Goal: Task Accomplishment & Management: Complete application form

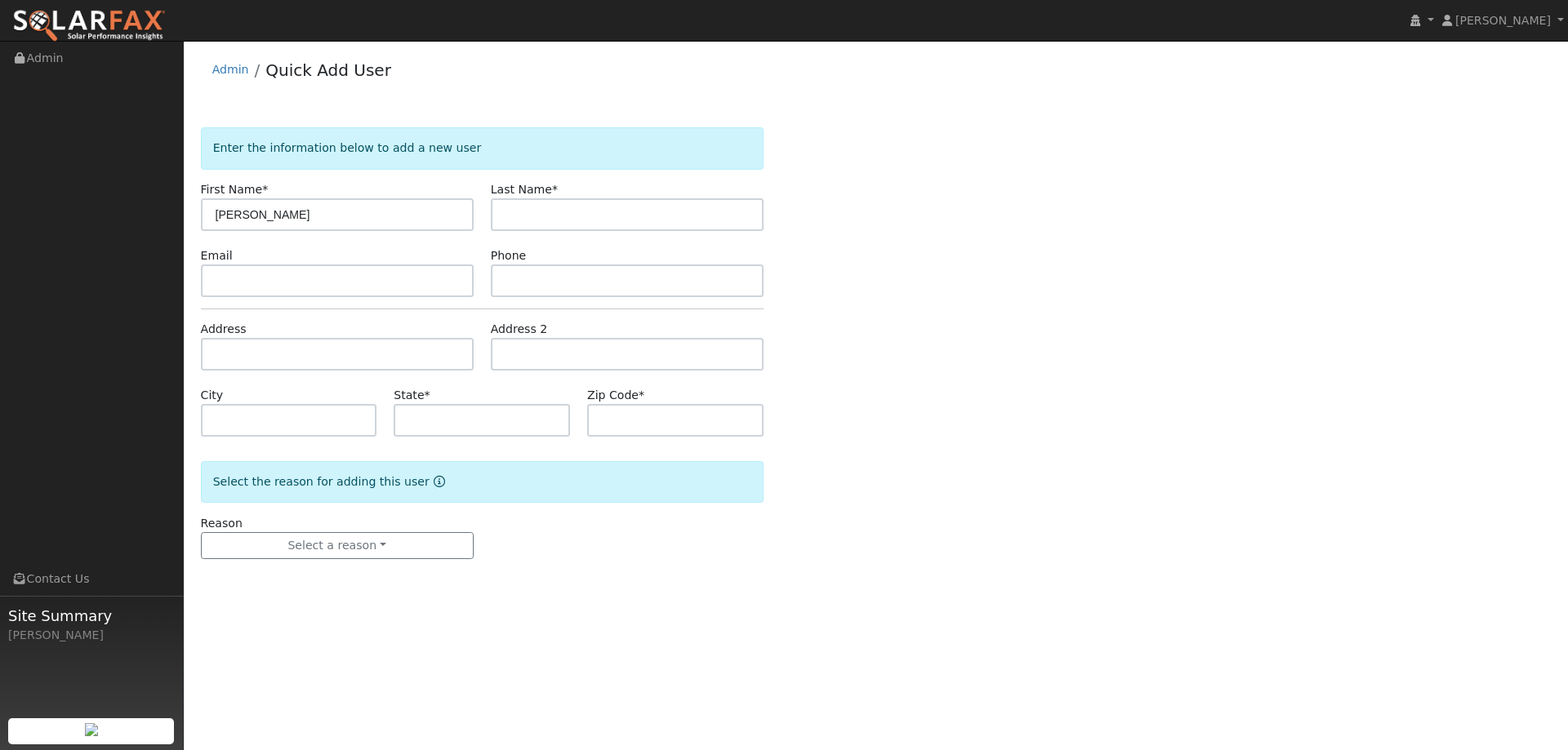
type input "Tiffany"
click at [507, 227] on input "text" at bounding box center [627, 214] width 273 height 32
type input "Hook"
click at [374, 277] on input "text" at bounding box center [338, 280] width 273 height 32
paste input "erickajesicka@yahoo.com"
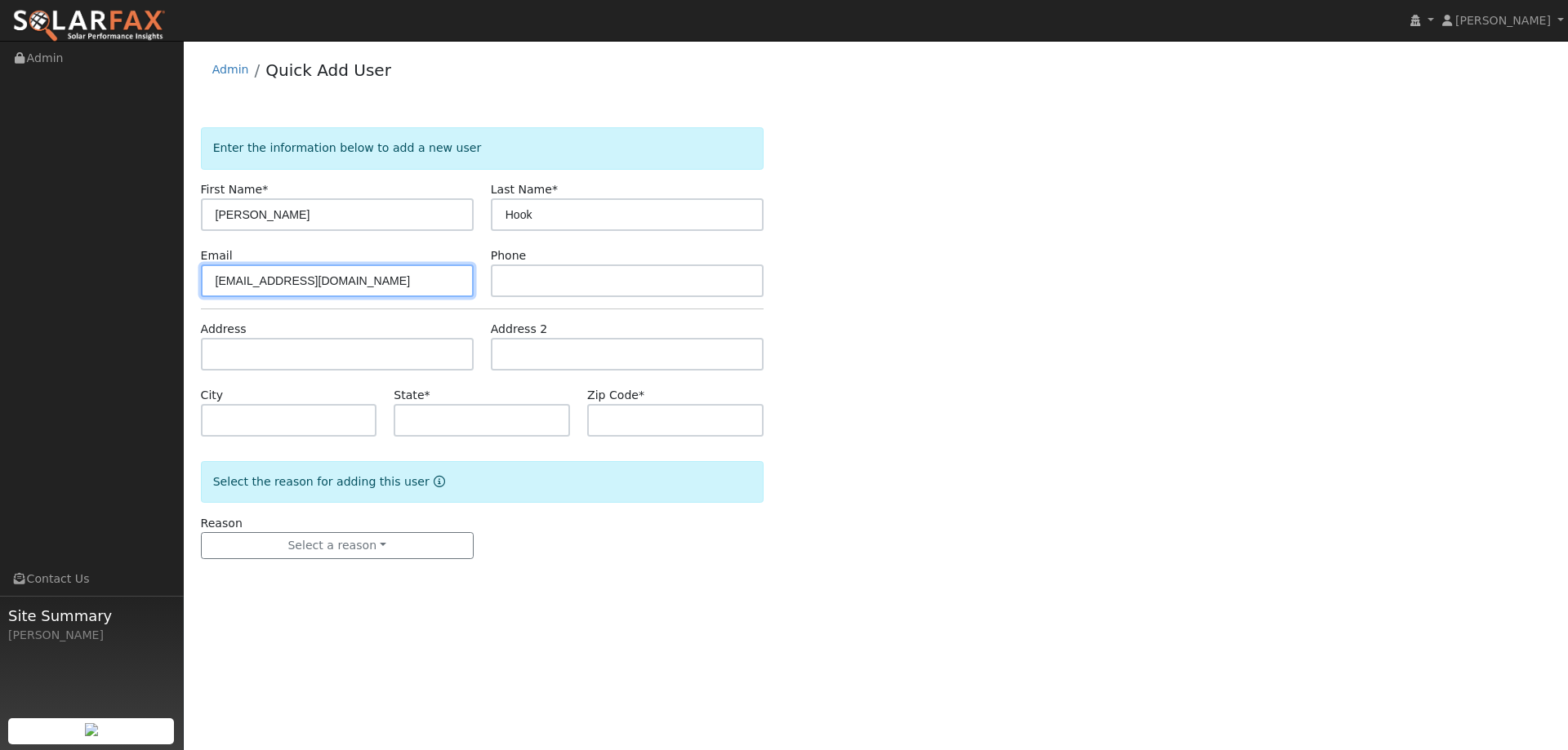
type input "erickajesicka@yahoo.com"
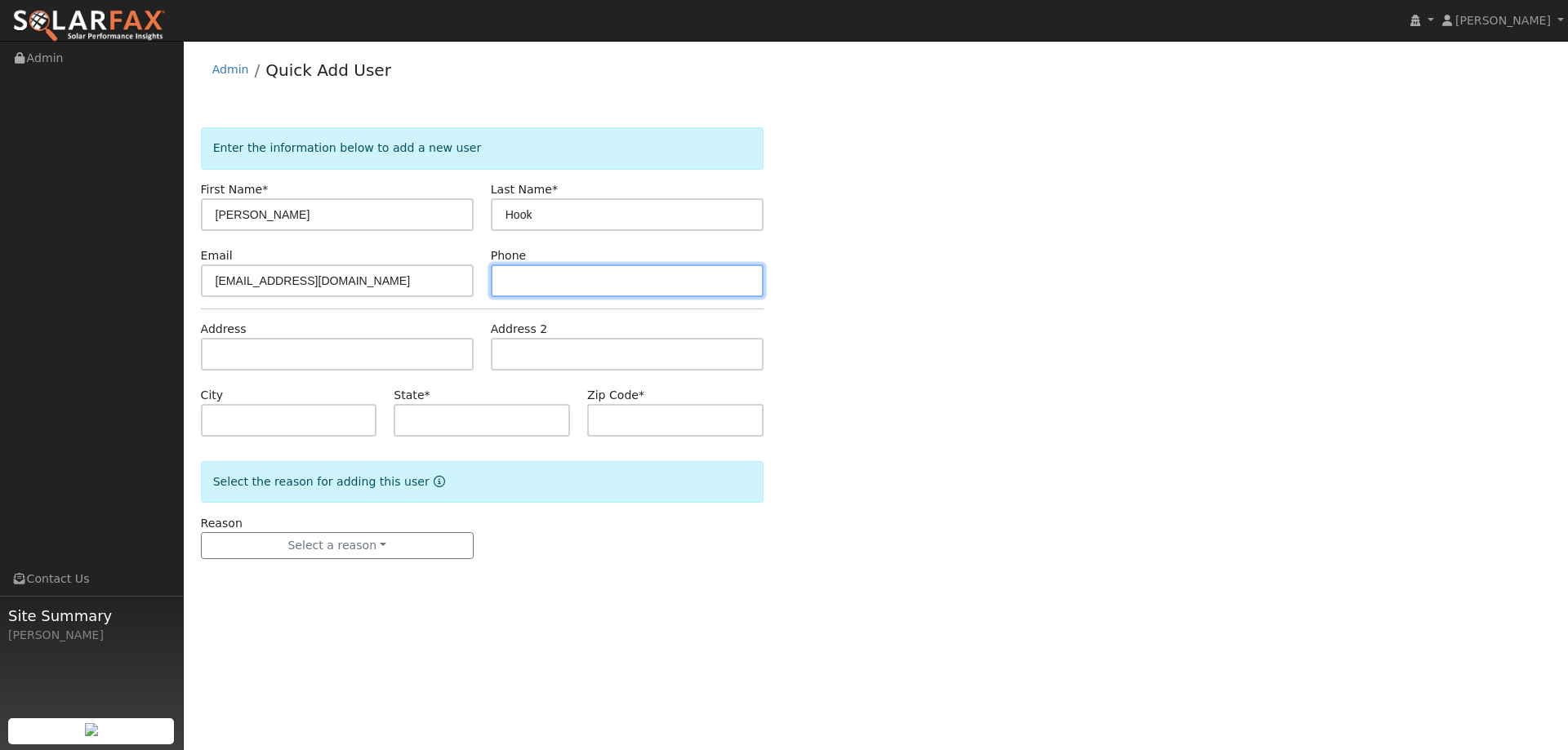
drag, startPoint x: 708, startPoint y: 283, endPoint x: 722, endPoint y: 272, distance: 17.8
click at [707, 281] on input "text" at bounding box center [627, 280] width 273 height 32
paste input "(707) 480-2329"
type input "(707) 480-2329"
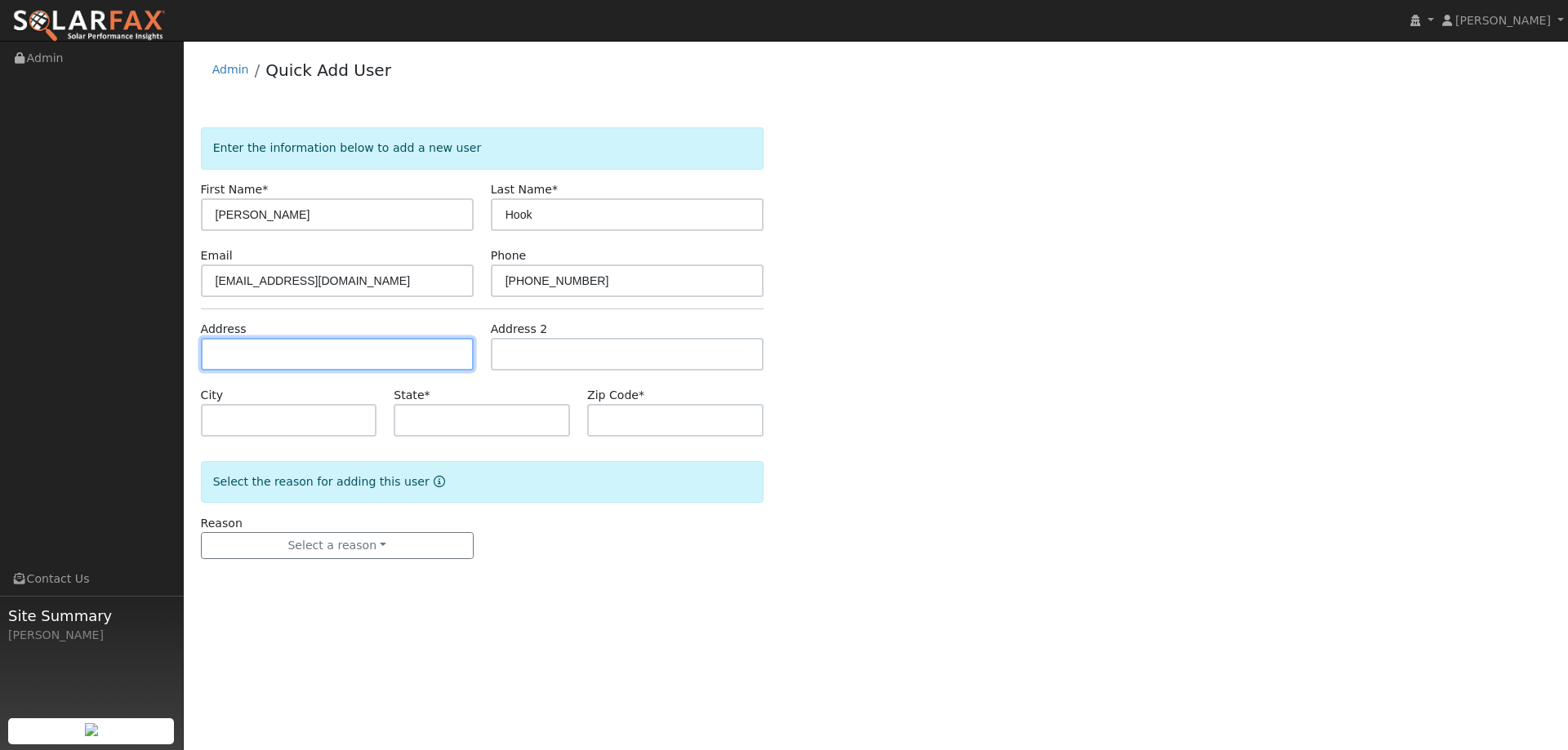
click at [463, 361] on input "text" at bounding box center [338, 354] width 273 height 32
paste input "933 Turquoise St"
type input "933 Turquoise Street"
type input "Vacaville"
type input "CA"
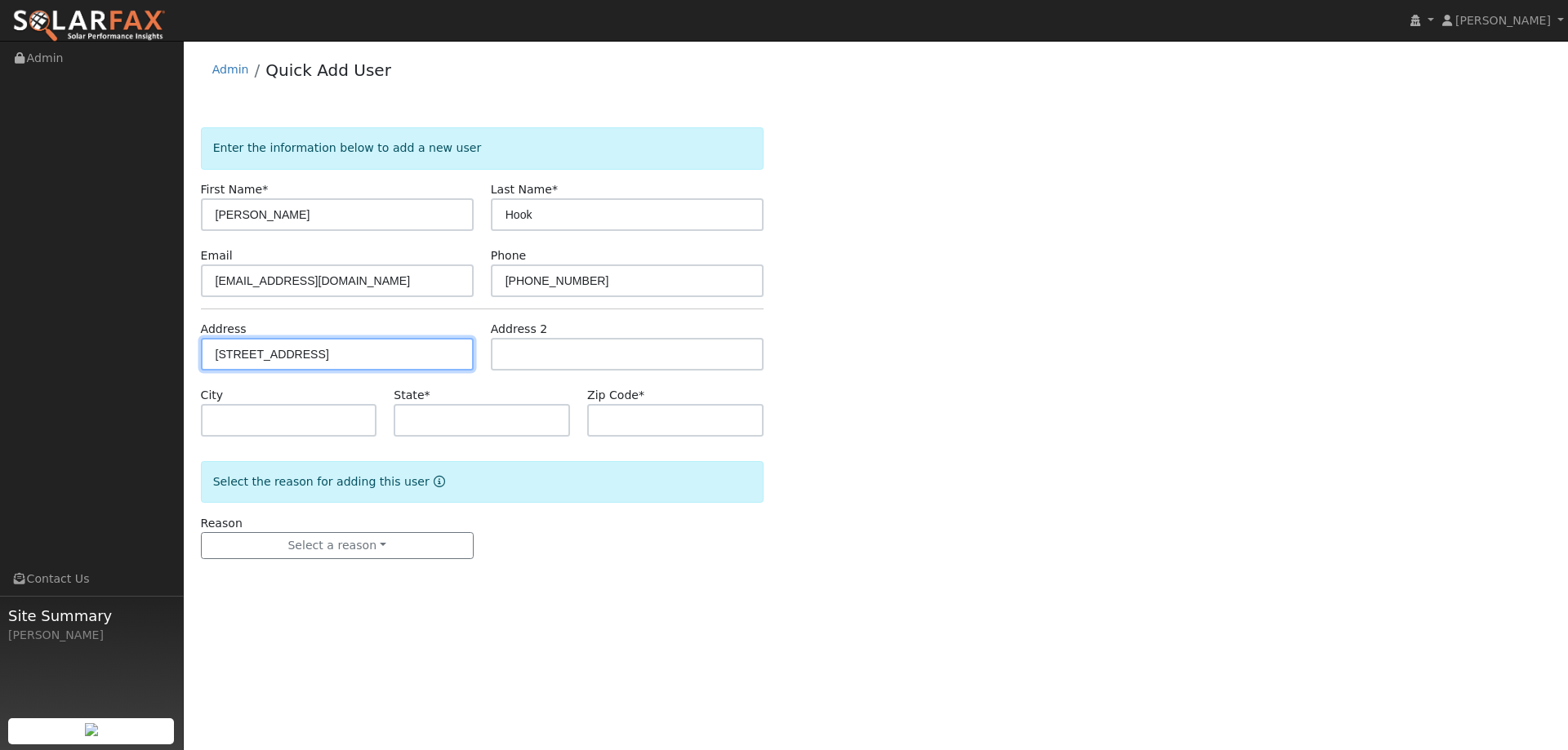
type input "95687"
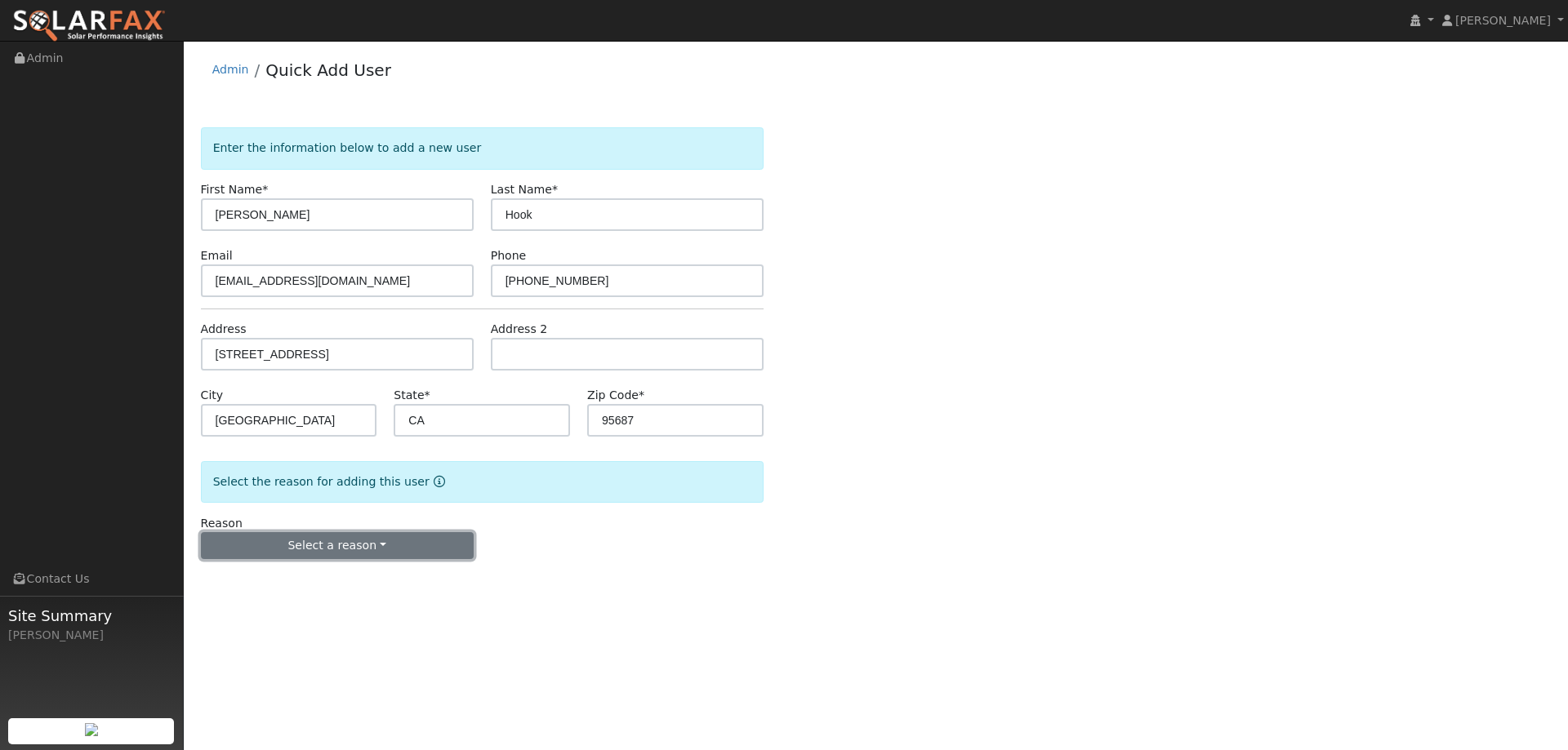
click at [320, 536] on button "Select a reason" at bounding box center [338, 546] width 273 height 28
drag, startPoint x: 304, startPoint y: 579, endPoint x: 392, endPoint y: 552, distance: 92.0
click at [304, 577] on link "New lead" at bounding box center [292, 580] width 180 height 23
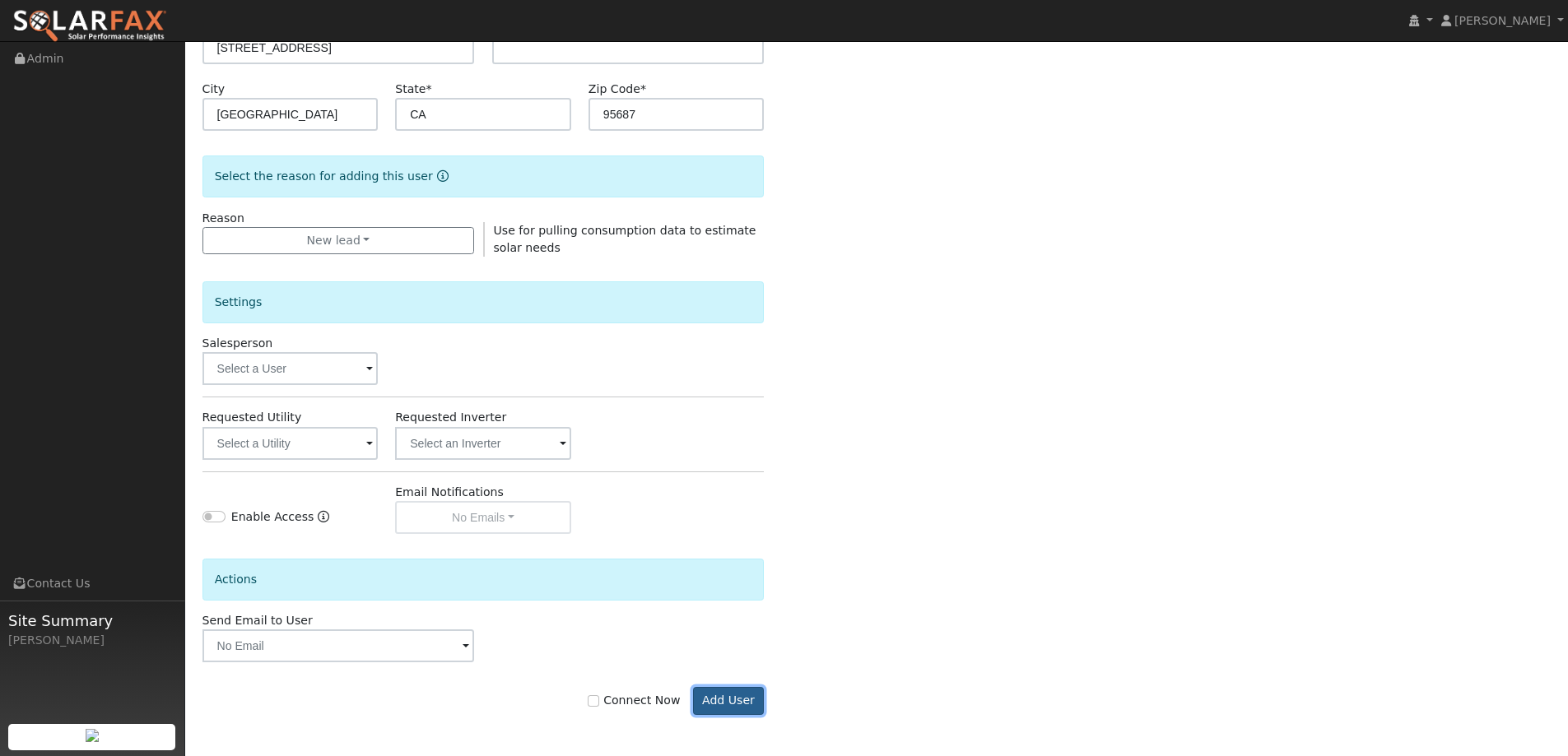
click at [736, 698] on button "Add User" at bounding box center [729, 701] width 72 height 28
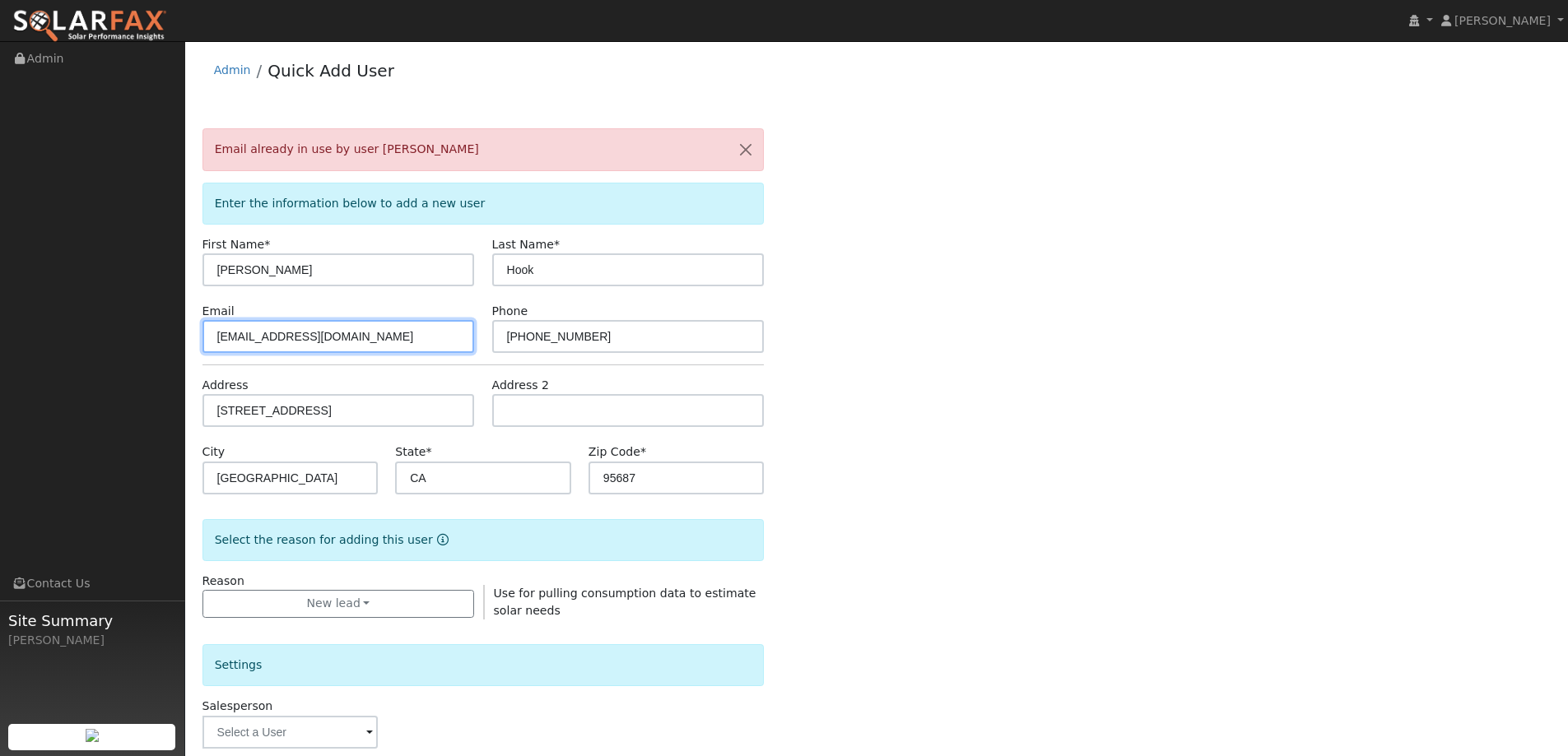
drag, startPoint x: 374, startPoint y: 338, endPoint x: 204, endPoint y: 332, distance: 170.1
click at [204, 332] on input "erickajesicka@yahoo.com" at bounding box center [339, 336] width 273 height 33
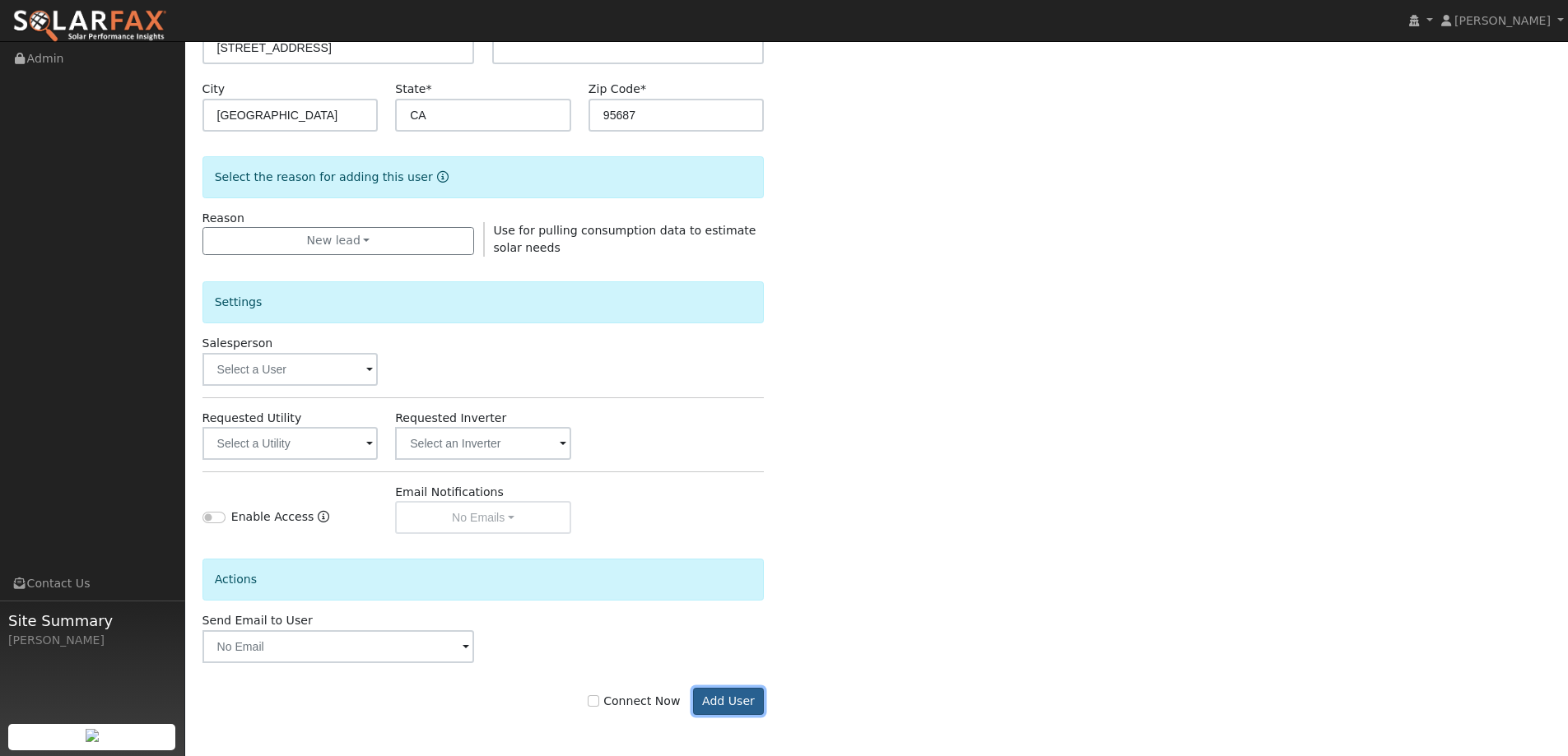
click at [744, 708] on button "Add User" at bounding box center [729, 702] width 72 height 28
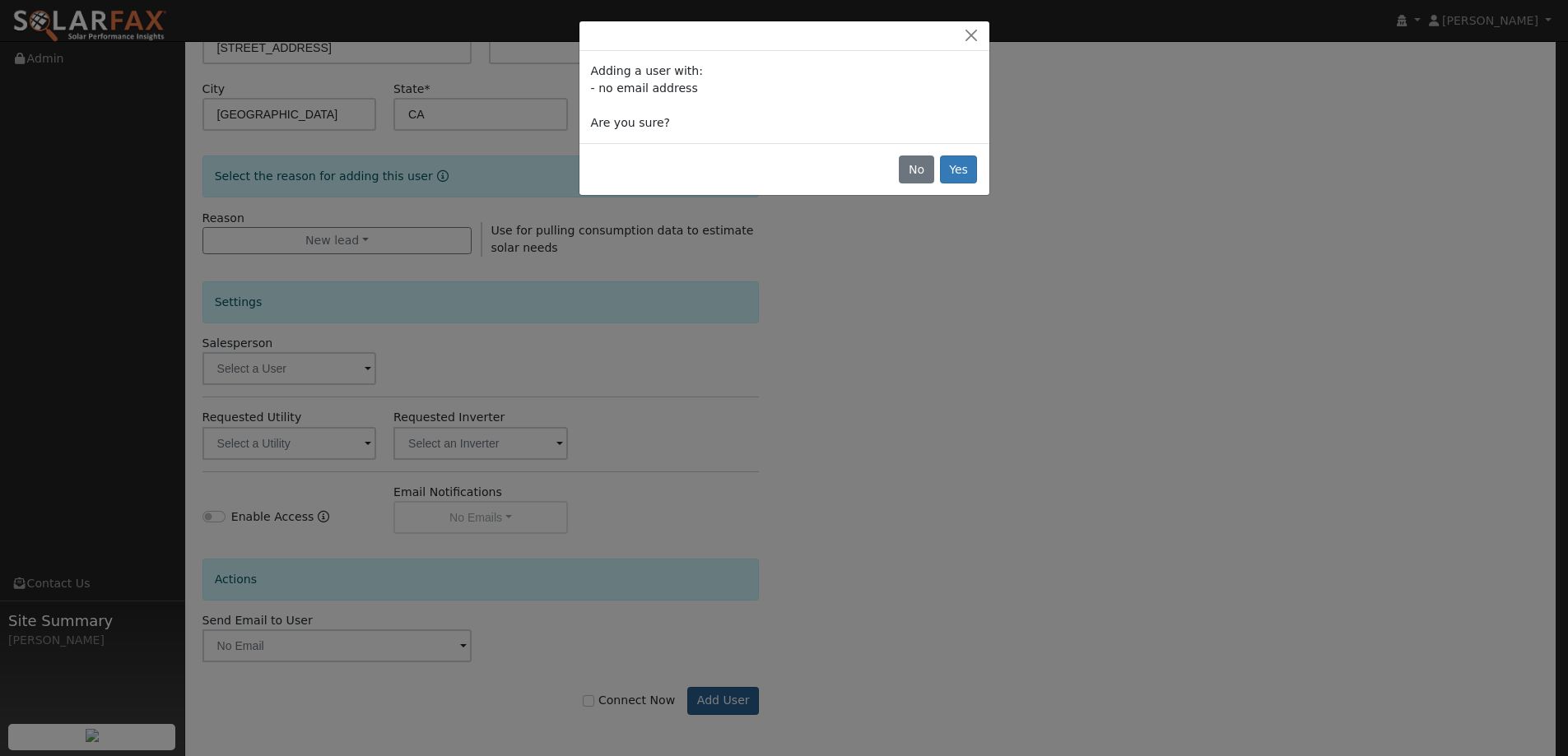
scroll to position [309, 0]
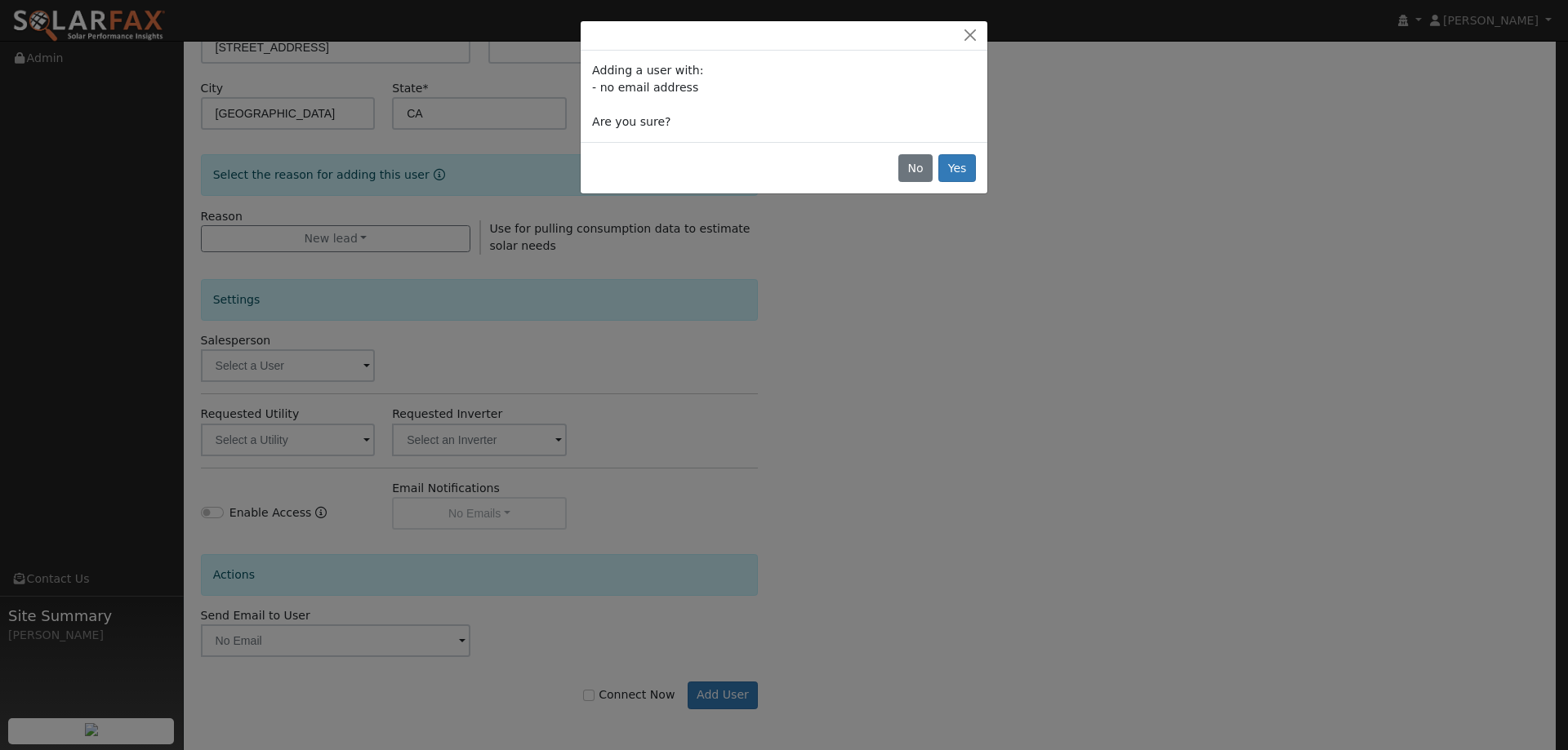
click at [946, 148] on div "No Yes" at bounding box center [784, 168] width 406 height 51
click at [963, 164] on button "Yes" at bounding box center [957, 168] width 37 height 28
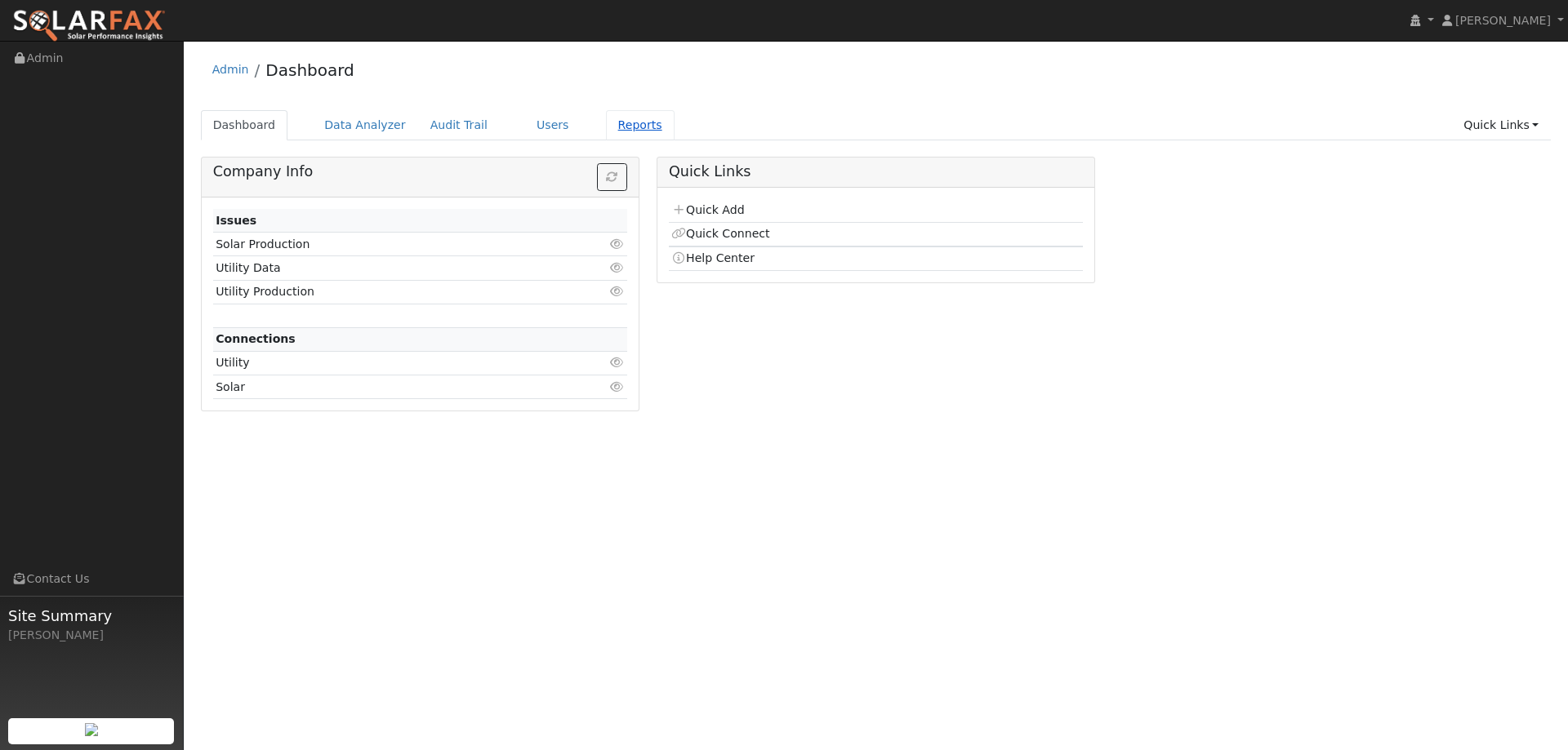
click at [606, 129] on link "Reports" at bounding box center [640, 125] width 69 height 31
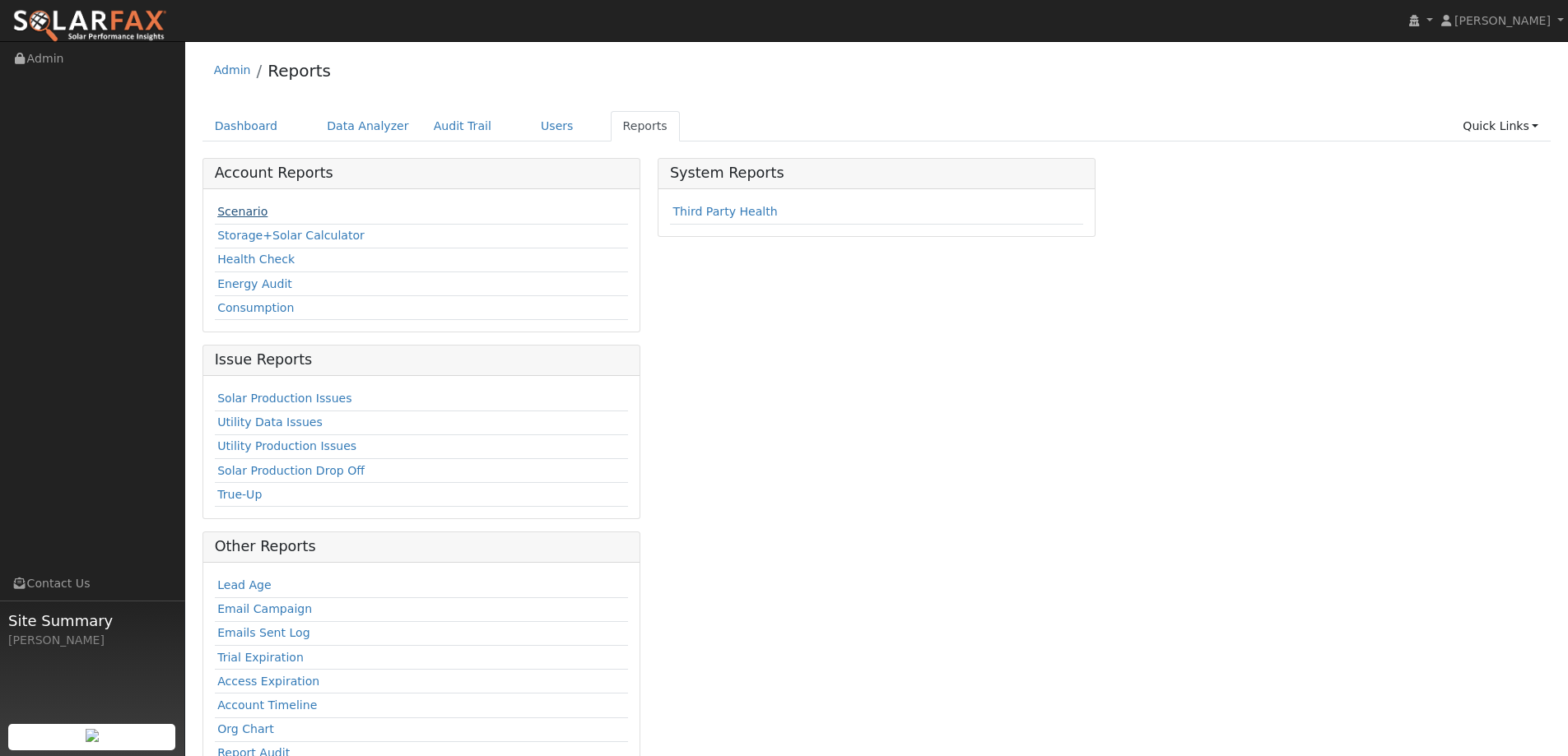
click at [220, 209] on link "Scenario" at bounding box center [243, 212] width 50 height 13
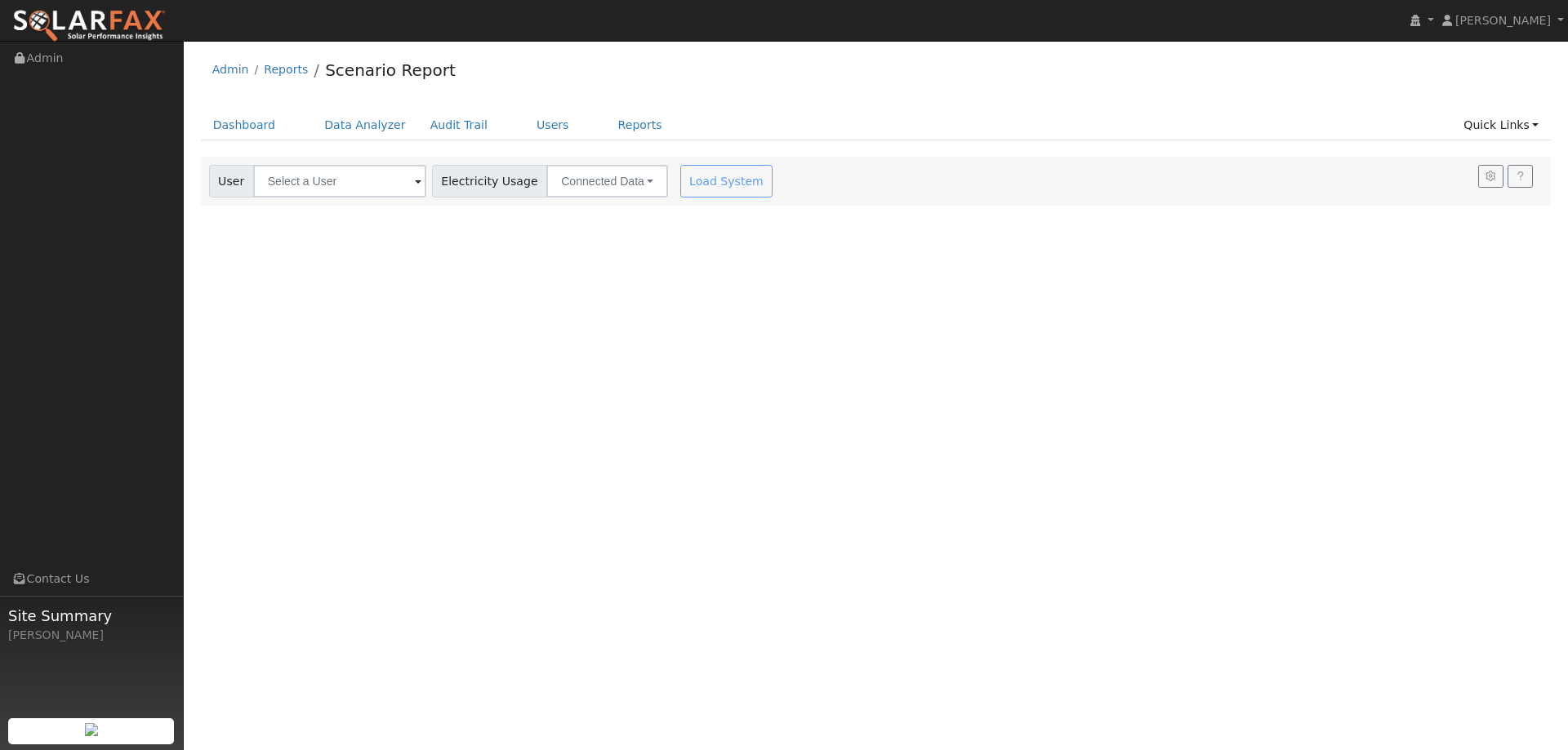
click at [377, 162] on div "User Account Select an Ac... Electricity Usage Connected Data Connected Data Es…" at bounding box center [493, 178] width 574 height 38
click at [380, 180] on input "text" at bounding box center [339, 180] width 173 height 32
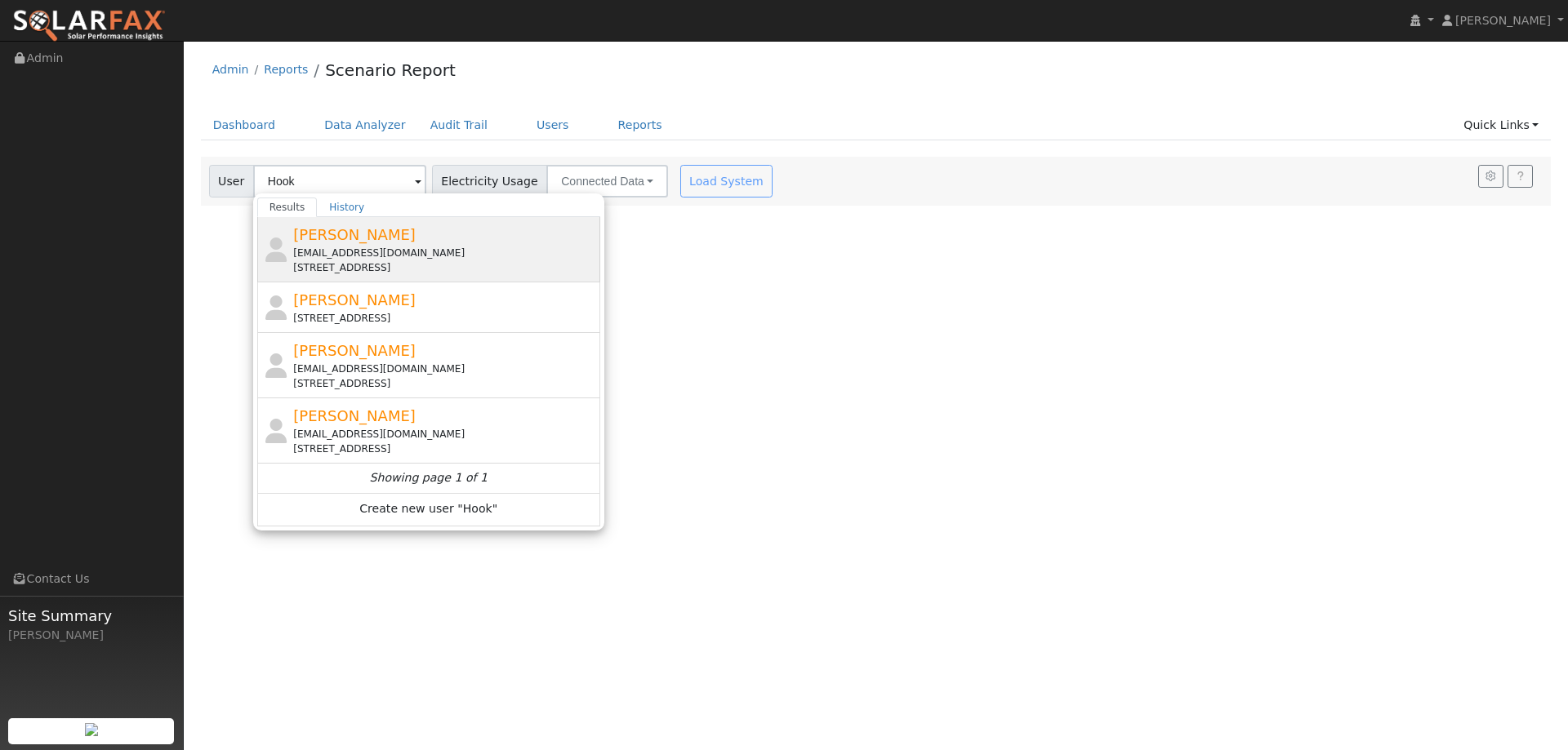
click at [400, 256] on div "erickajesicka@yahoo.com" at bounding box center [444, 253] width 303 height 15
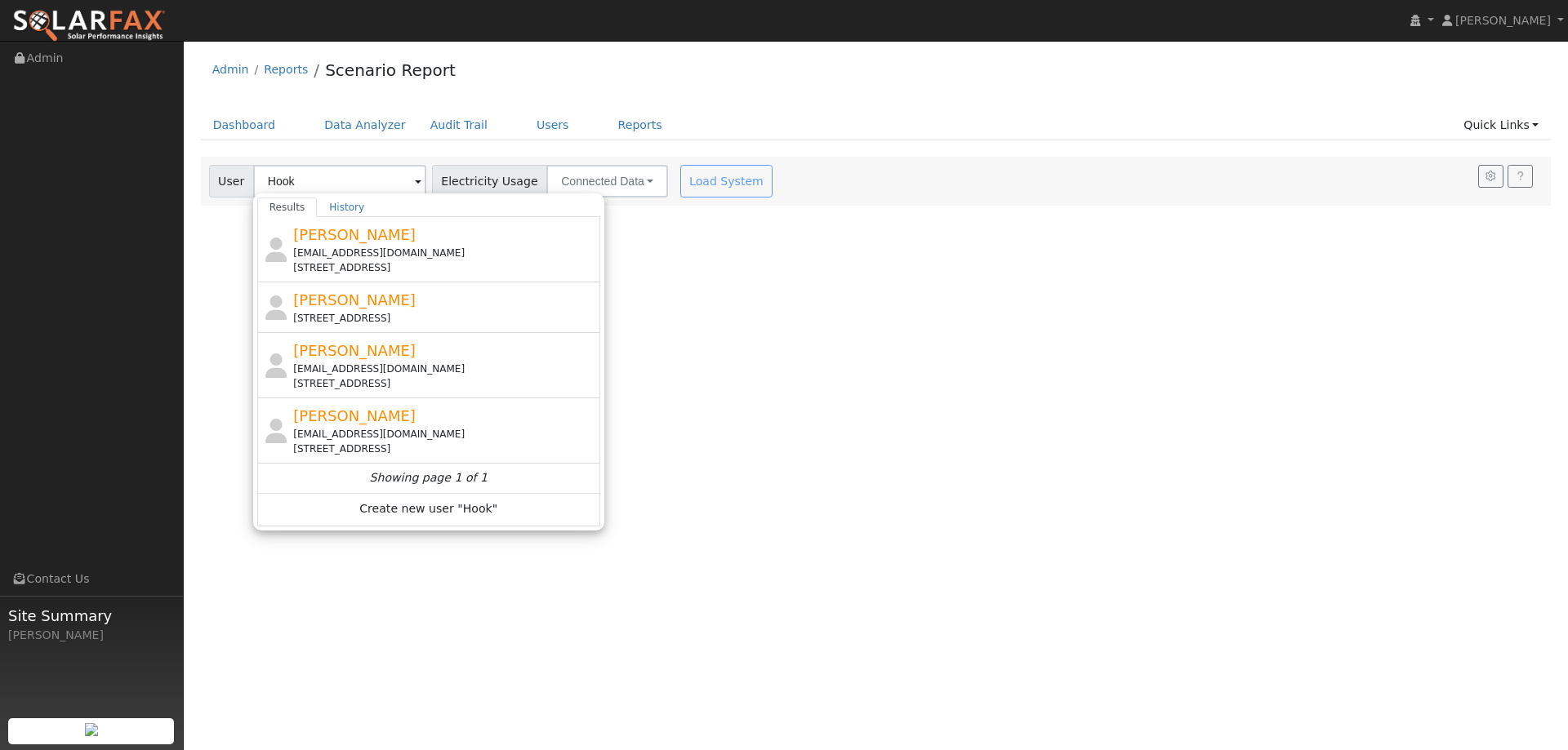
type input "Tiffany Hook"
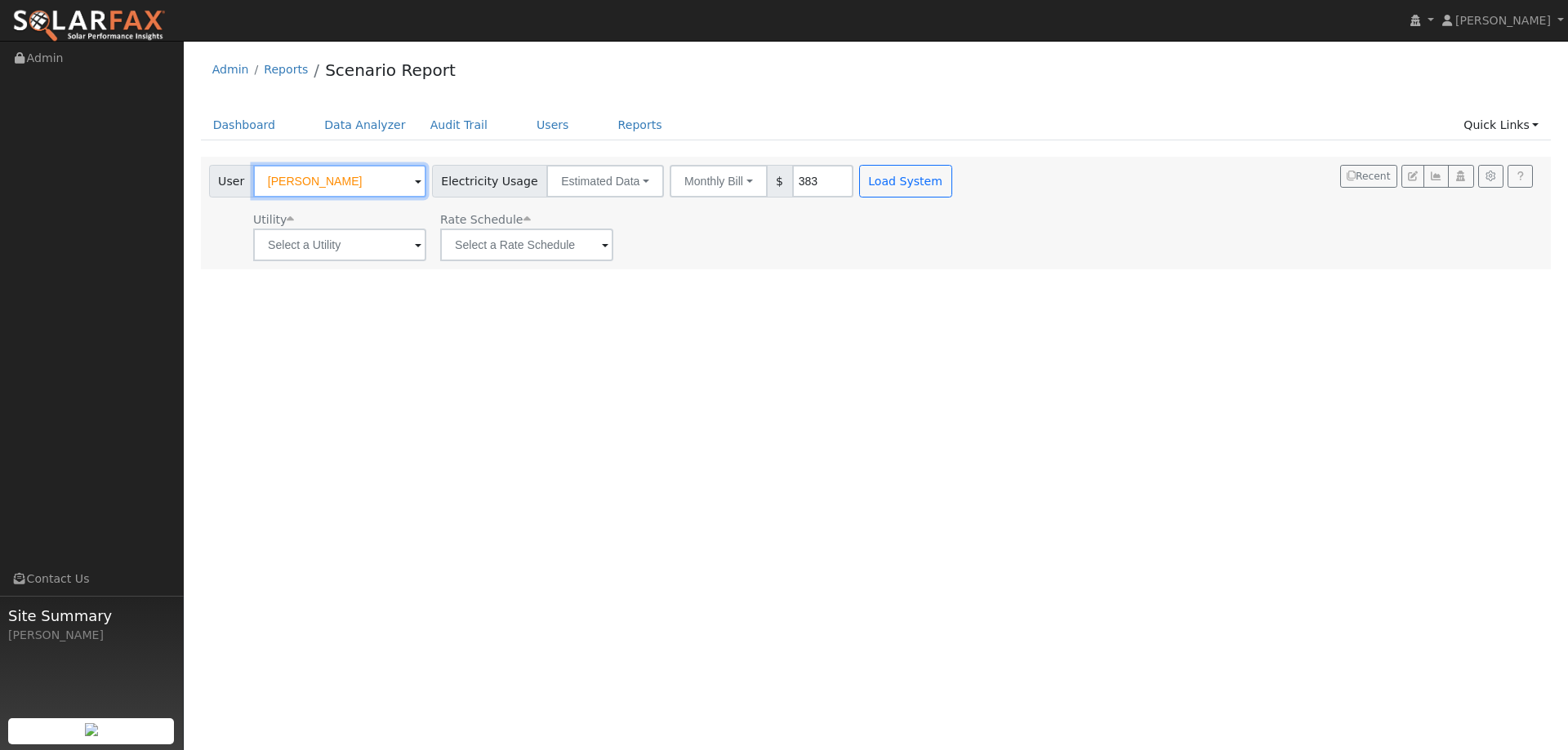
click at [395, 183] on input "Tiffany Hook" at bounding box center [339, 180] width 173 height 32
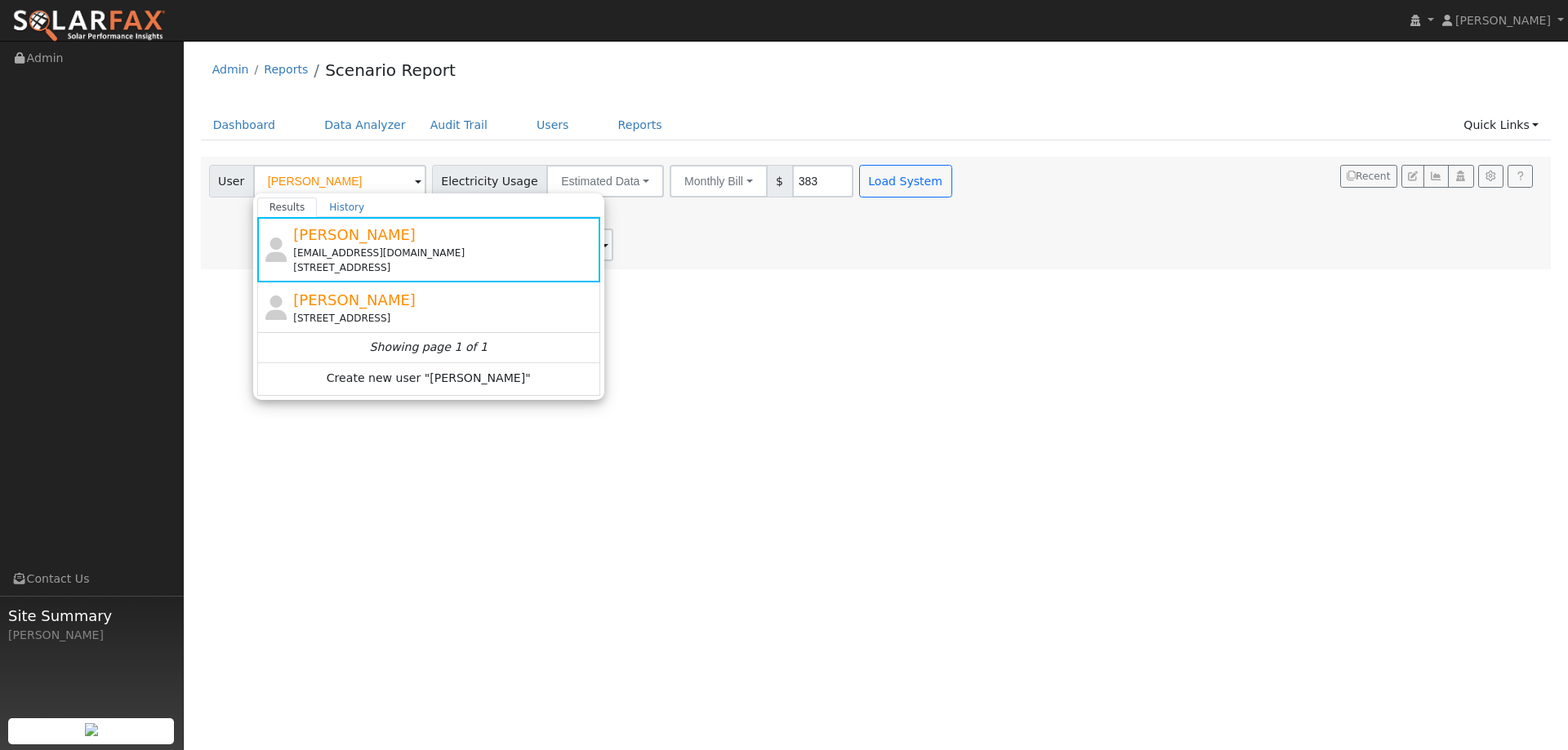
drag, startPoint x: 431, startPoint y: 531, endPoint x: 424, endPoint y: 576, distance: 45.5
click at [431, 533] on div "User Profile First name Last name Email Email Notifications No Emails No Emails…" at bounding box center [875, 394] width 1384 height 709
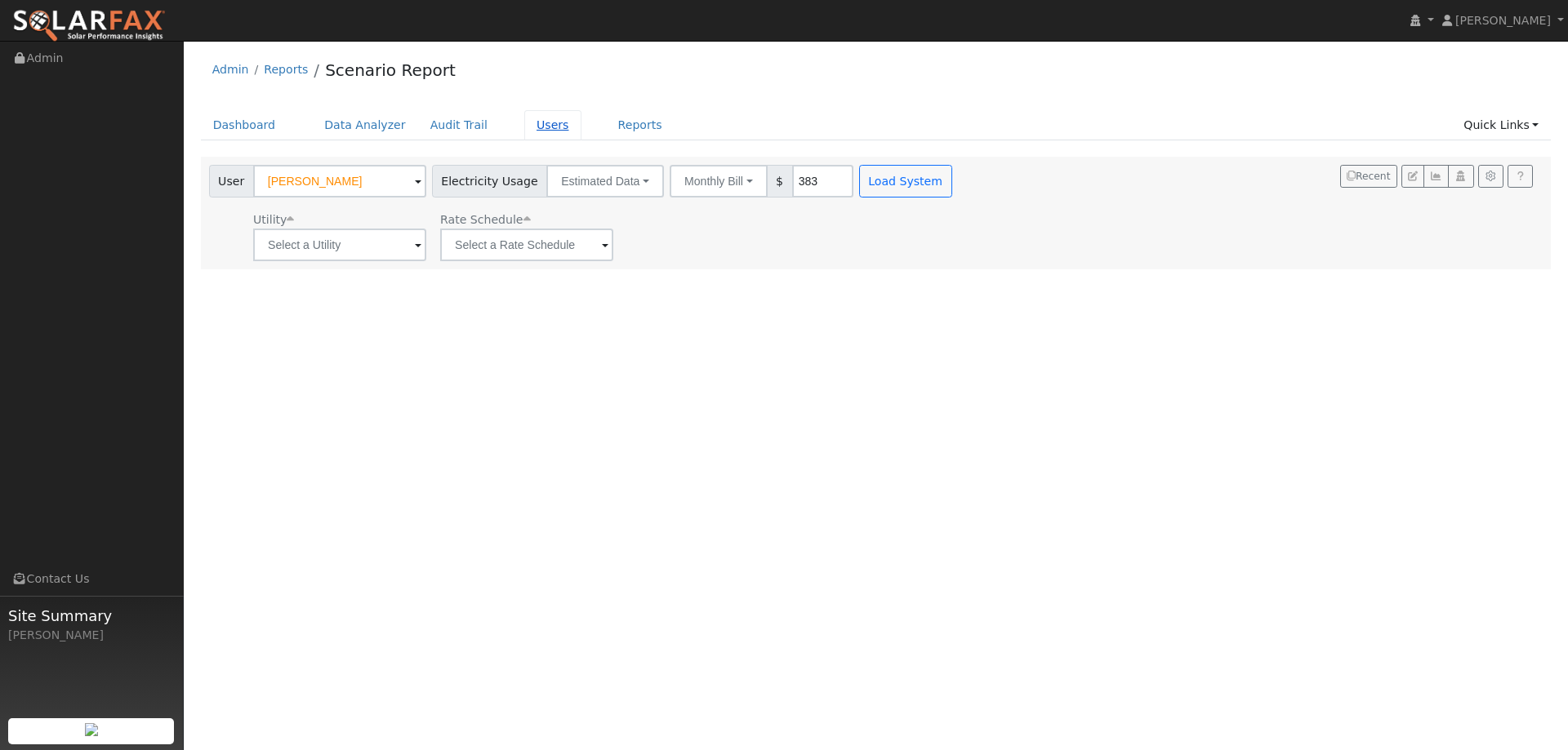
click at [530, 126] on link "Users" at bounding box center [553, 125] width 57 height 31
click at [525, 116] on link "Users" at bounding box center [553, 125] width 57 height 31
click at [537, 130] on link "Users" at bounding box center [553, 125] width 57 height 31
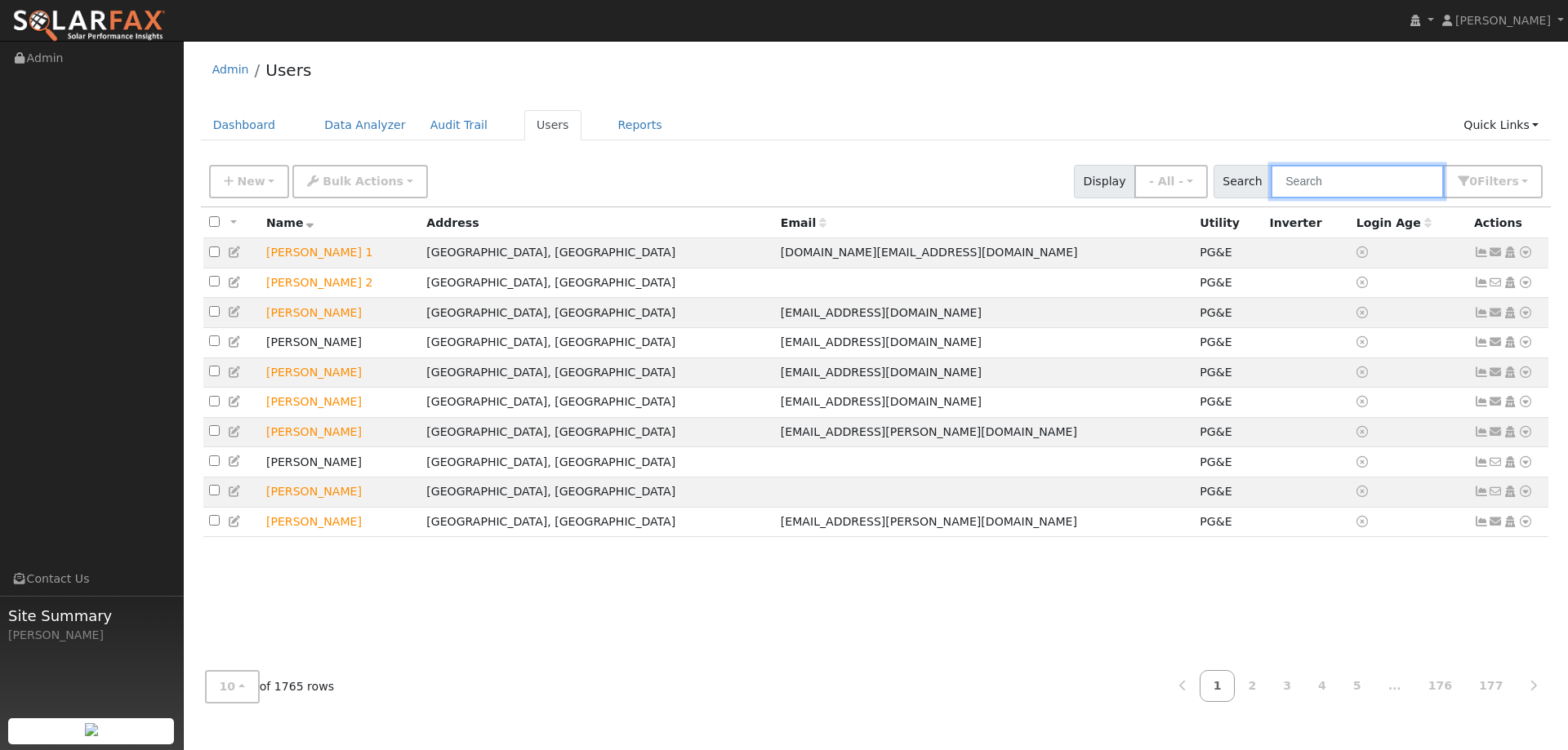
click at [1310, 179] on input "text" at bounding box center [1356, 181] width 173 height 33
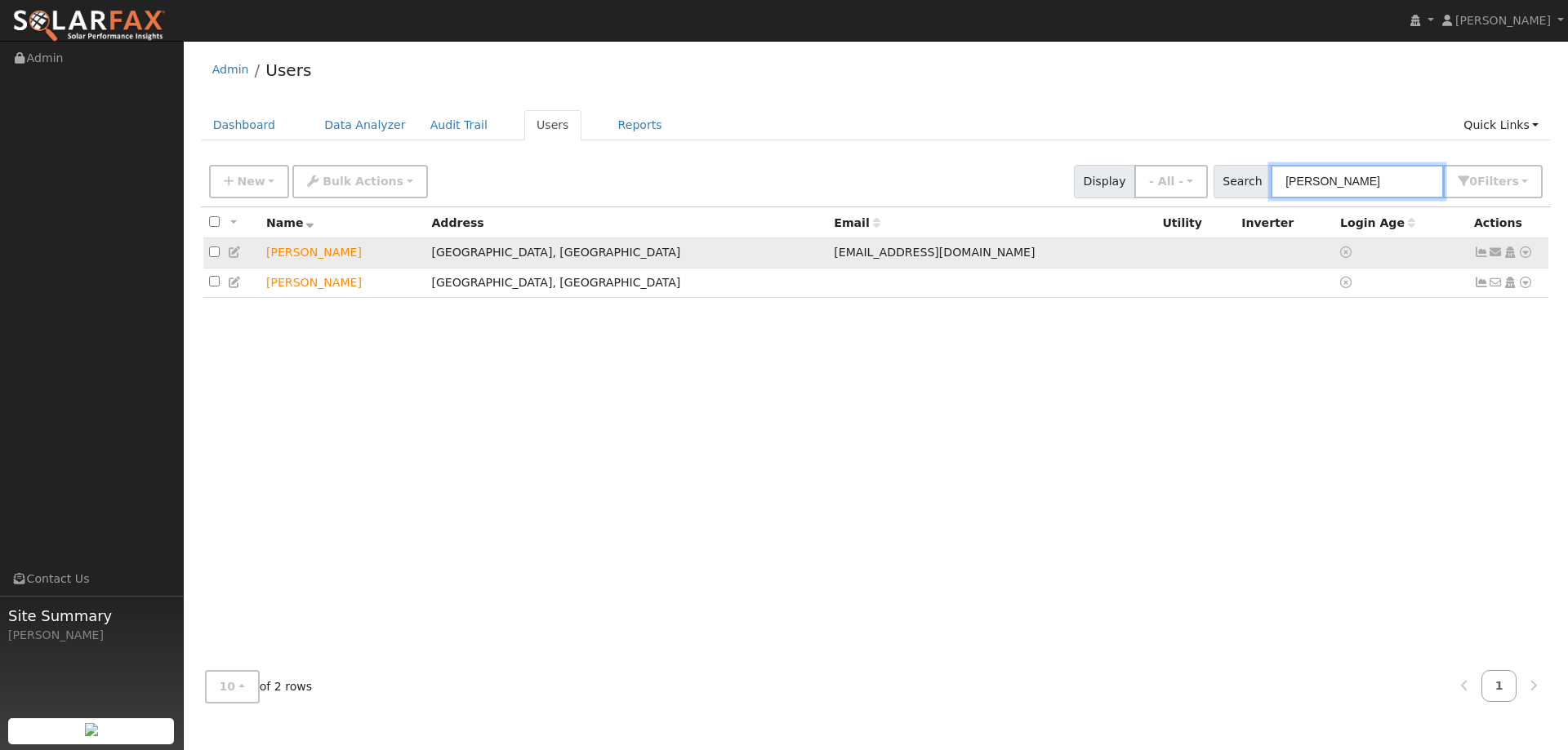
type input "Tiffany hook"
click at [1523, 252] on icon at bounding box center [1525, 252] width 15 height 12
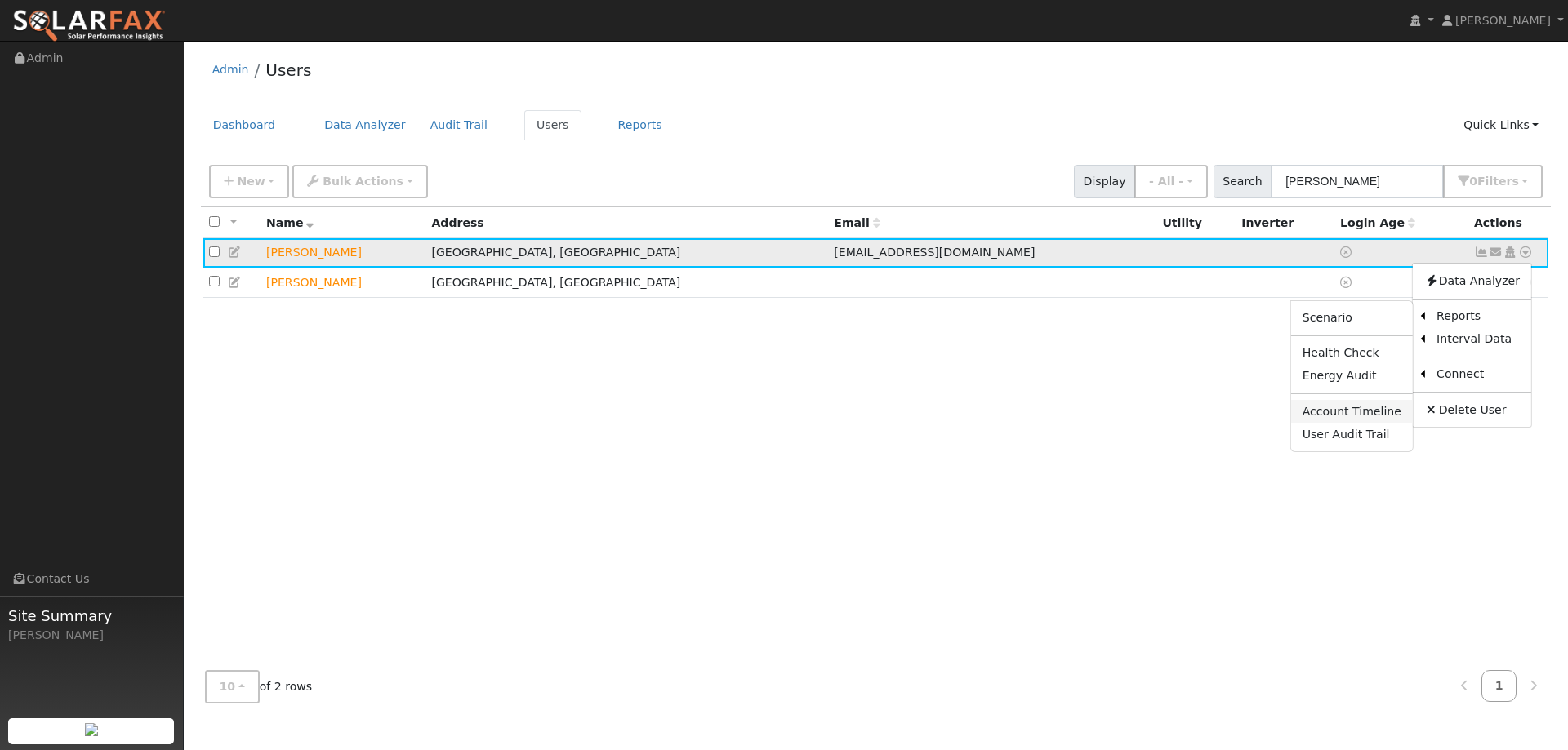
click at [1351, 405] on link "Account Timeline" at bounding box center [1351, 412] width 122 height 23
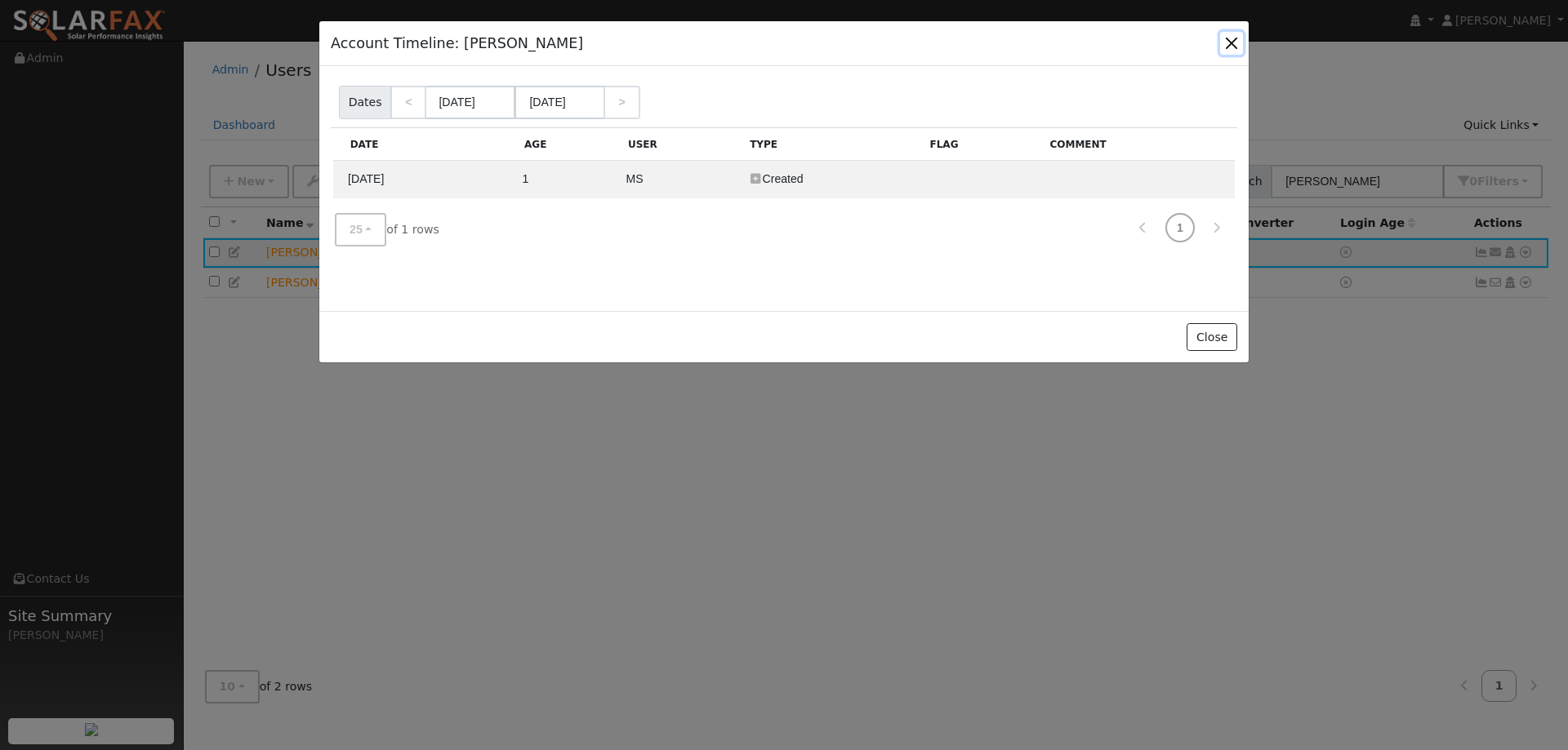
click at [1220, 48] on button "button" at bounding box center [1231, 43] width 23 height 23
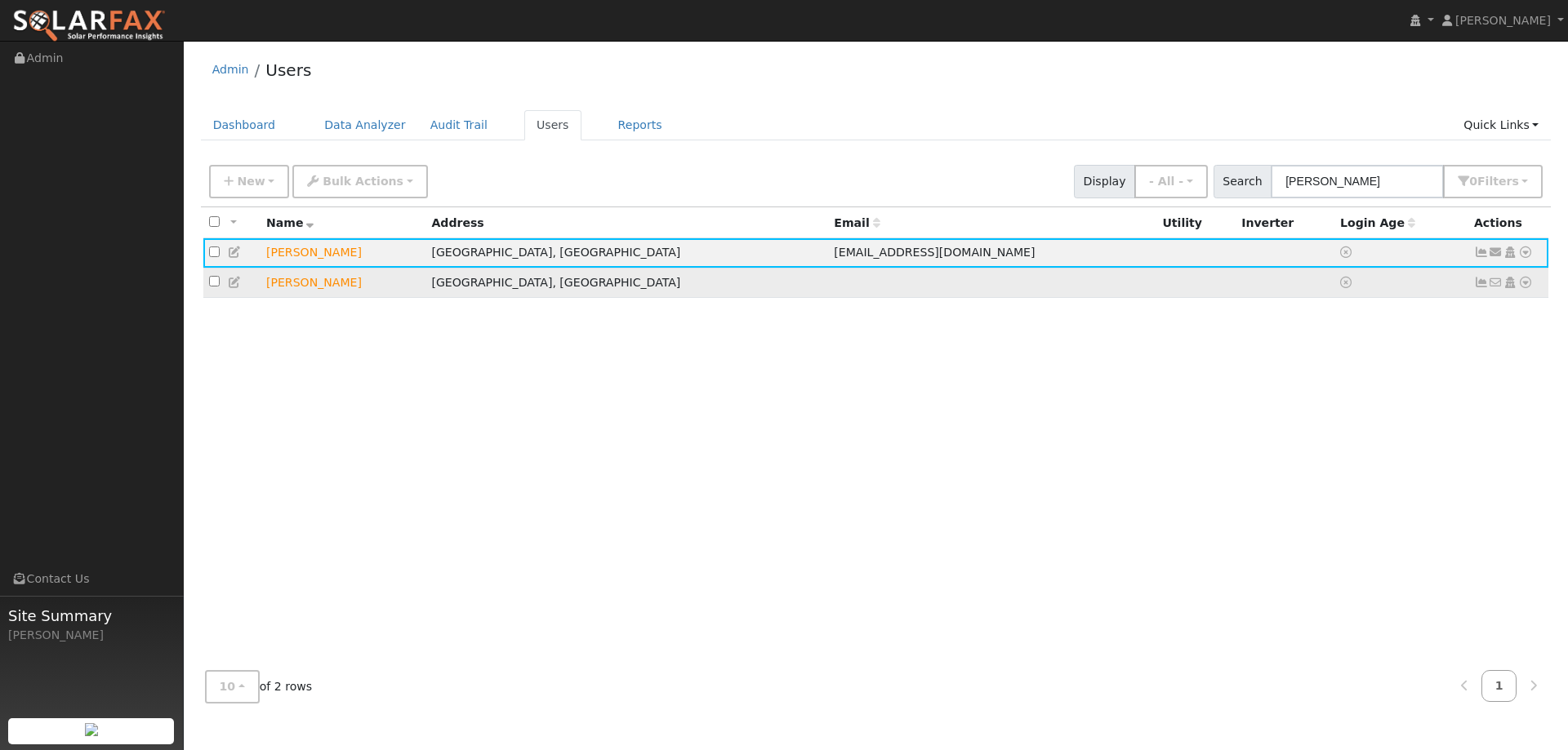
click at [1527, 281] on icon at bounding box center [1525, 283] width 15 height 12
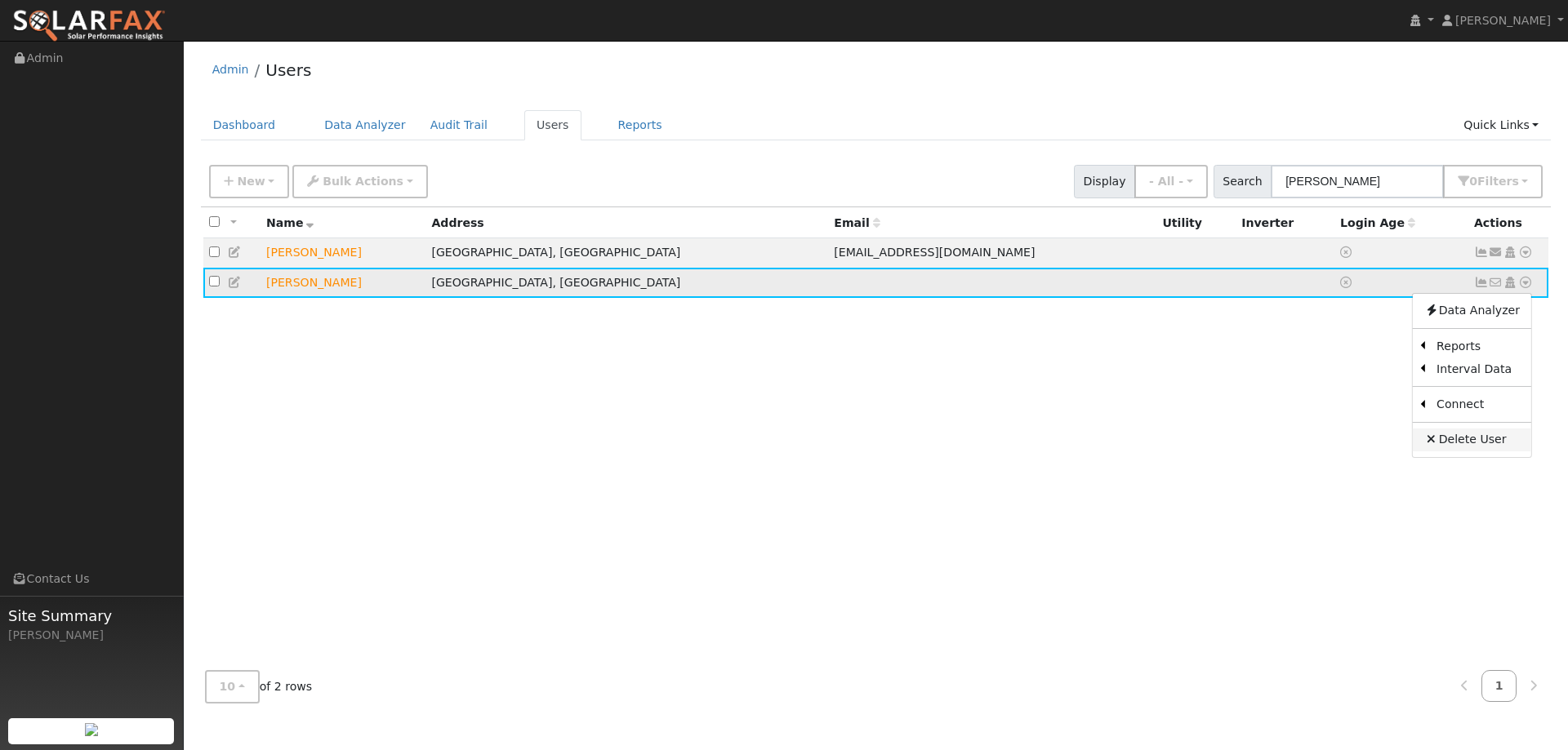
click at [1484, 449] on link "Delete User" at bounding box center [1471, 440] width 118 height 23
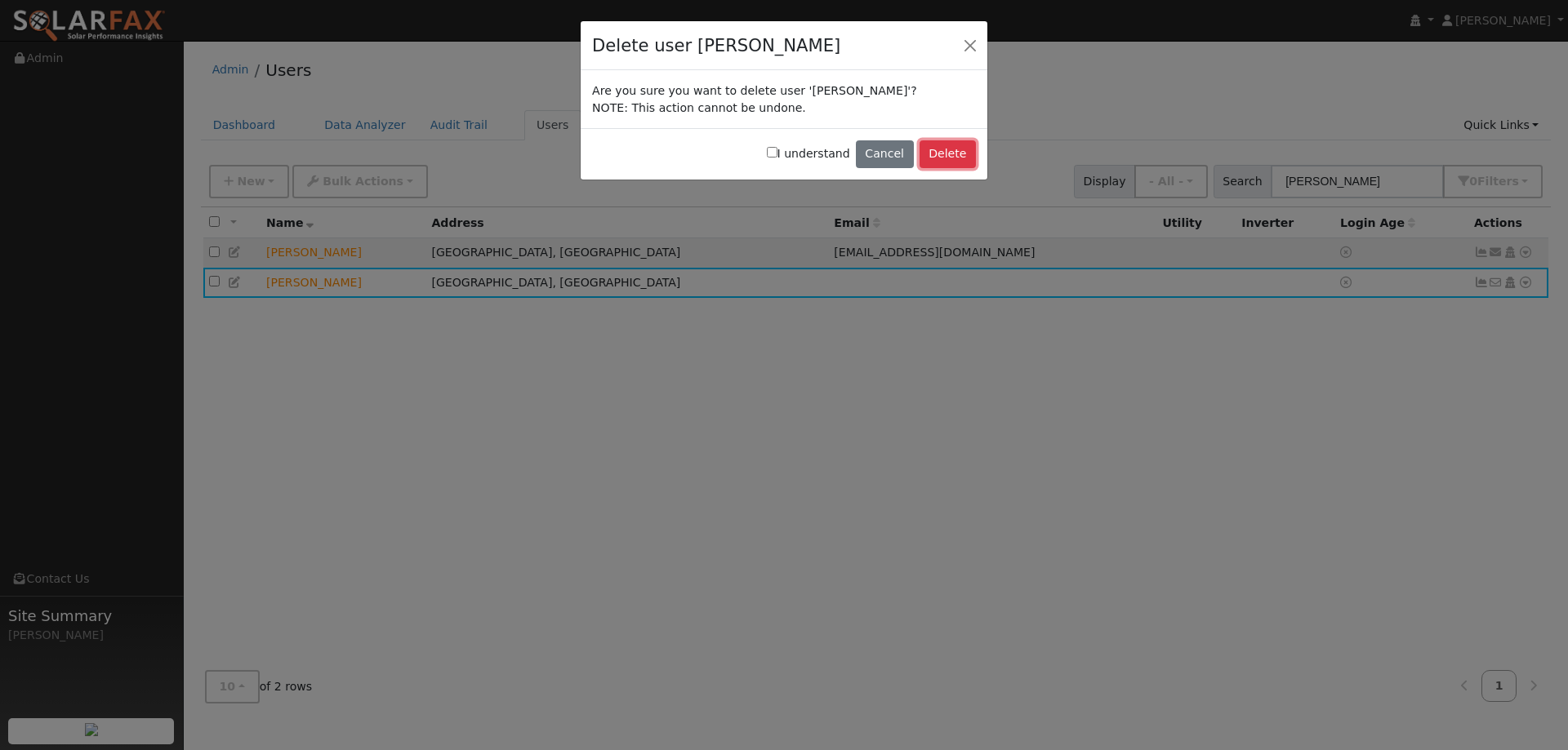
click at [942, 142] on button "Delete" at bounding box center [947, 155] width 56 height 28
click at [822, 160] on div "I understand Cancel Delete" at bounding box center [784, 154] width 406 height 51
click at [777, 149] on input "I understand" at bounding box center [772, 152] width 11 height 11
checkbox input "true"
click at [974, 144] on button "Delete" at bounding box center [947, 155] width 56 height 28
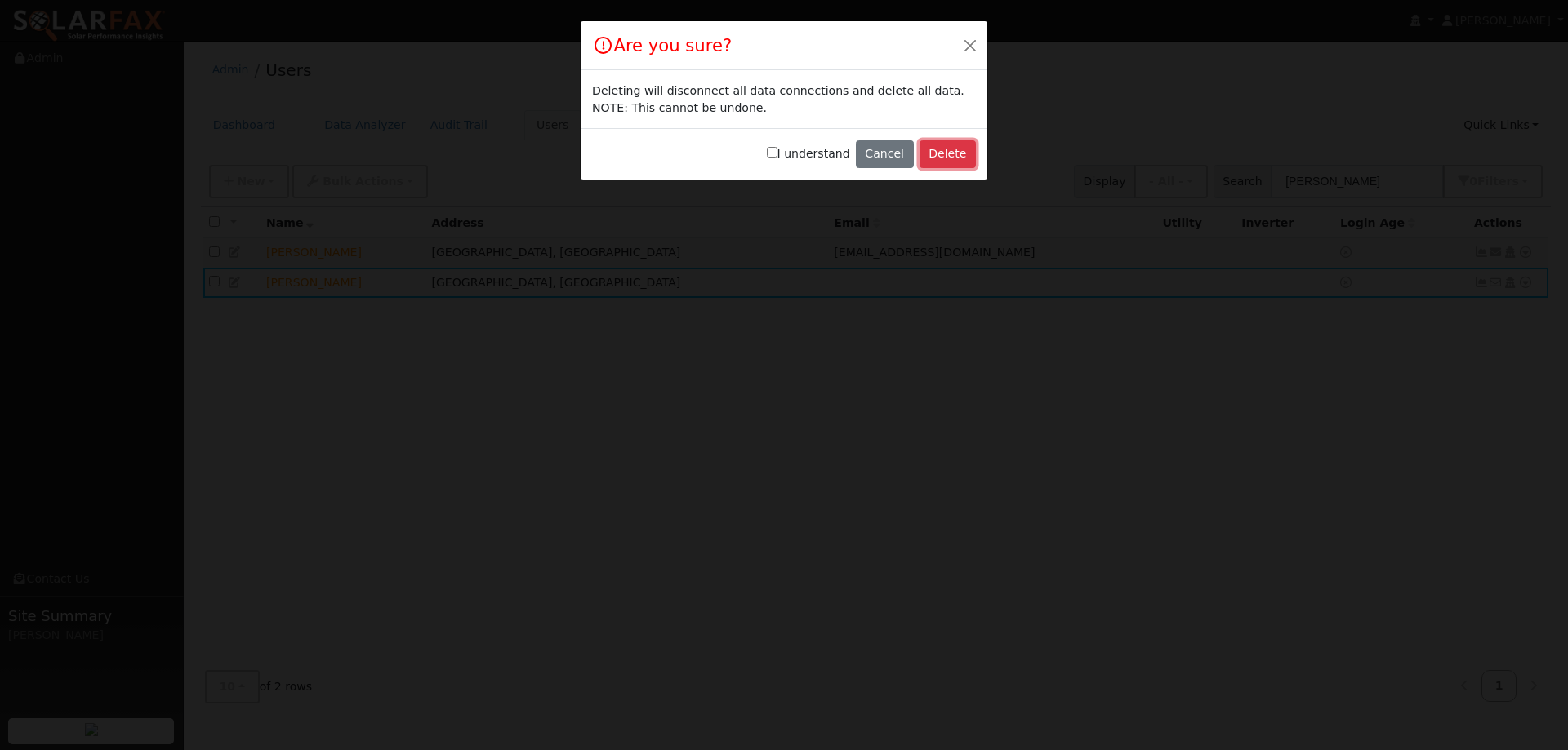
click at [949, 155] on button "Delete" at bounding box center [947, 155] width 56 height 28
click at [777, 157] on input "I understand" at bounding box center [772, 152] width 11 height 11
checkbox input "true"
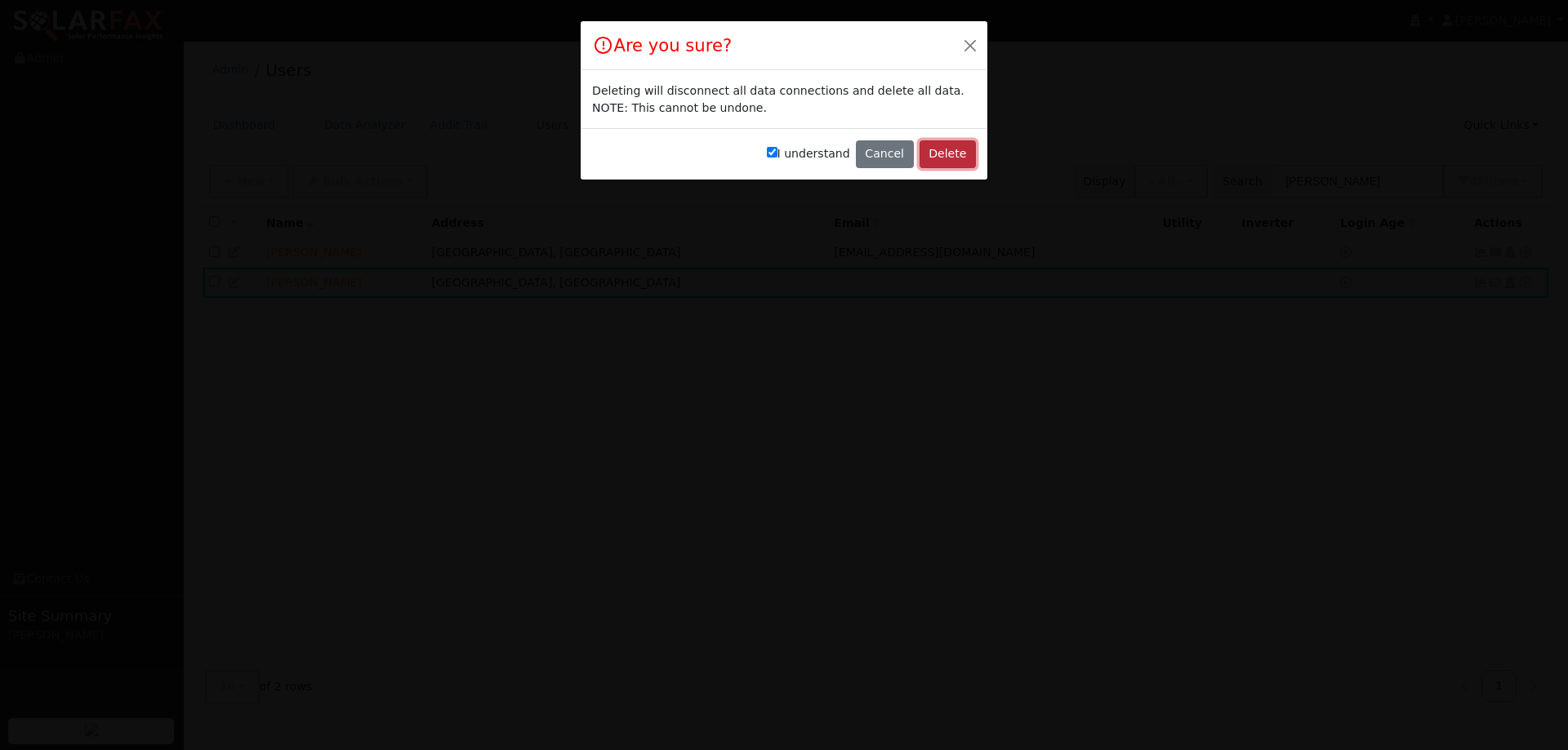
click at [946, 151] on button "Delete" at bounding box center [947, 155] width 56 height 28
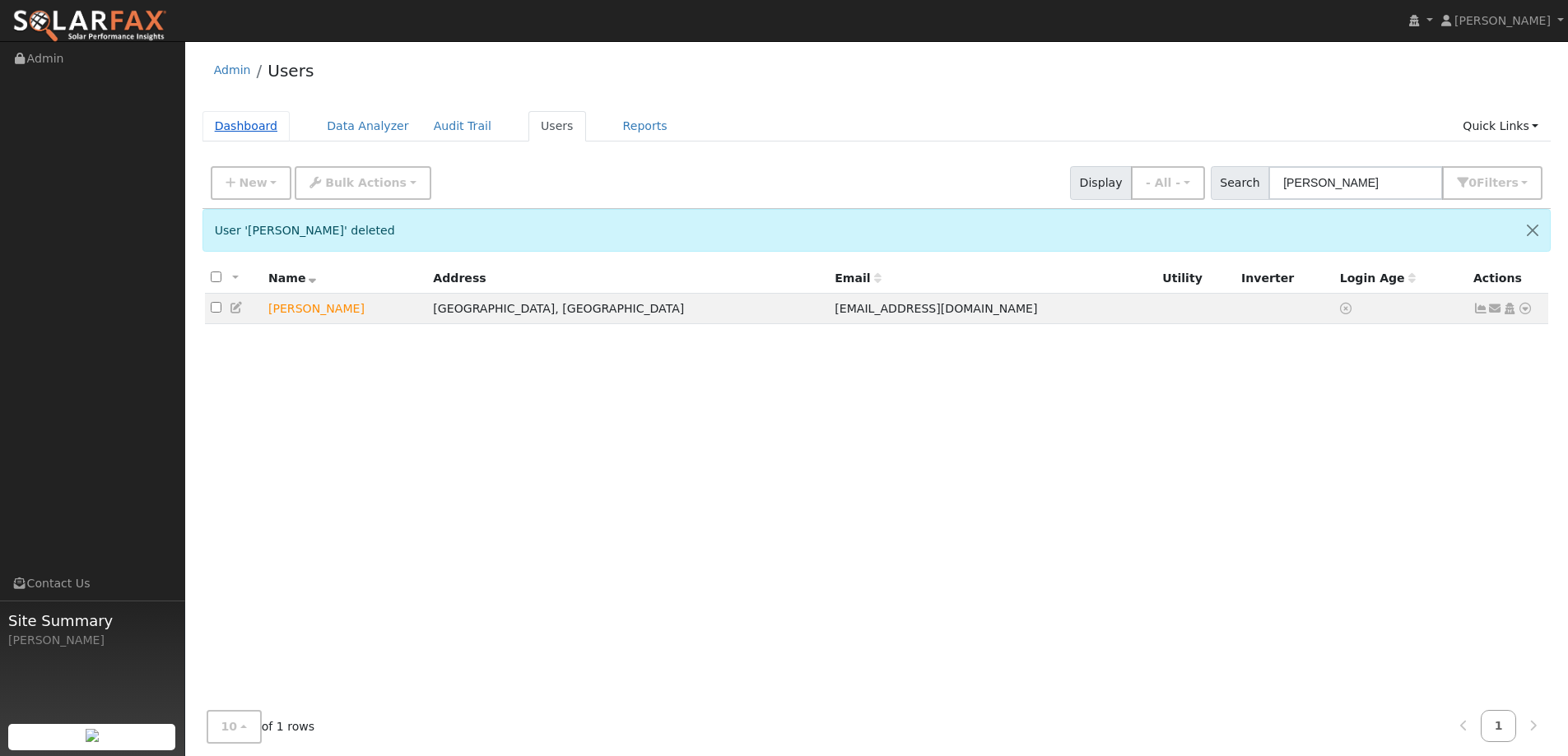
click at [254, 128] on link "Dashboard" at bounding box center [247, 126] width 88 height 31
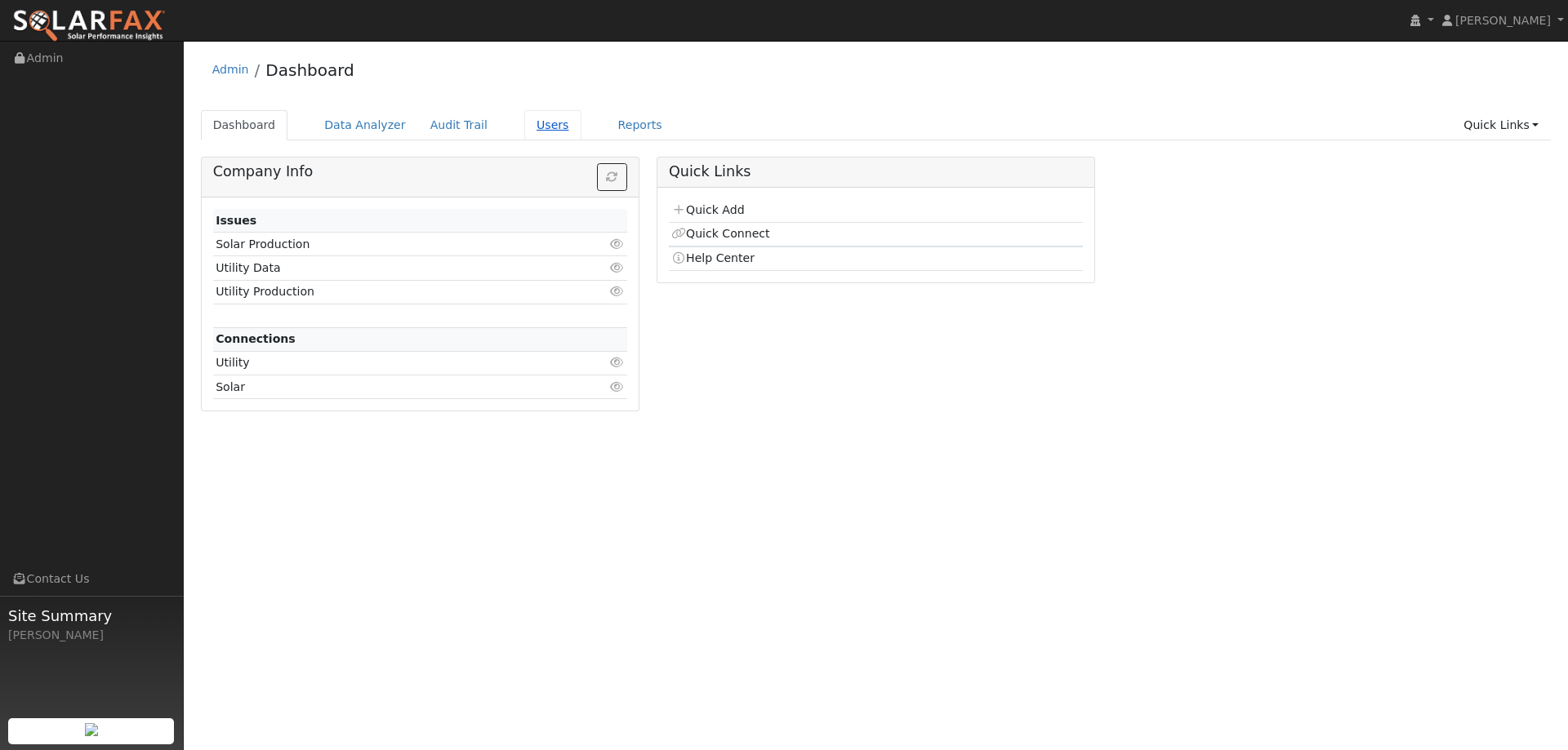
click at [509, 141] on div "Dashboard Data Analyzer Audit Trail Users Reports Quick Links Quick Add Quick C…" at bounding box center [876, 133] width 1350 height 46
click at [525, 131] on link "Users" at bounding box center [553, 125] width 57 height 31
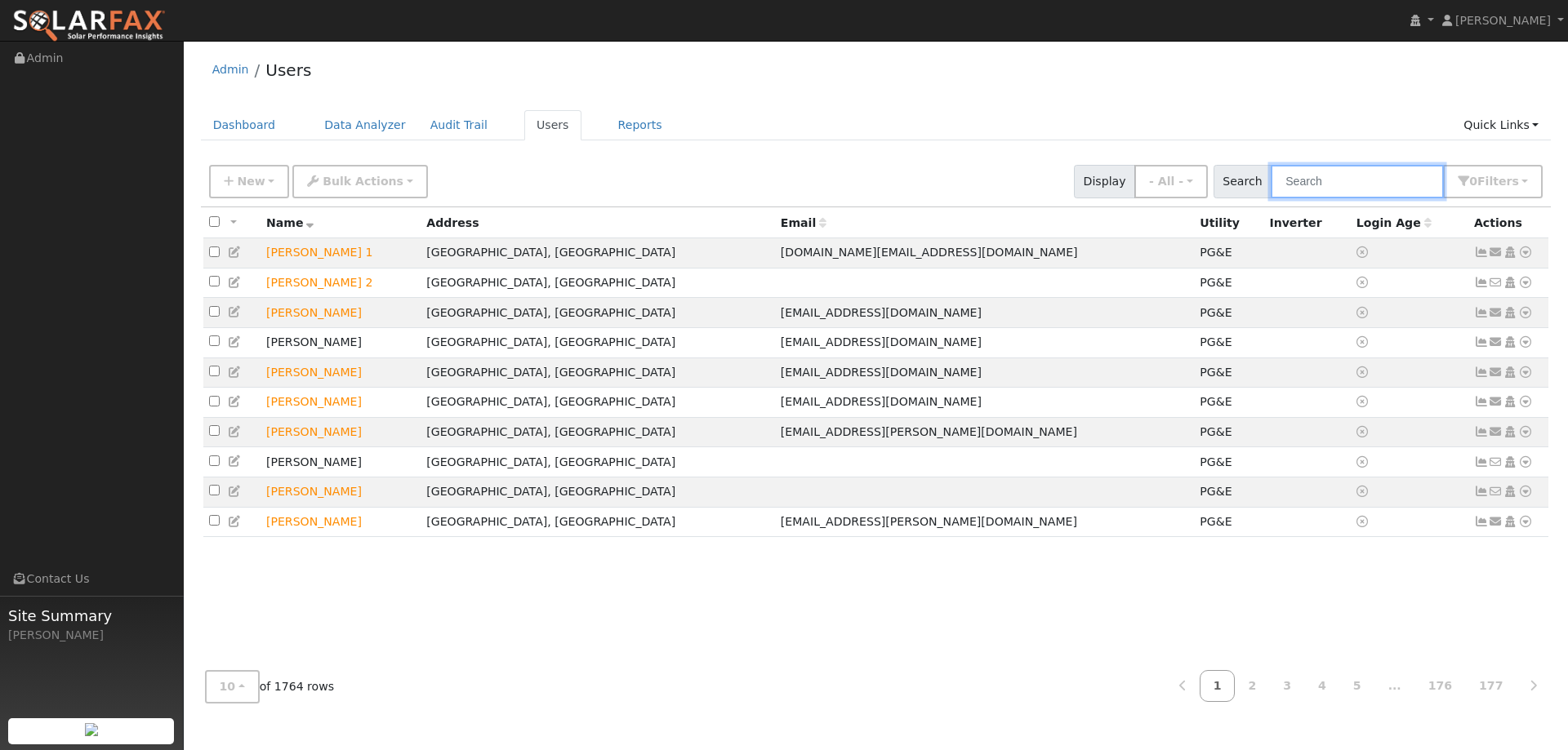
click at [1330, 187] on input "text" at bounding box center [1356, 181] width 173 height 33
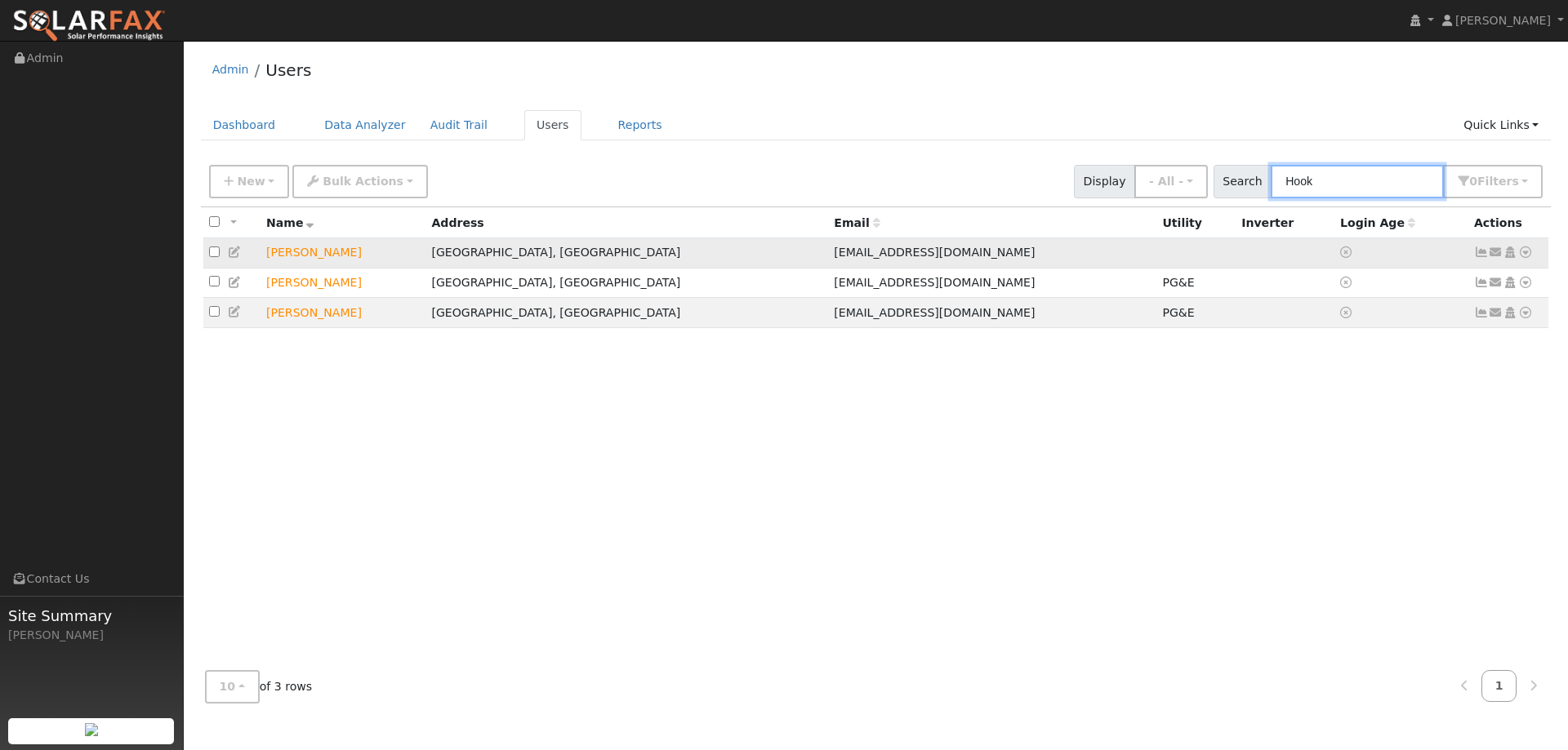
type input "Hook"
click at [1527, 250] on icon at bounding box center [1525, 252] width 15 height 12
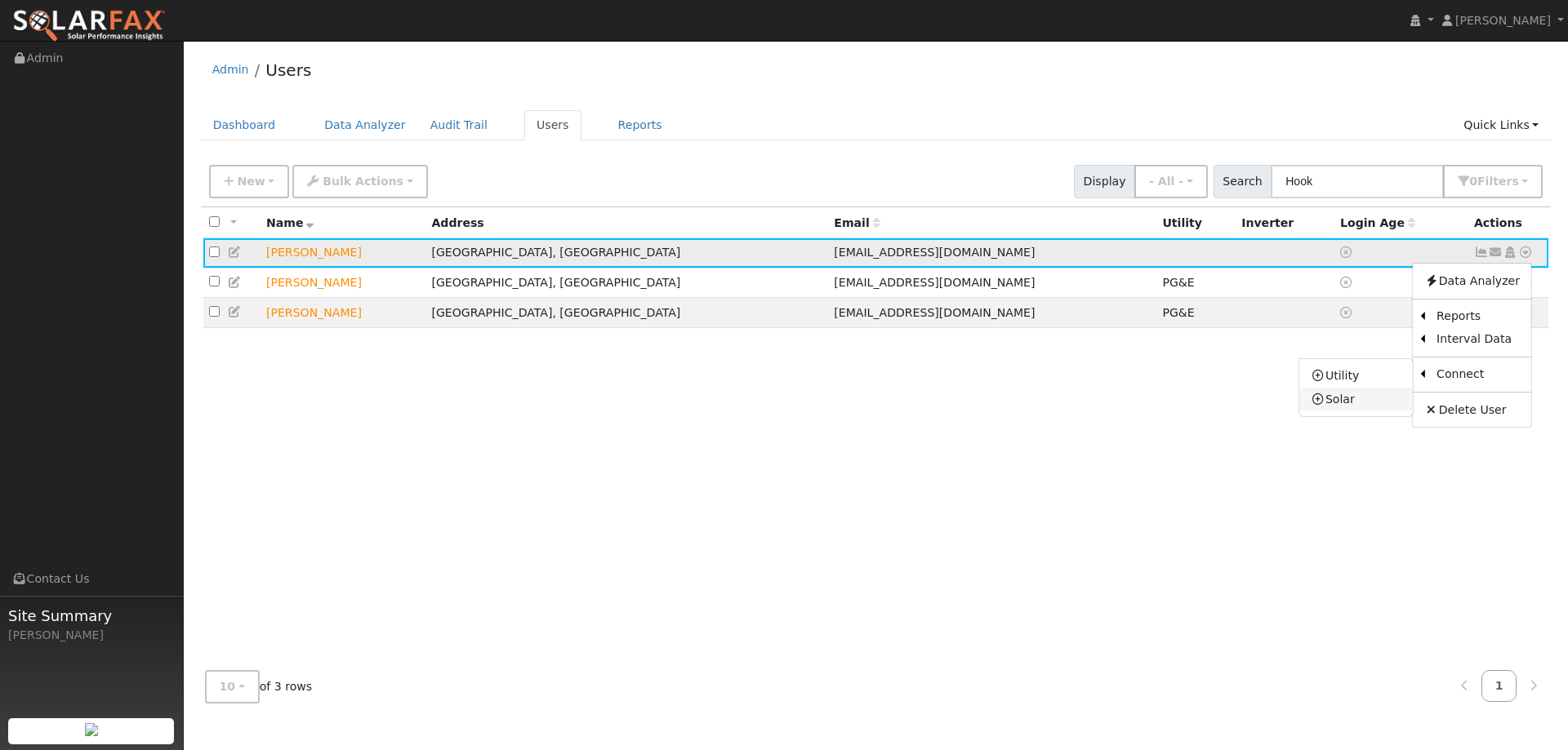
click at [1364, 401] on link "Solar" at bounding box center [1355, 399] width 113 height 23
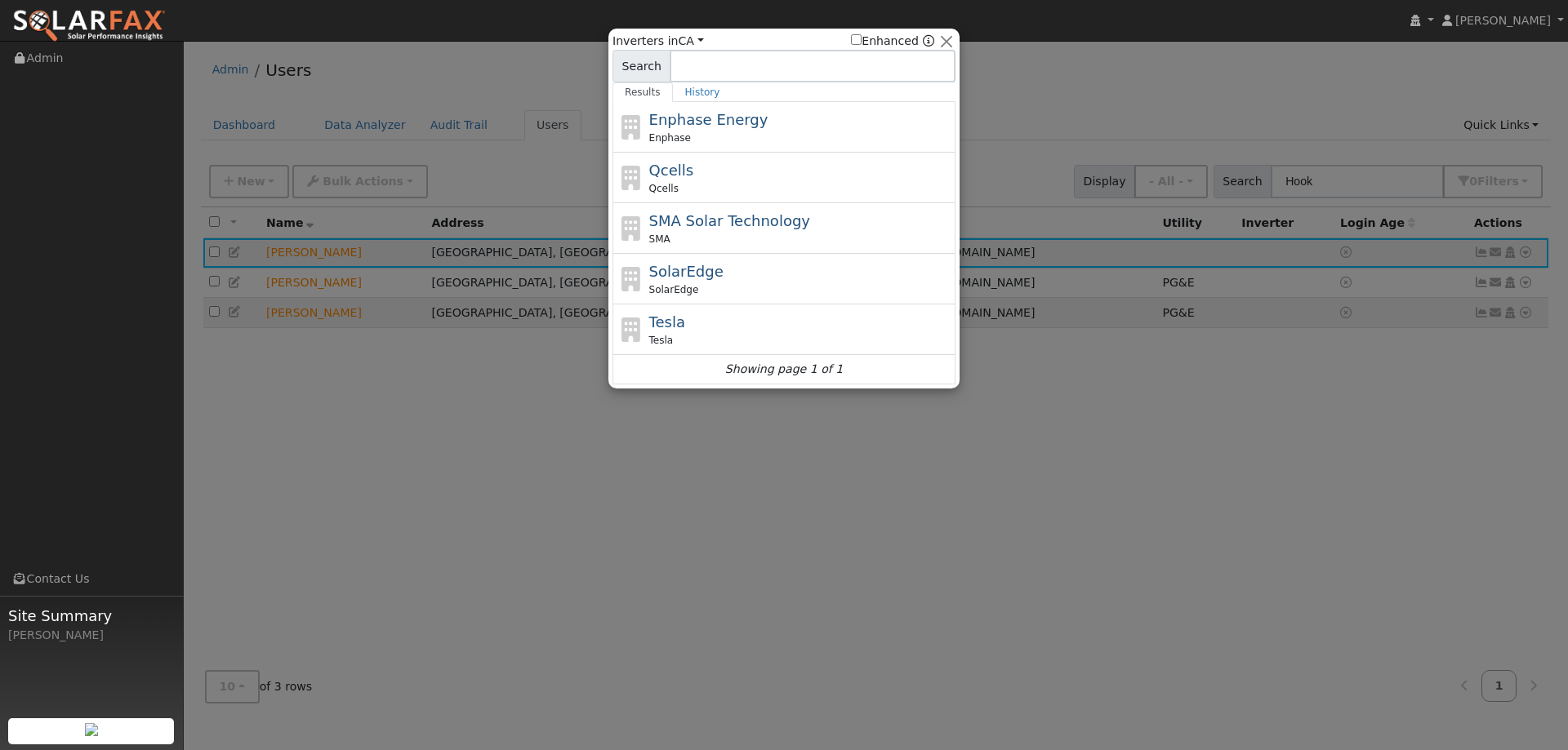
click at [1377, 415] on div at bounding box center [784, 375] width 1568 height 750
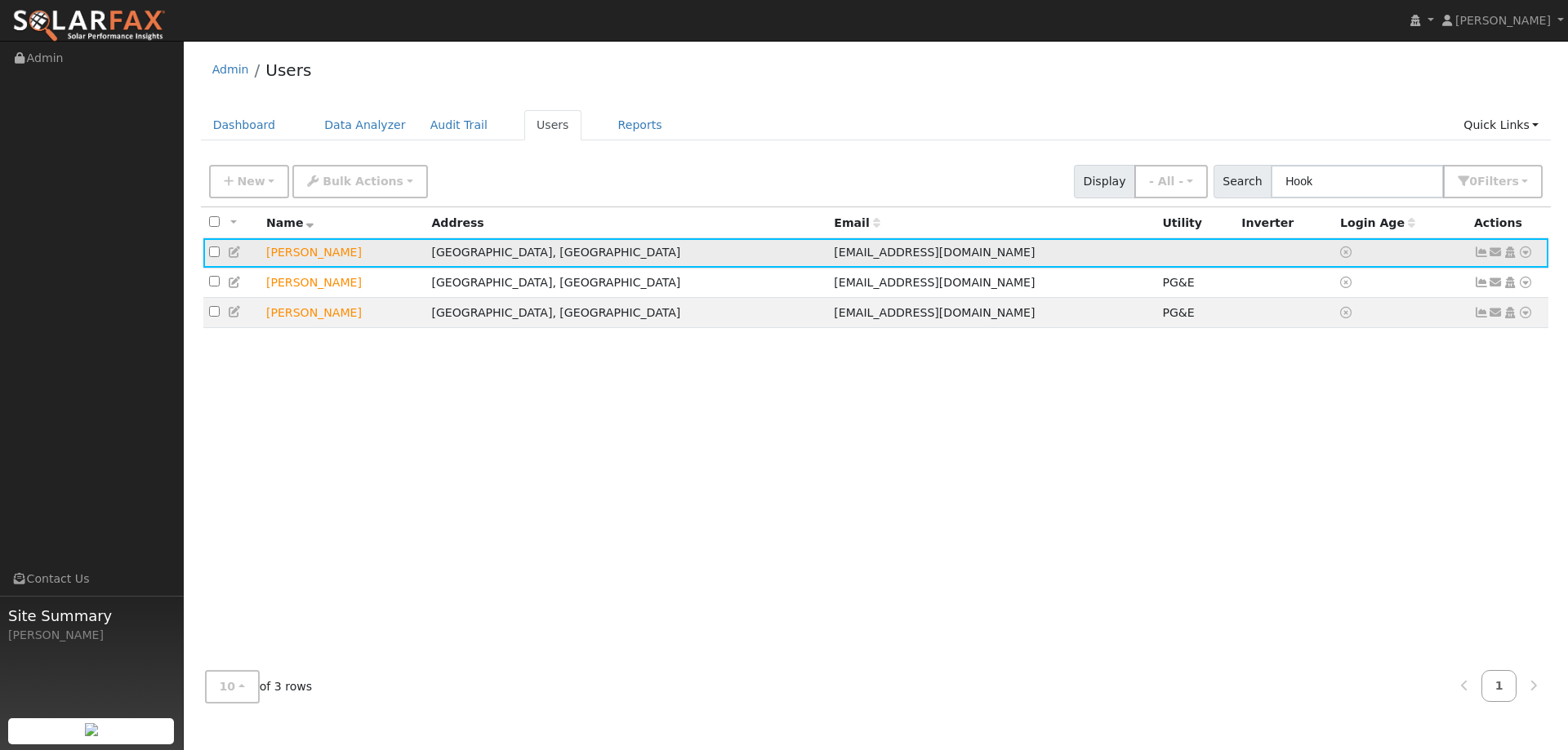
click at [1524, 253] on icon at bounding box center [1525, 252] width 15 height 12
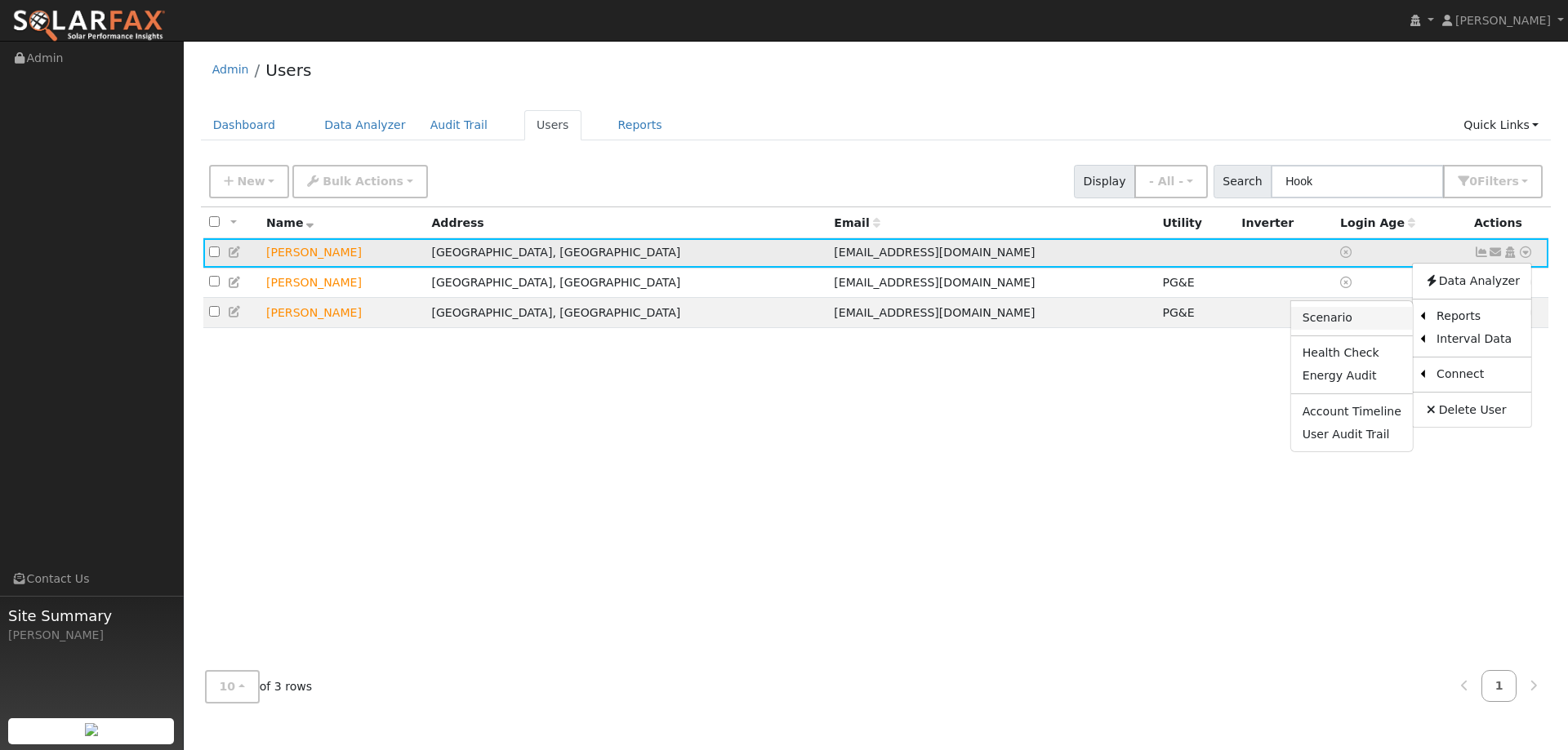
click at [1385, 327] on link "Scenario" at bounding box center [1351, 318] width 122 height 23
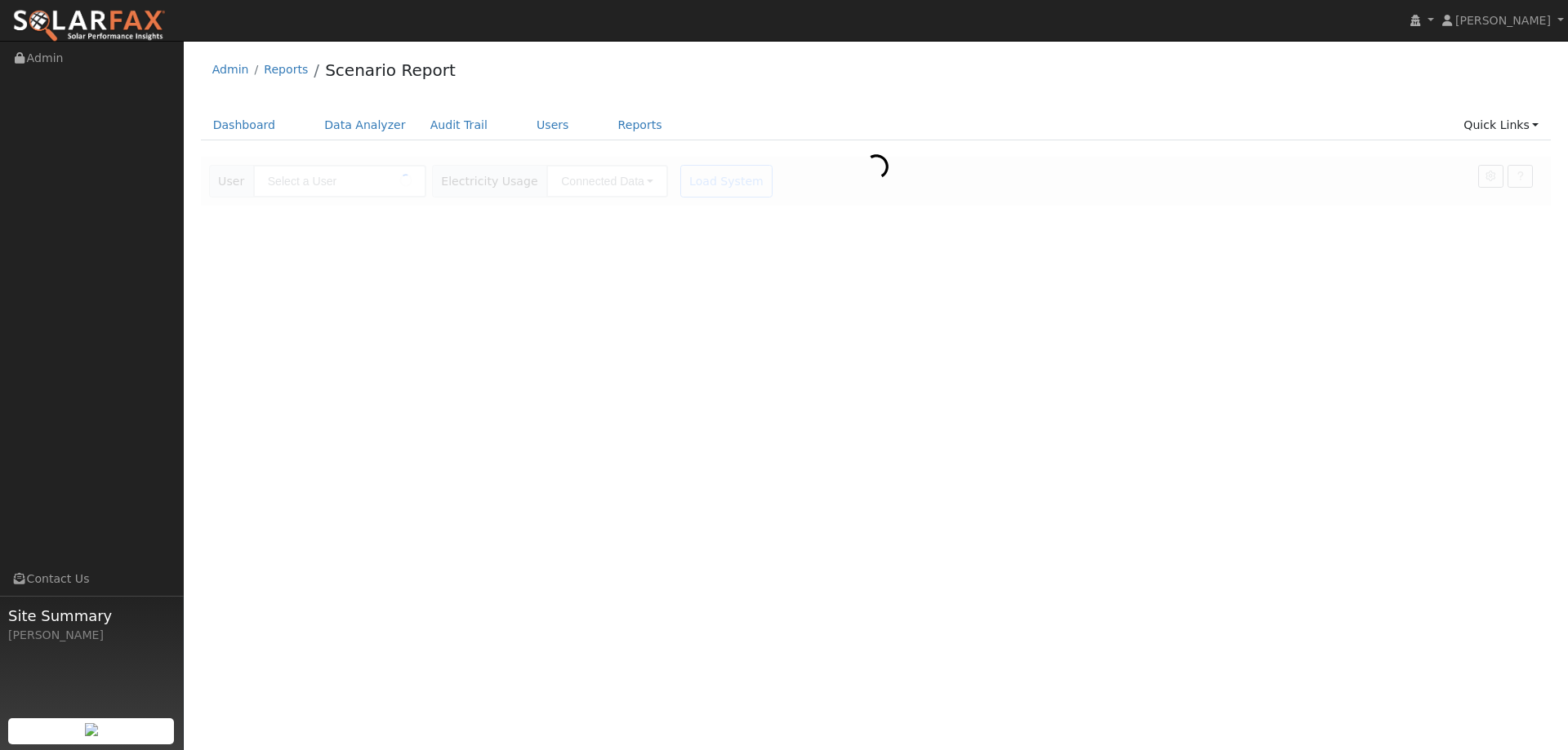
type input "[PERSON_NAME]"
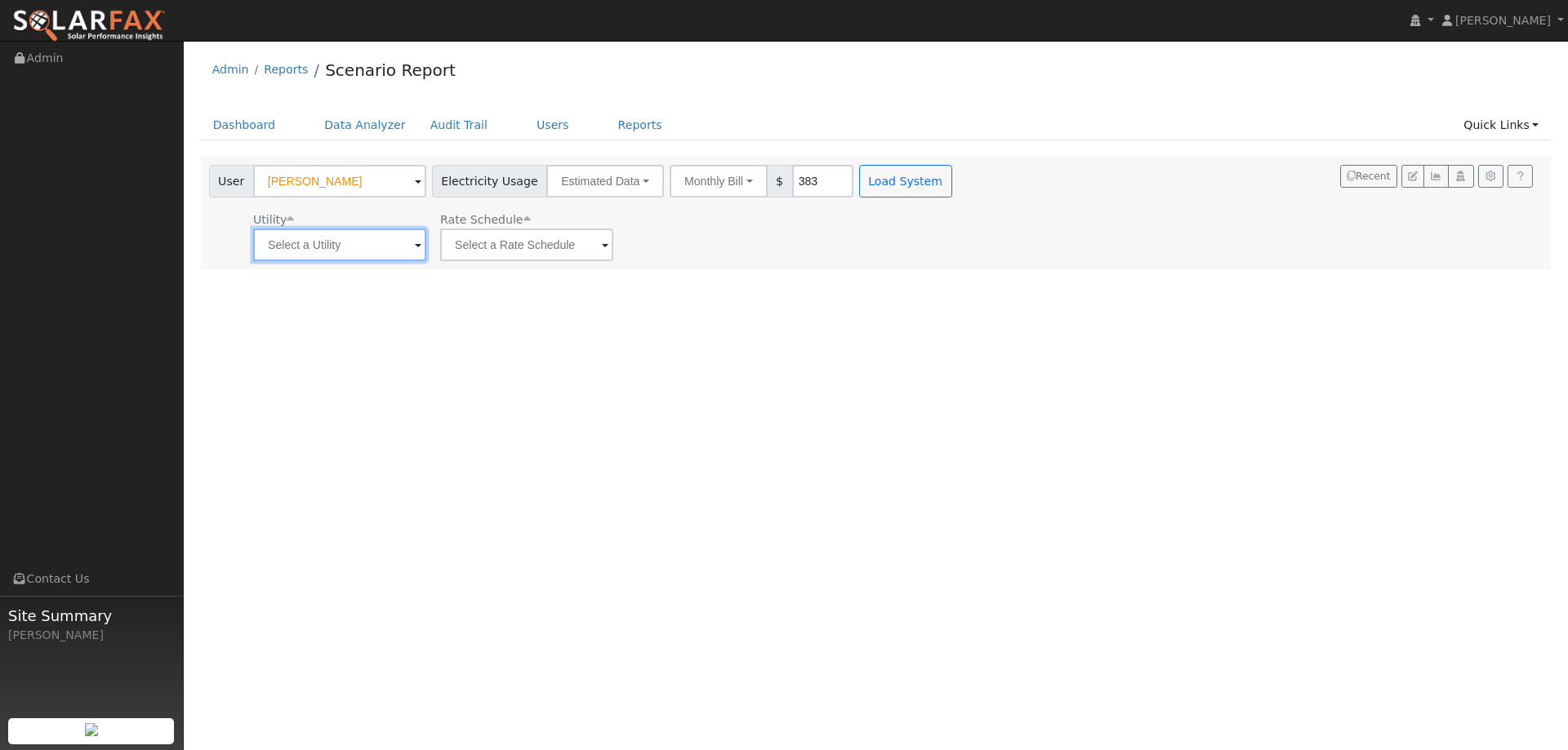
click at [295, 239] on input "text" at bounding box center [339, 244] width 173 height 32
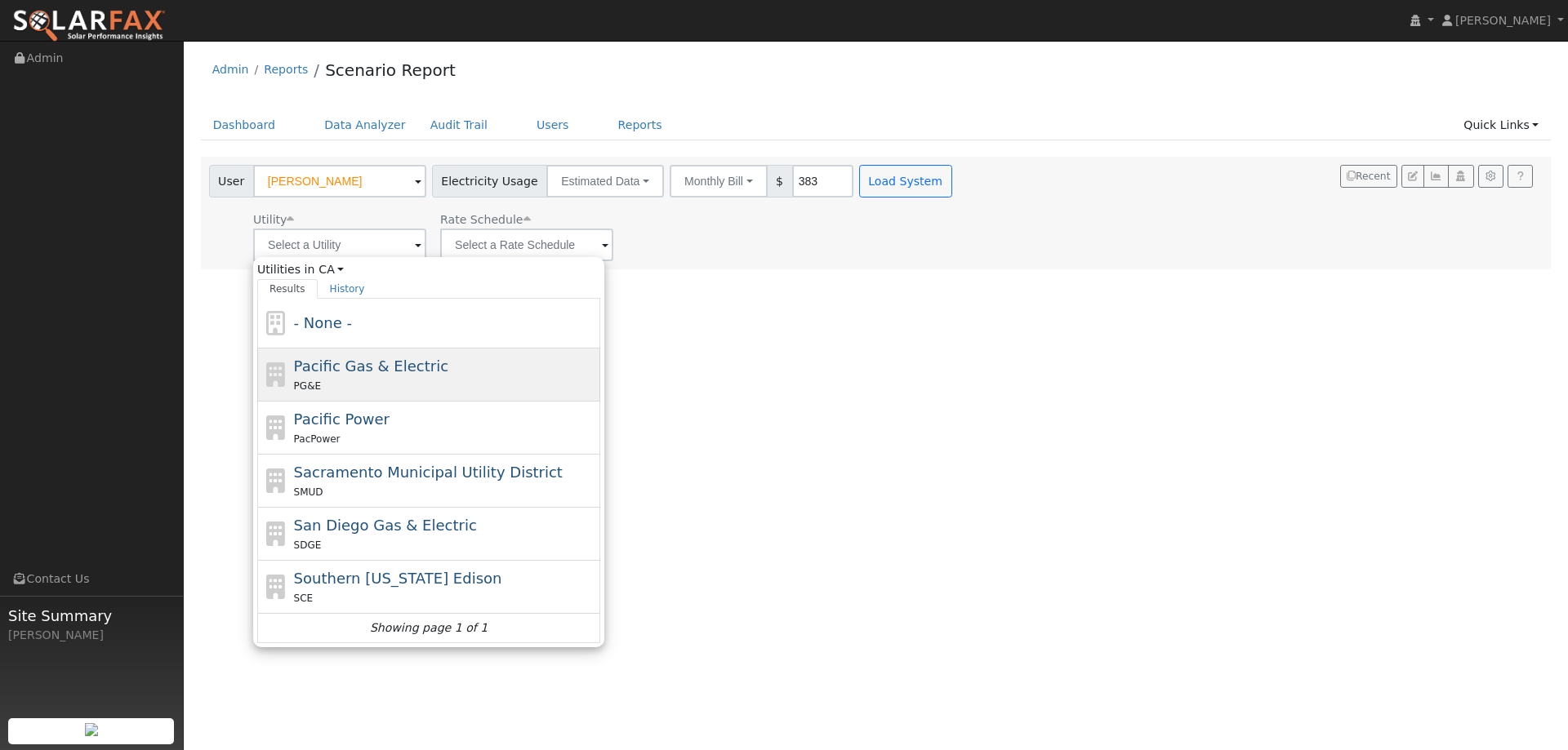
click at [367, 393] on div "PG&E" at bounding box center [445, 385] width 303 height 17
type input "Pacific Gas & Electric"
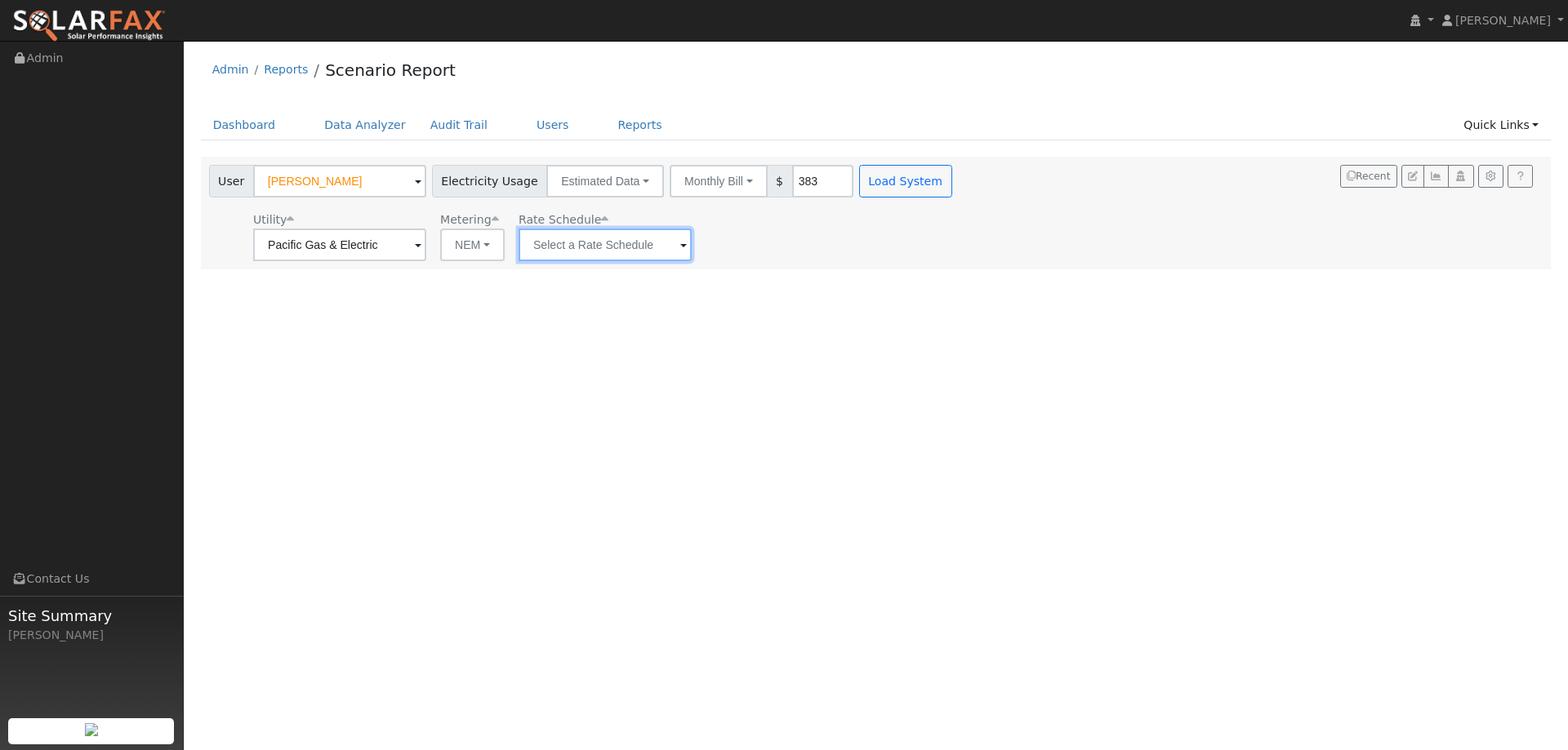
click at [659, 247] on input "text" at bounding box center [605, 244] width 173 height 32
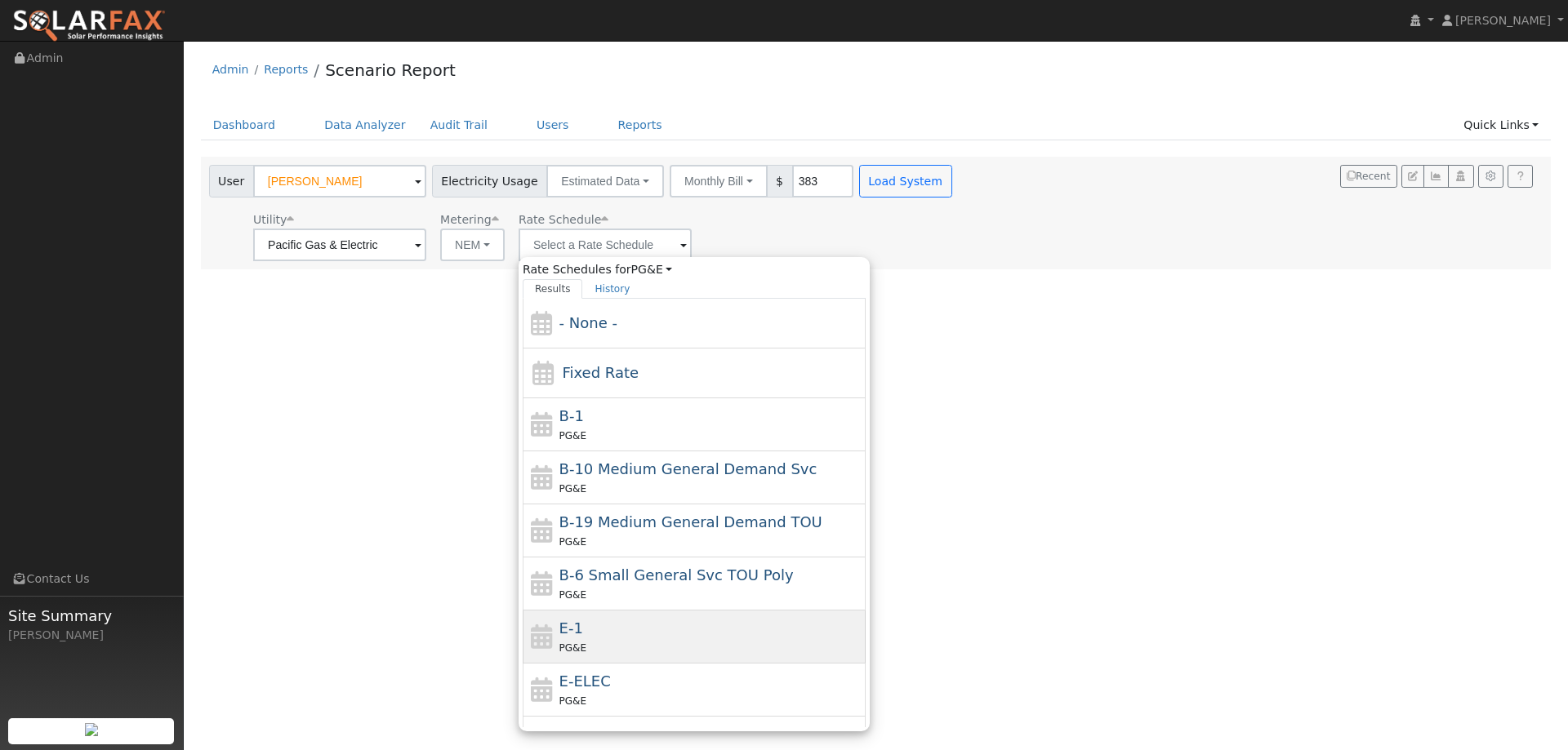
click at [646, 623] on div "E-1 PG&E" at bounding box center [711, 636] width 303 height 39
type input "E-1"
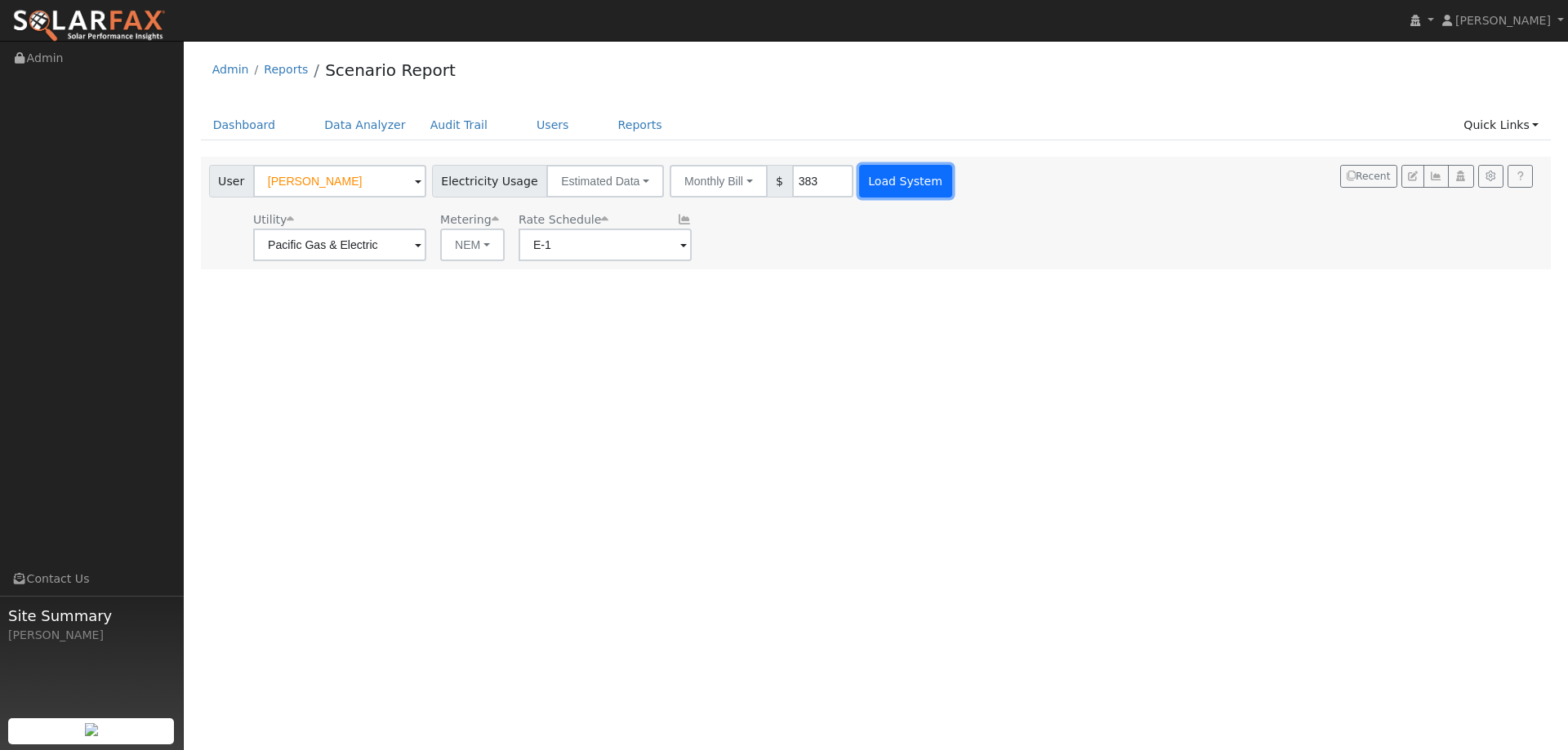
click at [859, 176] on button "Load System" at bounding box center [905, 180] width 93 height 32
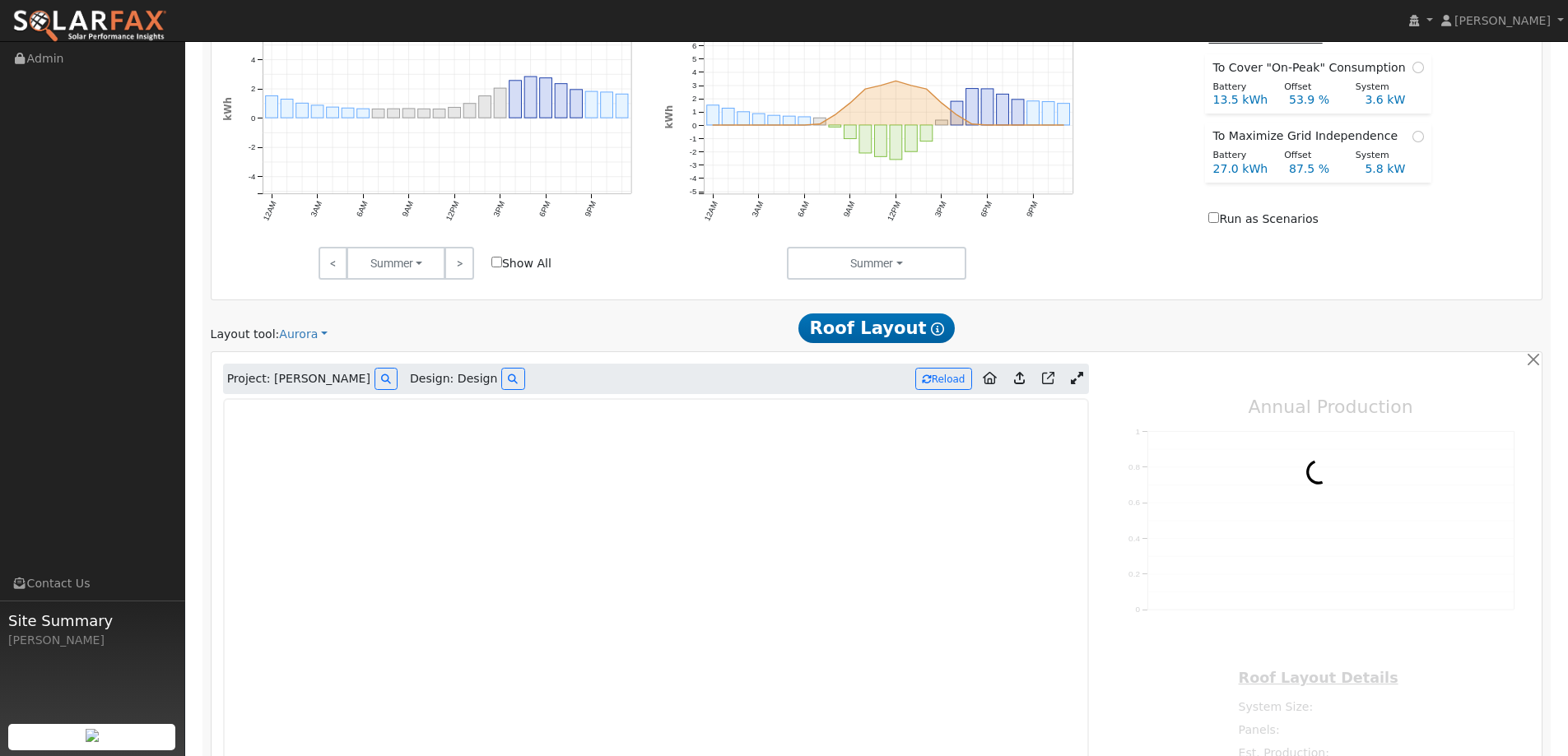
scroll to position [866, 0]
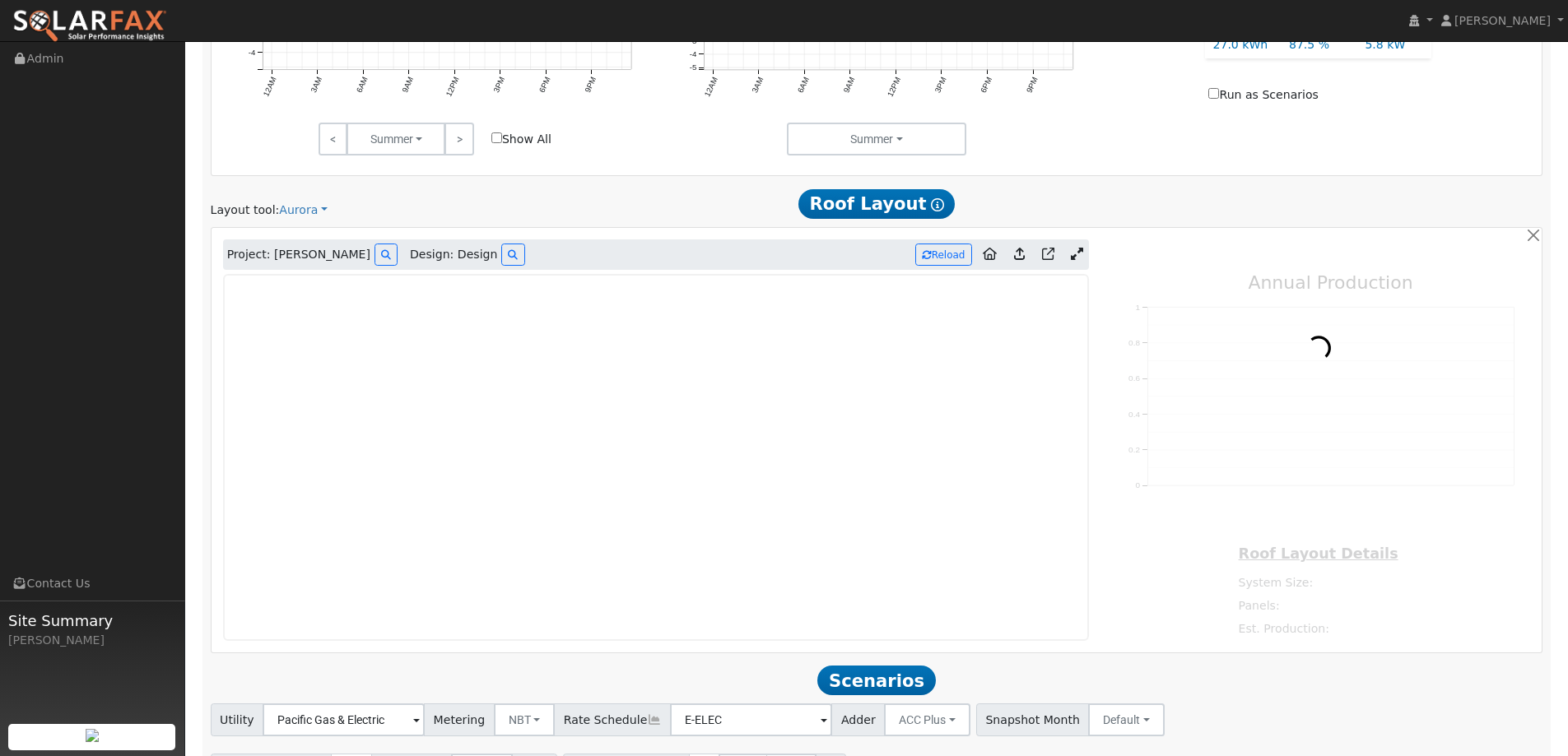
type input "21496"
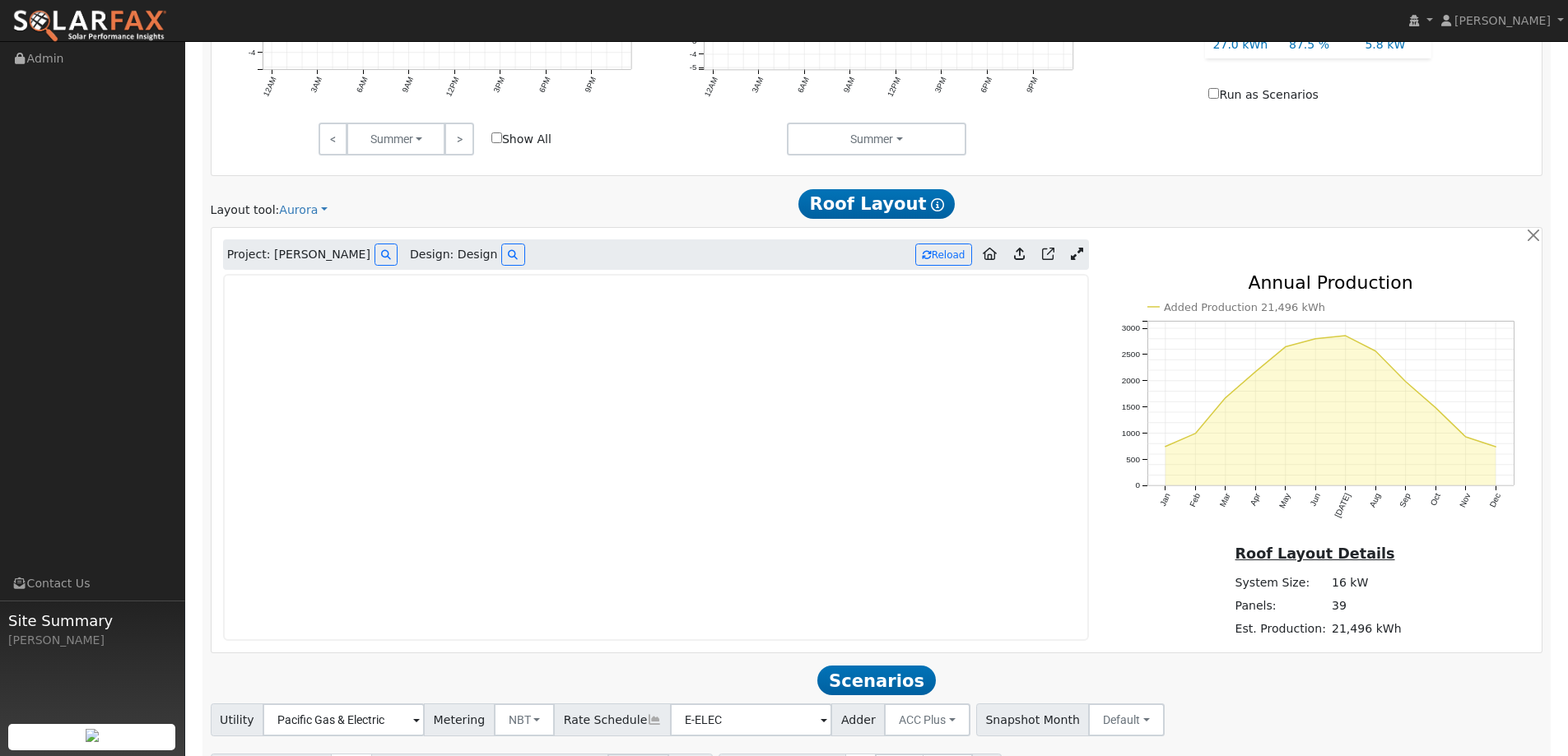
click at [85, 36] on img at bounding box center [90, 26] width 155 height 34
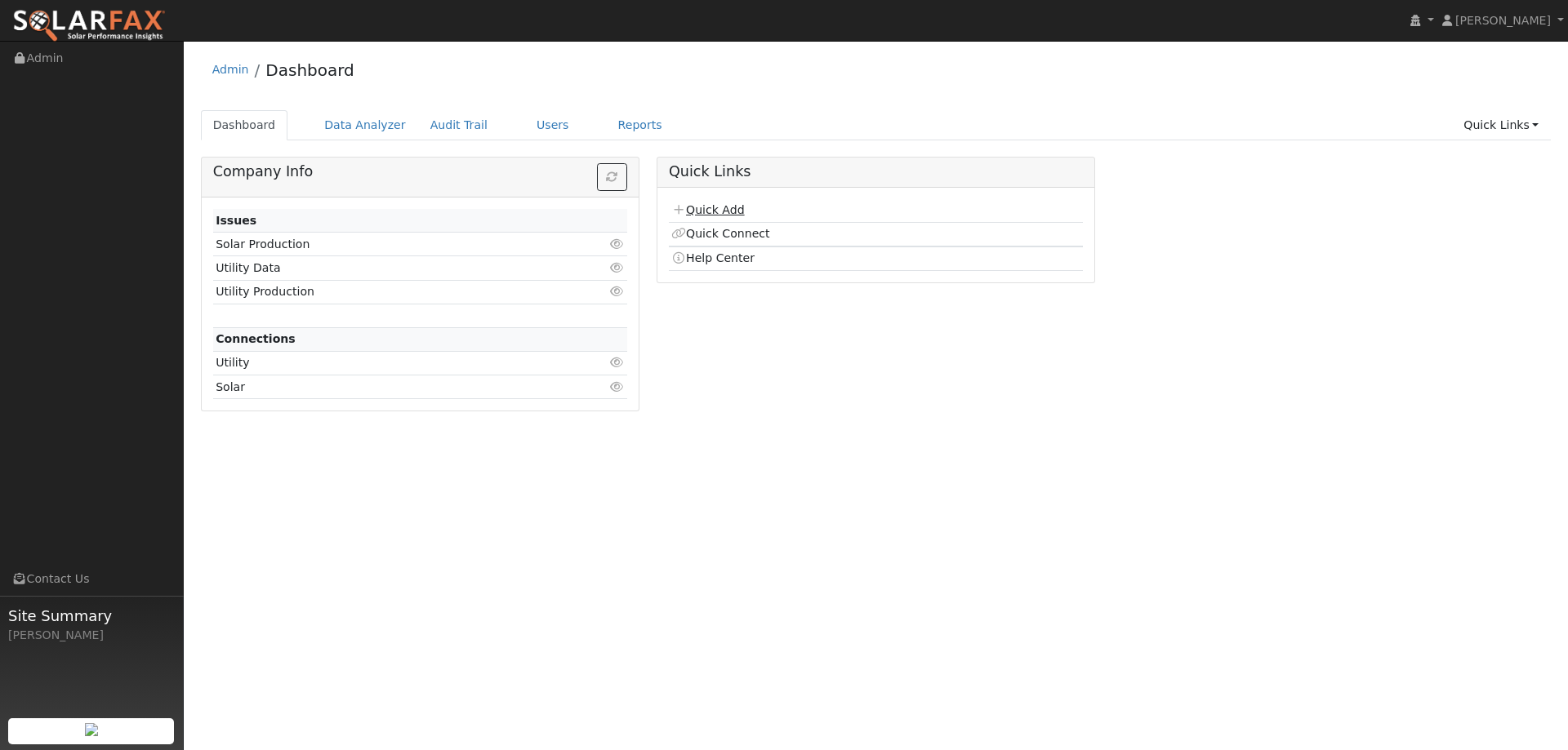
click at [703, 212] on link "Quick Add" at bounding box center [707, 210] width 73 height 13
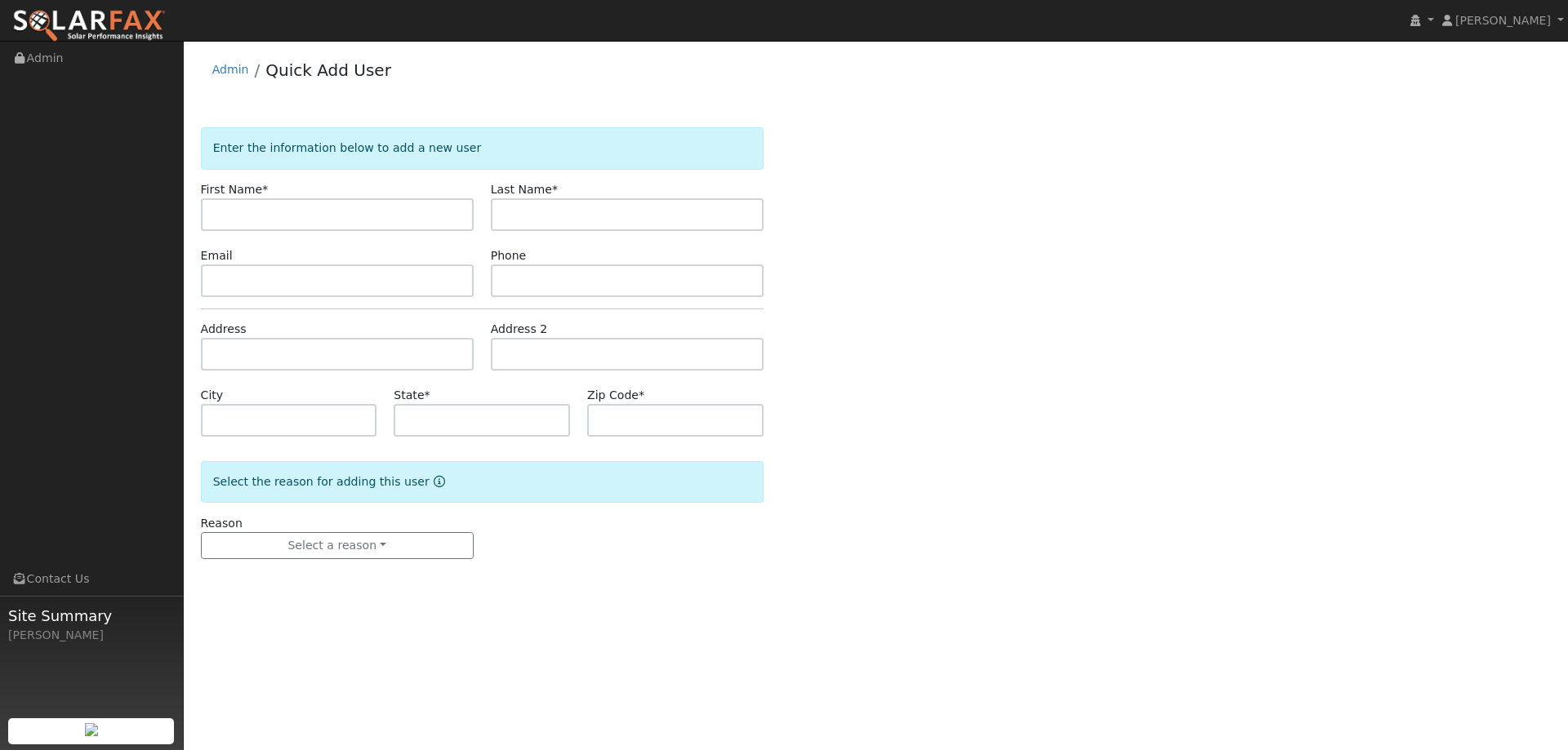
click at [348, 217] on input "text" at bounding box center [338, 214] width 273 height 32
type input "[PERSON_NAME]"
click at [640, 209] on input "text" at bounding box center [627, 214] width 273 height 32
type input "Jimenez"
click at [261, 293] on input "text" at bounding box center [338, 280] width 273 height 32
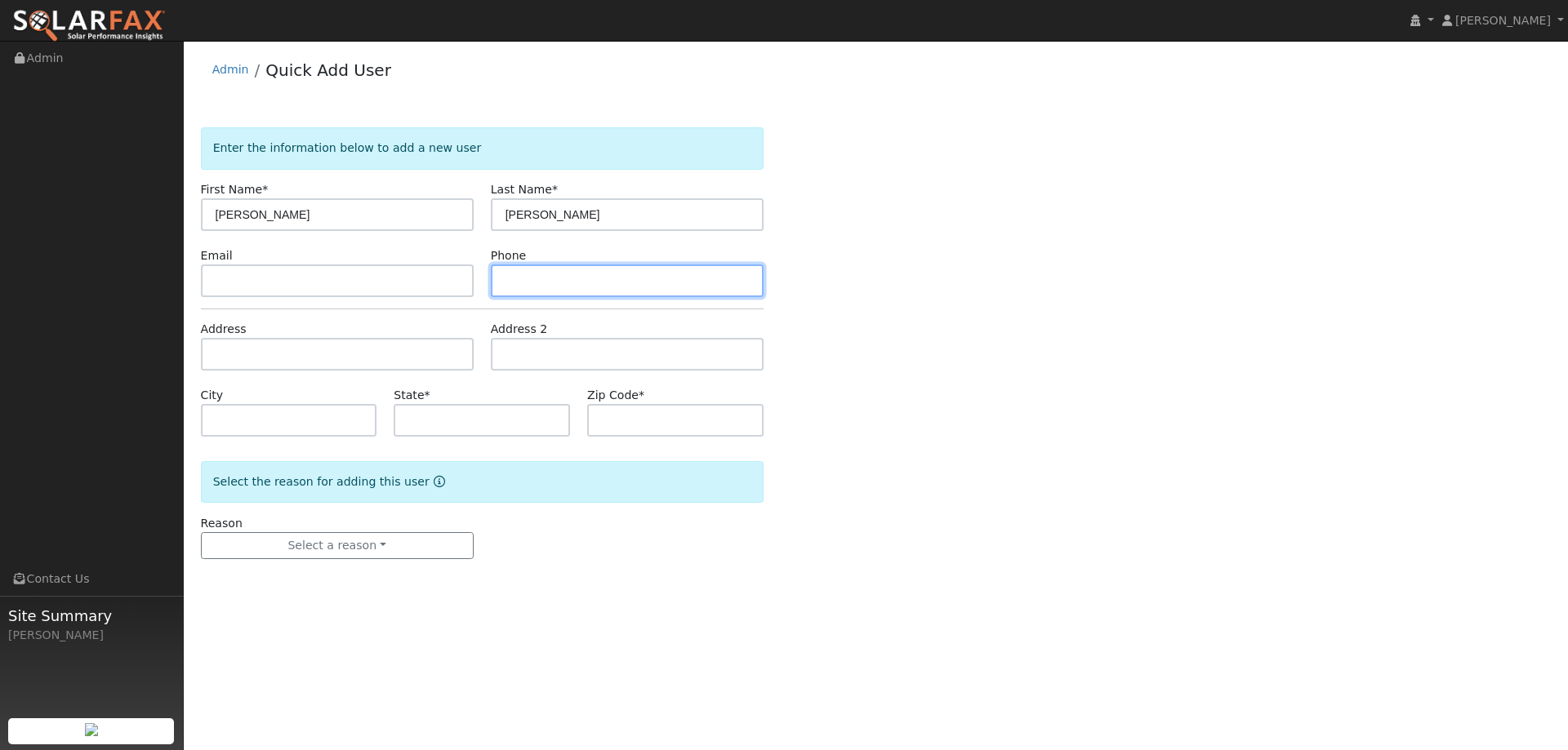
click at [512, 283] on input "text" at bounding box center [627, 280] width 273 height 32
paste input "(415) 261-1209"
type input "(415) 261-1209"
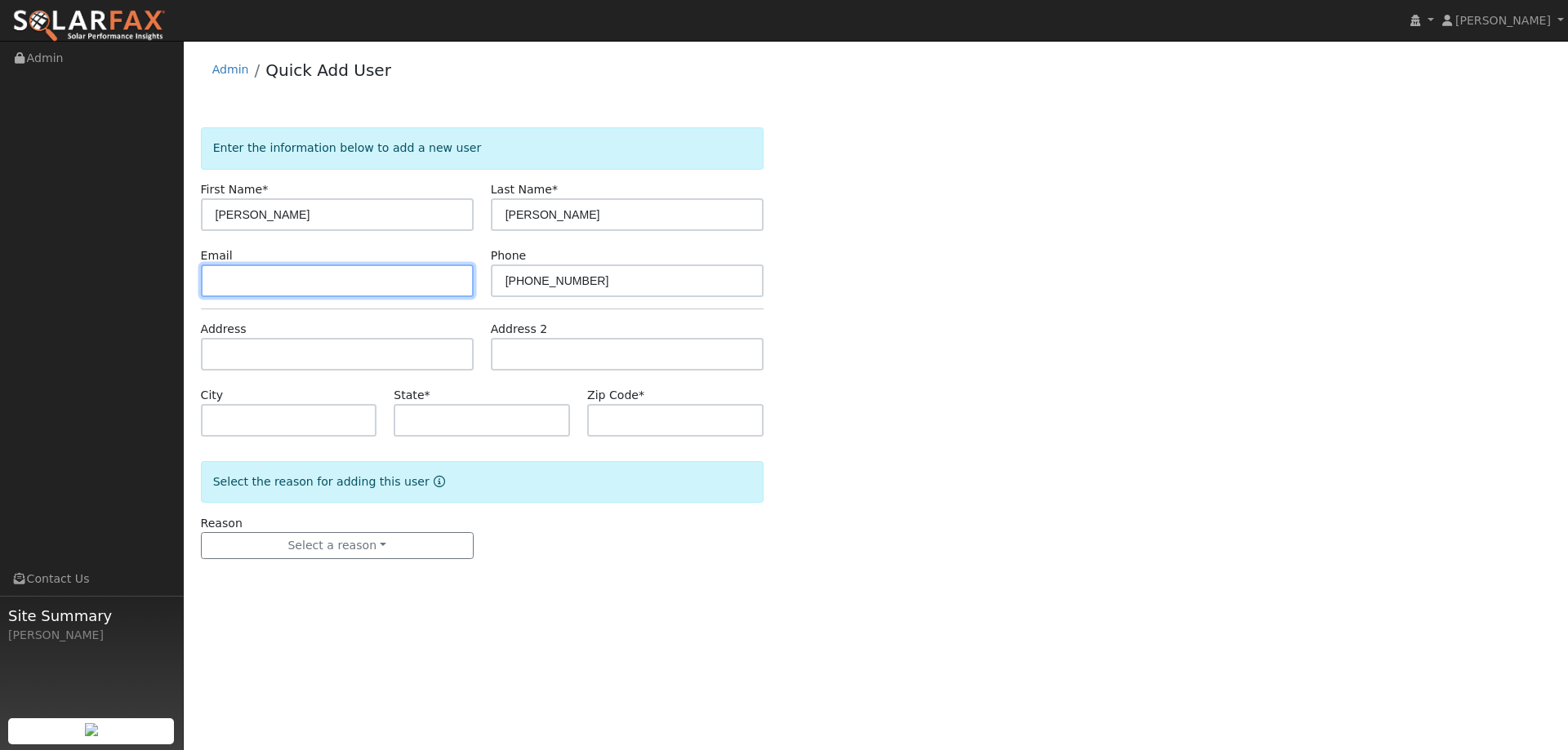
click at [418, 290] on input "text" at bounding box center [338, 280] width 273 height 32
paste input "rjimenez454@outlook.com"
type input "rjimenez454@outlook.com"
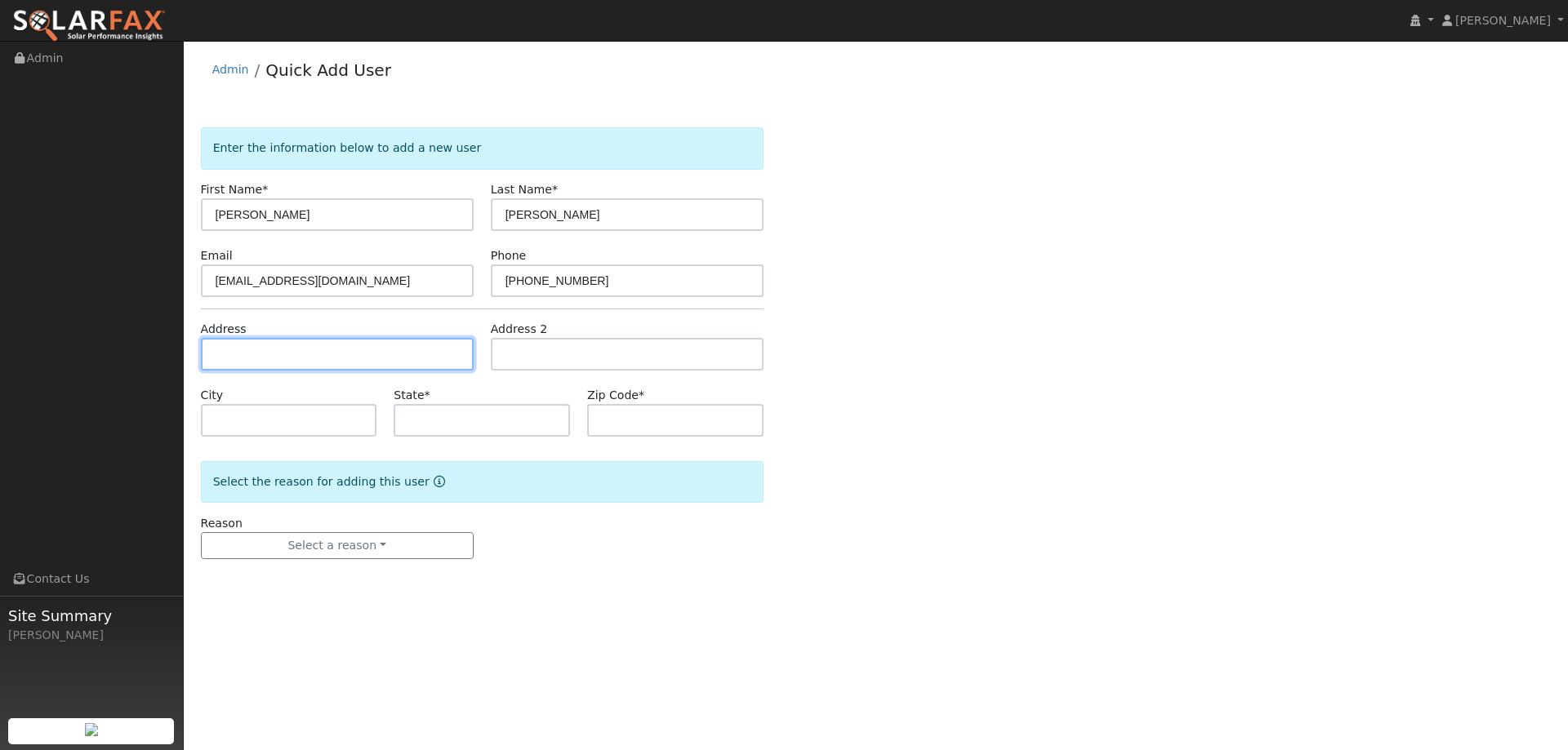
click at [319, 351] on input "text" at bounding box center [338, 354] width 273 height 32
click at [296, 348] on input "text" at bounding box center [338, 354] width 273 height 32
paste input "413 Manchester Way"
type input "413 Manchester Way"
type input "Vacaville"
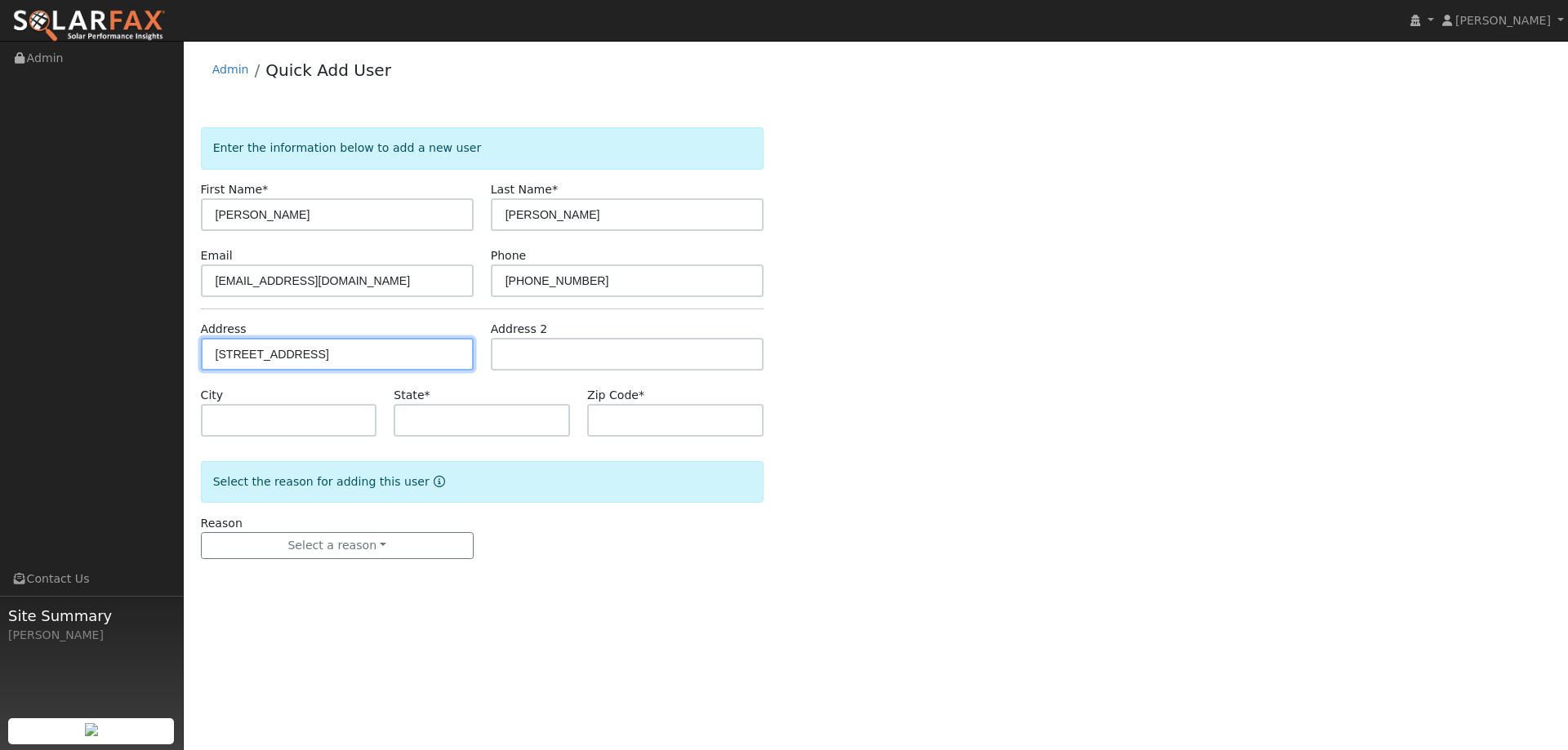
type input "CA"
type input "95687"
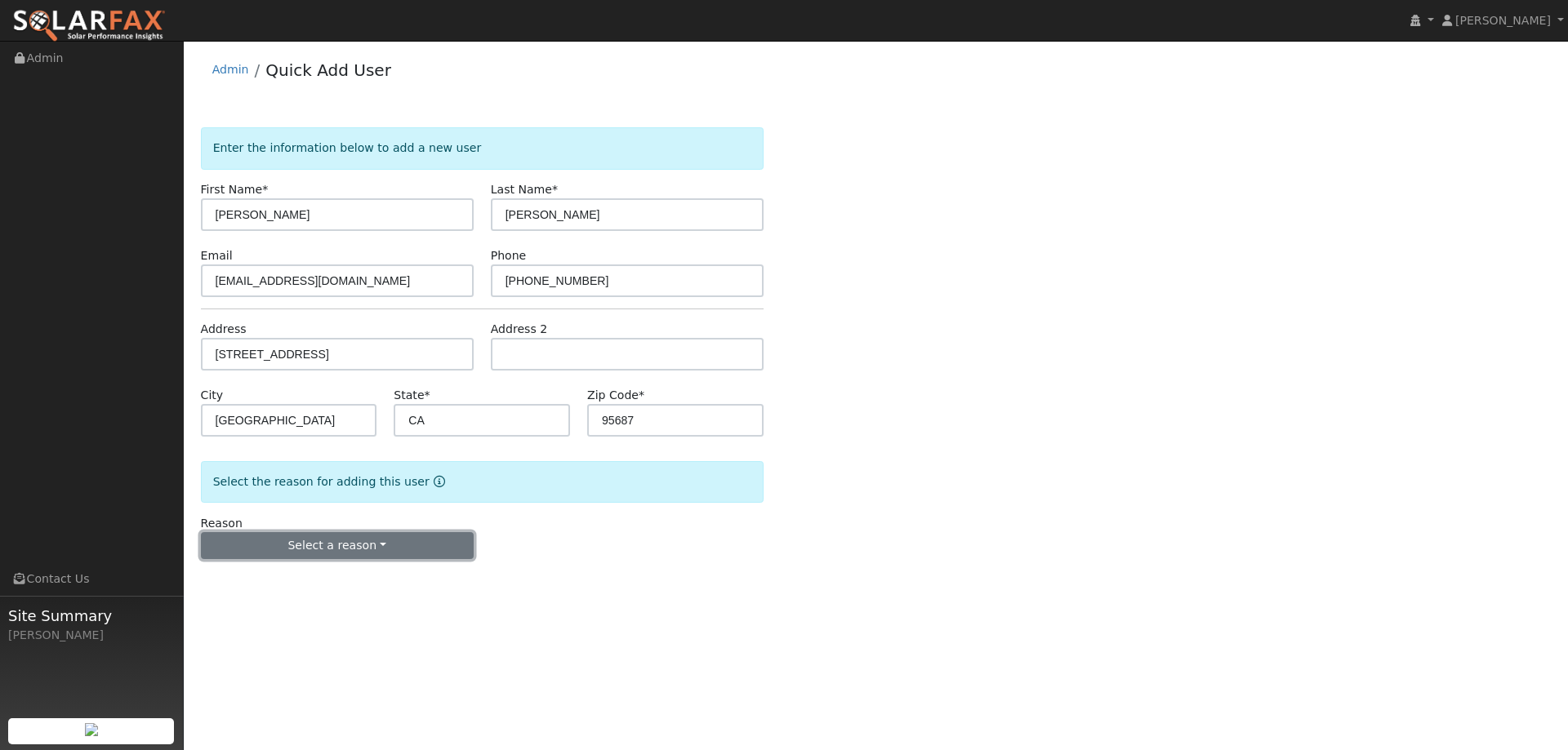
click at [332, 533] on button "Select a reason" at bounding box center [338, 546] width 273 height 28
drag, startPoint x: 339, startPoint y: 568, endPoint x: 374, endPoint y: 581, distance: 37.3
click at [338, 568] on link "New lead" at bounding box center [292, 580] width 180 height 23
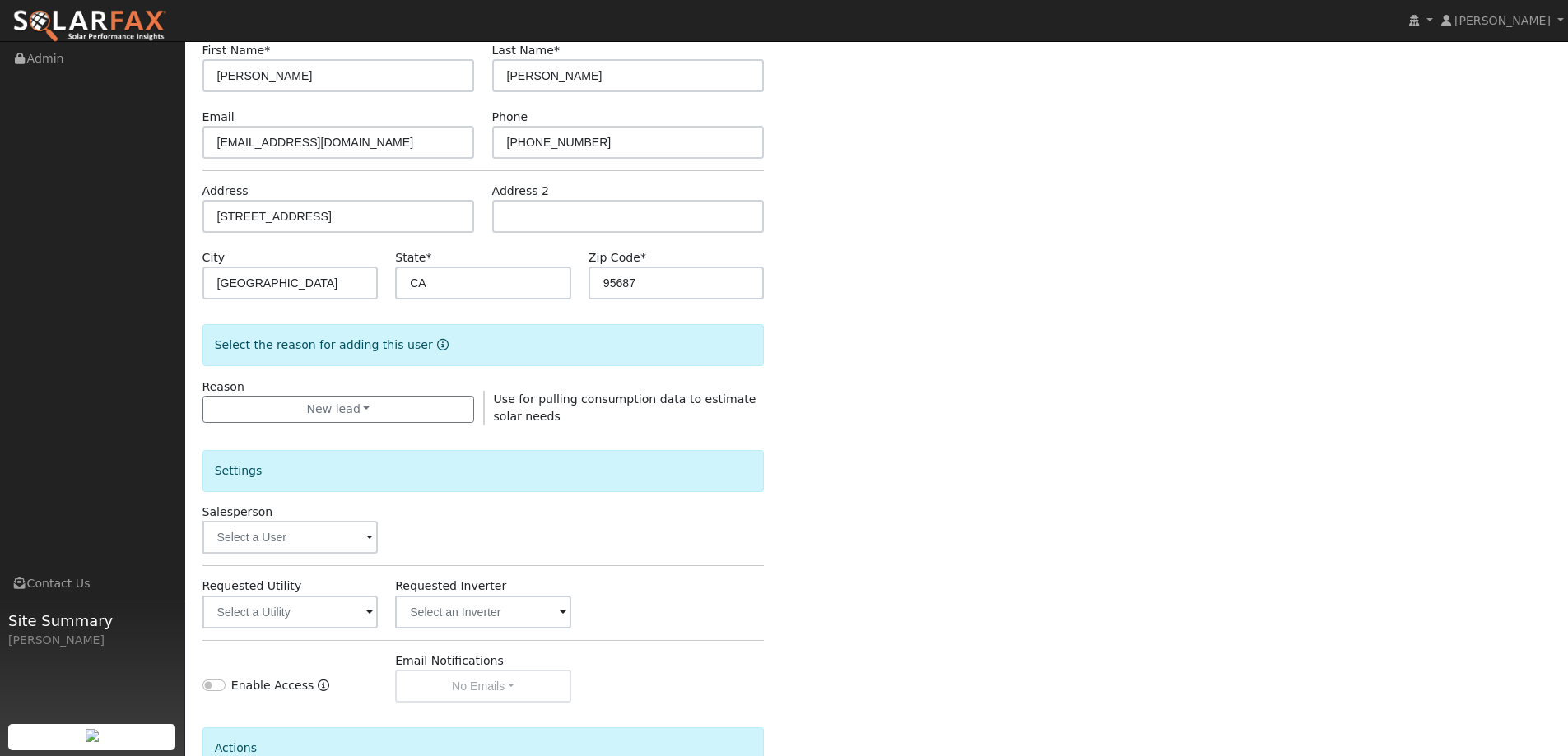
scroll to position [247, 0]
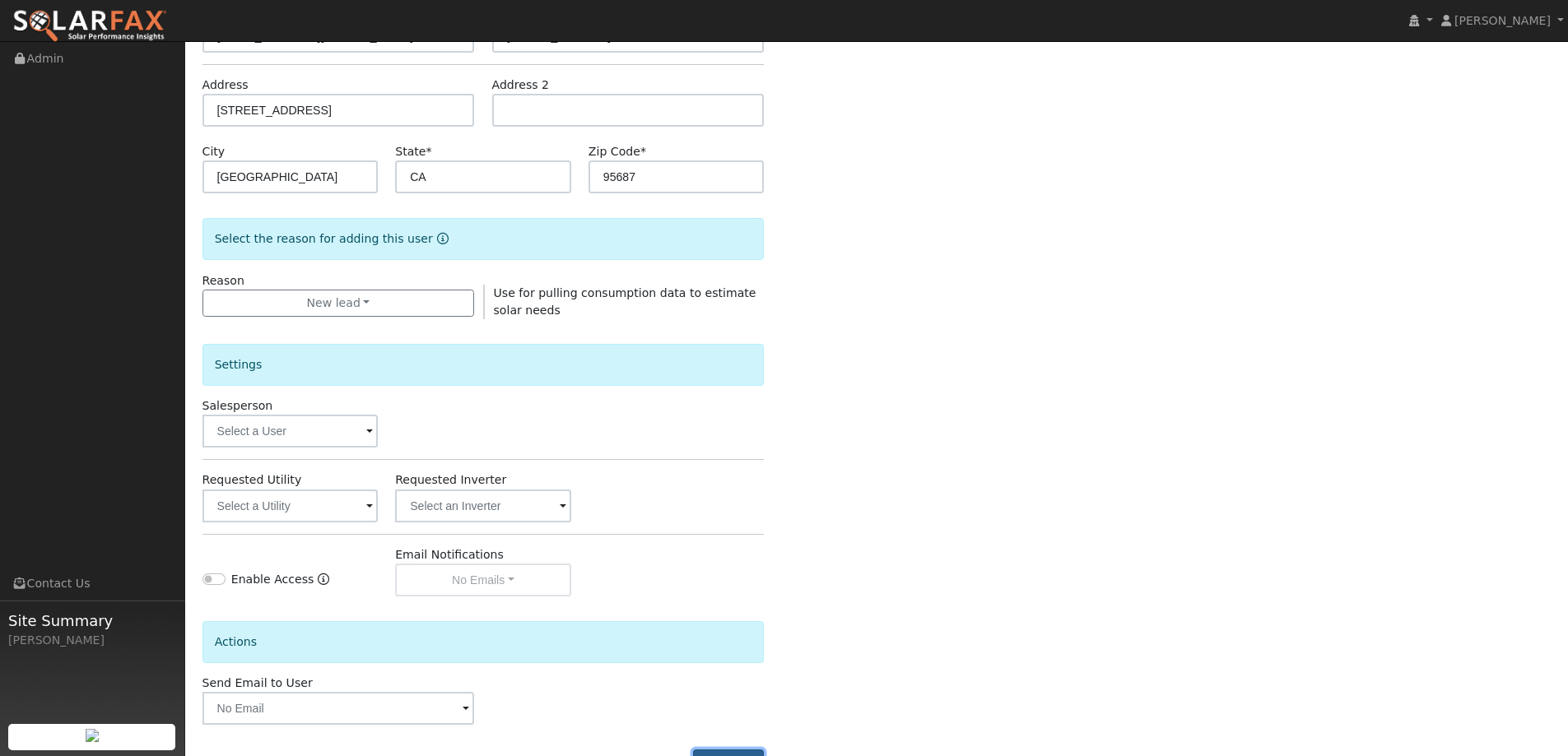
click at [735, 749] on button "Add User" at bounding box center [729, 764] width 72 height 28
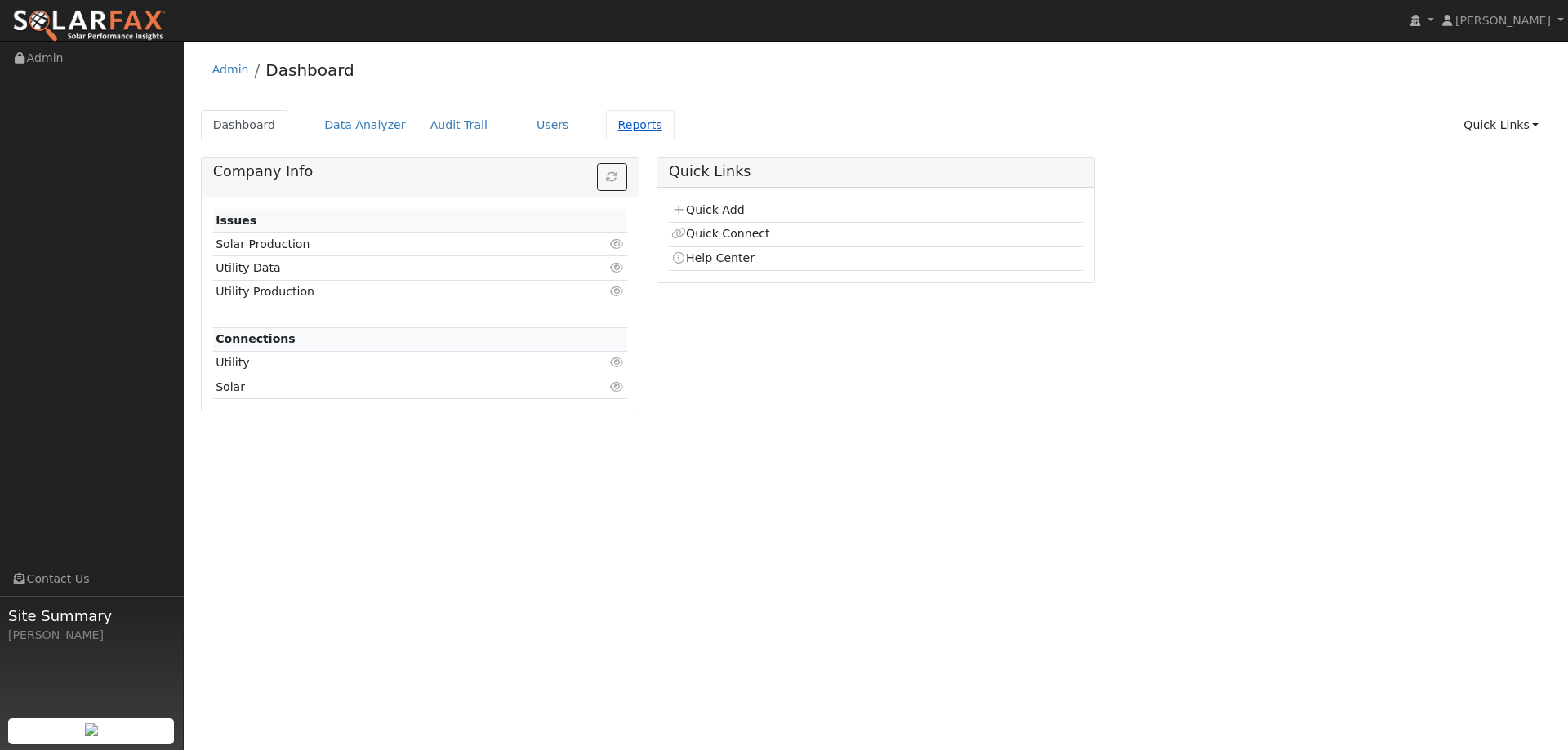
click at [606, 128] on link "Reports" at bounding box center [640, 125] width 69 height 31
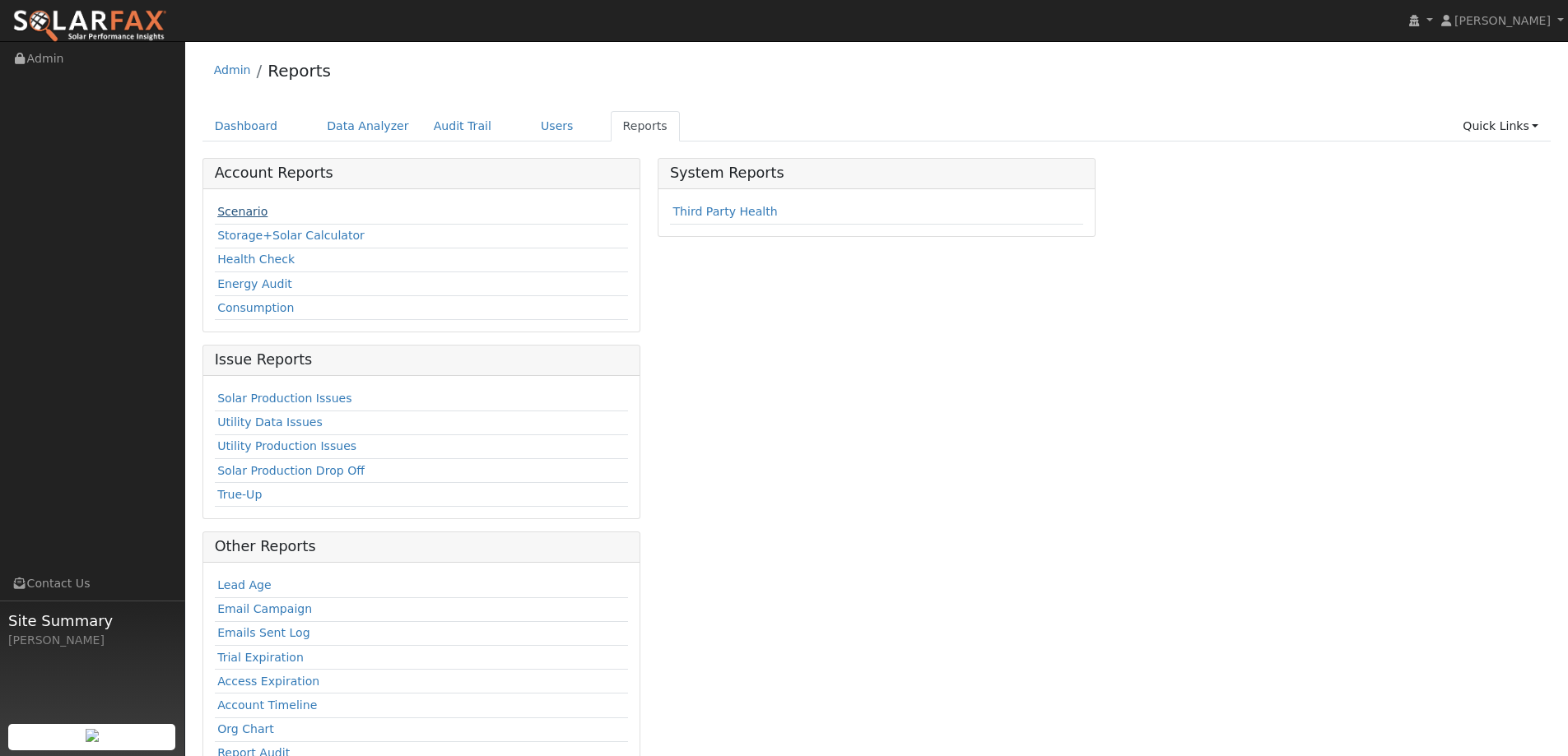
click at [246, 209] on link "Scenario" at bounding box center [243, 212] width 50 height 13
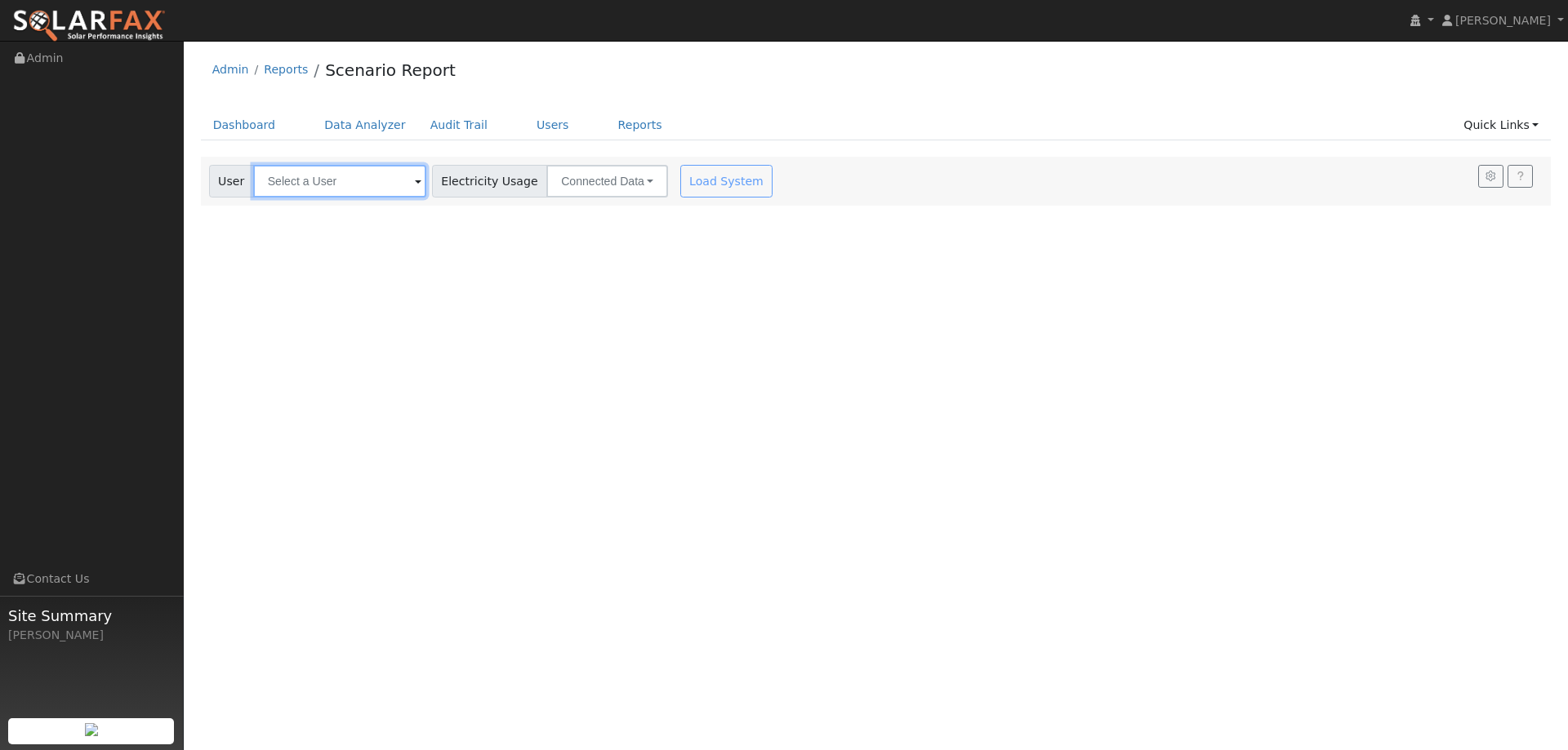
click at [304, 179] on input "text" at bounding box center [339, 180] width 173 height 32
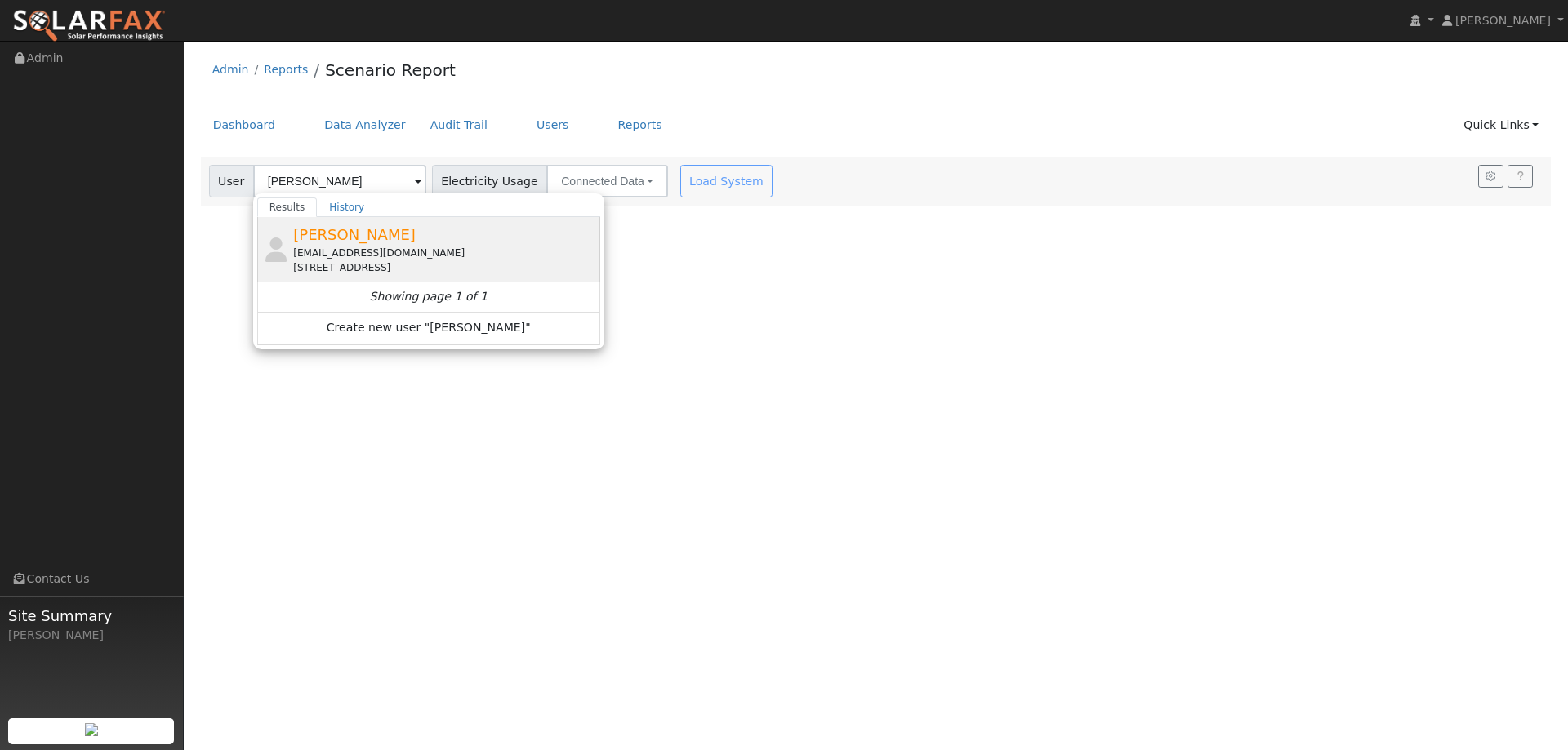
click at [410, 227] on div "[PERSON_NAME] [EMAIL_ADDRESS][DOMAIN_NAME] [STREET_ADDRESS]" at bounding box center [444, 249] width 303 height 51
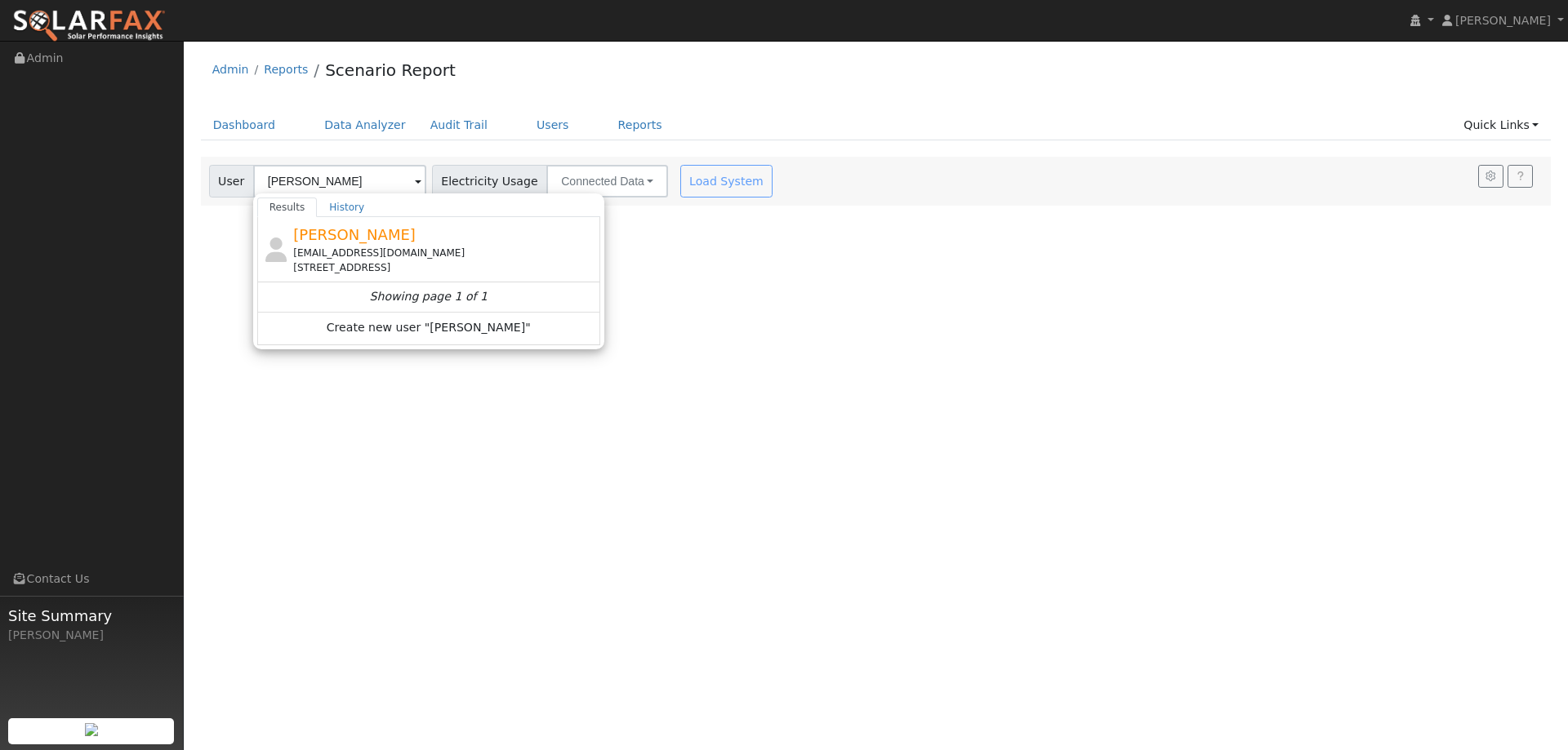
type input "[PERSON_NAME]"
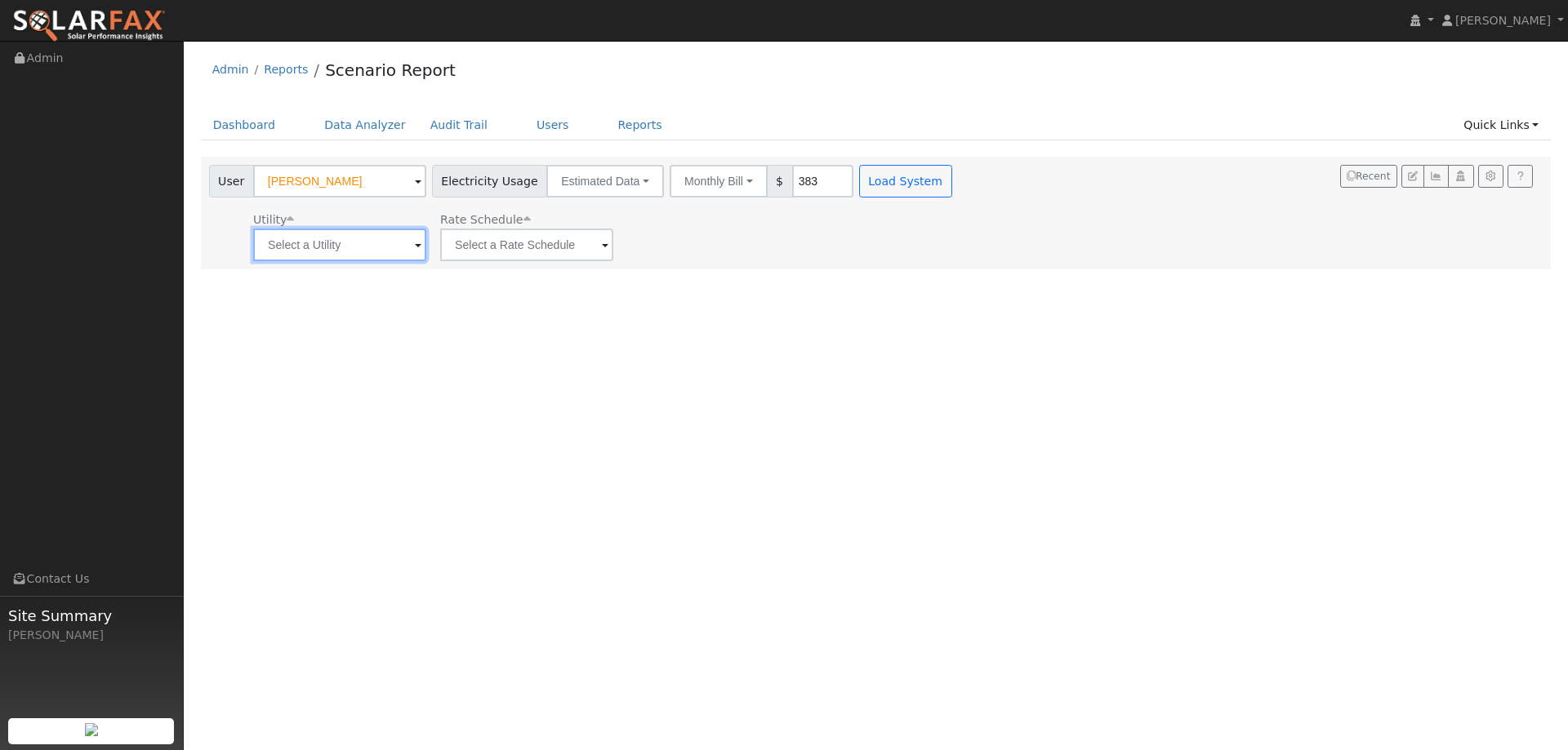
click at [327, 235] on input "text" at bounding box center [339, 244] width 173 height 32
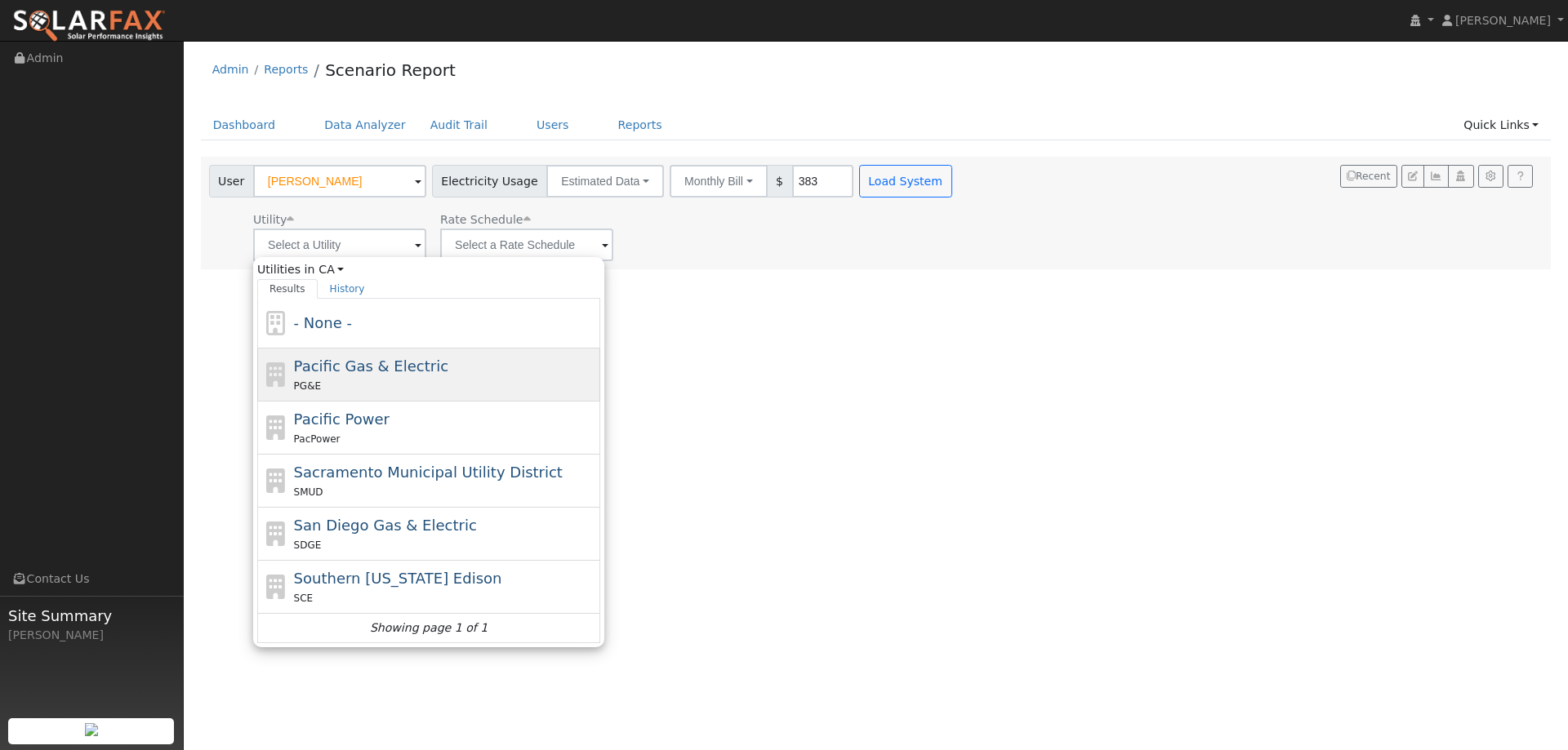
click at [399, 371] on span "Pacific Gas & Electric" at bounding box center [371, 365] width 154 height 17
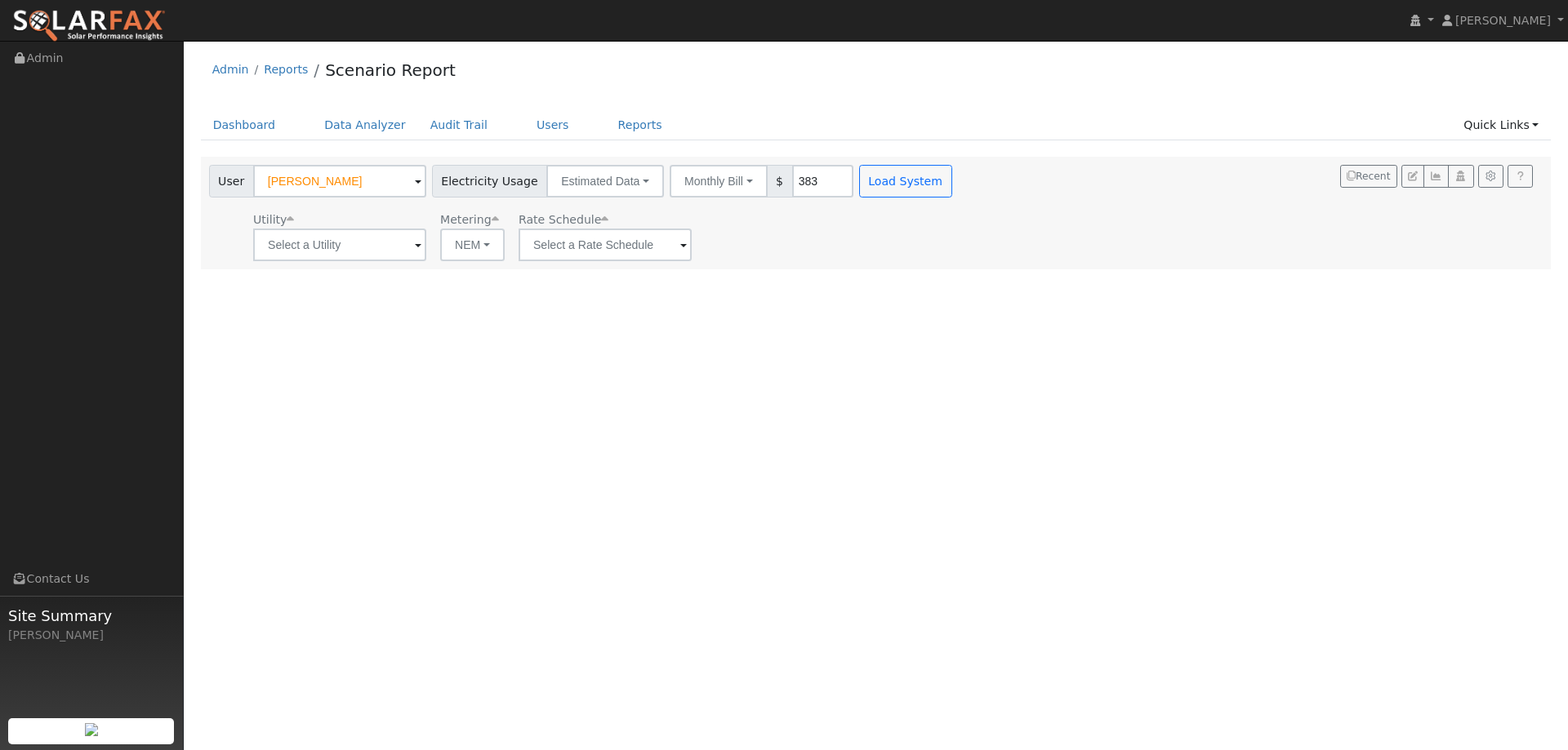
type input "Pacific Gas & Electric"
click at [546, 239] on input "text" at bounding box center [605, 244] width 173 height 32
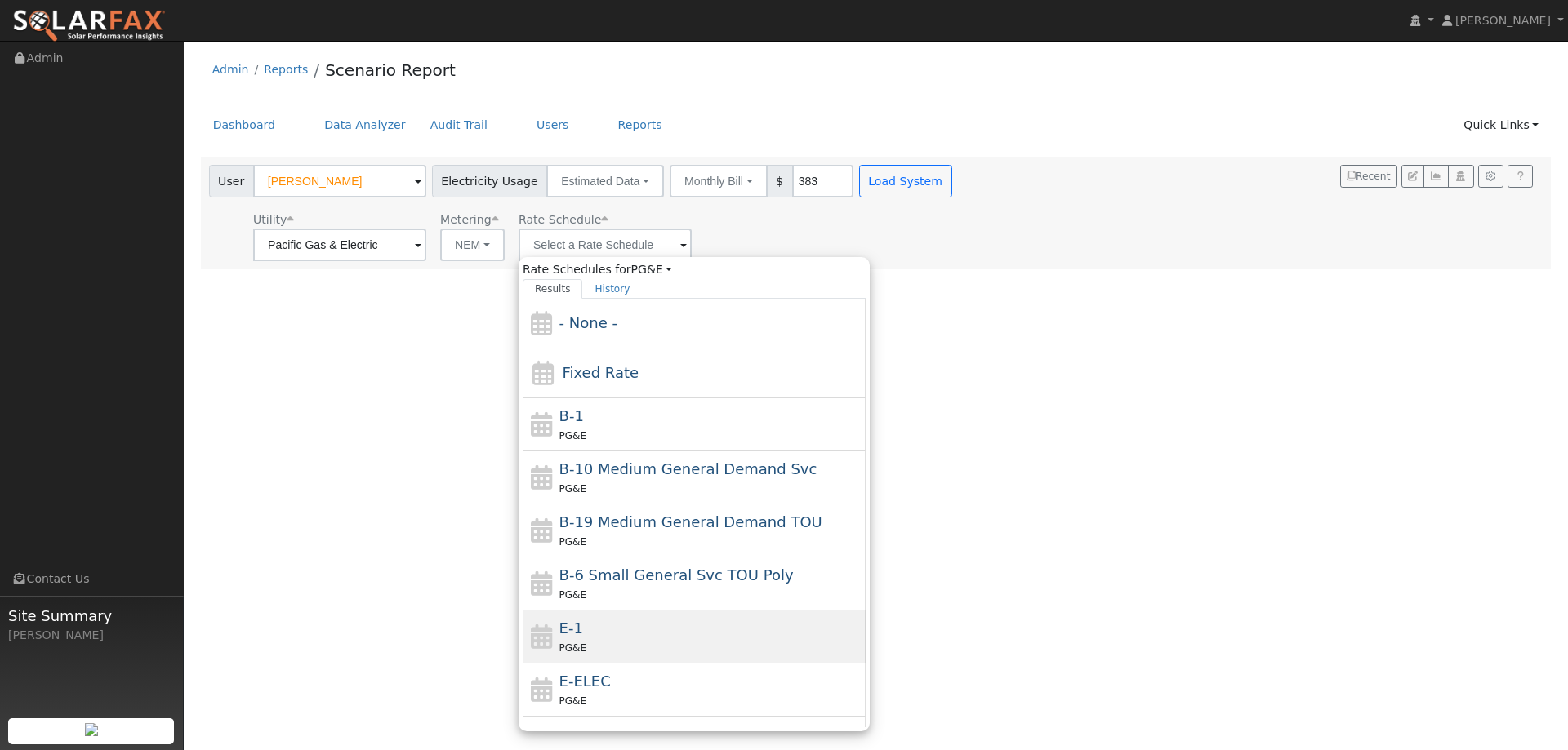
click at [625, 657] on div "E-1 PG&E" at bounding box center [694, 637] width 343 height 53
type input "E-1"
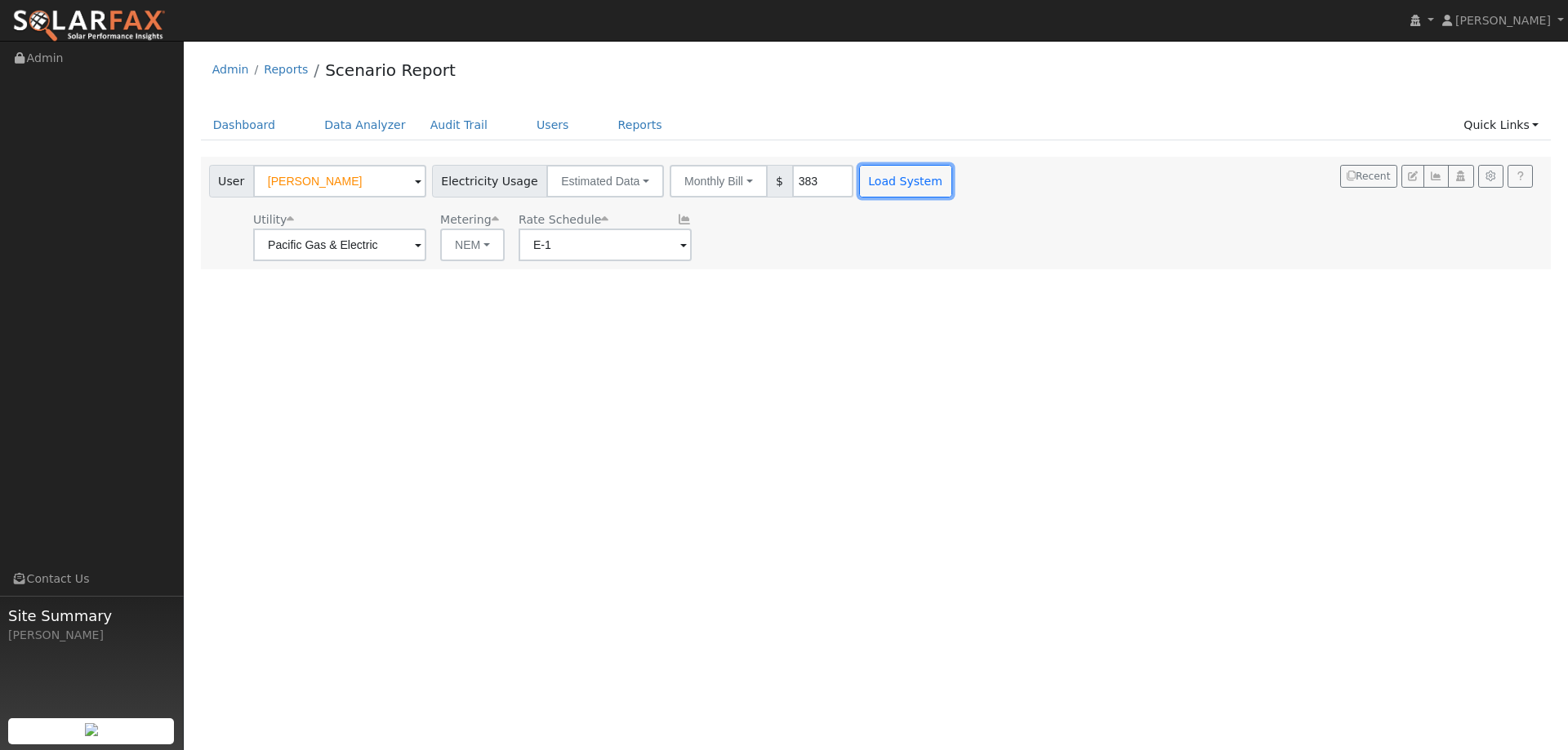
click at [875, 187] on button "Load System" at bounding box center [905, 180] width 93 height 32
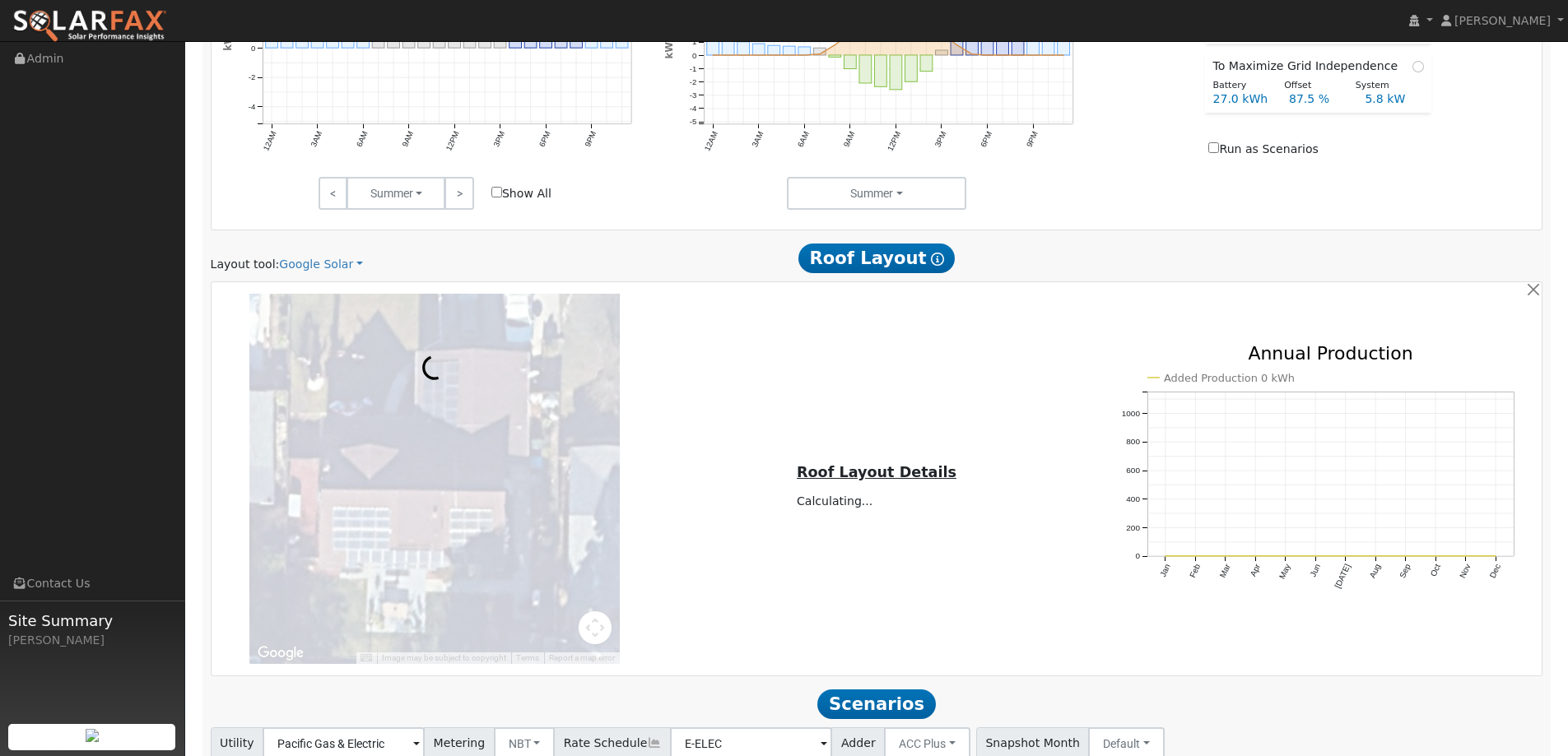
scroll to position [823, 0]
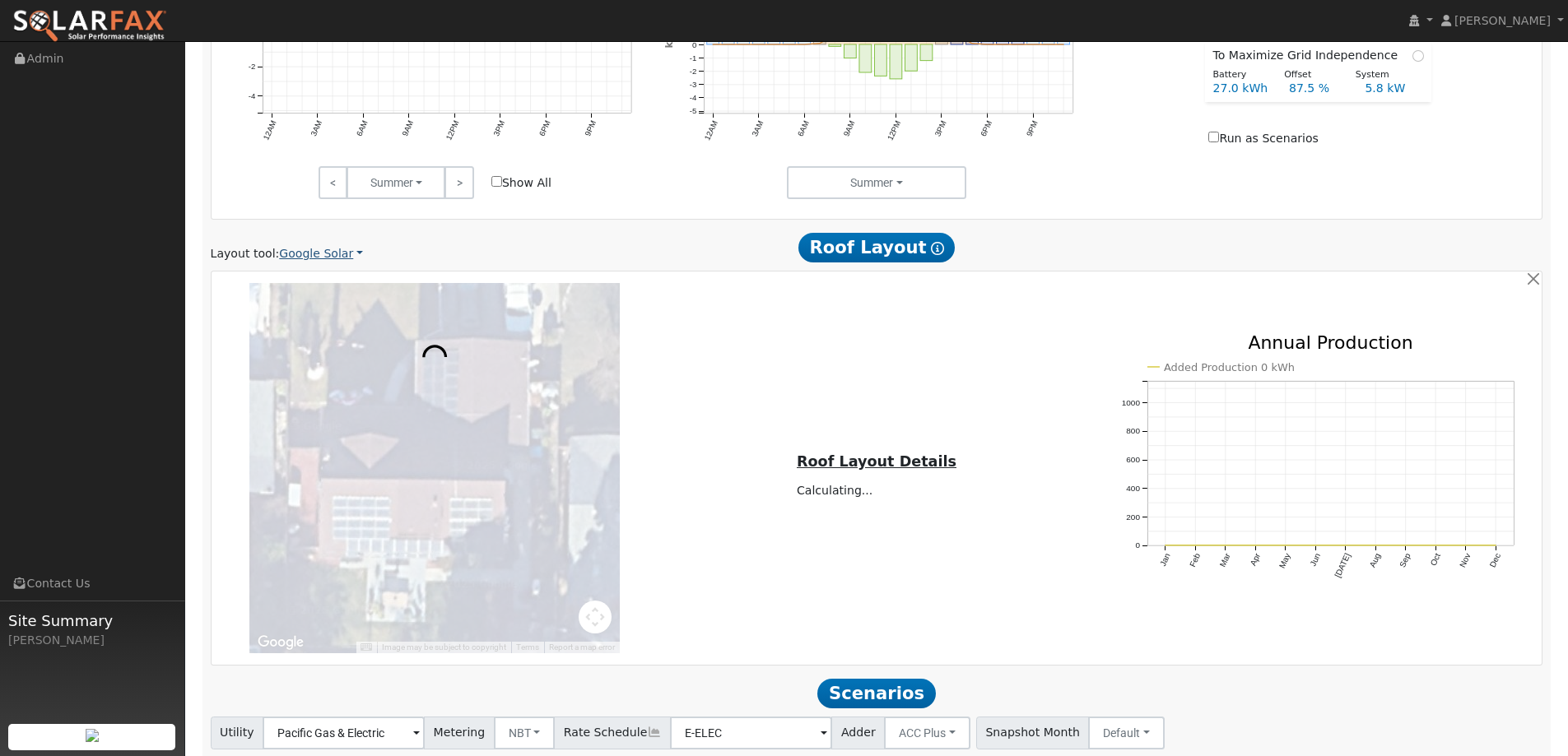
click at [301, 247] on link "Google Solar" at bounding box center [321, 253] width 84 height 18
click at [299, 338] on link "Aurora" at bounding box center [332, 329] width 114 height 23
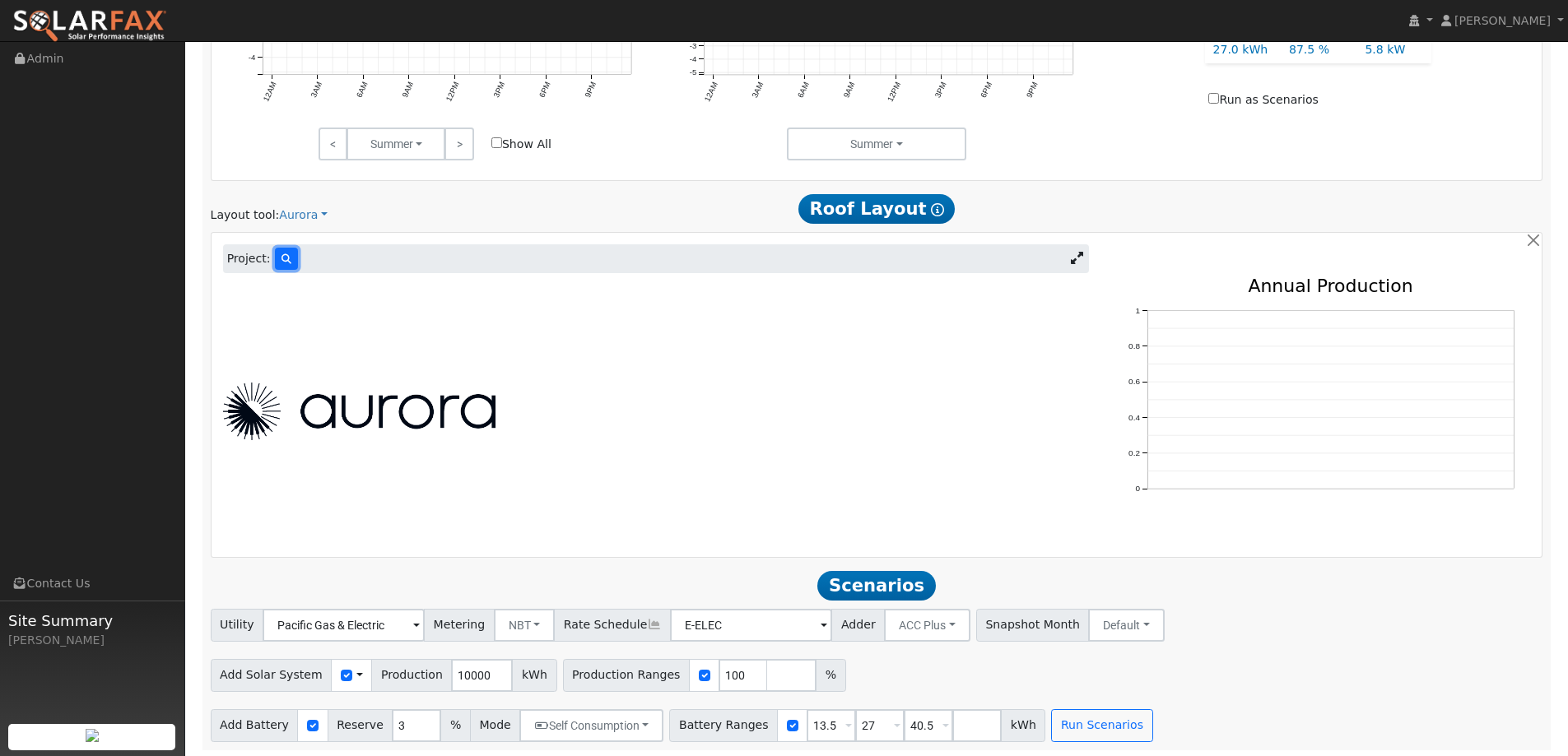
click at [279, 251] on button at bounding box center [287, 258] width 23 height 23
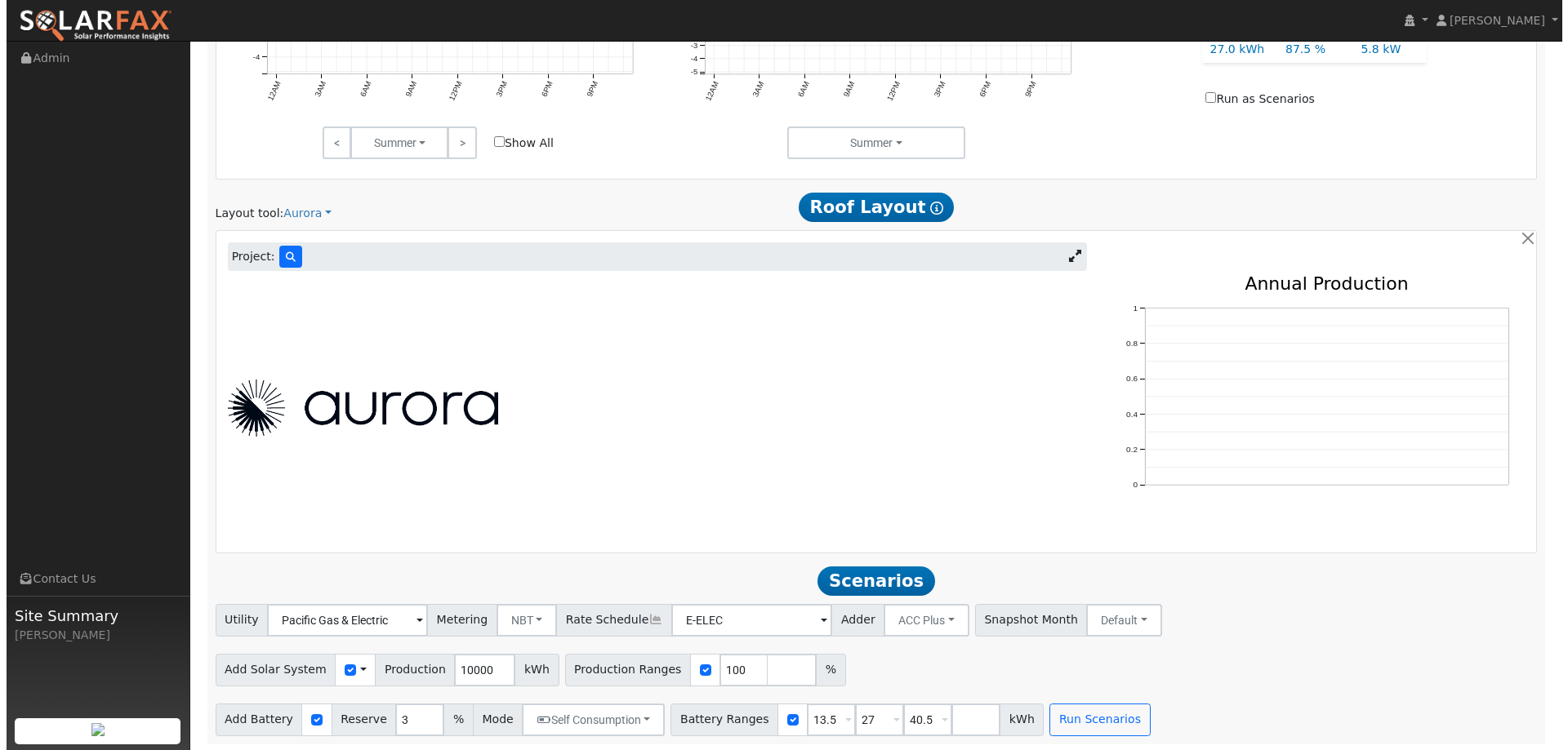
scroll to position [856, 0]
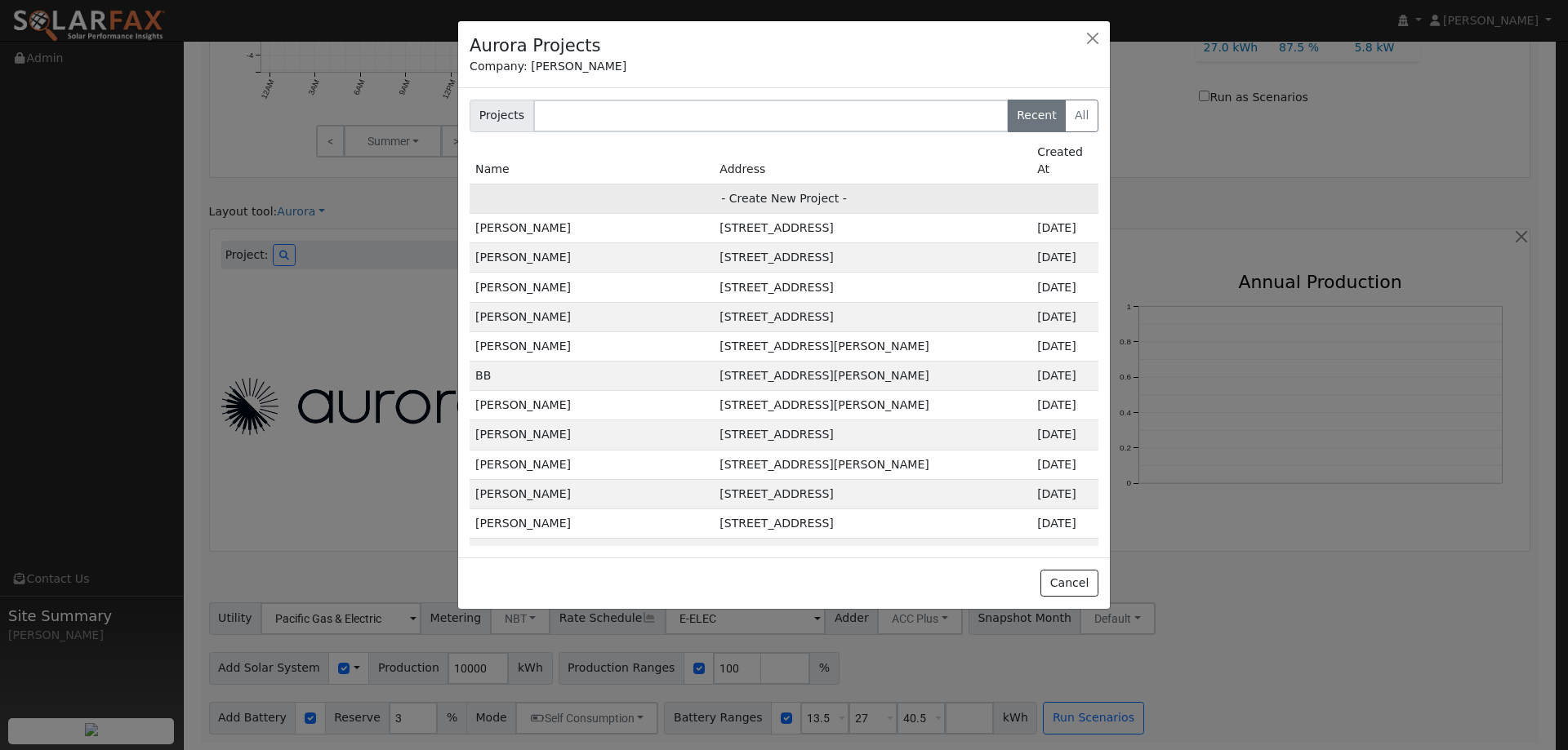
click at [813, 184] on td "- Create New Project -" at bounding box center [784, 198] width 629 height 30
type input "[PERSON_NAME]"
type input "413 Manchester Way"
type input "Vacaville"
type input "CA"
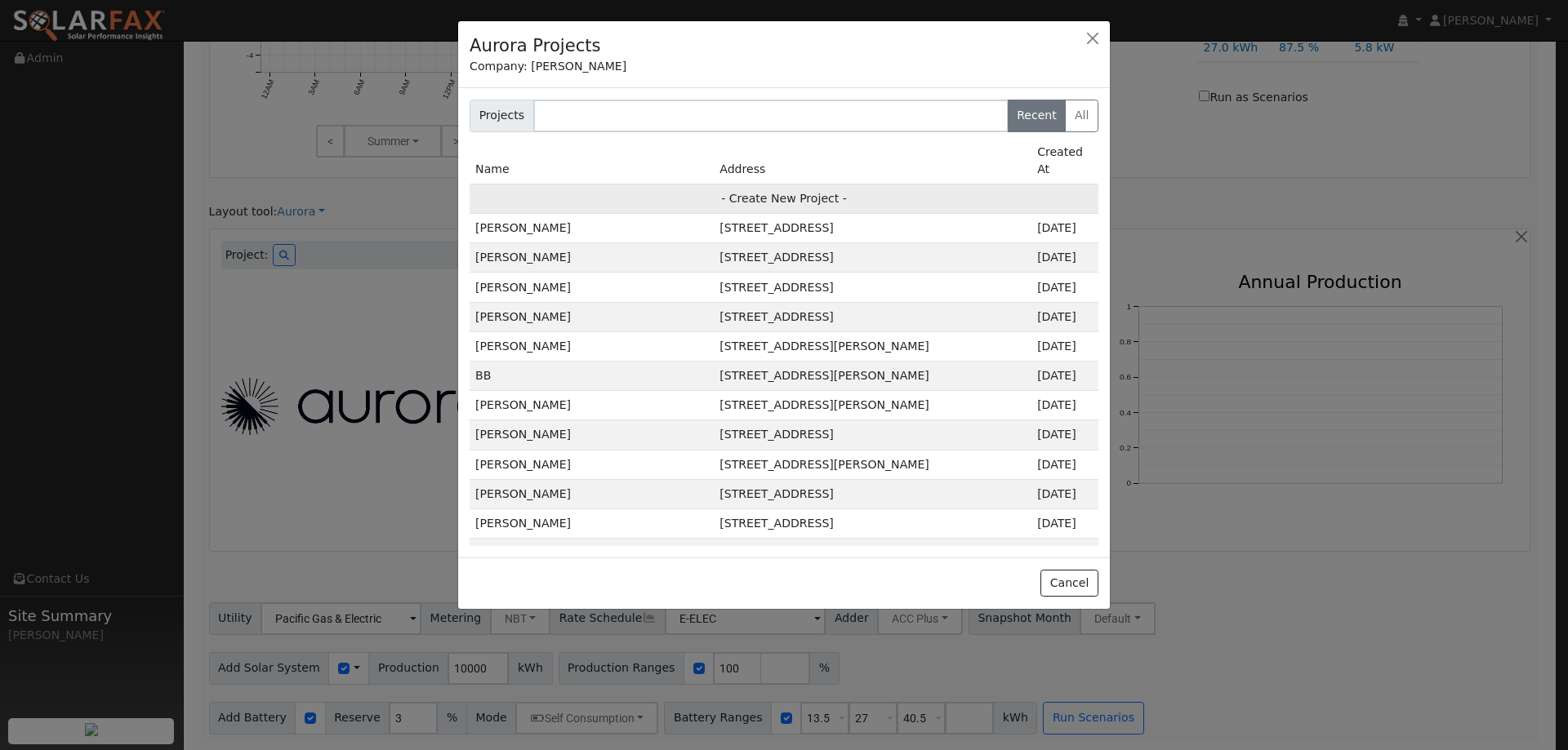
type input "95687"
type input "Design"
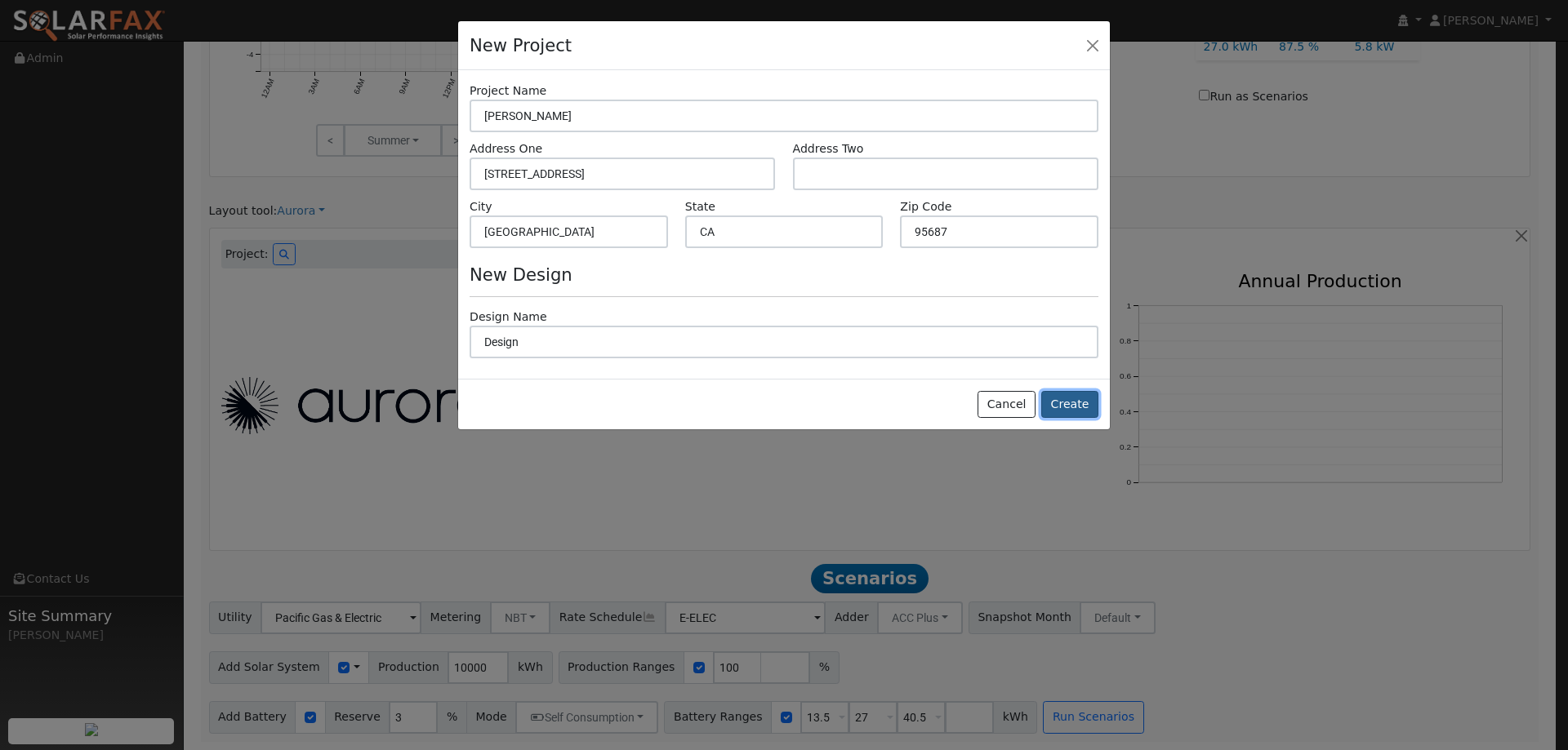
click at [1077, 412] on button "Create" at bounding box center [1069, 405] width 57 height 28
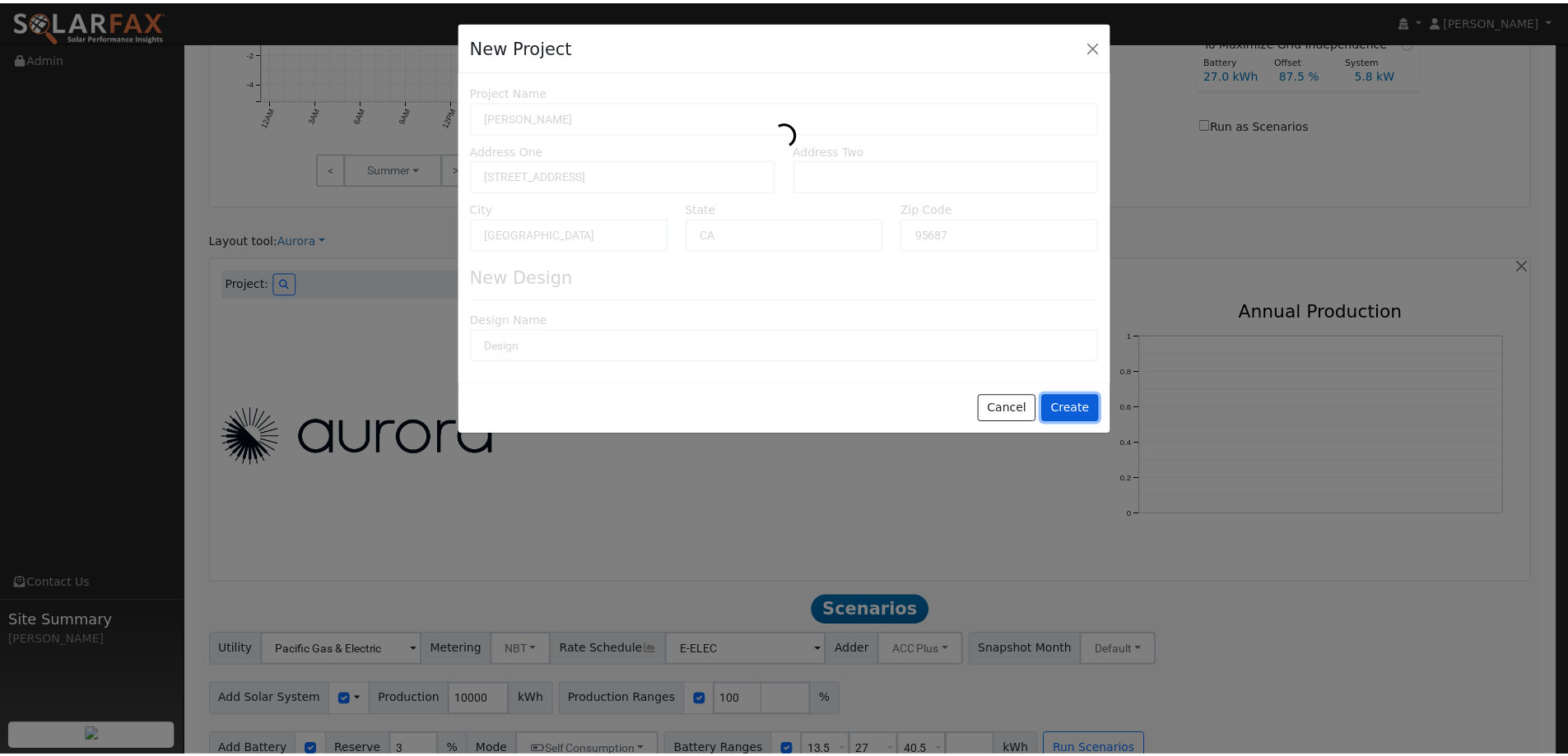
scroll to position [864, 0]
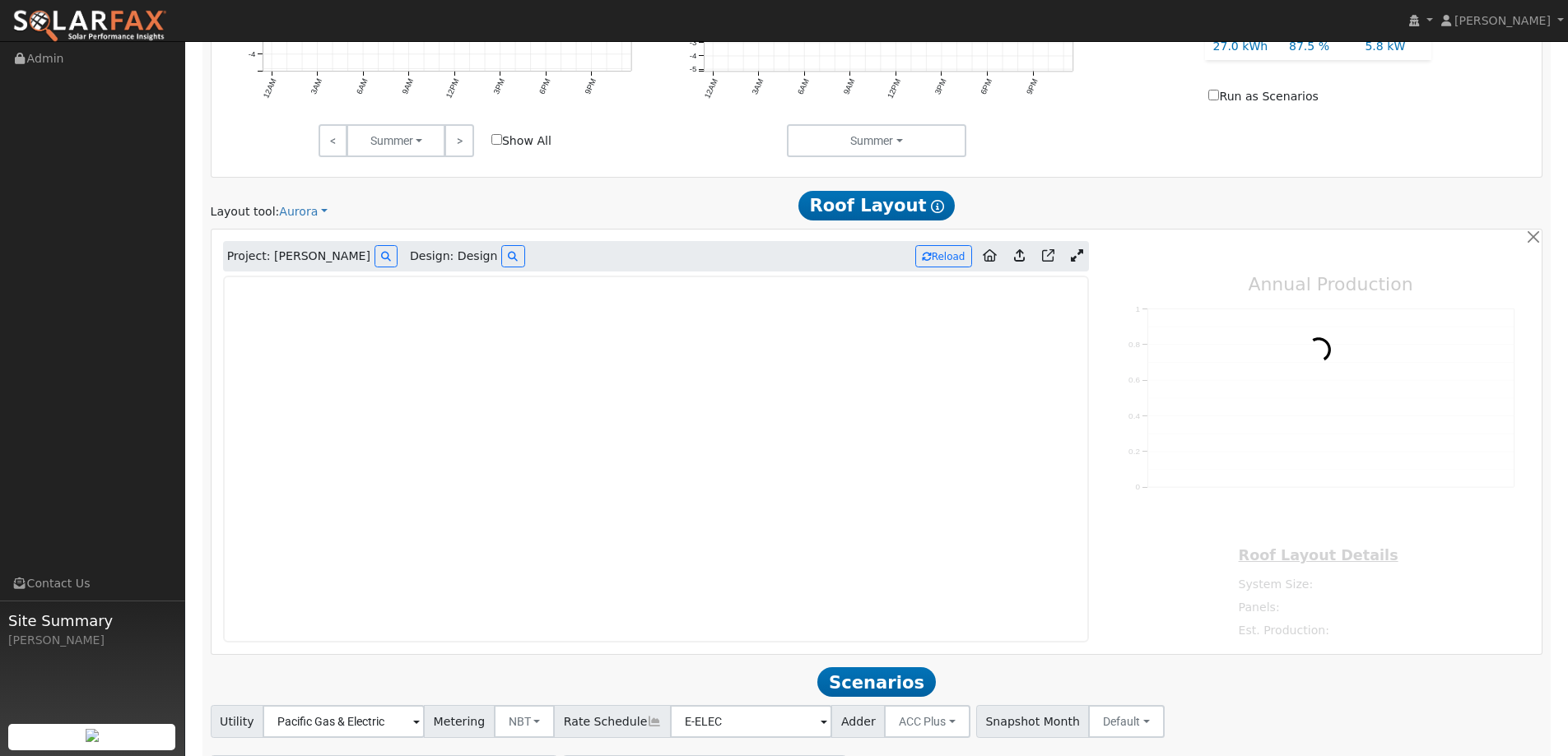
type input "0"
click at [108, 23] on img at bounding box center [90, 26] width 155 height 34
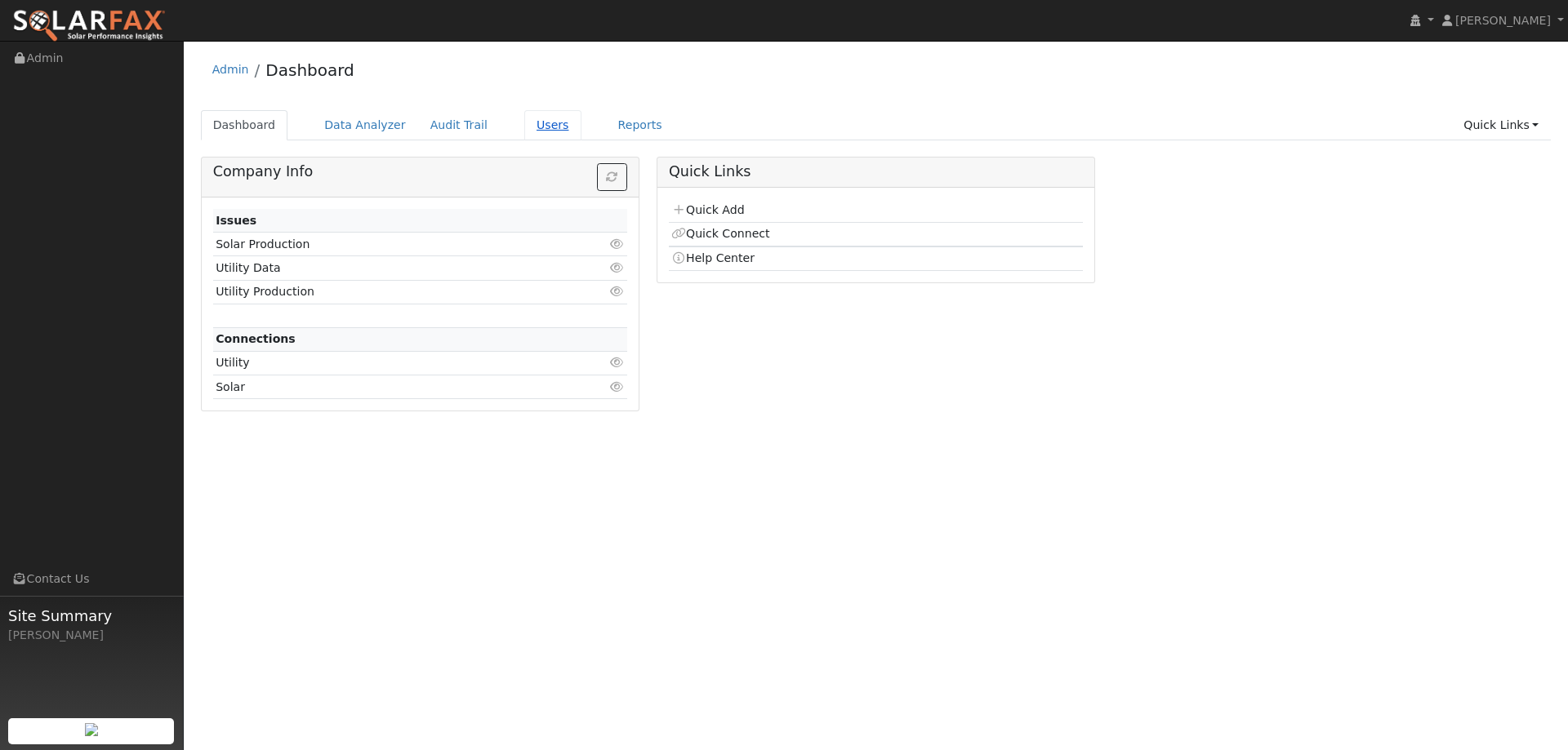
click at [538, 126] on link "Users" at bounding box center [553, 125] width 57 height 31
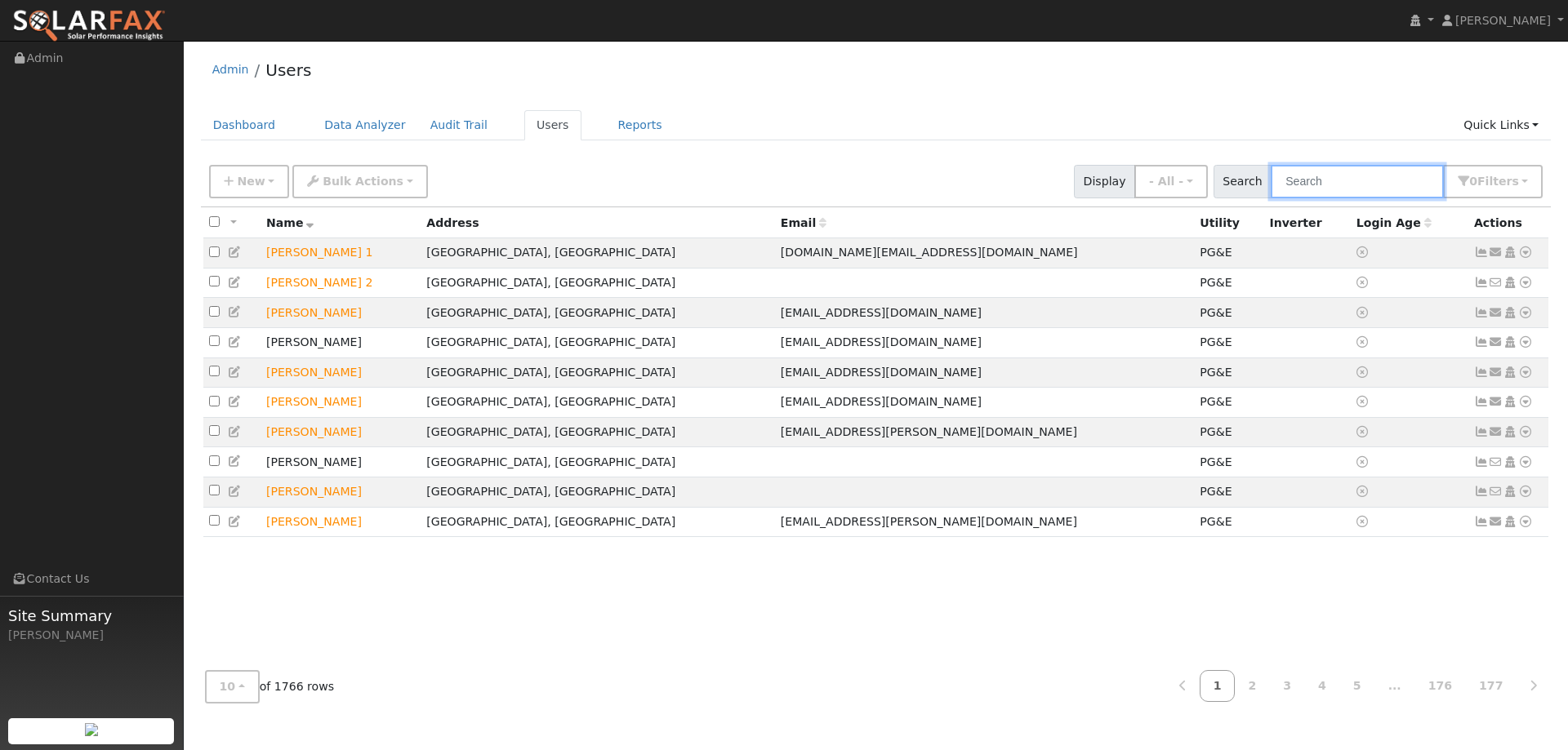
click at [1316, 179] on input "text" at bounding box center [1356, 181] width 173 height 33
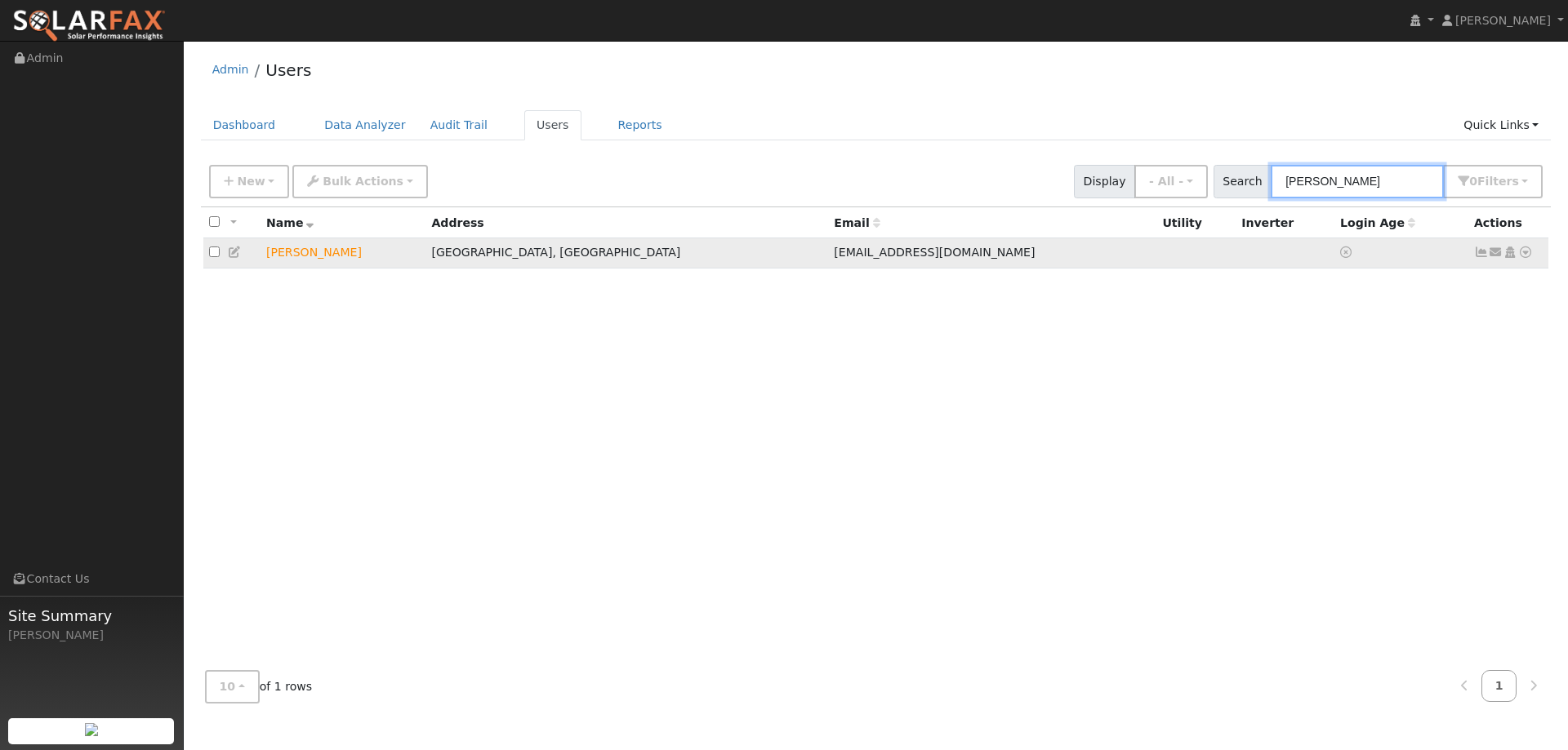
type input "Robert Jime"
click at [1527, 254] on icon at bounding box center [1525, 252] width 15 height 12
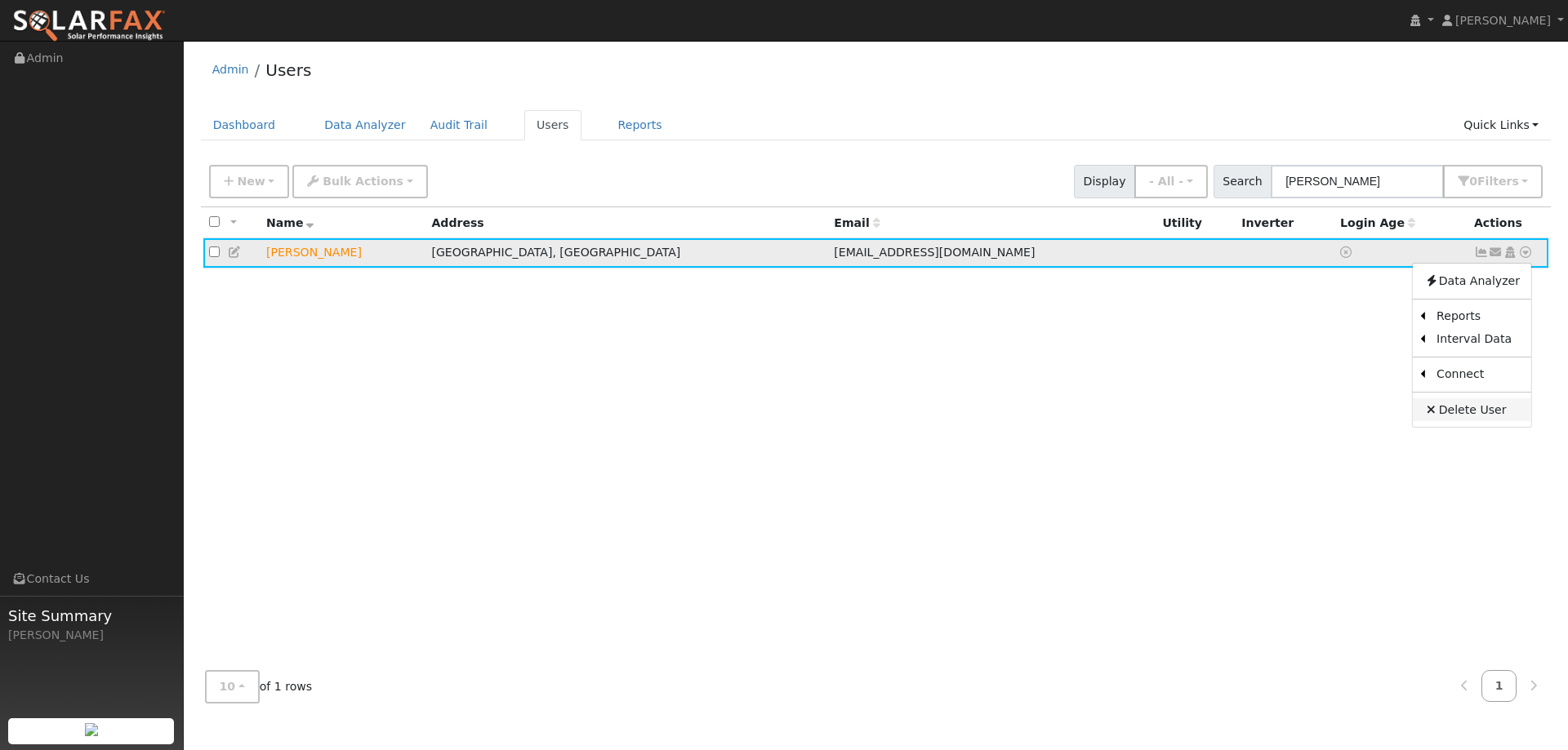
click at [1473, 407] on link "Delete User" at bounding box center [1471, 410] width 118 height 23
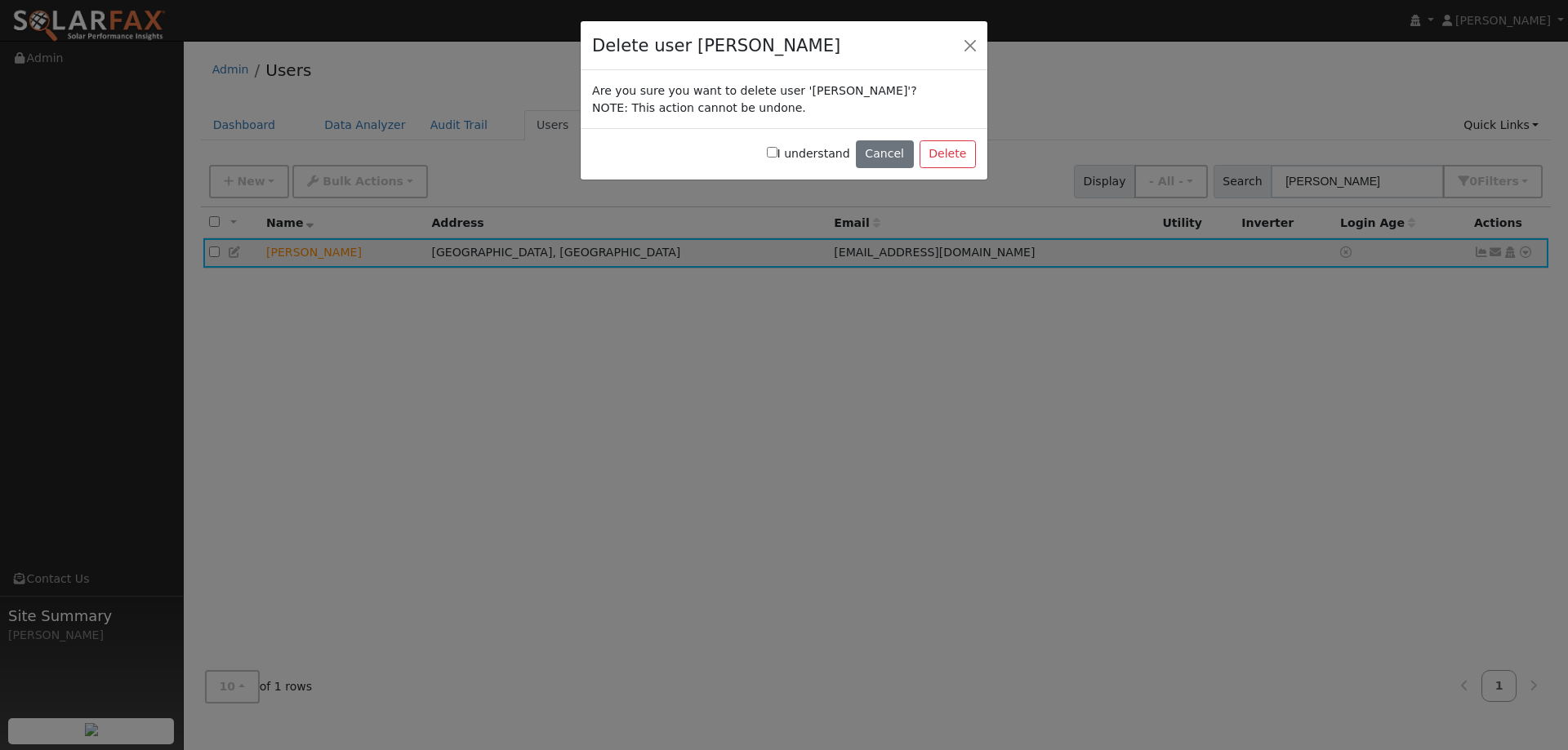
click at [777, 150] on input "I understand" at bounding box center [772, 152] width 11 height 11
checkbox input "true"
click at [942, 154] on button "Delete" at bounding box center [947, 155] width 56 height 28
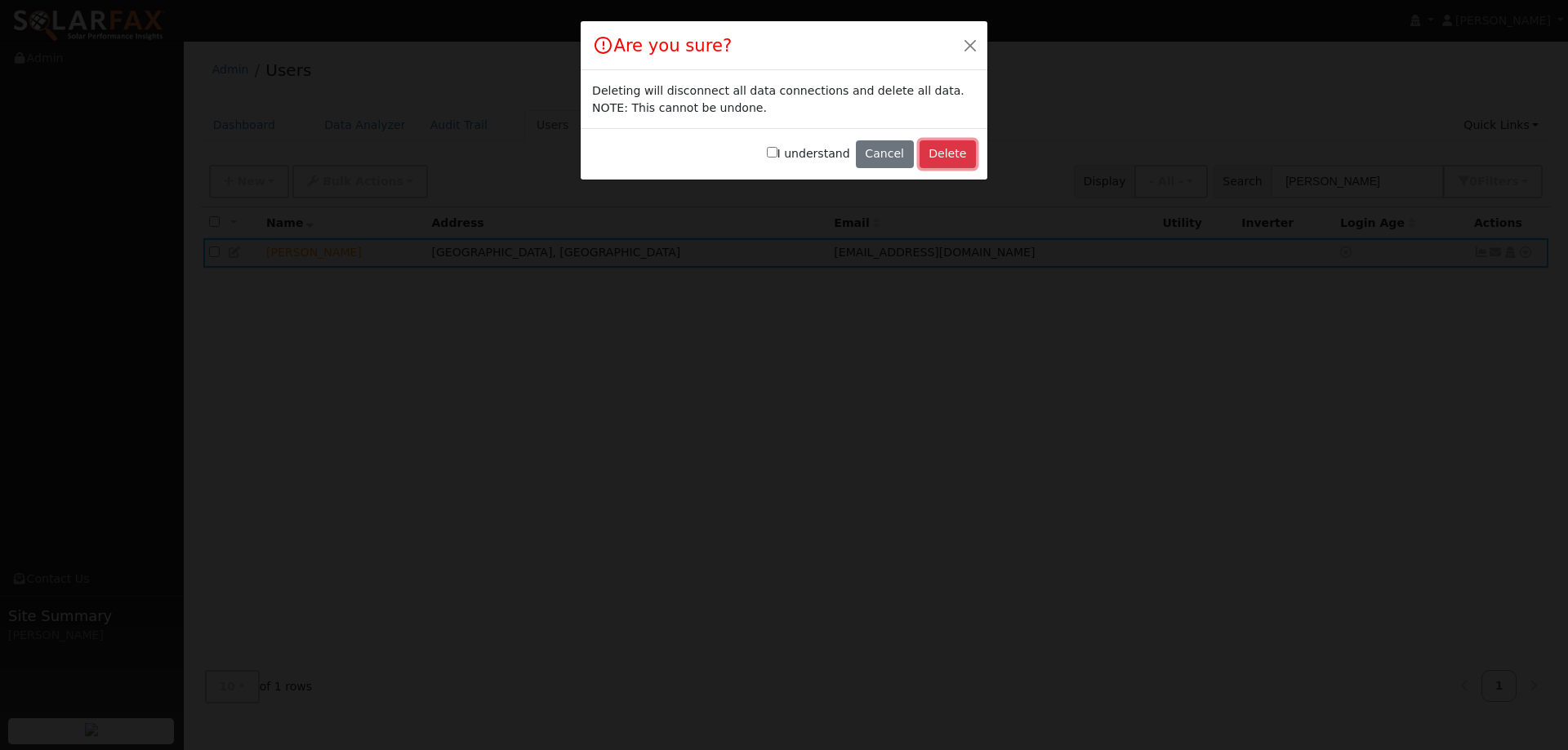
click at [957, 150] on button "Delete" at bounding box center [947, 155] width 56 height 28
click at [777, 149] on input "I understand" at bounding box center [772, 152] width 11 height 11
checkbox input "true"
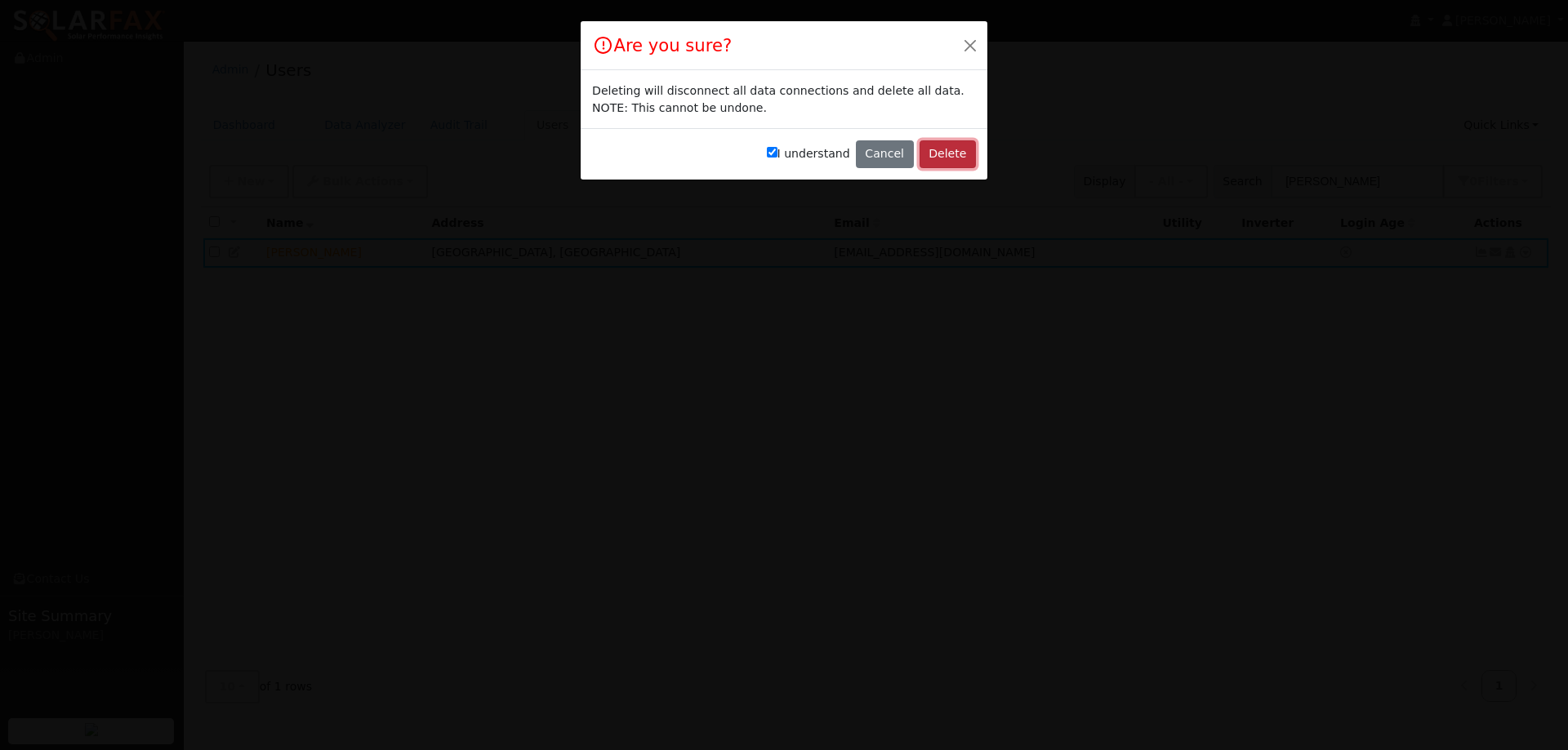
click at [948, 154] on button "Delete" at bounding box center [947, 155] width 56 height 28
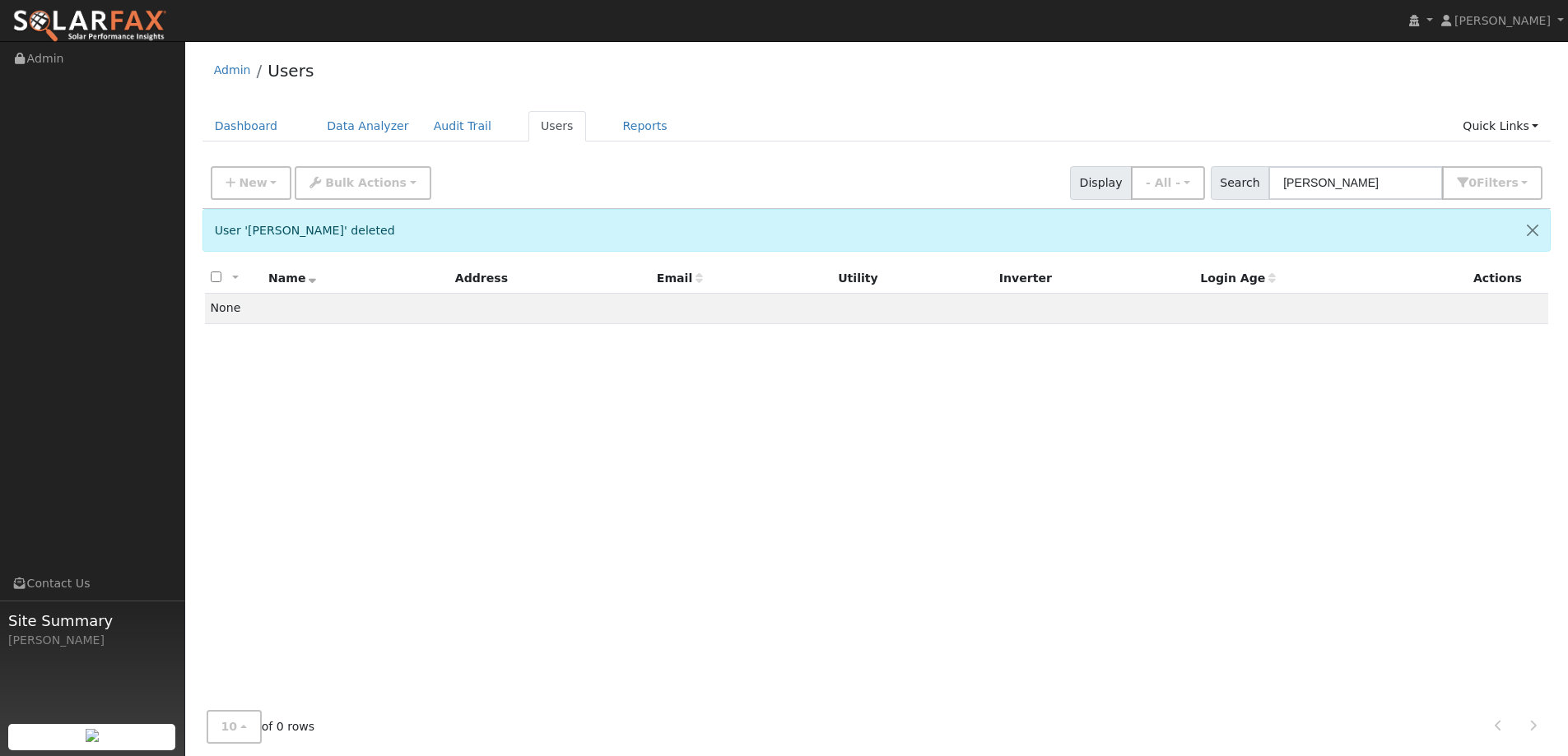
click at [771, 173] on div "New Add User Quick Add Quick Connect Quick Convert Lead Bulk Actions Send Email…" at bounding box center [877, 179] width 1338 height 39
click at [225, 133] on link "Dashboard" at bounding box center [247, 126] width 88 height 31
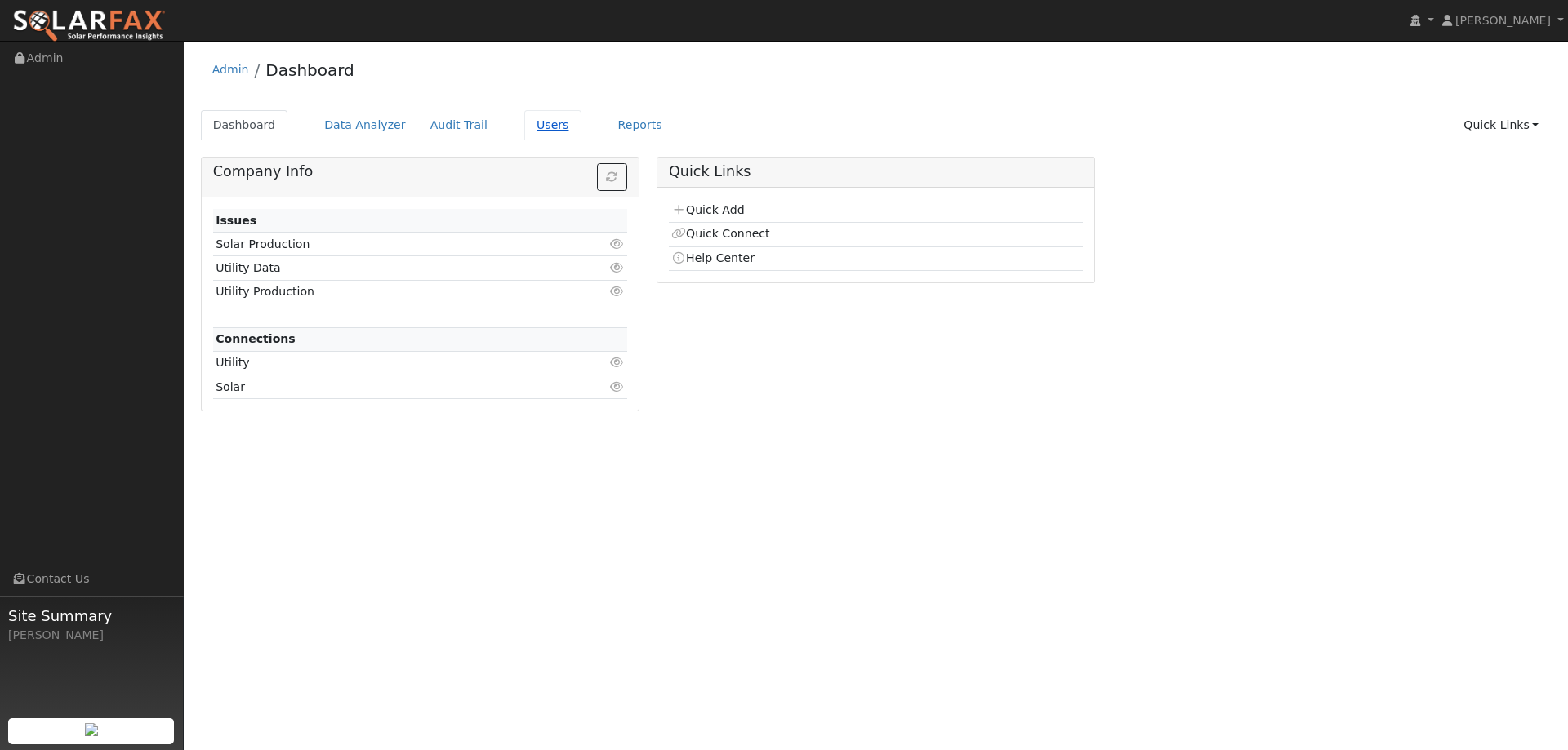
click at [537, 119] on link "Users" at bounding box center [553, 125] width 57 height 31
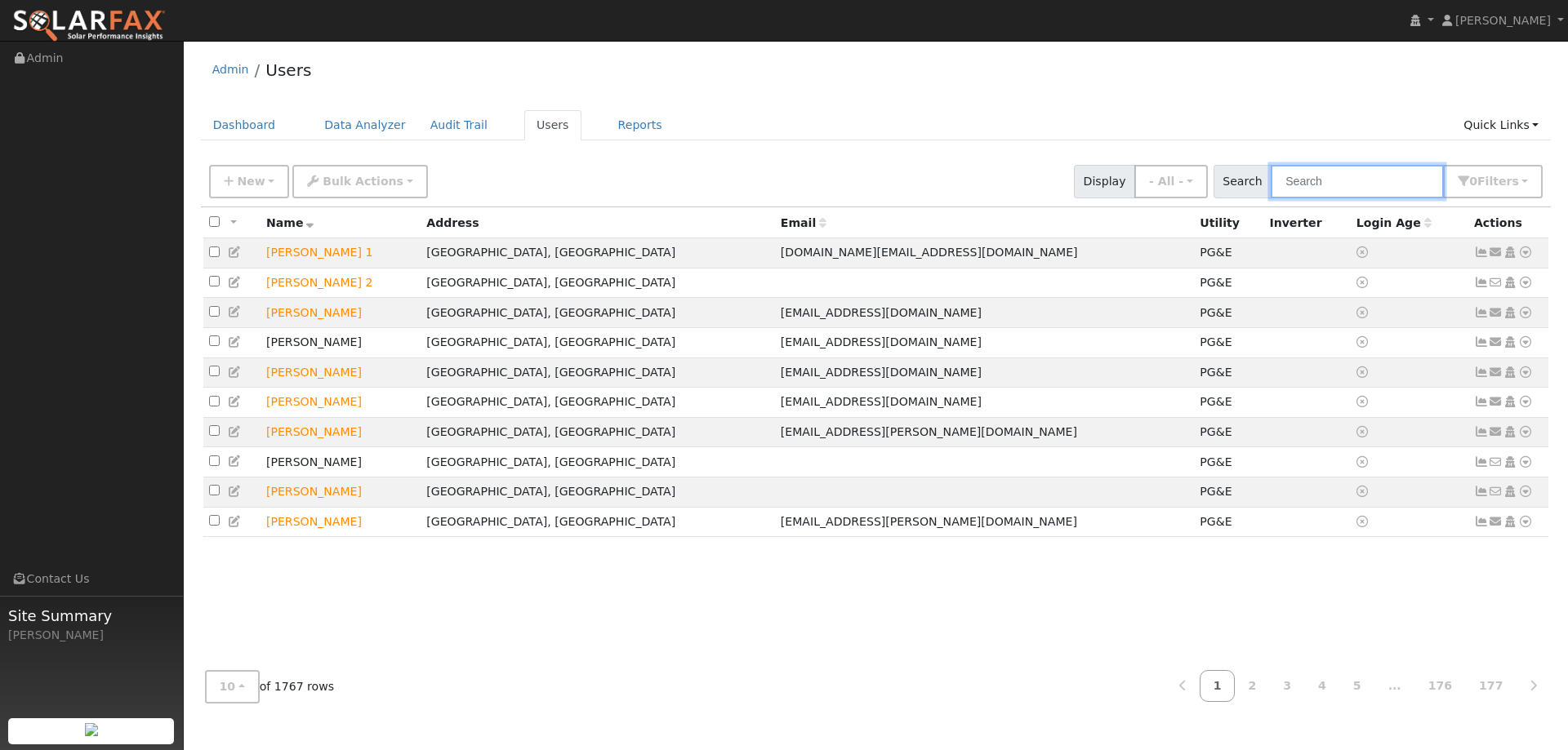
click at [1329, 174] on input "text" at bounding box center [1356, 181] width 173 height 33
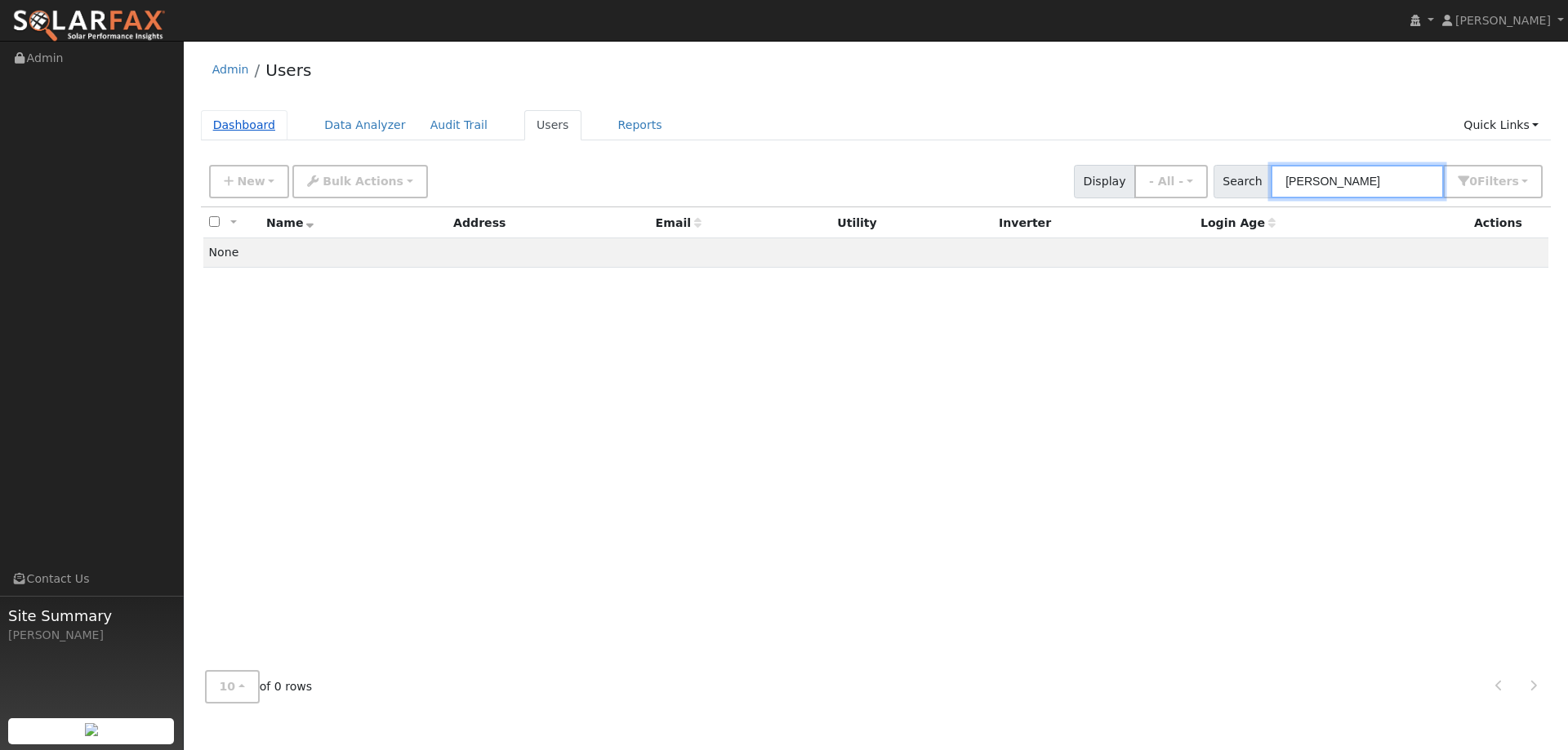
type input "Karl Ta"
click at [256, 112] on link "Dashboard" at bounding box center [245, 125] width 88 height 31
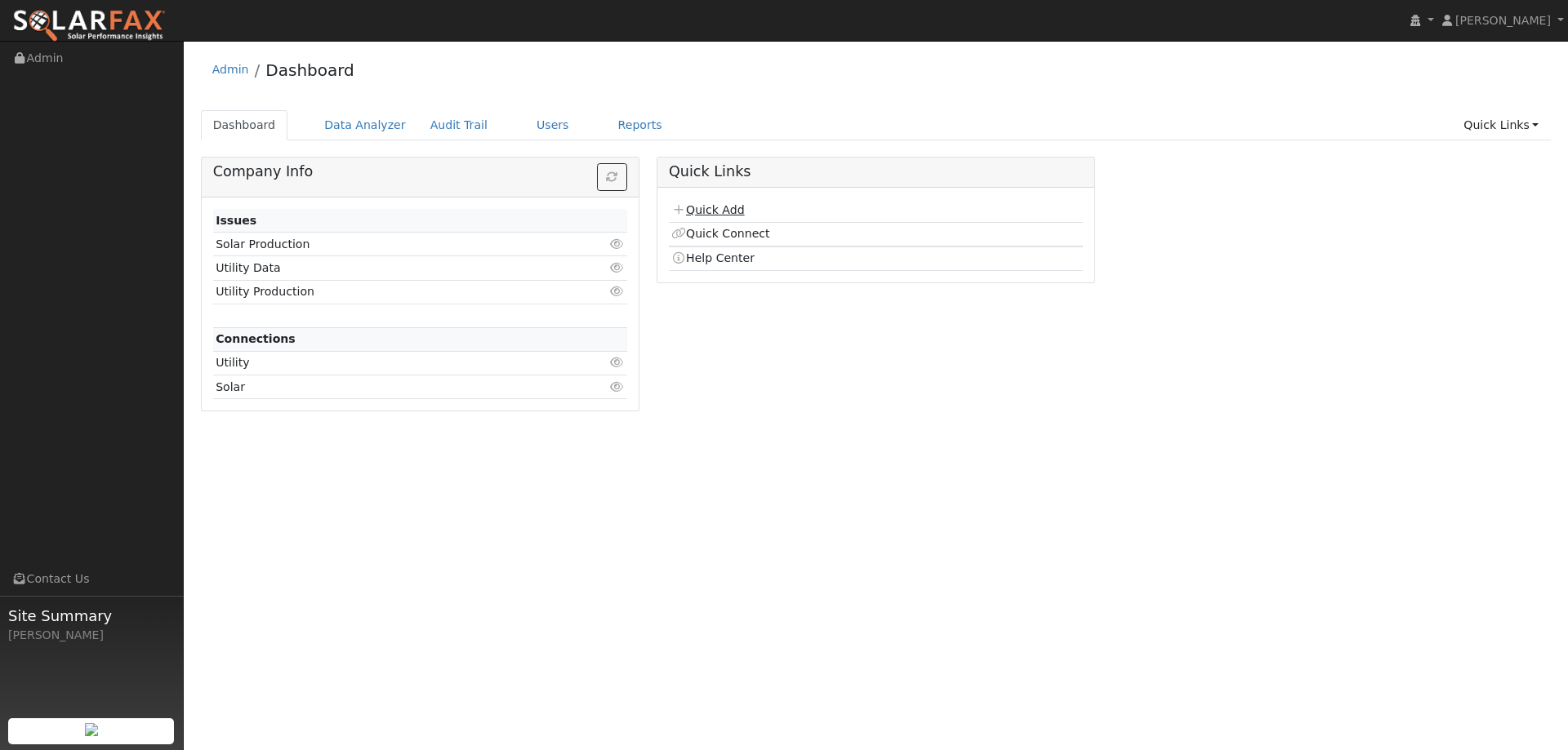
click at [715, 208] on link "Quick Add" at bounding box center [707, 210] width 73 height 13
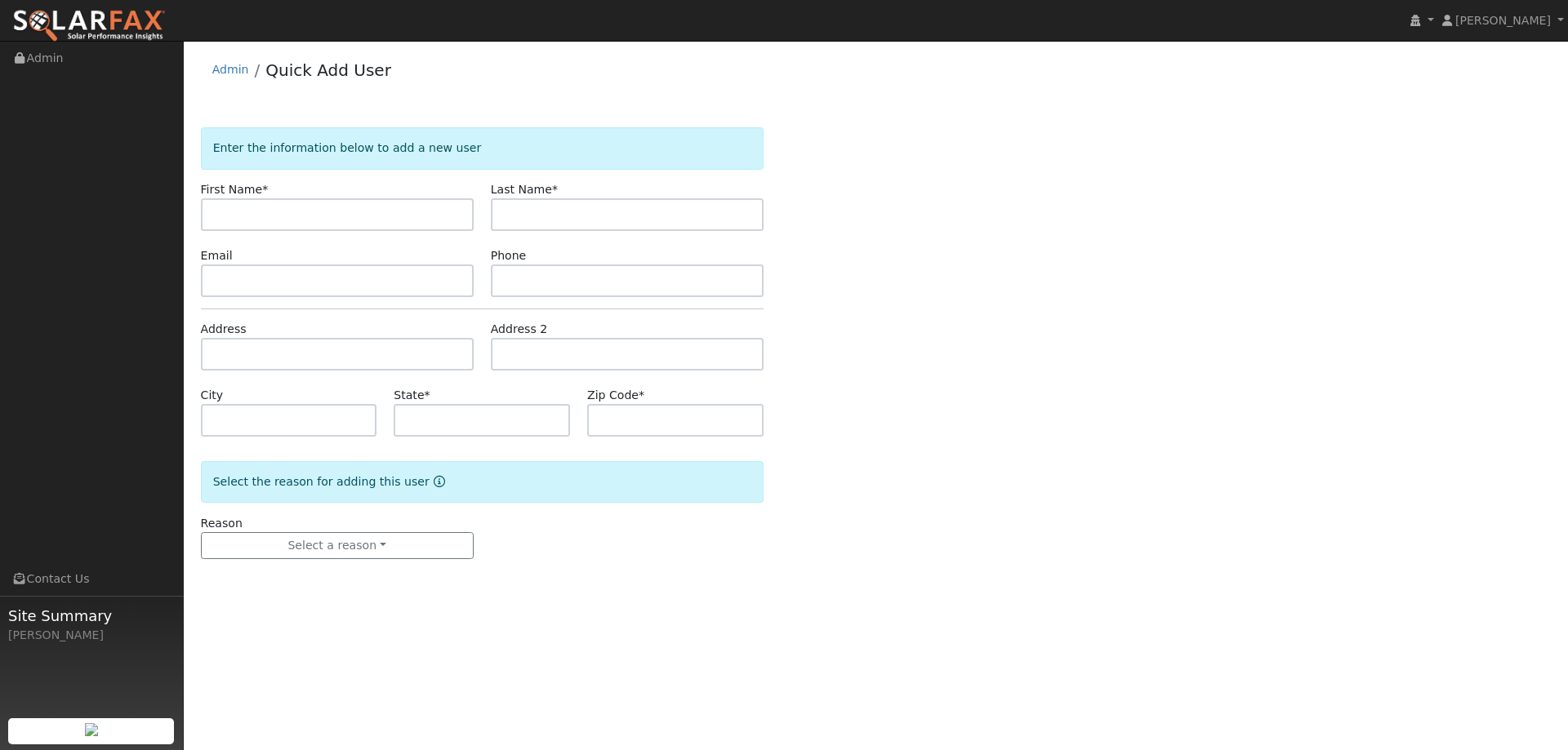
click at [370, 206] on input "text" at bounding box center [338, 214] width 273 height 32
type input "Karl"
click at [561, 209] on input "text" at bounding box center [627, 214] width 273 height 32
type input "Tarbet"
click at [325, 280] on input "text" at bounding box center [338, 280] width 273 height 32
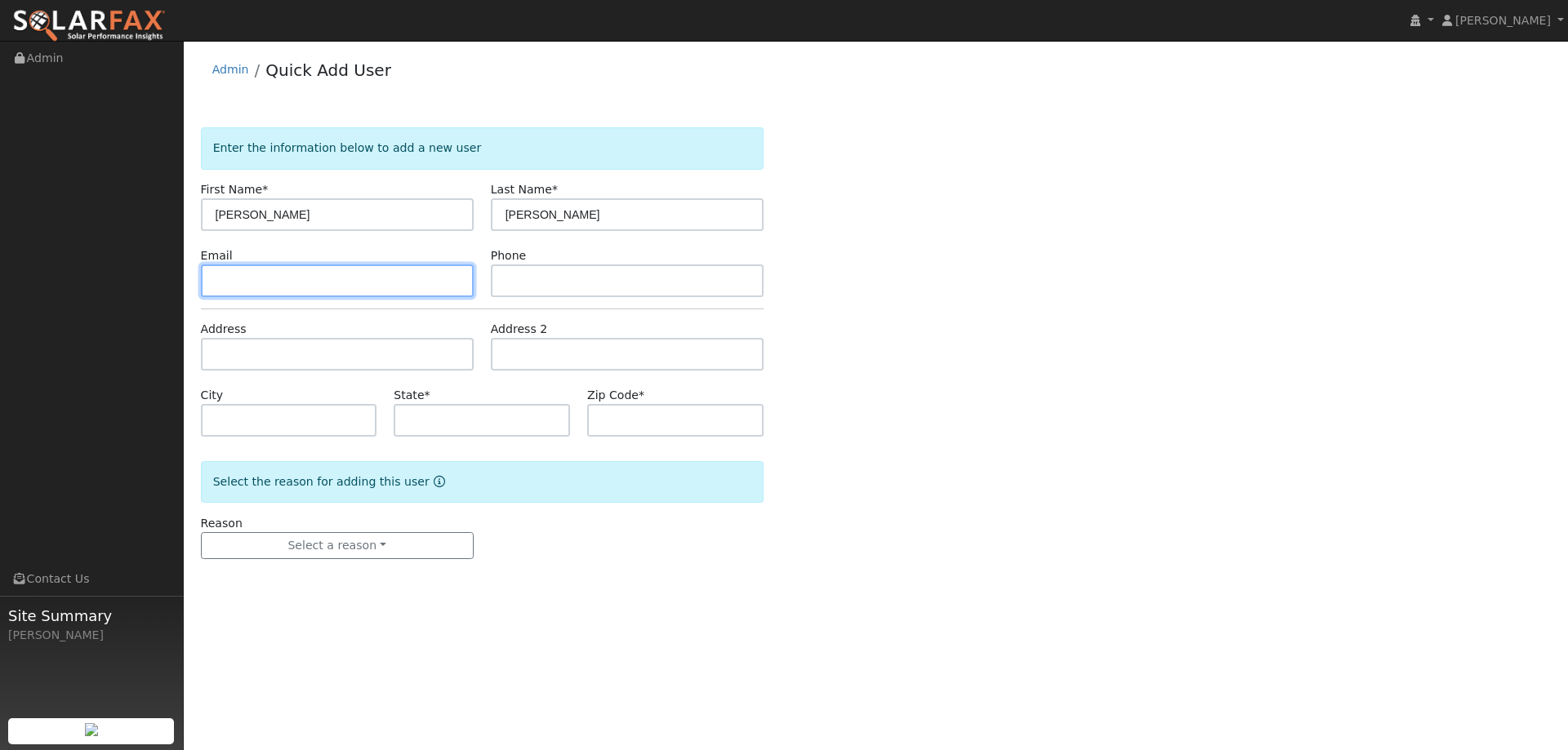
click at [295, 282] on input "text" at bounding box center [338, 280] width 273 height 32
paste input "ktarbet@gmail.com"
type input "ktarbet@gmail.com"
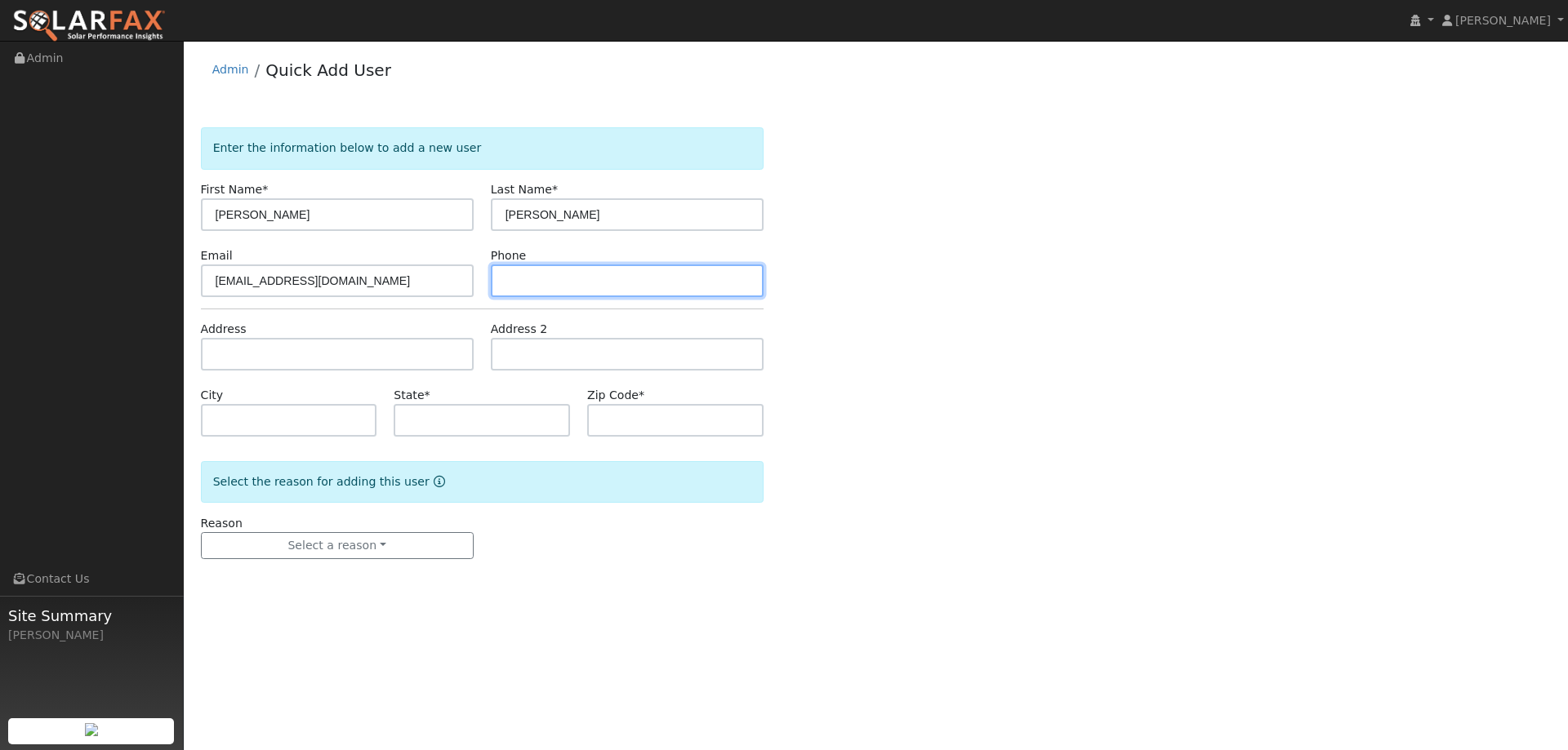
click at [613, 283] on input "text" at bounding box center [627, 280] width 273 height 32
paste input "(530) 601-7422"
type input "(530) 601-7422"
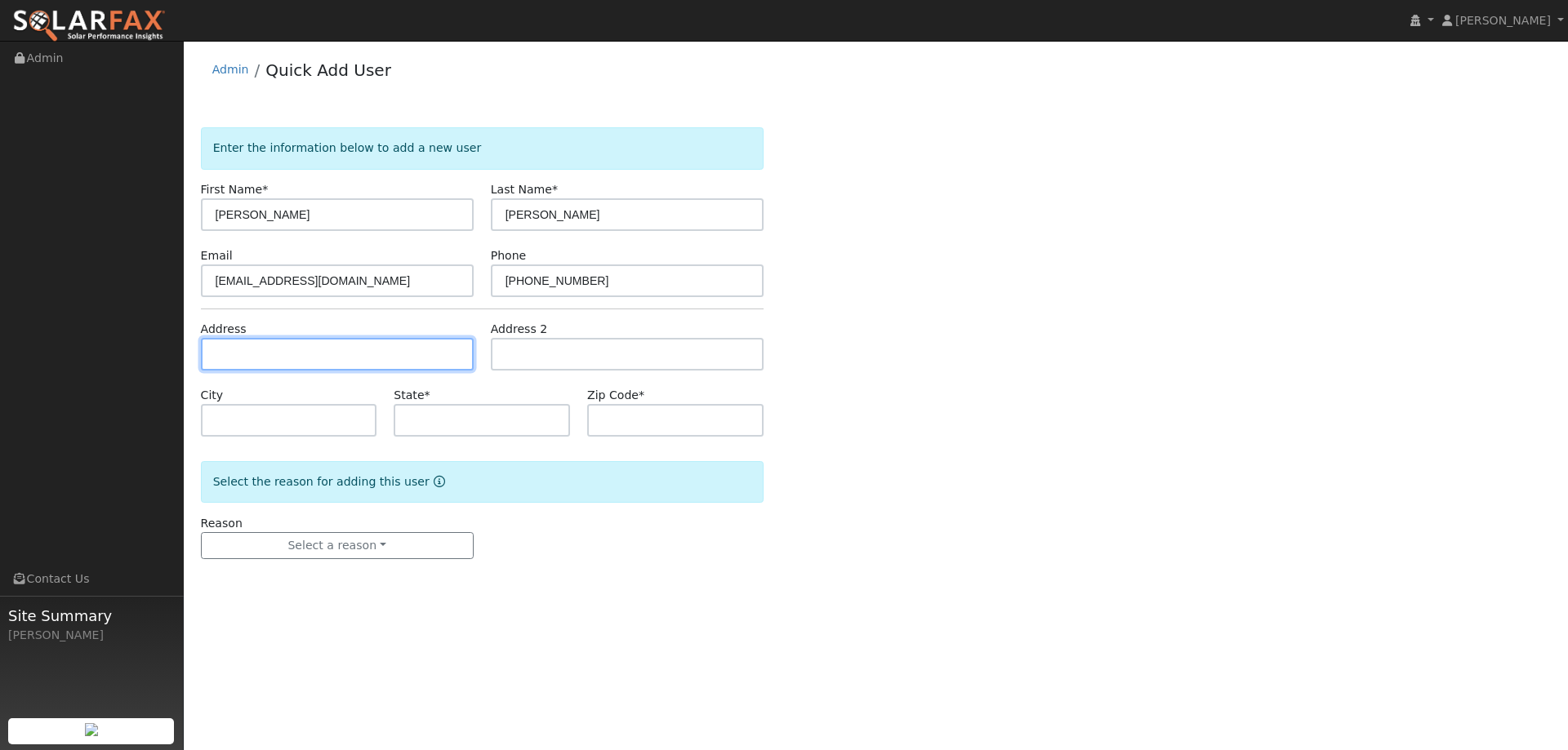
click at [269, 342] on input "text" at bounding box center [338, 354] width 273 height 32
paste input "2838 Ponteverde Lane"
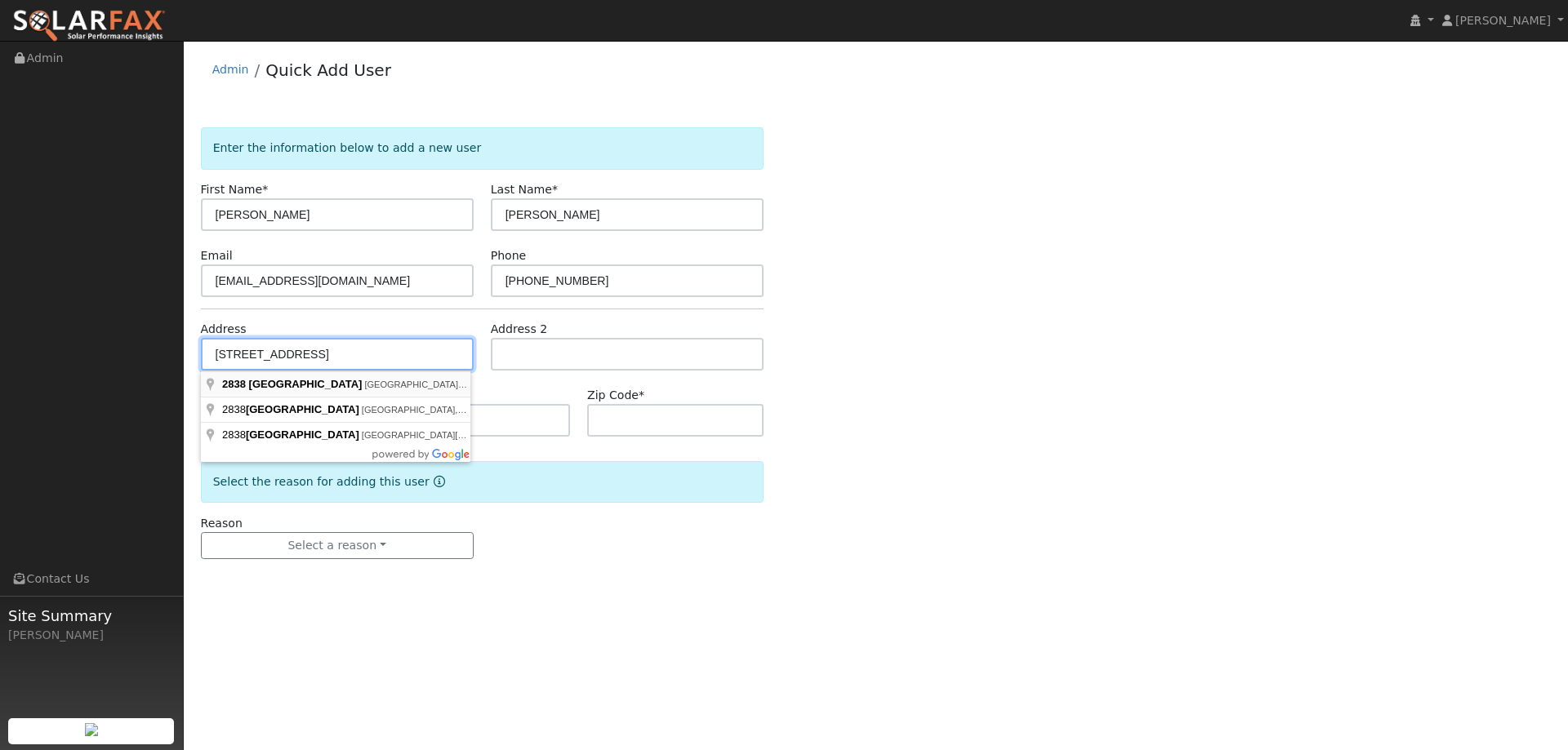
type input "2838 Ponteverde Lane"
type input "Davis"
type input "CA"
type input "95618"
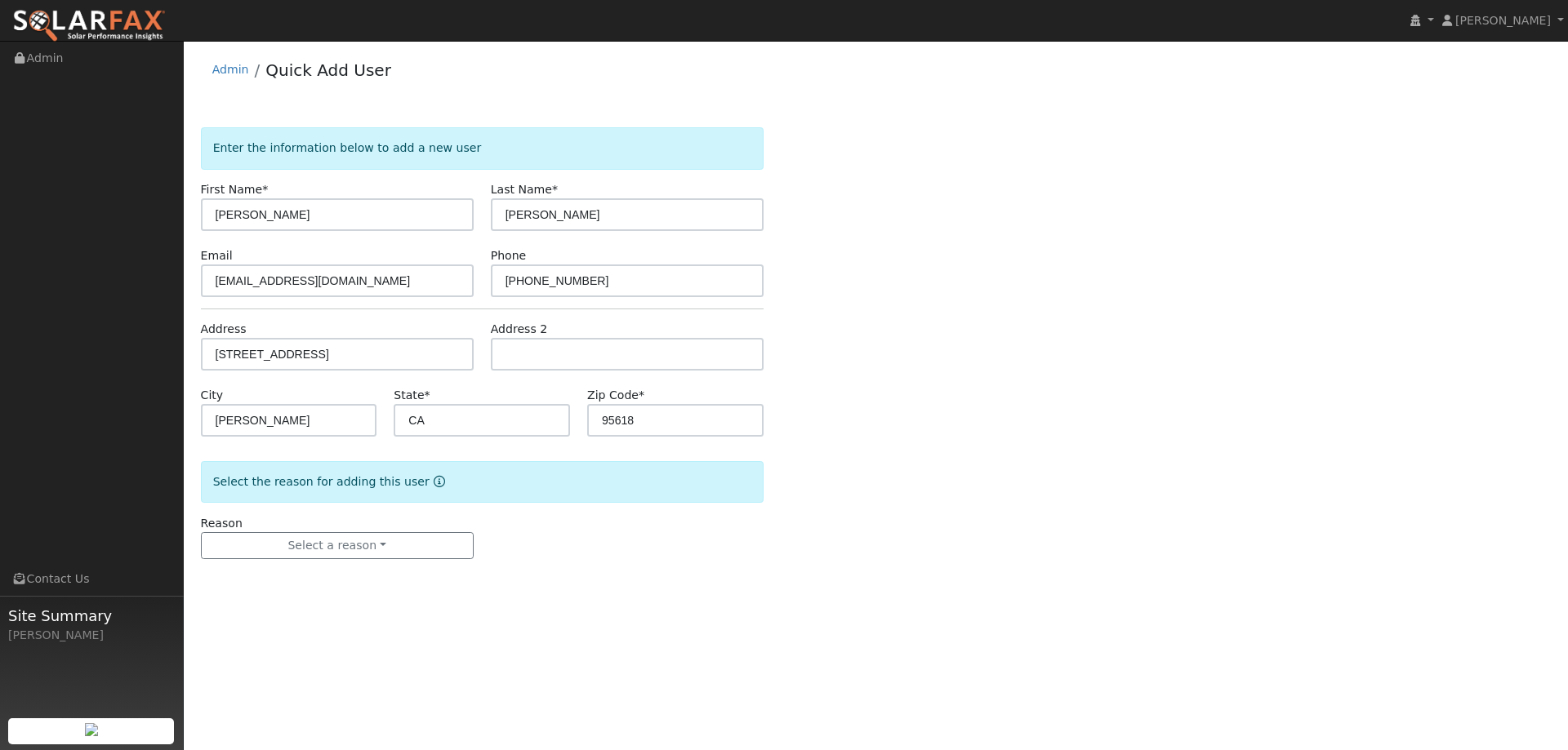
click at [376, 529] on div "Reason Select a reason New lead New customer adding solar New customer has solar" at bounding box center [337, 537] width 290 height 45
click at [377, 547] on button "Select a reason" at bounding box center [338, 546] width 273 height 28
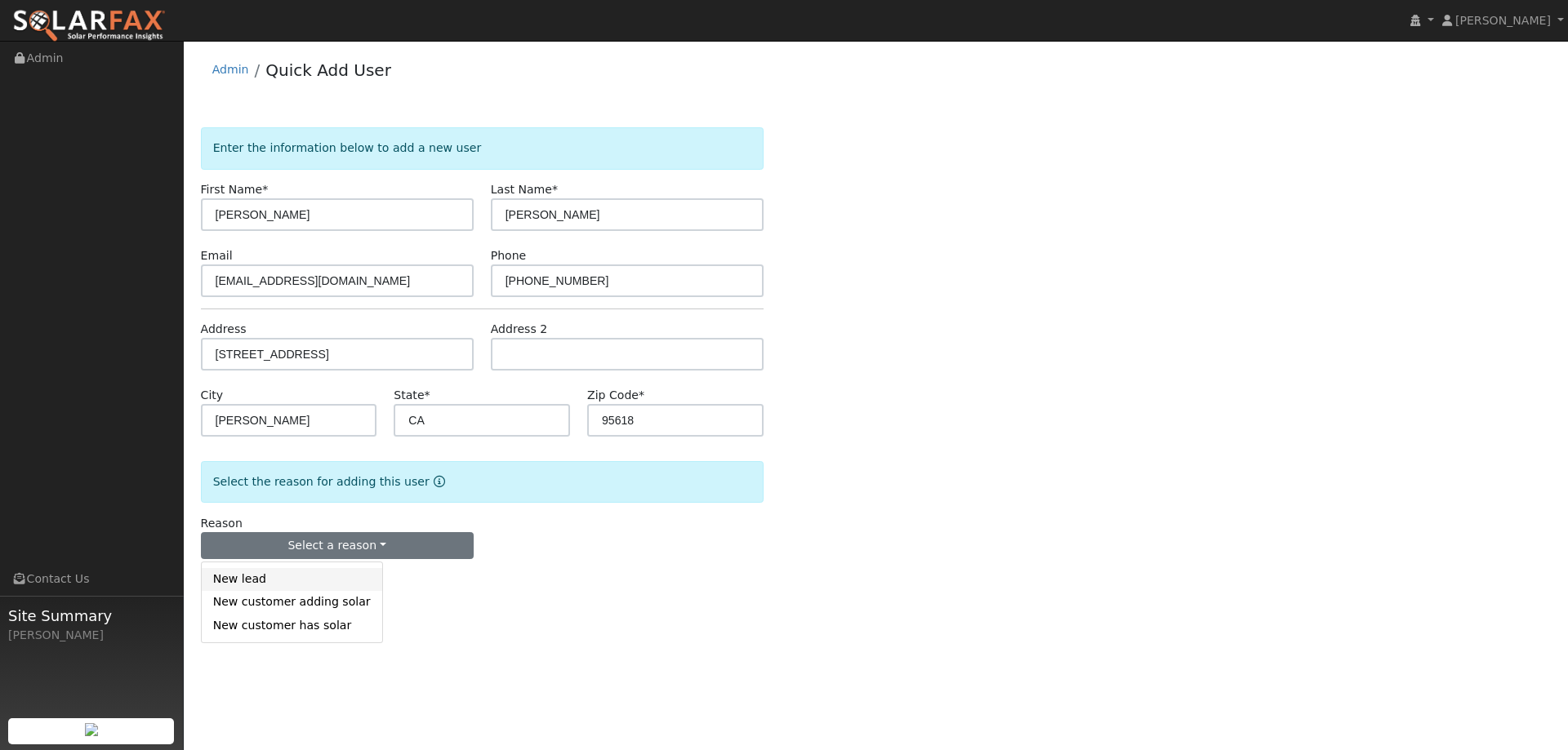
click at [339, 573] on link "New lead" at bounding box center [292, 580] width 180 height 23
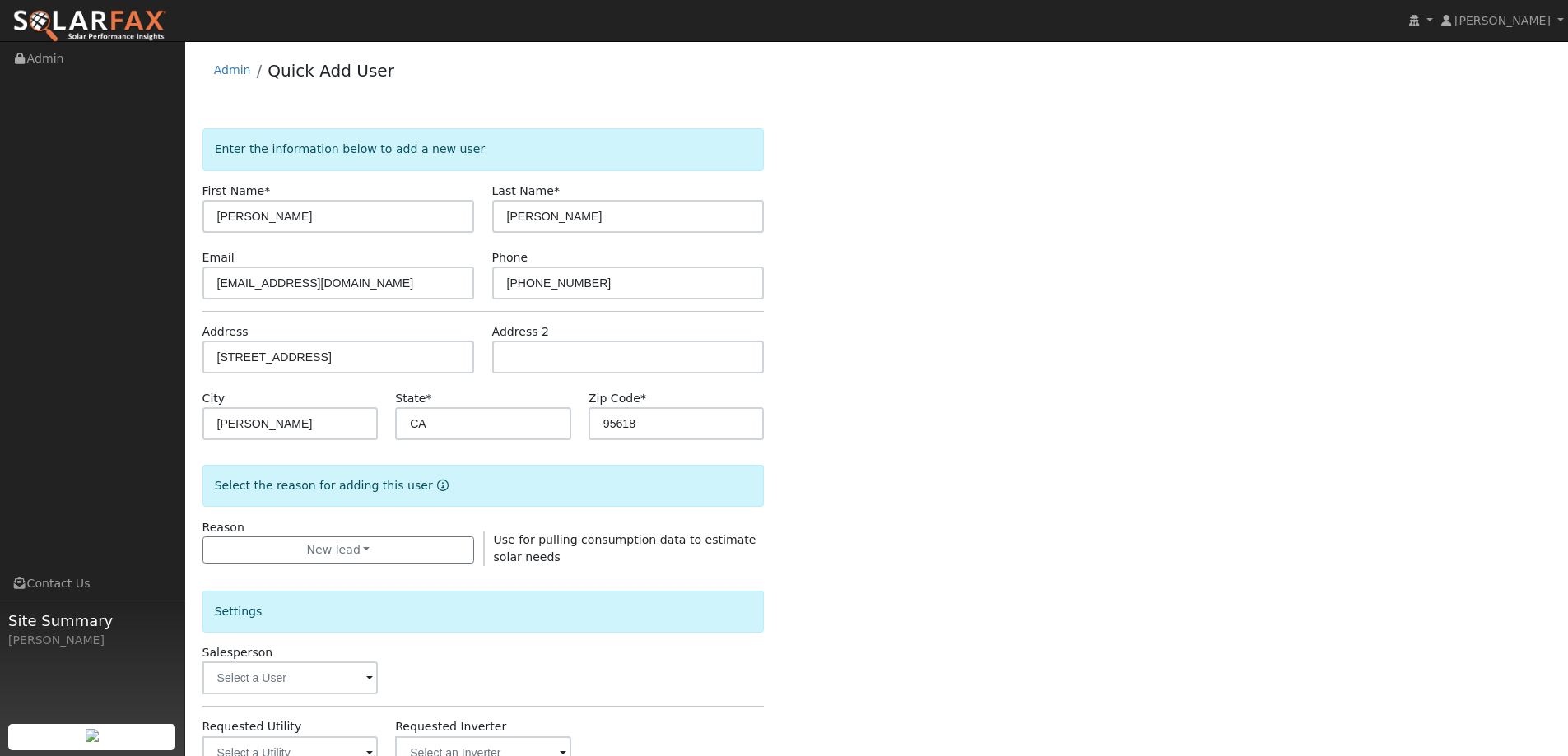
scroll to position [309, 0]
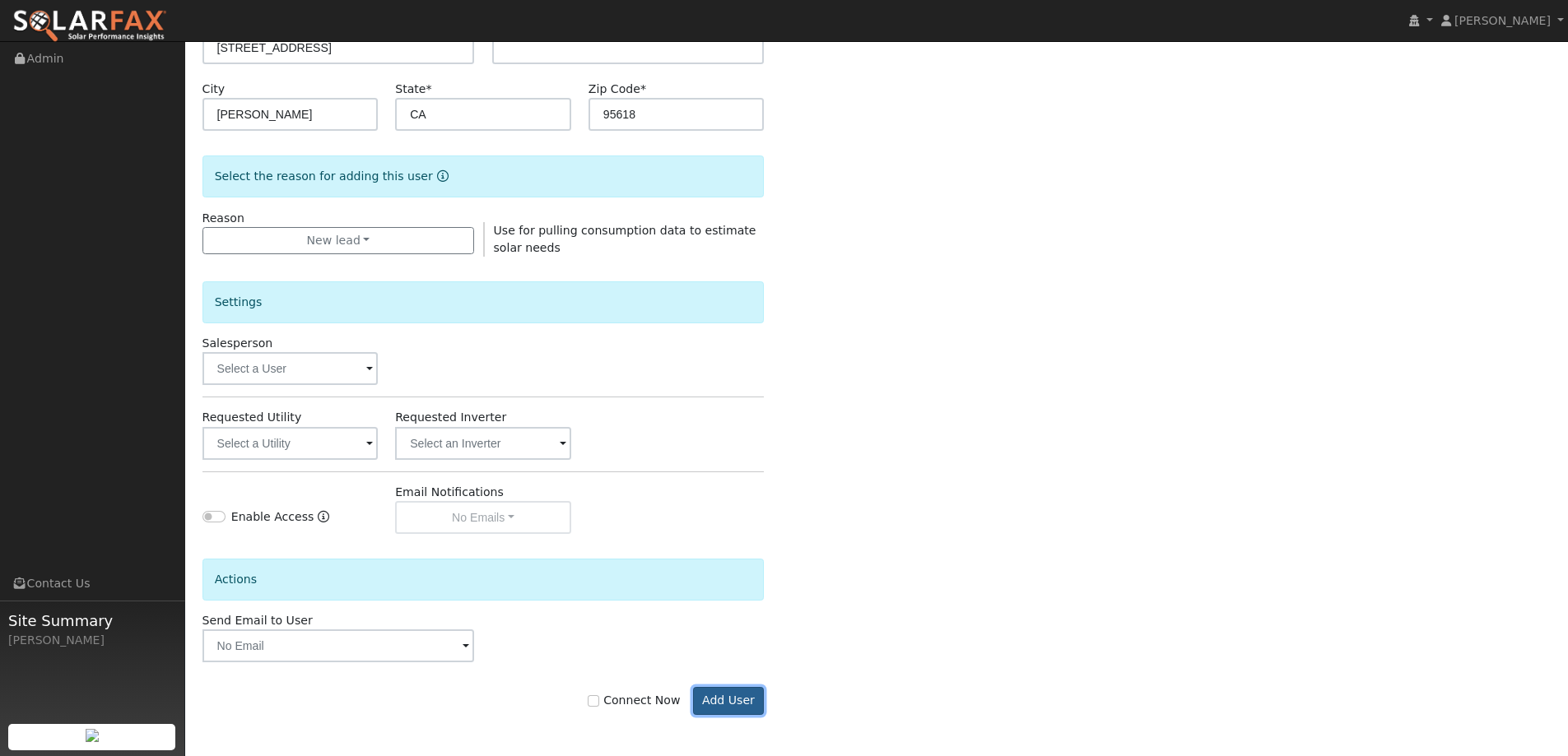
click at [740, 696] on button "Add User" at bounding box center [729, 701] width 72 height 28
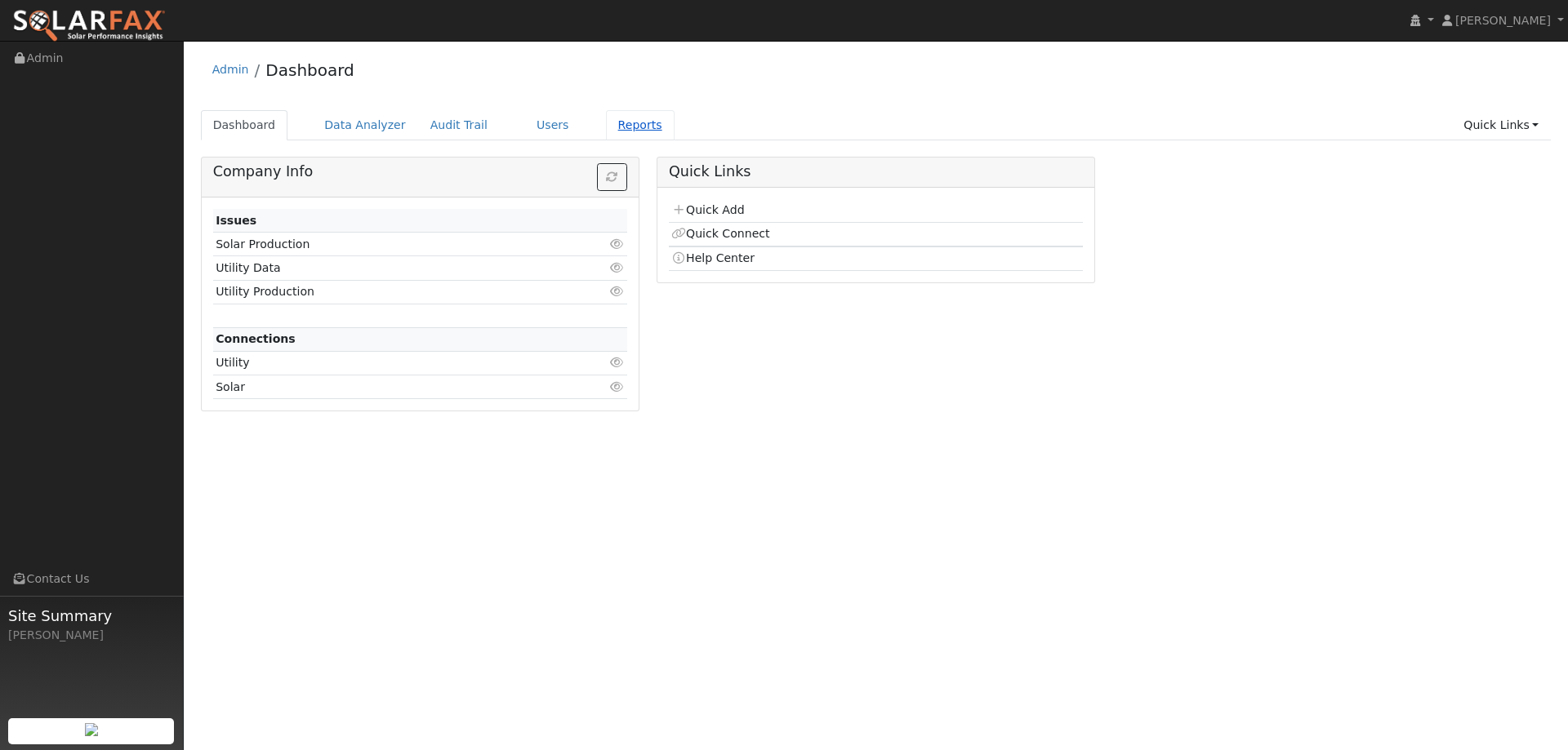
drag, startPoint x: 560, startPoint y: 131, endPoint x: 613, endPoint y: 118, distance: 54.6
click at [560, 131] on ul "Dashboard Data Analyzer Audit Trail Users Reports Quick Links Quick Add Quick C…" at bounding box center [876, 125] width 1350 height 31
click at [620, 116] on link "Reports" at bounding box center [640, 125] width 69 height 31
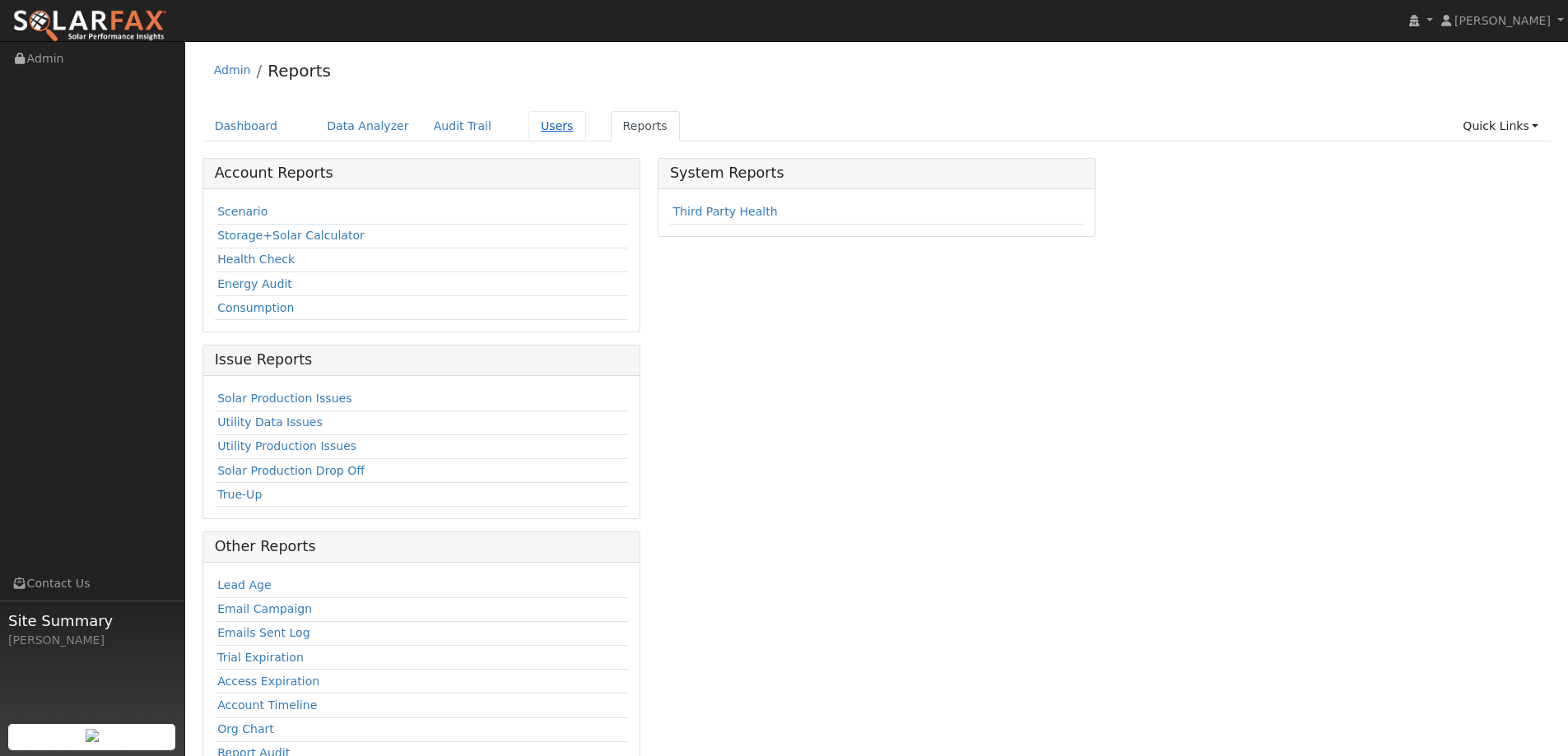
click at [535, 138] on link "Users" at bounding box center [557, 126] width 58 height 31
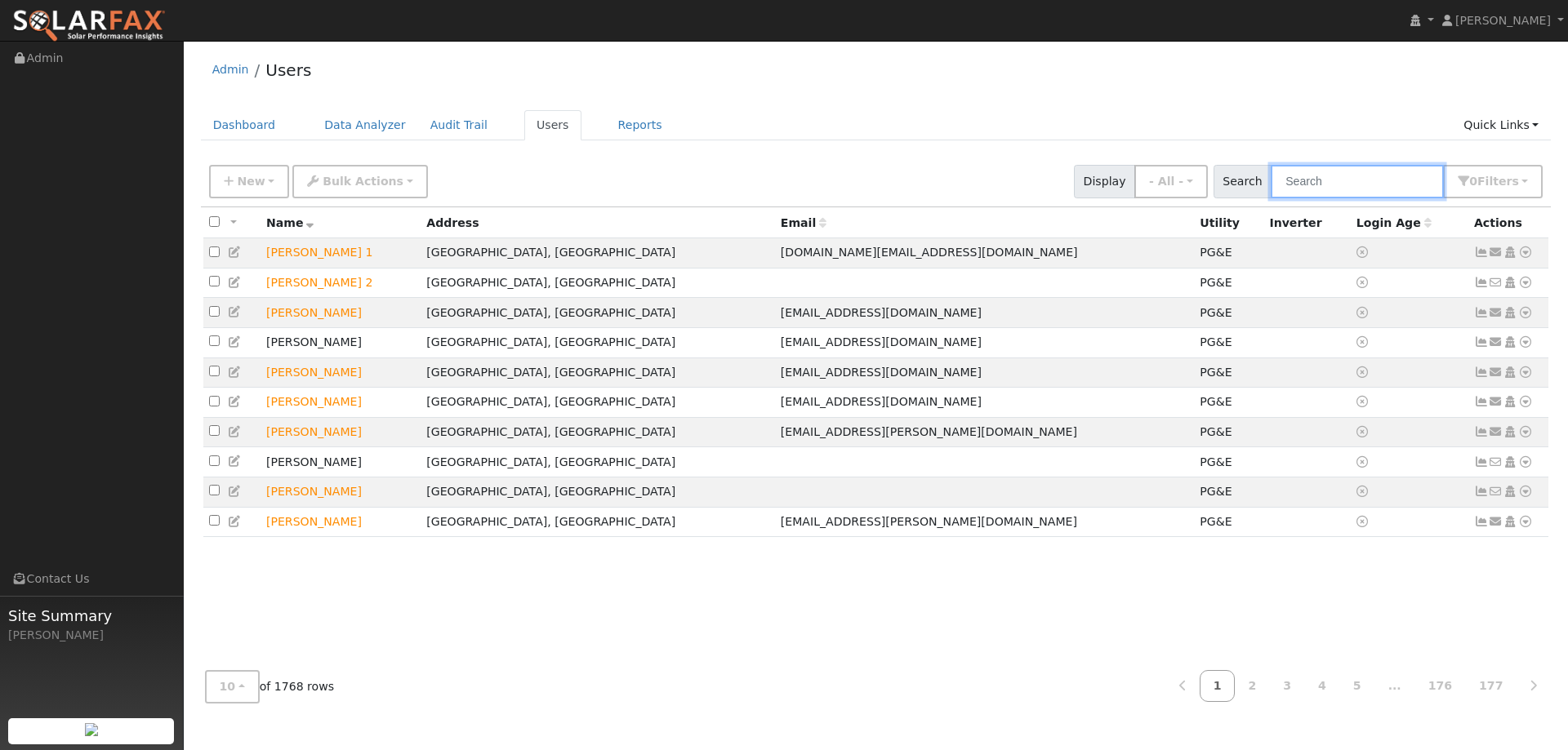
click at [1316, 184] on input "text" at bounding box center [1356, 181] width 173 height 33
type input "L"
type input "AKrl"
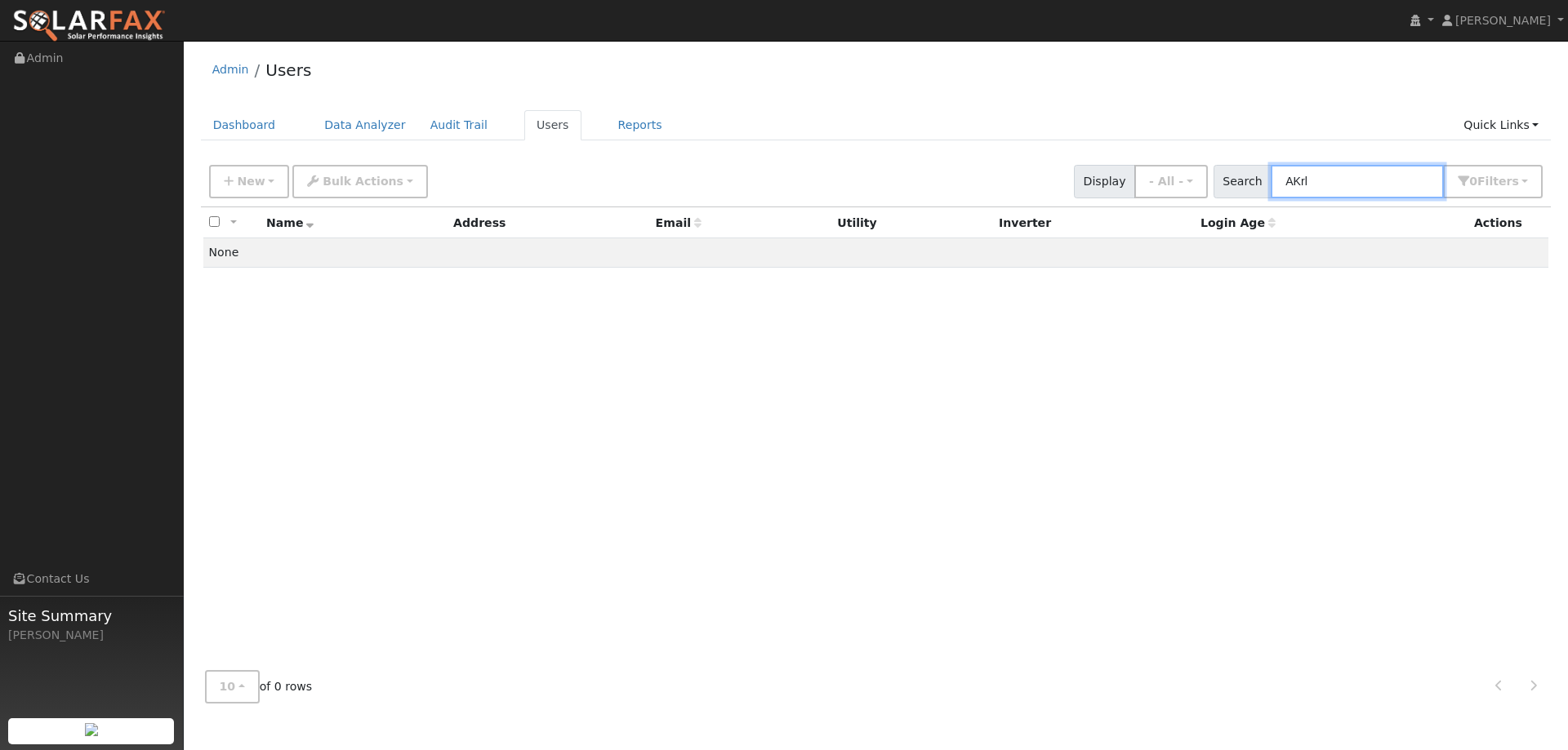
drag, startPoint x: 1322, startPoint y: 178, endPoint x: 1259, endPoint y: 160, distance: 65.5
click at [1259, 160] on div "New Add User Quick Add Quick Connect Quick Convert Lead Bulk Actions Send Email…" at bounding box center [875, 178] width 1340 height 39
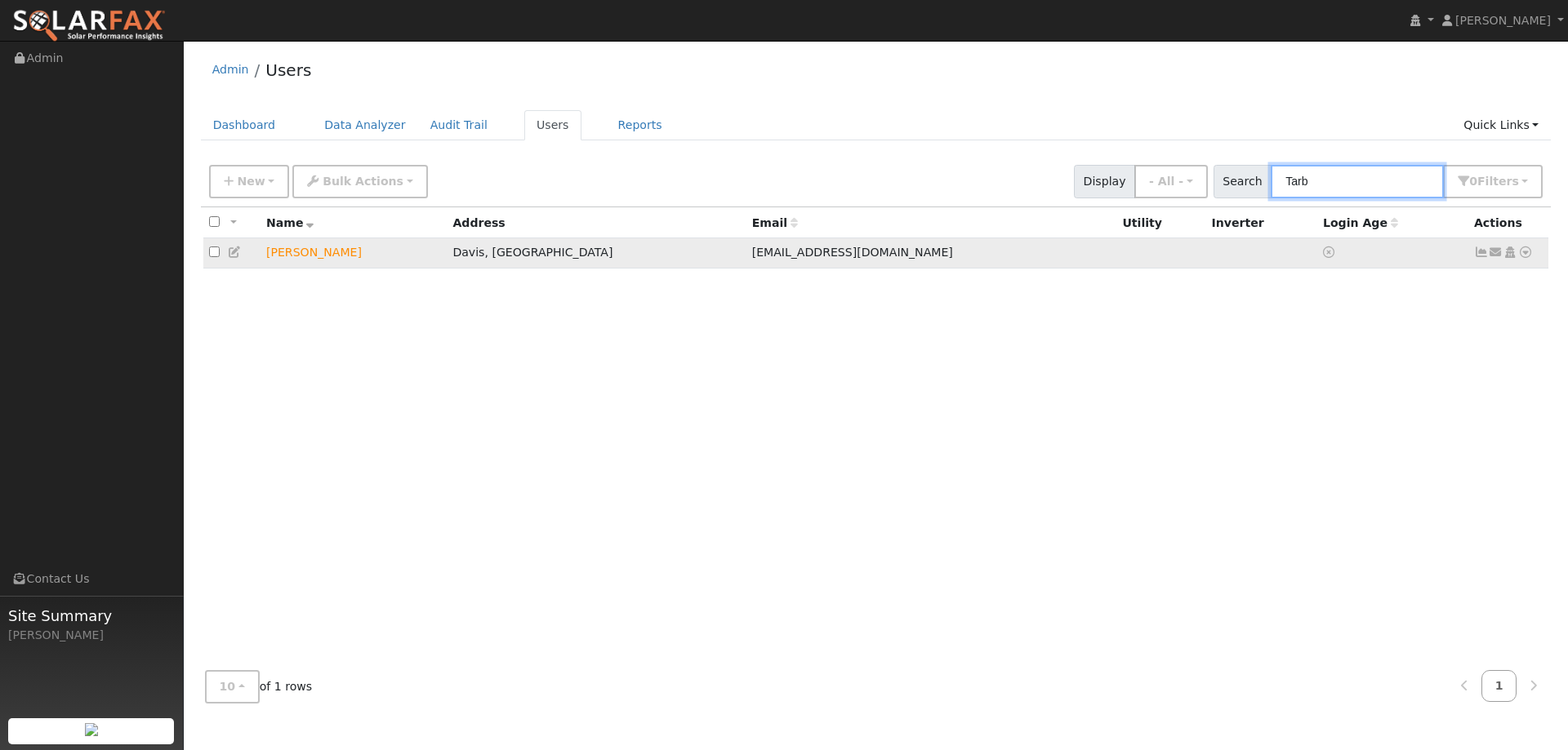
type input "Tarb"
click at [1520, 254] on icon at bounding box center [1525, 252] width 15 height 12
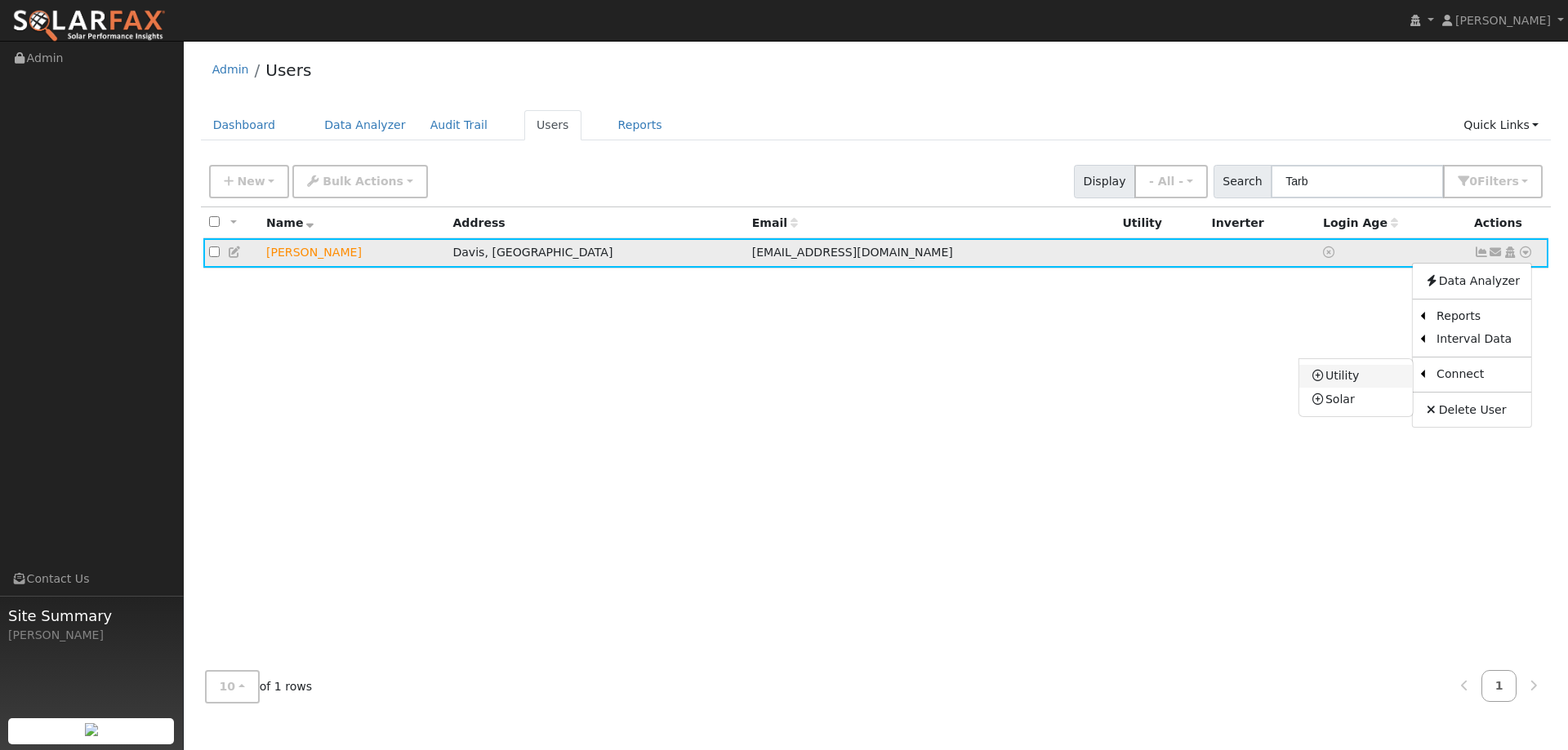
click at [1340, 384] on link "Utility" at bounding box center [1355, 376] width 113 height 23
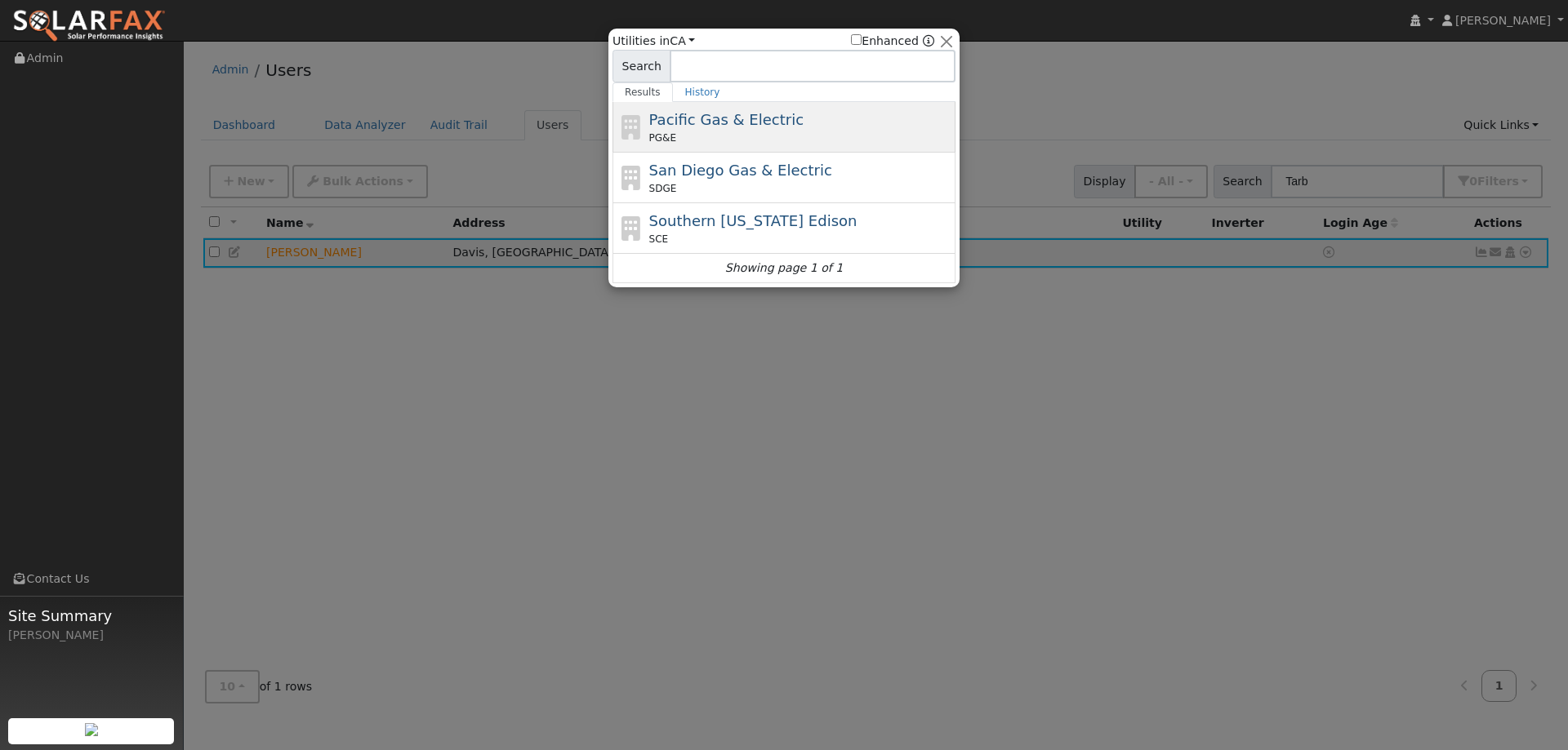
click at [699, 140] on div "PG&E" at bounding box center [800, 138] width 303 height 15
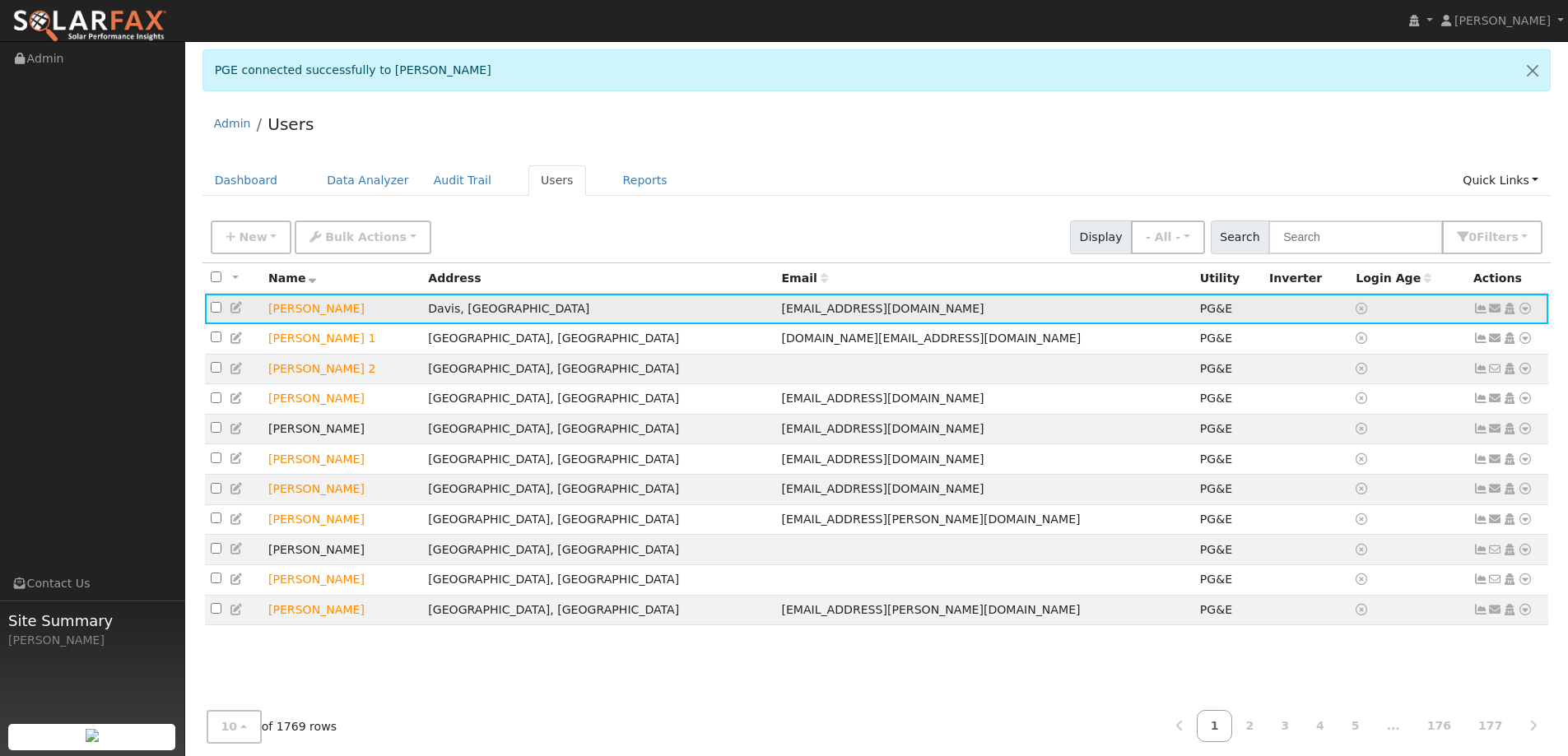
click at [1523, 312] on icon at bounding box center [1525, 308] width 15 height 12
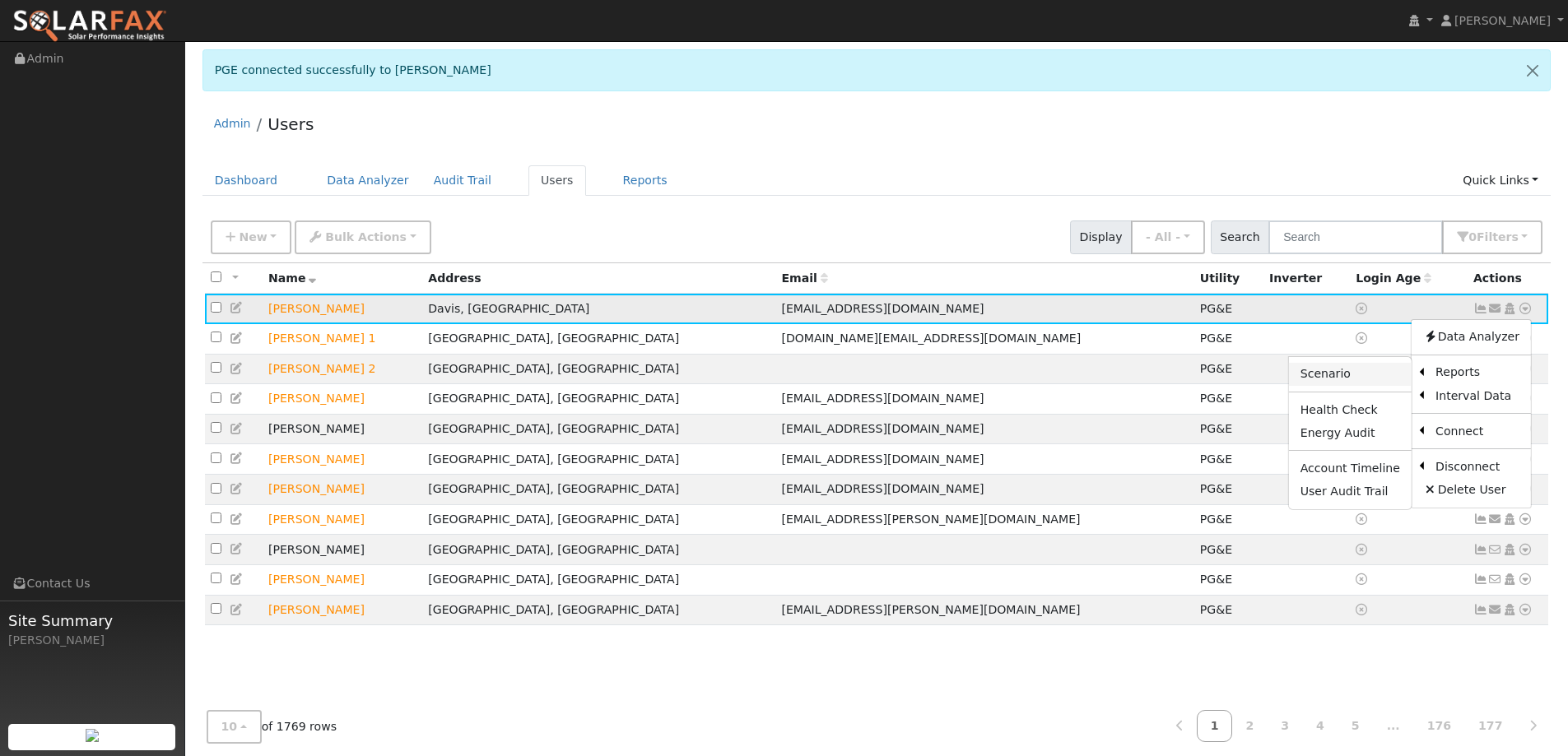
click at [1377, 374] on link "Scenario" at bounding box center [1349, 374] width 123 height 23
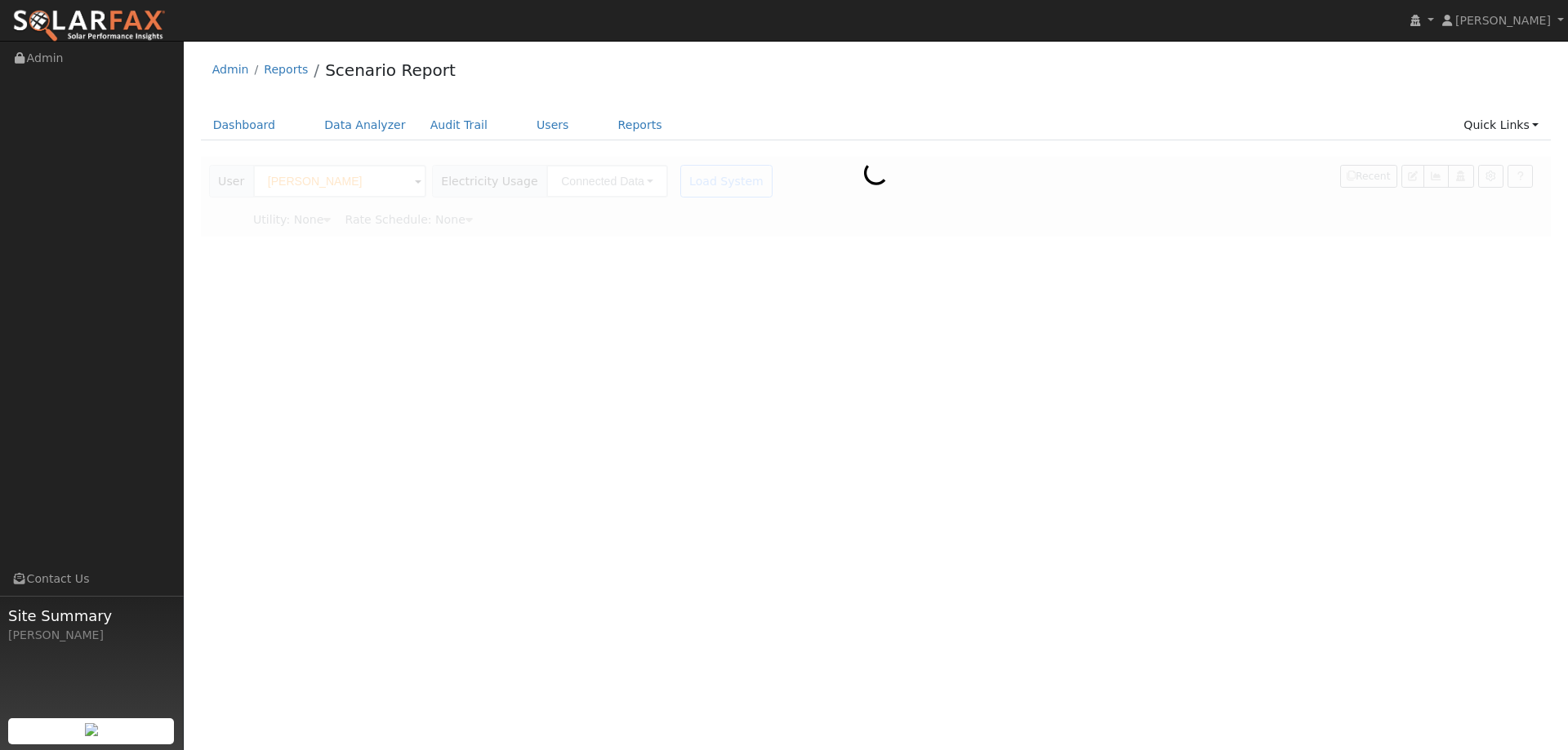
type input "Pacific Gas & Electric"
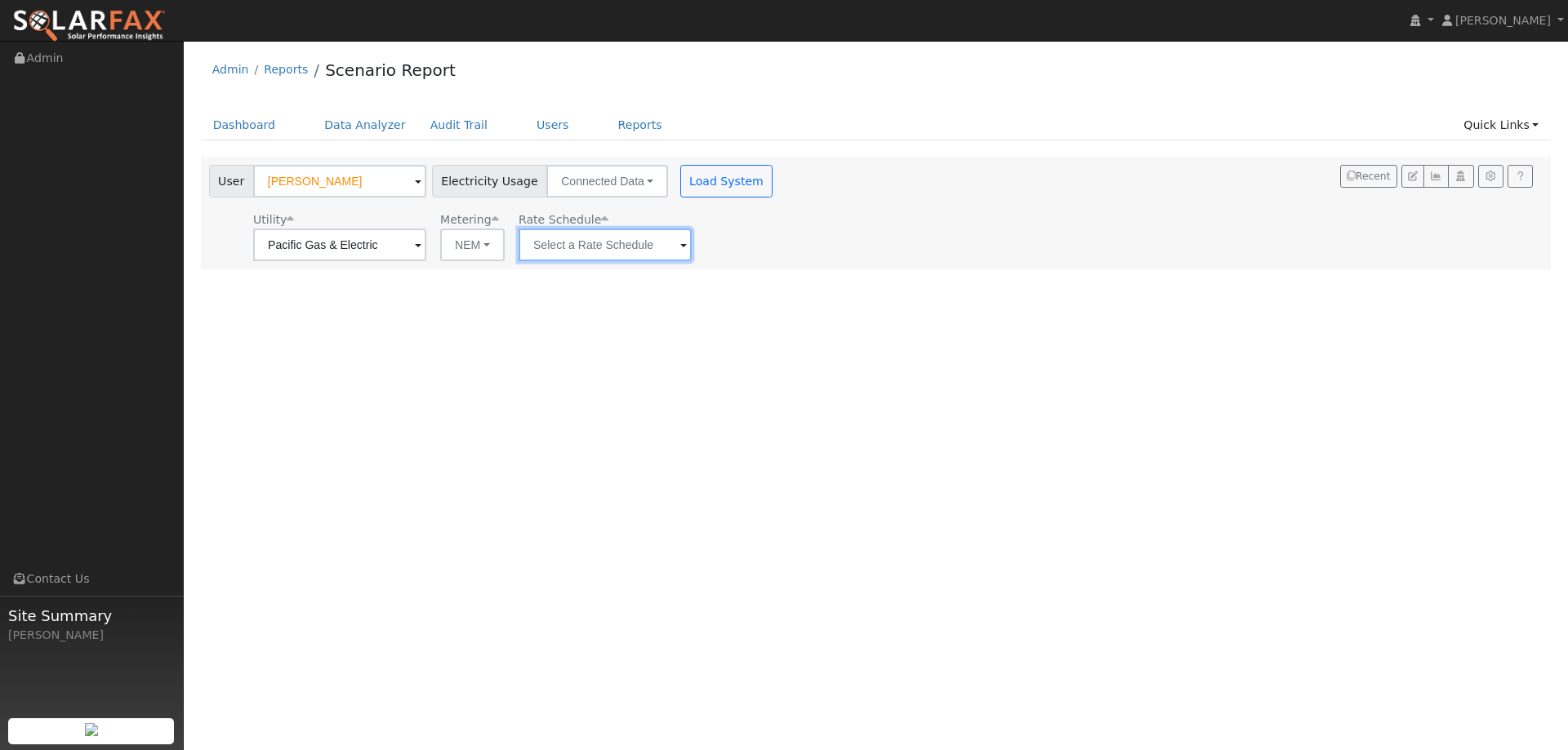
click at [576, 246] on input "text" at bounding box center [605, 244] width 173 height 32
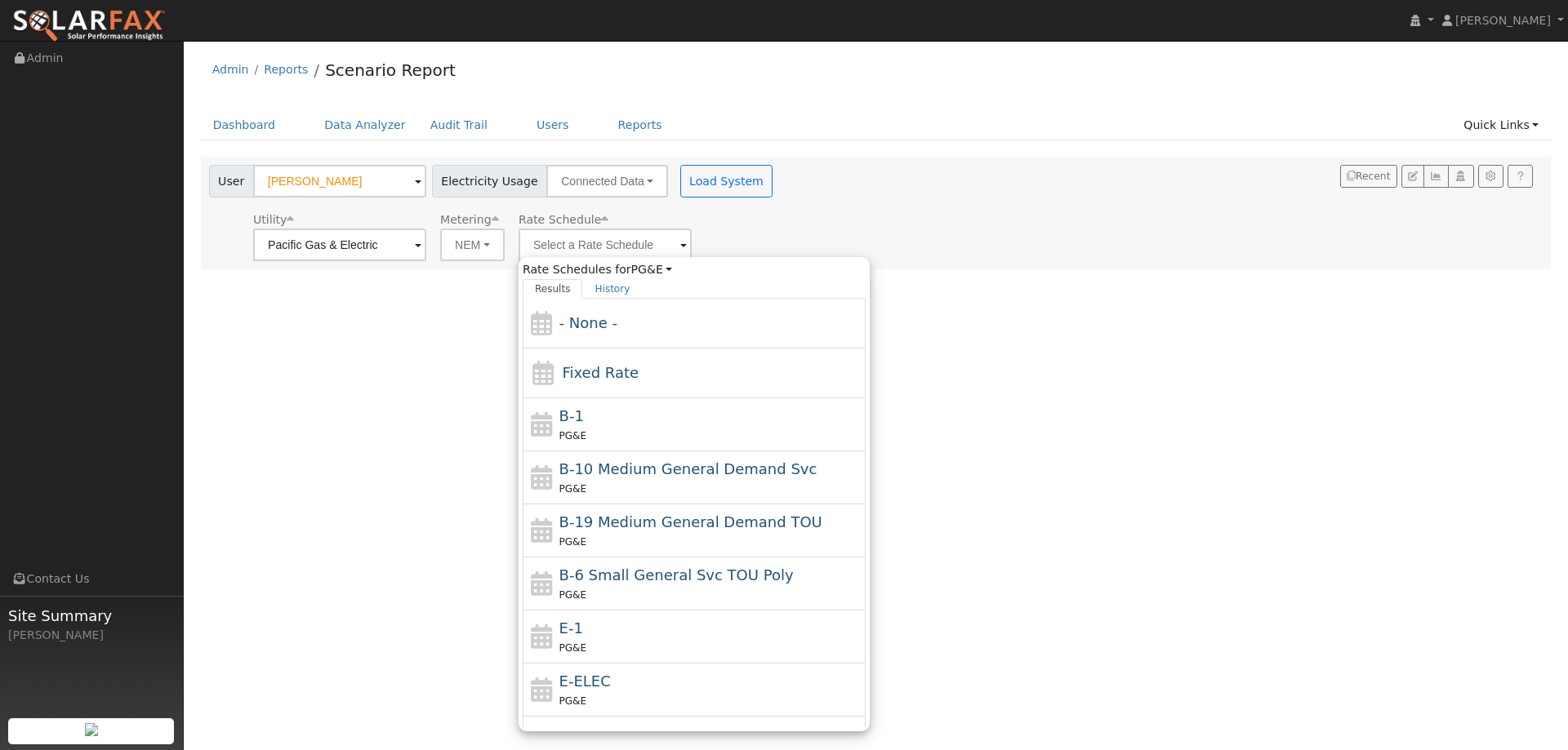
drag, startPoint x: 617, startPoint y: 632, endPoint x: 611, endPoint y: 622, distance: 11.7
click at [616, 629] on div "E-1 PG&E" at bounding box center [711, 636] width 303 height 39
type input "E-1"
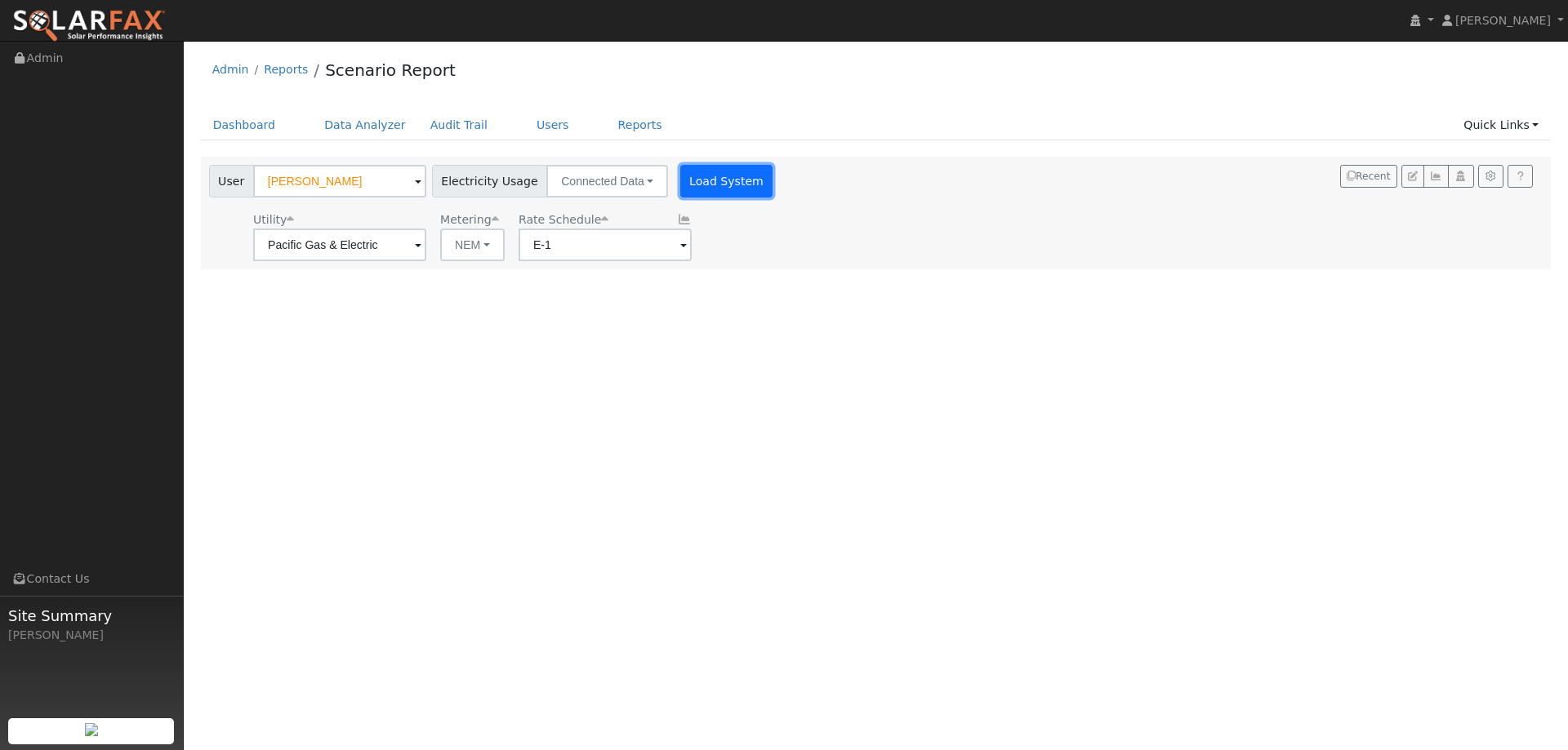
click at [680, 179] on button "Load System" at bounding box center [726, 180] width 93 height 32
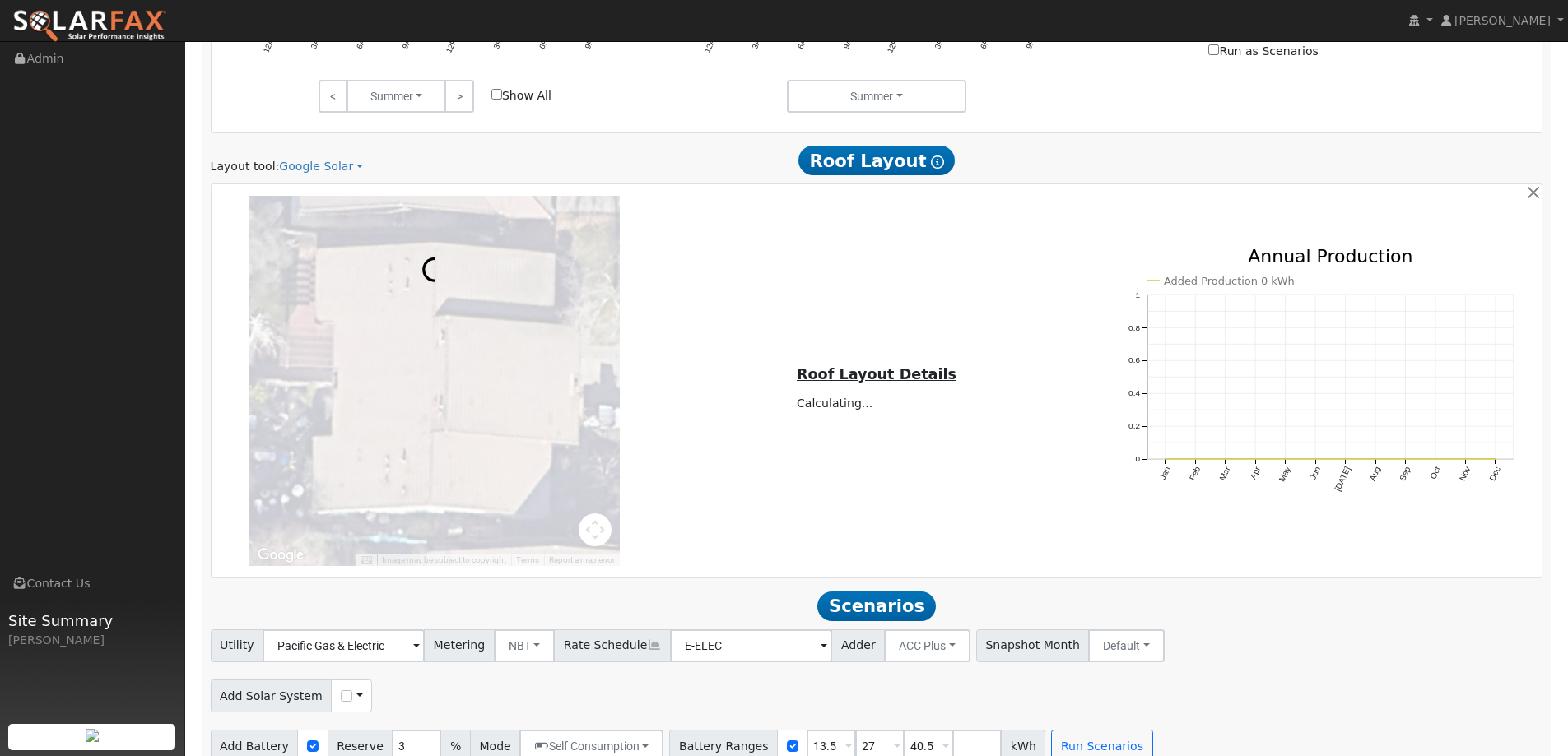
scroll to position [1014, 0]
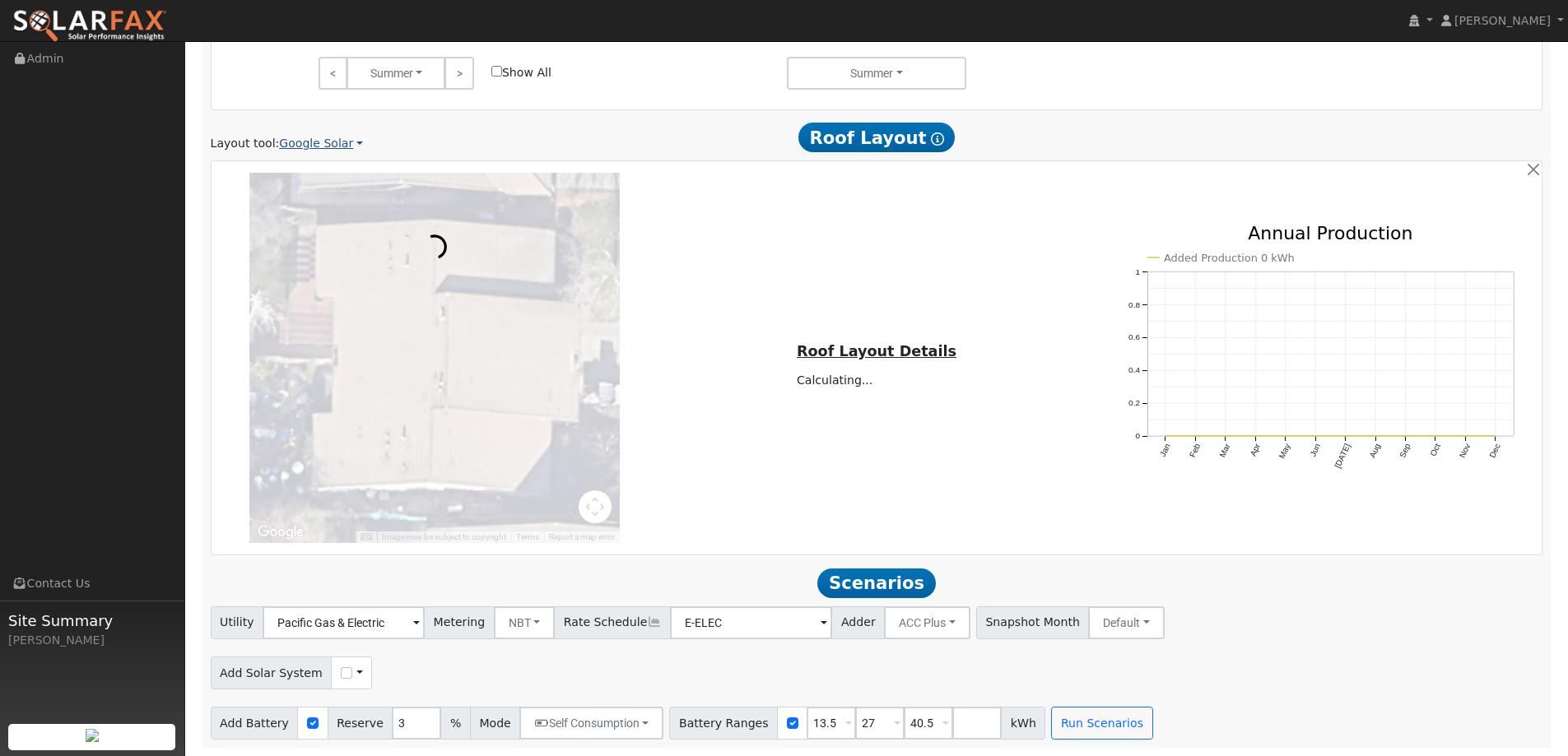
click at [334, 137] on link "Google Solar" at bounding box center [321, 143] width 84 height 18
click at [280, 223] on link "Aurora" at bounding box center [332, 220] width 114 height 23
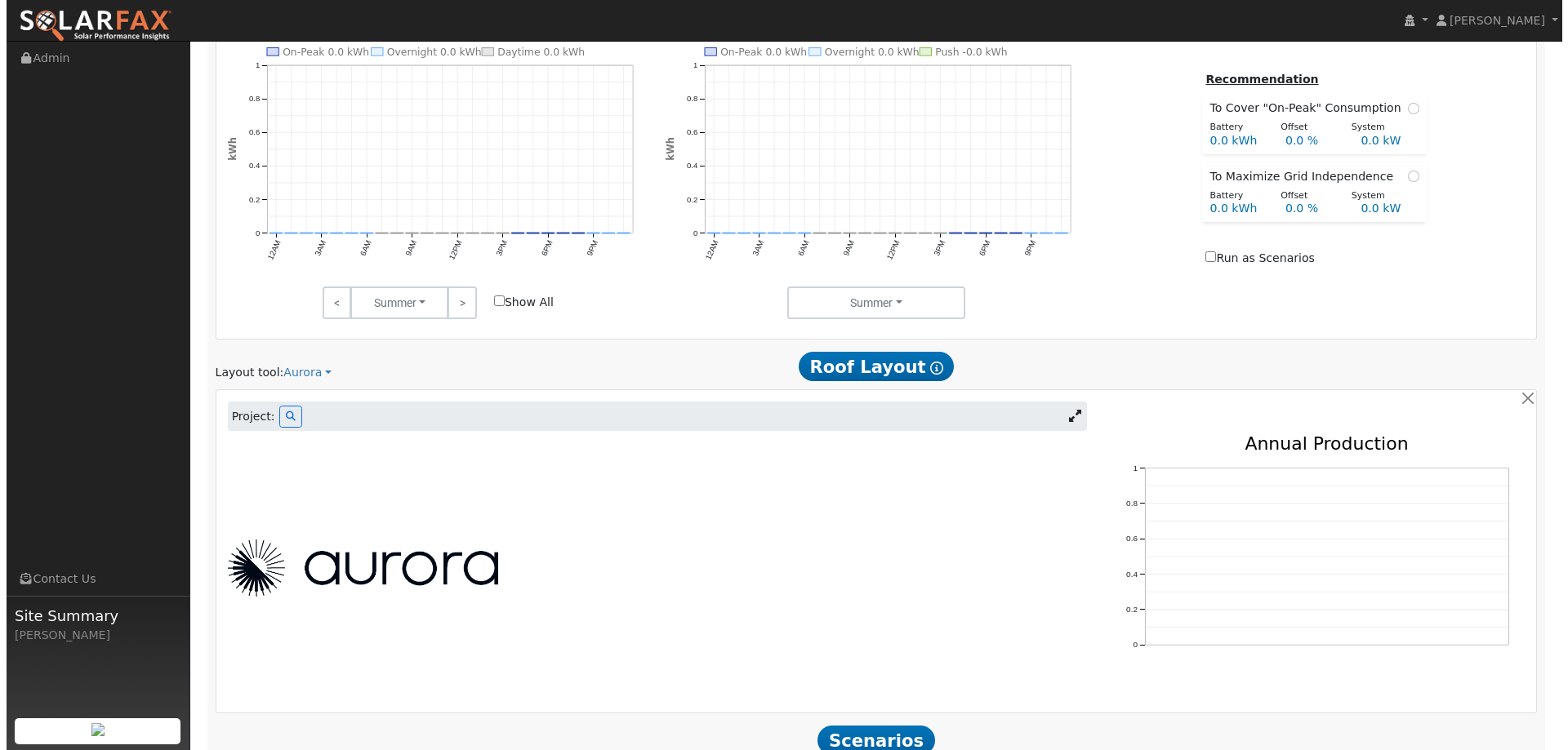
scroll to position [936, 0]
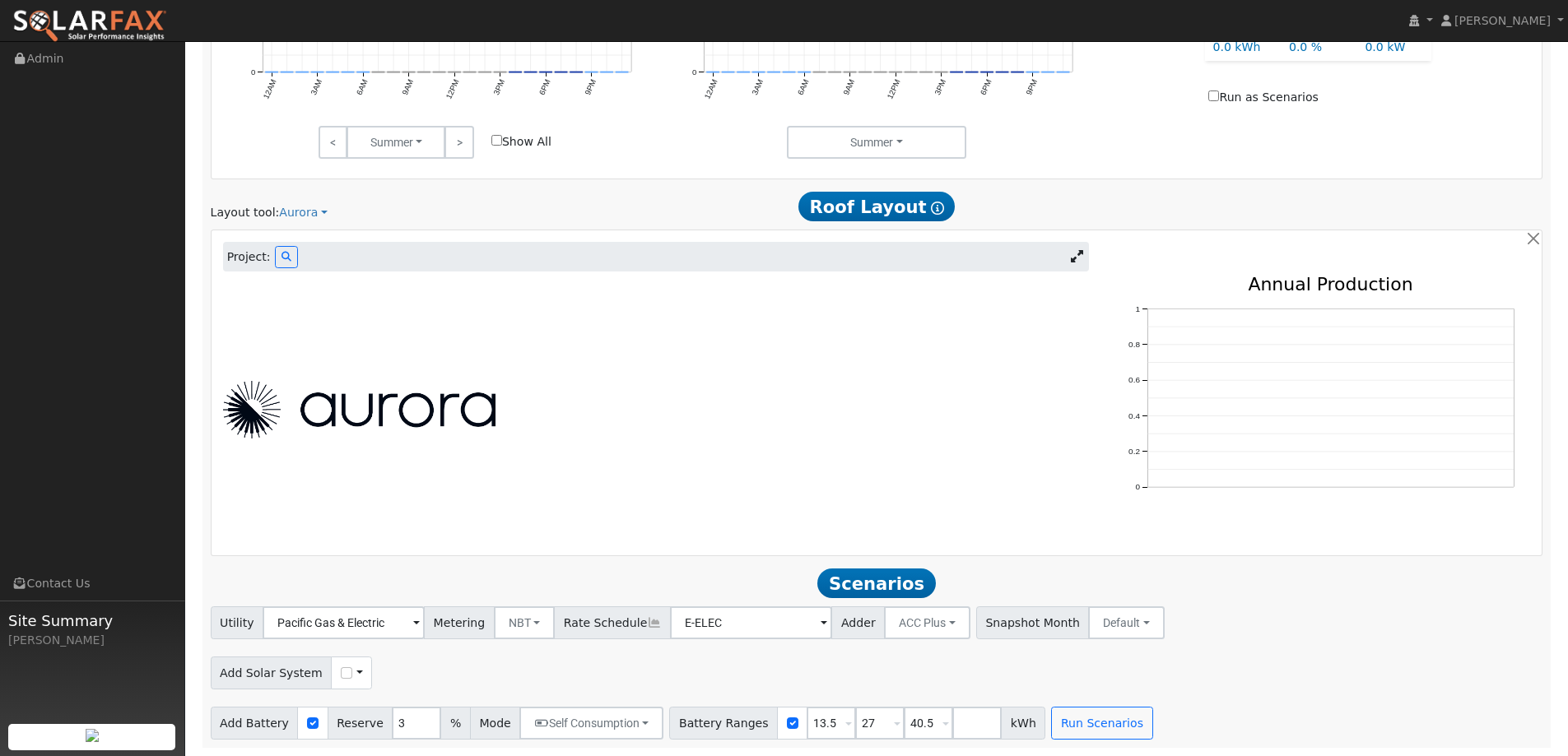
click at [263, 256] on span "Project:" at bounding box center [249, 257] width 43 height 18
click at [275, 263] on button at bounding box center [287, 257] width 23 height 23
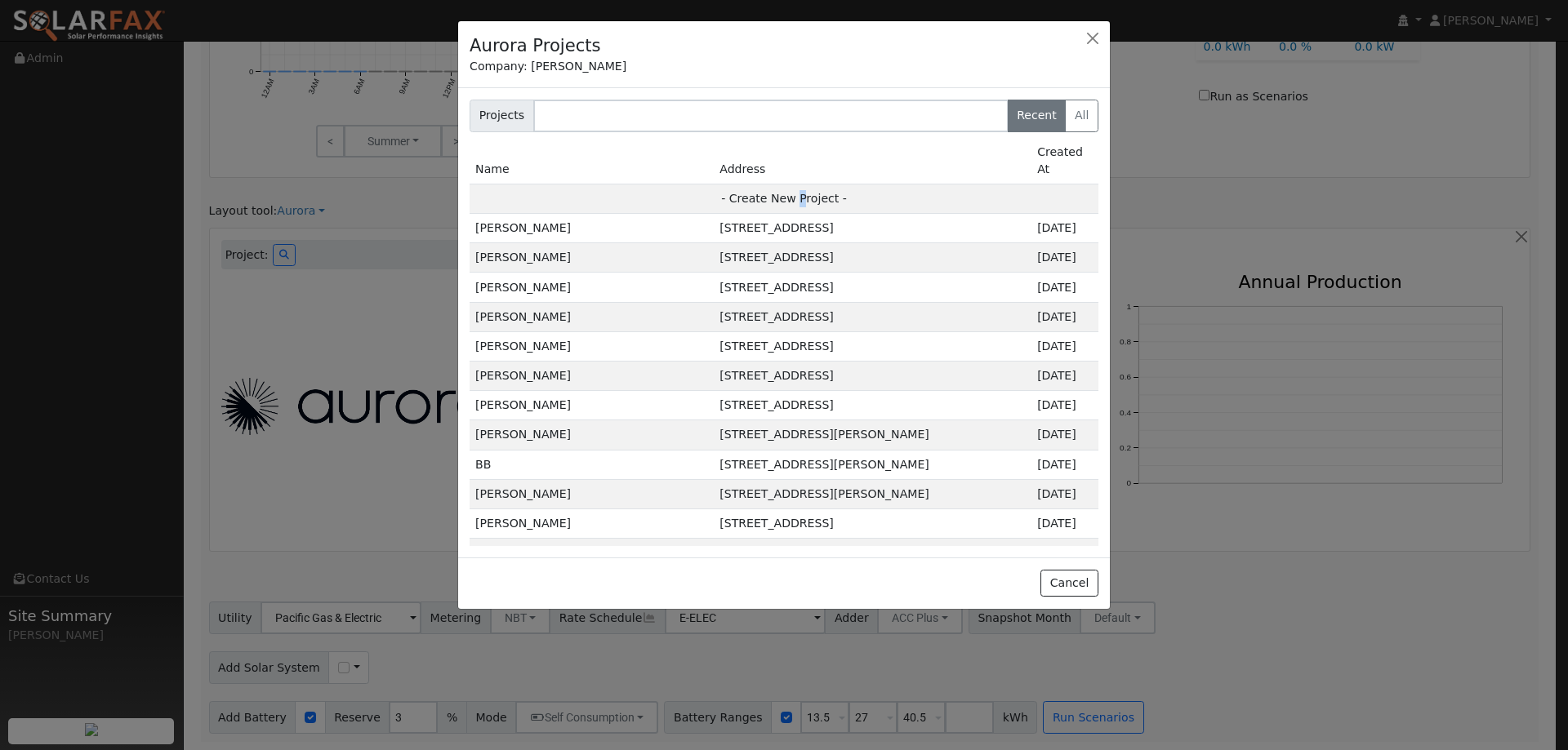
click at [794, 184] on td "- Create New Project -" at bounding box center [784, 198] width 629 height 30
type input "Karl Tarbet"
type input "2838 Ponteverde Lane"
type input "Davis"
type input "CA"
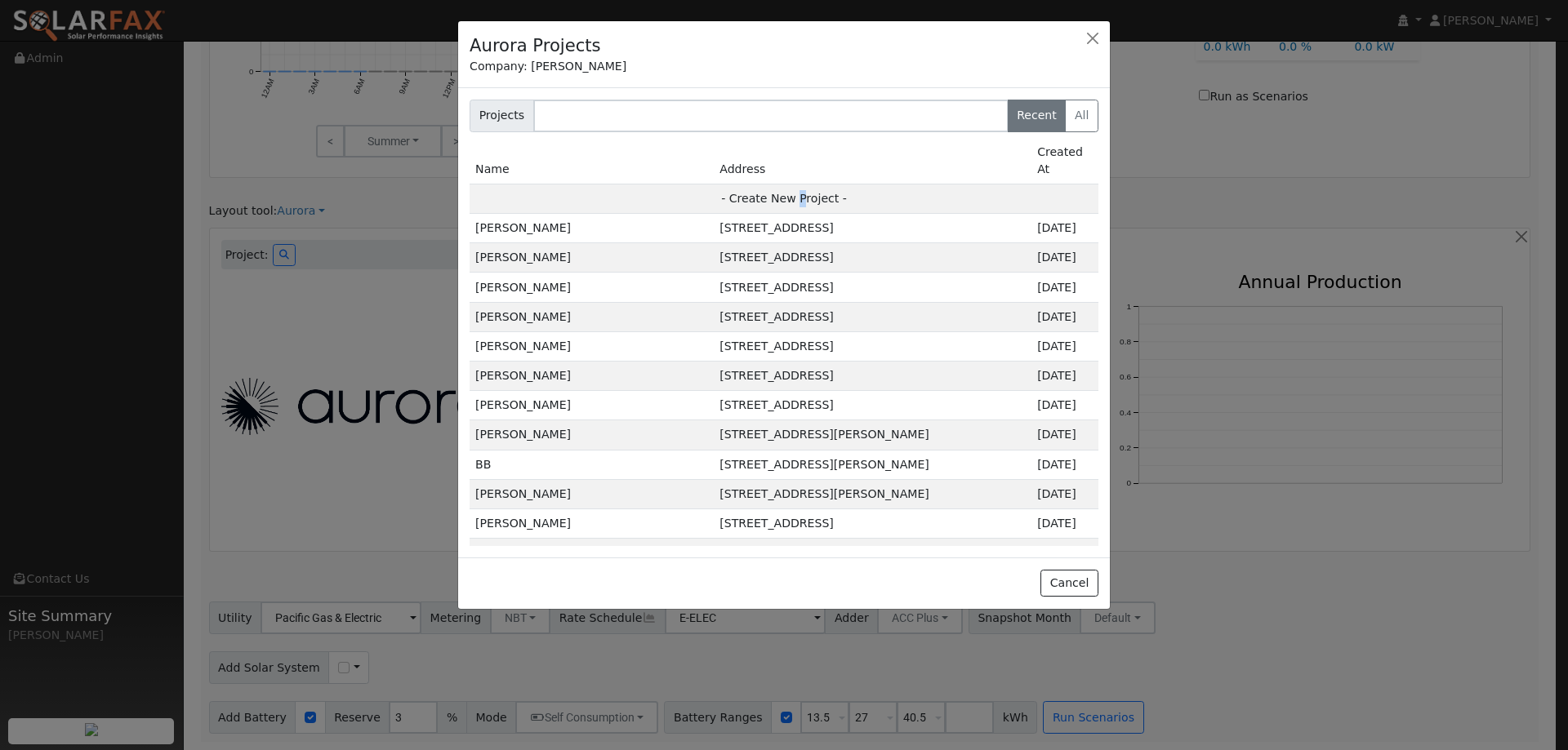
type input "95618"
type input "Design"
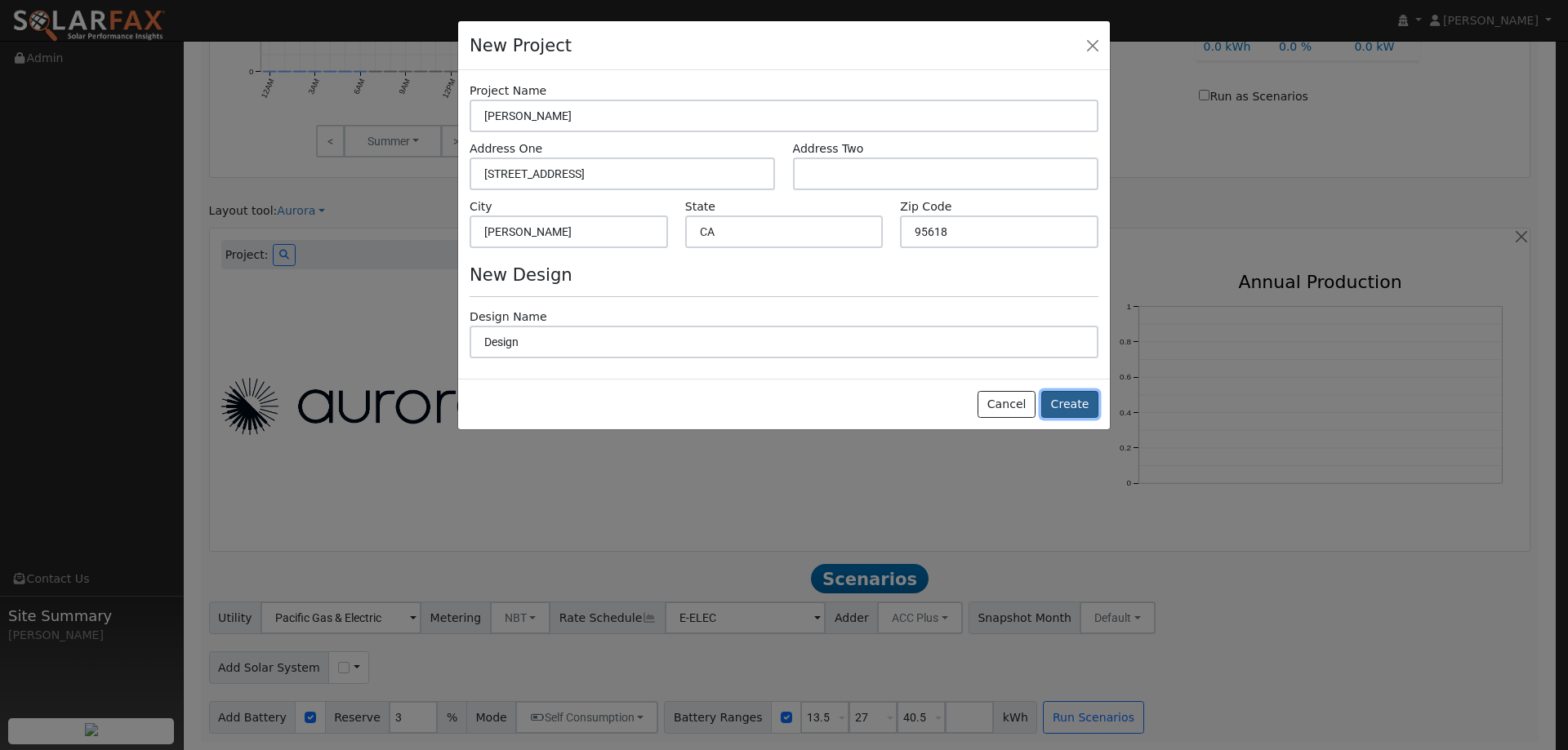
click at [1076, 411] on button "Create" at bounding box center [1069, 405] width 57 height 28
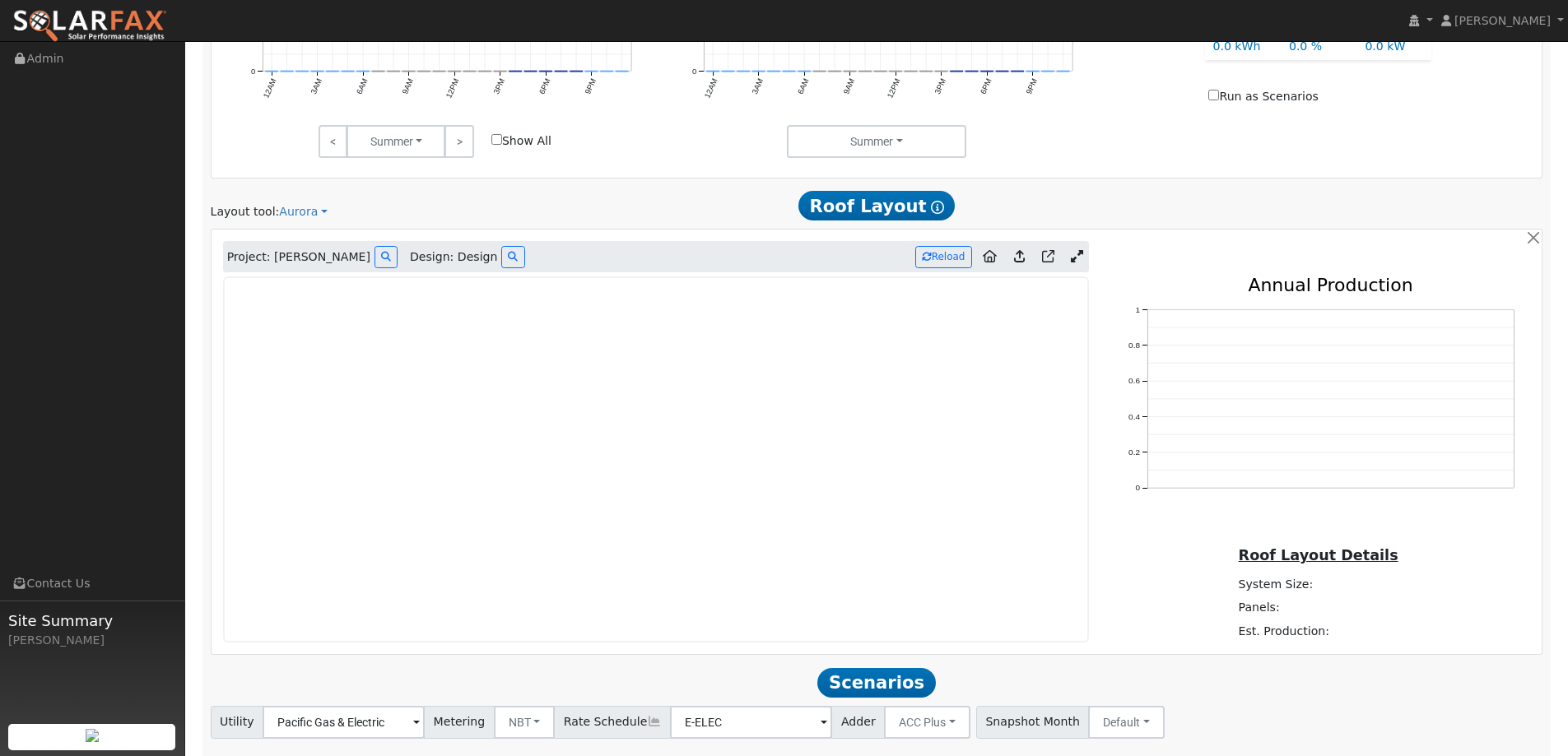
click at [148, 25] on img at bounding box center [90, 26] width 155 height 34
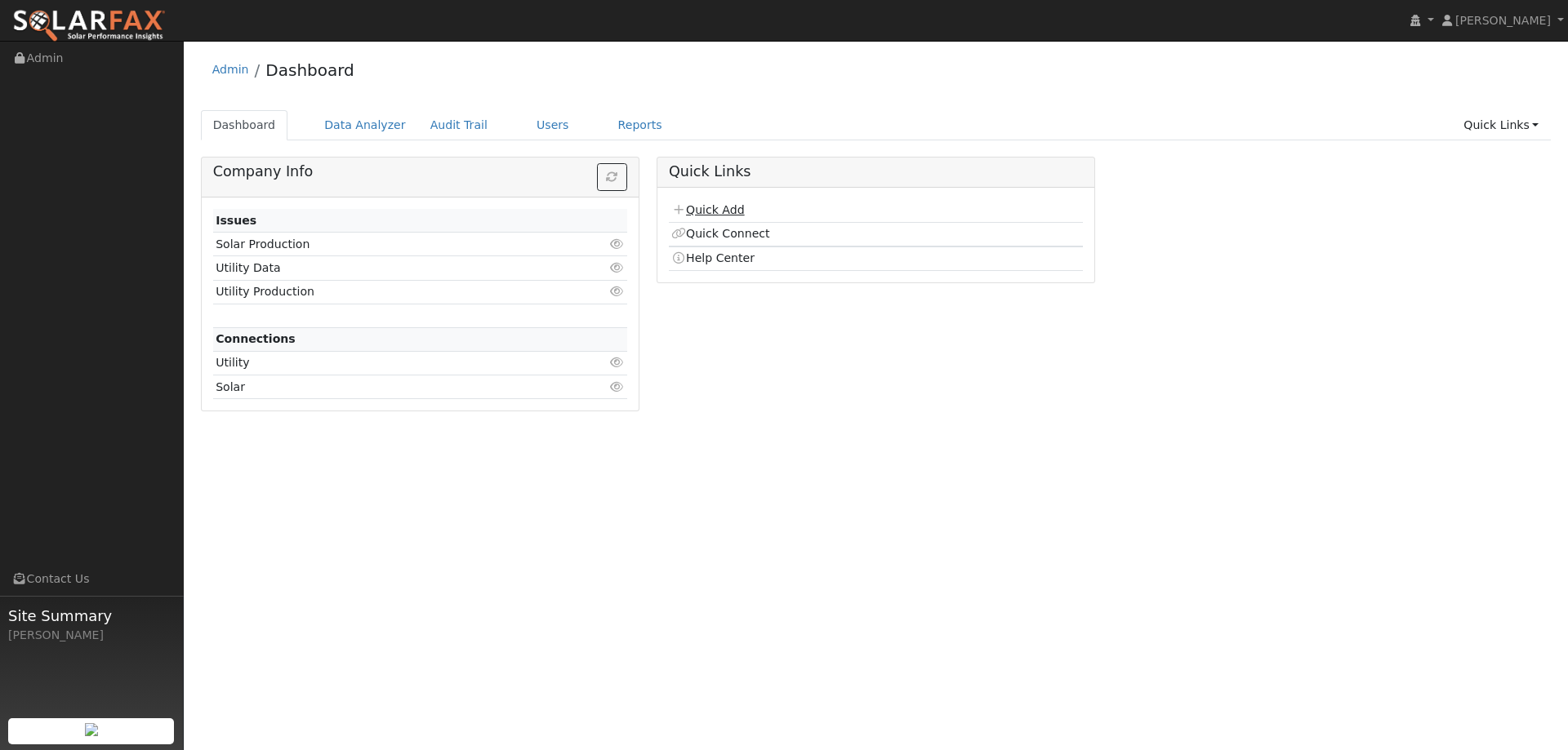
click at [698, 205] on link "Quick Add" at bounding box center [707, 210] width 73 height 13
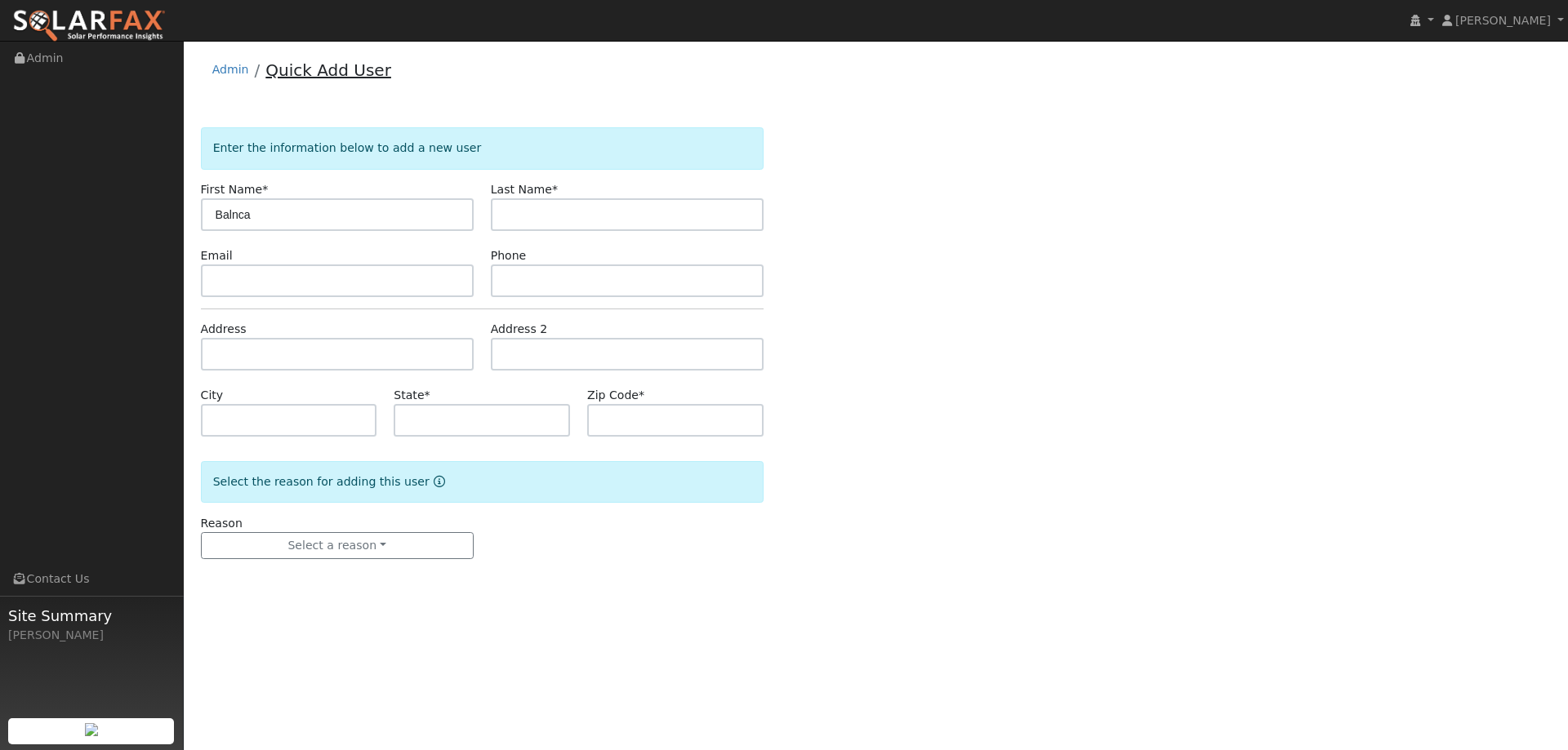
type input "Balnca"
click at [344, 67] on link "Quick Add User" at bounding box center [328, 70] width 126 height 20
drag, startPoint x: 242, startPoint y: 68, endPoint x: 233, endPoint y: 68, distance: 9.0
click at [240, 68] on link "Admin" at bounding box center [231, 69] width 36 height 13
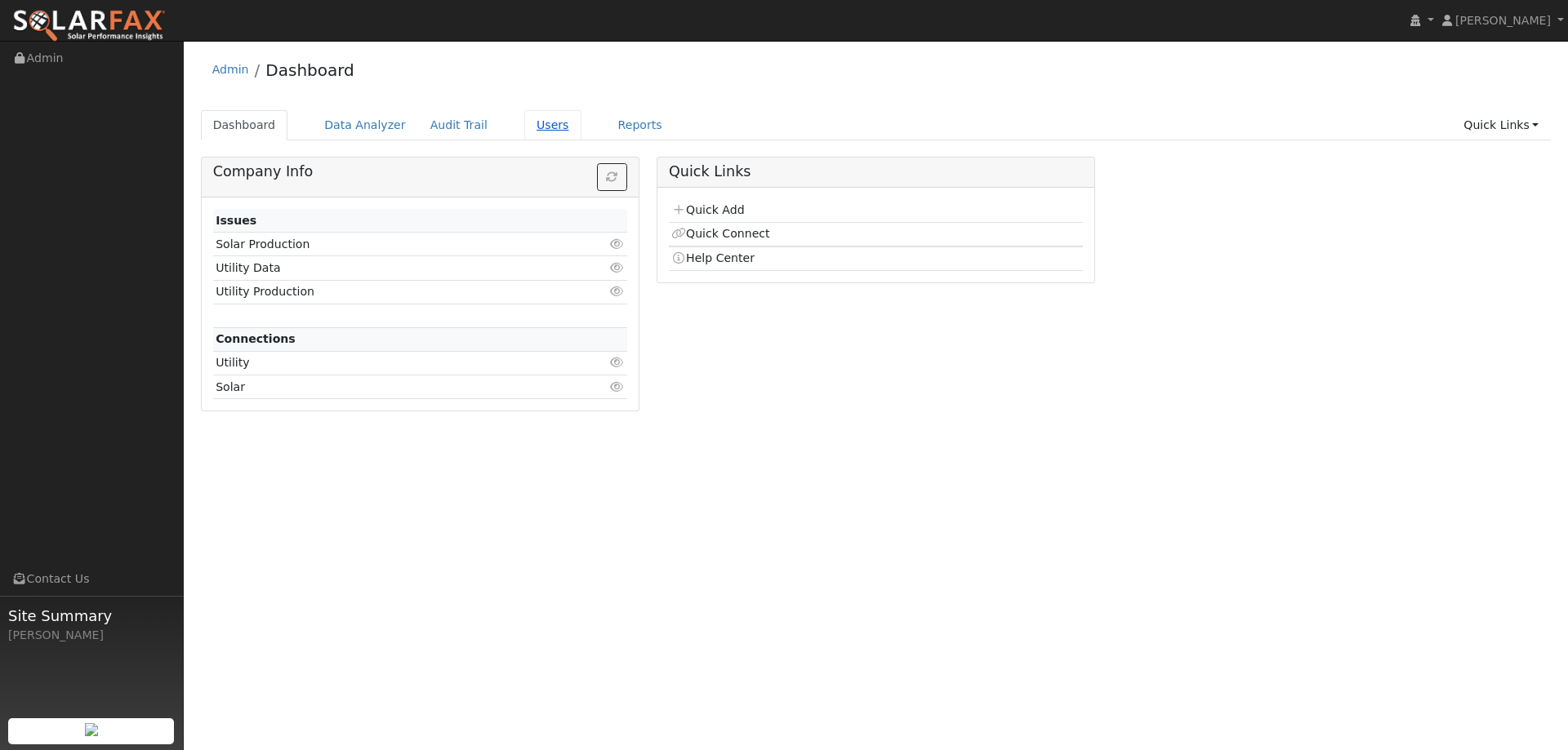
click at [528, 120] on link "Users" at bounding box center [553, 125] width 57 height 31
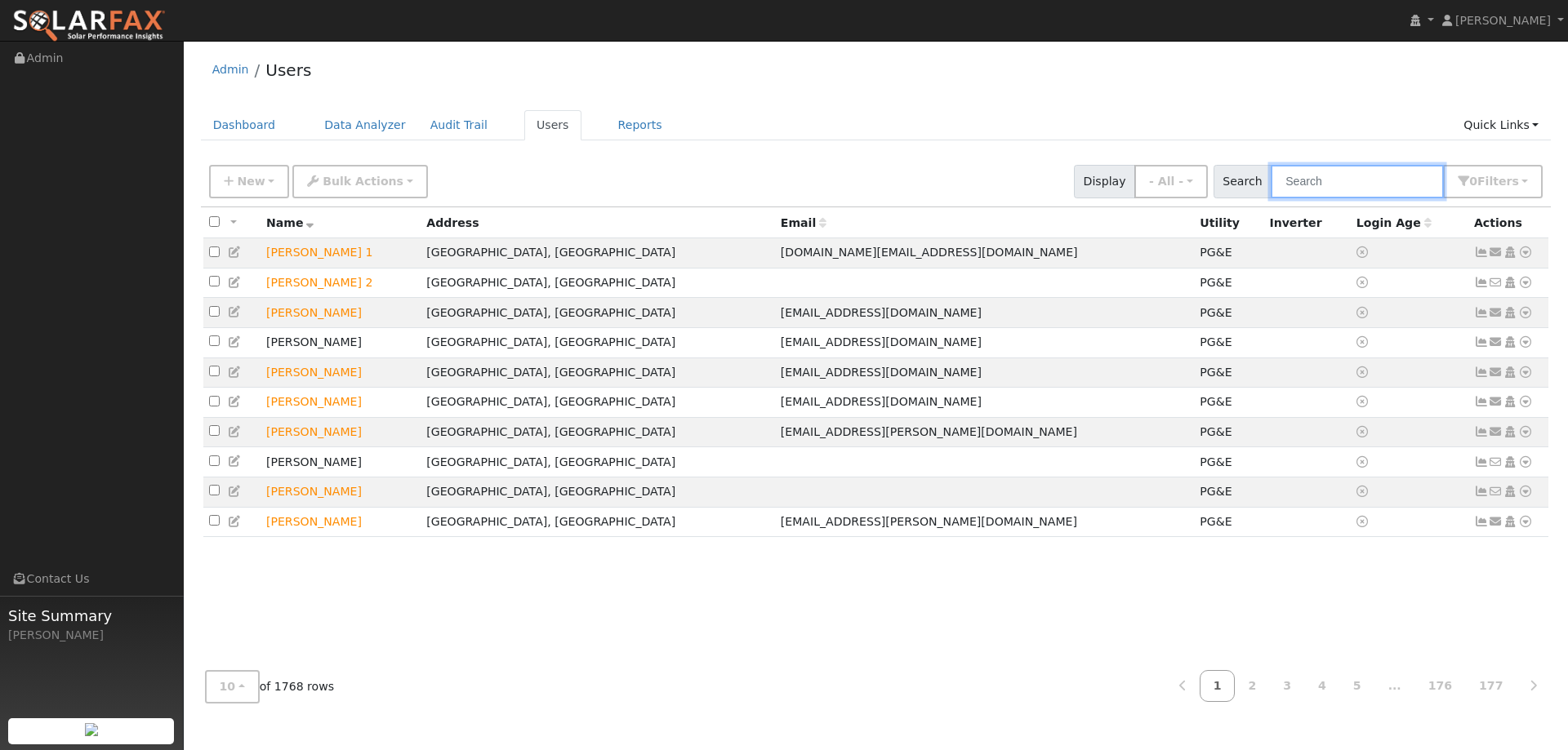
click at [1345, 184] on input "text" at bounding box center [1356, 181] width 173 height 33
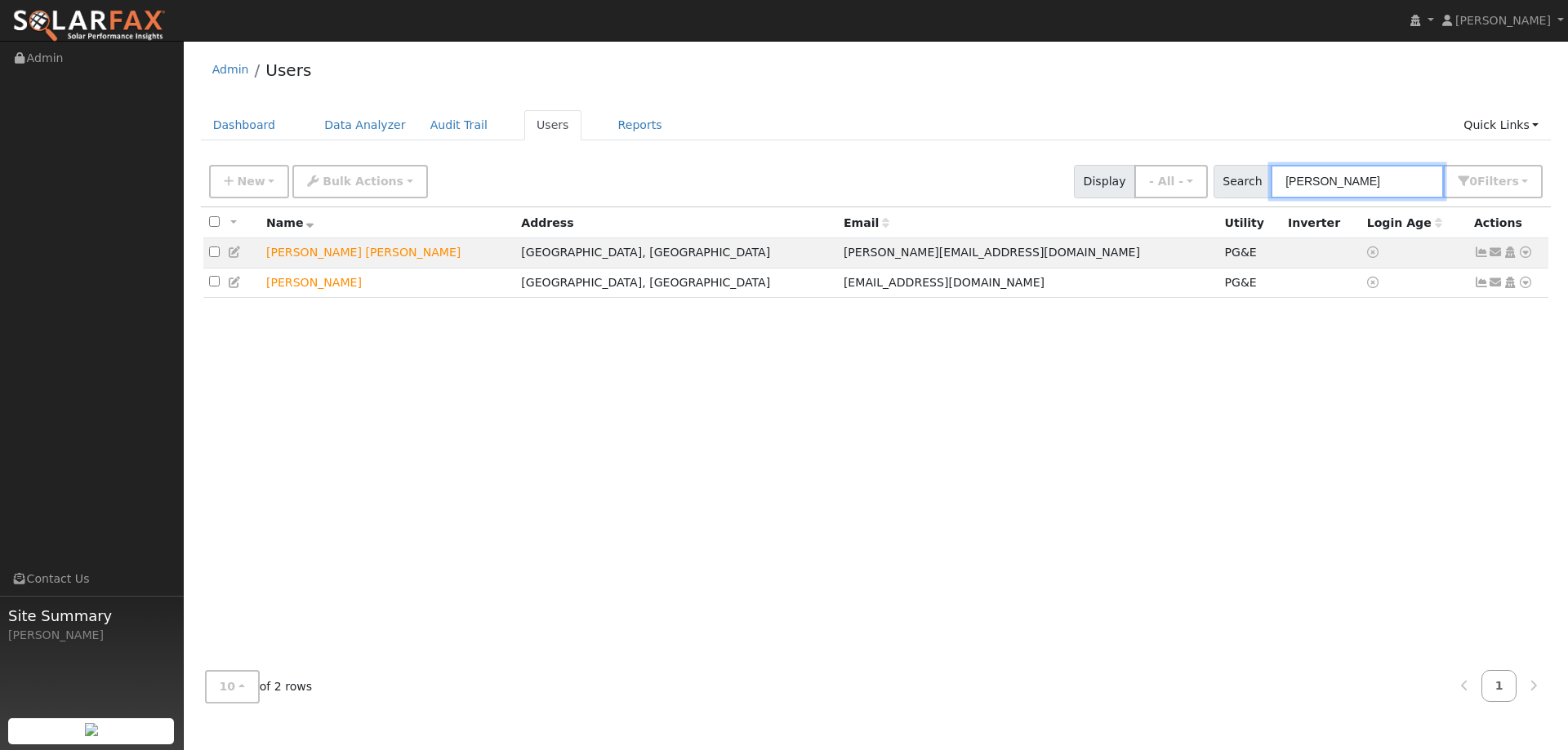
type input "Mendez"
click at [237, 109] on div "Admin Users Dashboard Data Analyzer Audit Trail Users Reports Quick Links Quick…" at bounding box center [875, 382] width 1368 height 666
click at [237, 120] on link "Dashboard" at bounding box center [245, 125] width 88 height 31
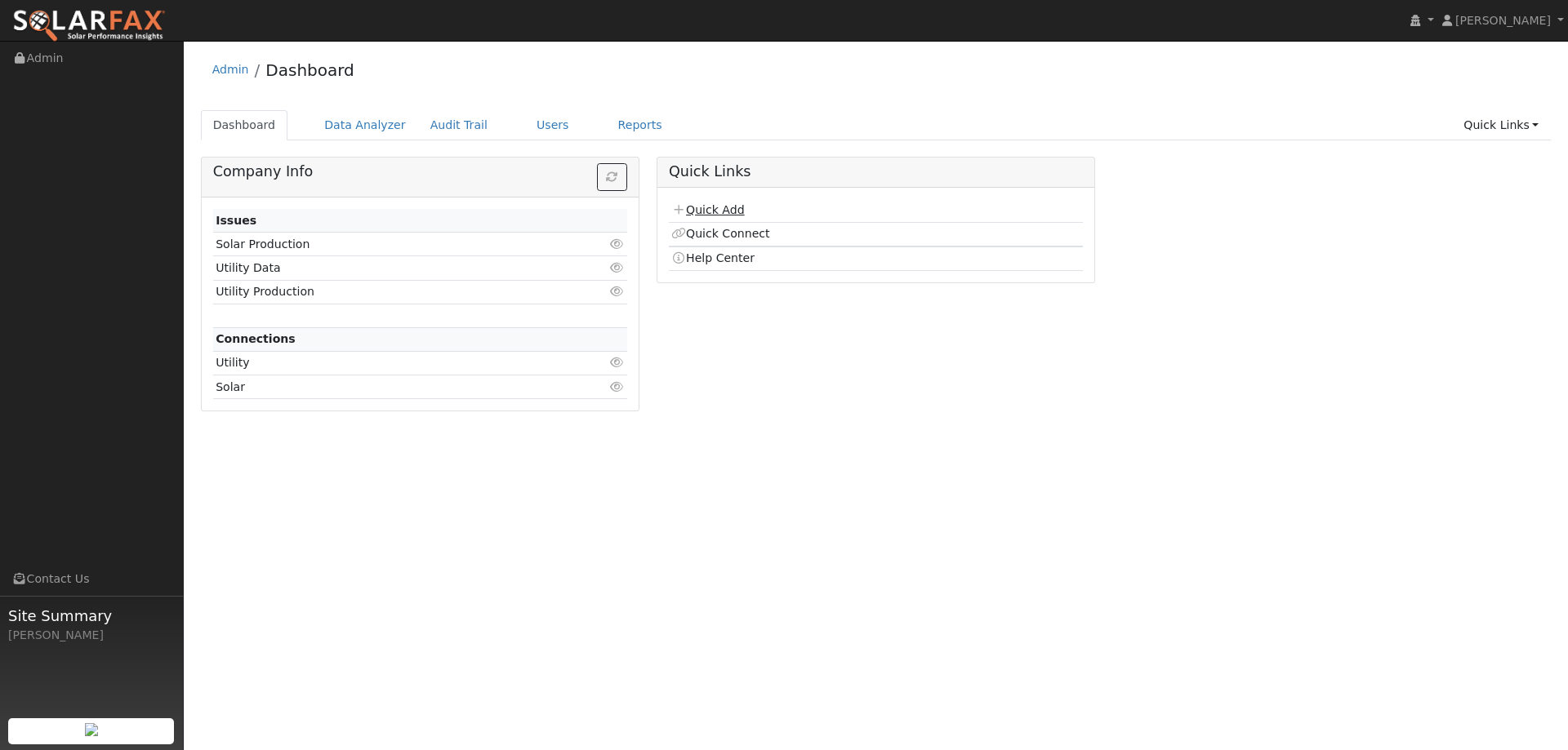
click at [720, 205] on link "Quick Add" at bounding box center [707, 210] width 73 height 13
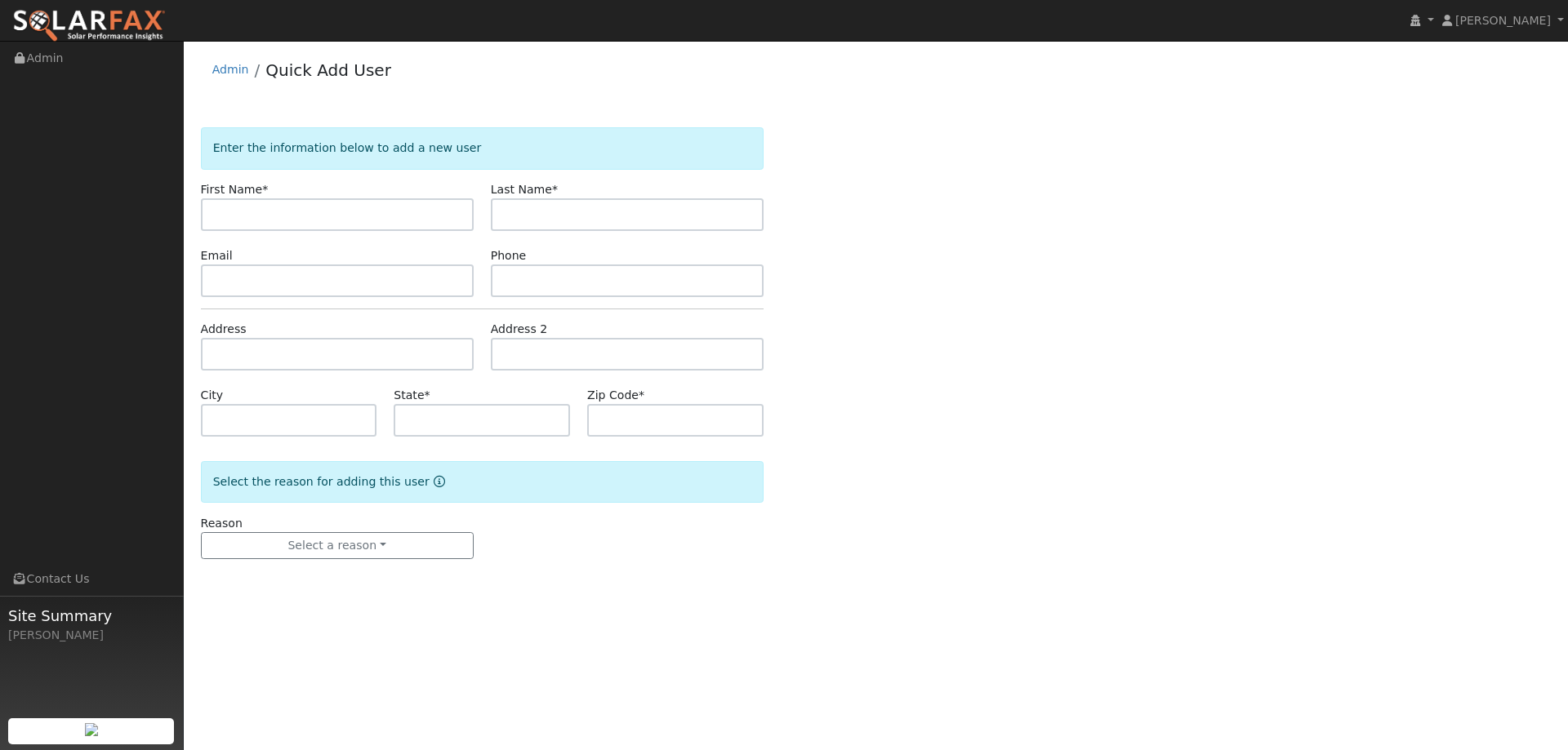
click at [331, 205] on input "text" at bounding box center [338, 214] width 273 height 32
type input "[PERSON_NAME]"
click at [589, 207] on input "text" at bounding box center [627, 214] width 273 height 32
type input "[PERSON_NAME]"
click at [560, 281] on input "text" at bounding box center [627, 280] width 273 height 32
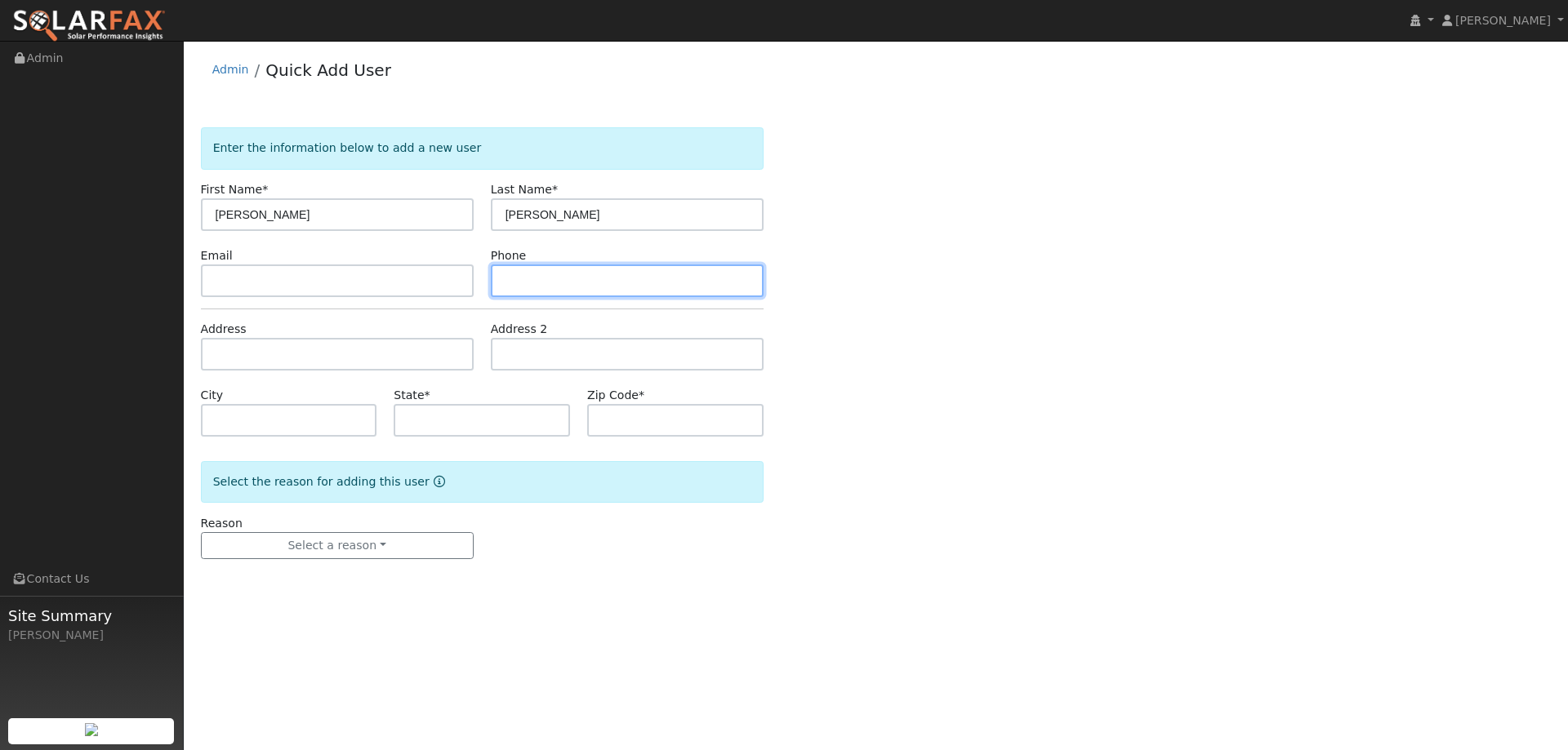
paste input "530) 776-5339"
type input "530) 776-5339"
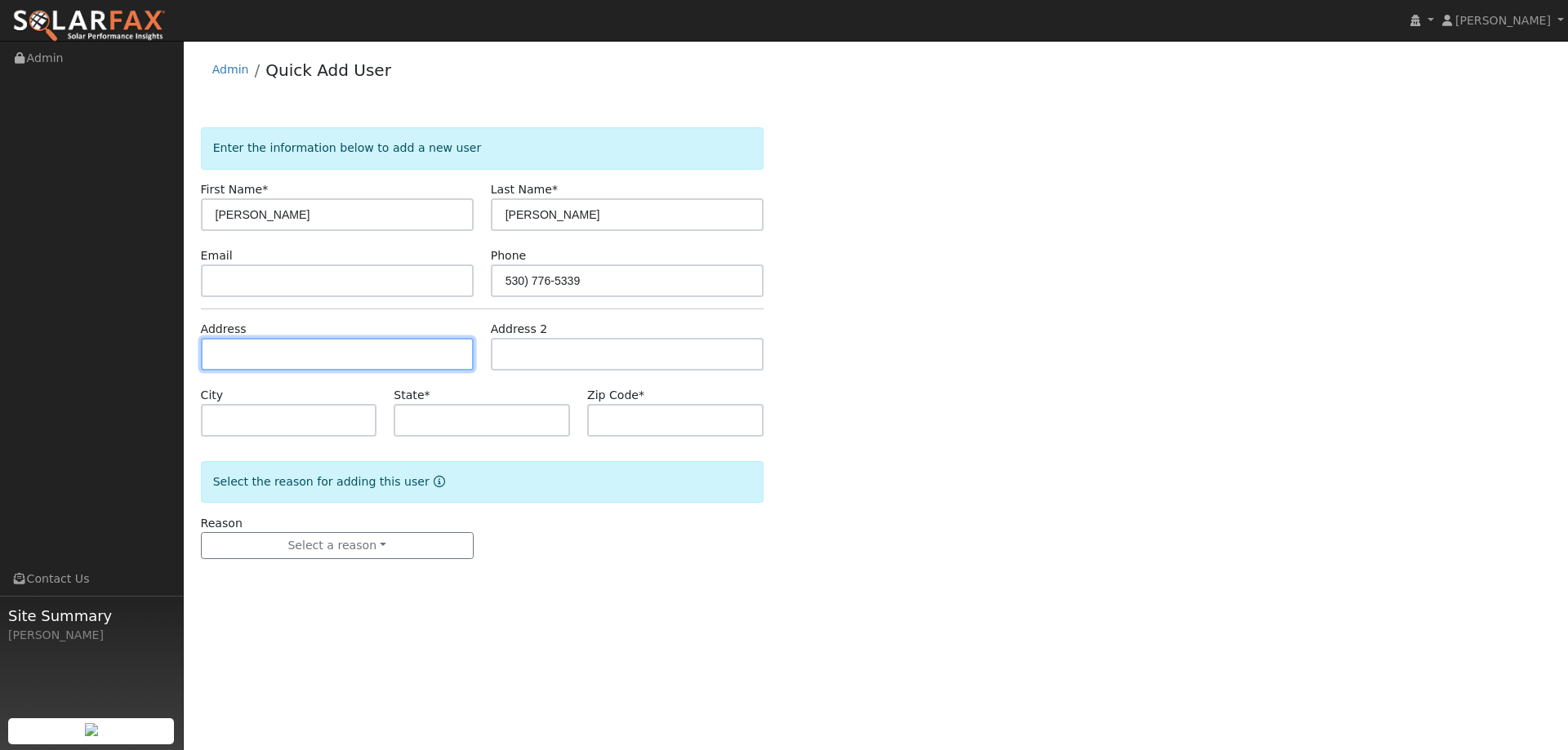
click at [426, 342] on input "text" at bounding box center [338, 354] width 273 height 32
paste input "[STREET_ADDRESS][PERSON_NAME]"
click at [353, 359] on input "[STREET_ADDRESS][PERSON_NAME]" at bounding box center [338, 354] width 273 height 32
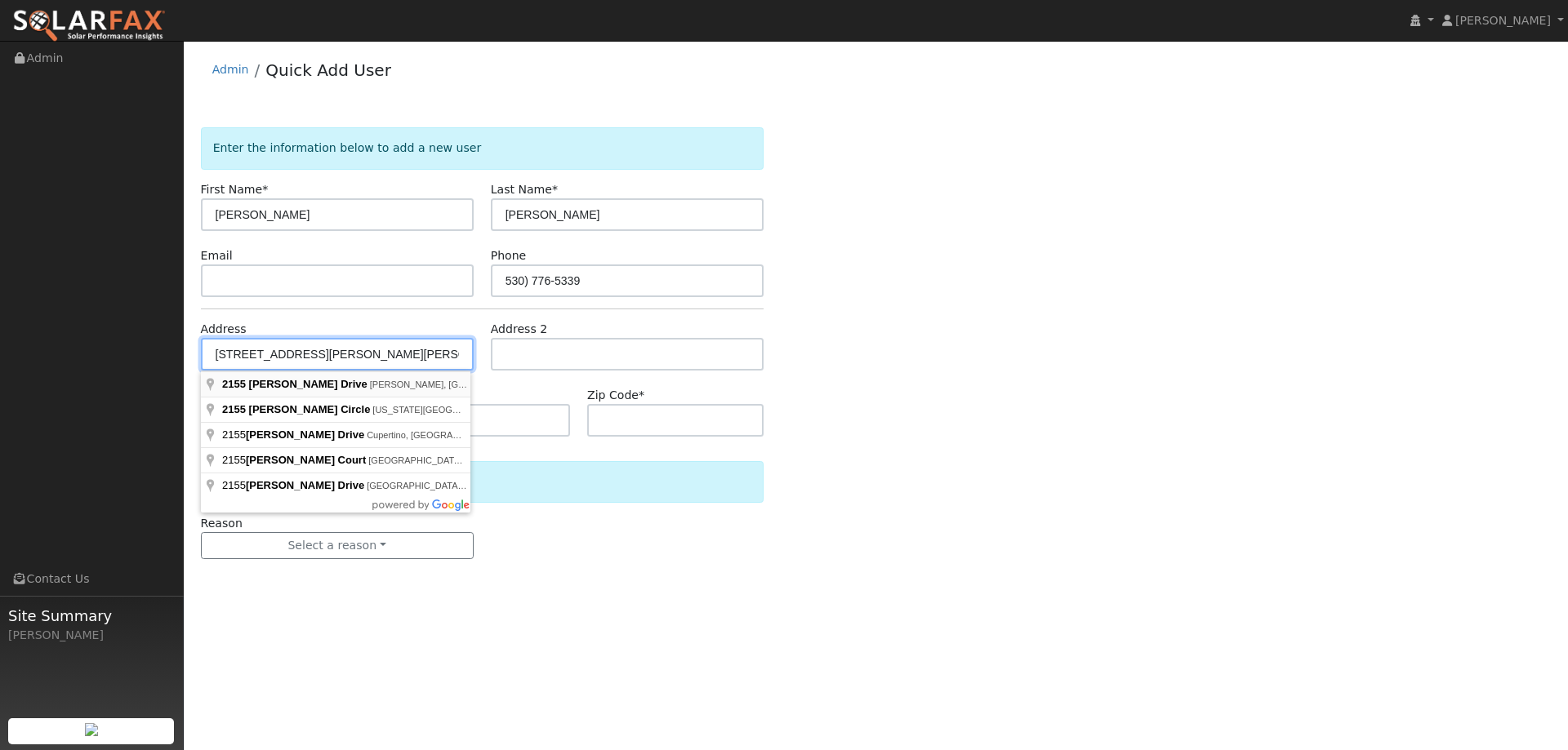
type input "[STREET_ADDRESS][PERSON_NAME]"
type input "[PERSON_NAME]"
type input "CA"
type input "95901"
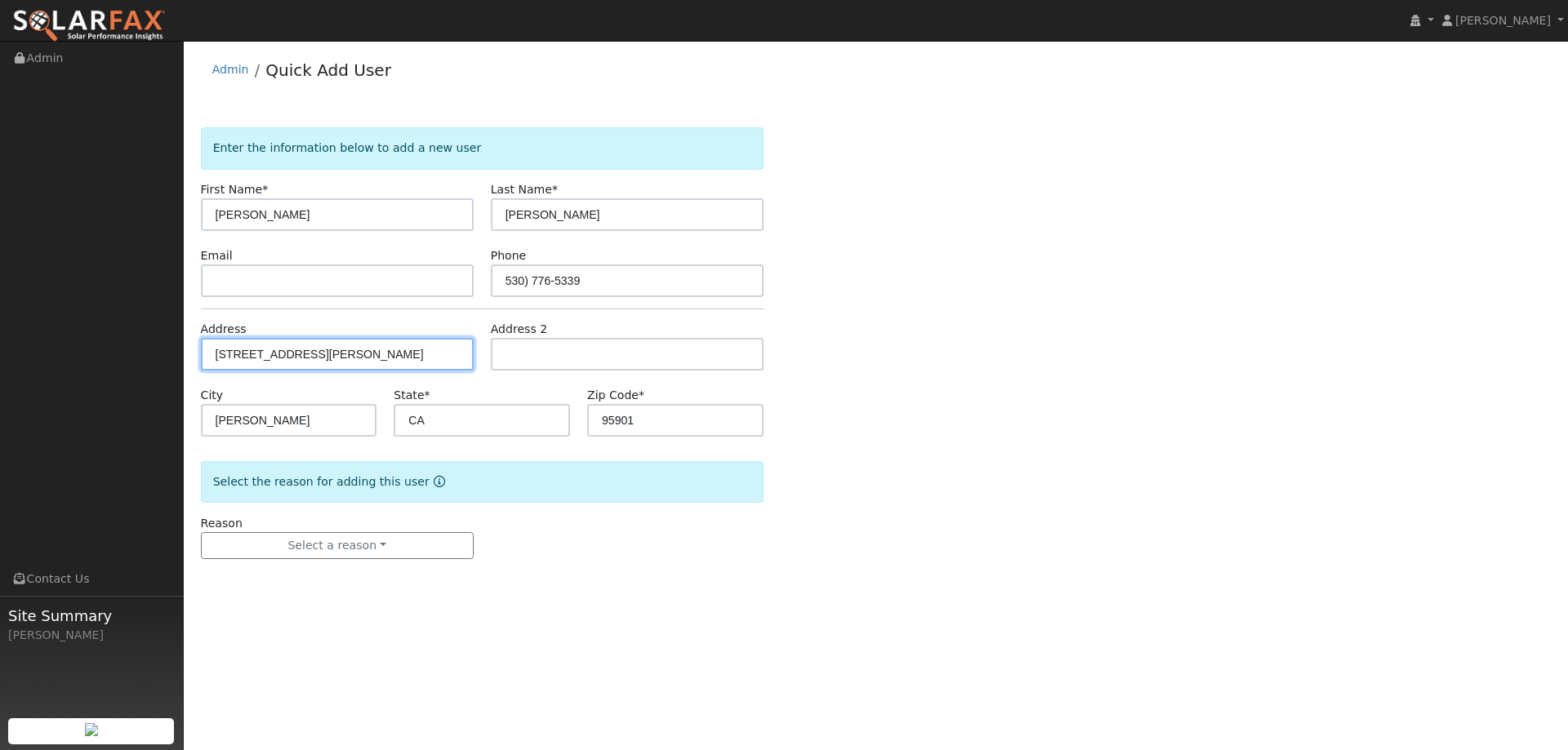
click at [350, 356] on input "2155 Brent Drive" at bounding box center [338, 354] width 273 height 32
click at [340, 361] on input "2155 Brent Drive" at bounding box center [338, 354] width 273 height 32
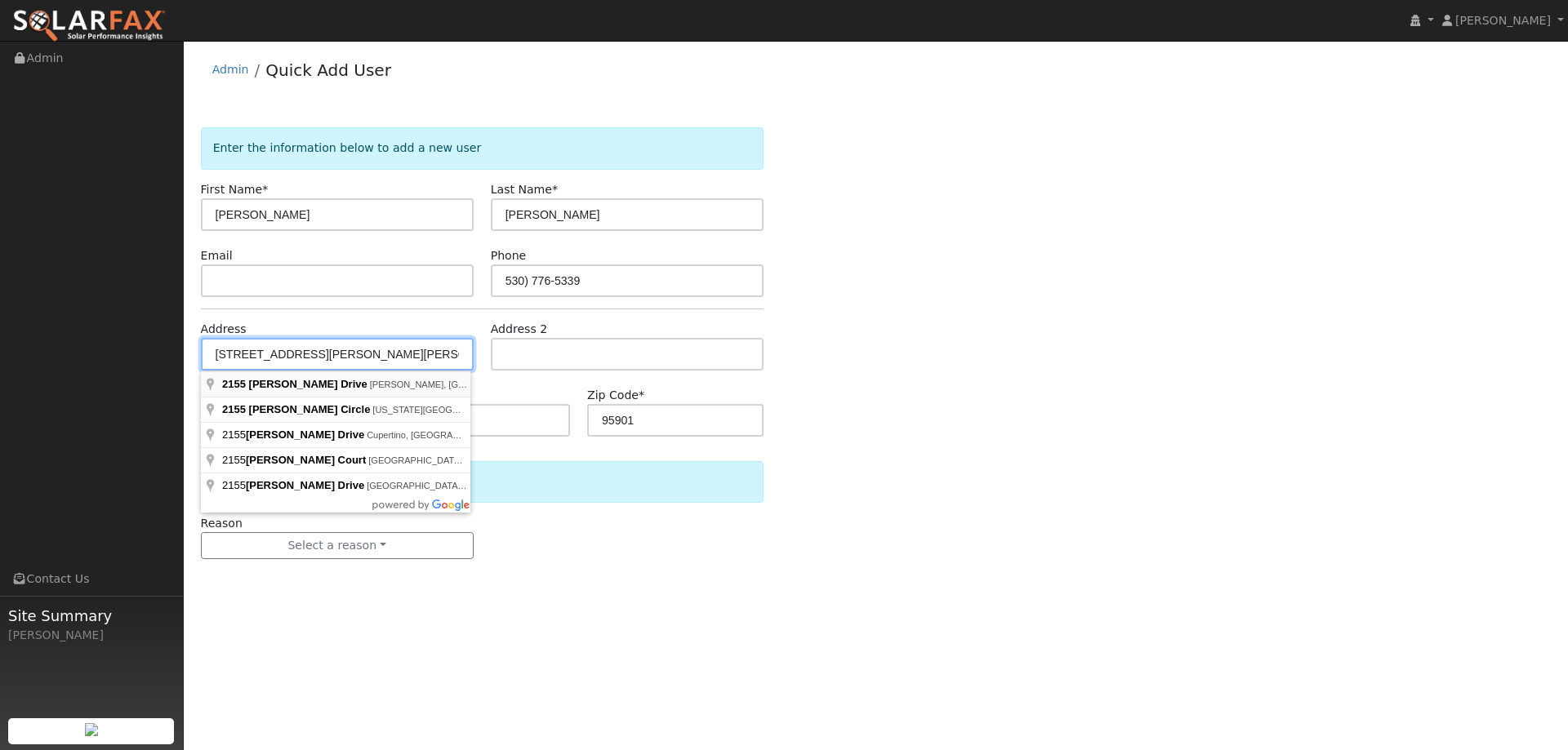
type input "2155 Brent Drive"
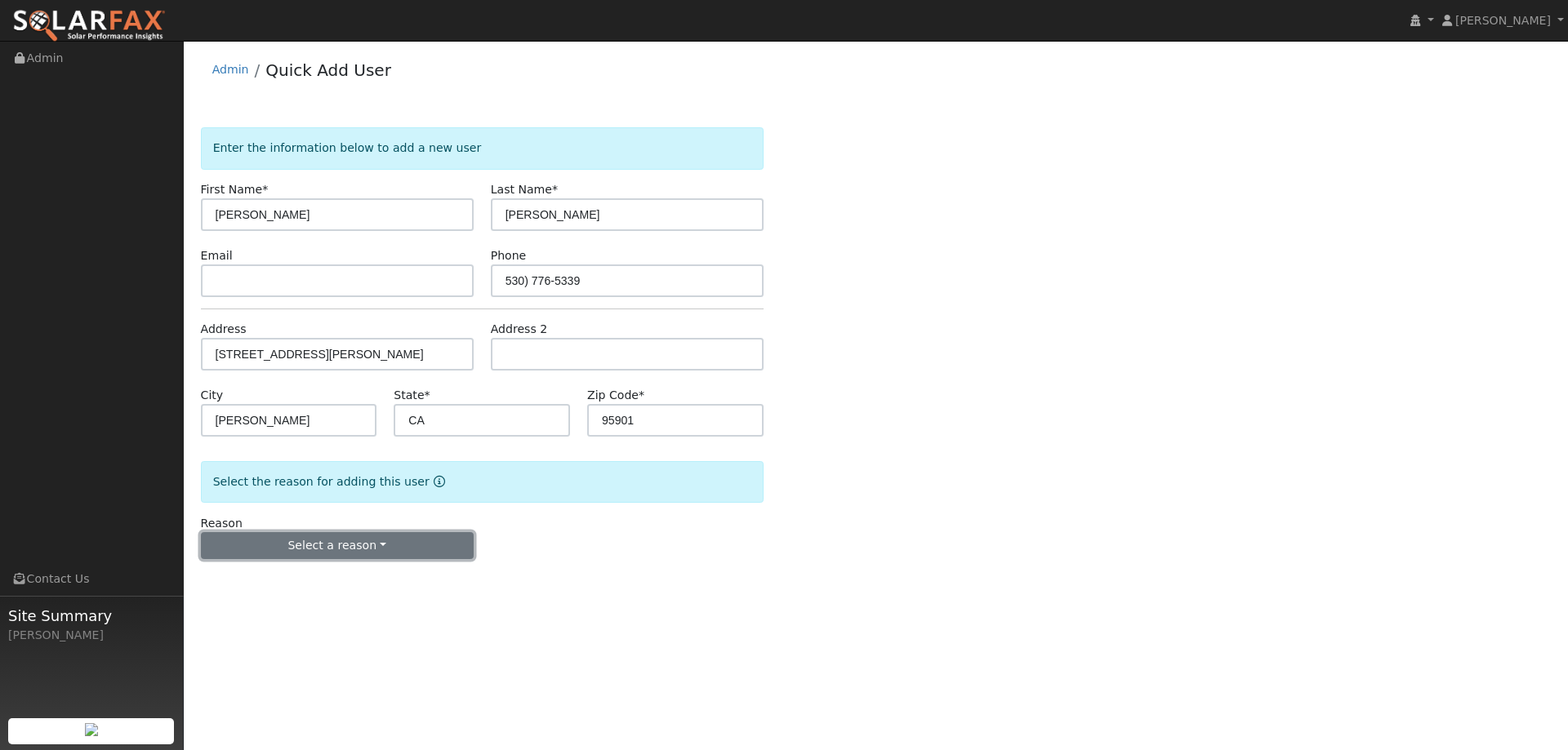
click at [343, 542] on button "Select a reason" at bounding box center [338, 546] width 273 height 28
click at [339, 575] on link "New lead" at bounding box center [292, 580] width 180 height 23
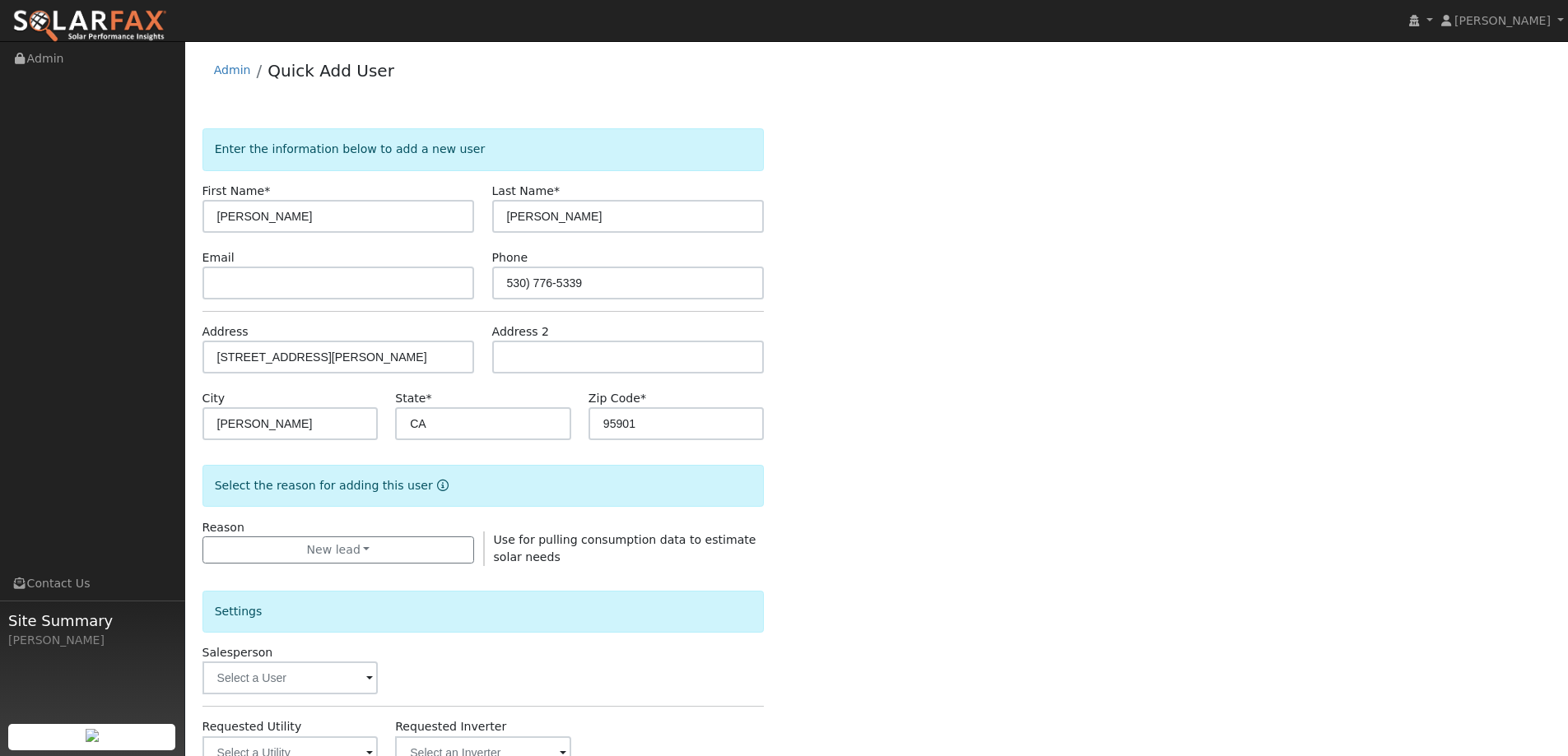
scroll to position [309, 0]
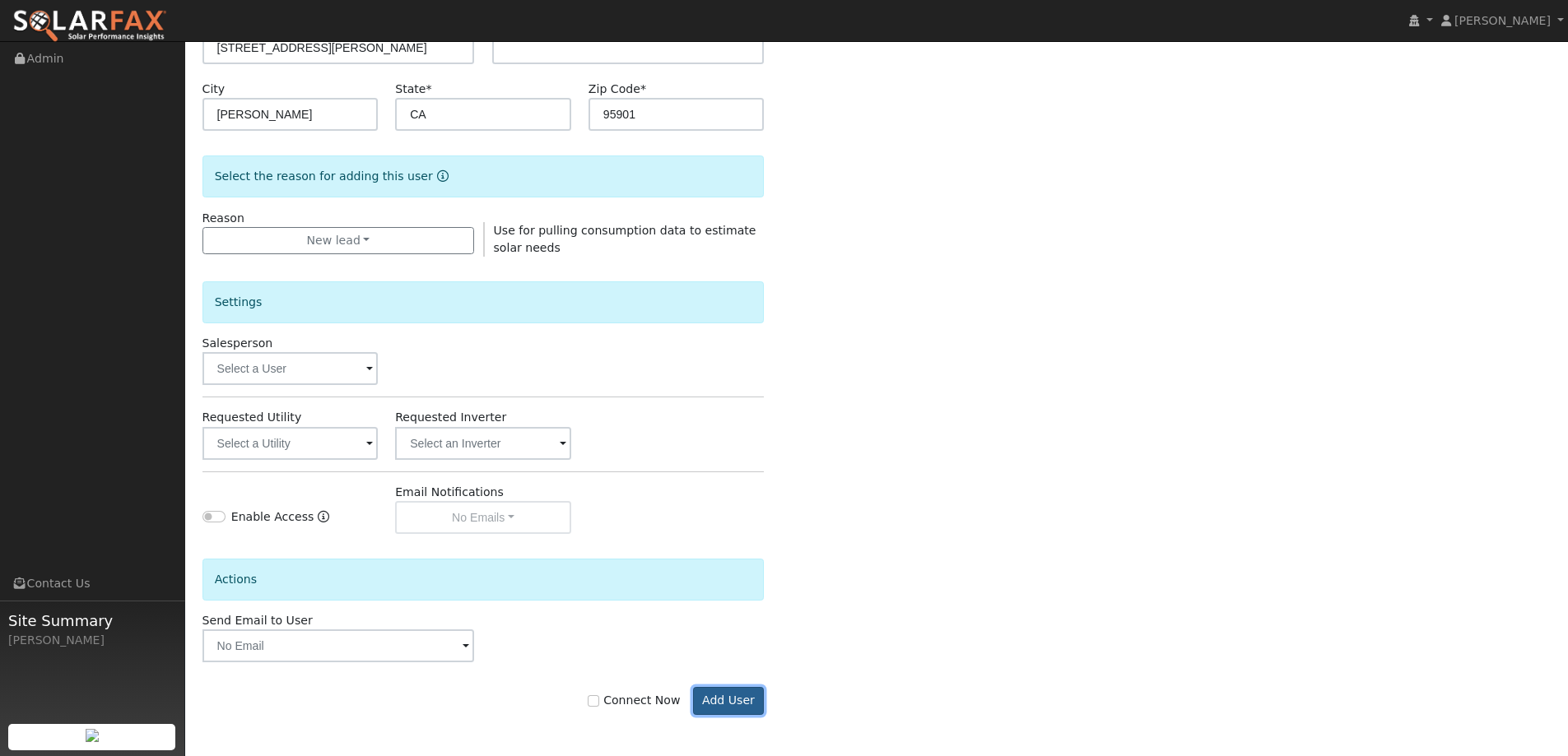
click at [751, 702] on button "Add User" at bounding box center [729, 701] width 72 height 28
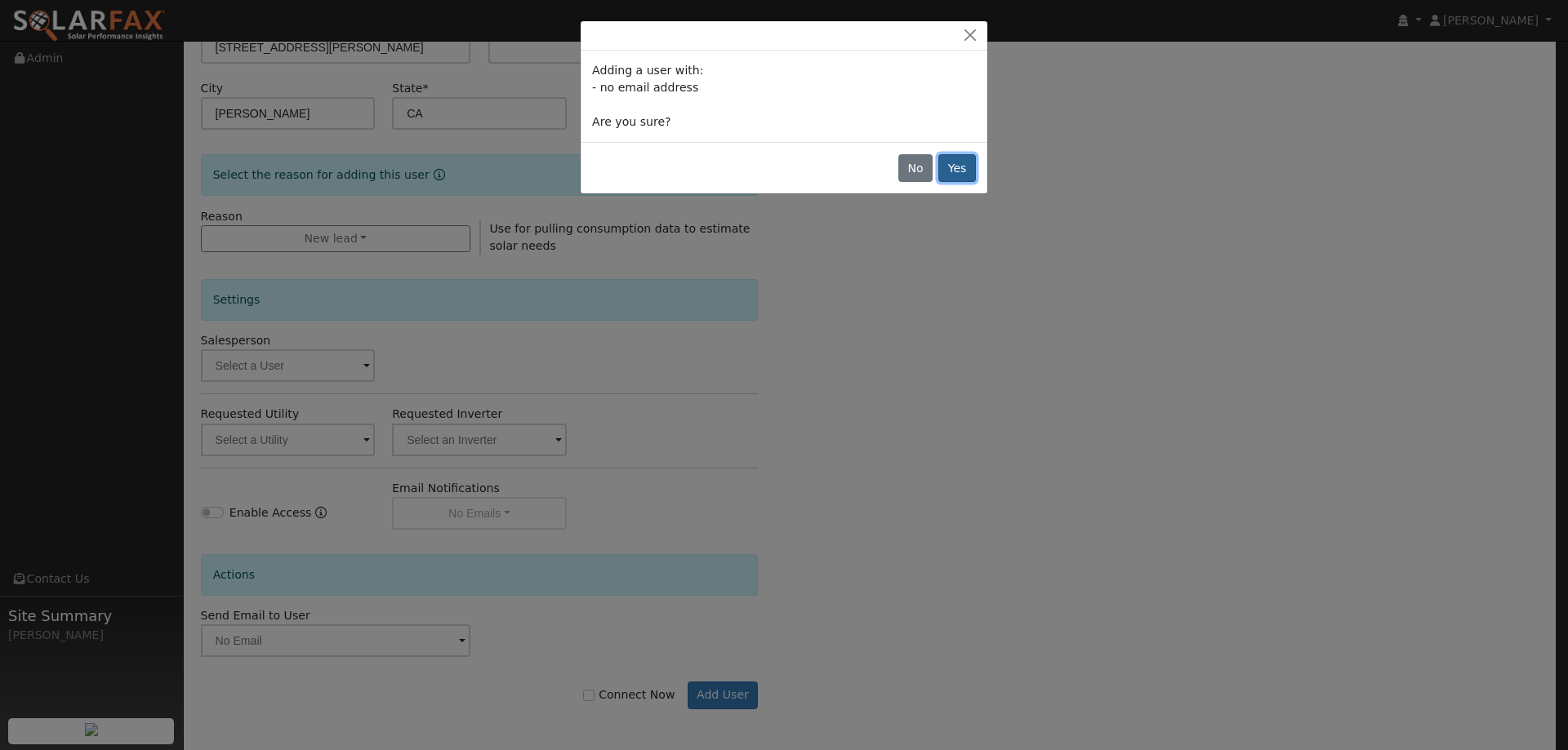
click at [947, 162] on button "Yes" at bounding box center [957, 168] width 37 height 28
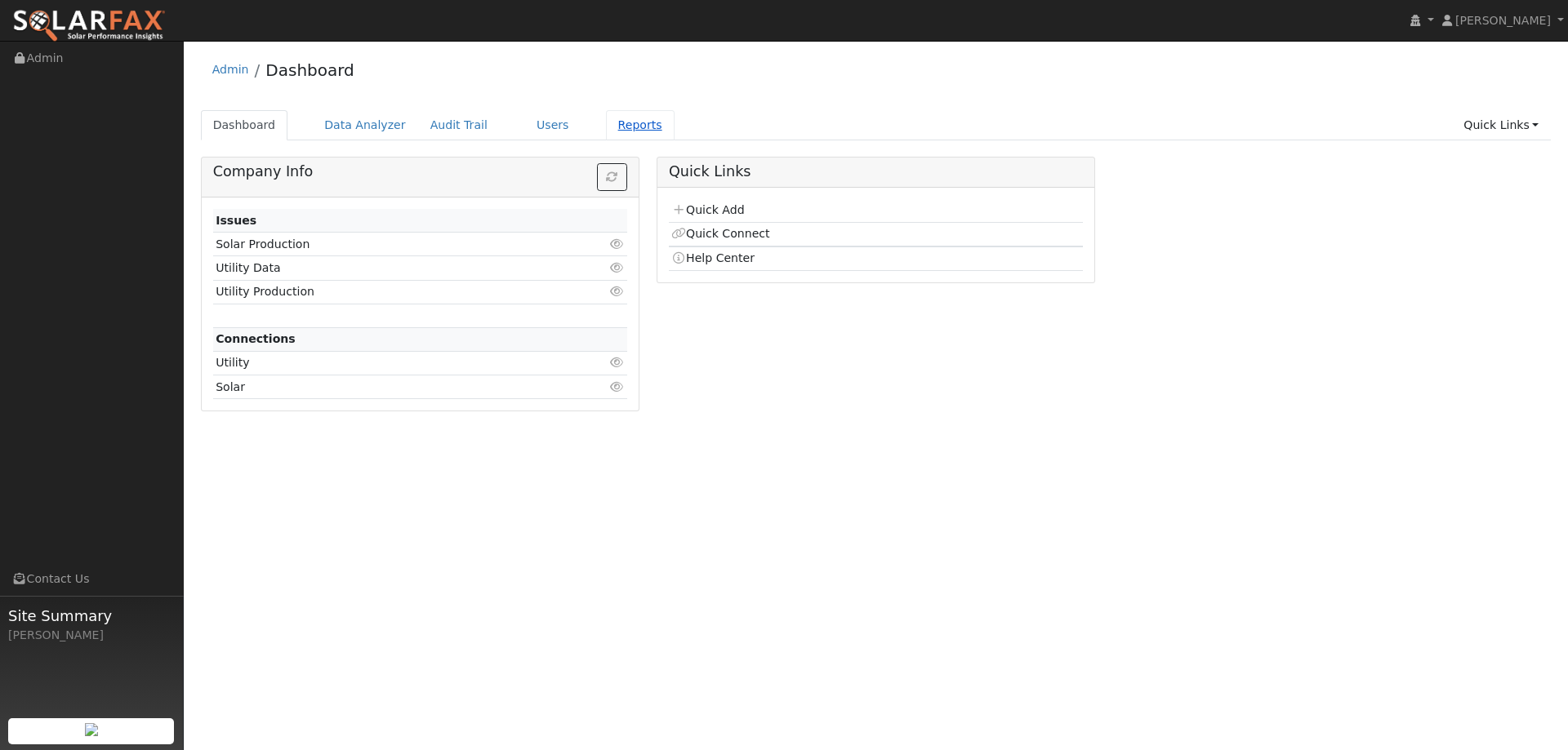
click at [609, 121] on link "Reports" at bounding box center [640, 125] width 69 height 31
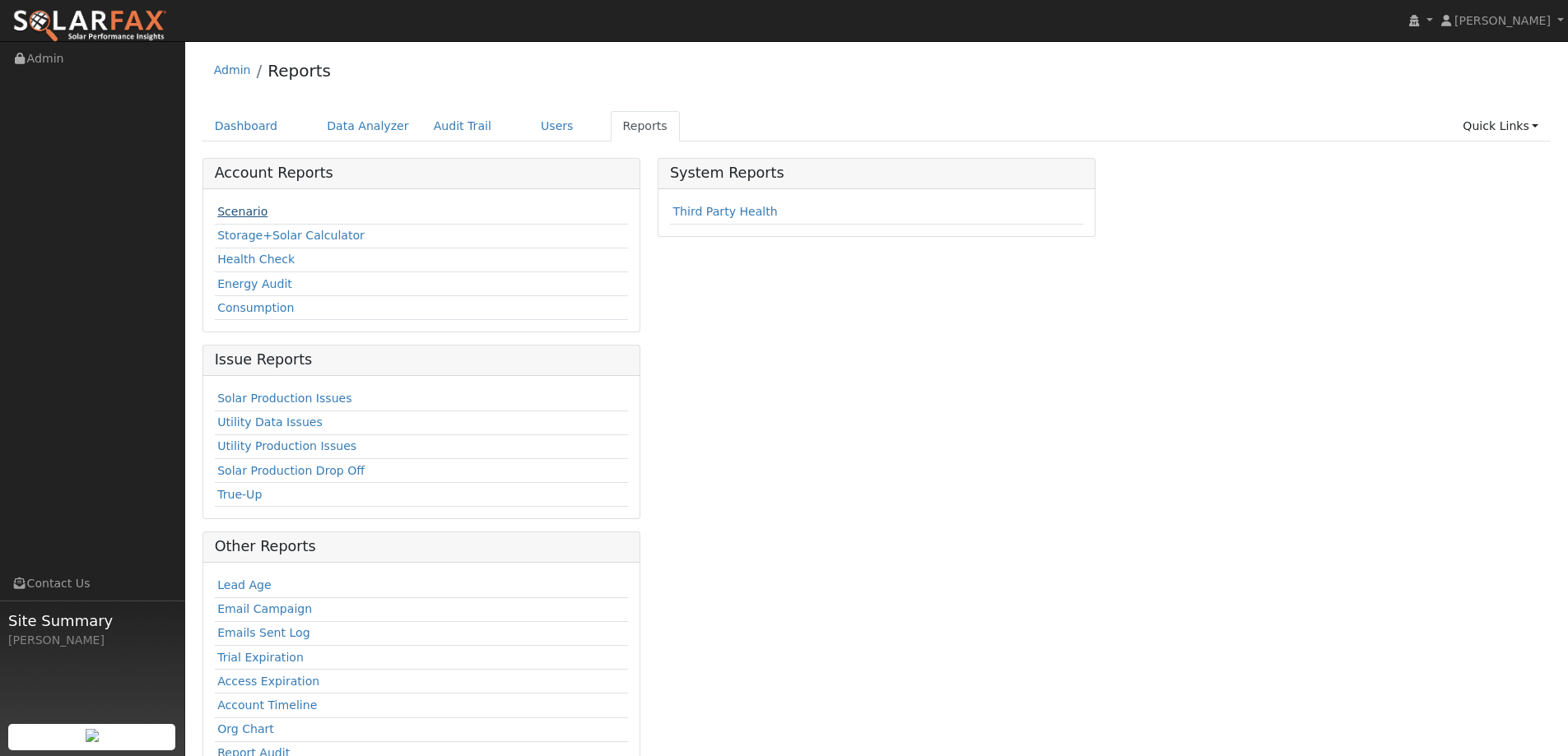
click at [255, 215] on link "Scenario" at bounding box center [243, 212] width 50 height 13
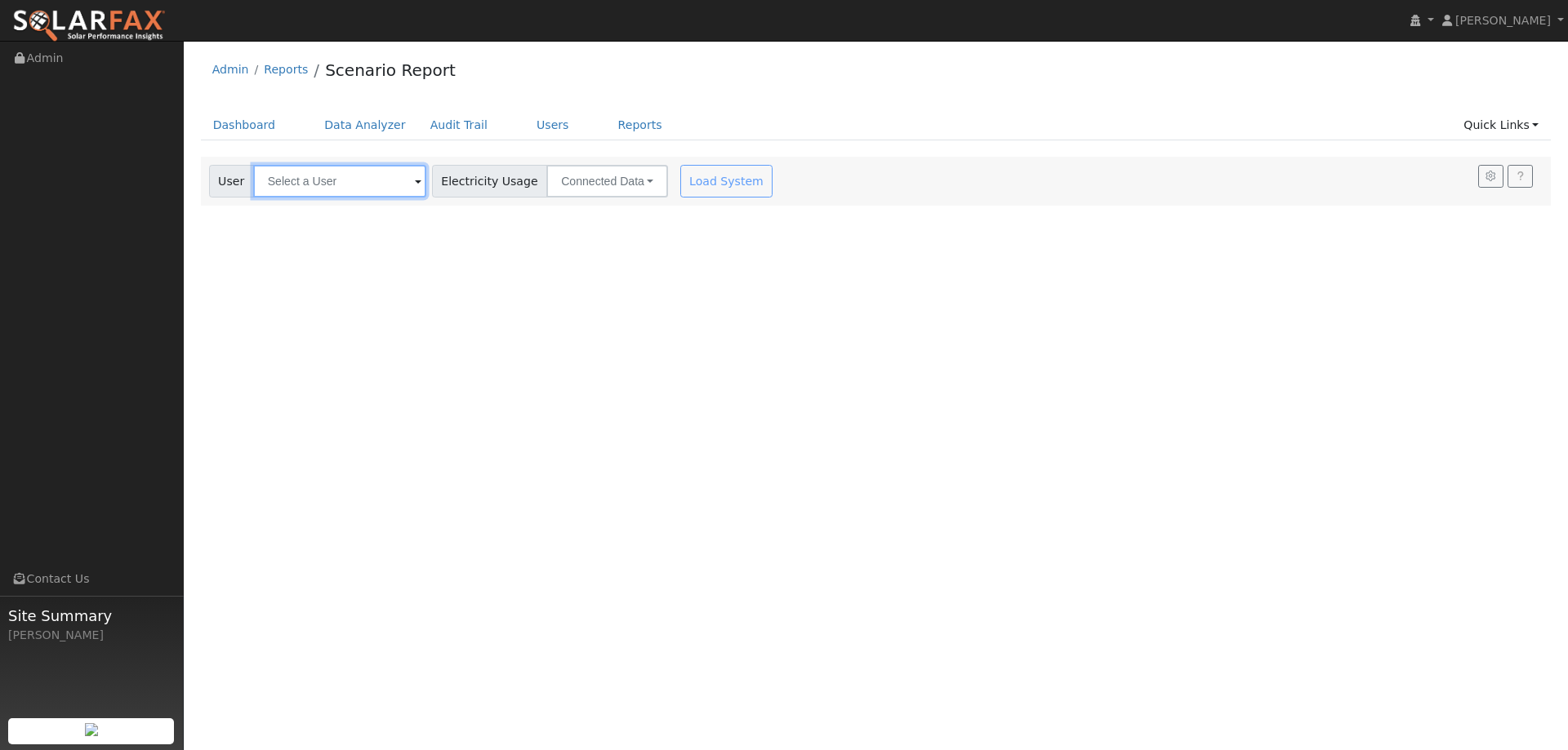
click at [325, 184] on input "text" at bounding box center [339, 180] width 173 height 32
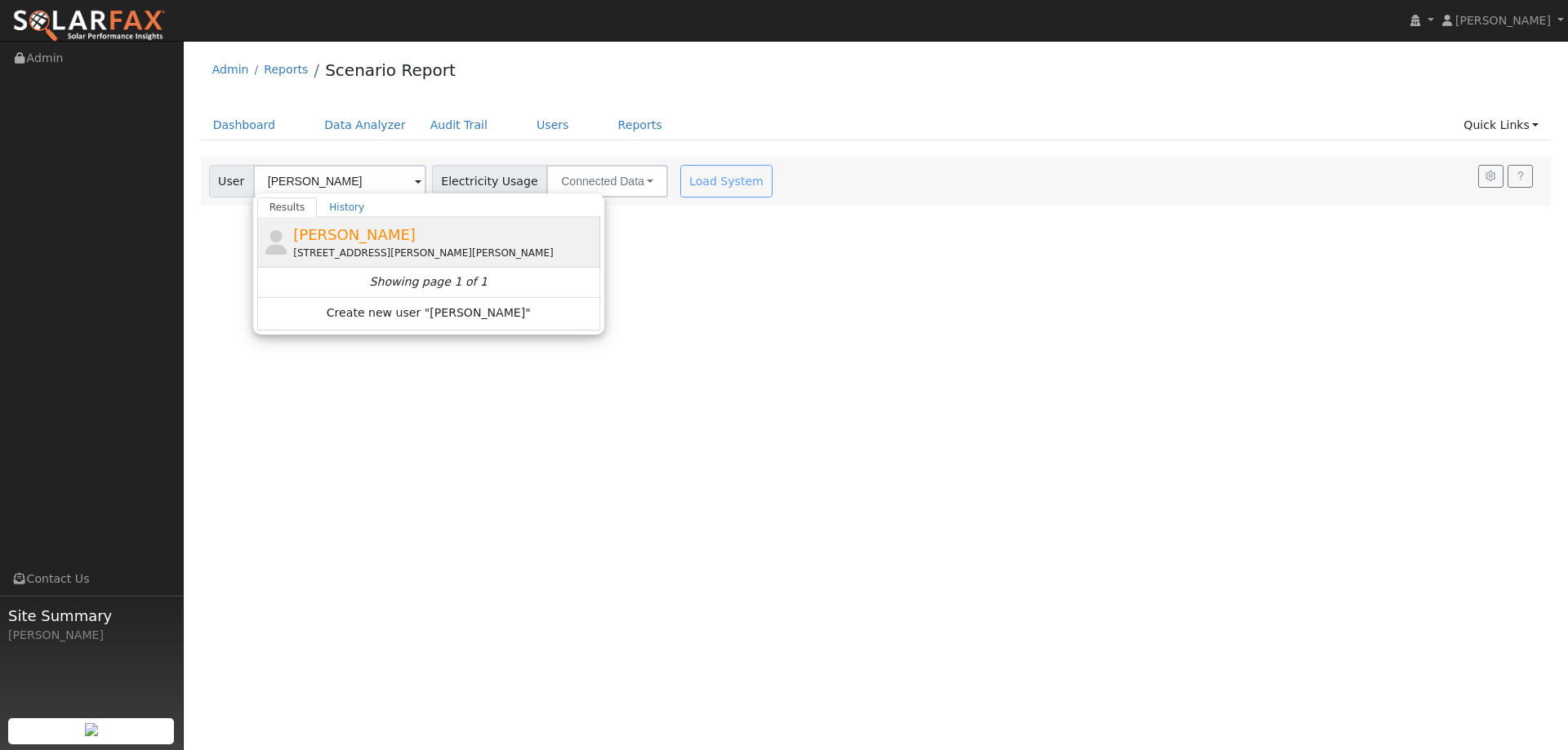
click at [398, 252] on div "2155 Brent Drive, Linda, CA 95901" at bounding box center [444, 253] width 303 height 15
type input "Blanca Mendez"
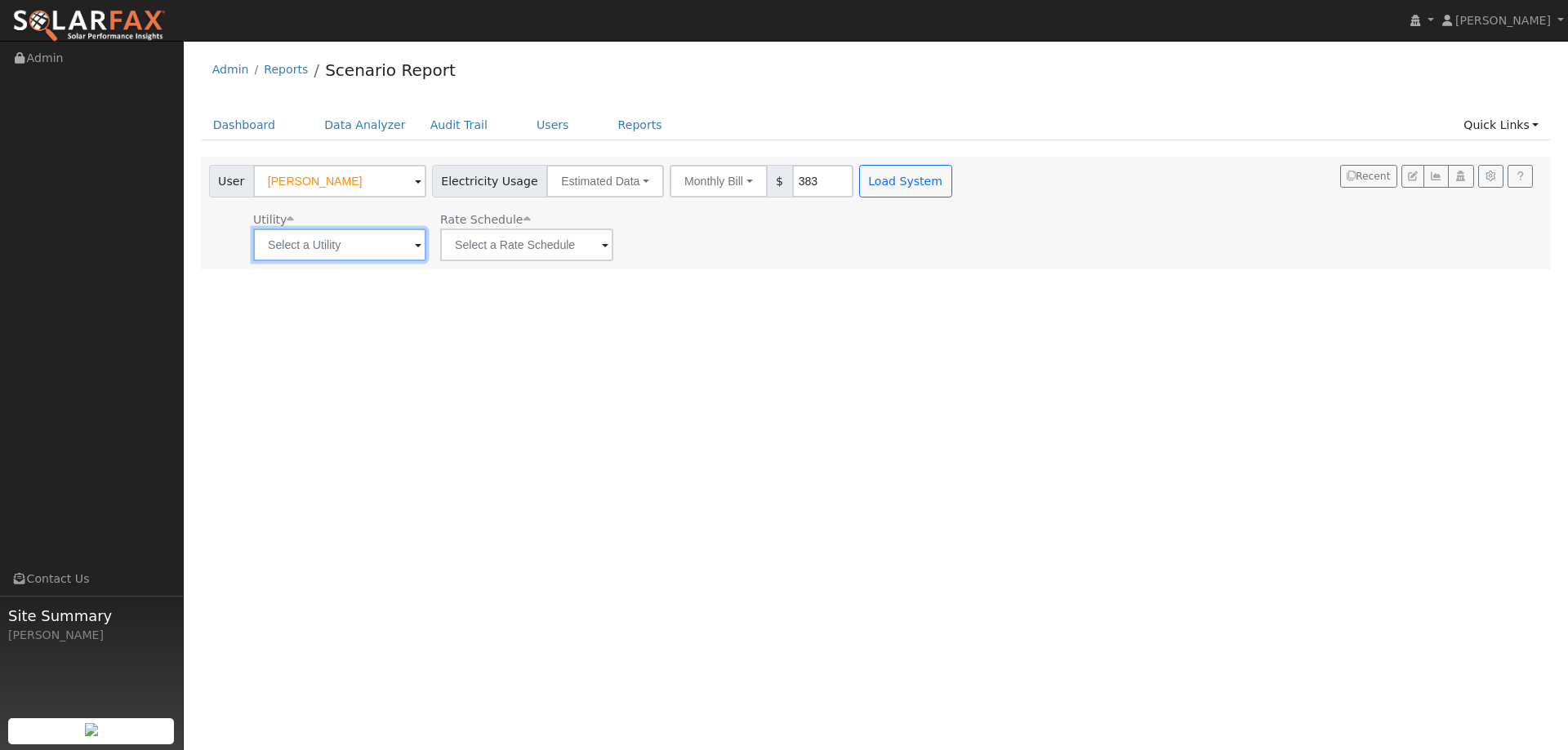
click at [343, 250] on input "text" at bounding box center [339, 244] width 173 height 32
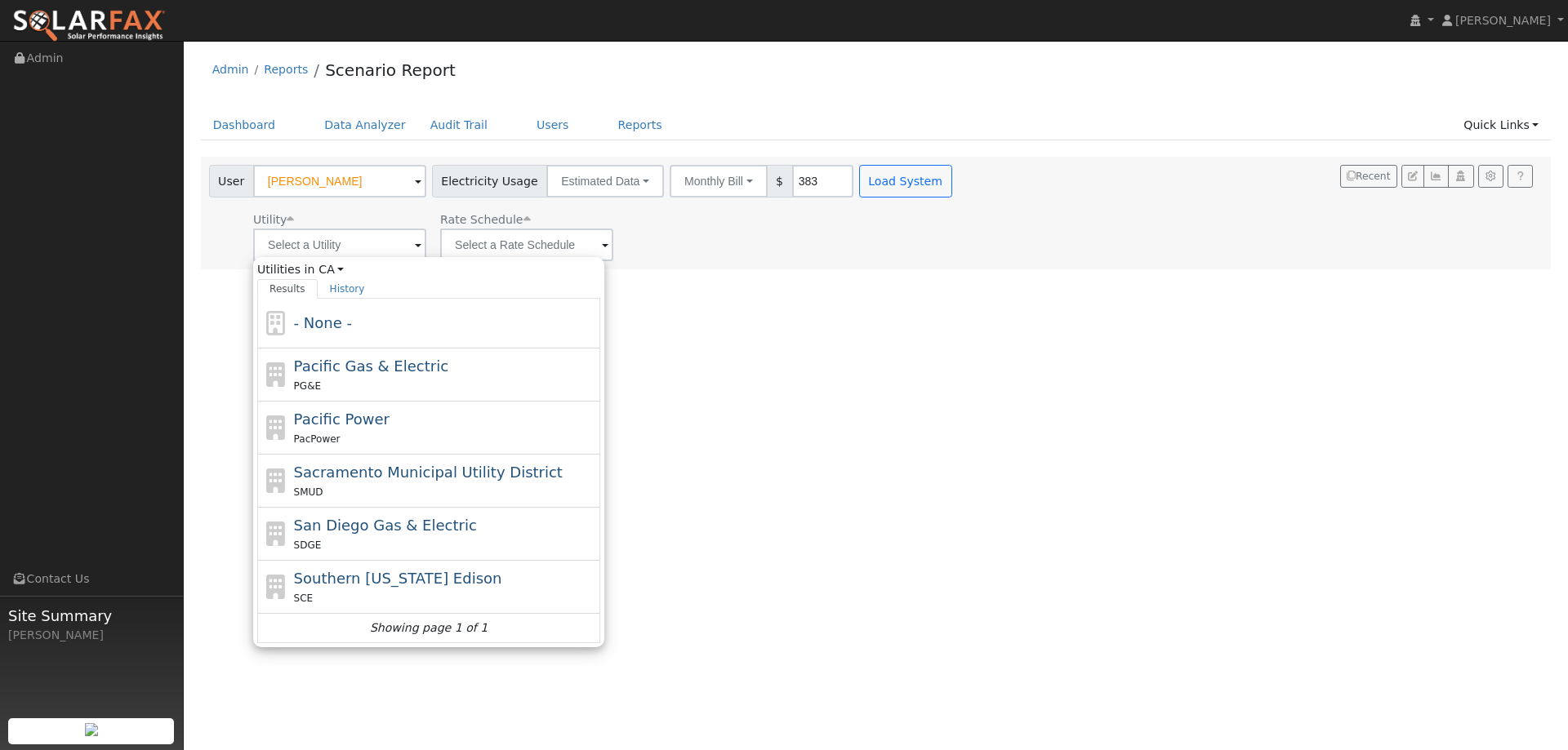
click at [357, 379] on div "PG&E" at bounding box center [445, 385] width 303 height 17
type input "Pacific Gas & Electric"
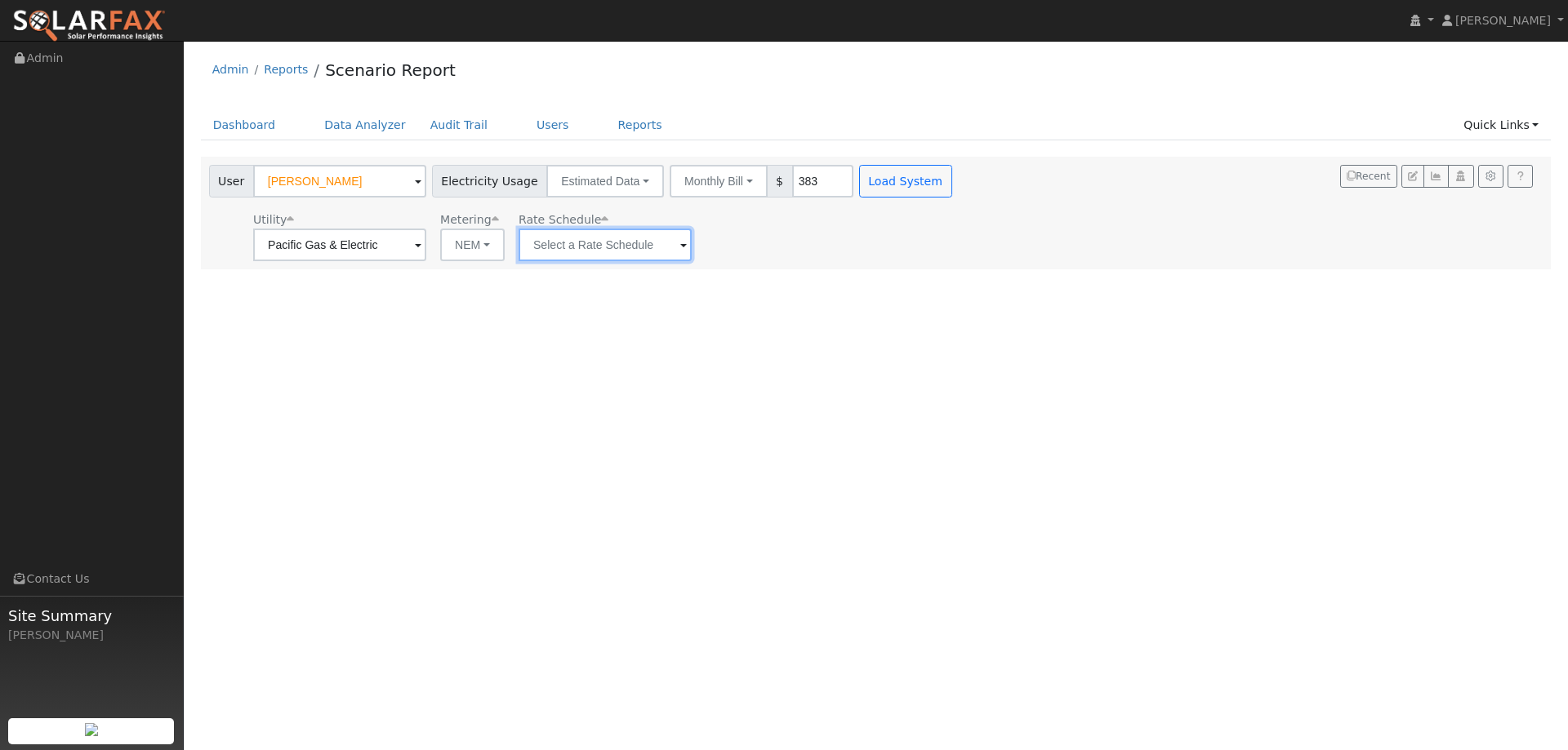
click at [546, 245] on input "text" at bounding box center [605, 244] width 173 height 32
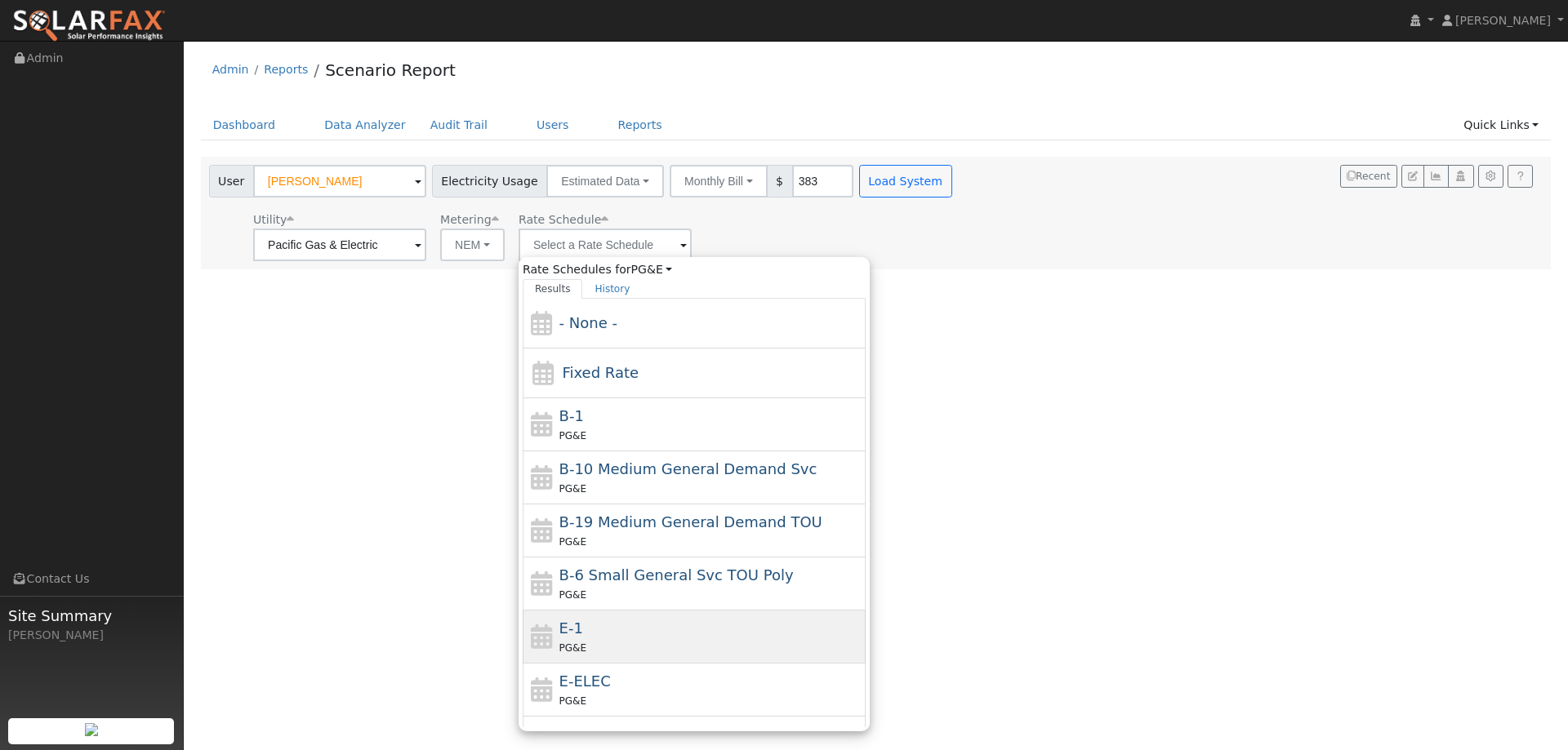
click at [625, 622] on div "E-1 PG&E" at bounding box center [711, 636] width 303 height 39
type input "E-1"
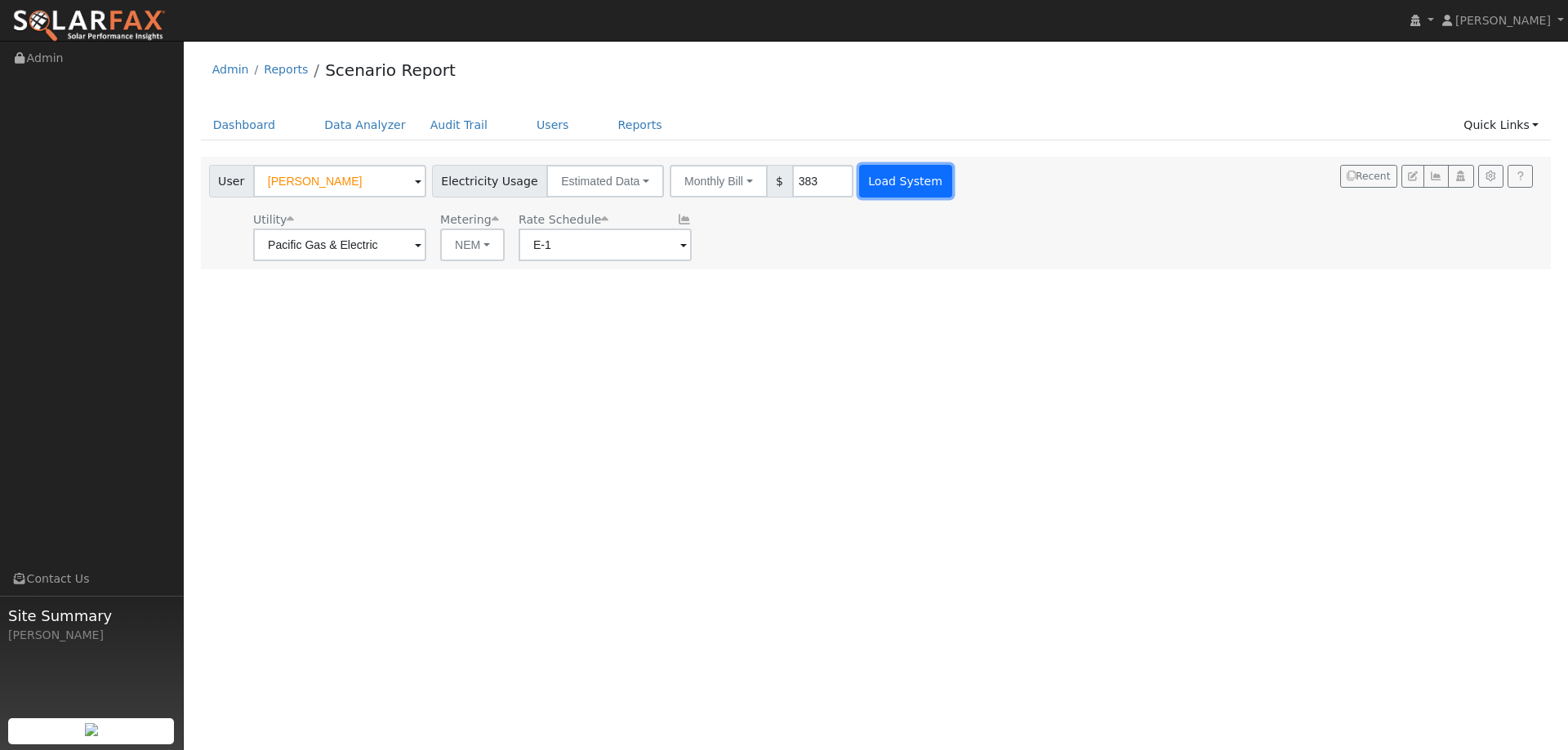
click at [859, 169] on button "Load System" at bounding box center [905, 180] width 93 height 32
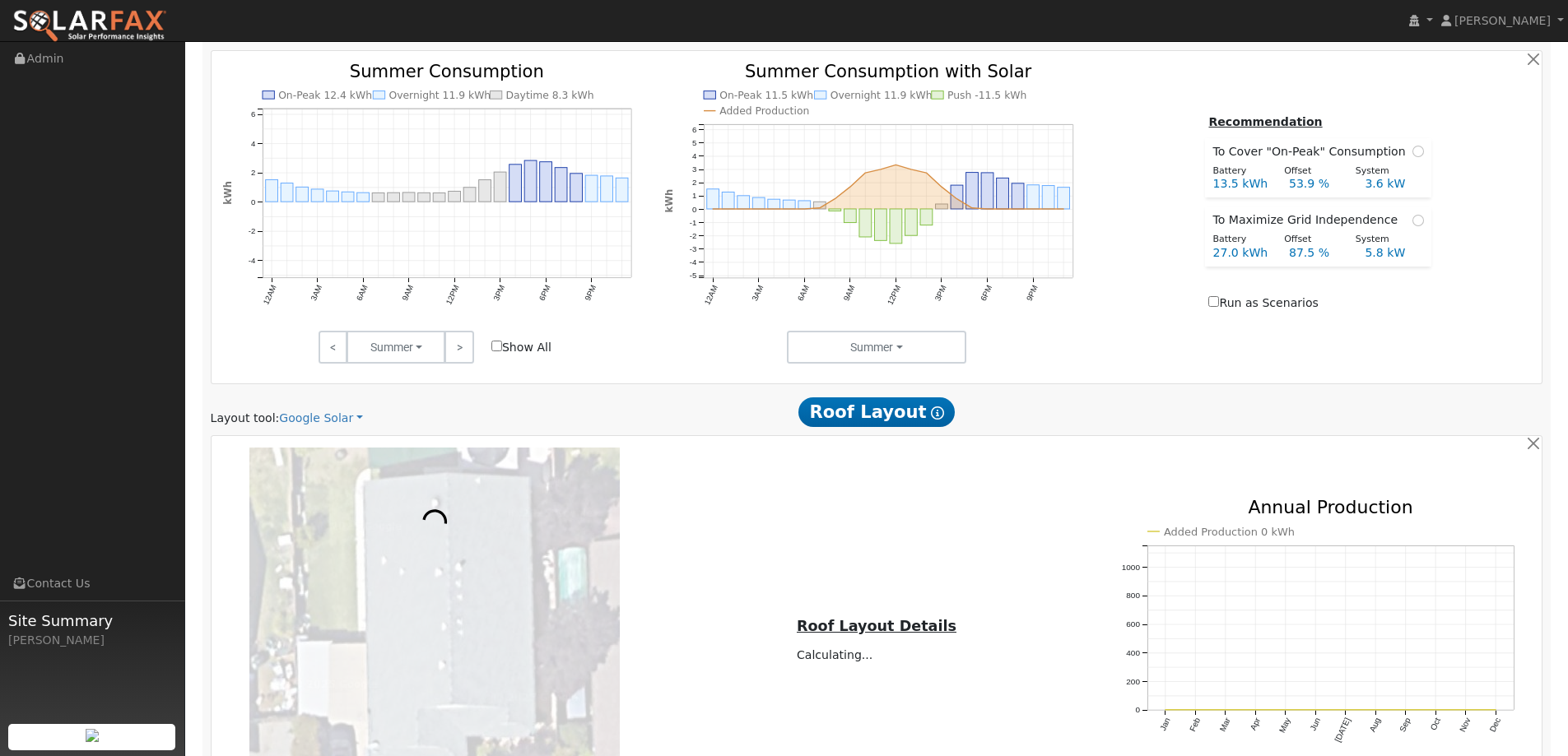
scroll to position [934, 0]
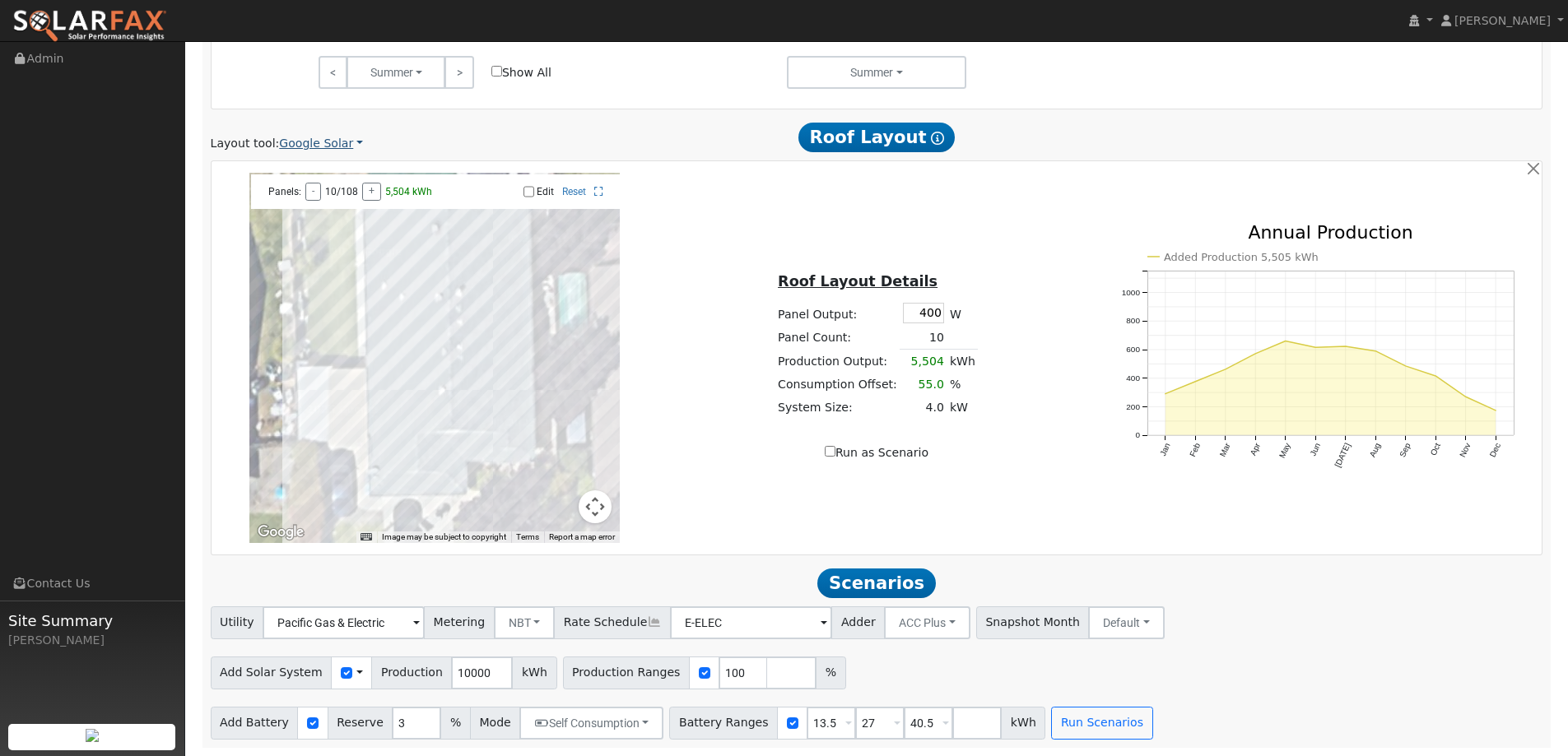
click at [284, 137] on link "Google Solar" at bounding box center [321, 143] width 84 height 18
click at [309, 208] on link "Aurora" at bounding box center [332, 219] width 114 height 23
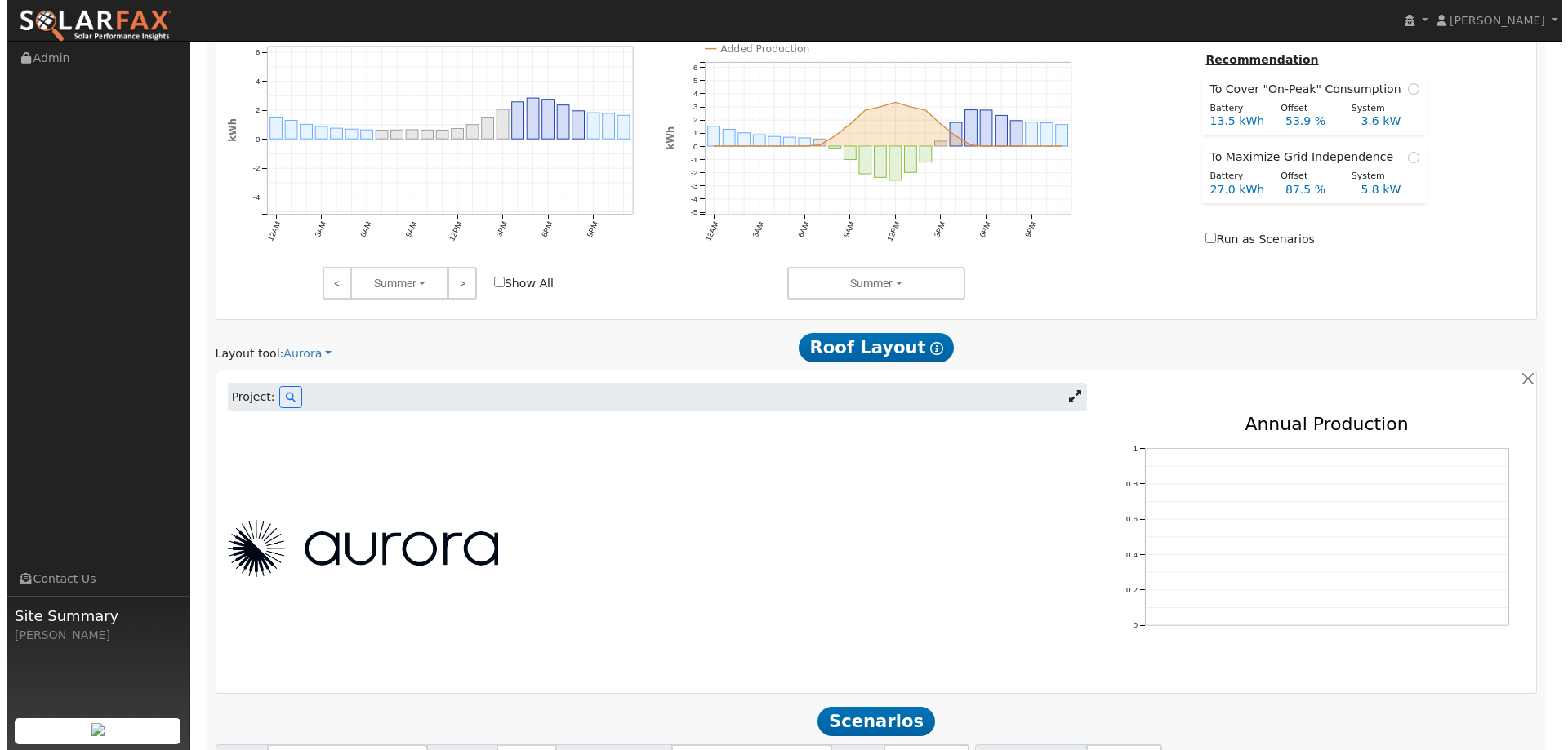
scroll to position [857, 0]
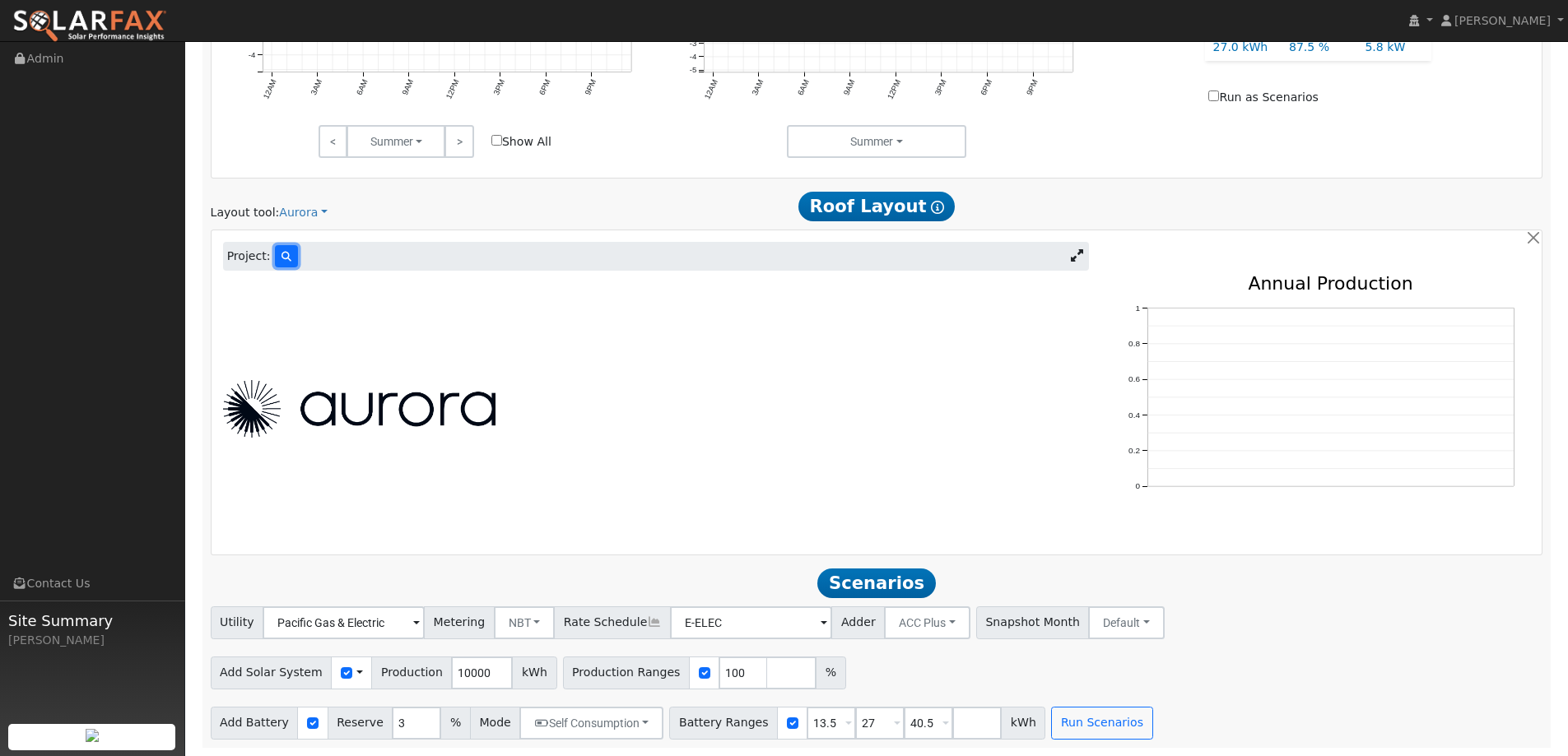
click at [279, 250] on button at bounding box center [287, 256] width 23 height 23
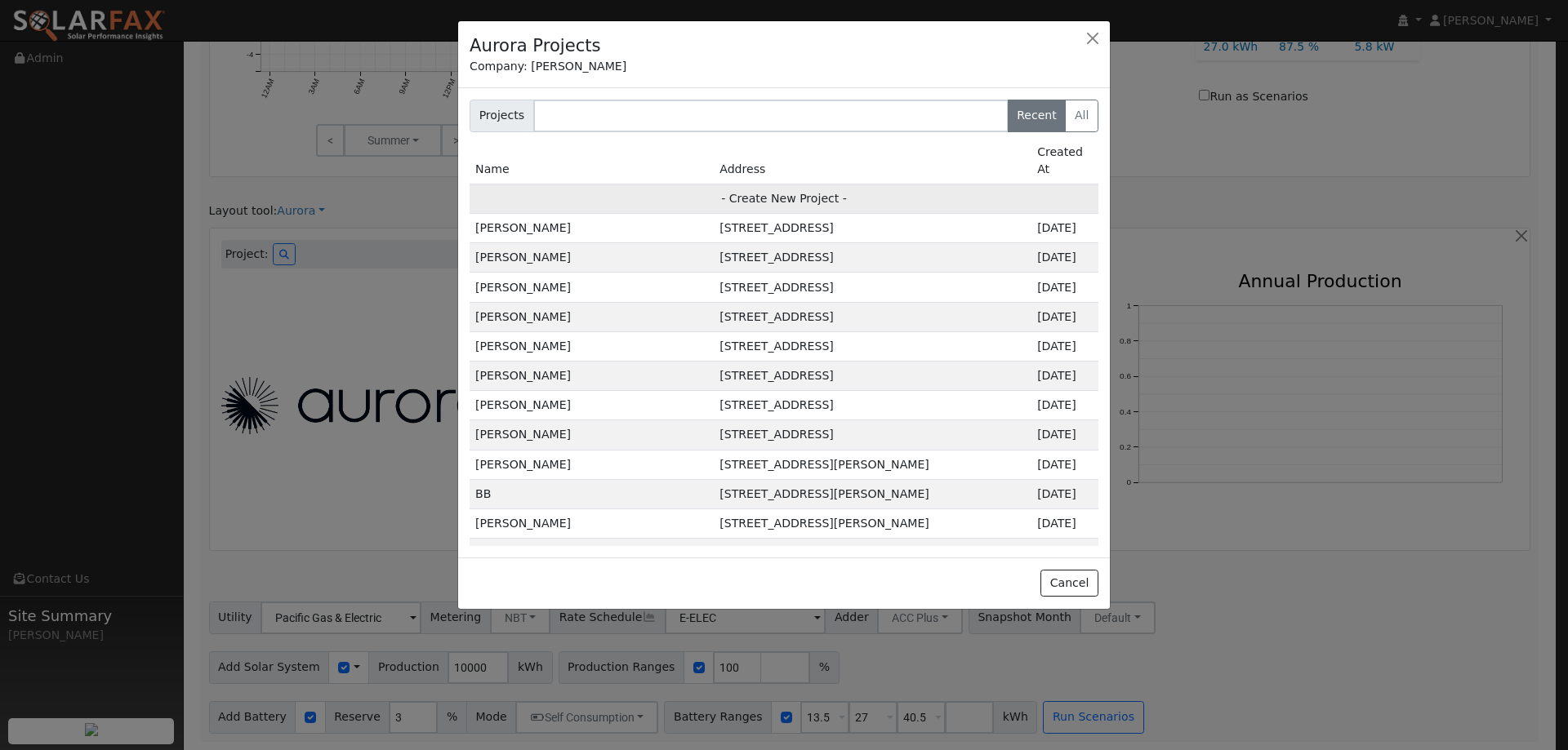
click at [693, 184] on td "- Create New Project -" at bounding box center [784, 198] width 629 height 30
type input "[PERSON_NAME]"
type input "2155 Brent Drive"
type input "Linda"
type input "CA"
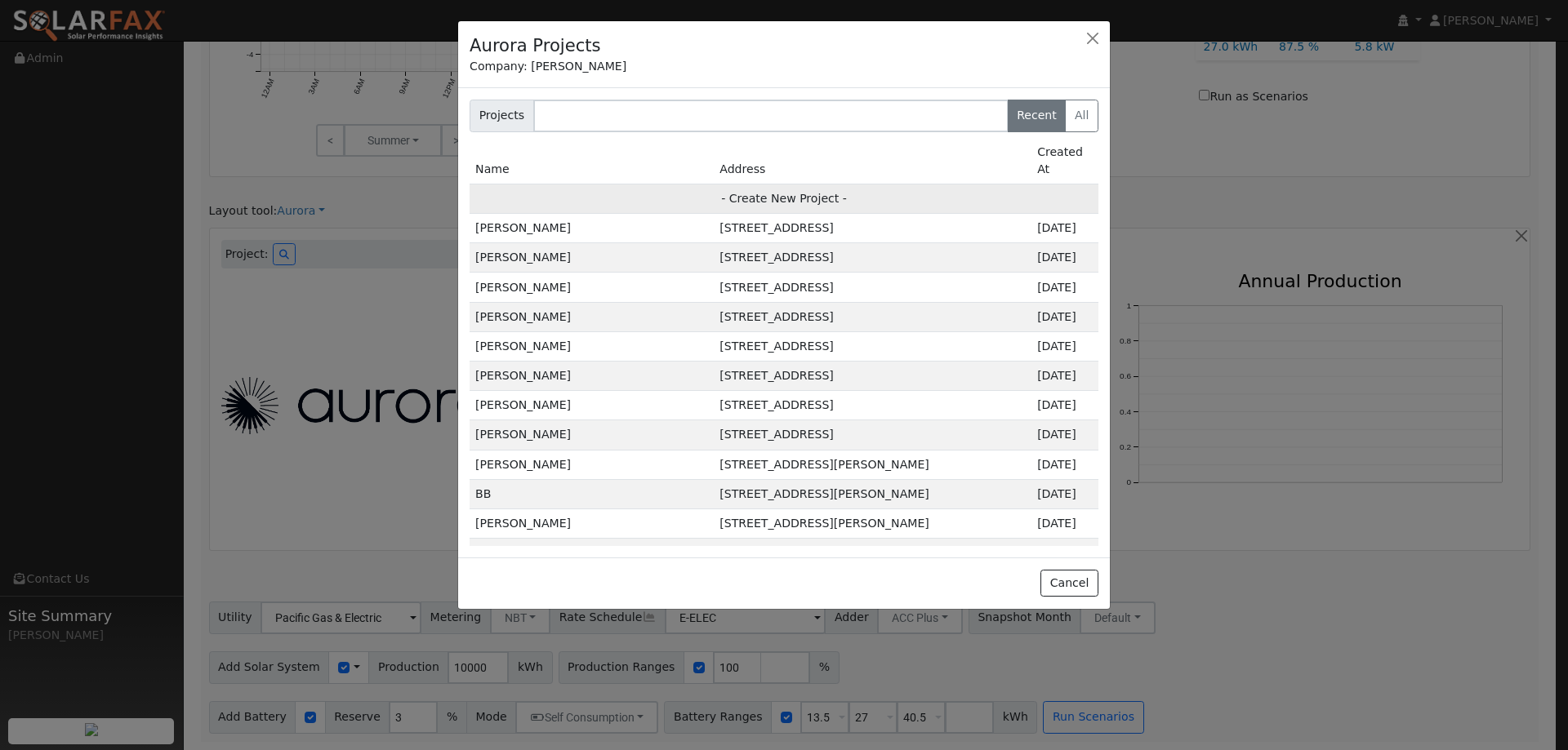
type input "95901"
type input "Design"
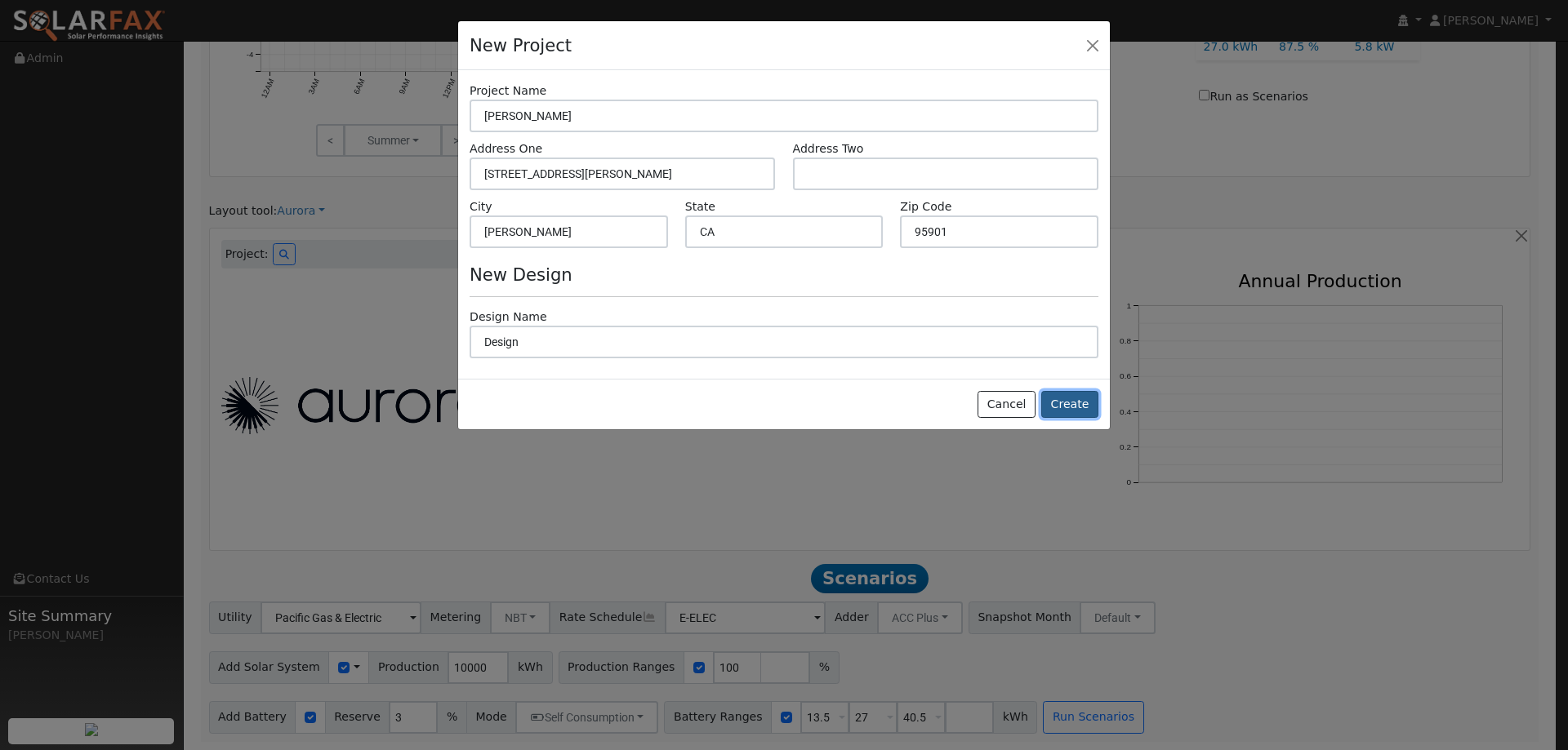
click at [1062, 401] on button "Create" at bounding box center [1069, 405] width 57 height 28
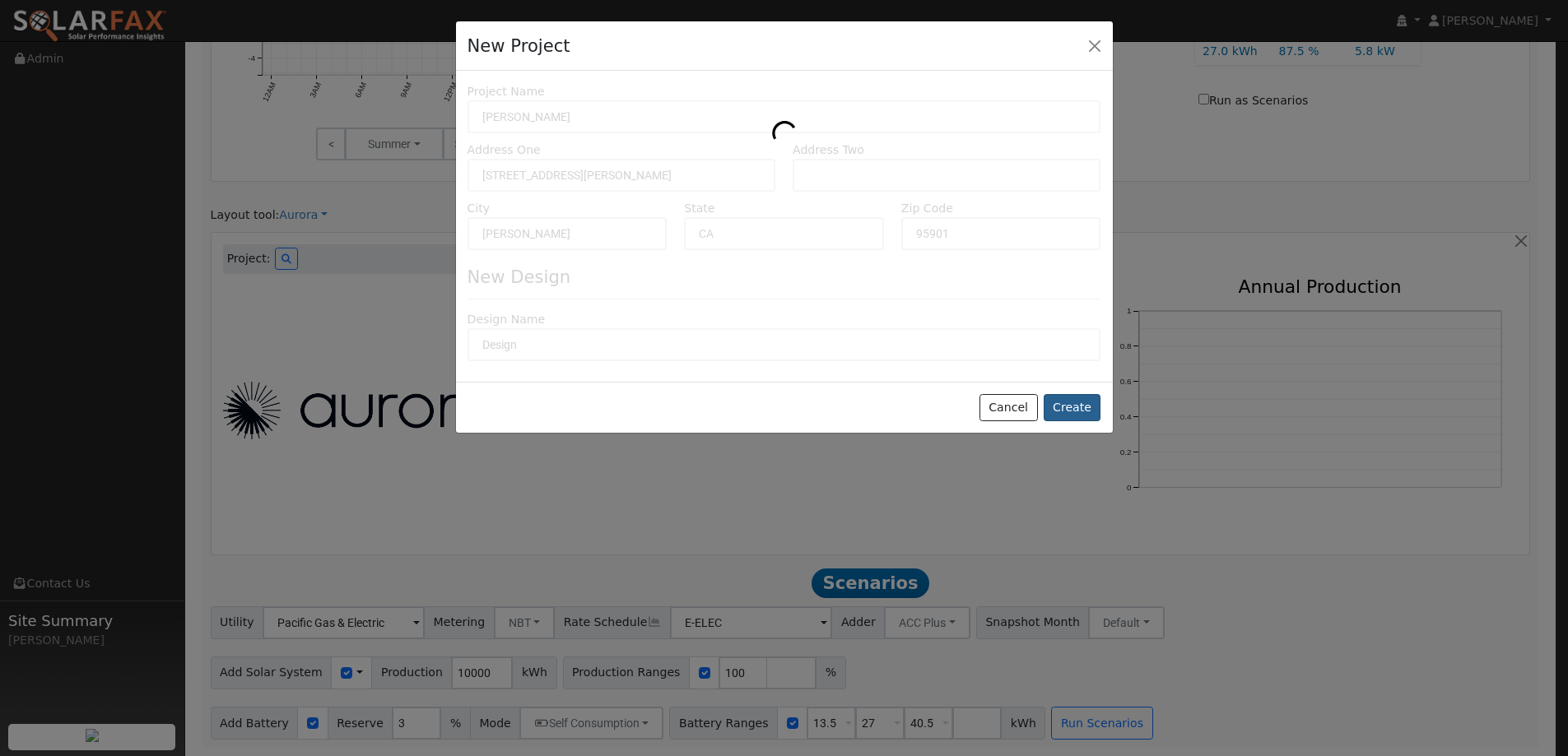
type input "0"
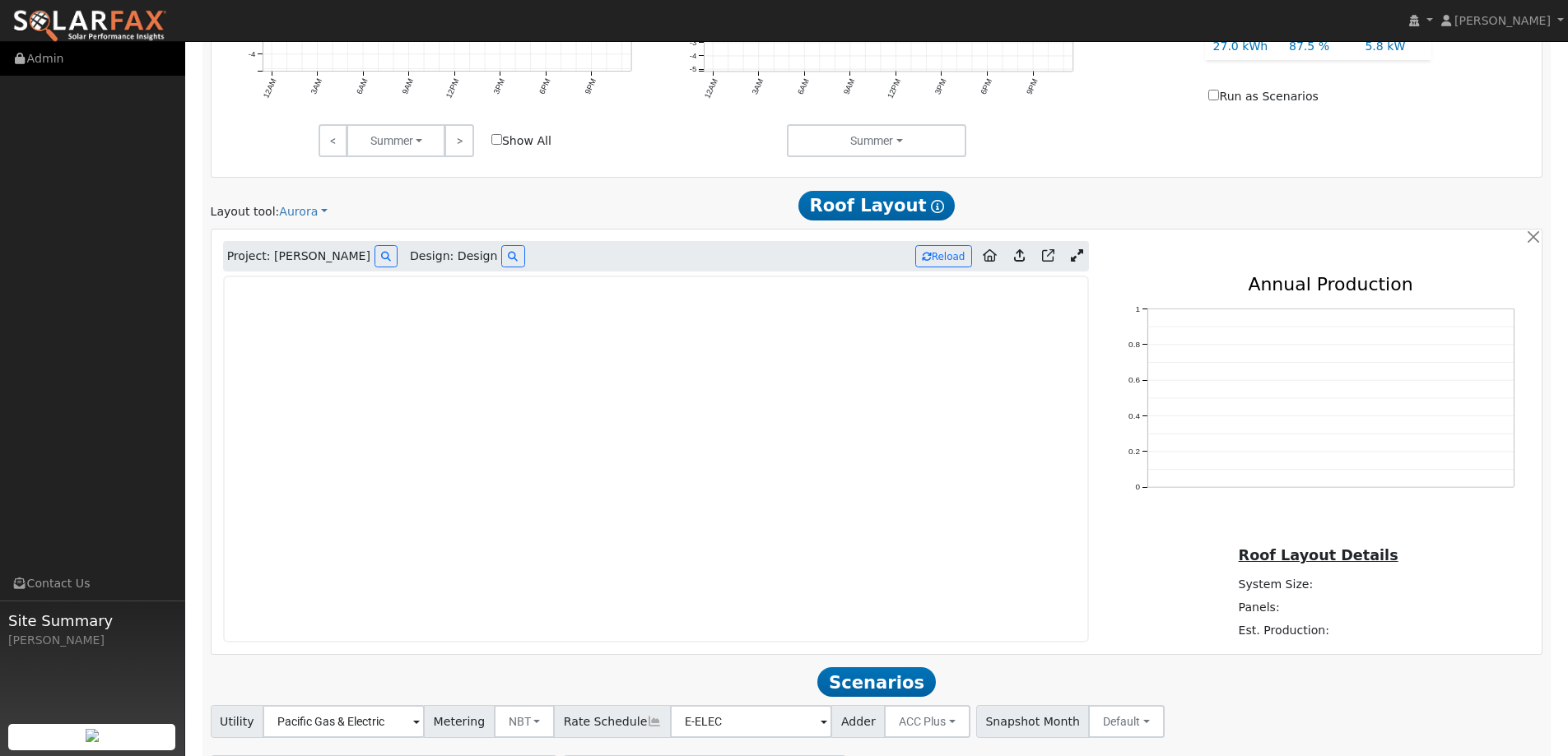
click at [120, 43] on link "Admin" at bounding box center [93, 58] width 185 height 33
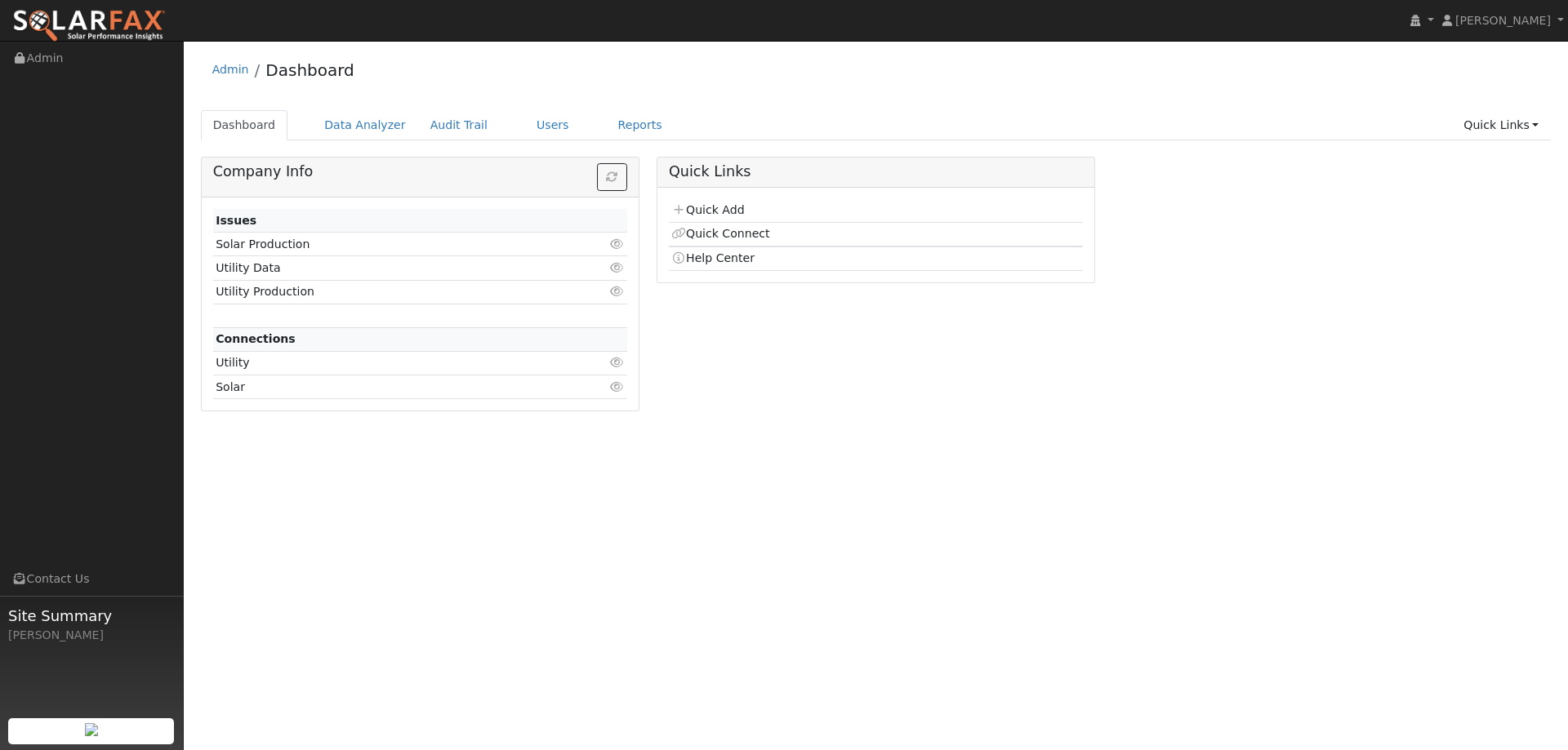
click at [116, 8] on link at bounding box center [89, 20] width 178 height 41
click at [541, 125] on link "Users" at bounding box center [553, 125] width 57 height 31
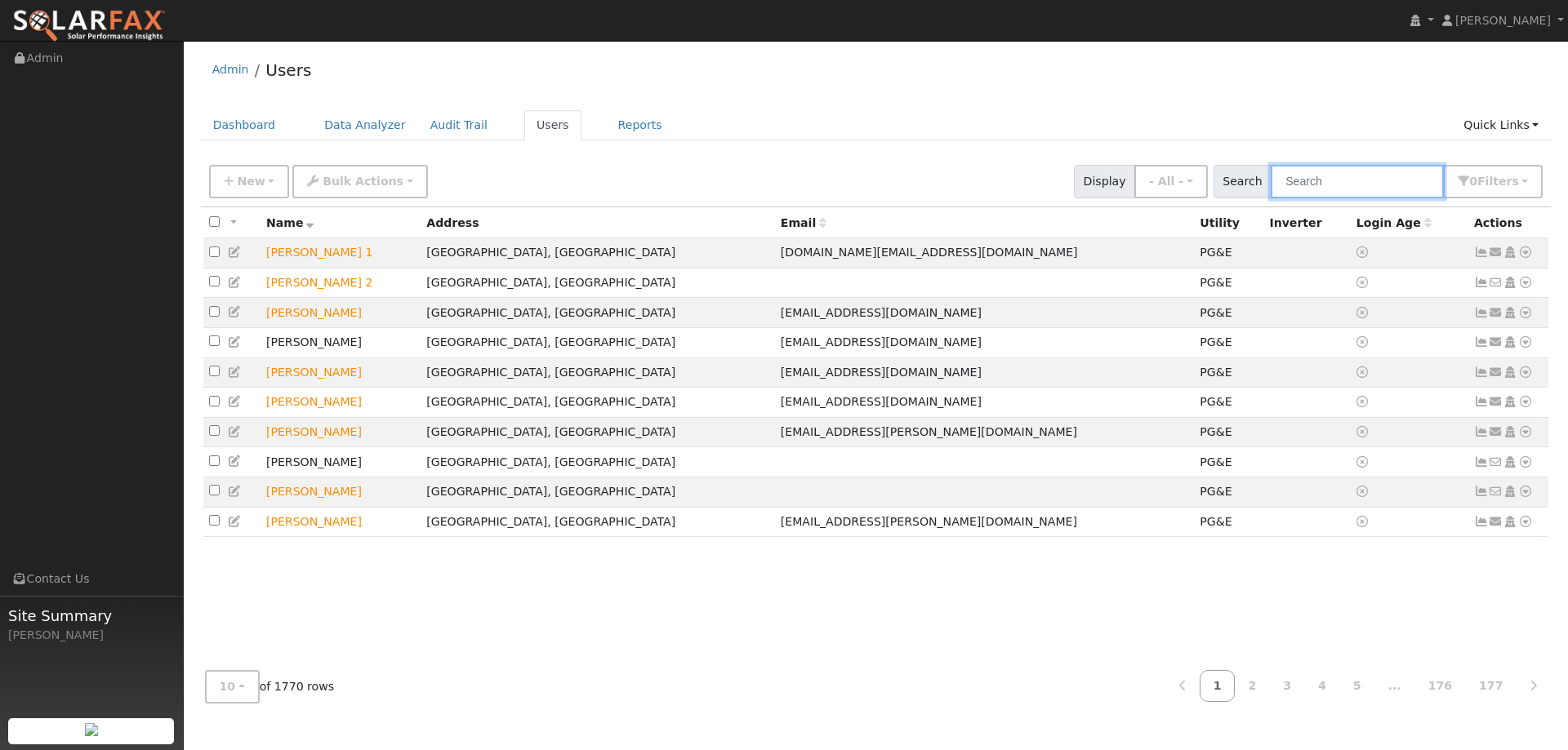
click at [1305, 183] on input "text" at bounding box center [1356, 181] width 173 height 33
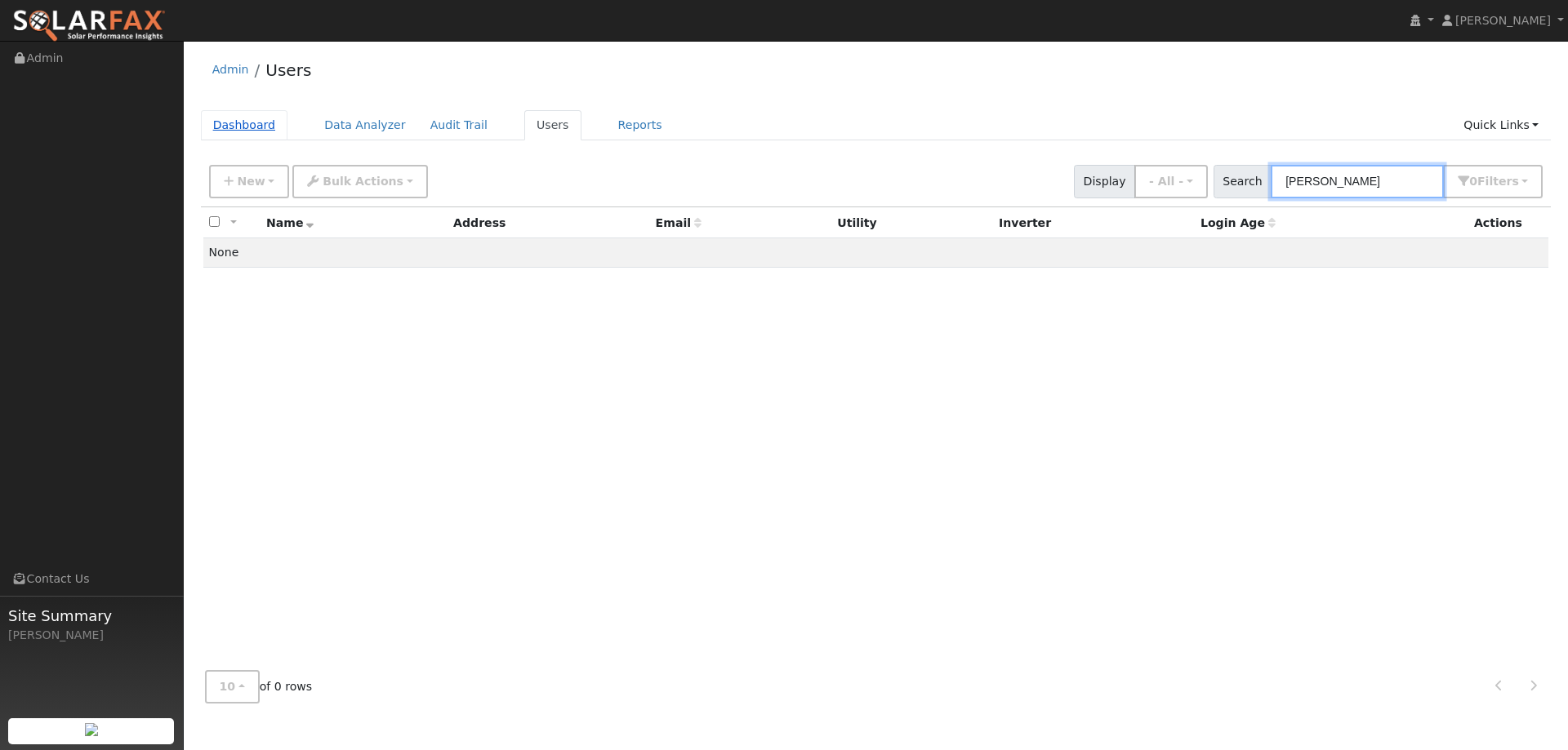
type input "[PERSON_NAME]"
click at [241, 124] on link "Dashboard" at bounding box center [245, 125] width 88 height 31
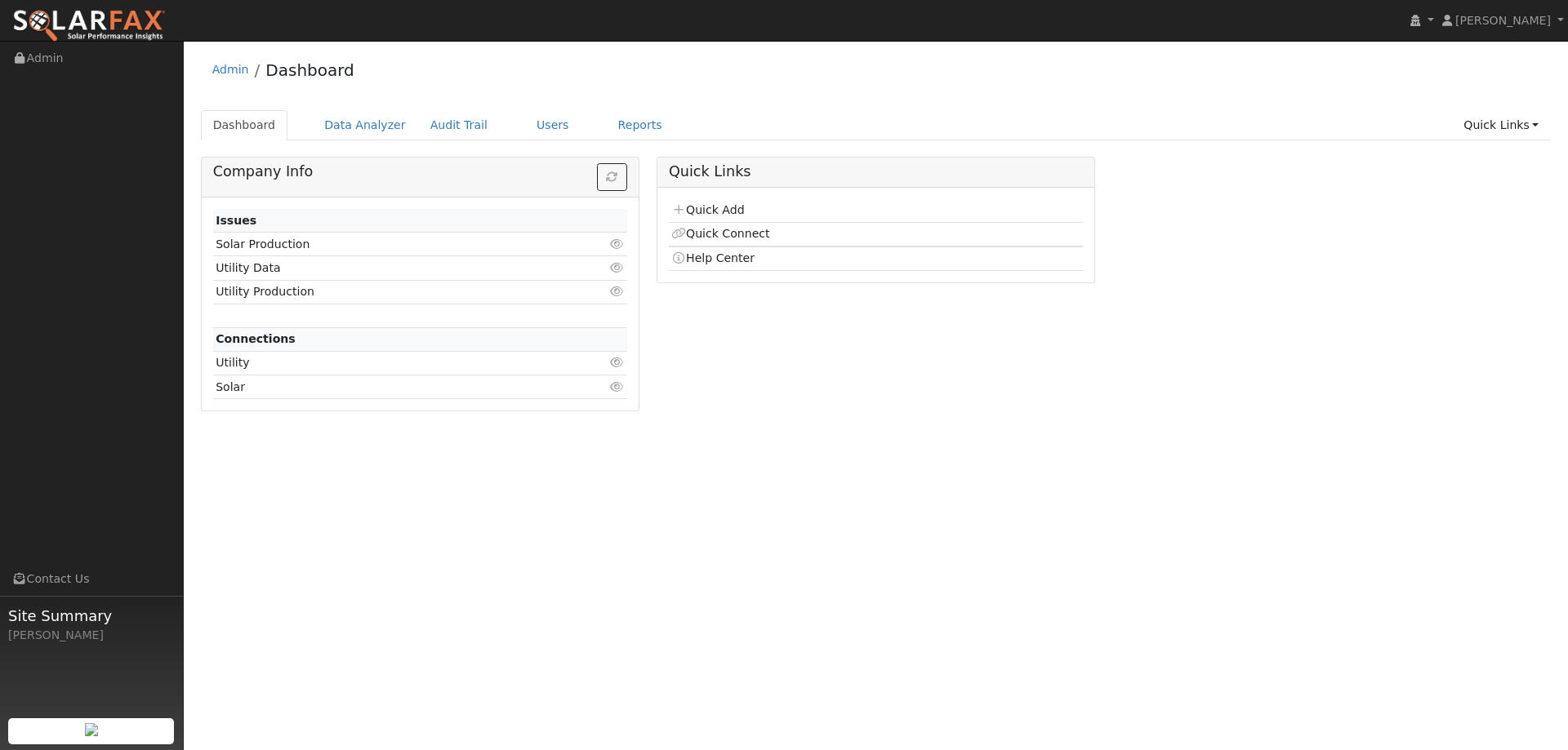
click at [733, 201] on td "Quick Add" at bounding box center [875, 211] width 414 height 24
click at [733, 211] on link "Quick Add" at bounding box center [707, 210] width 73 height 13
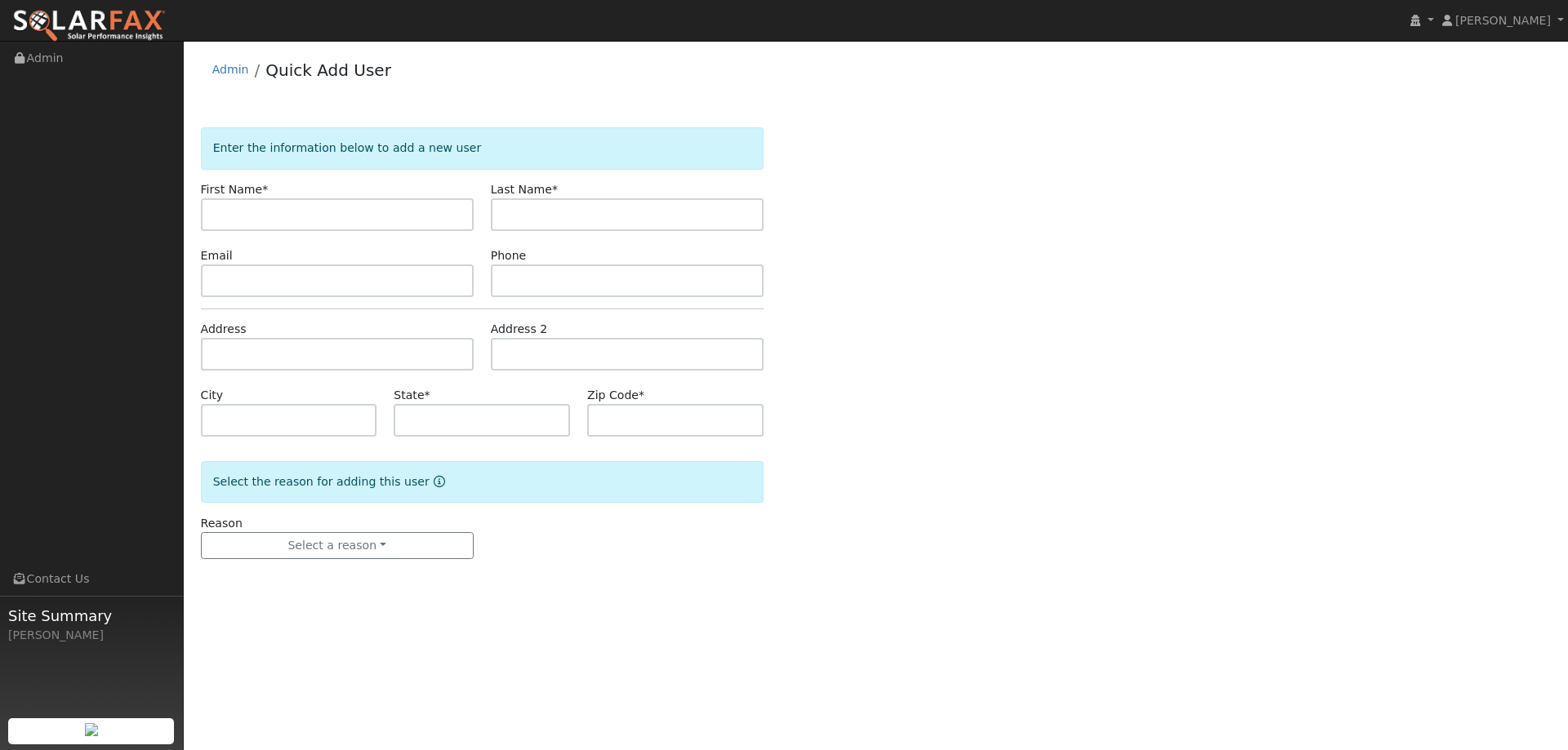
click at [391, 206] on input "text" at bounding box center [338, 214] width 273 height 32
type input "[PERSON_NAME]"
click at [606, 216] on input "text" at bounding box center [627, 214] width 273 height 32
type input "Terrill"
click at [509, 277] on input "text" at bounding box center [627, 280] width 273 height 32
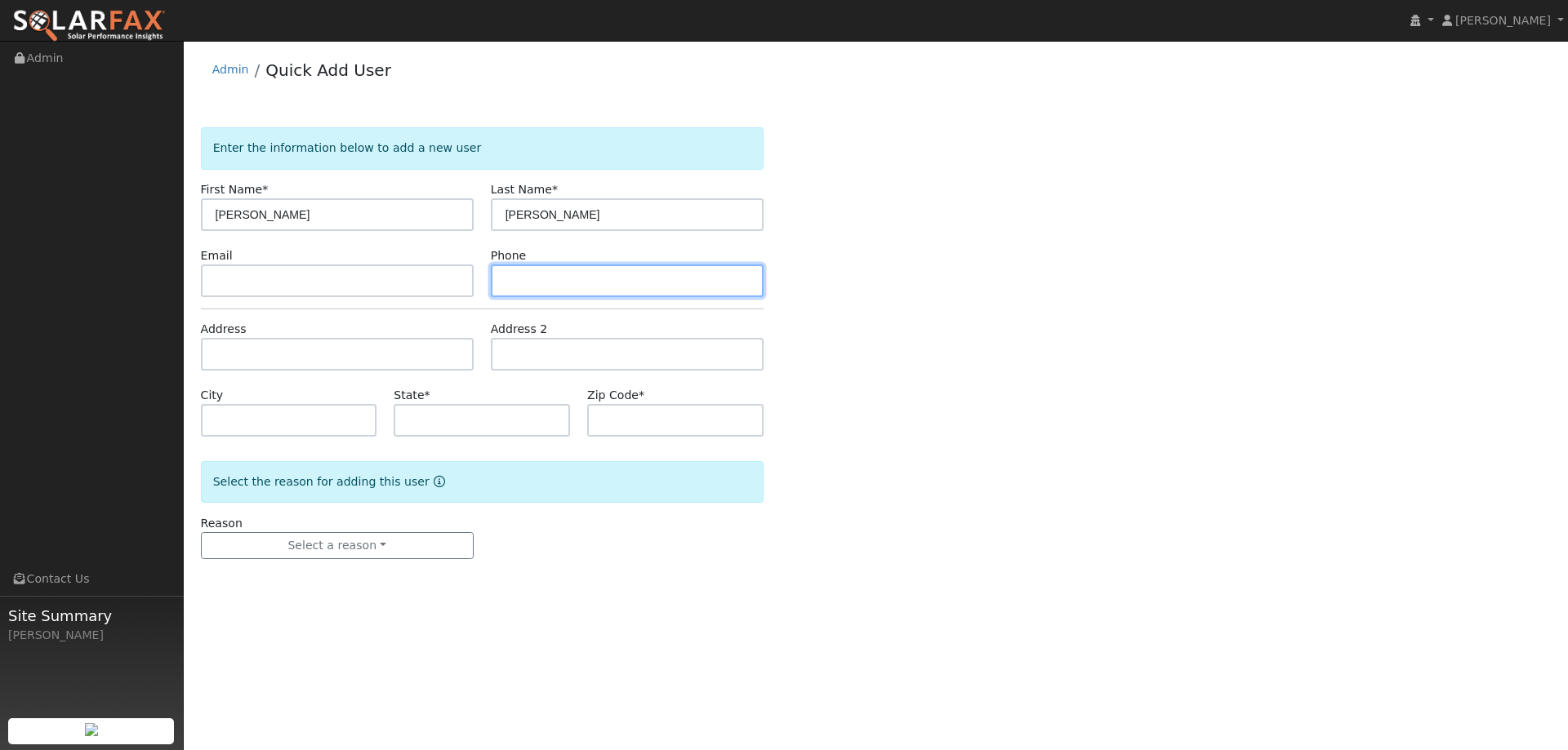
paste input "(707) 227-4724"
type input "(707) 227-4724"
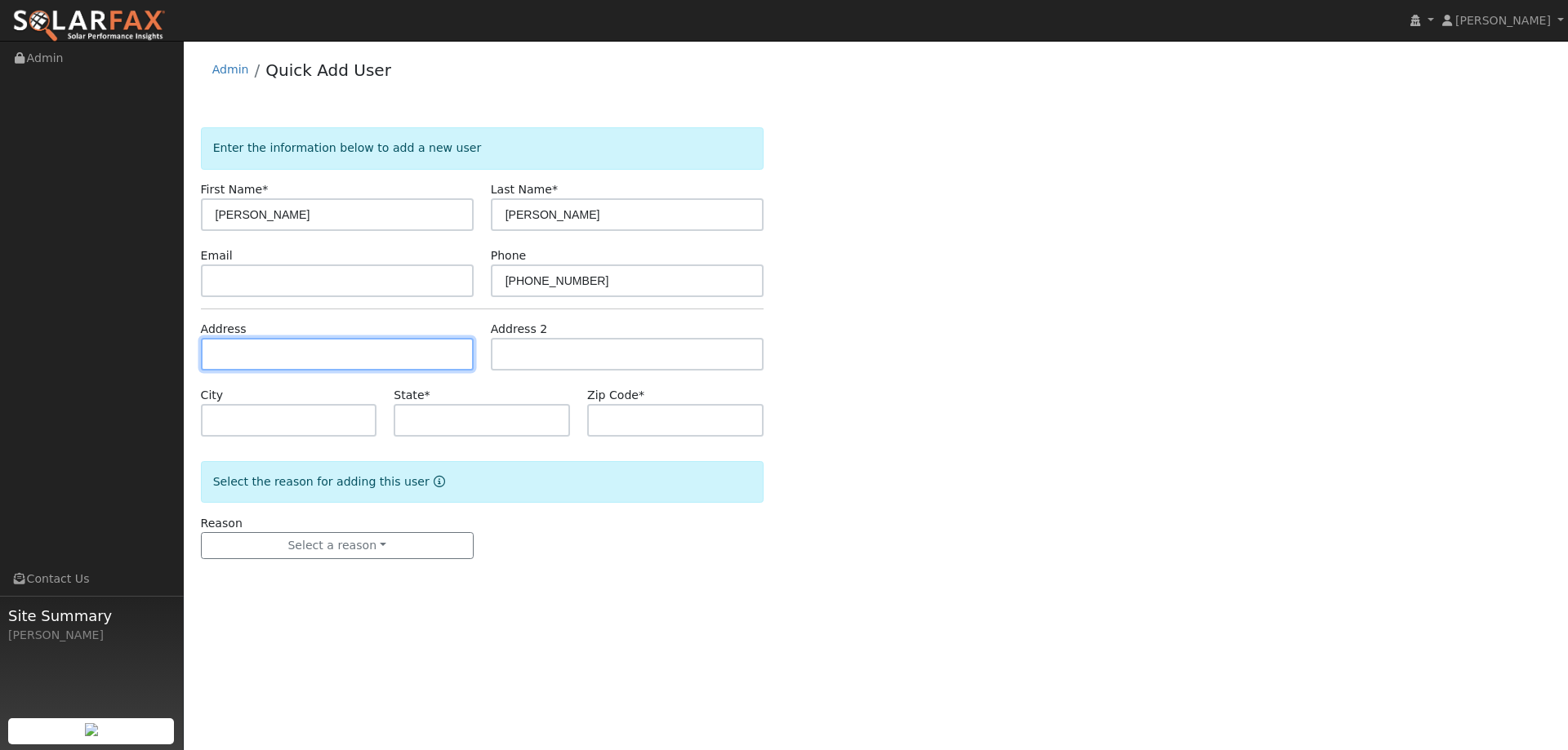
click at [331, 361] on input "text" at bounding box center [338, 354] width 273 height 32
click at [387, 354] on input "text" at bounding box center [338, 354] width 273 height 32
paste input "630 Kentucky Street"
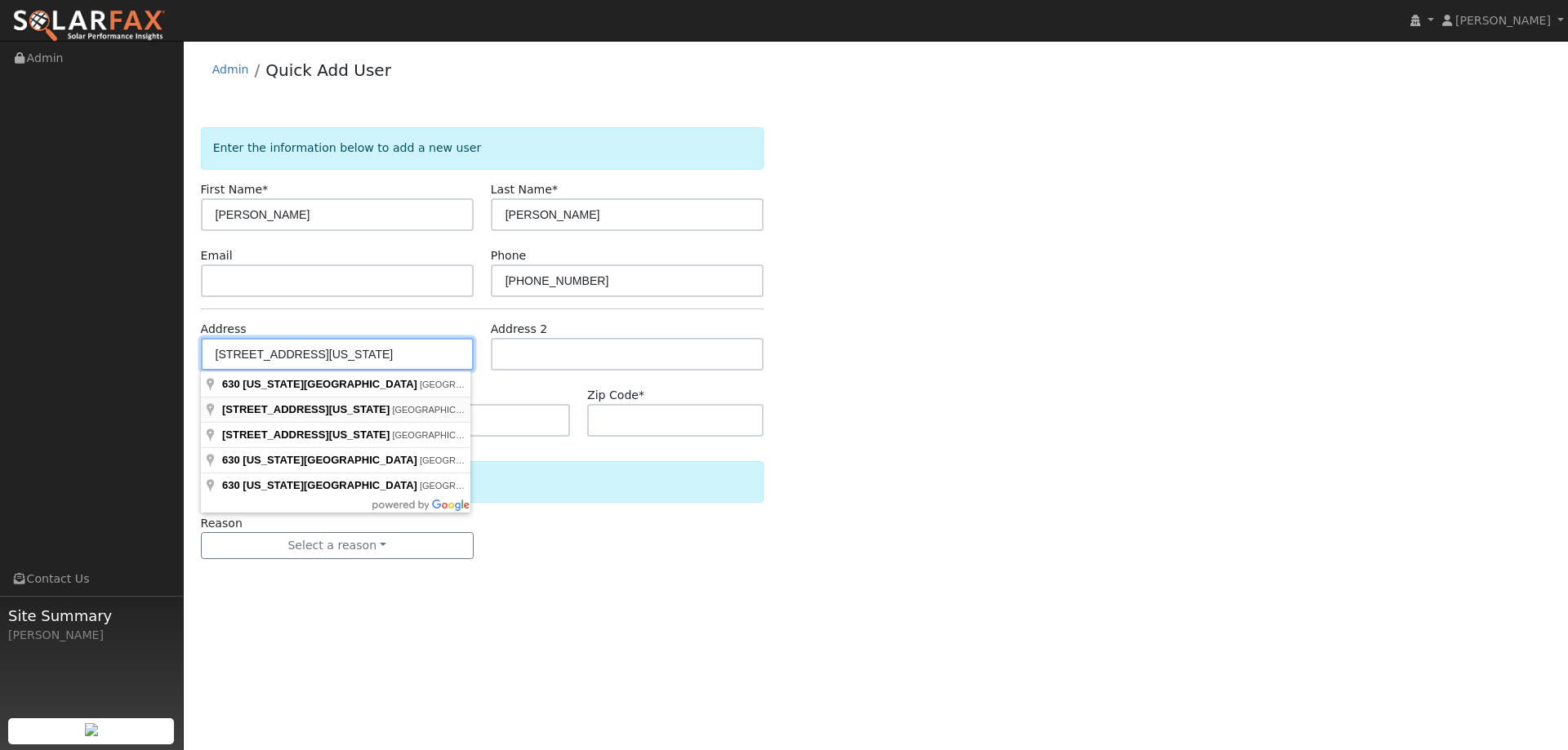
type input "630 Kentucky Street"
type input "Fairfield"
type input "CA"
type input "94533"
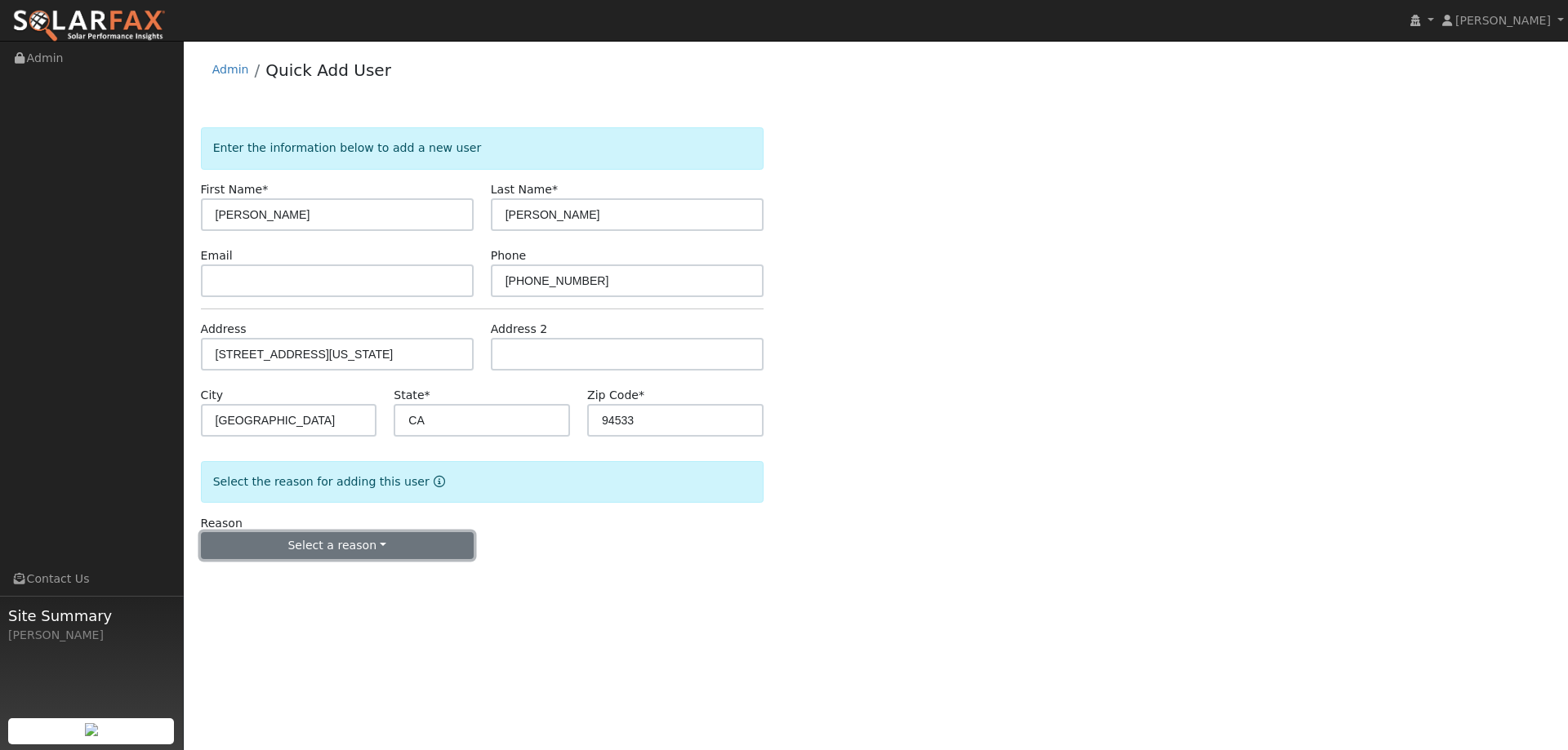
click at [356, 555] on button "Select a reason" at bounding box center [338, 546] width 273 height 28
click at [297, 580] on link "New lead" at bounding box center [292, 580] width 180 height 23
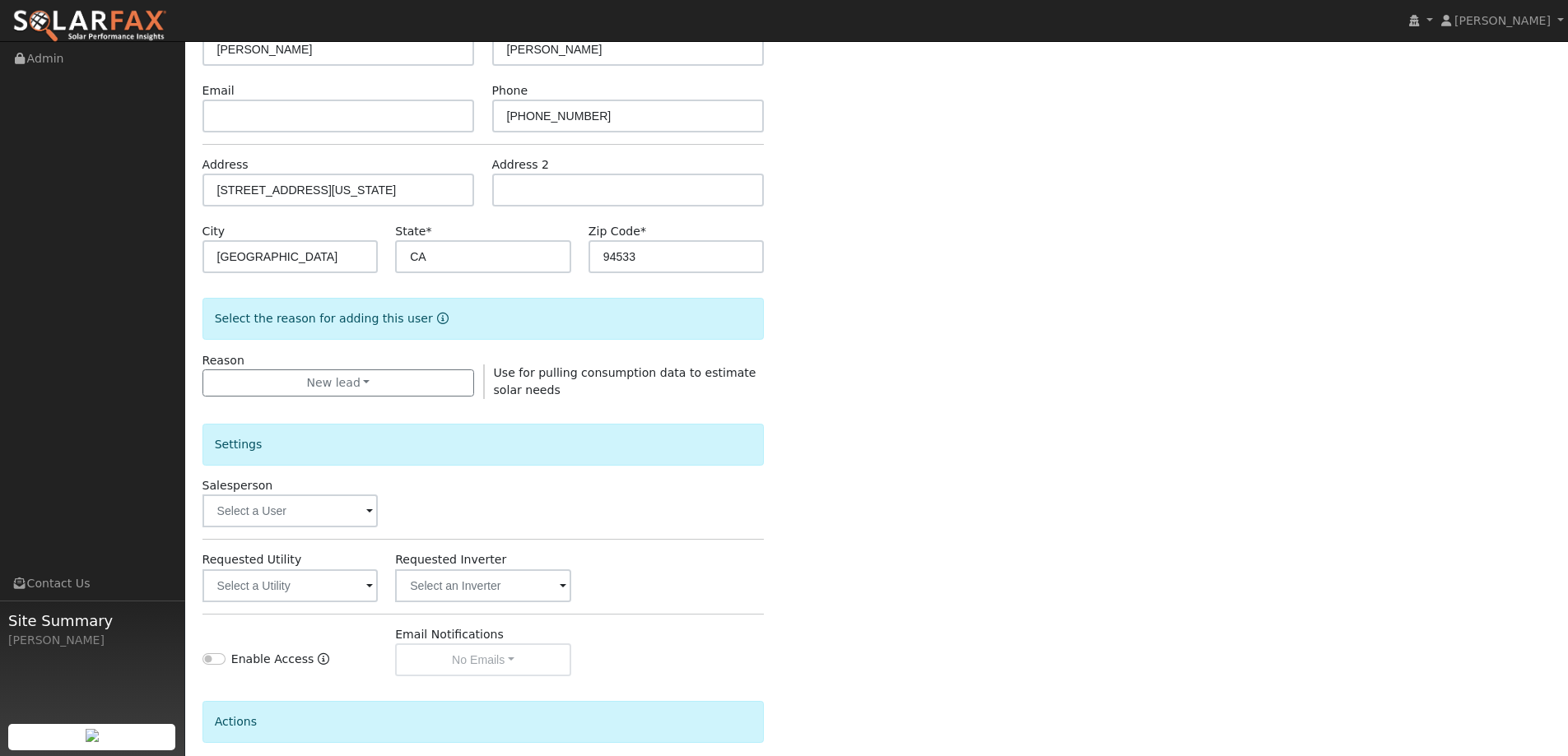
scroll to position [309, 0]
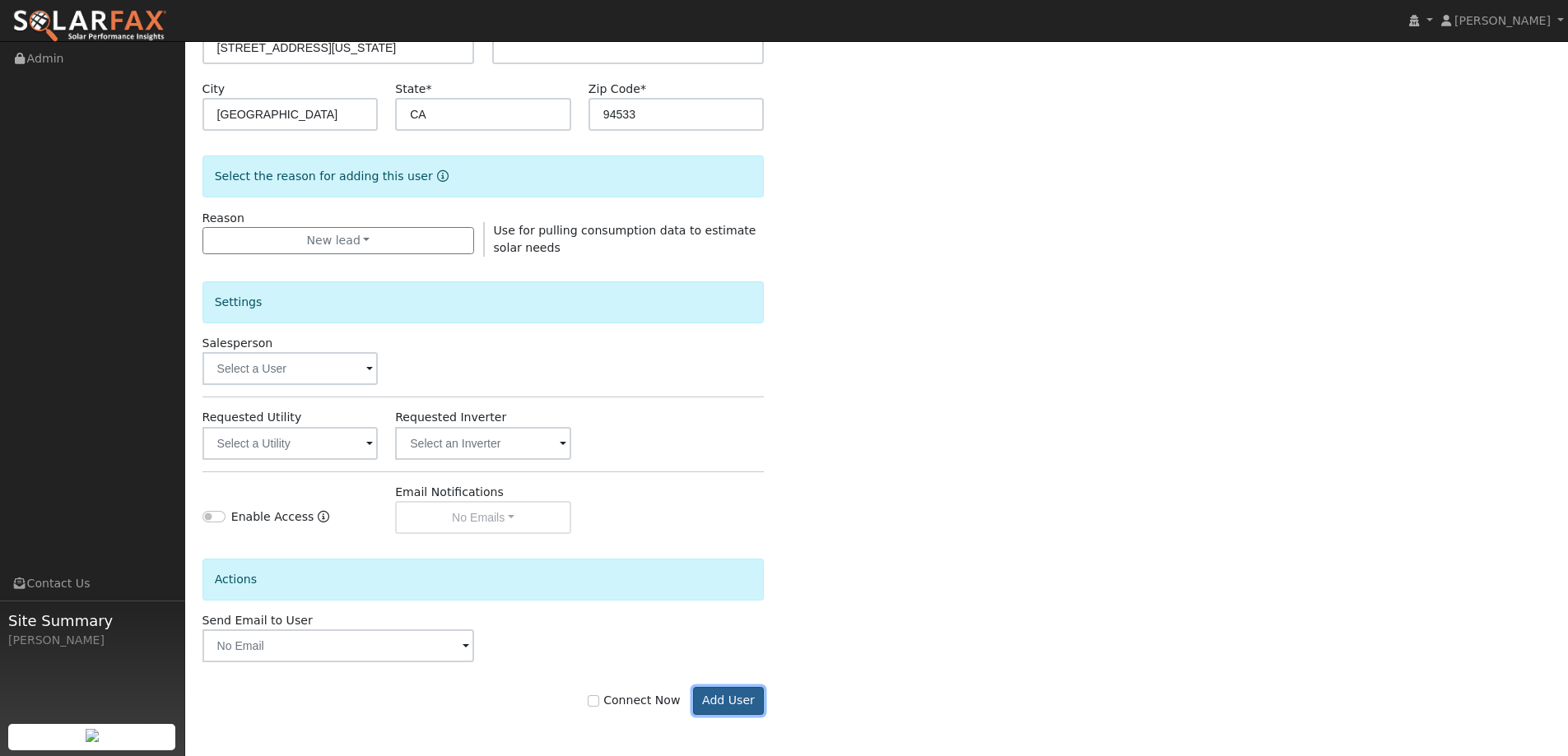
click at [731, 701] on button "Add User" at bounding box center [729, 701] width 72 height 28
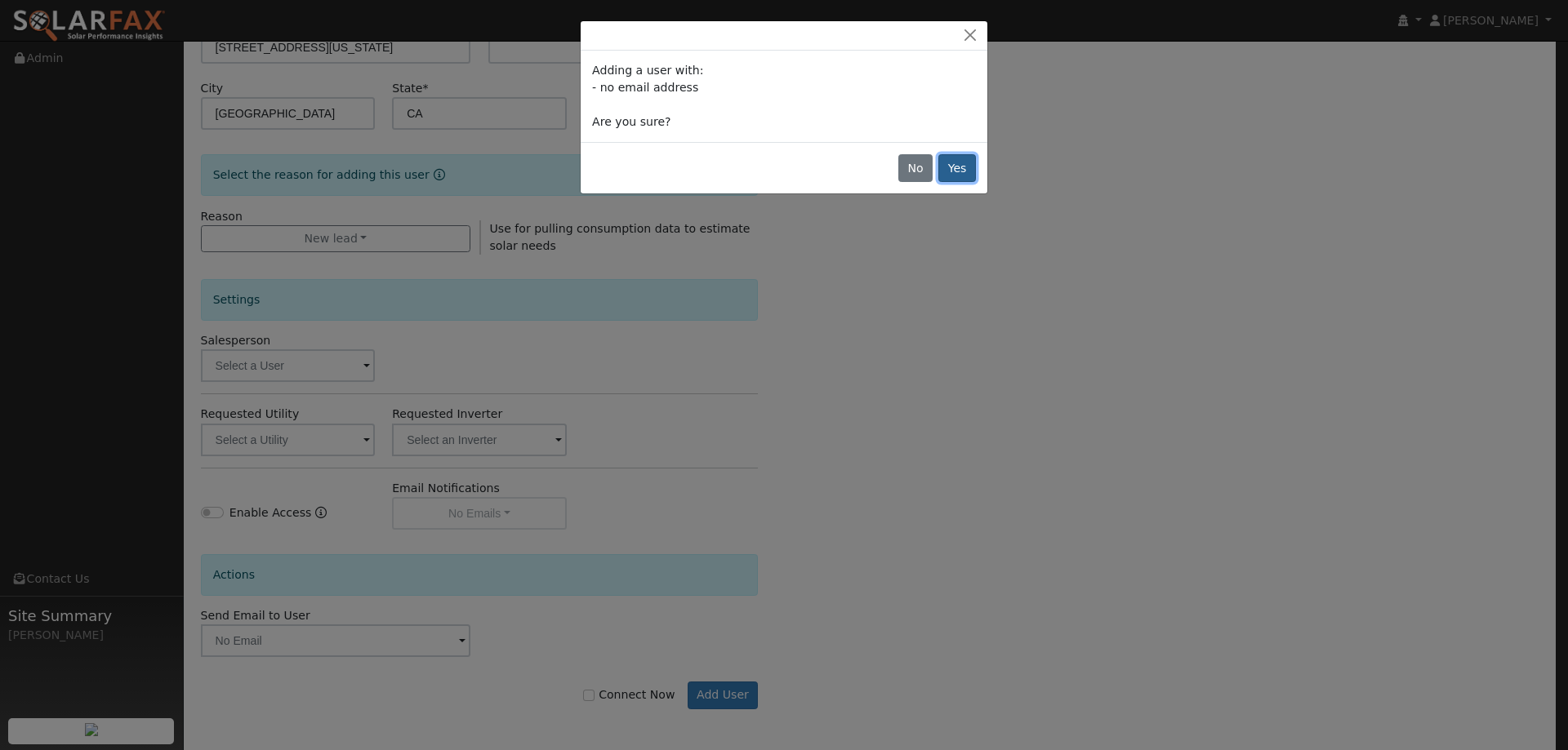
click at [963, 168] on button "Yes" at bounding box center [957, 168] width 37 height 28
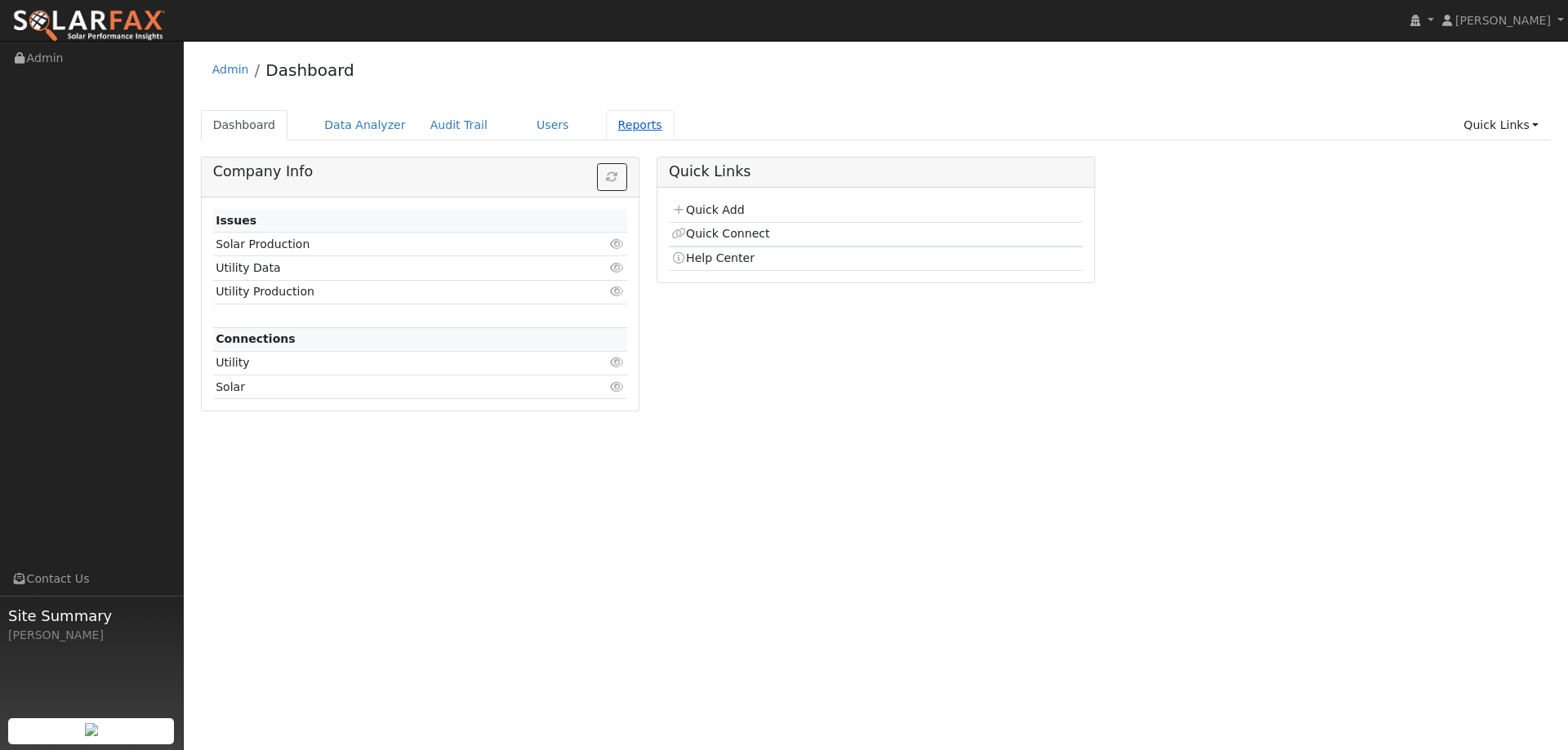
click at [631, 125] on link "Reports" at bounding box center [640, 125] width 69 height 31
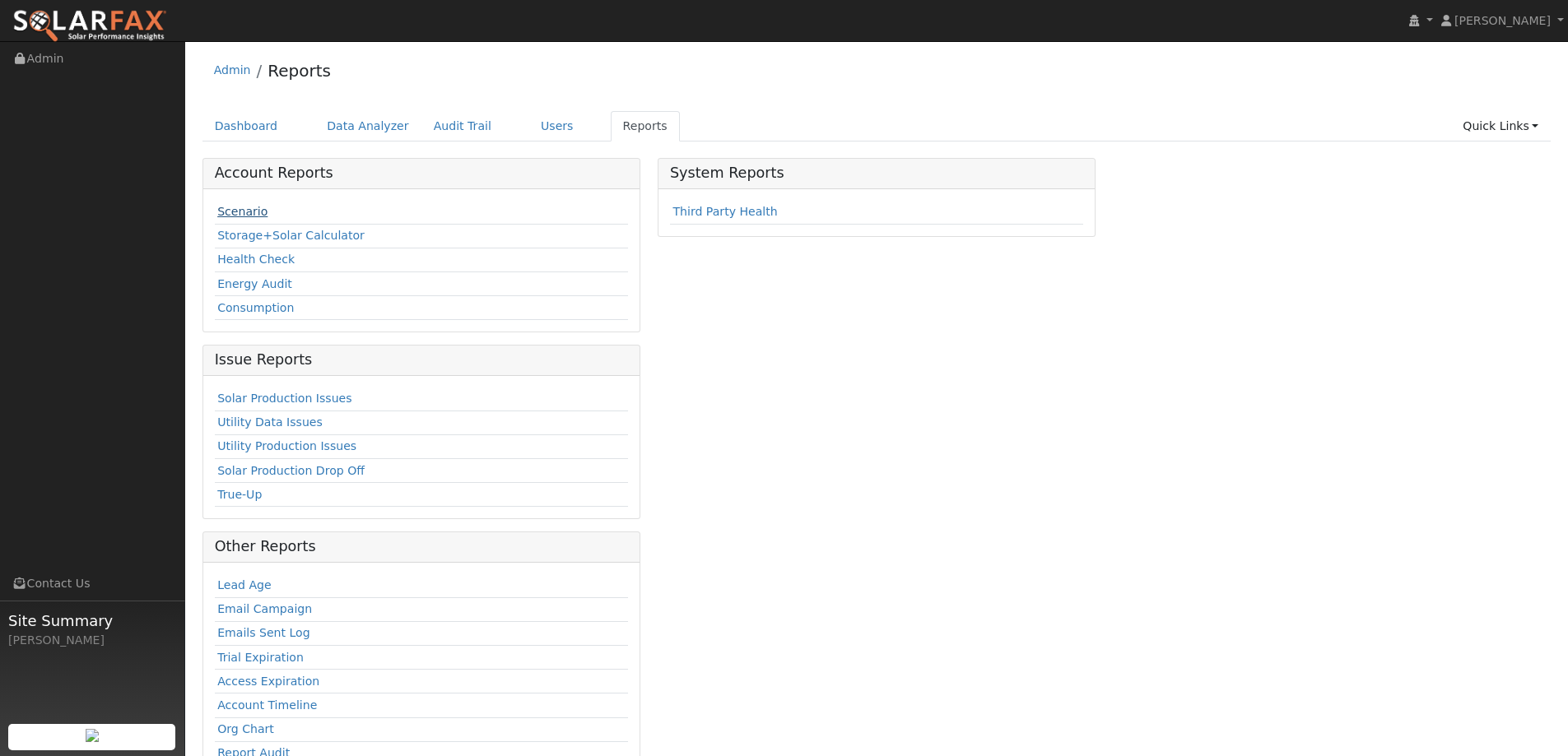
click at [219, 211] on link "Scenario" at bounding box center [243, 212] width 50 height 13
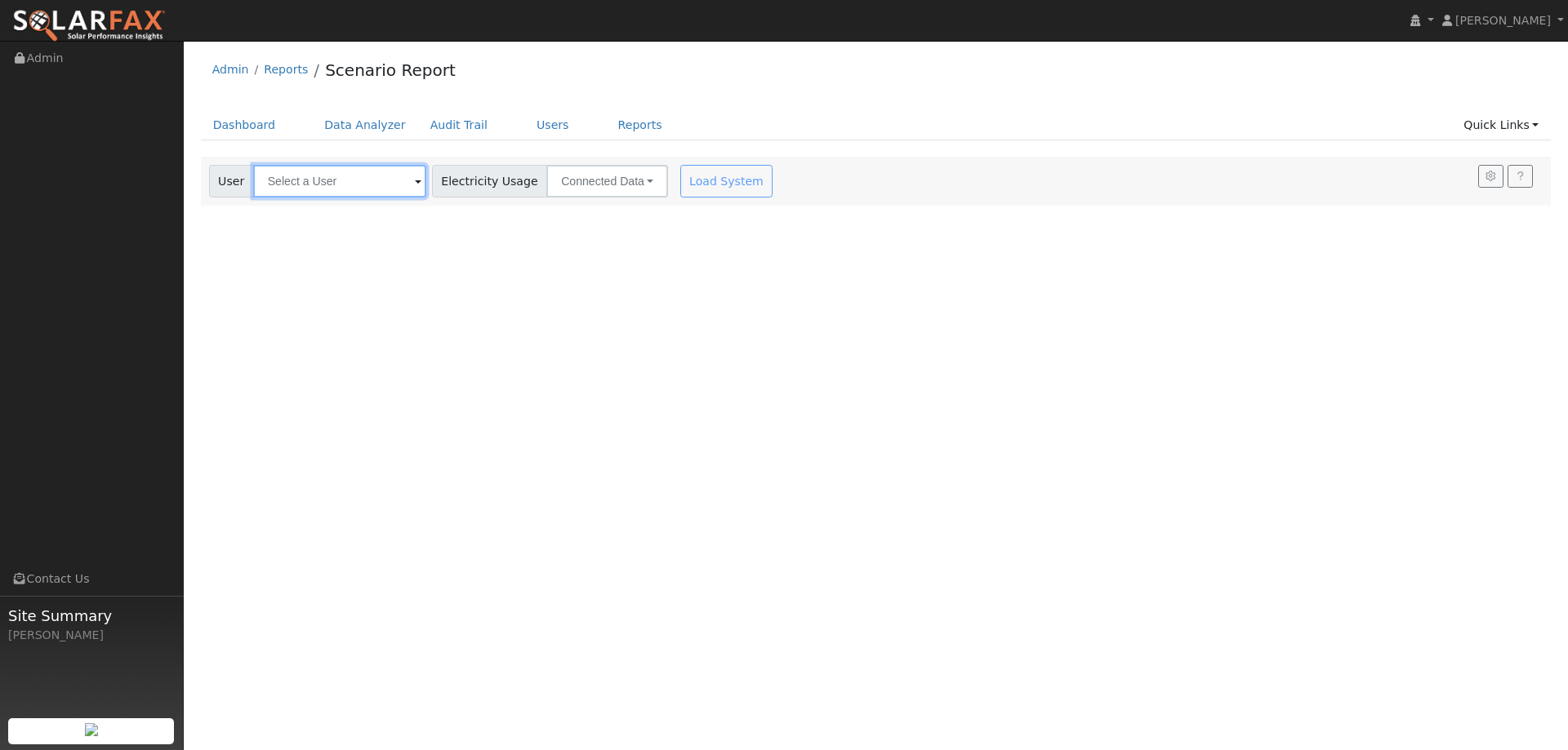
click at [307, 180] on input "text" at bounding box center [339, 180] width 173 height 32
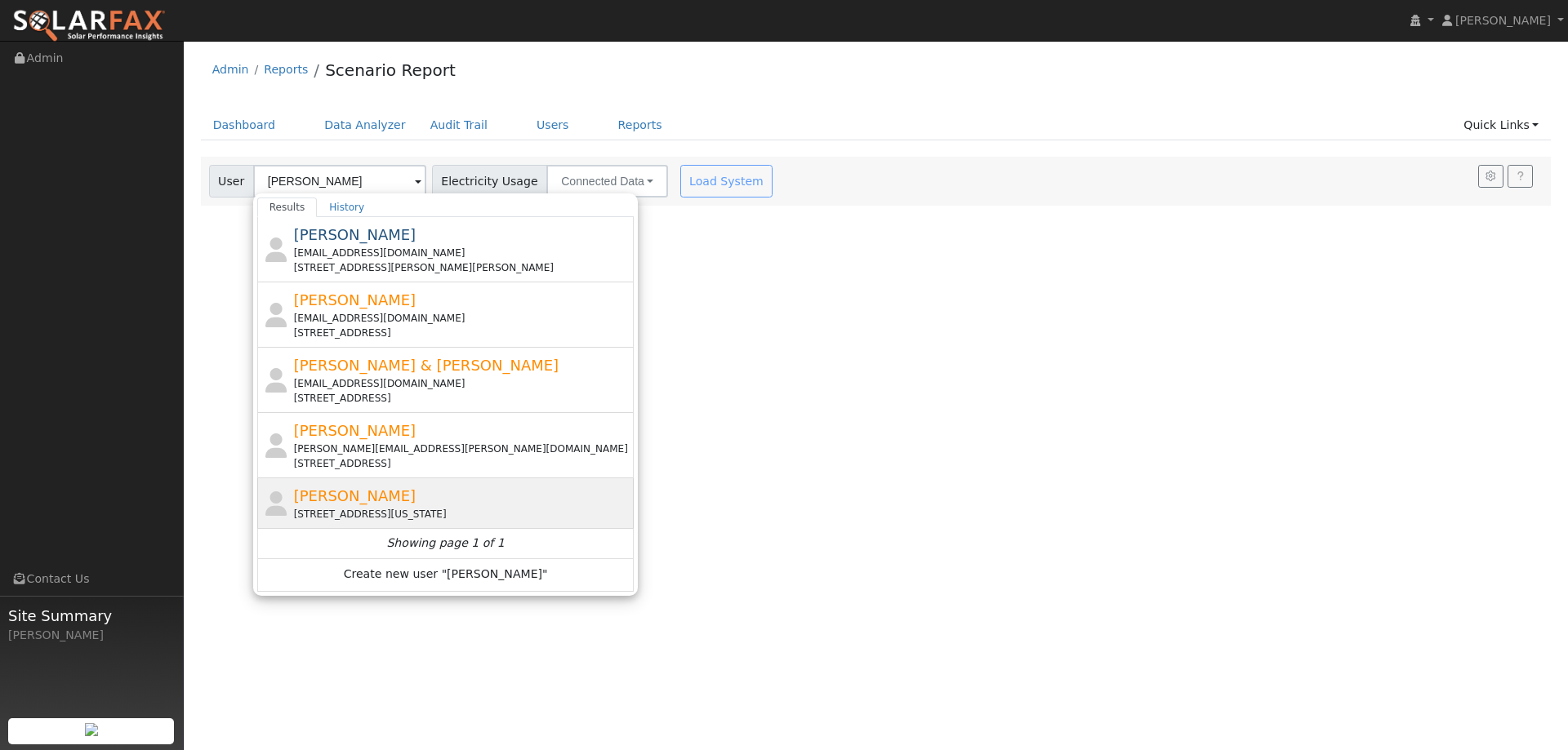
click at [511, 499] on div "[PERSON_NAME] [STREET_ADDRESS][US_STATE]" at bounding box center [463, 503] width 338 height 36
type input "[PERSON_NAME]"
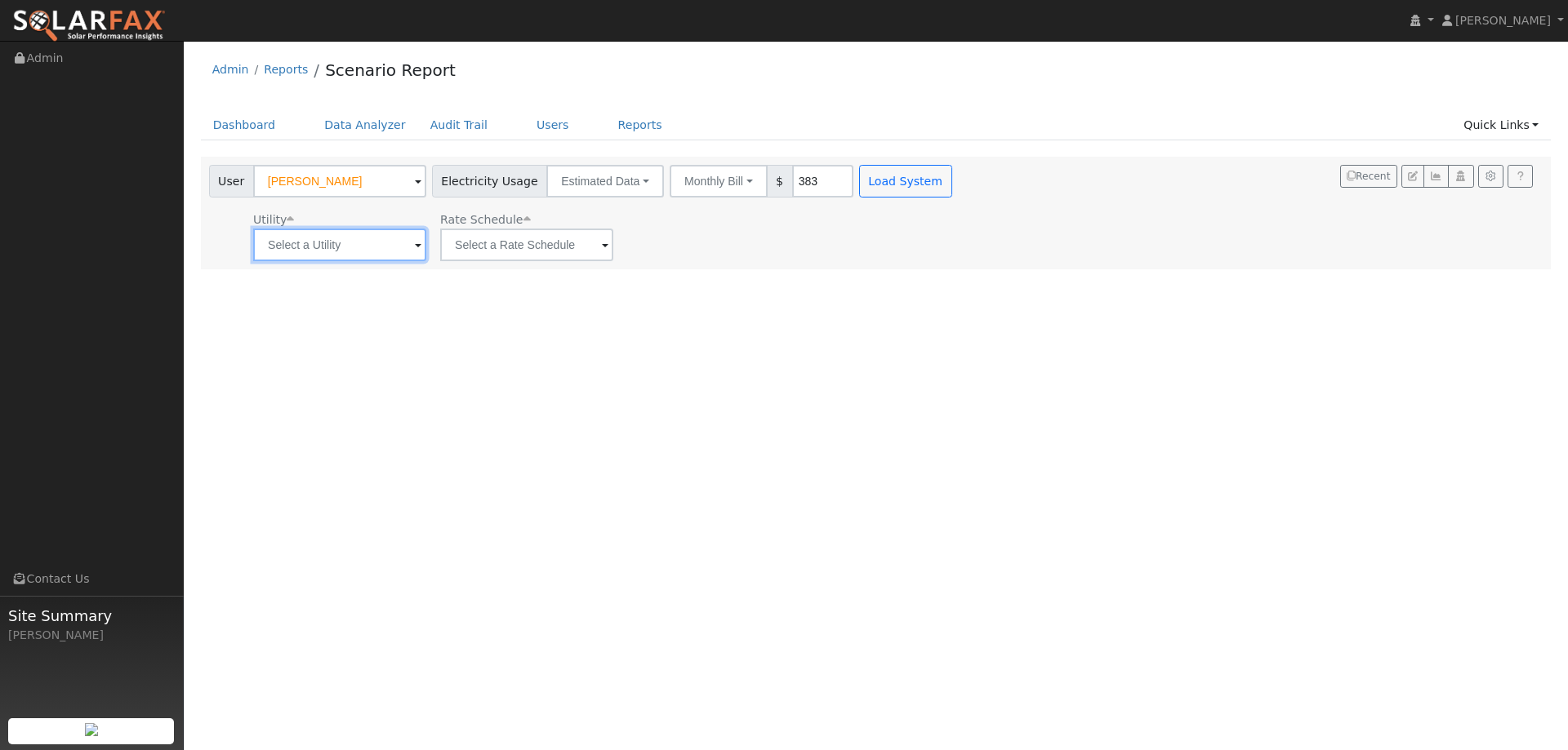
click at [395, 246] on input "text" at bounding box center [339, 244] width 173 height 32
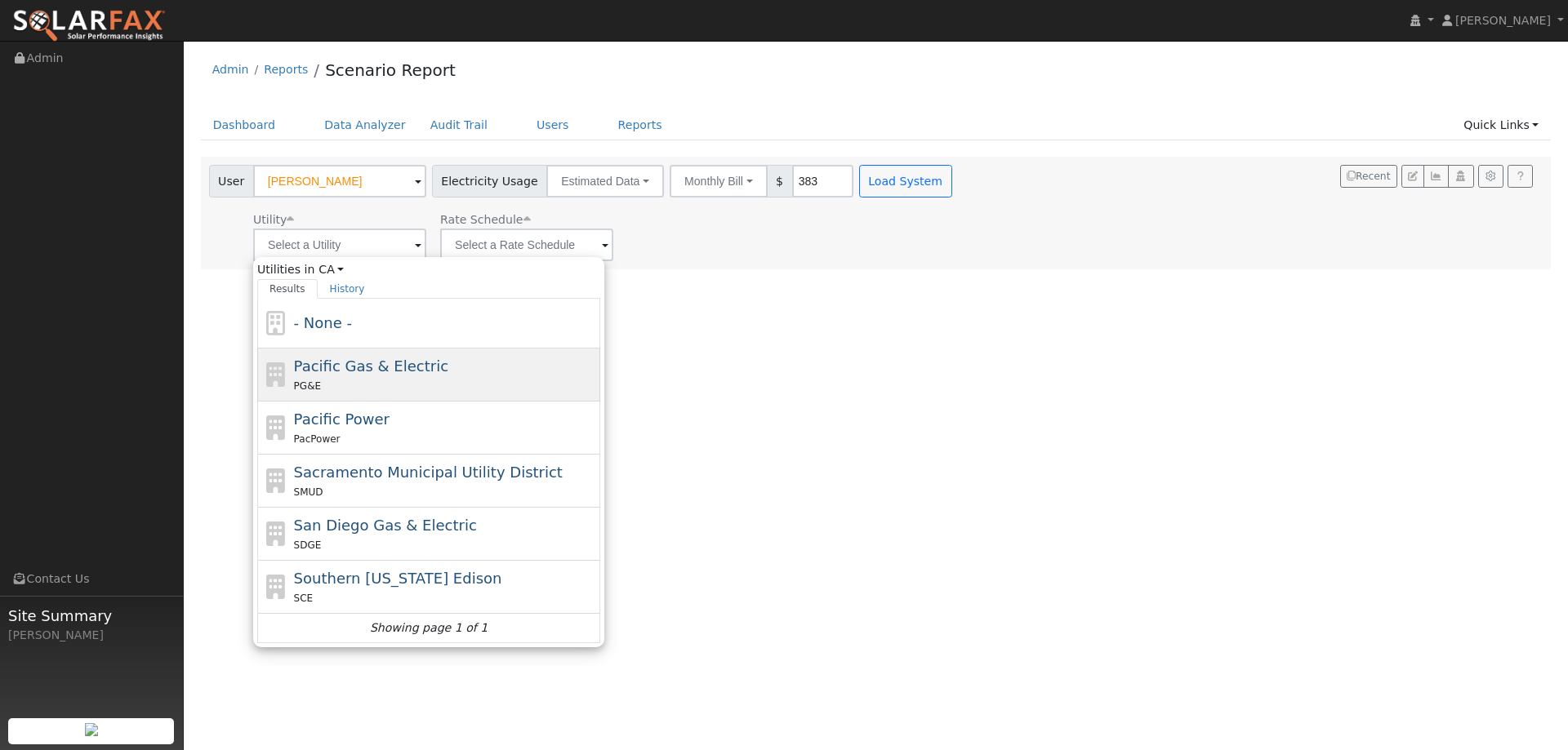
click at [401, 383] on div "PG&E" at bounding box center [445, 385] width 303 height 17
type input "Pacific Gas & Electric"
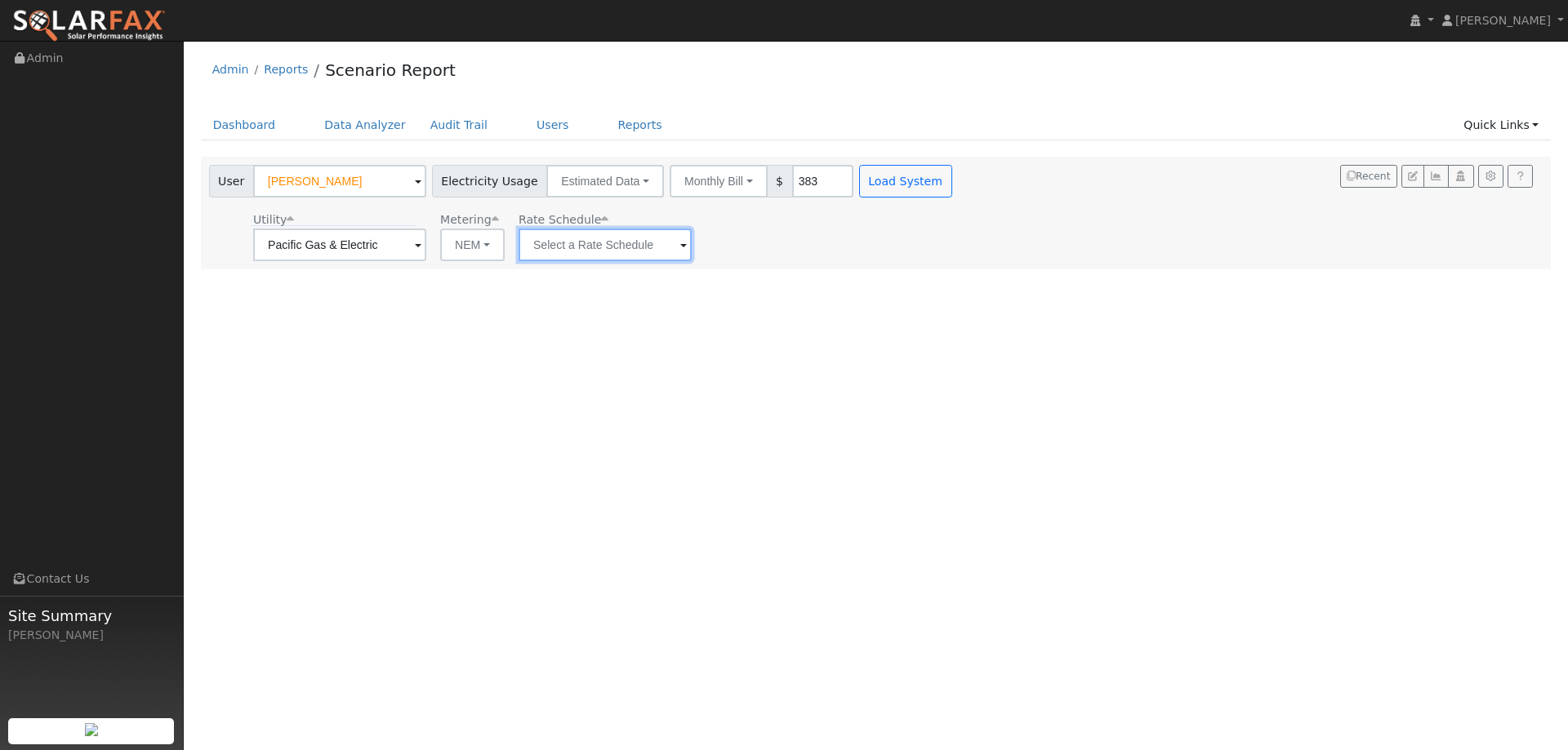
click at [554, 252] on input "text" at bounding box center [605, 244] width 173 height 32
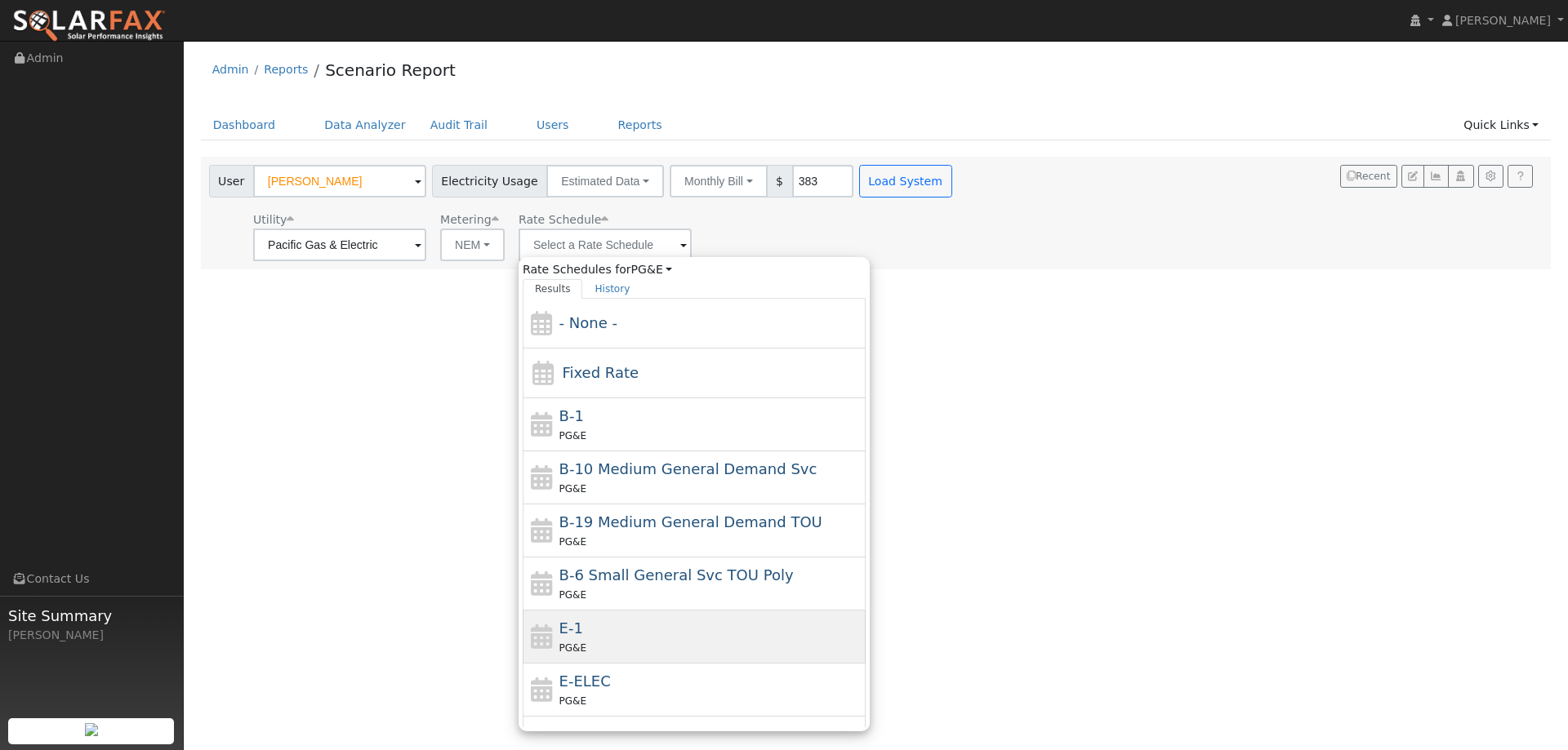
click at [589, 633] on div "E-1 PG&E" at bounding box center [711, 636] width 303 height 39
type input "E-1"
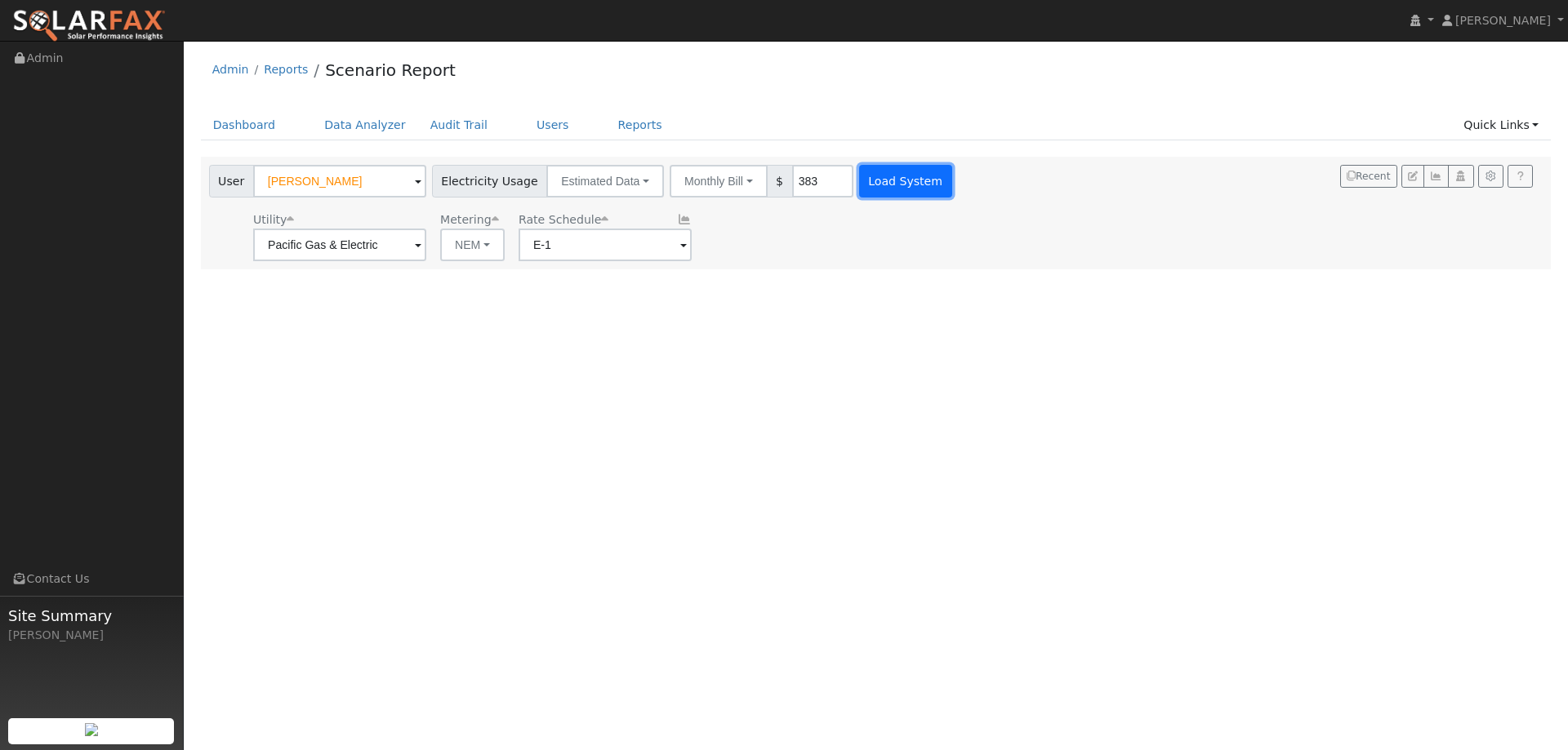
click at [870, 183] on button "Load System" at bounding box center [905, 180] width 93 height 32
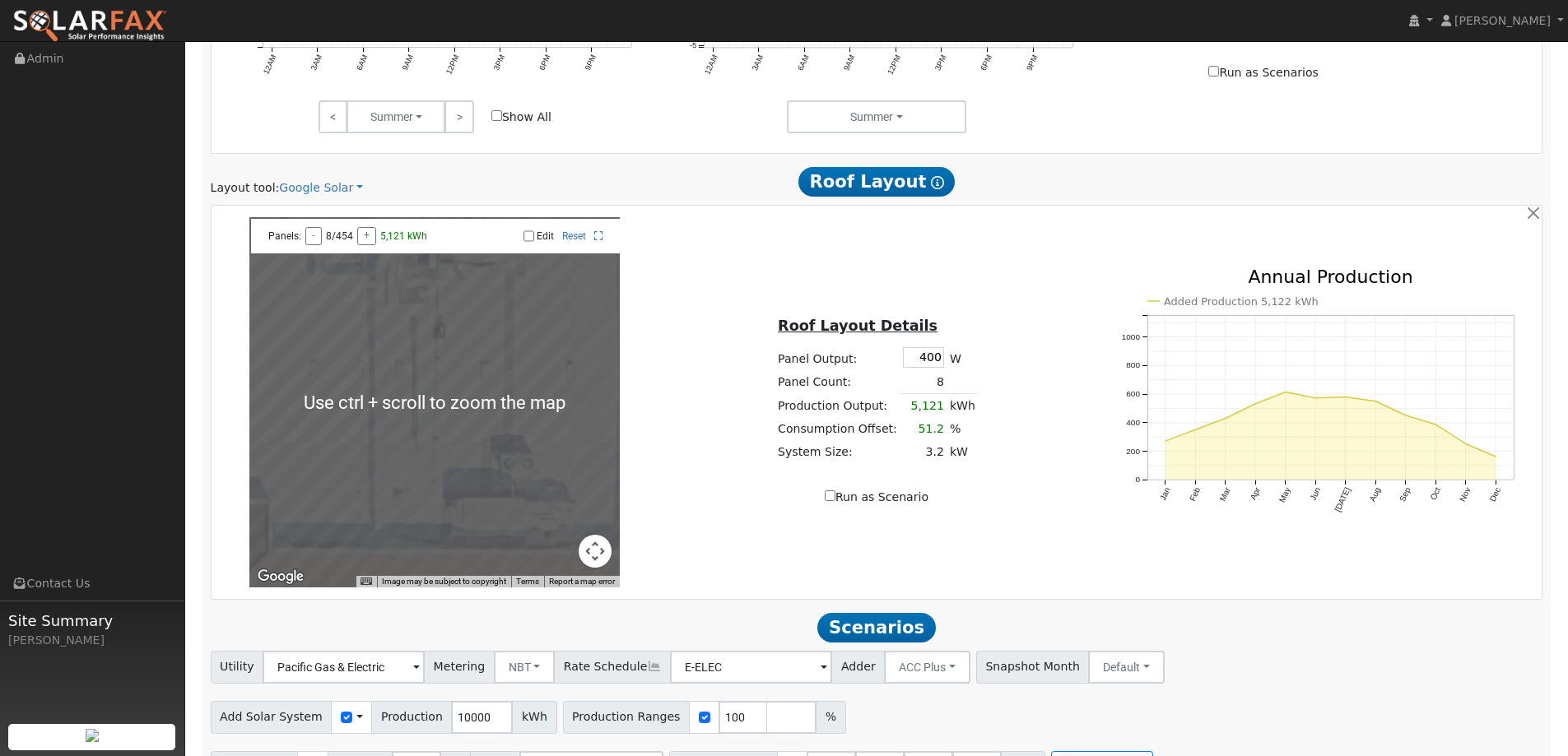
scroll to position [904, 0]
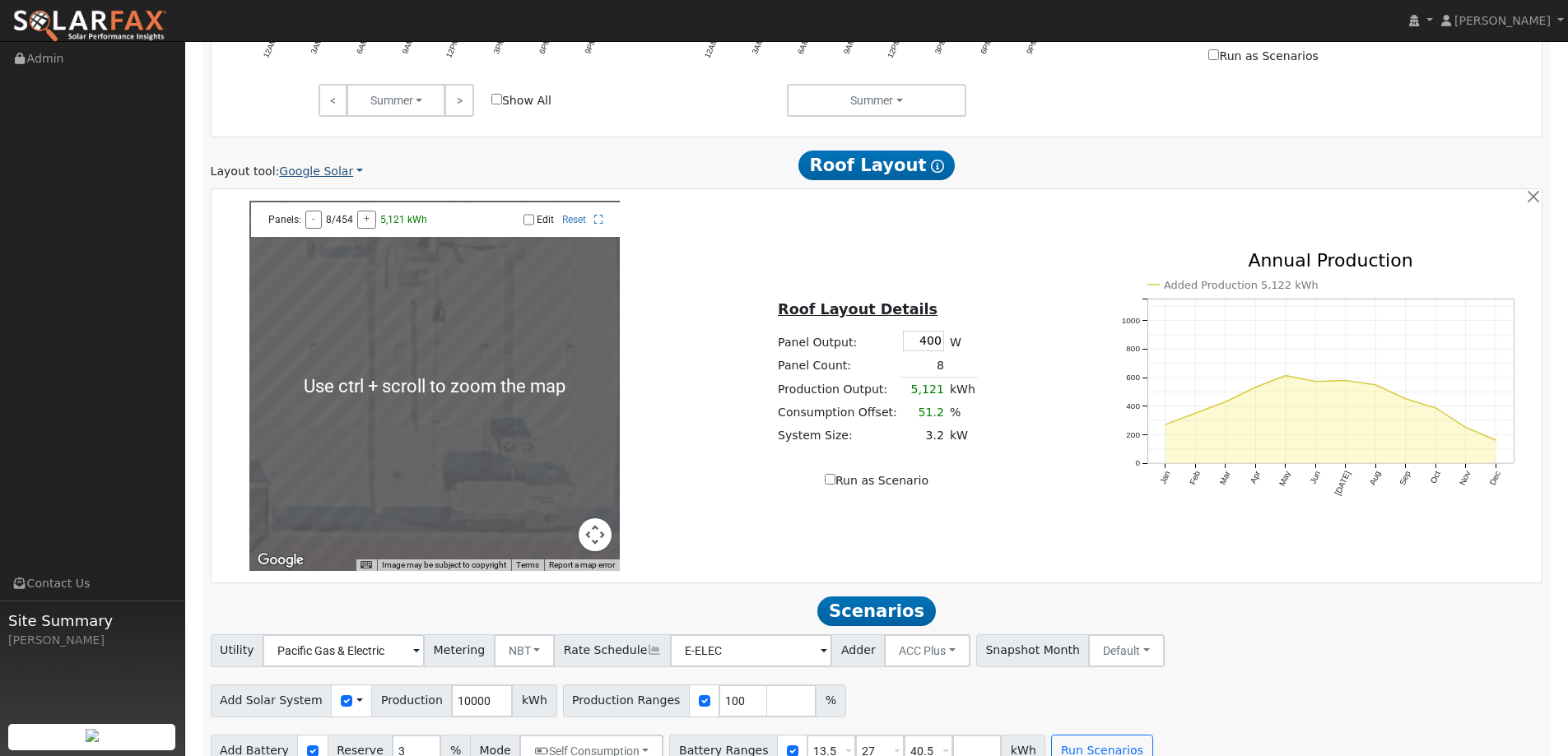
click at [317, 175] on link "Google Solar" at bounding box center [321, 171] width 84 height 18
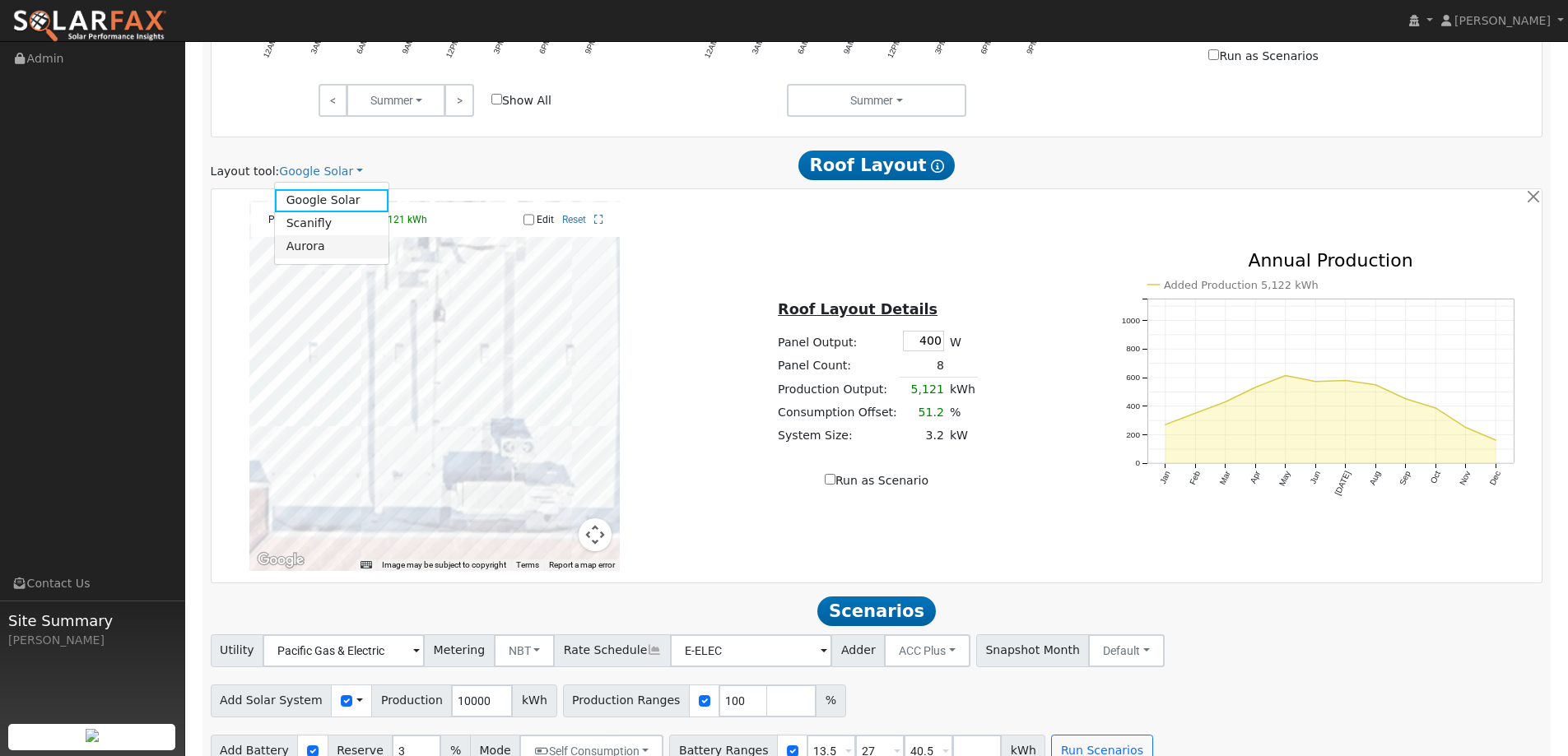
click at [339, 241] on link "Aurora" at bounding box center [332, 247] width 114 height 23
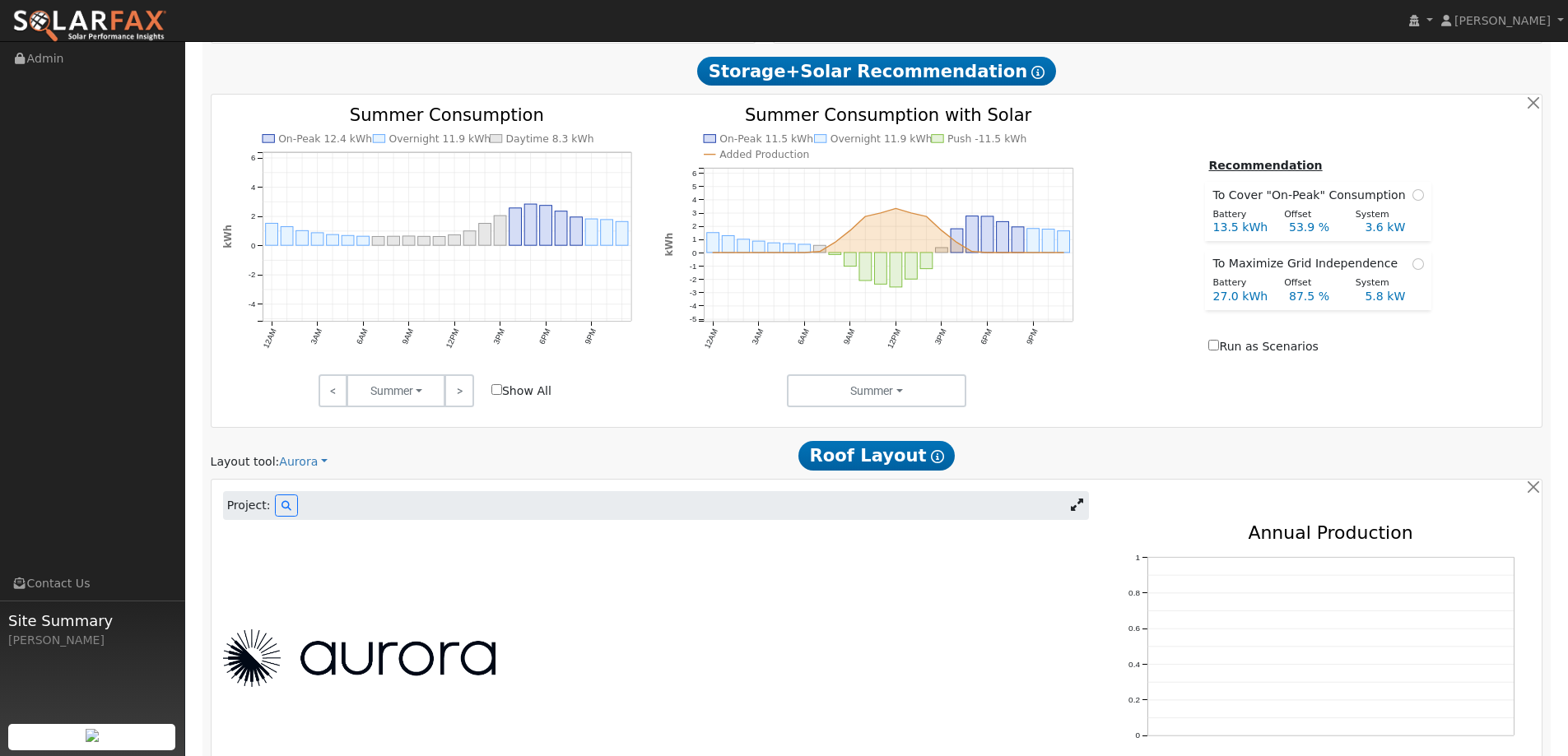
scroll to position [861, 0]
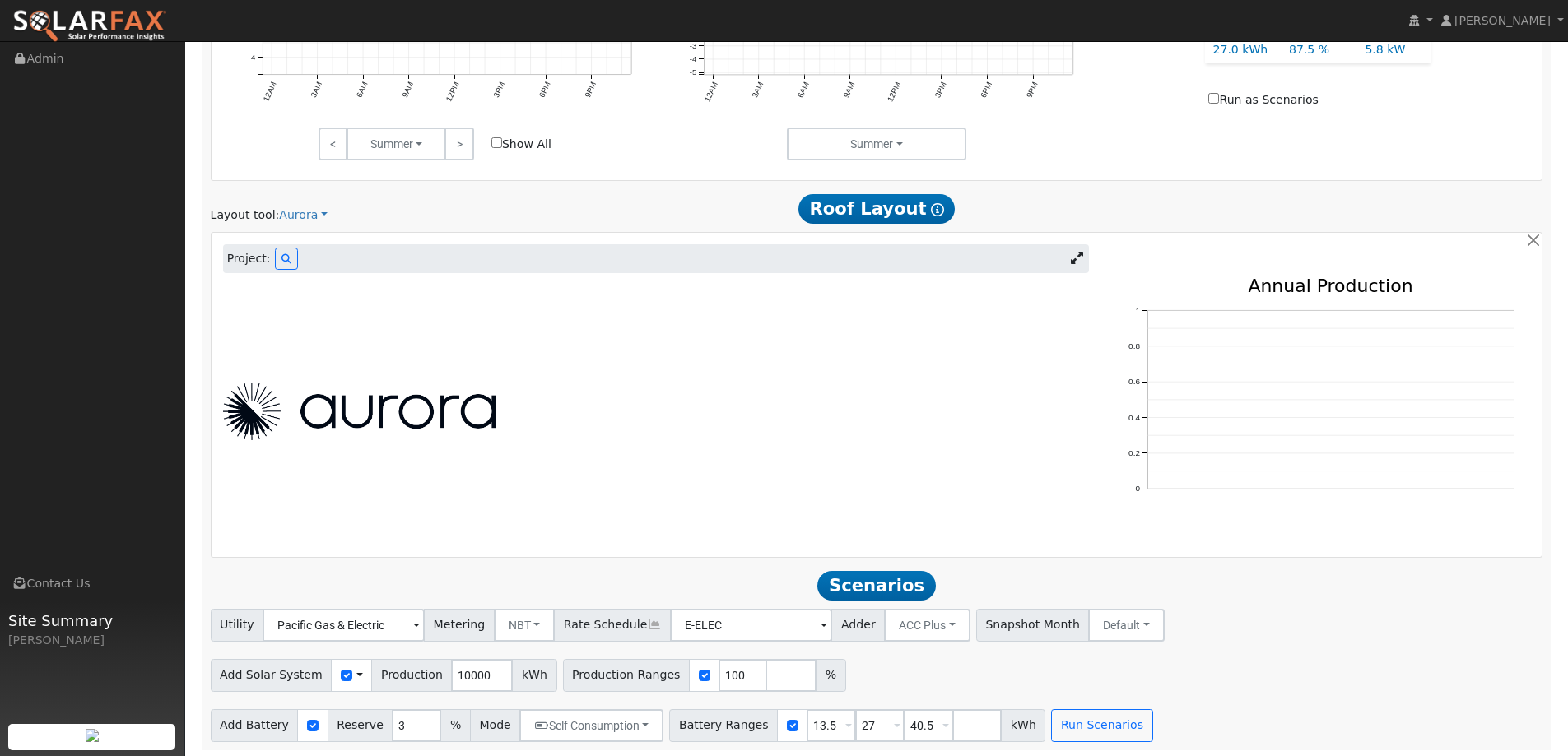
click at [278, 245] on div "Project:" at bounding box center [656, 259] width 866 height 30
click at [292, 258] on div "Project:" at bounding box center [656, 259] width 866 height 30
click at [284, 258] on icon at bounding box center [286, 259] width 10 height 10
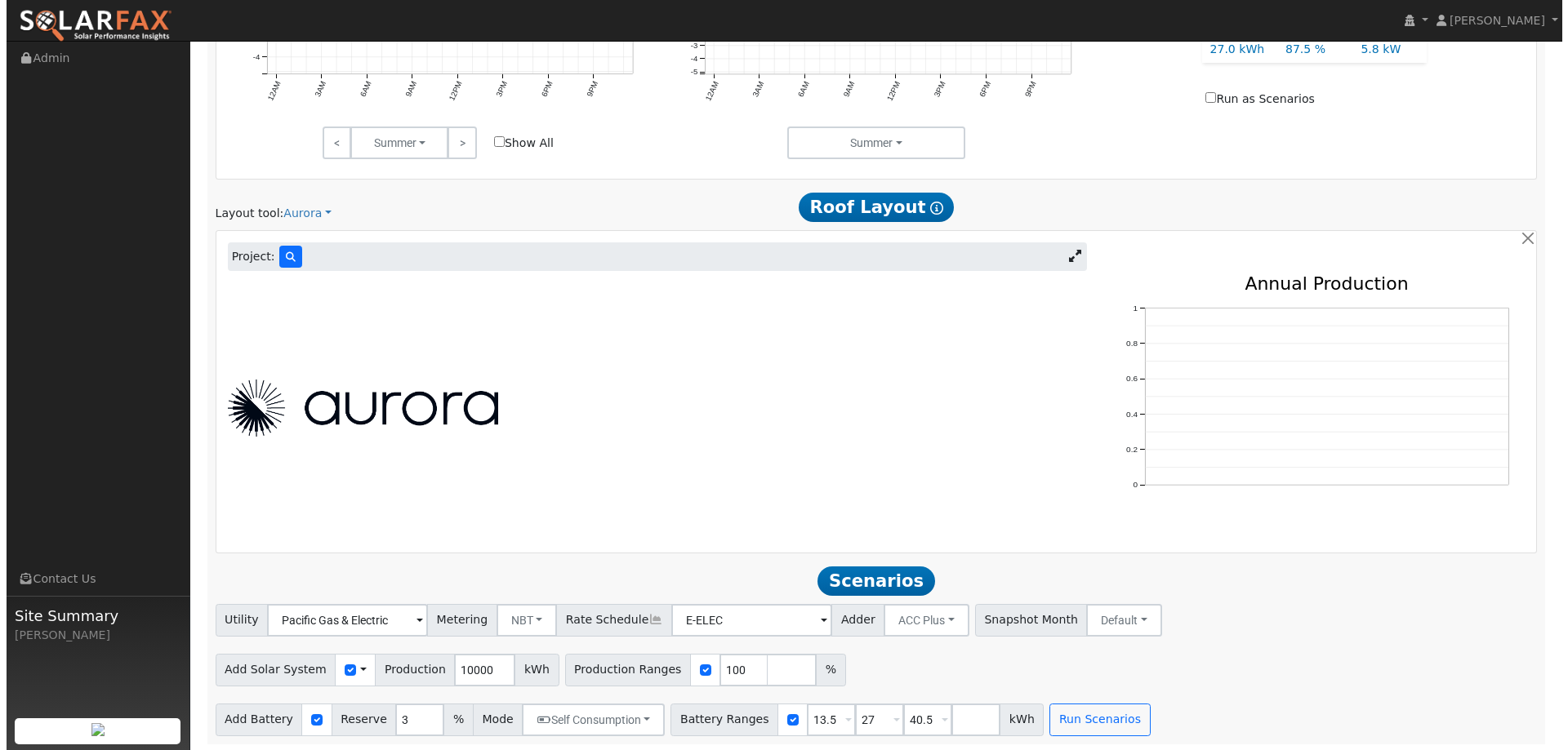
scroll to position [856, 0]
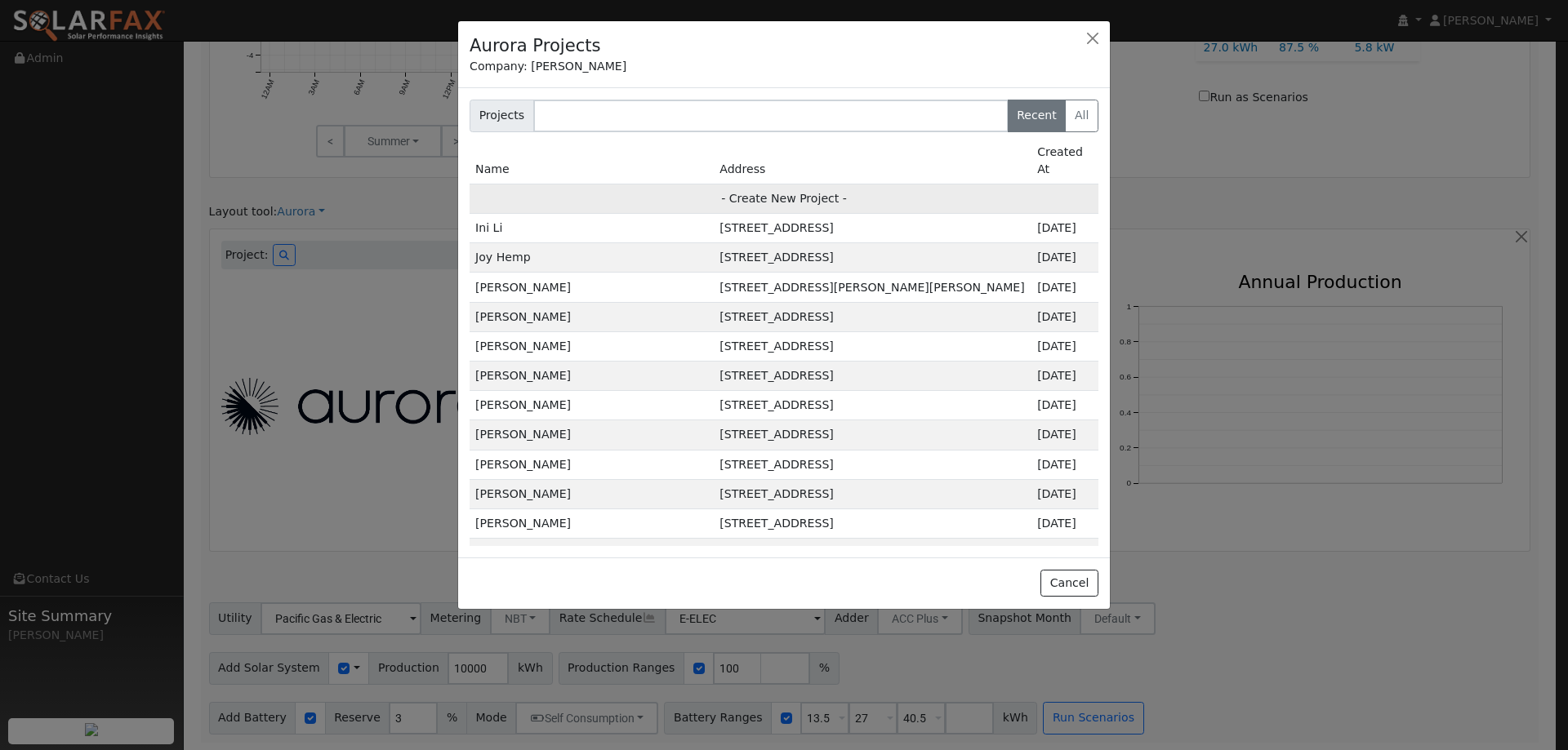
click at [796, 184] on td "- Create New Project -" at bounding box center [784, 198] width 629 height 30
type input "[PERSON_NAME]"
type input "[STREET_ADDRESS][US_STATE]"
type input "[GEOGRAPHIC_DATA]"
type input "CA"
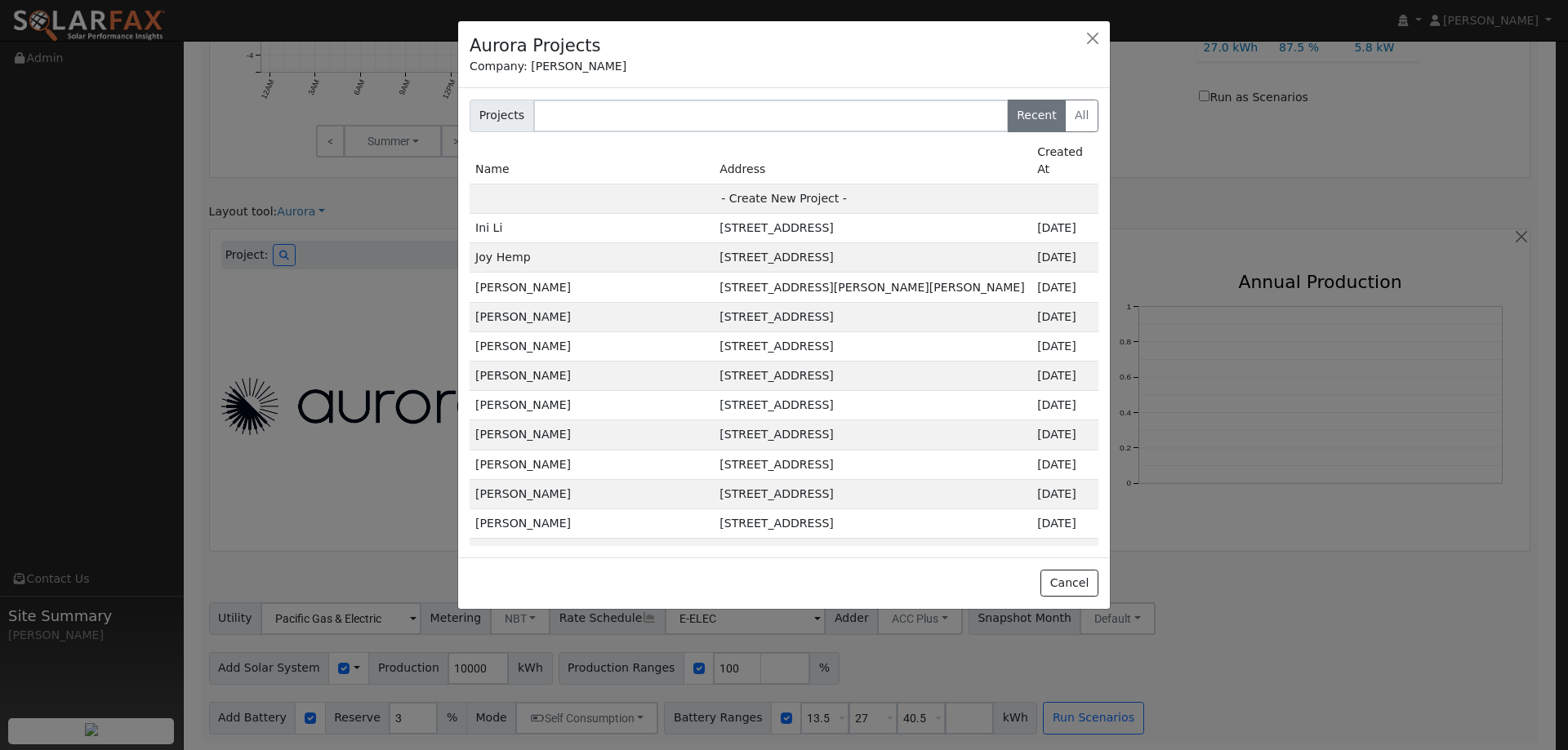
type input "94533"
type input "Design"
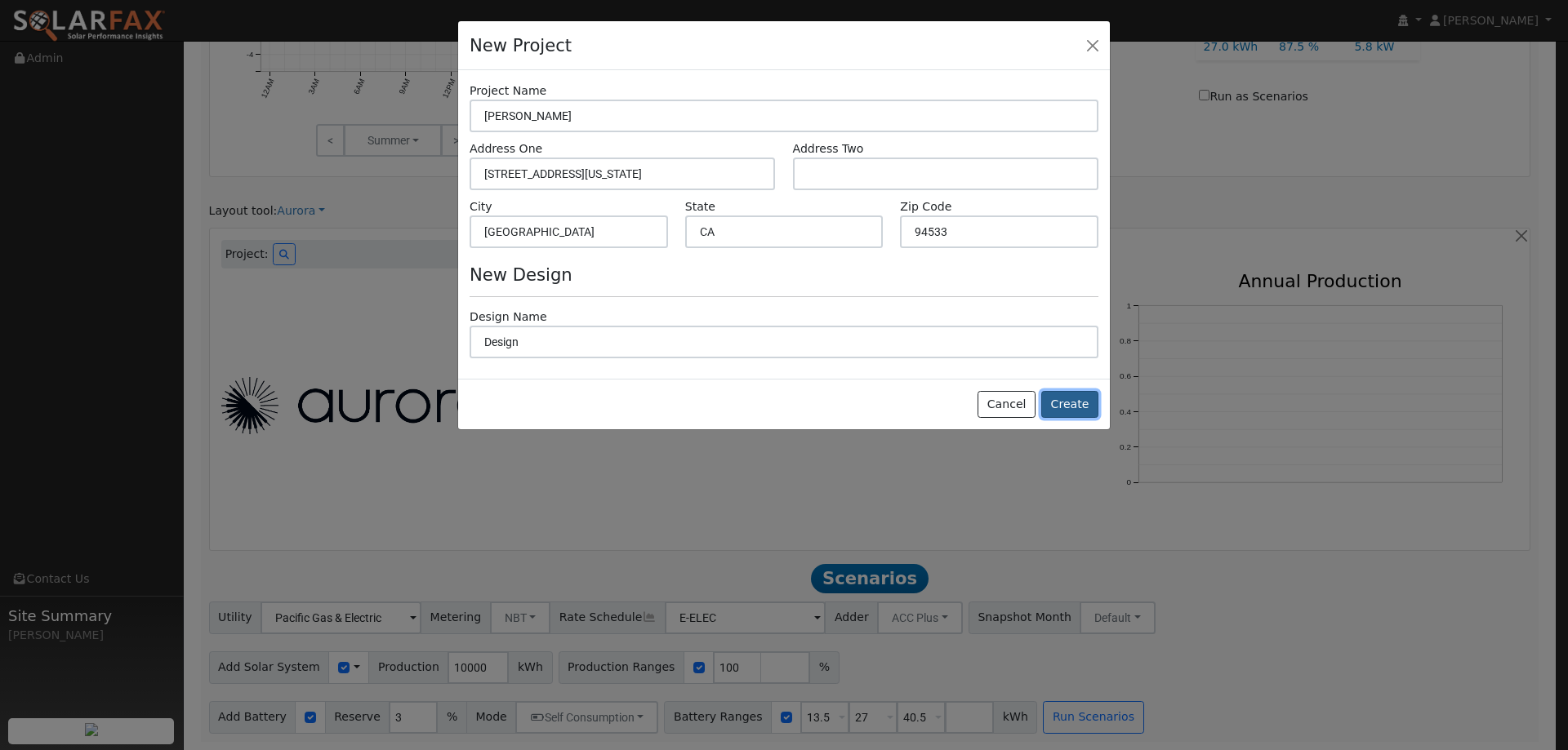
click at [1063, 399] on button "Create" at bounding box center [1069, 405] width 57 height 28
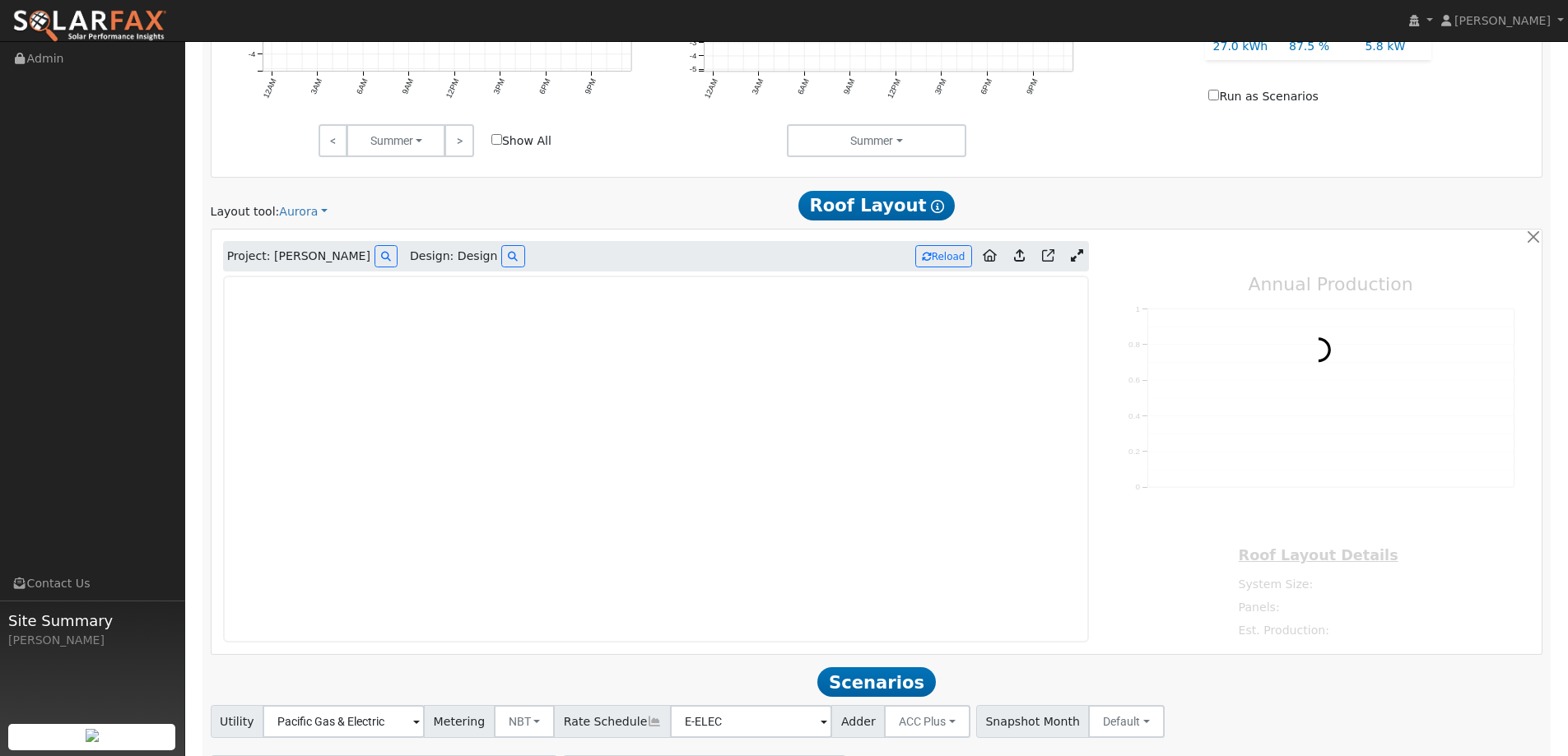
type input "0"
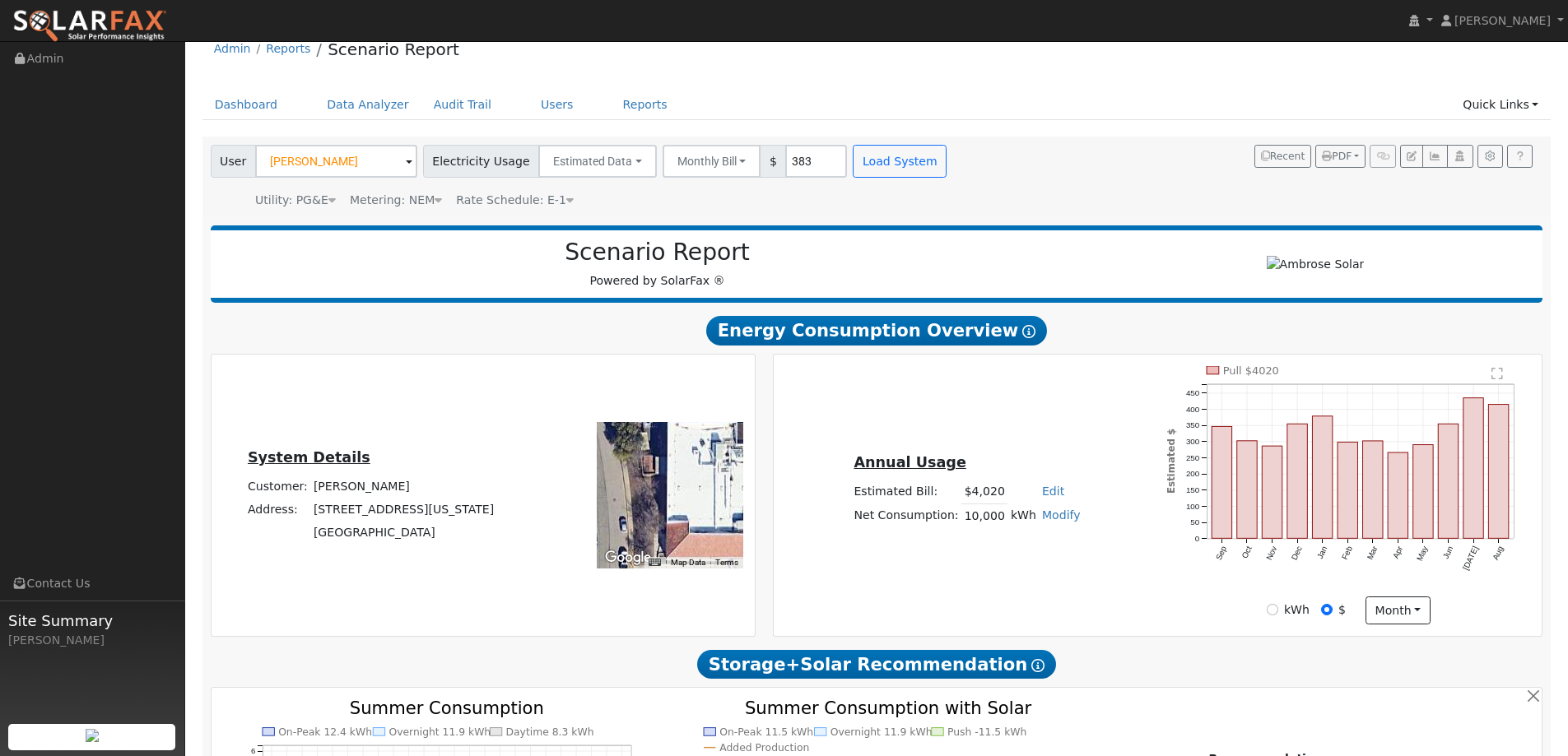
scroll to position [0, 0]
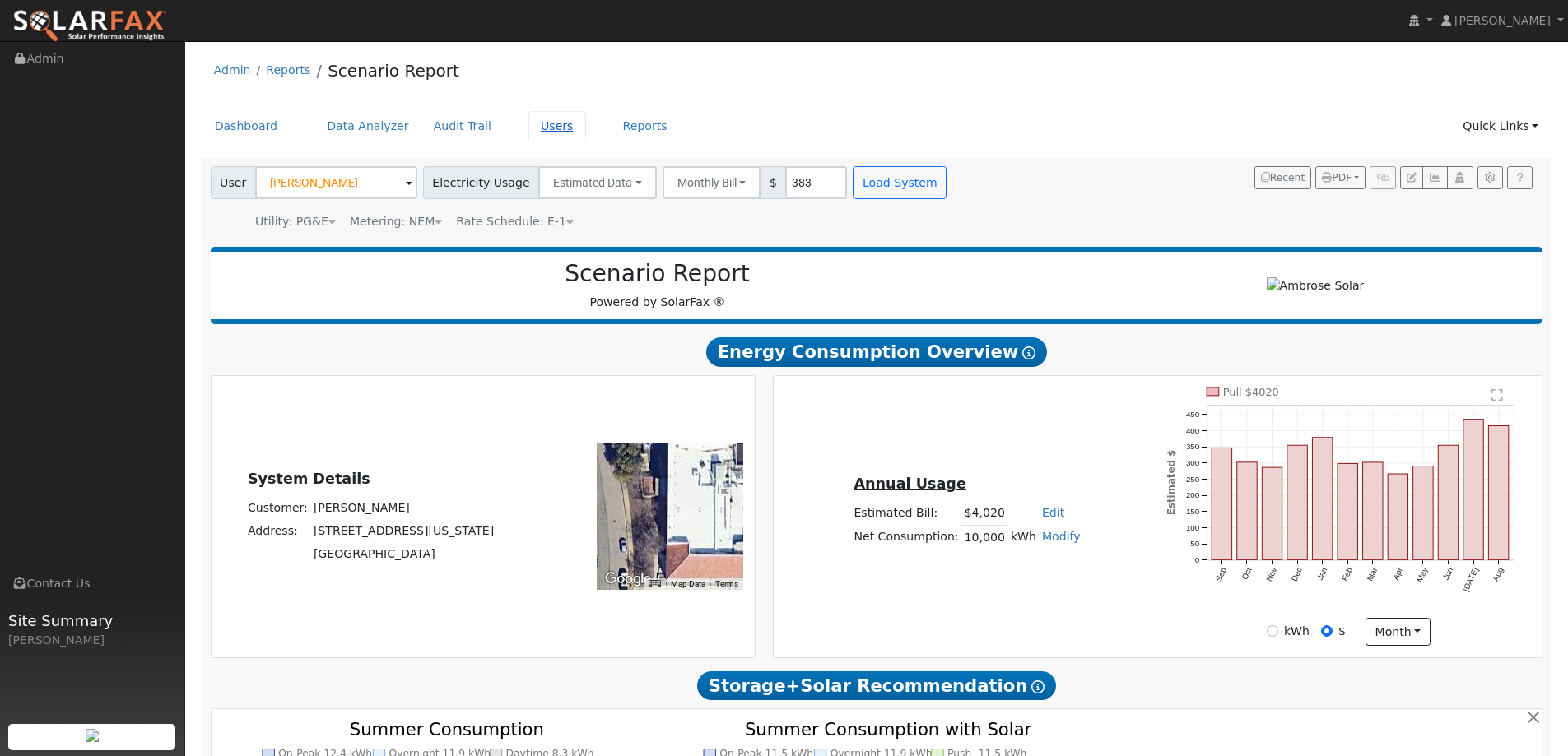
click at [540, 128] on link "Users" at bounding box center [557, 126] width 58 height 31
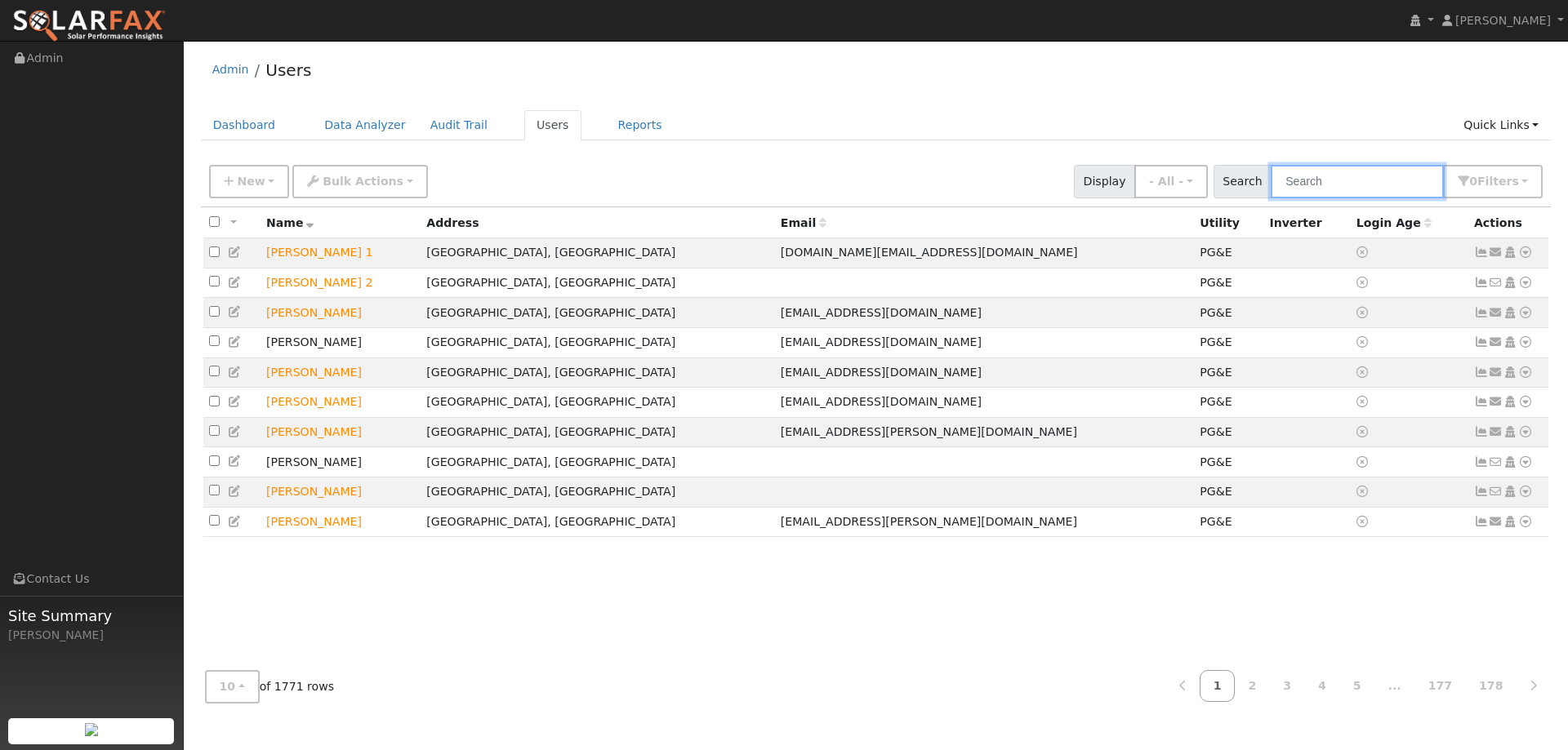
click at [1350, 193] on input "text" at bounding box center [1356, 181] width 173 height 33
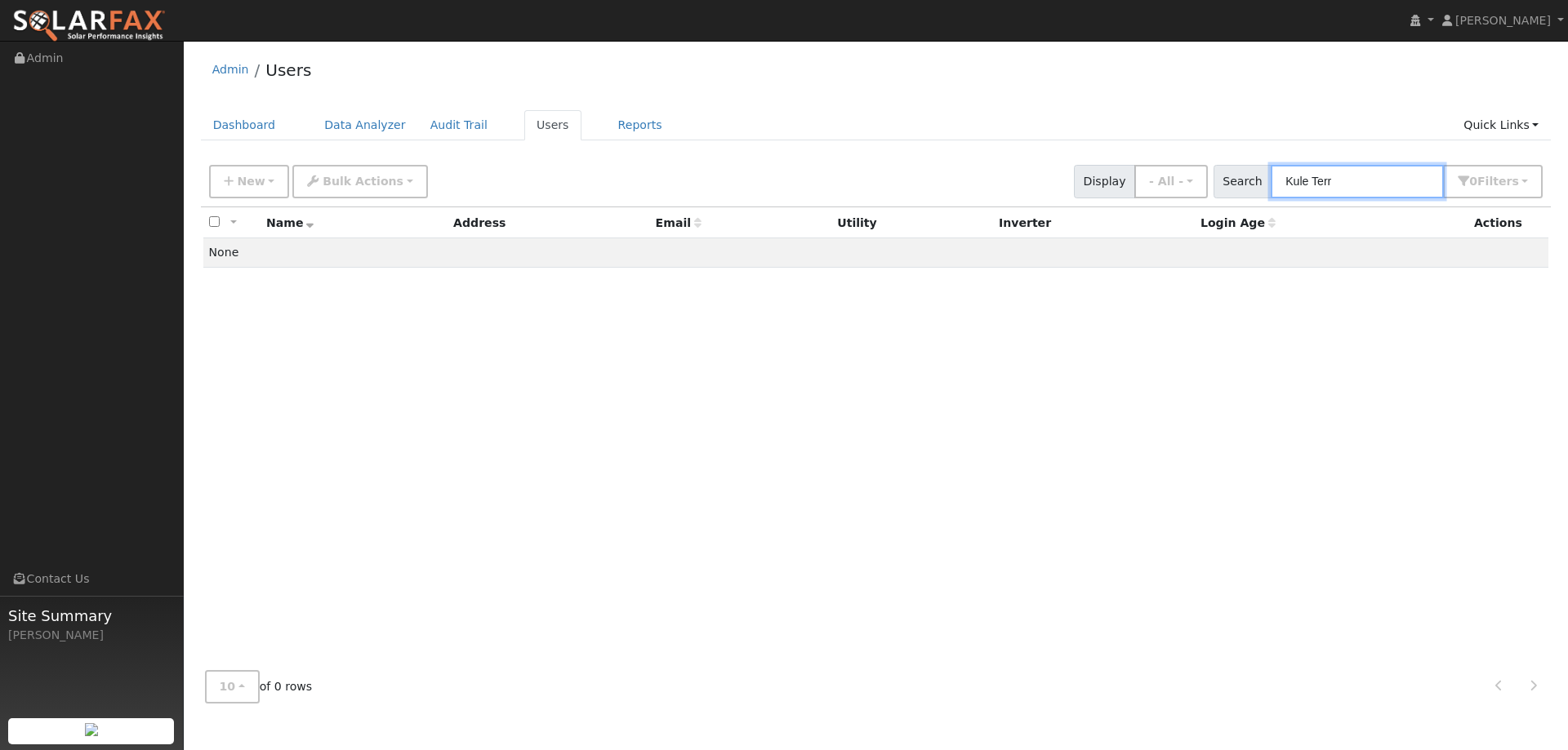
click at [1313, 185] on input "Kule Terr" at bounding box center [1356, 181] width 173 height 33
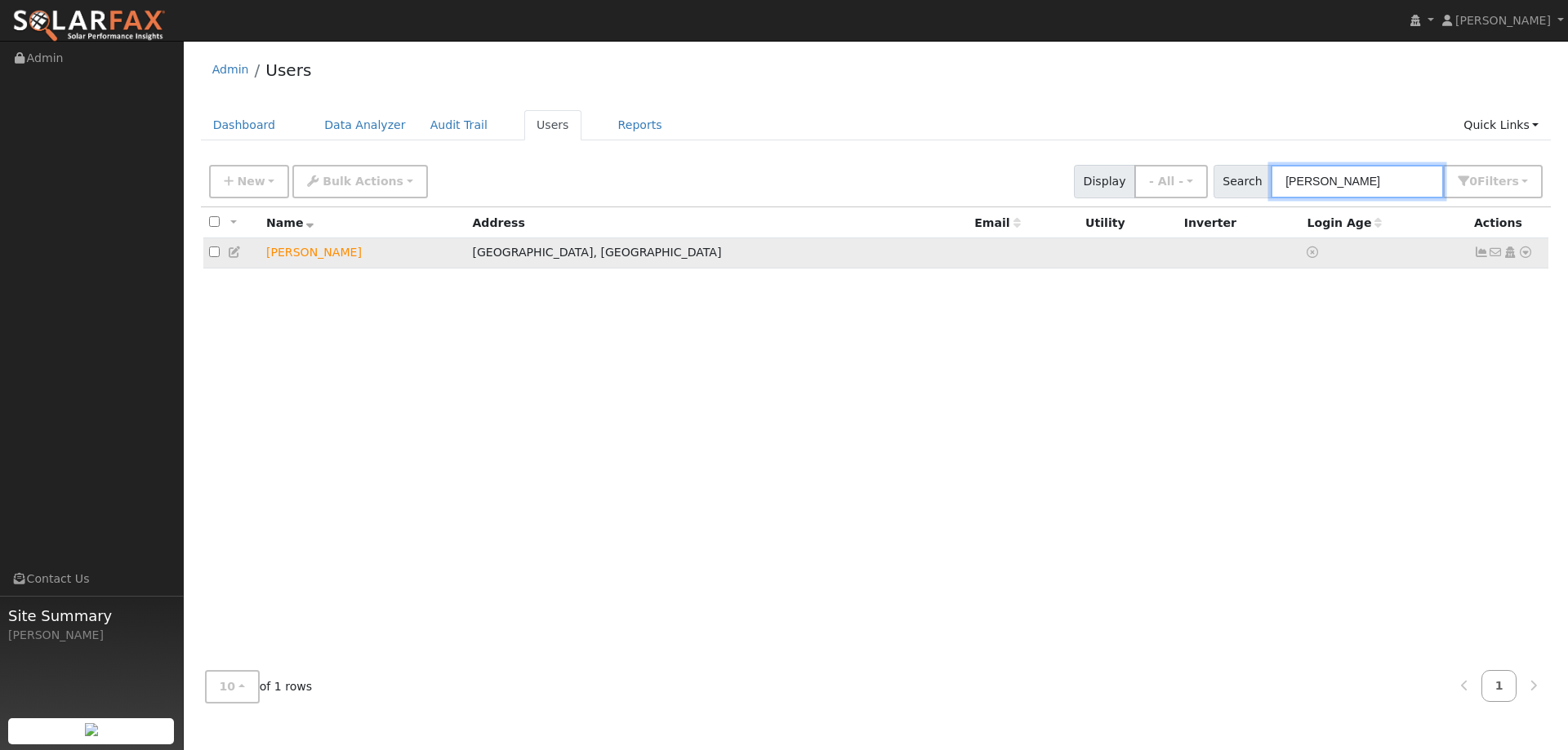
type input "Kyle Terr"
click at [1520, 254] on icon at bounding box center [1525, 252] width 15 height 12
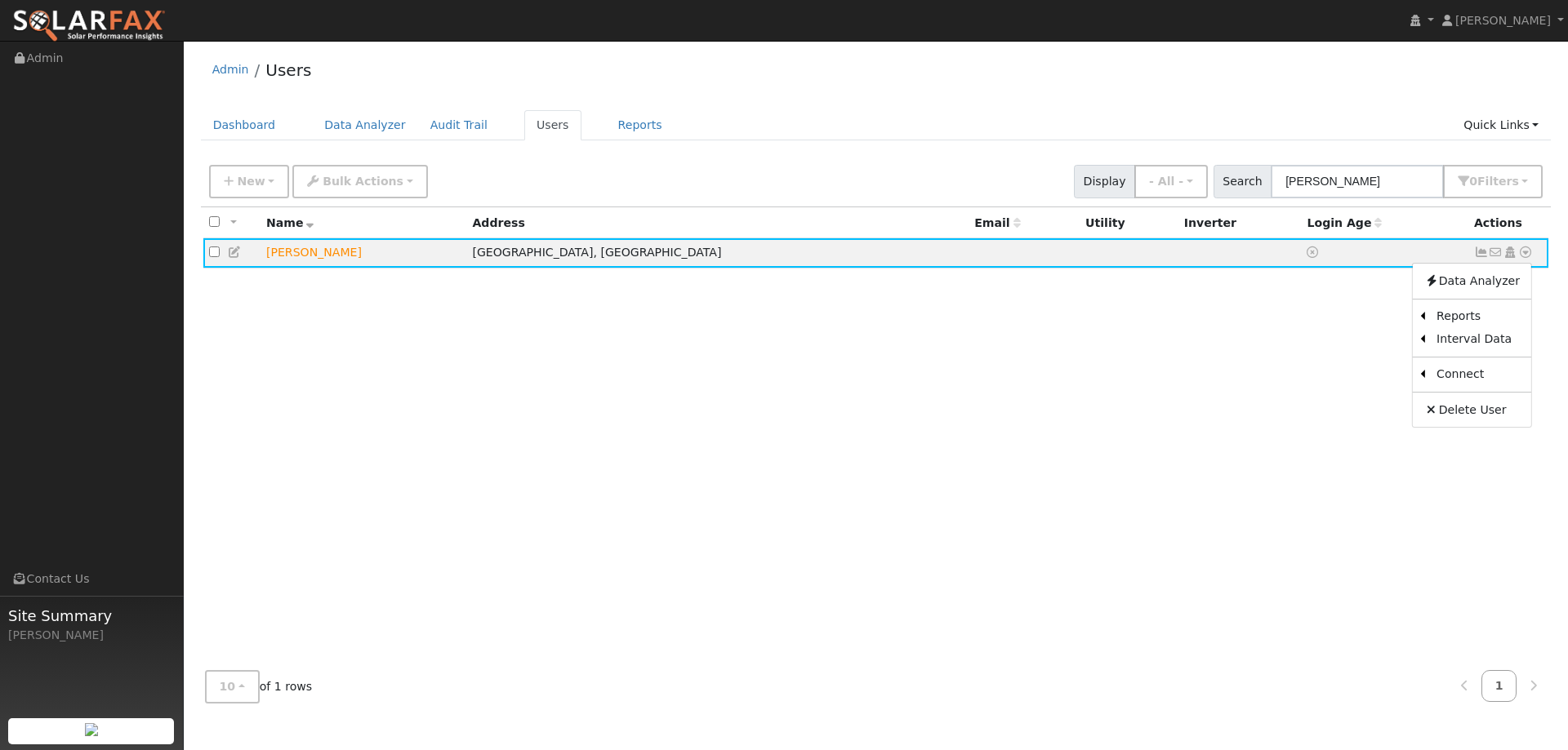
click at [1292, 350] on div "All None All on page None on page Name Address Email Utility Inverter Login Age…" at bounding box center [876, 432] width 1350 height 450
click at [226, 251] on td at bounding box center [232, 253] width 57 height 31
click at [232, 251] on icon at bounding box center [235, 252] width 15 height 12
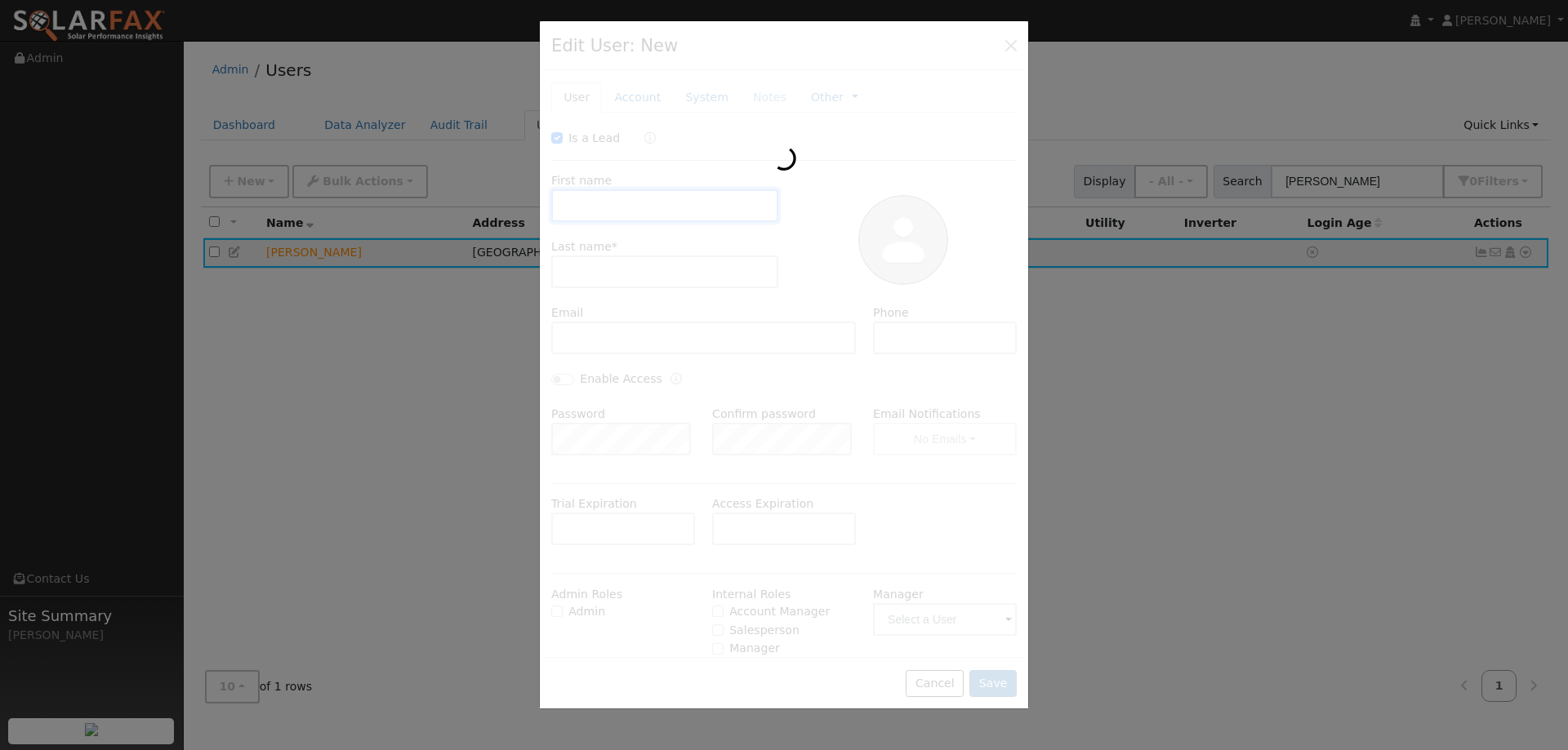
checkbox input "true"
type input "[PERSON_NAME]"
type input "Terrill"
type input "(707) 227-4724"
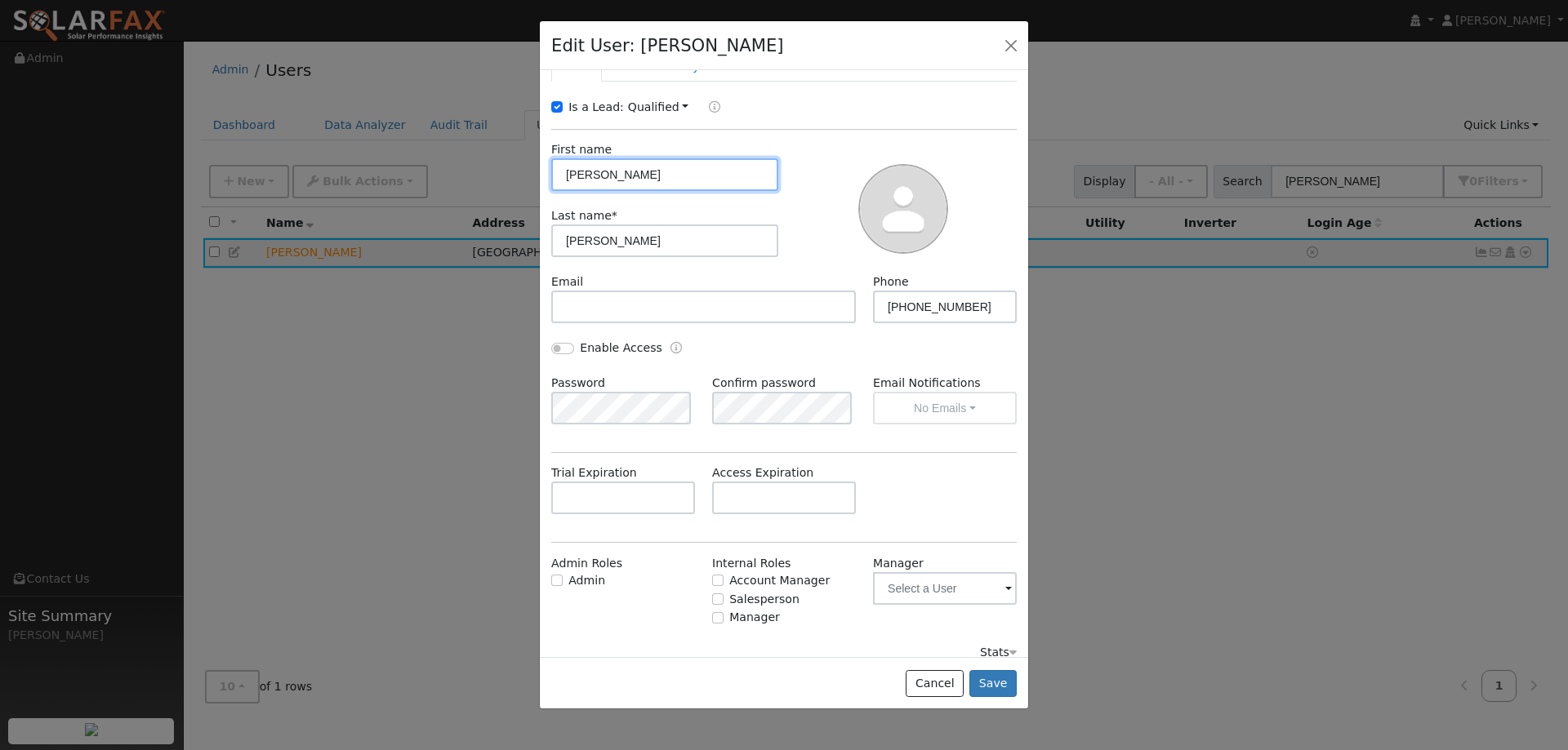
scroll to position [46, 0]
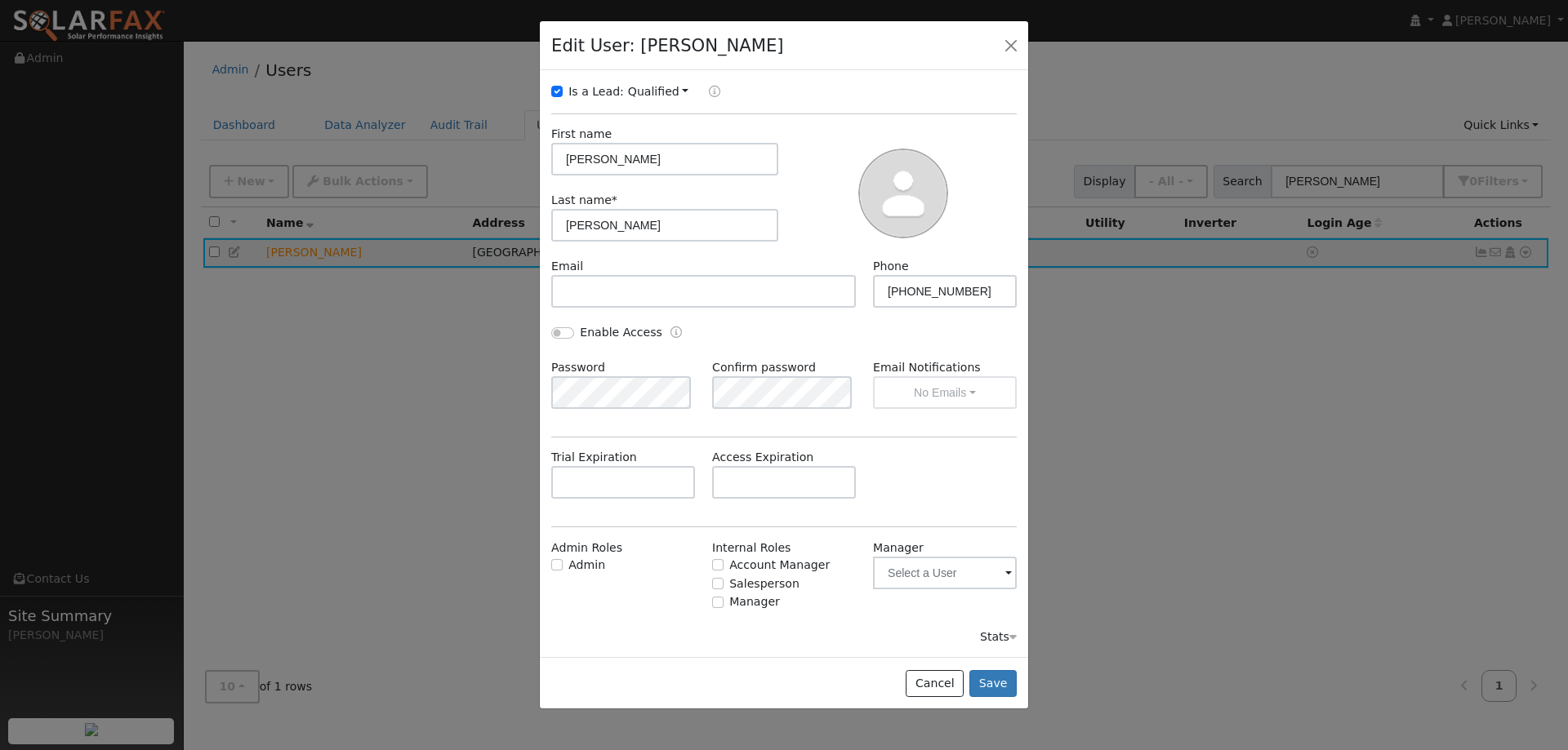
click at [995, 635] on div "Stats" at bounding box center [998, 637] width 36 height 17
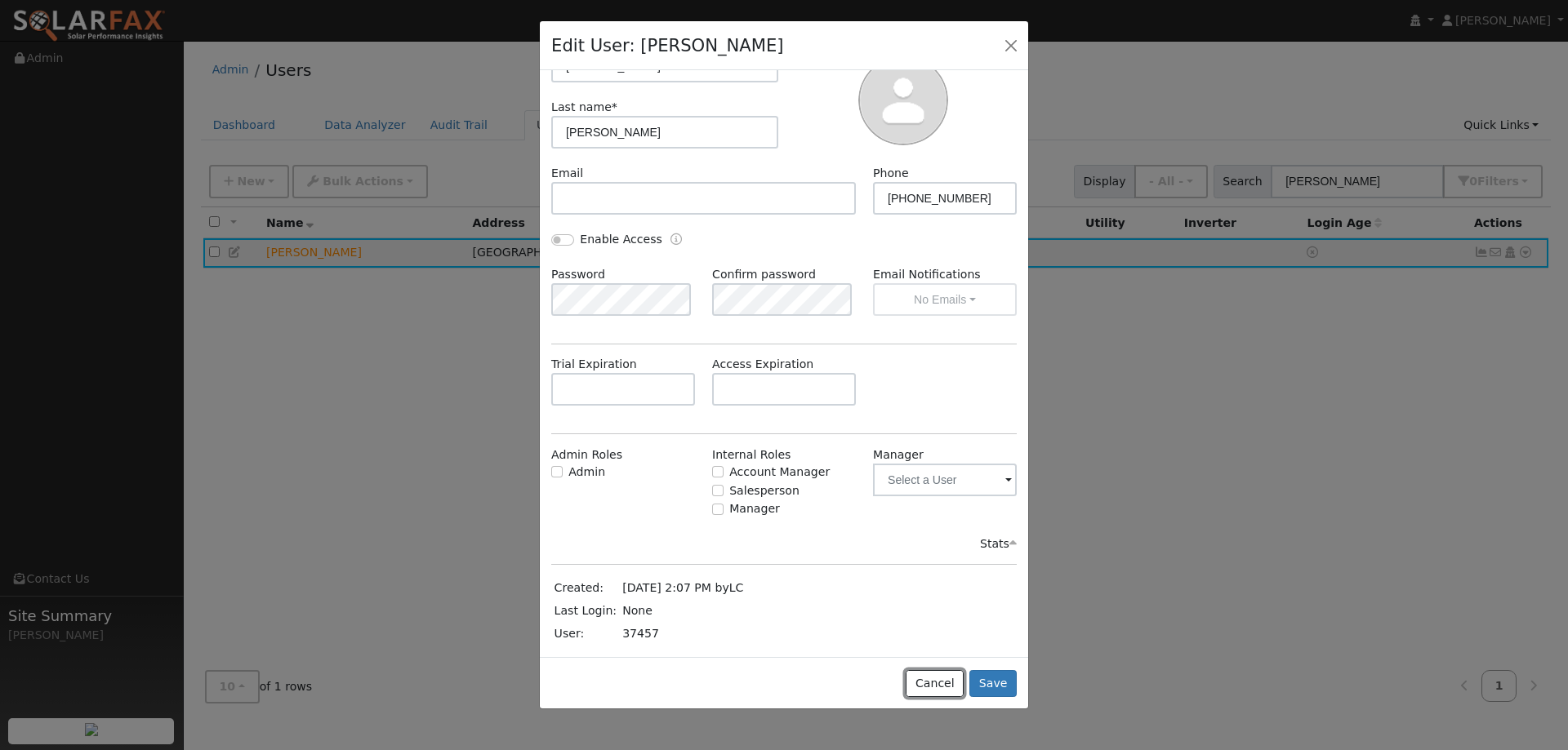
drag, startPoint x: 944, startPoint y: 679, endPoint x: 916, endPoint y: 662, distance: 32.8
click at [942, 676] on button "Cancel" at bounding box center [934, 684] width 58 height 28
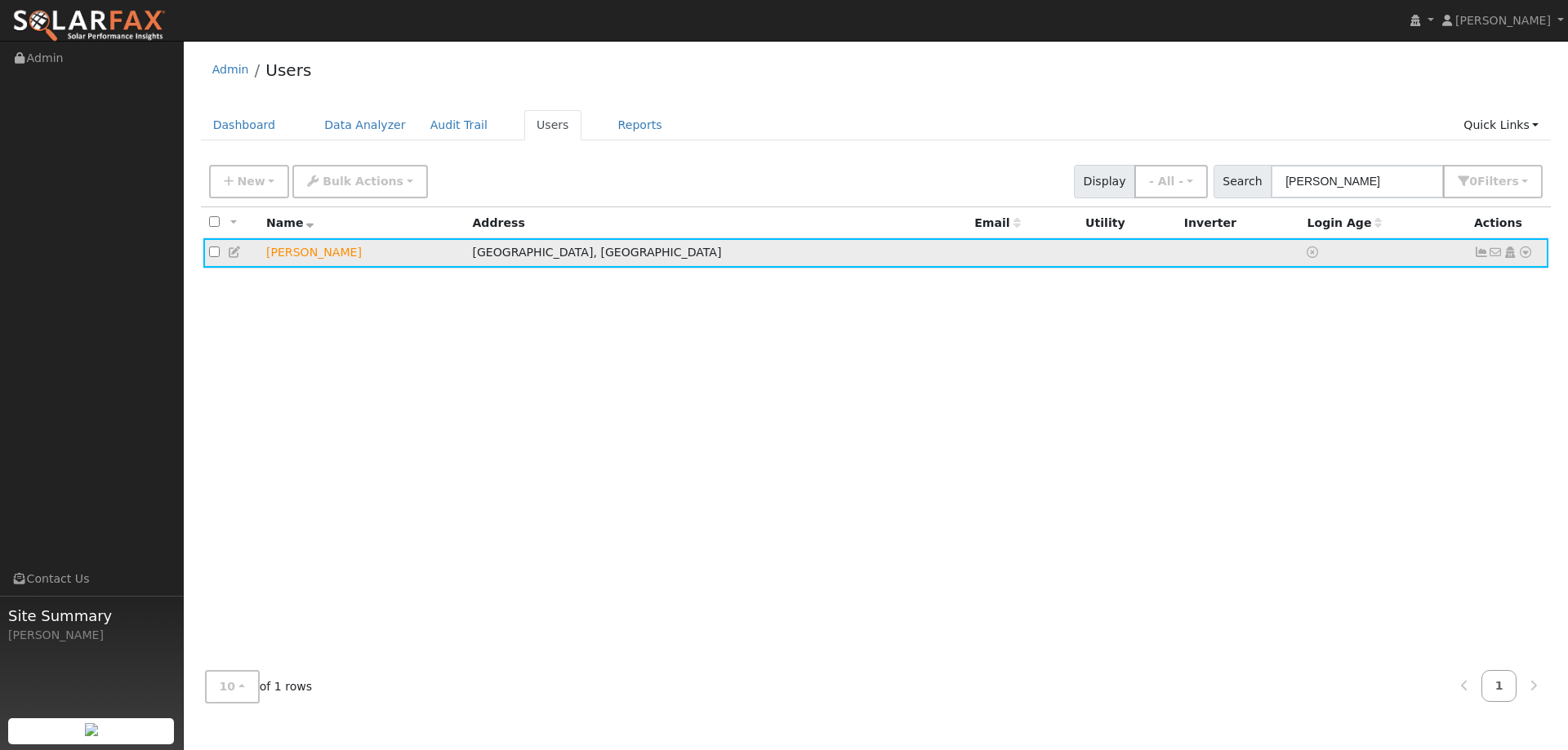
click at [1533, 256] on td "No email address Send Email... Copy a Link Reset Password Open Access Data Anal…" at bounding box center [1508, 253] width 81 height 31
click at [1523, 258] on icon at bounding box center [1525, 252] width 15 height 12
click at [232, 257] on icon at bounding box center [235, 252] width 15 height 12
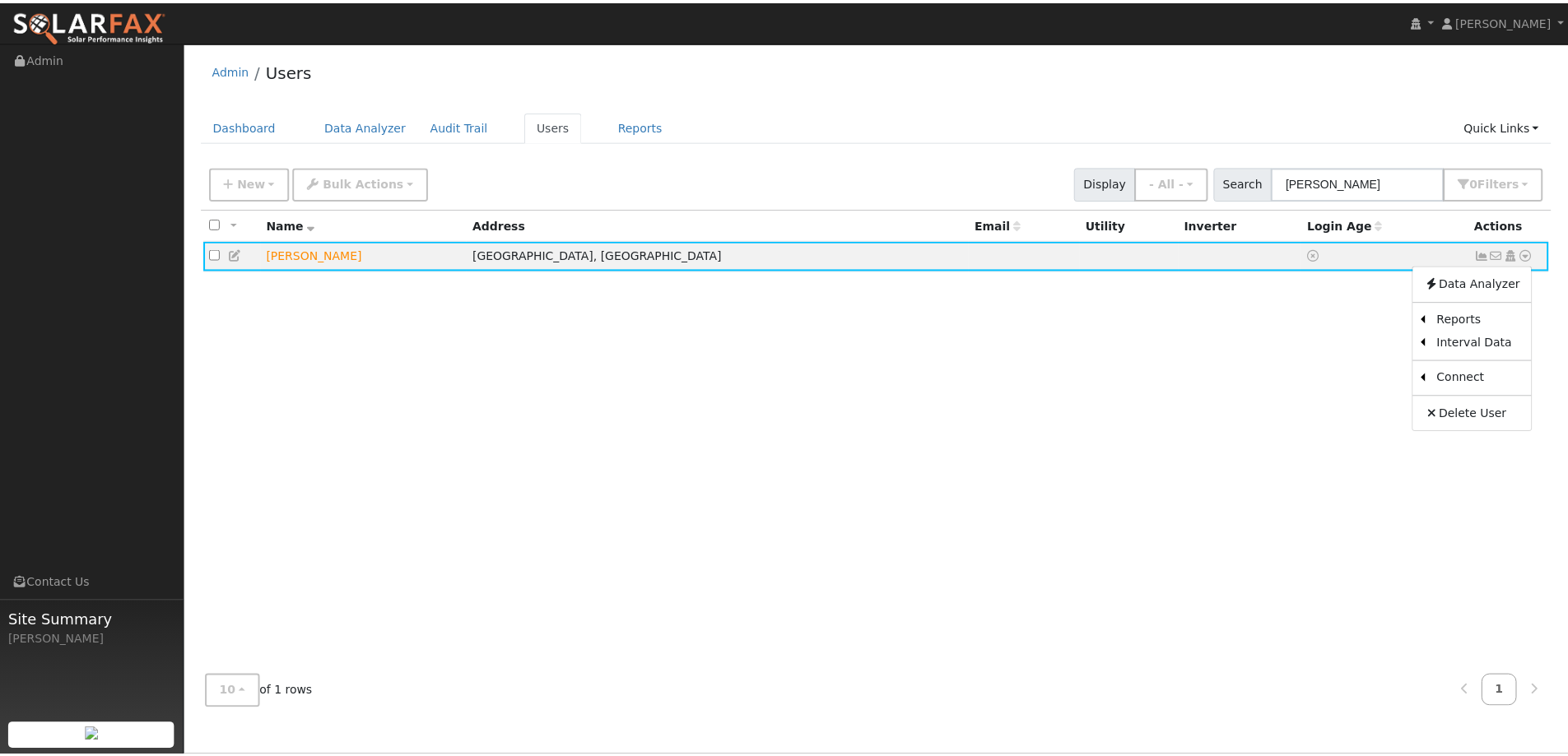
scroll to position [0, 0]
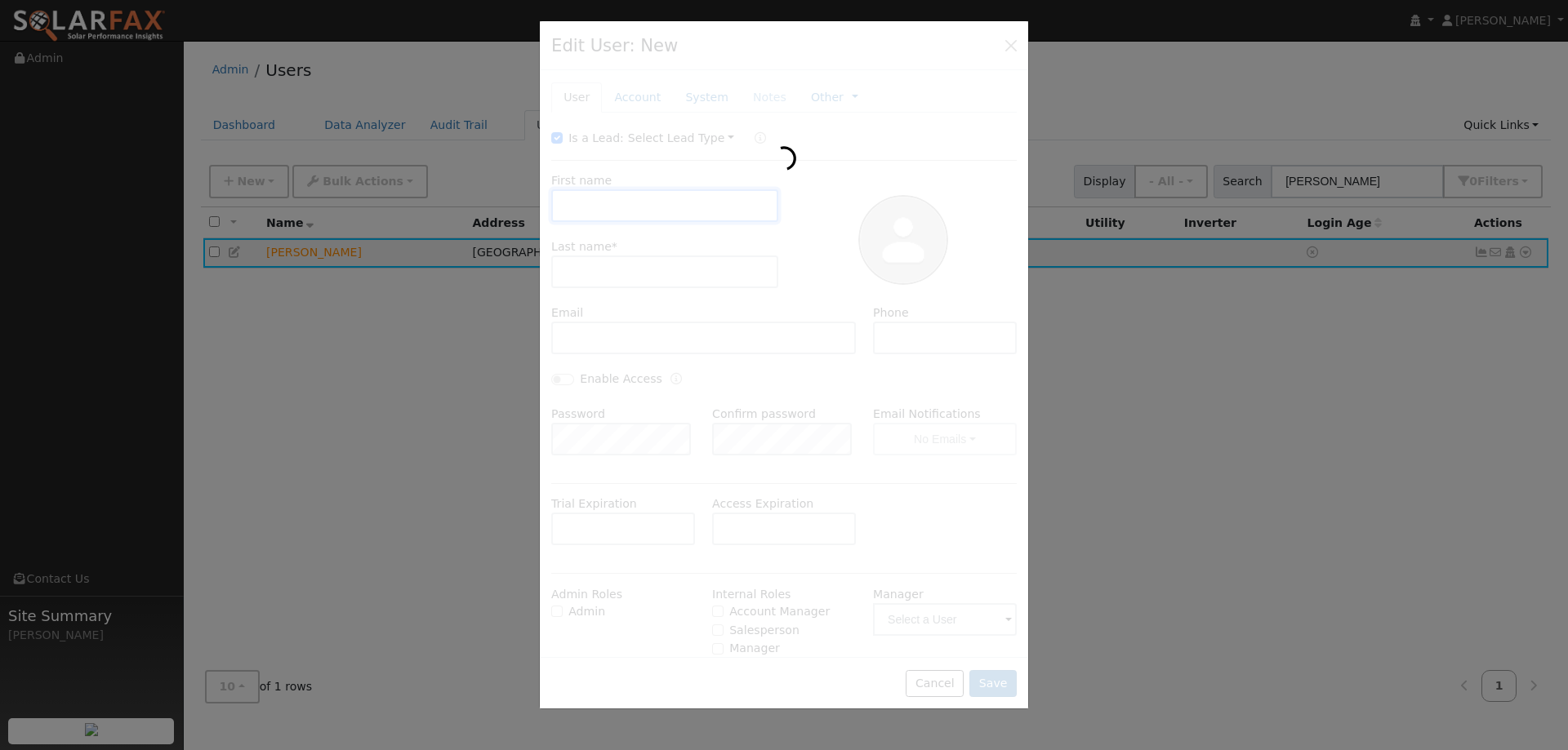
type input "[PERSON_NAME]"
type input "Terrill"
type input "(707) 227-4724"
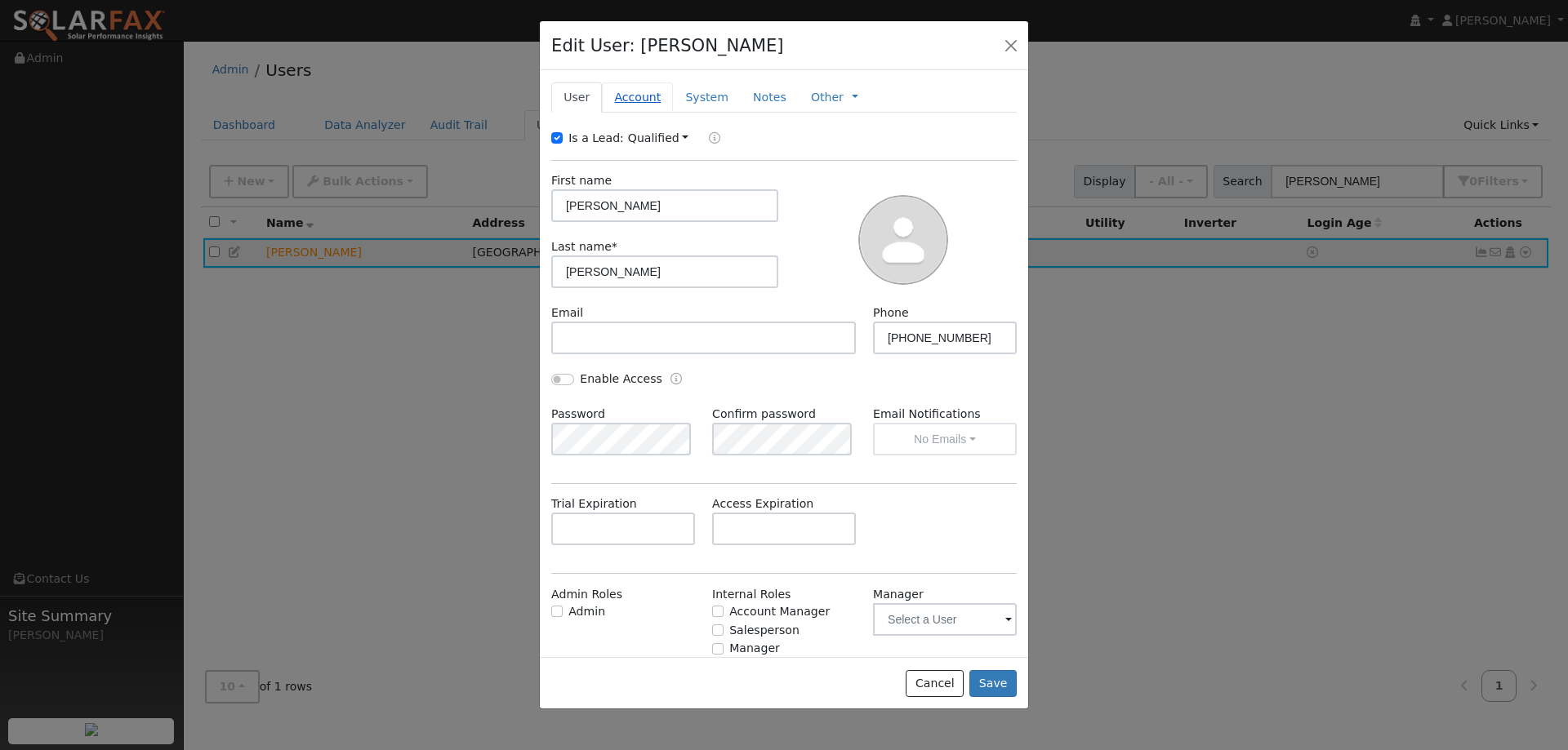
click at [621, 95] on link "Account" at bounding box center [637, 98] width 71 height 31
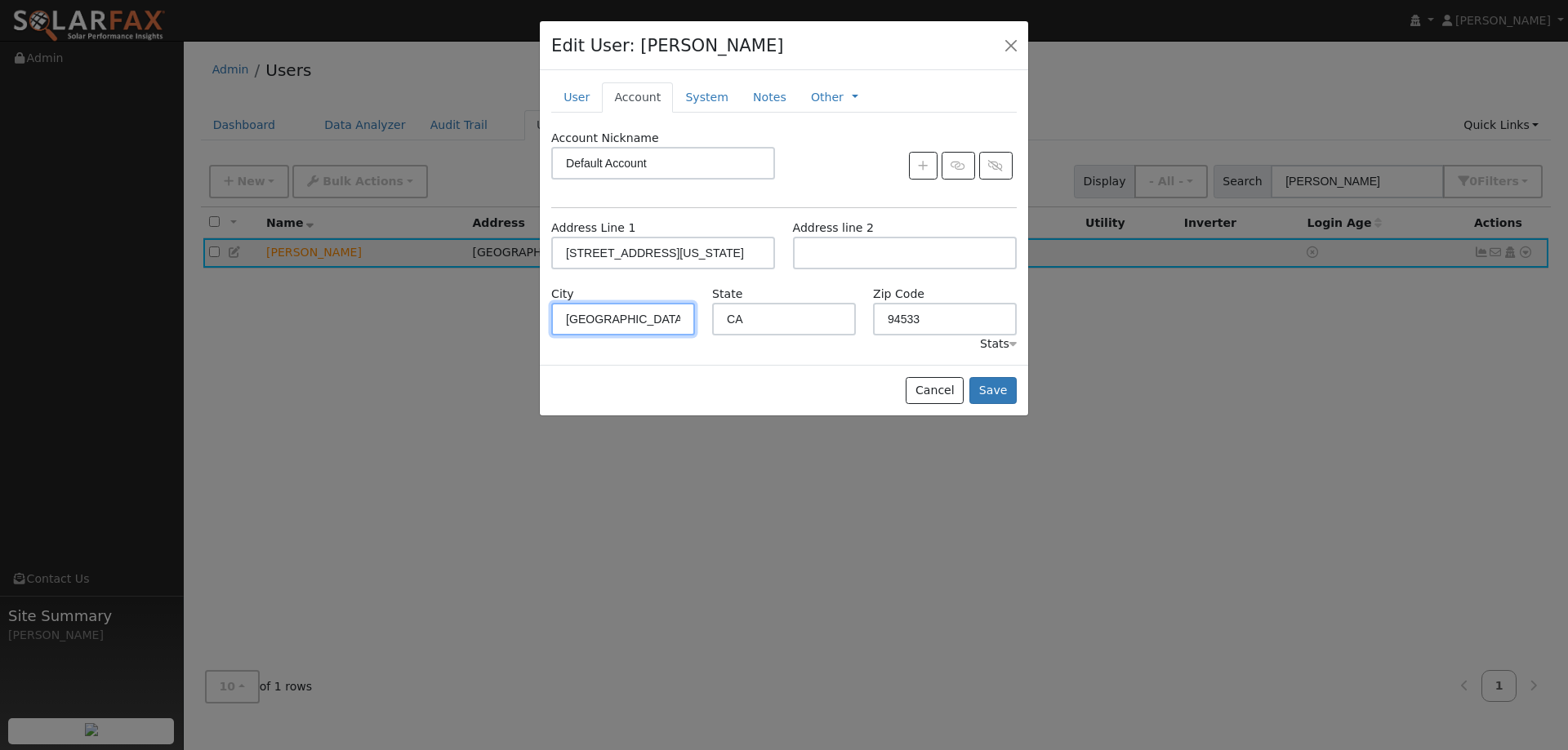
drag, startPoint x: 676, startPoint y: 318, endPoint x: 535, endPoint y: 329, distance: 141.4
click at [535, 329] on div "Edit User: Kyle Terrill Default Account Default Account 630 Kentucky Street, Fa…" at bounding box center [784, 375] width 1568 height 750
type input "Vacaville"
click at [926, 326] on input "94533" at bounding box center [945, 318] width 144 height 32
click at [933, 314] on input "94533" at bounding box center [945, 318] width 144 height 32
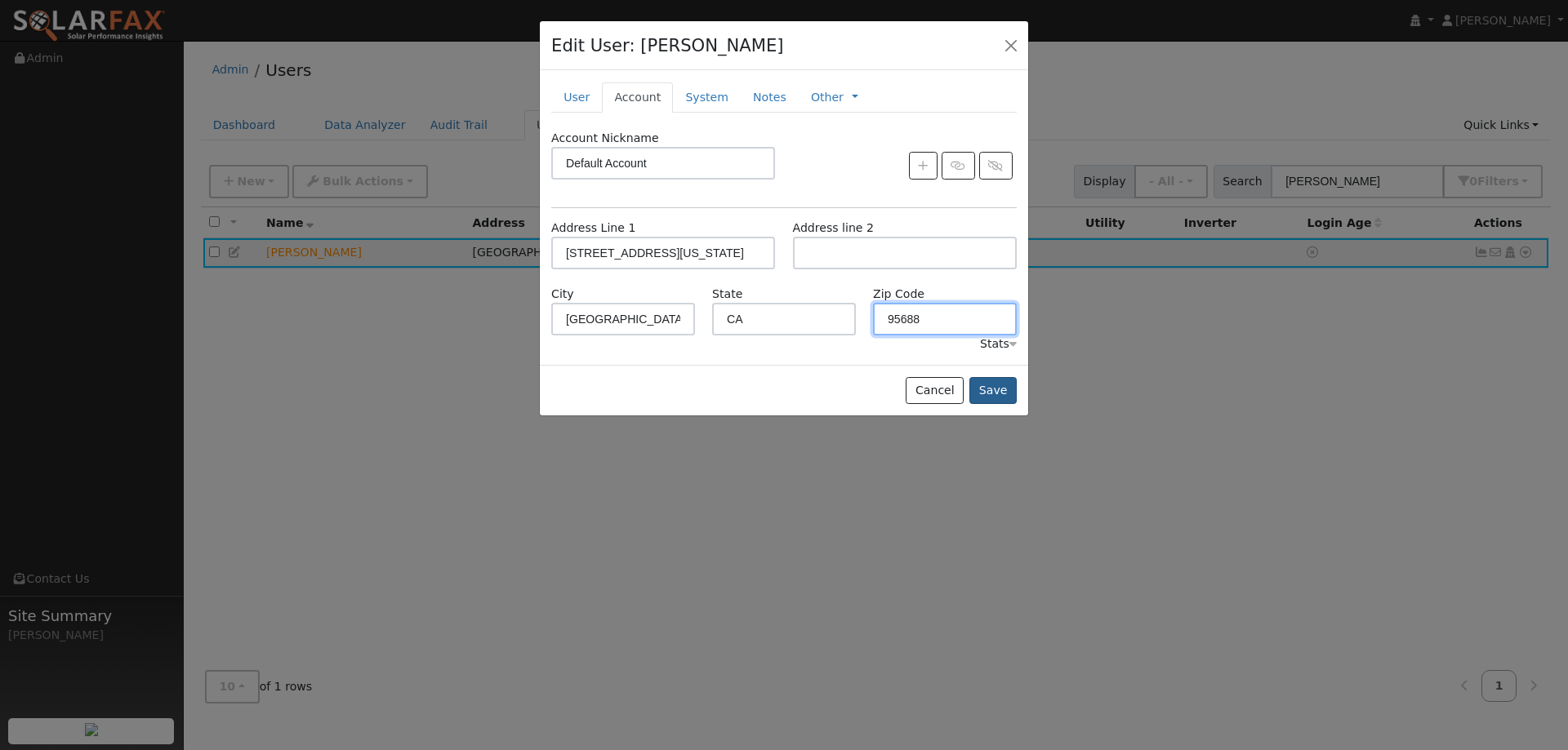
type input "95688"
click at [992, 389] on button "Save" at bounding box center [992, 391] width 47 height 28
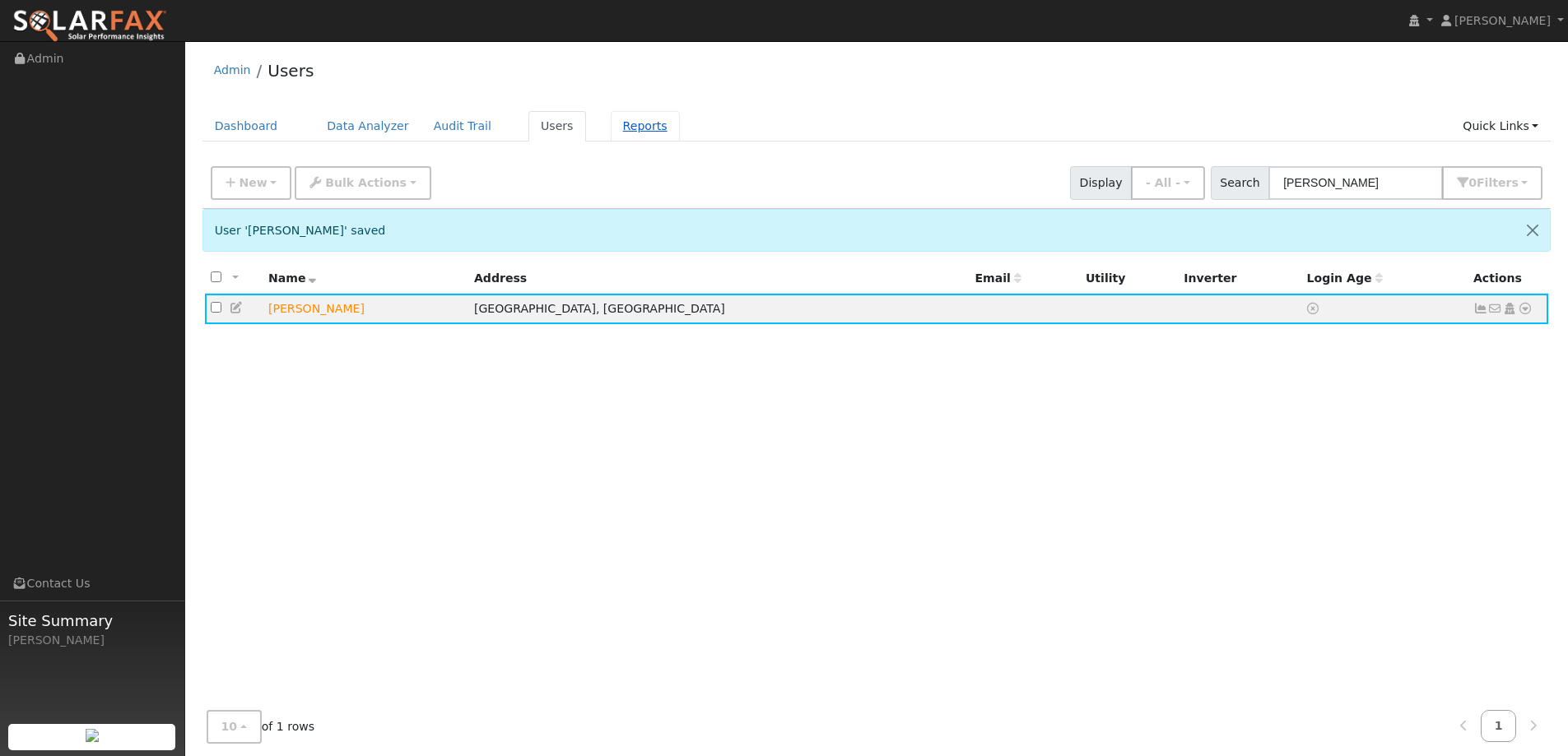
click at [611, 128] on link "Reports" at bounding box center [645, 126] width 69 height 31
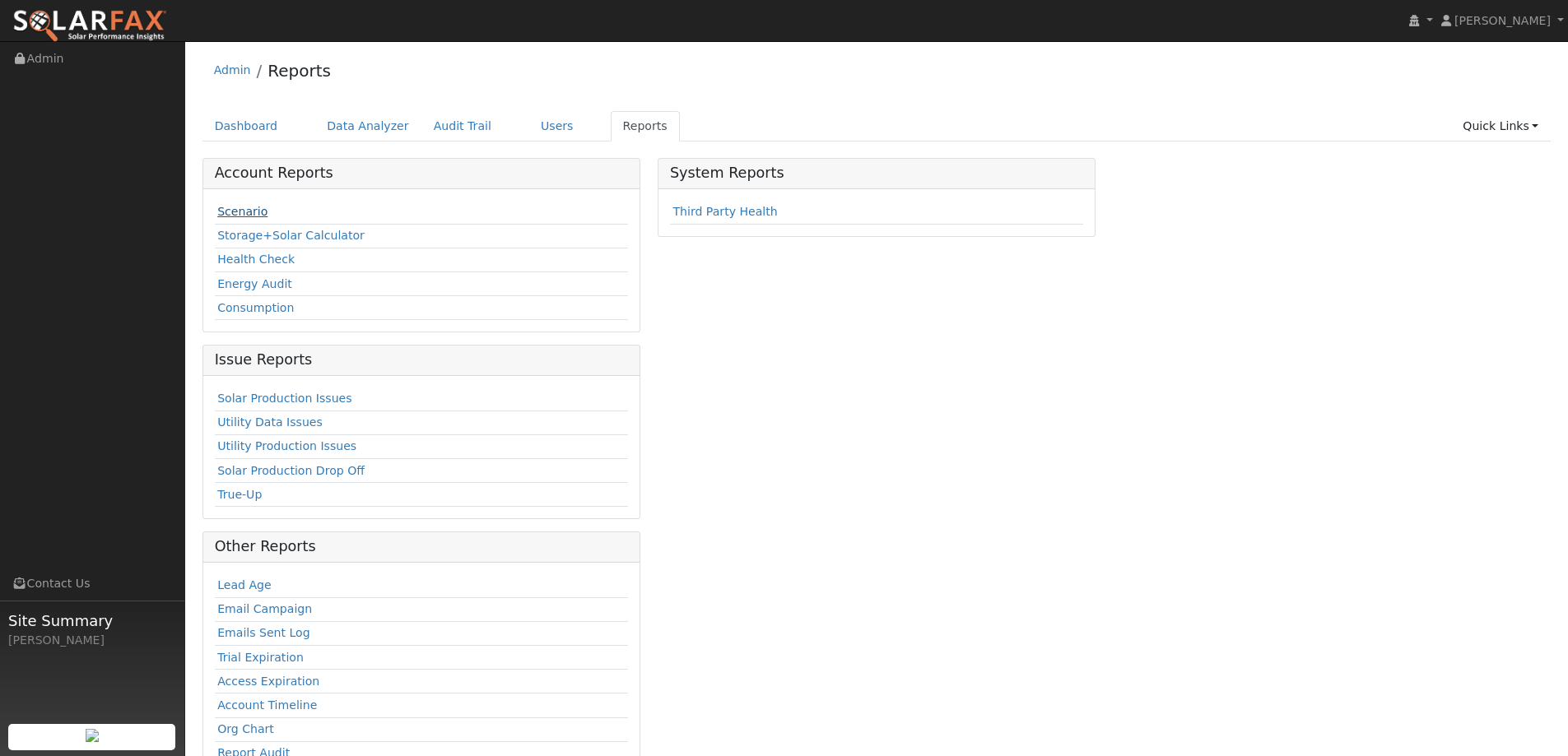
click at [250, 205] on link "Scenario" at bounding box center [243, 212] width 50 height 13
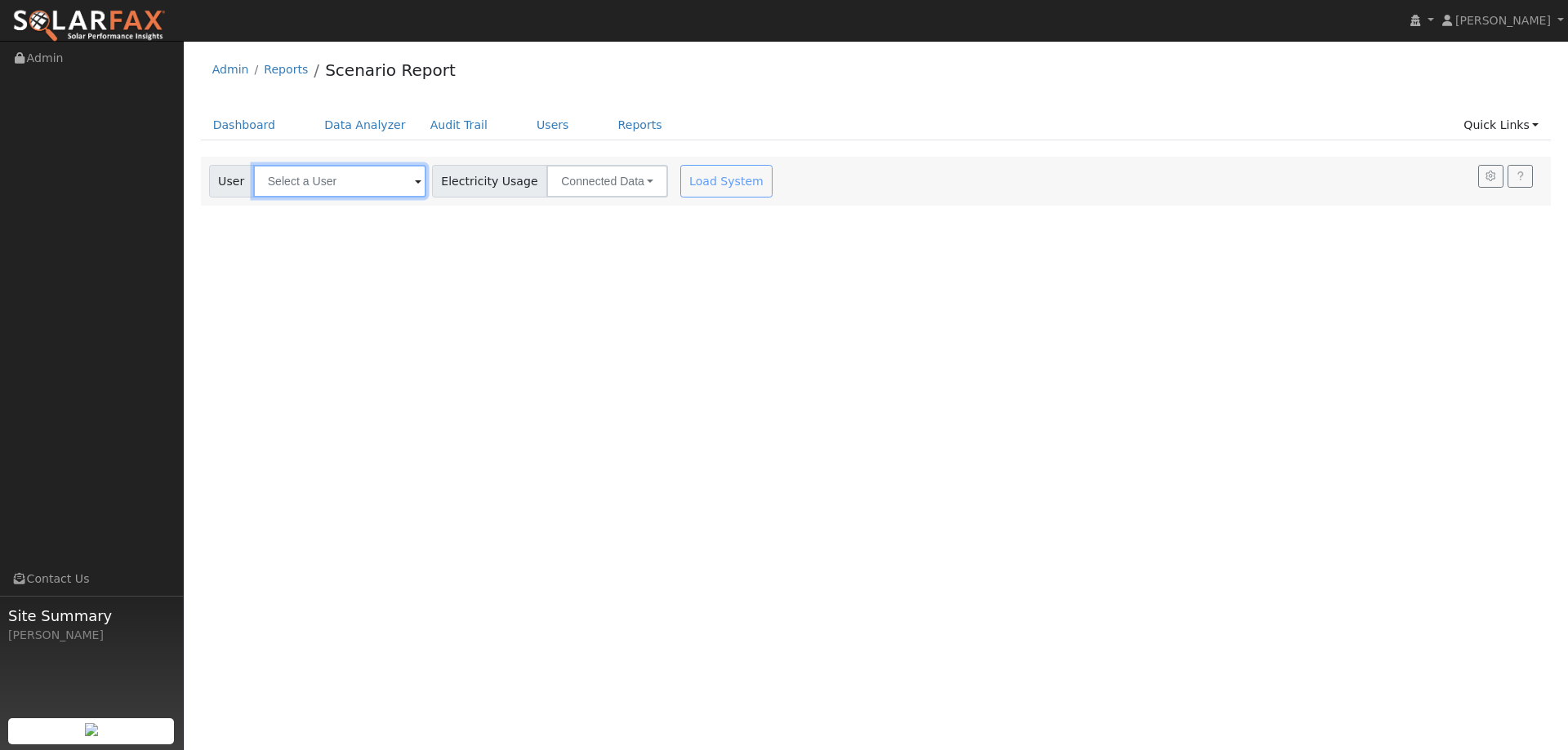
drag, startPoint x: 269, startPoint y: 196, endPoint x: 281, endPoint y: 189, distance: 13.9
click at [281, 189] on input "text" at bounding box center [339, 180] width 173 height 32
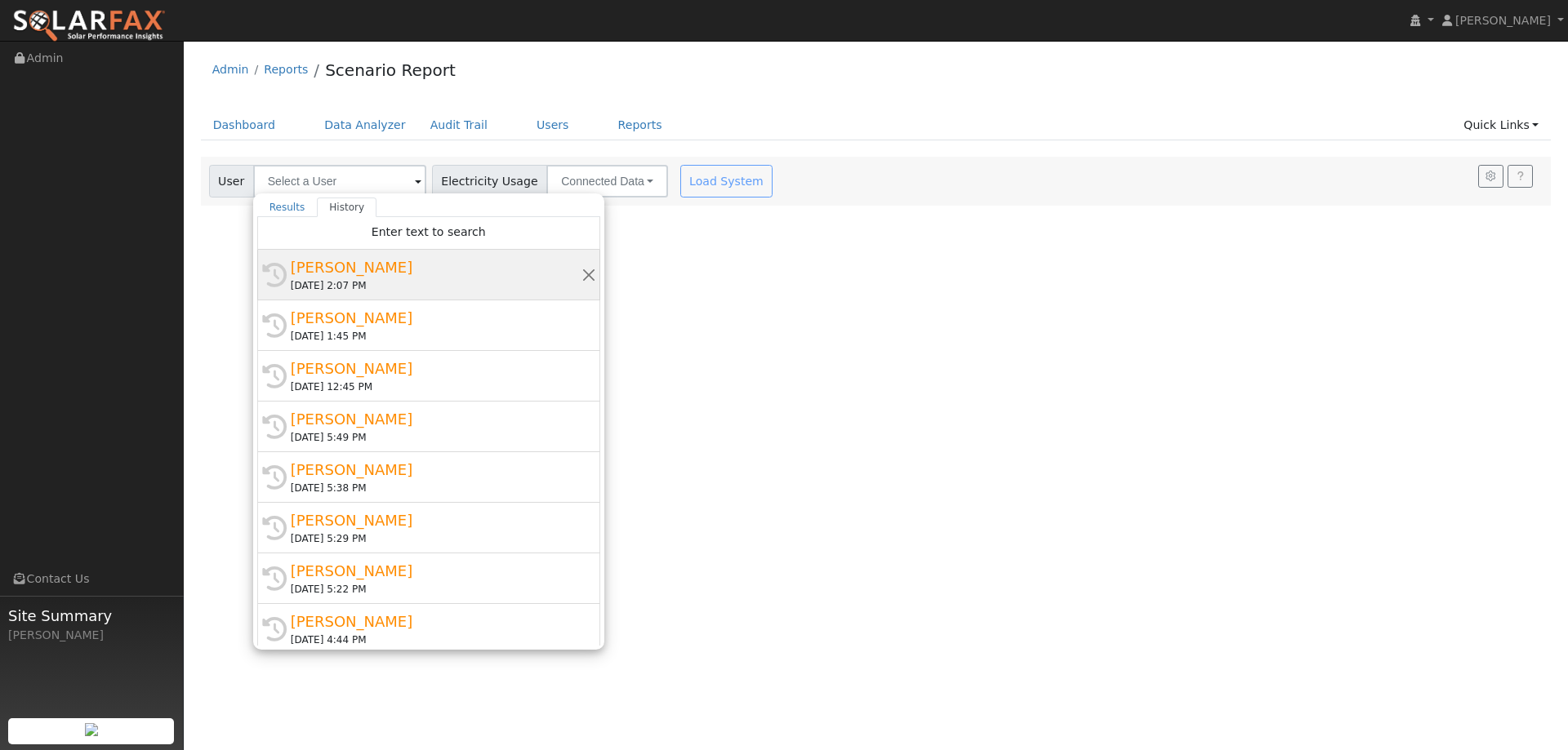
click at [413, 299] on div "History [PERSON_NAME] [DATE] 2:07 PM" at bounding box center [429, 275] width 343 height 50
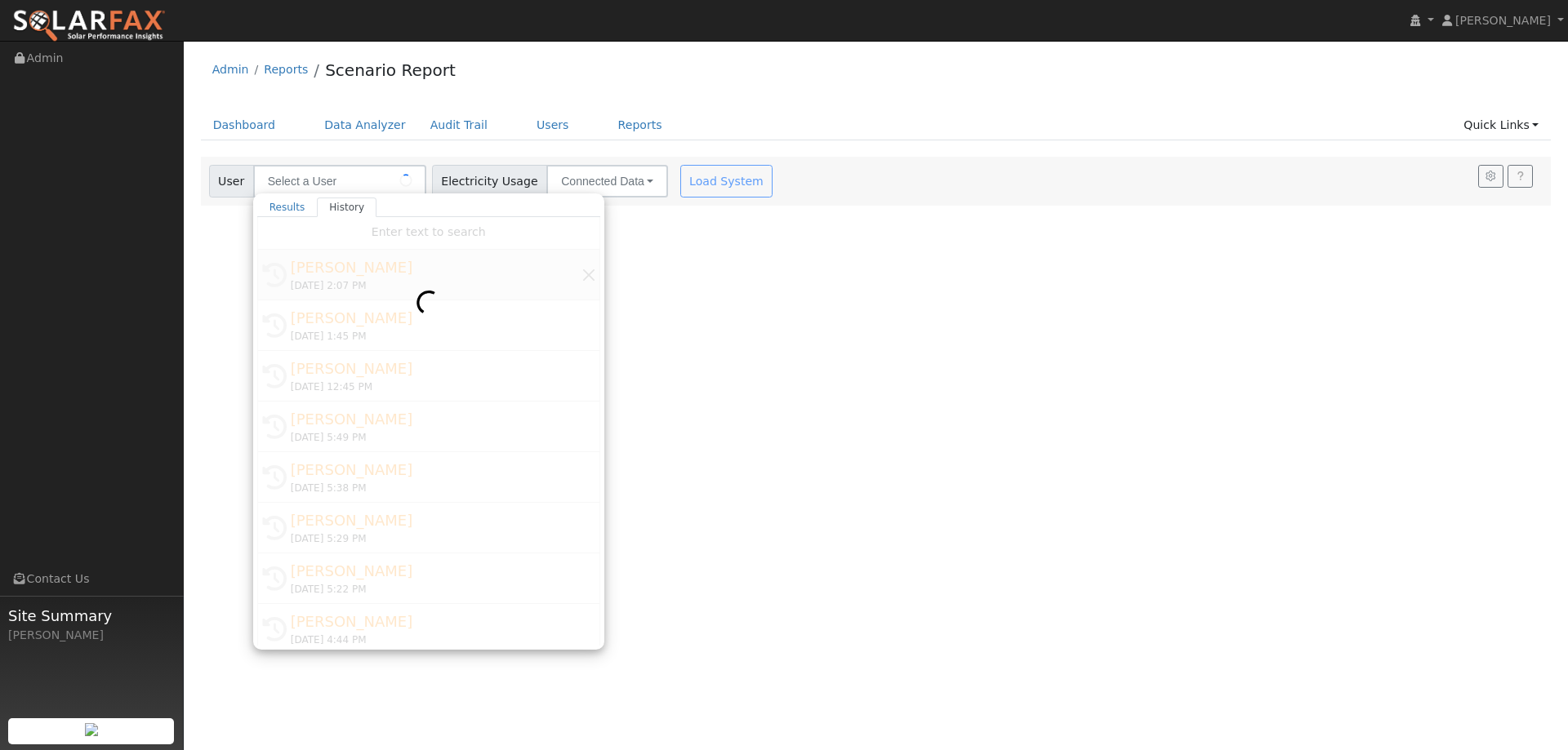
type input "[PERSON_NAME]"
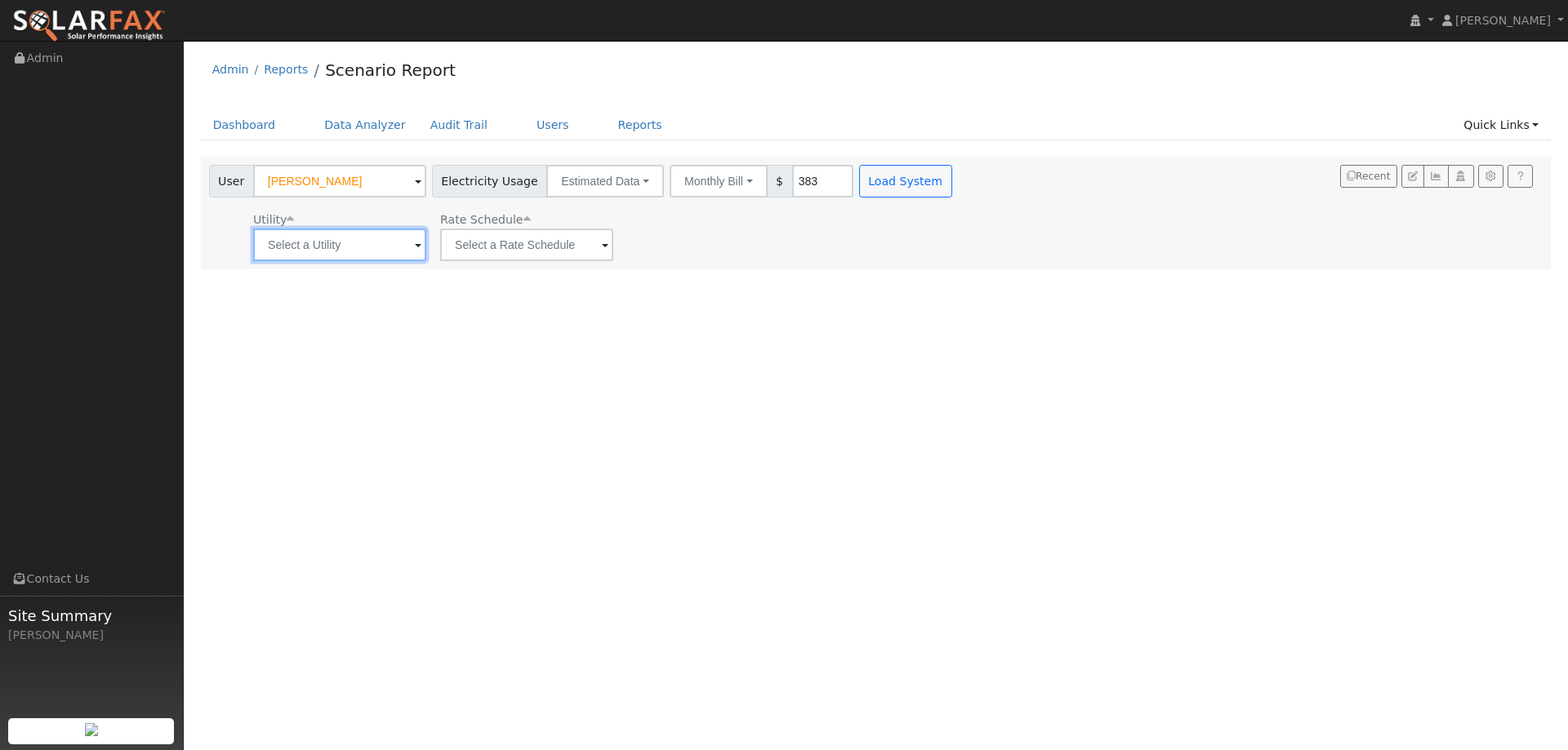
click at [390, 256] on input "text" at bounding box center [339, 244] width 173 height 32
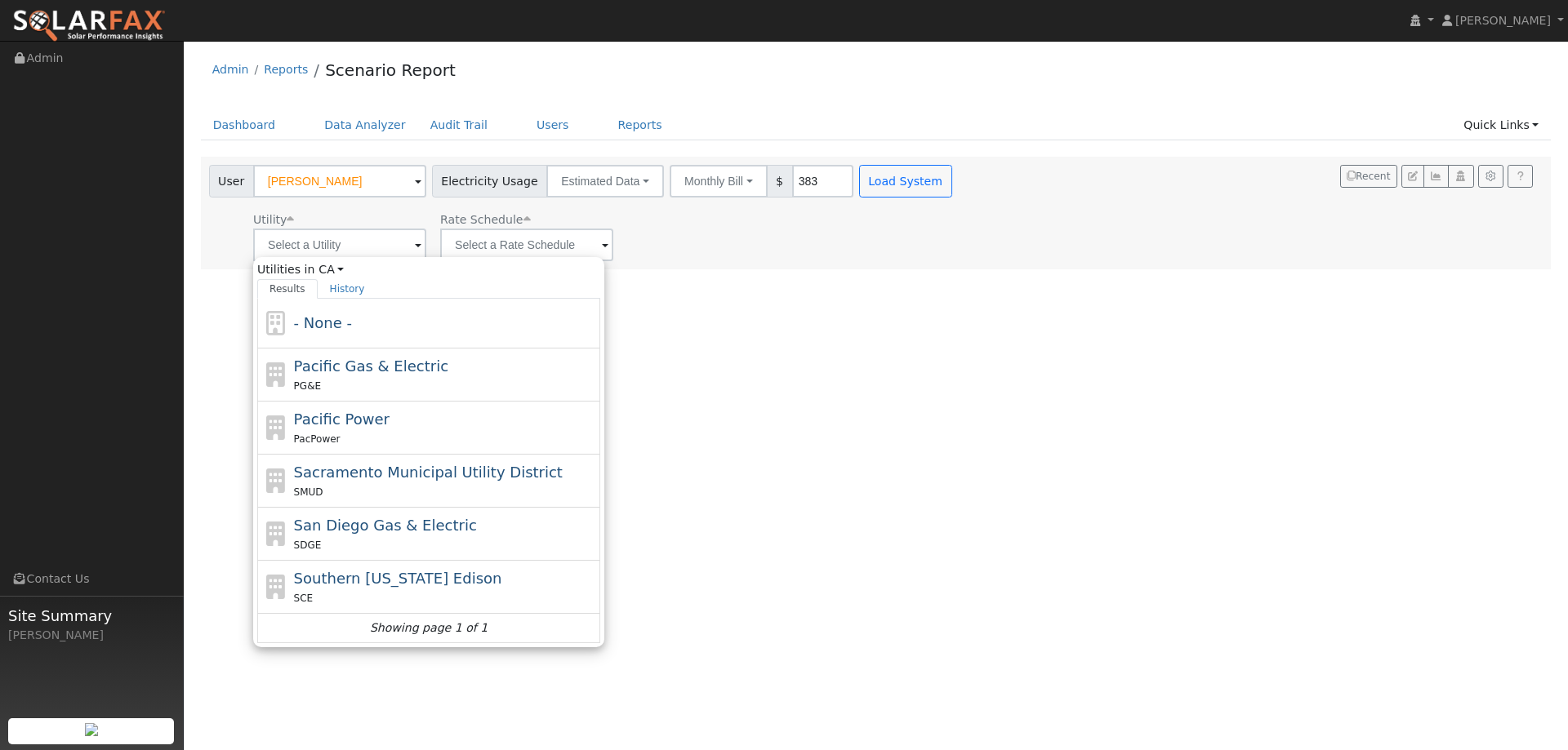
drag, startPoint x: 381, startPoint y: 361, endPoint x: 391, endPoint y: 339, distance: 24.2
click at [381, 357] on span "Pacific Gas & Electric" at bounding box center [371, 365] width 154 height 17
type input "Pacific Gas & Electric"
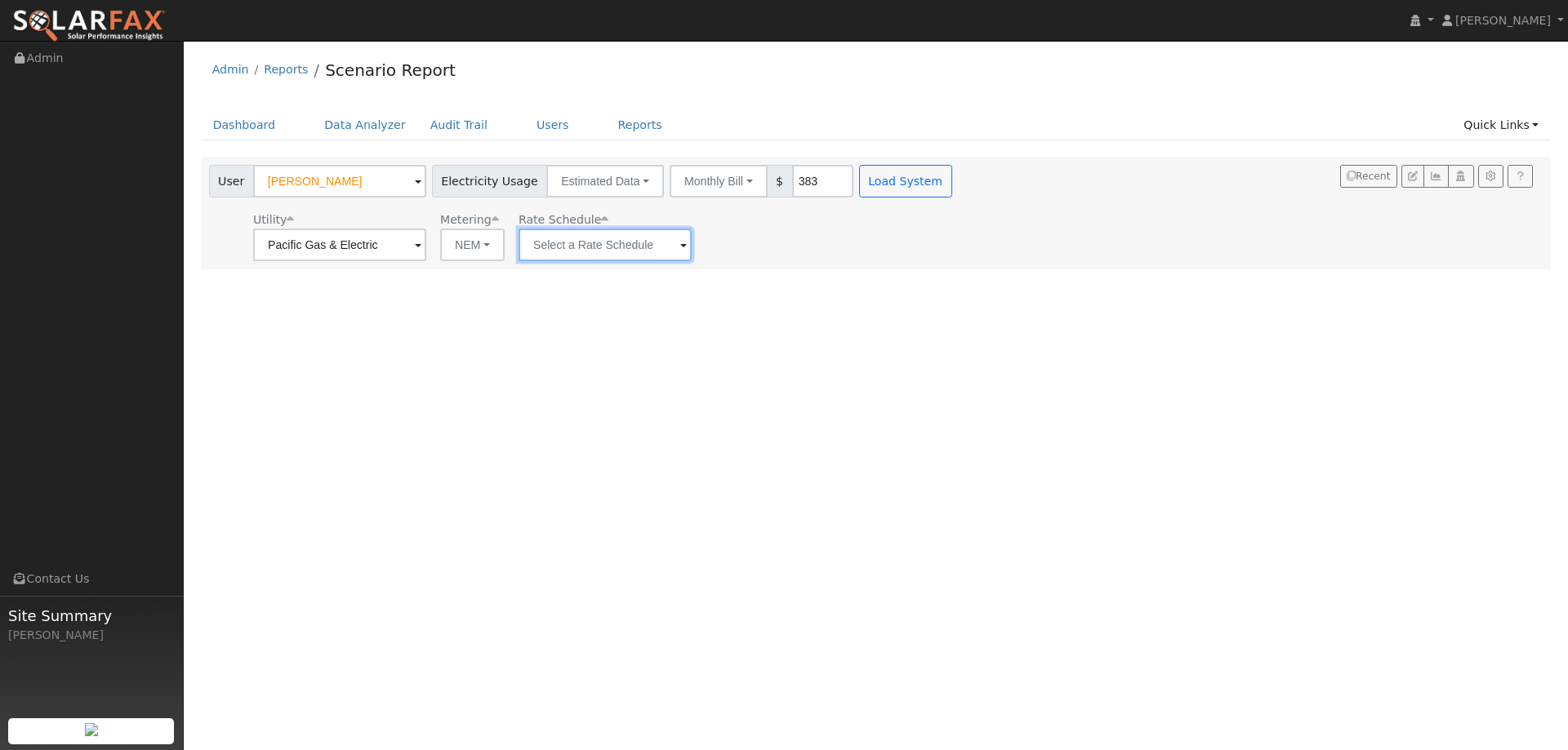
click at [541, 246] on input "text" at bounding box center [605, 244] width 173 height 32
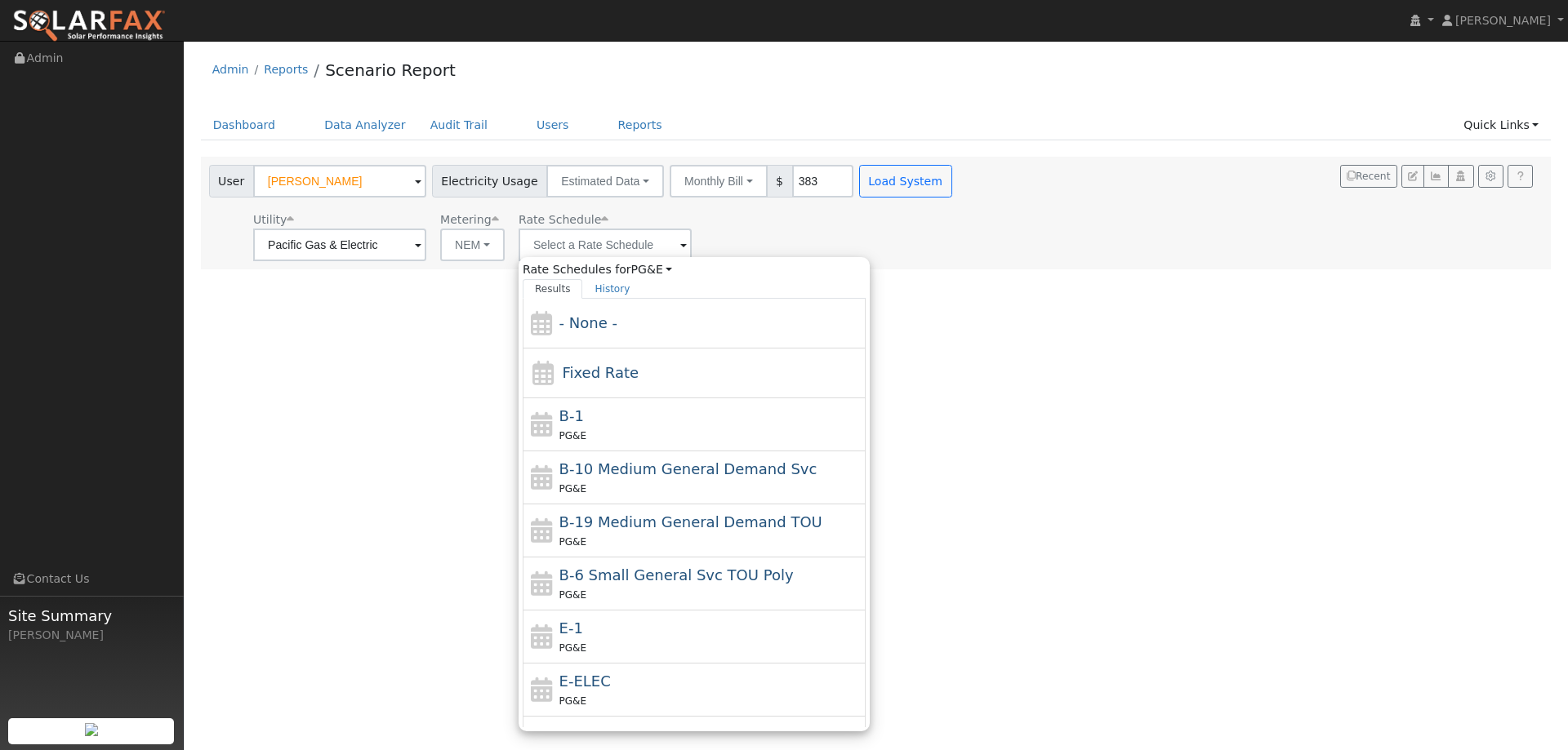
click at [613, 620] on div "E-1 PG&E" at bounding box center [711, 636] width 303 height 39
type input "E-1"
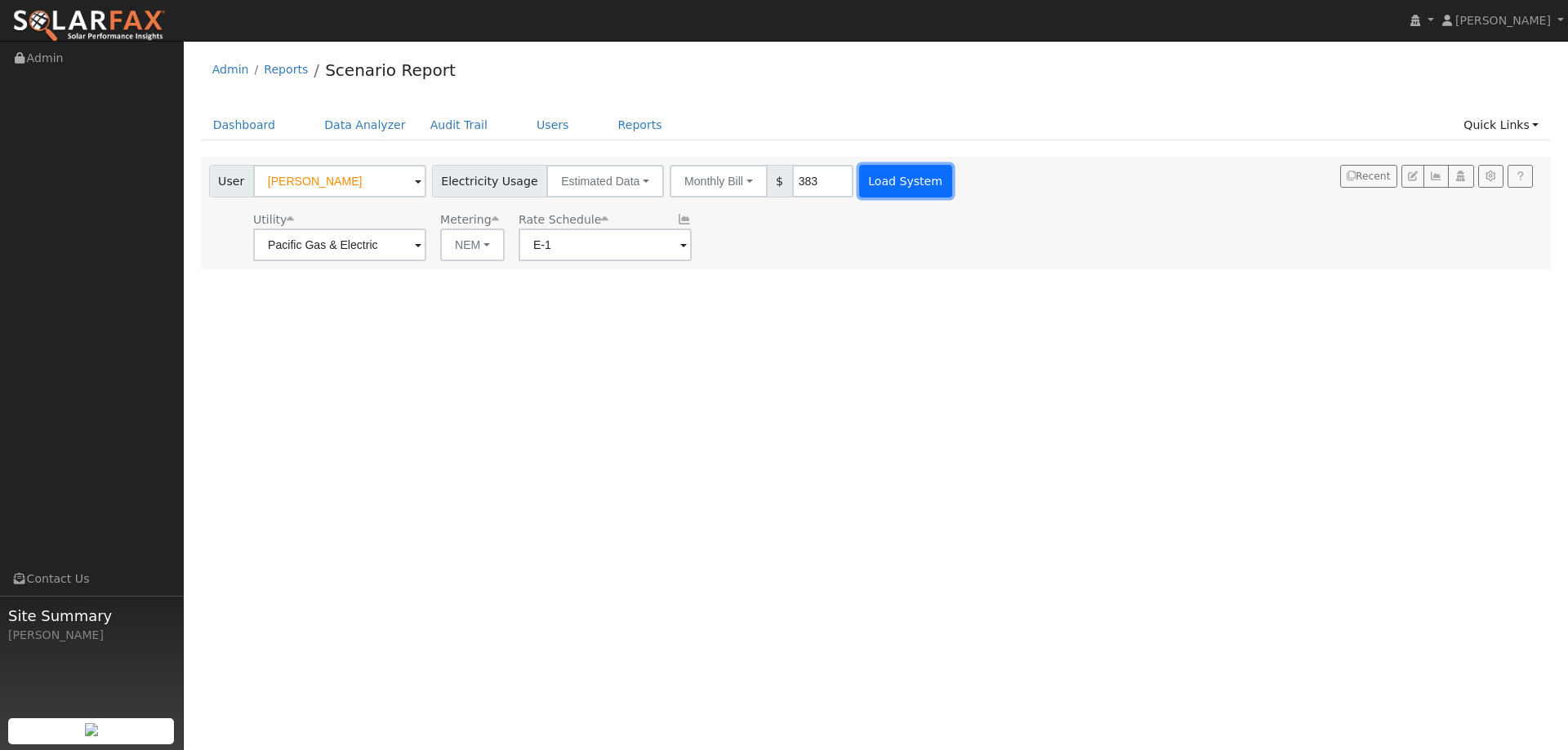
click at [859, 196] on button "Load System" at bounding box center [905, 180] width 93 height 32
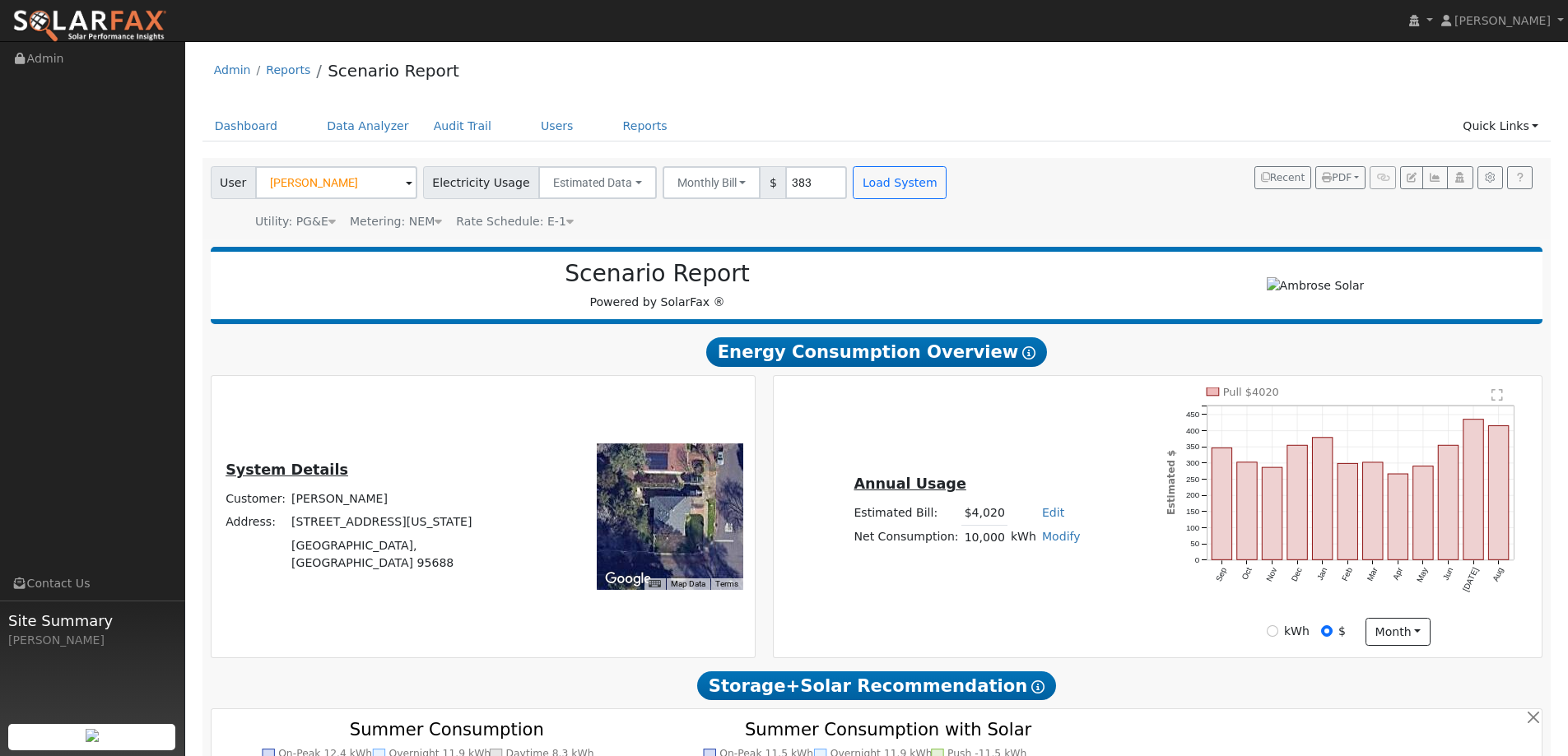
type input "0"
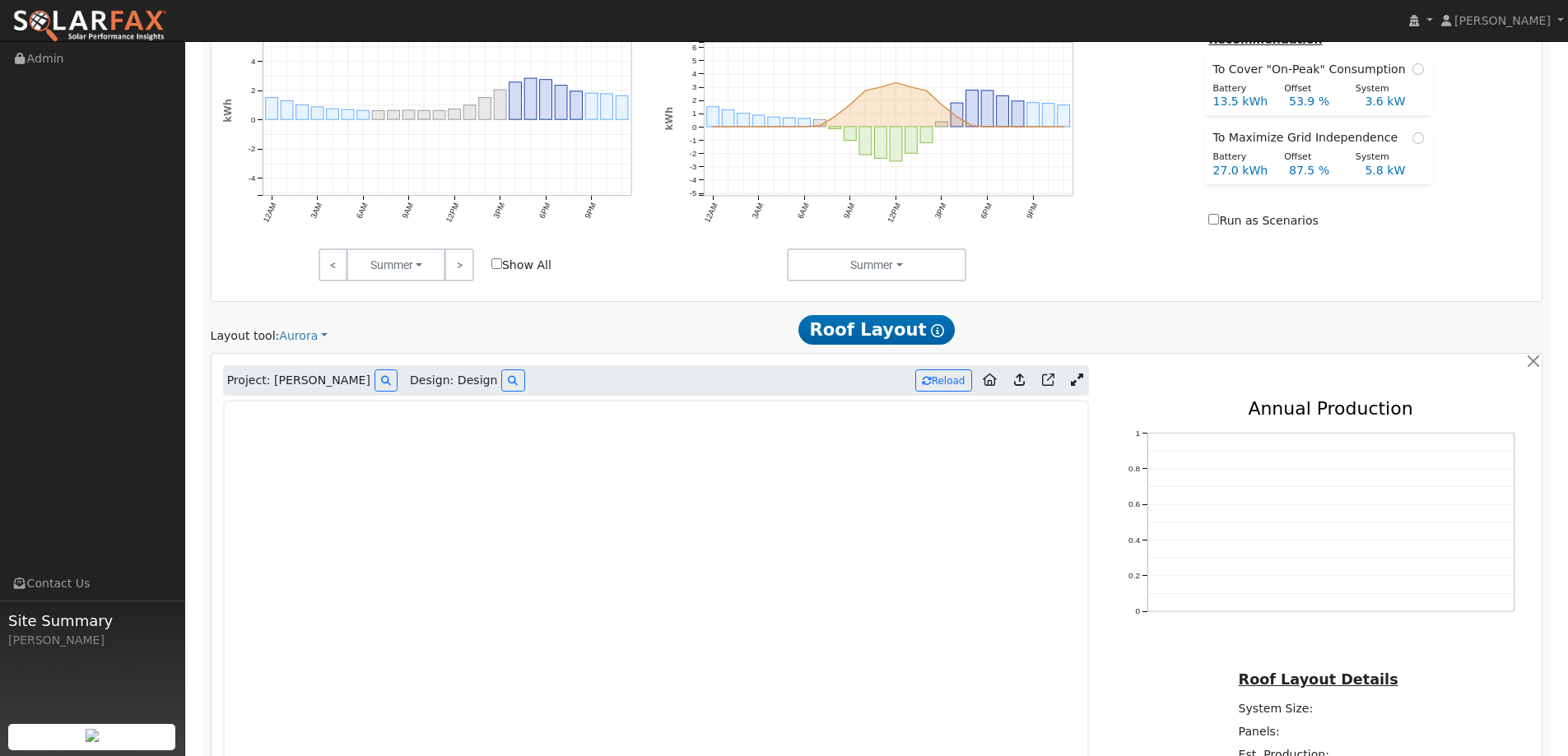
scroll to position [964, 0]
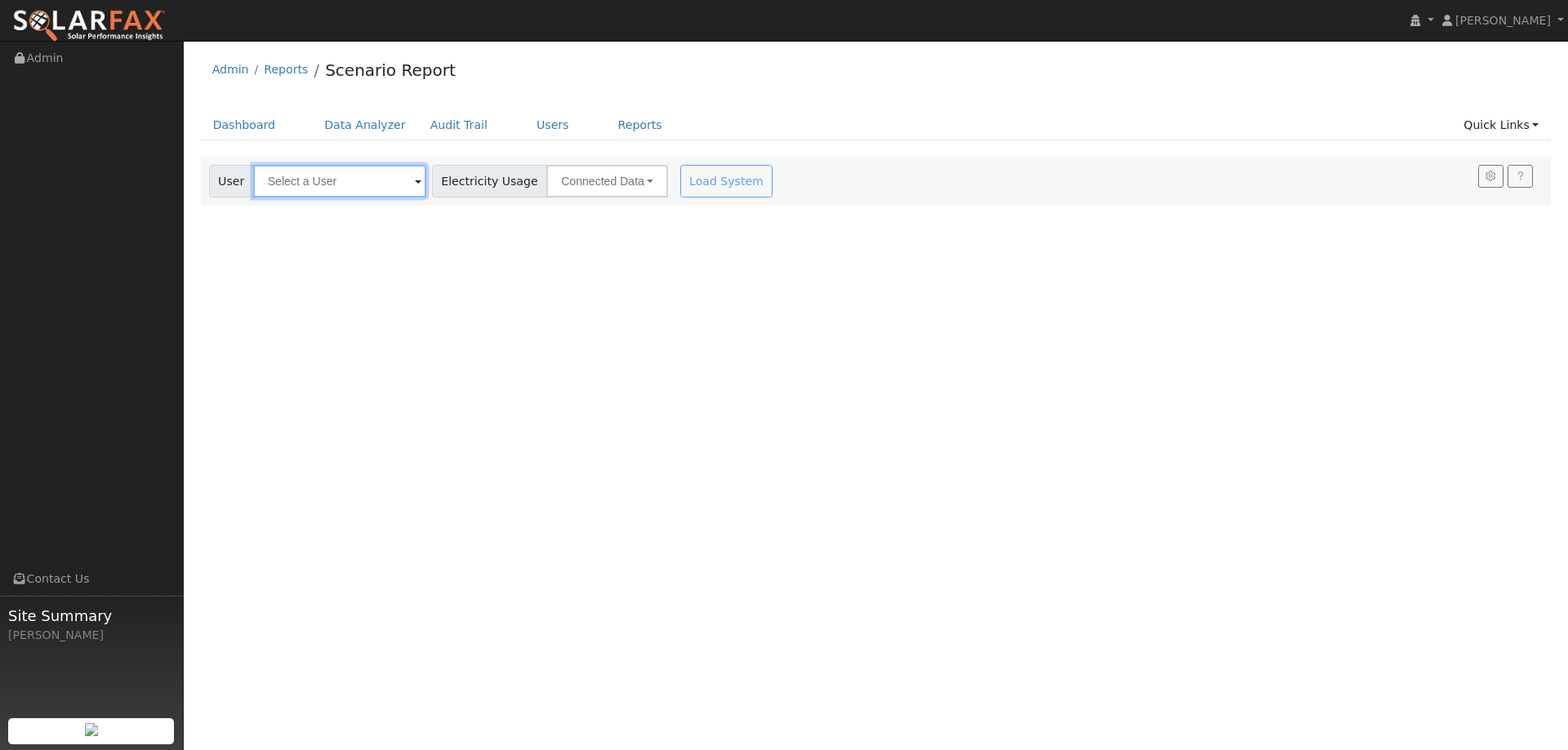
click at [372, 186] on input "text" at bounding box center [339, 180] width 173 height 32
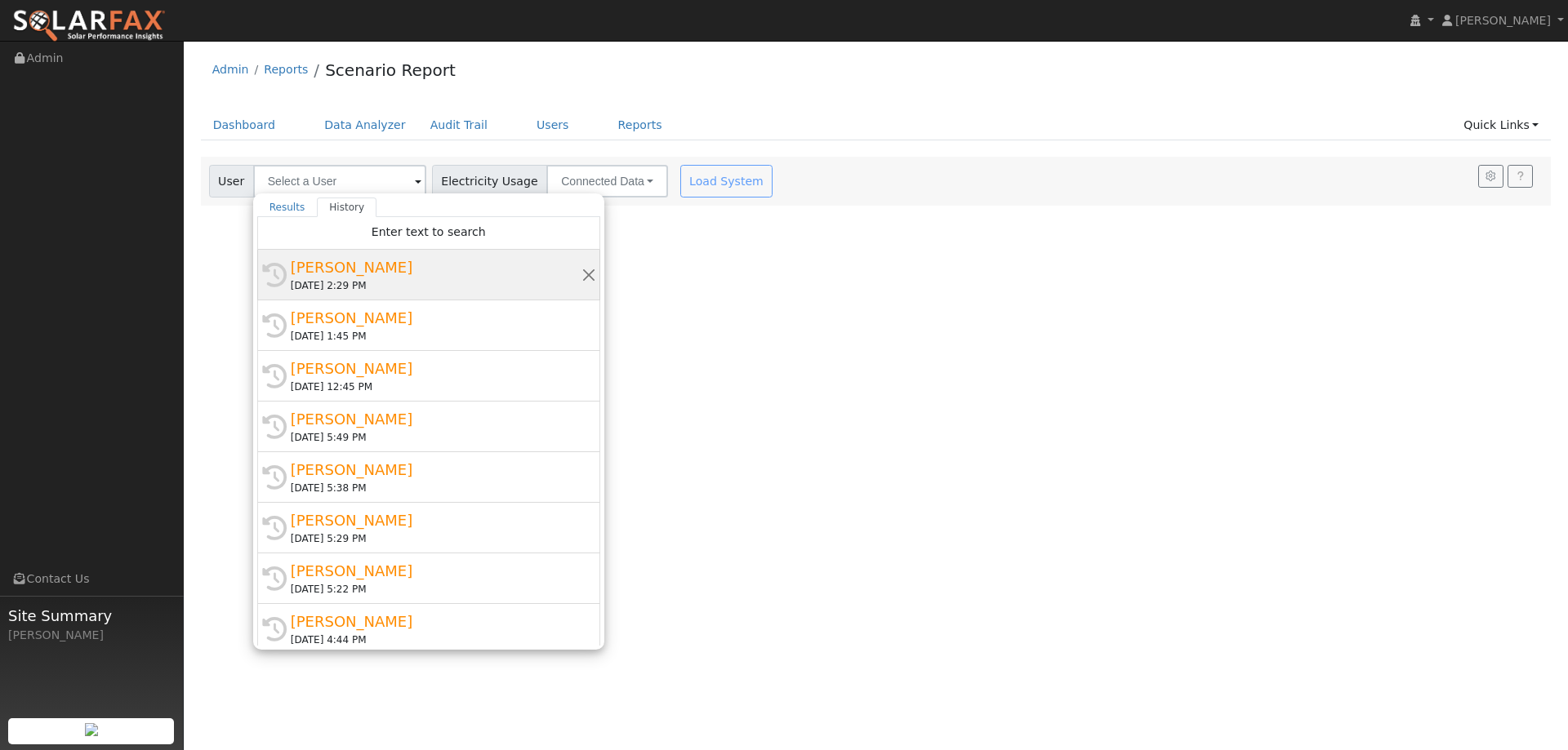
click at [364, 267] on div "[PERSON_NAME]" at bounding box center [435, 267] width 290 height 22
type input "[PERSON_NAME]"
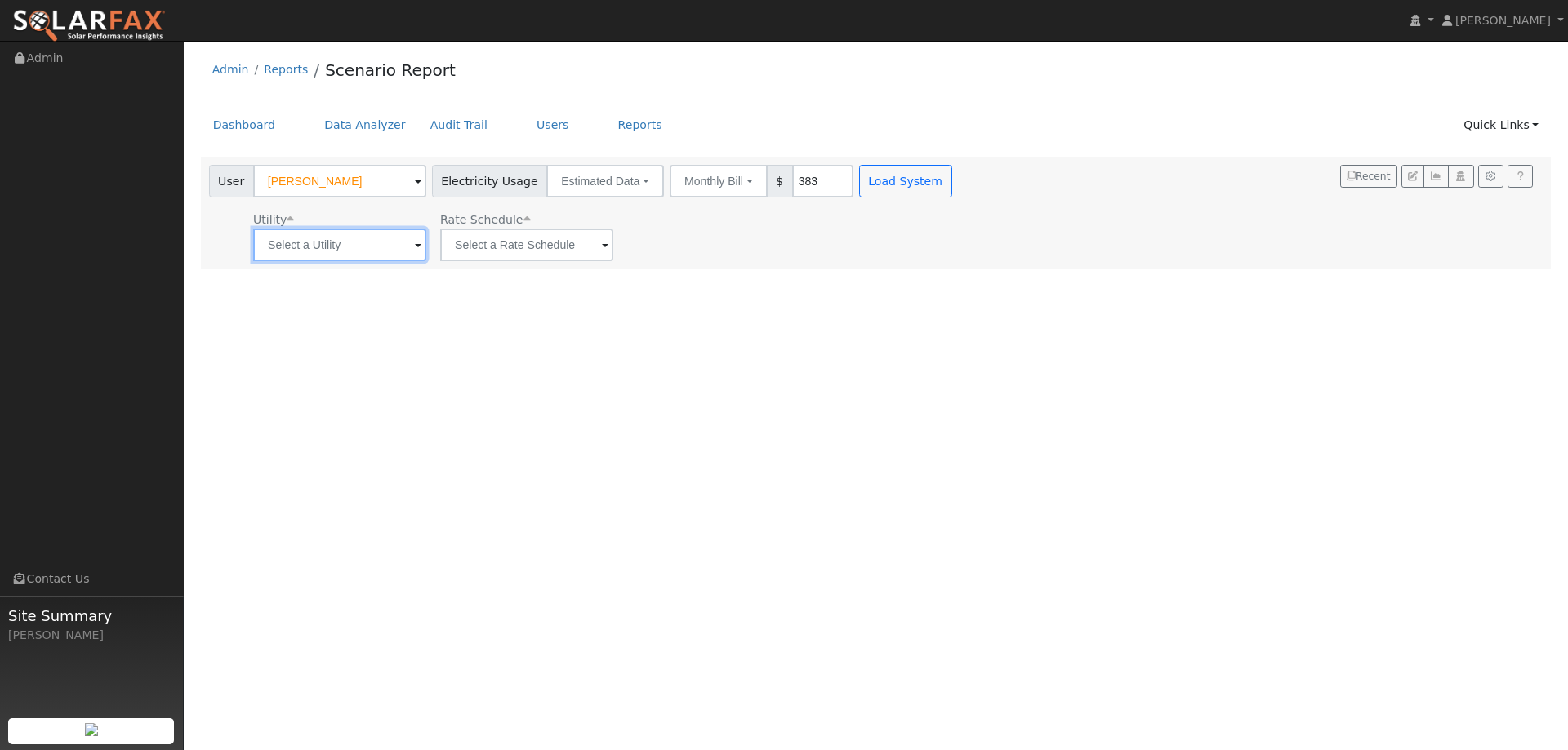
click at [372, 239] on input "text" at bounding box center [339, 244] width 173 height 32
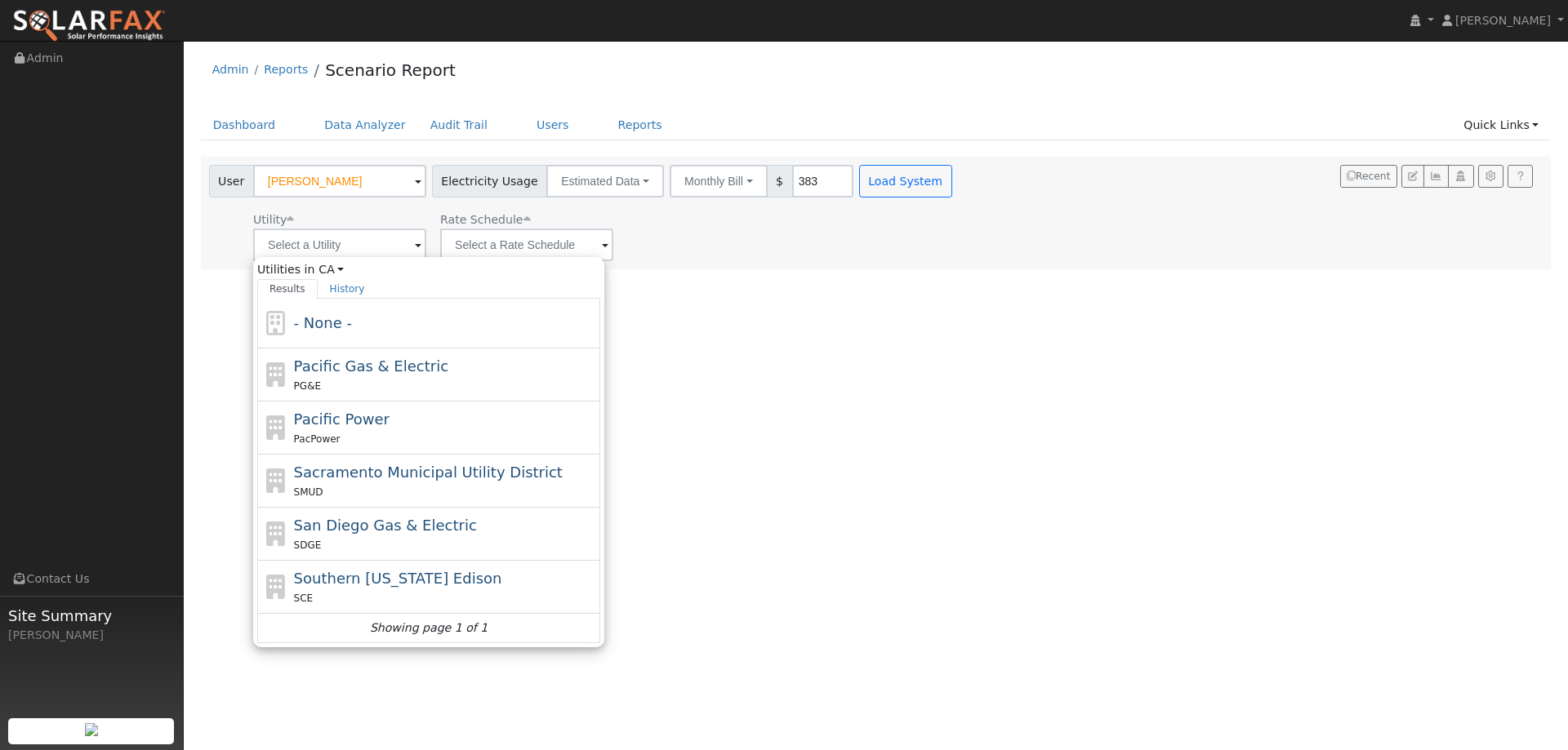
drag, startPoint x: 393, startPoint y: 379, endPoint x: 528, endPoint y: 334, distance: 142.3
click at [393, 378] on div "PG&E" at bounding box center [445, 385] width 303 height 17
type input "Pacific Gas & Electric"
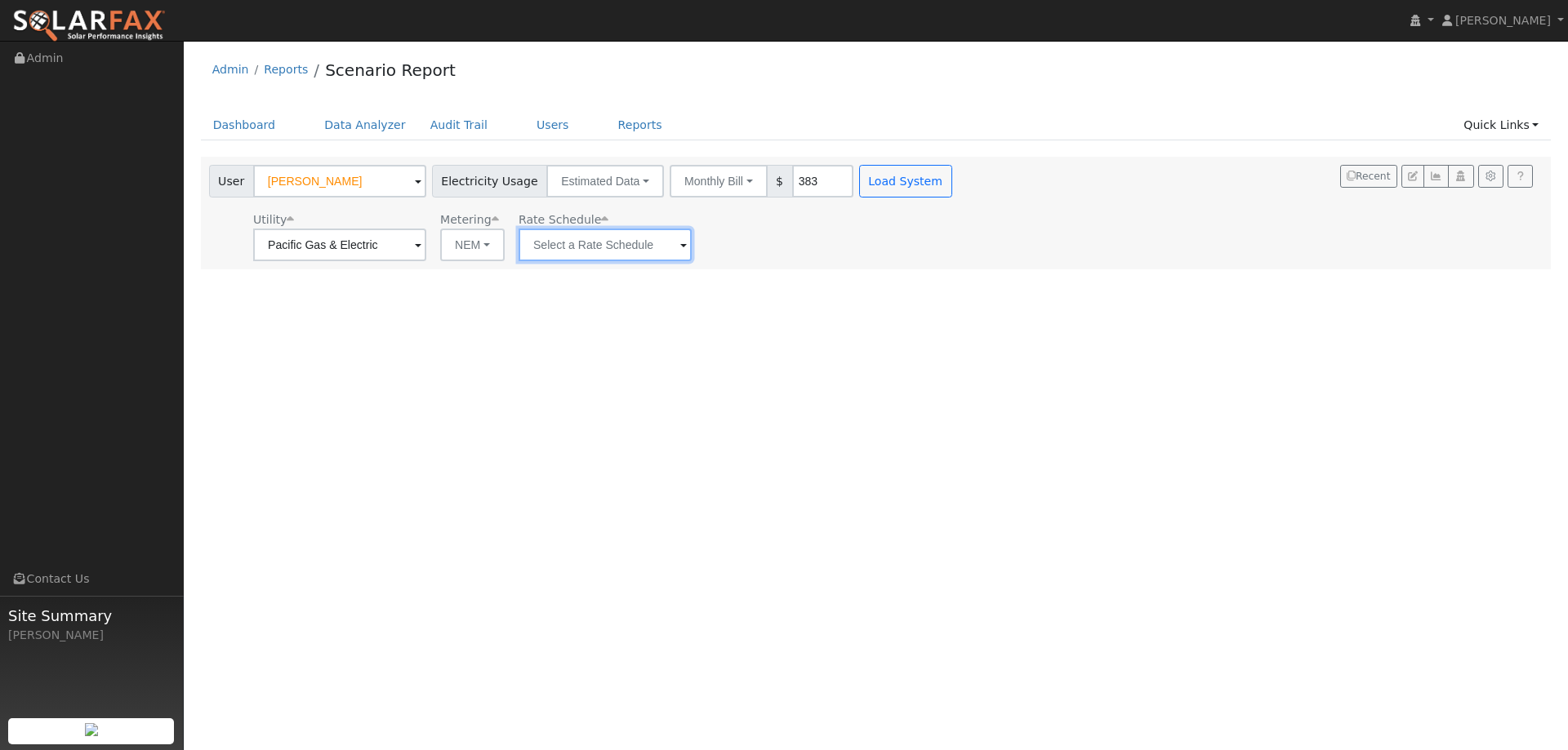
click at [624, 260] on input "text" at bounding box center [605, 244] width 173 height 32
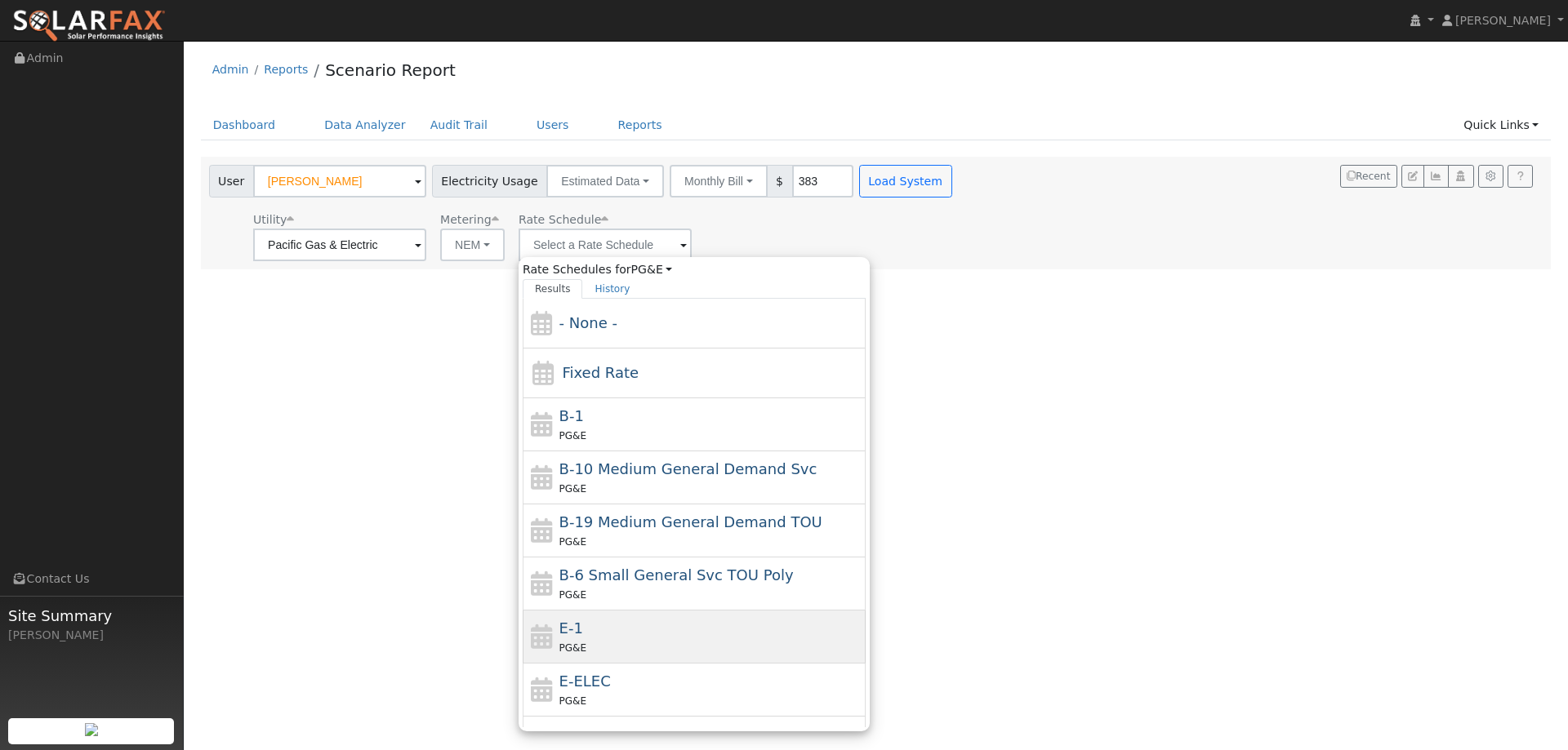
click at [640, 614] on div "E-1 PG&E" at bounding box center [694, 637] width 343 height 53
type input "E-1"
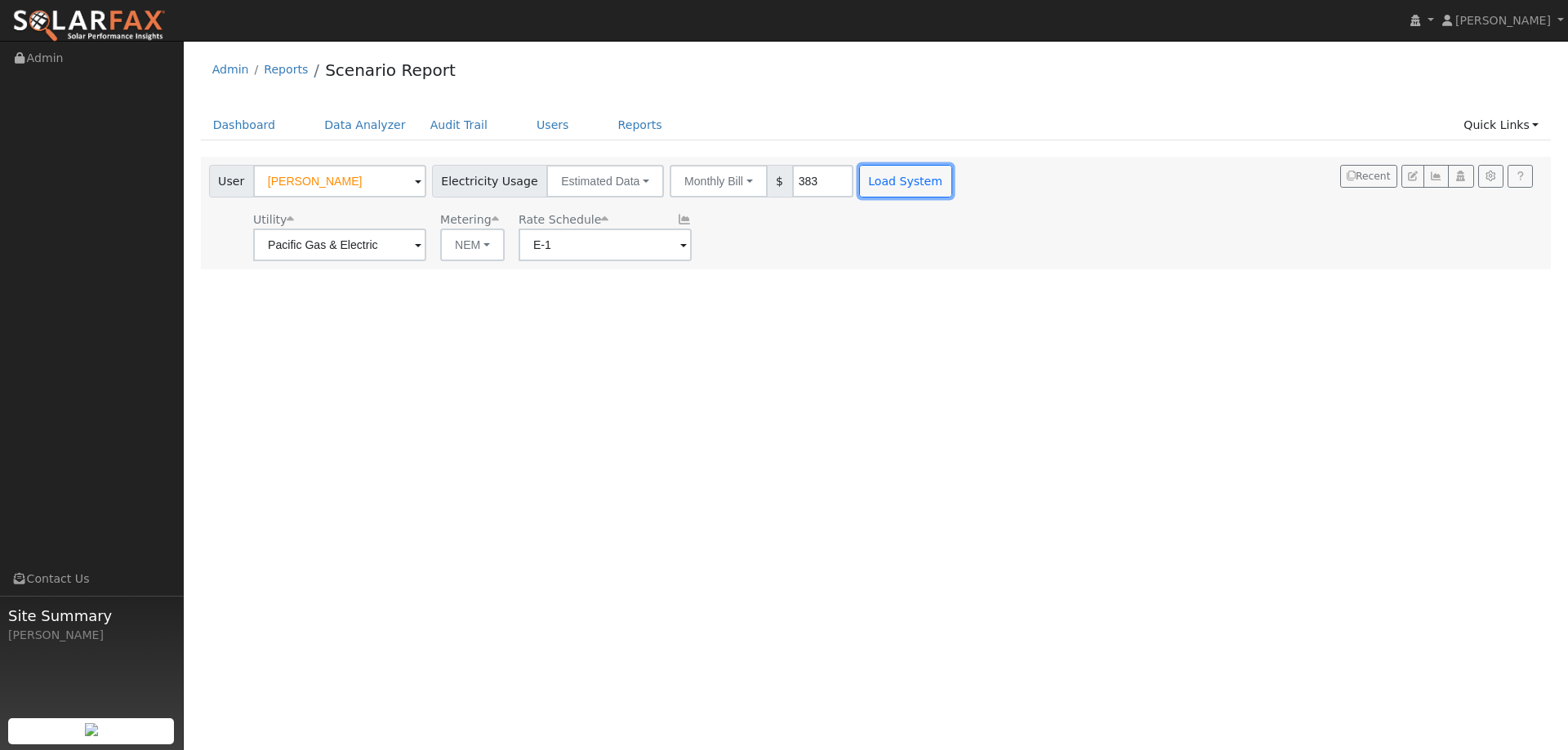
click at [884, 181] on button "Load System" at bounding box center [905, 180] width 93 height 32
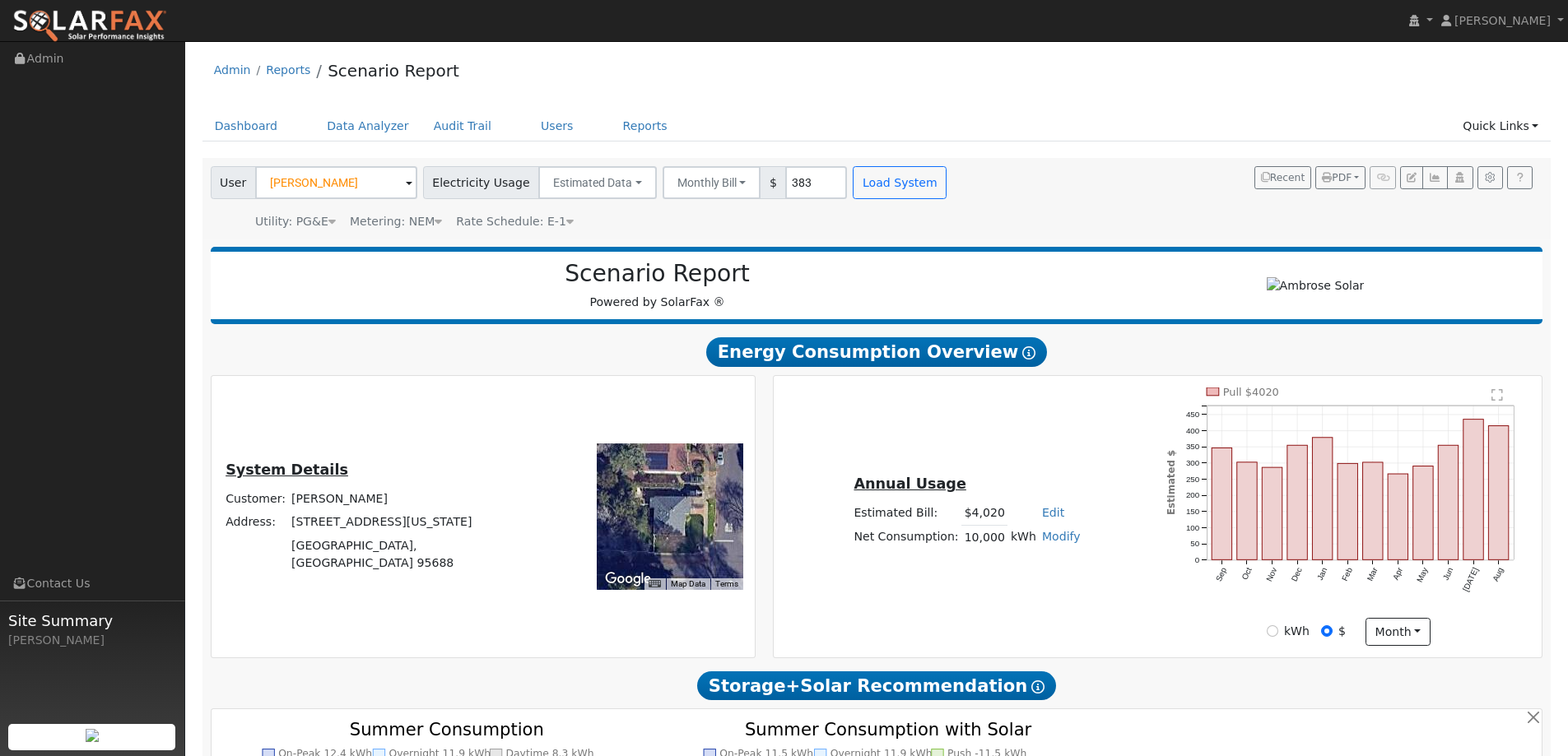
type input "0"
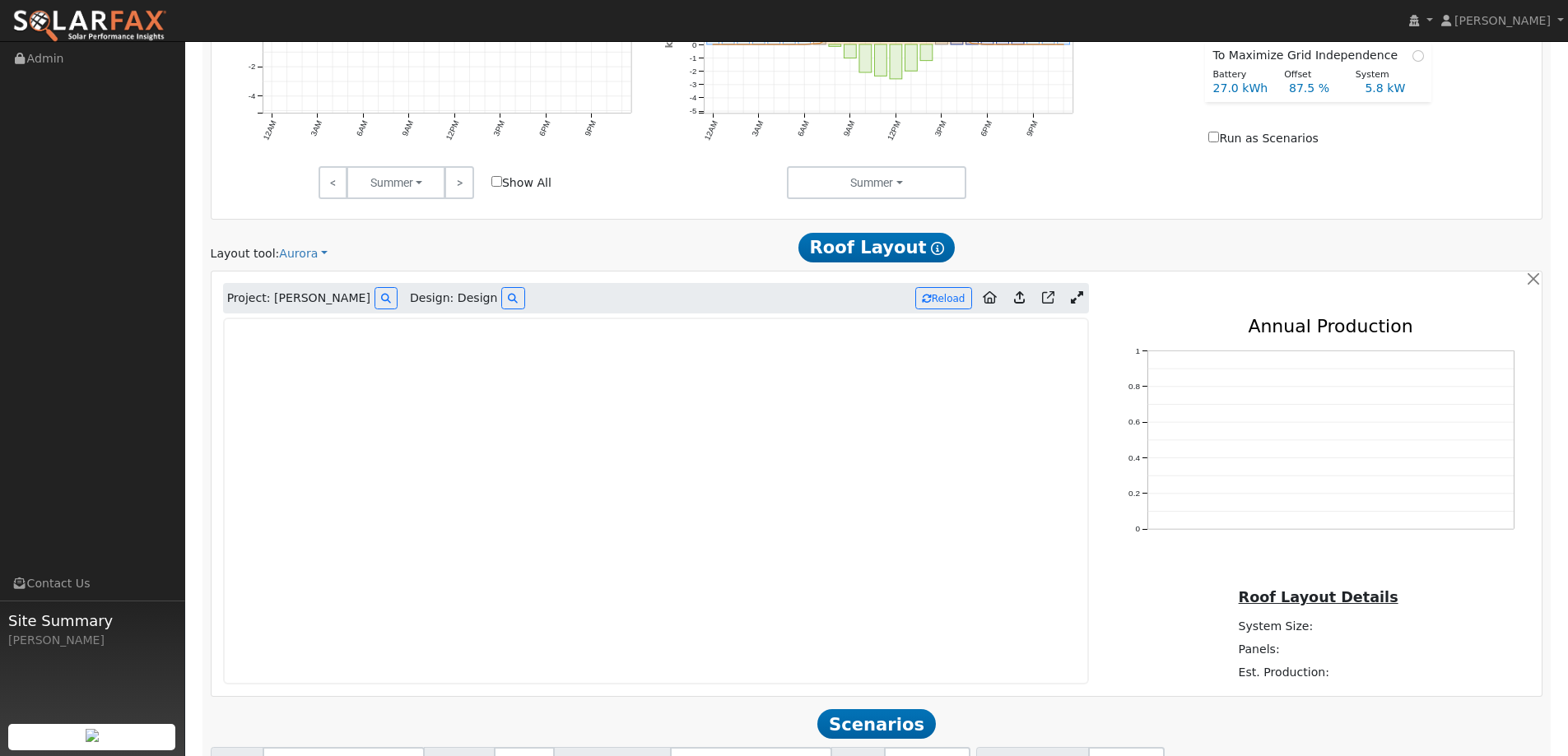
scroll to position [964, 0]
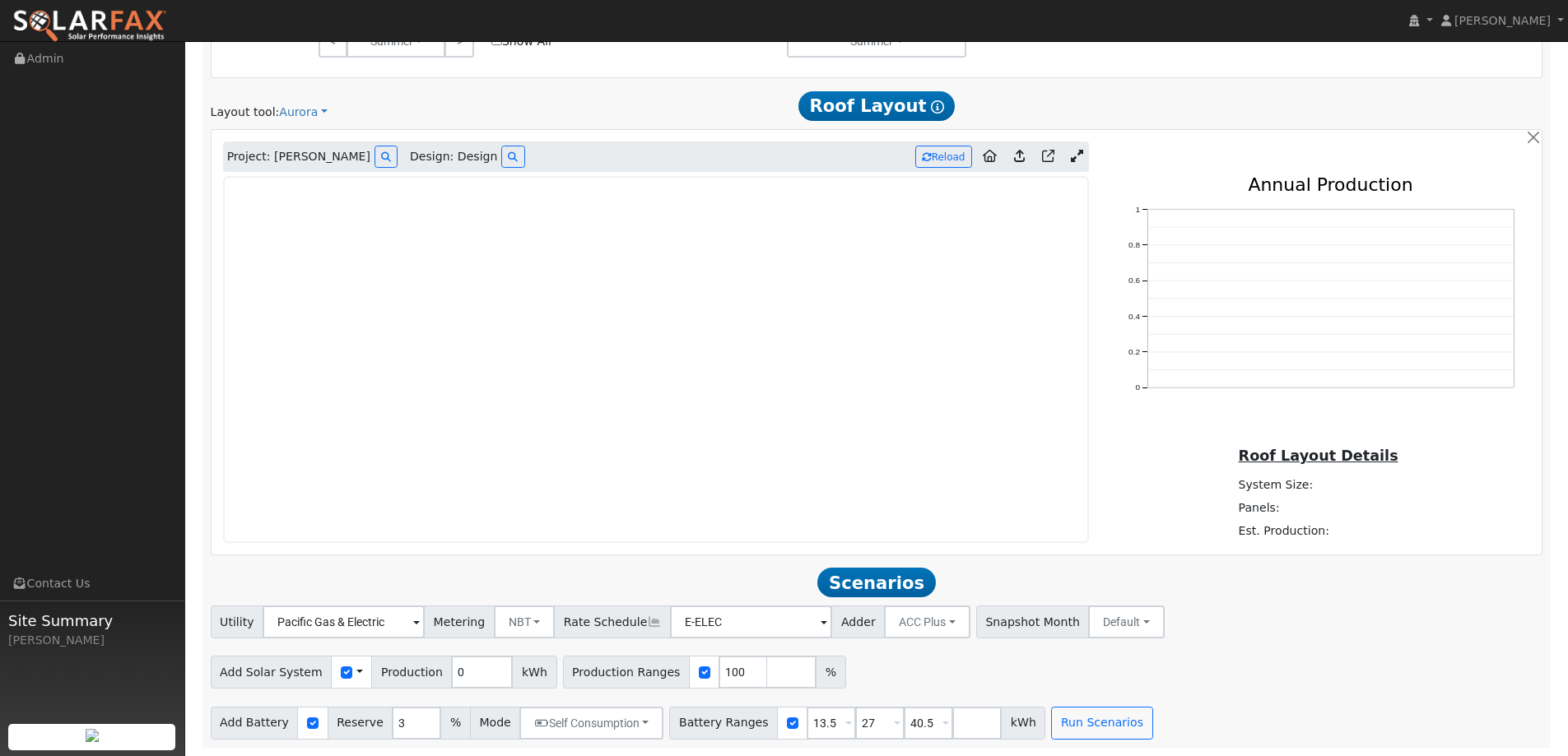
click at [133, 28] on img at bounding box center [90, 26] width 155 height 34
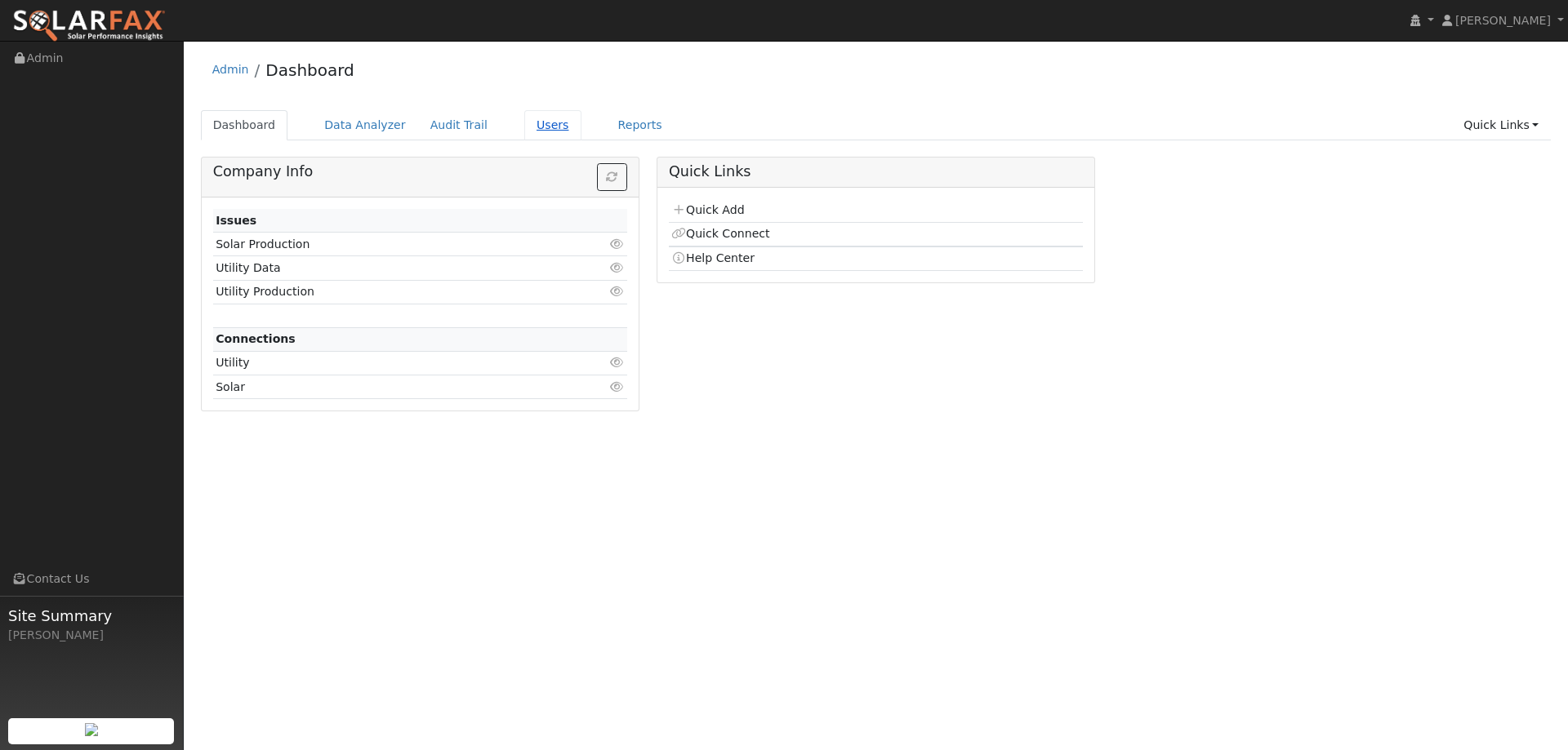
click at [525, 127] on link "Users" at bounding box center [553, 125] width 57 height 31
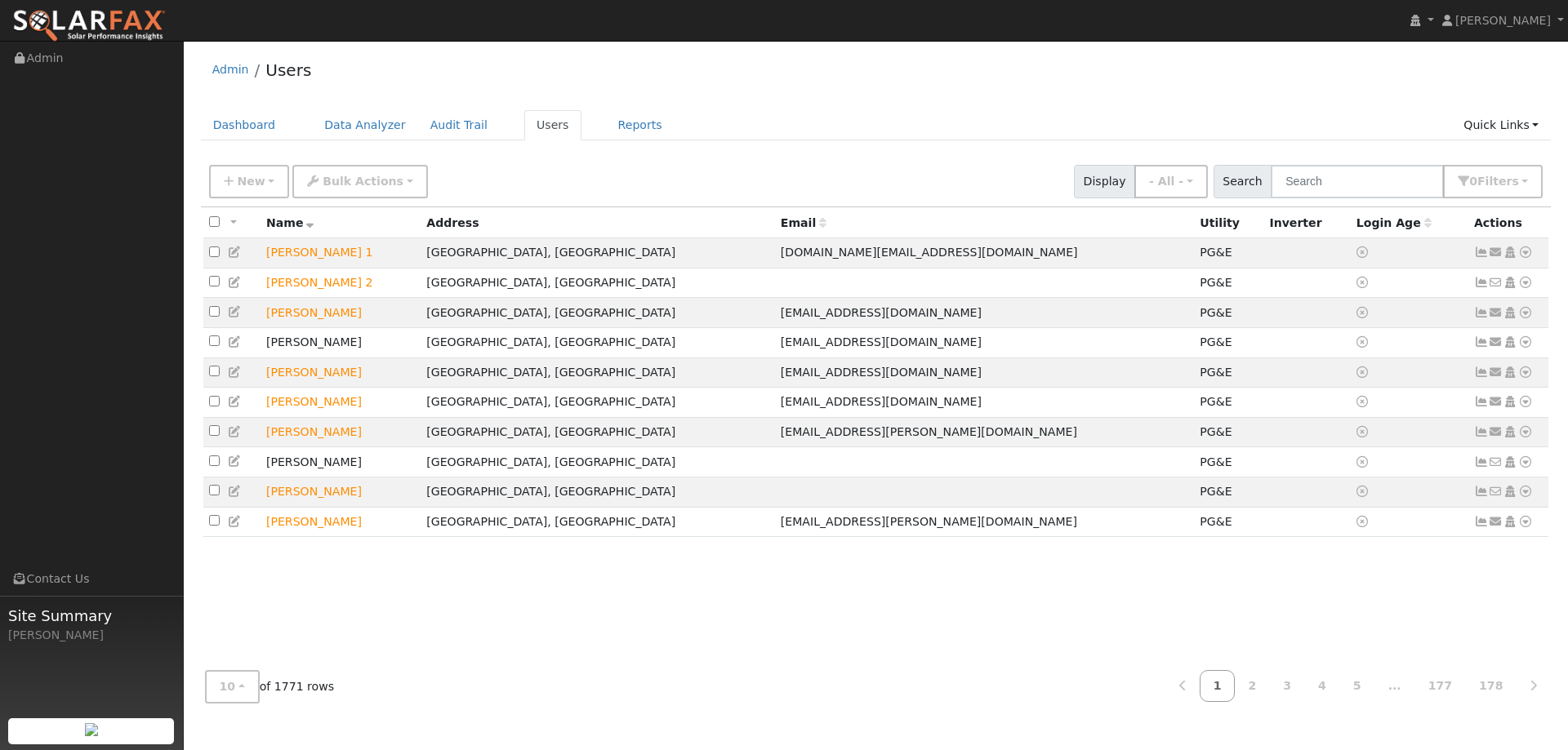
click at [1271, 185] on span "Search" at bounding box center [1242, 181] width 58 height 33
click at [626, 112] on link "Reports" at bounding box center [640, 125] width 69 height 31
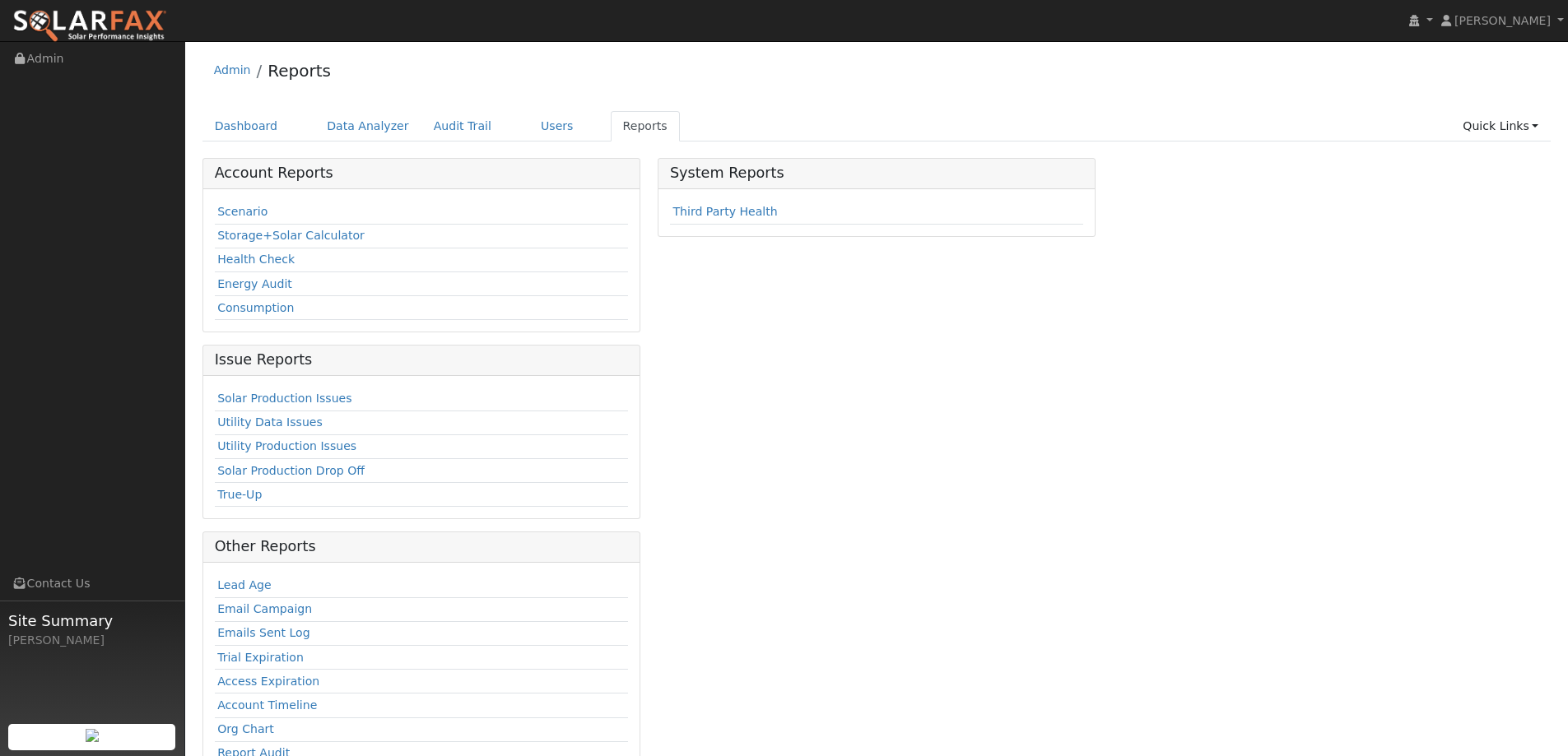
click at [266, 216] on td "Scenario" at bounding box center [421, 213] width 413 height 24
click at [243, 214] on link "Scenario" at bounding box center [243, 212] width 50 height 13
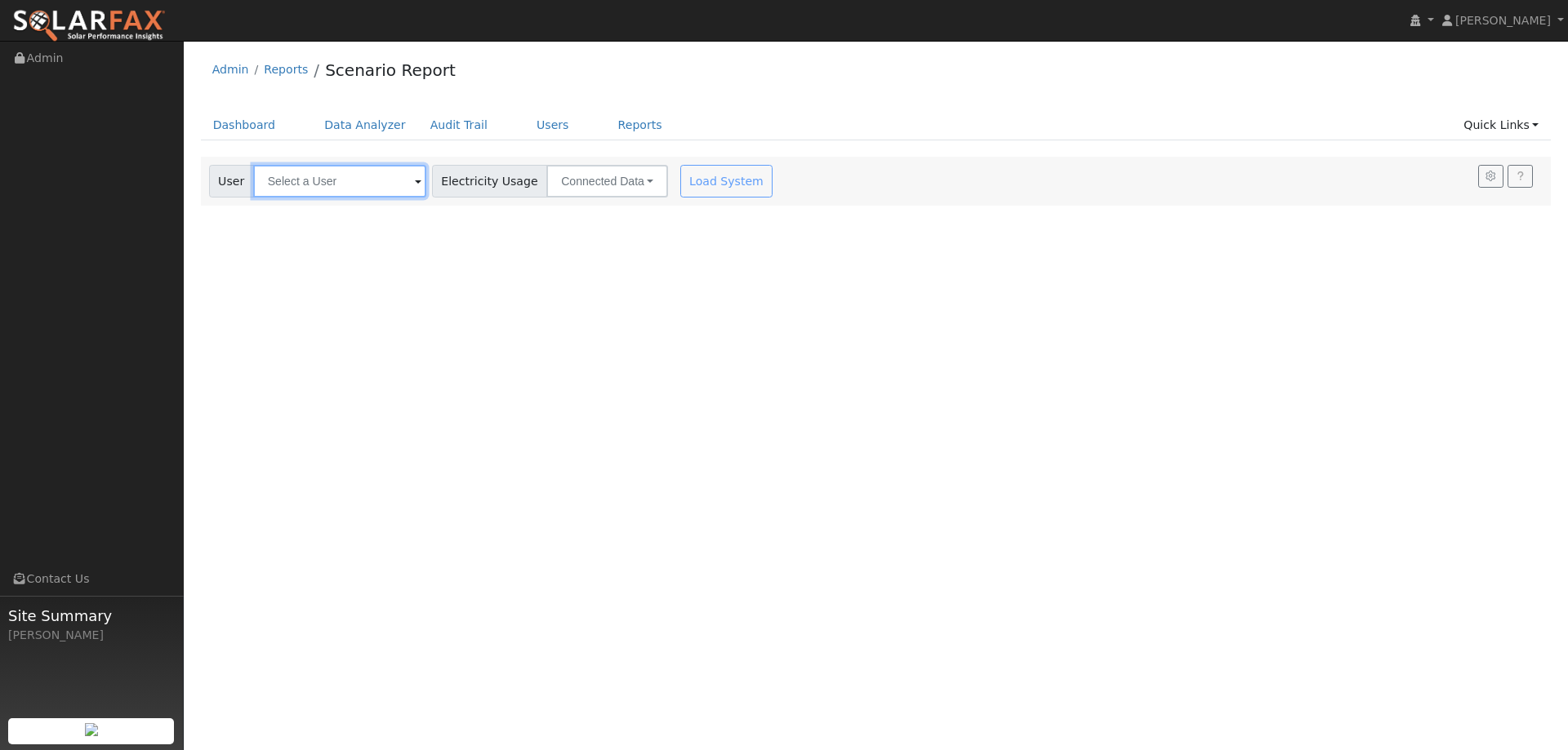
click at [373, 179] on input "text" at bounding box center [339, 180] width 173 height 32
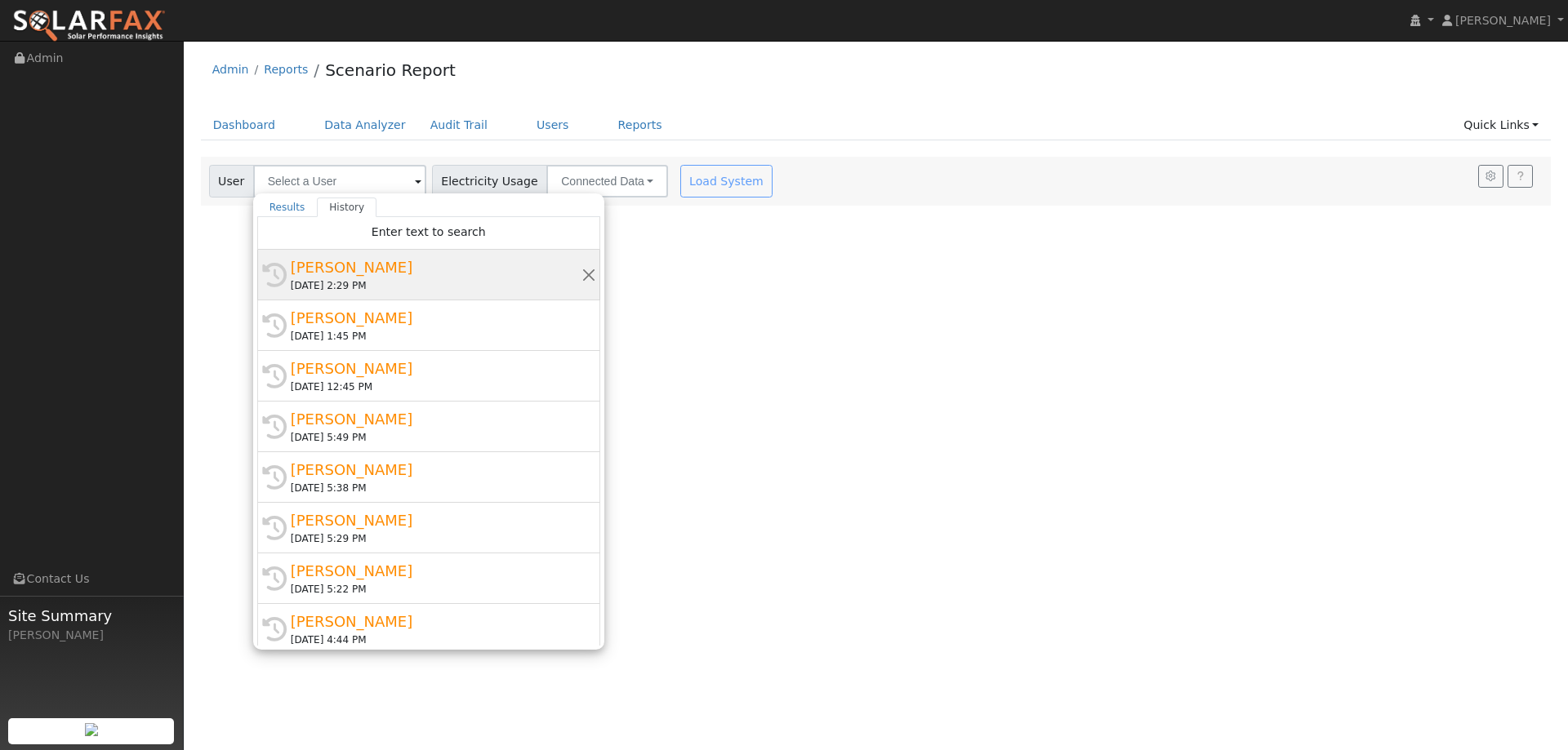
click at [345, 268] on div "Kyle Terrill" at bounding box center [435, 267] width 290 height 22
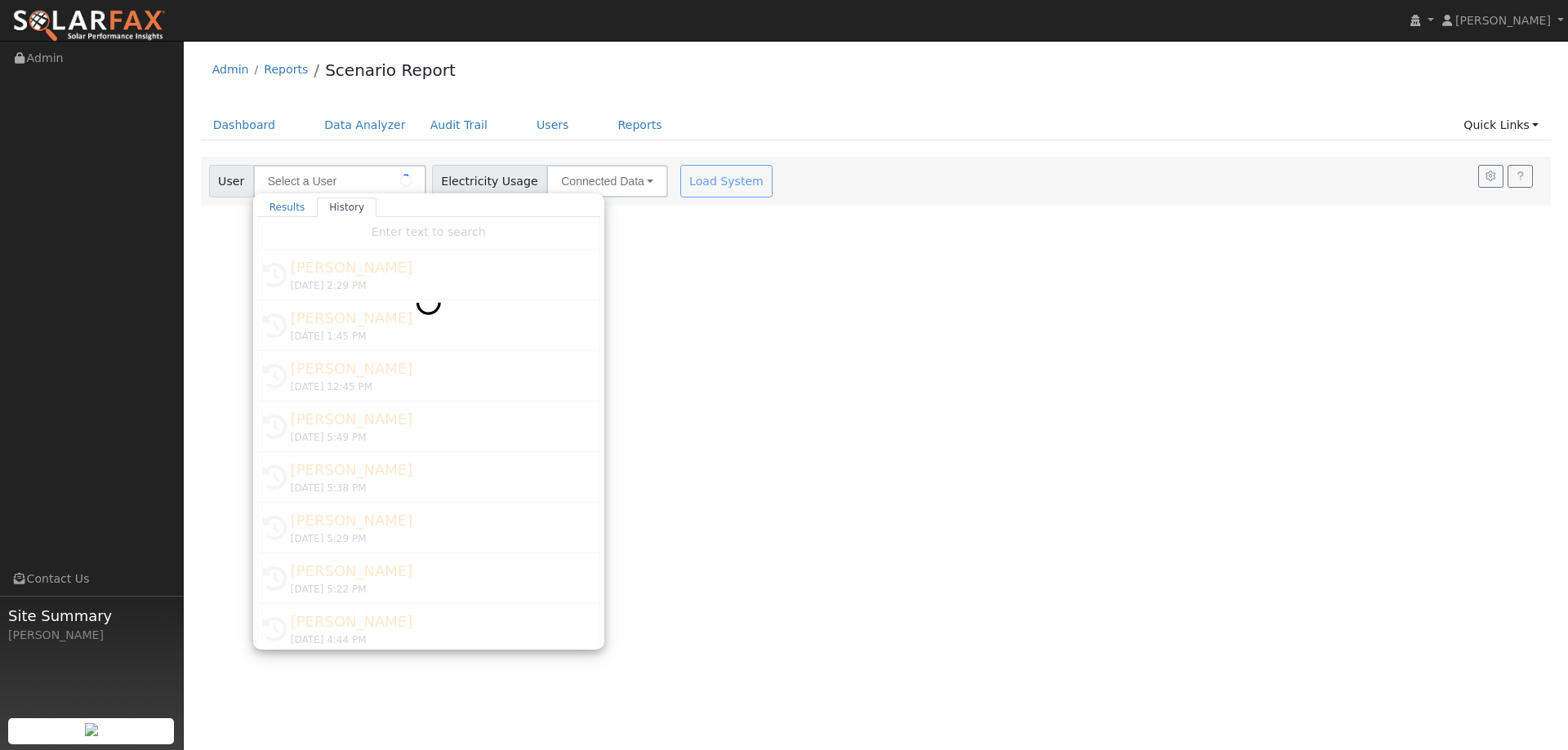
type input "Kyle Terrill"
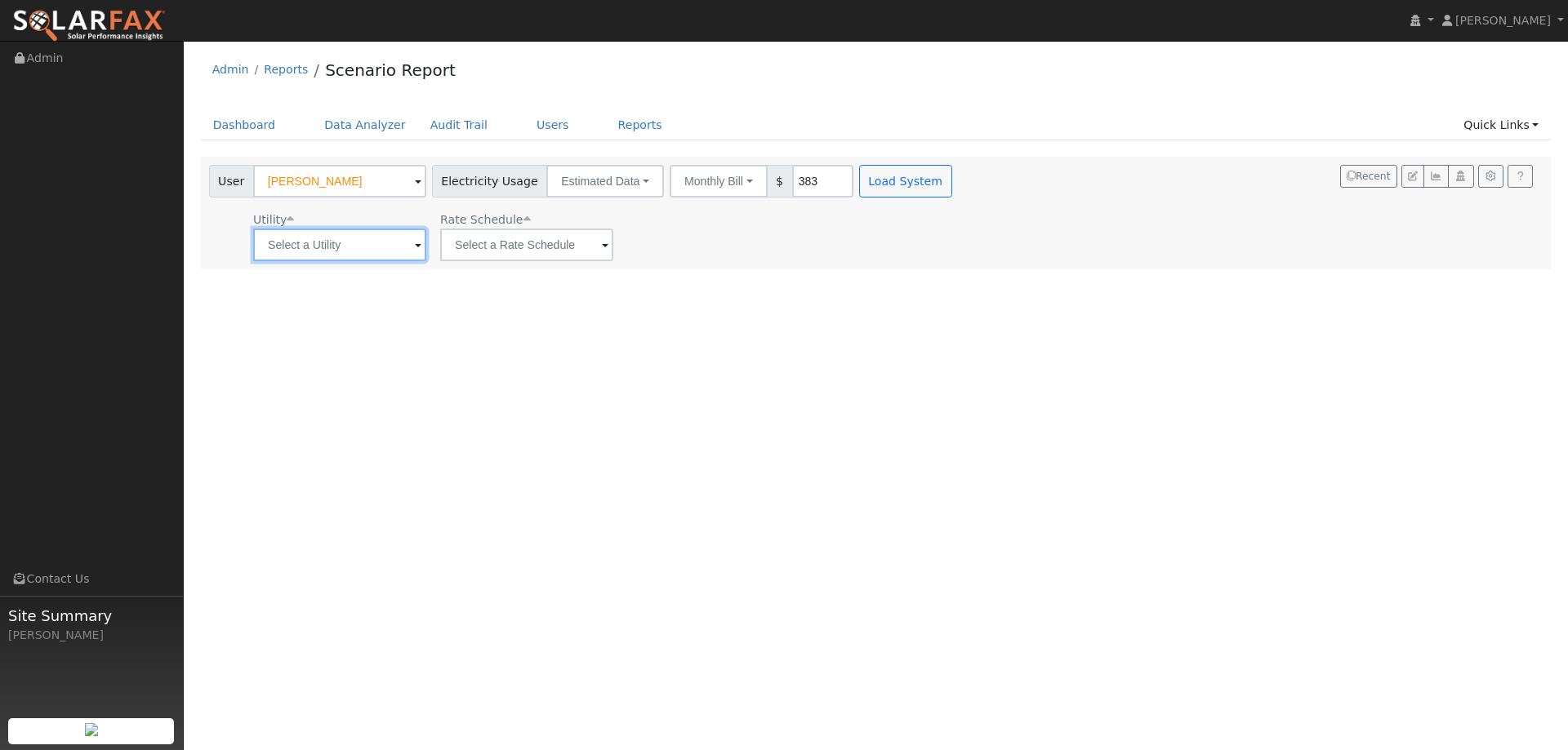
click at [400, 244] on input "text" at bounding box center [339, 244] width 173 height 32
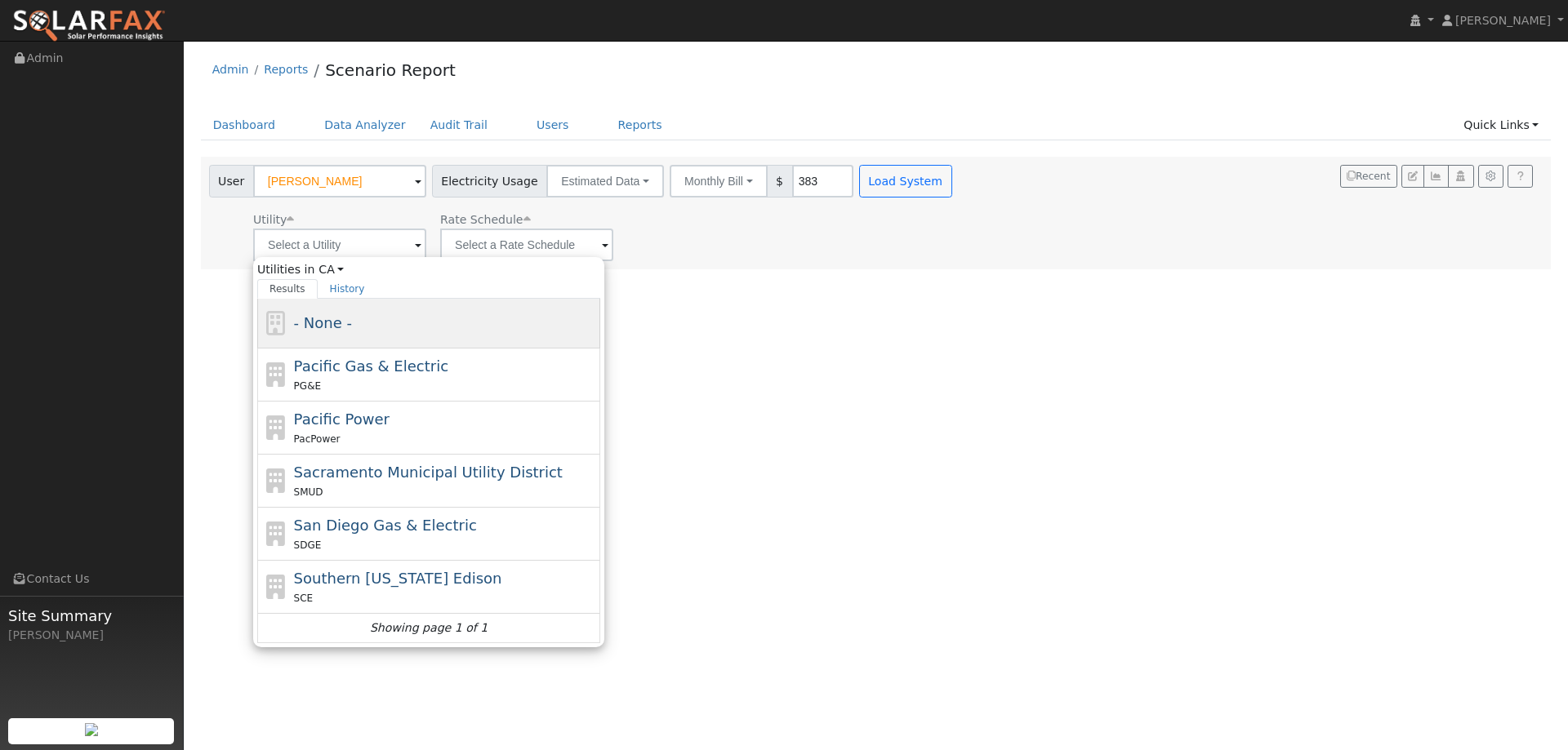
click at [344, 320] on span "- None -" at bounding box center [323, 322] width 58 height 17
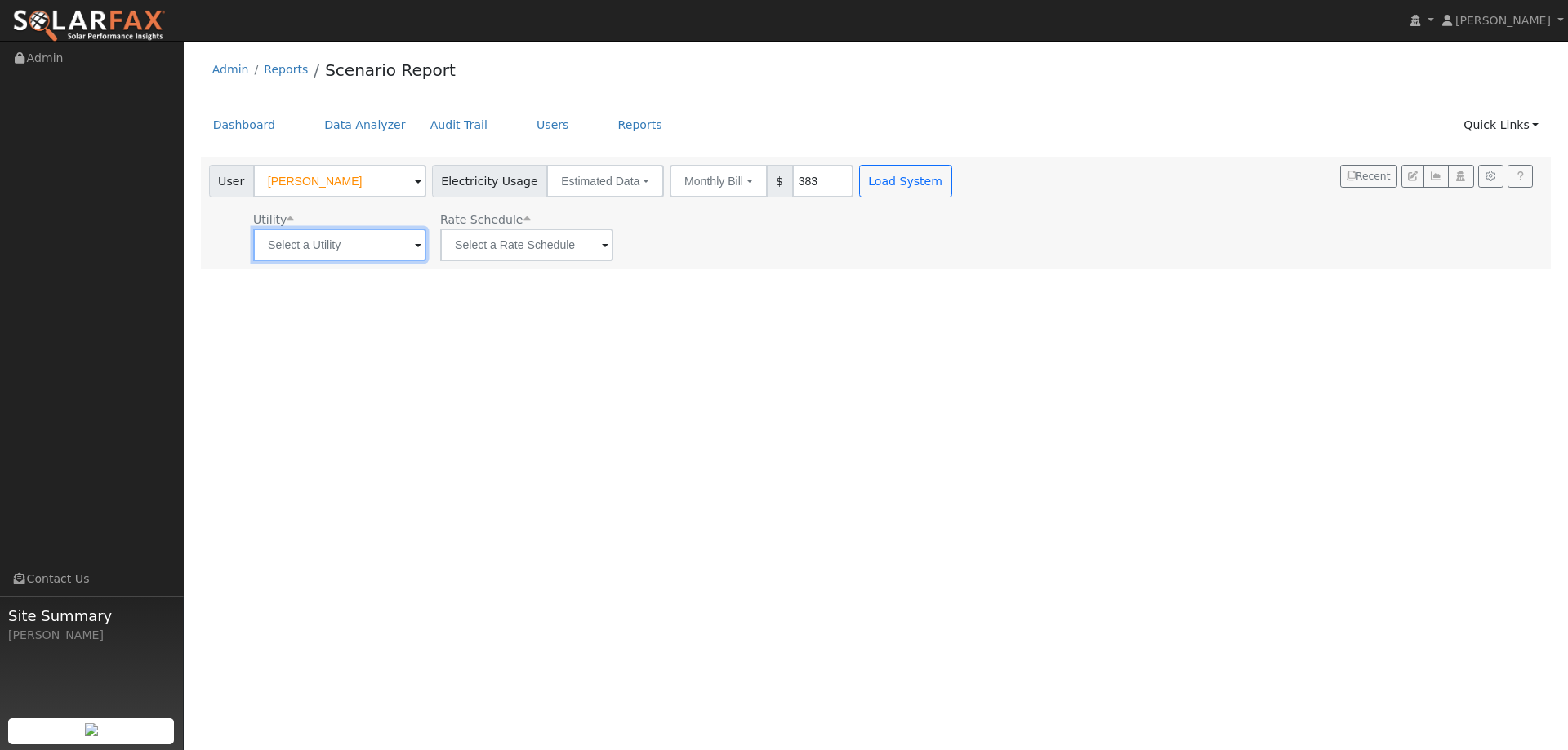
click at [352, 251] on input "text" at bounding box center [339, 244] width 173 height 32
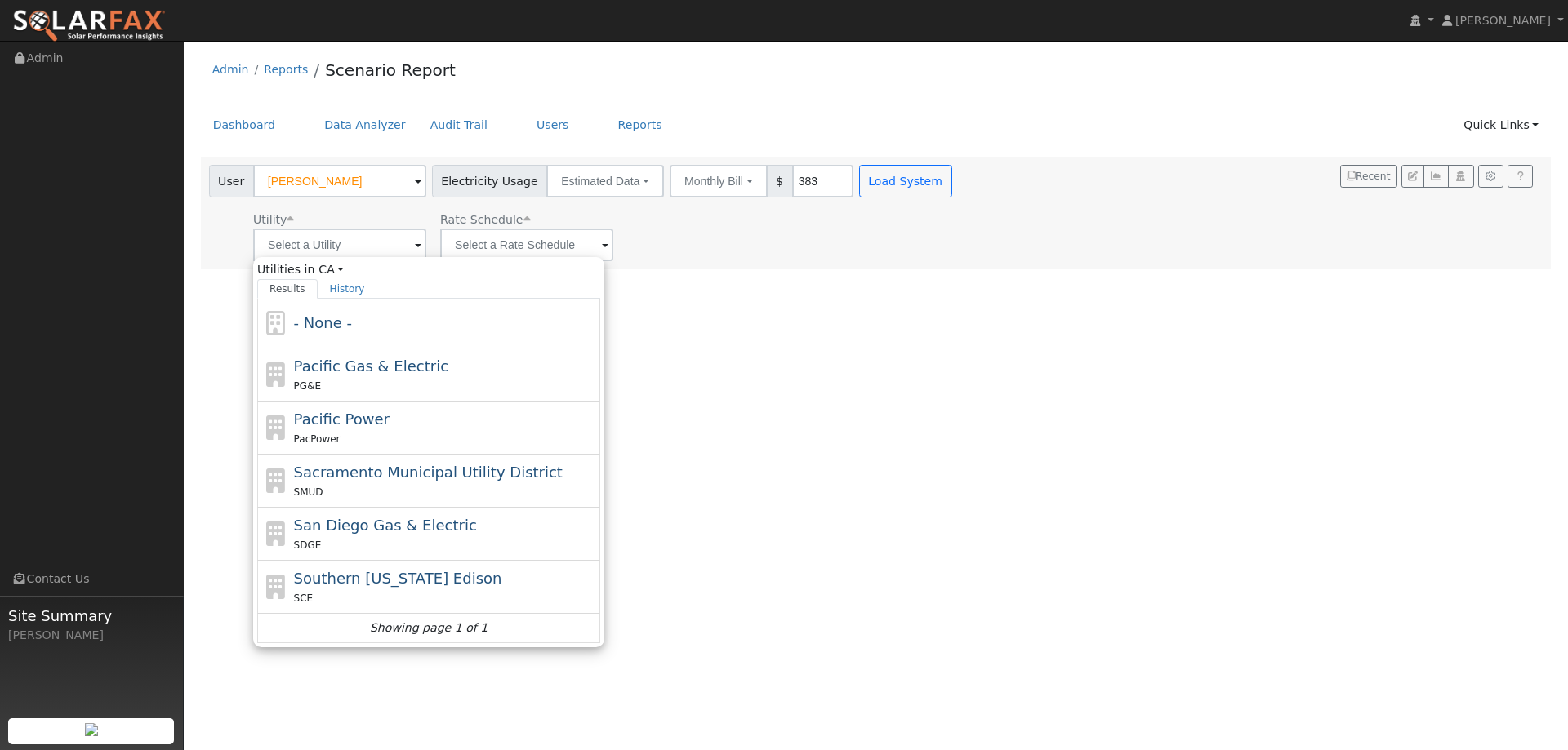
drag, startPoint x: 332, startPoint y: 365, endPoint x: 396, endPoint y: 312, distance: 83.1
click at [333, 365] on span "Pacific Gas & Electric" at bounding box center [371, 365] width 154 height 17
type input "Pacific Gas & Electric"
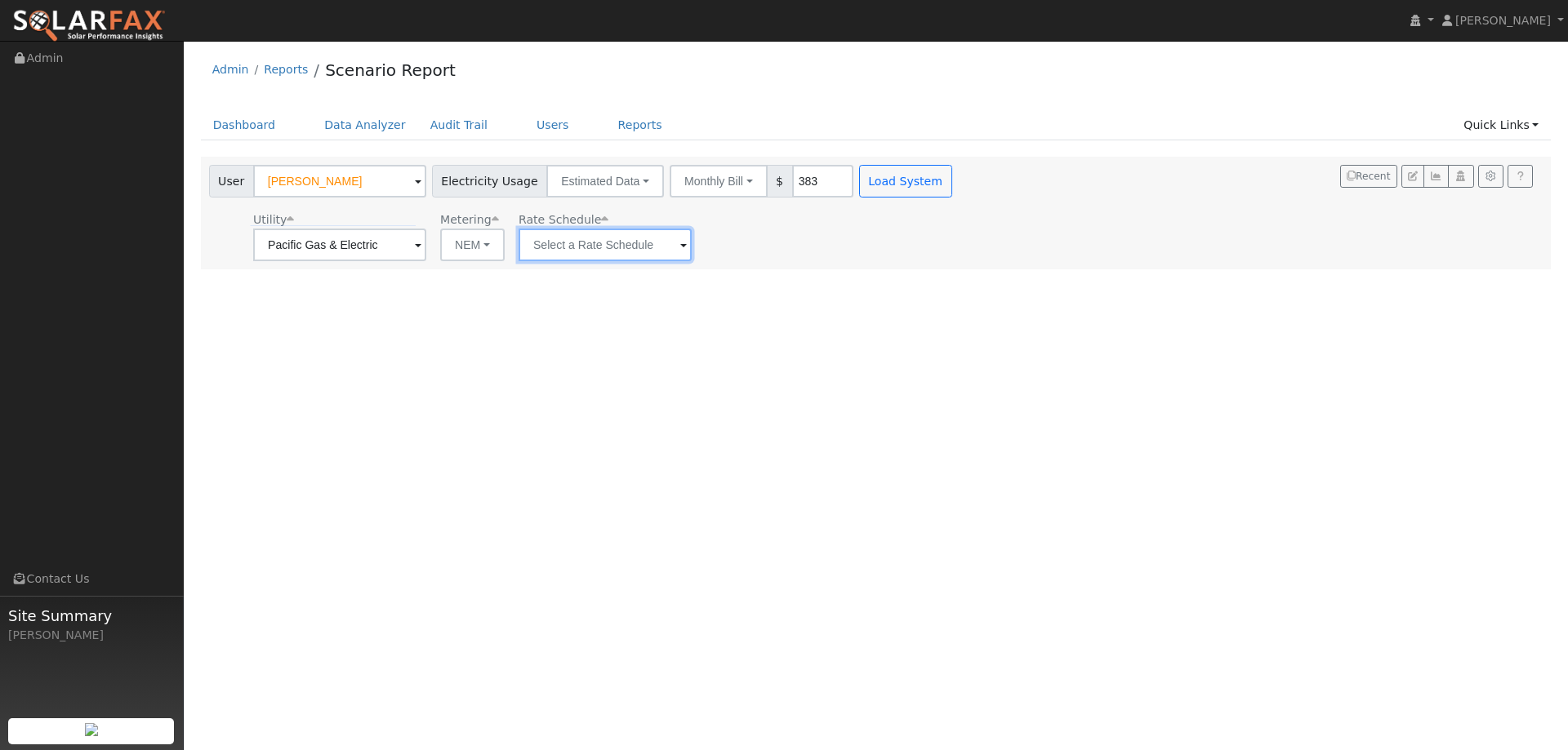
click at [530, 257] on input "text" at bounding box center [605, 244] width 173 height 32
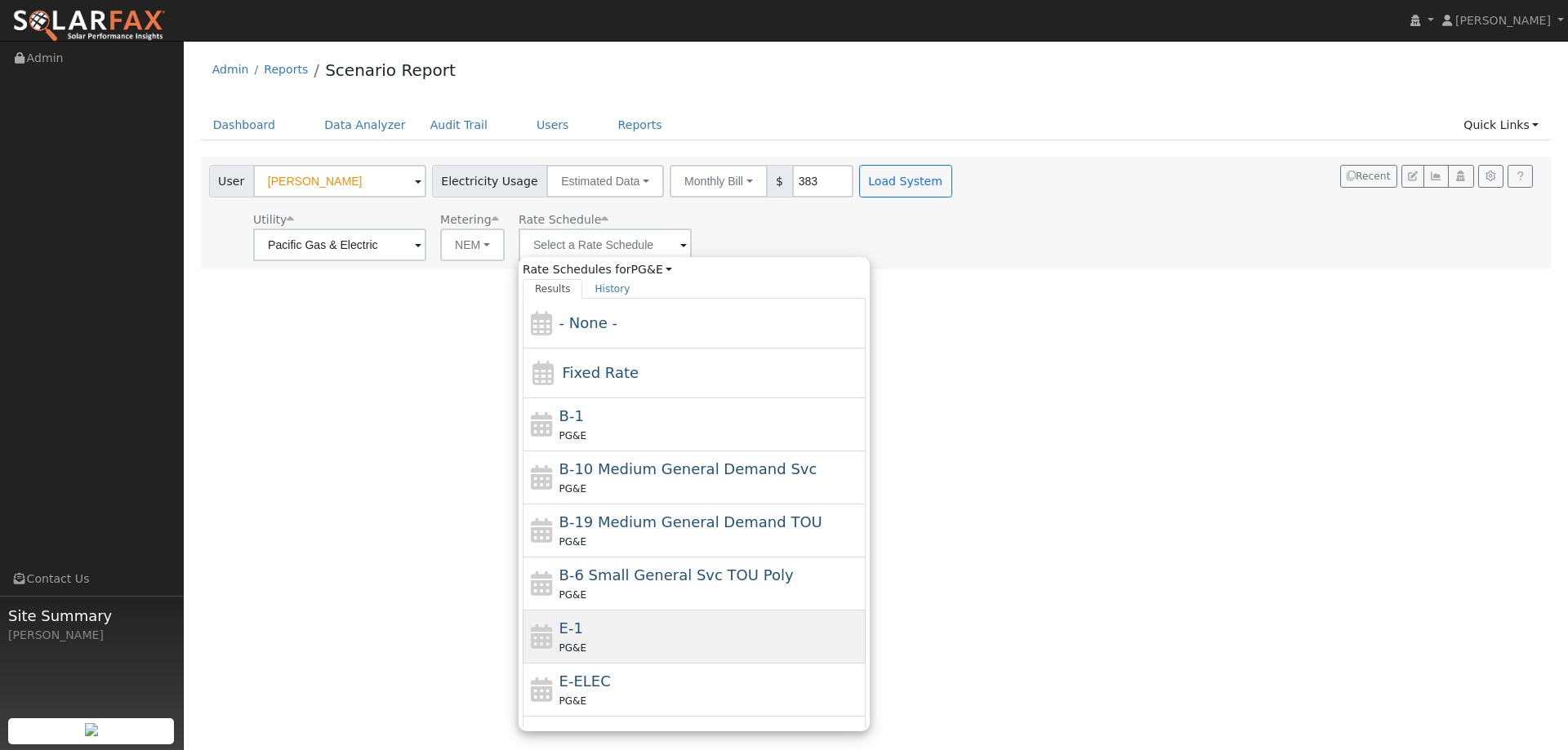
click at [640, 623] on div "E-1 PG&E" at bounding box center [711, 636] width 303 height 39
type input "E-1"
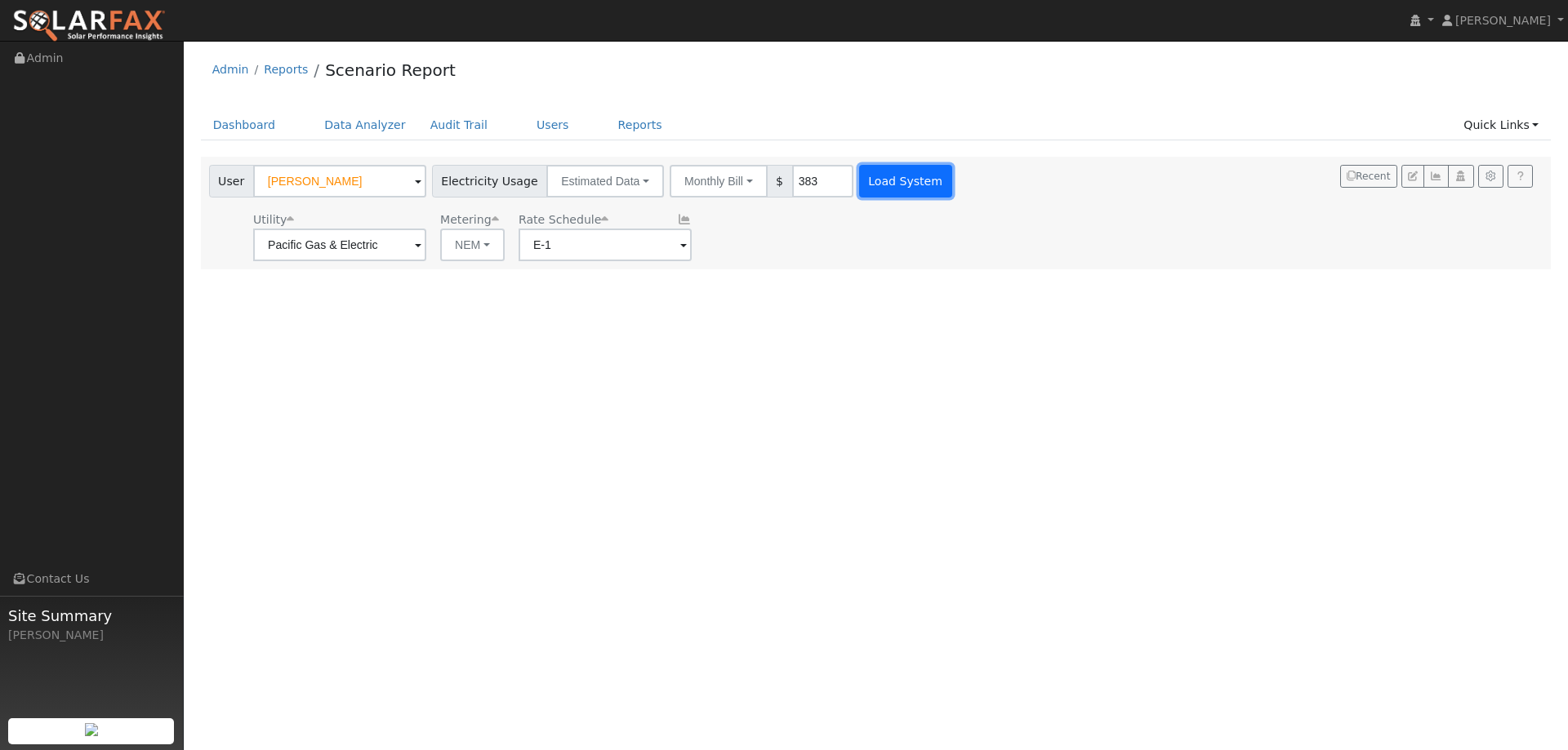
click at [880, 177] on button "Load System" at bounding box center [905, 180] width 93 height 32
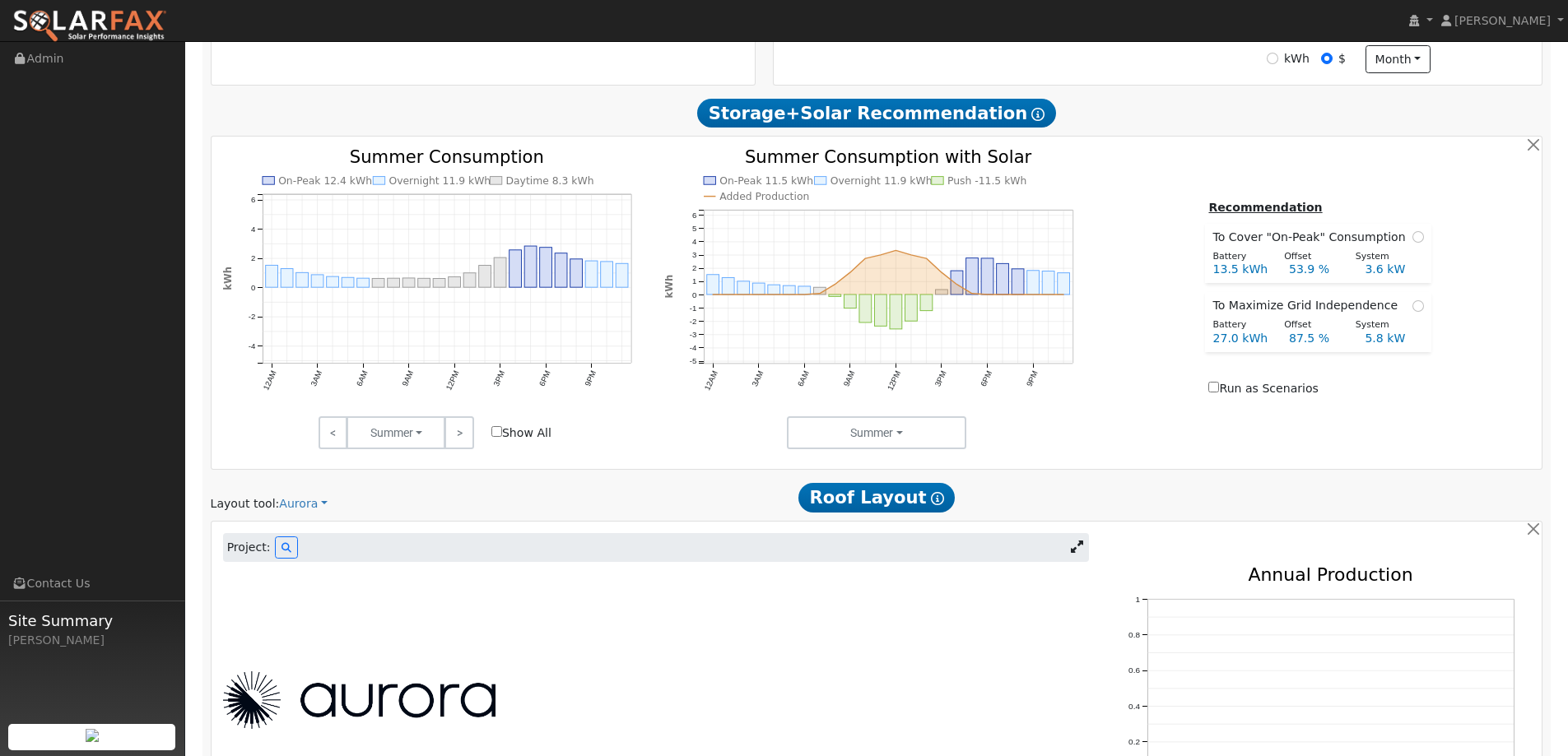
scroll to position [823, 0]
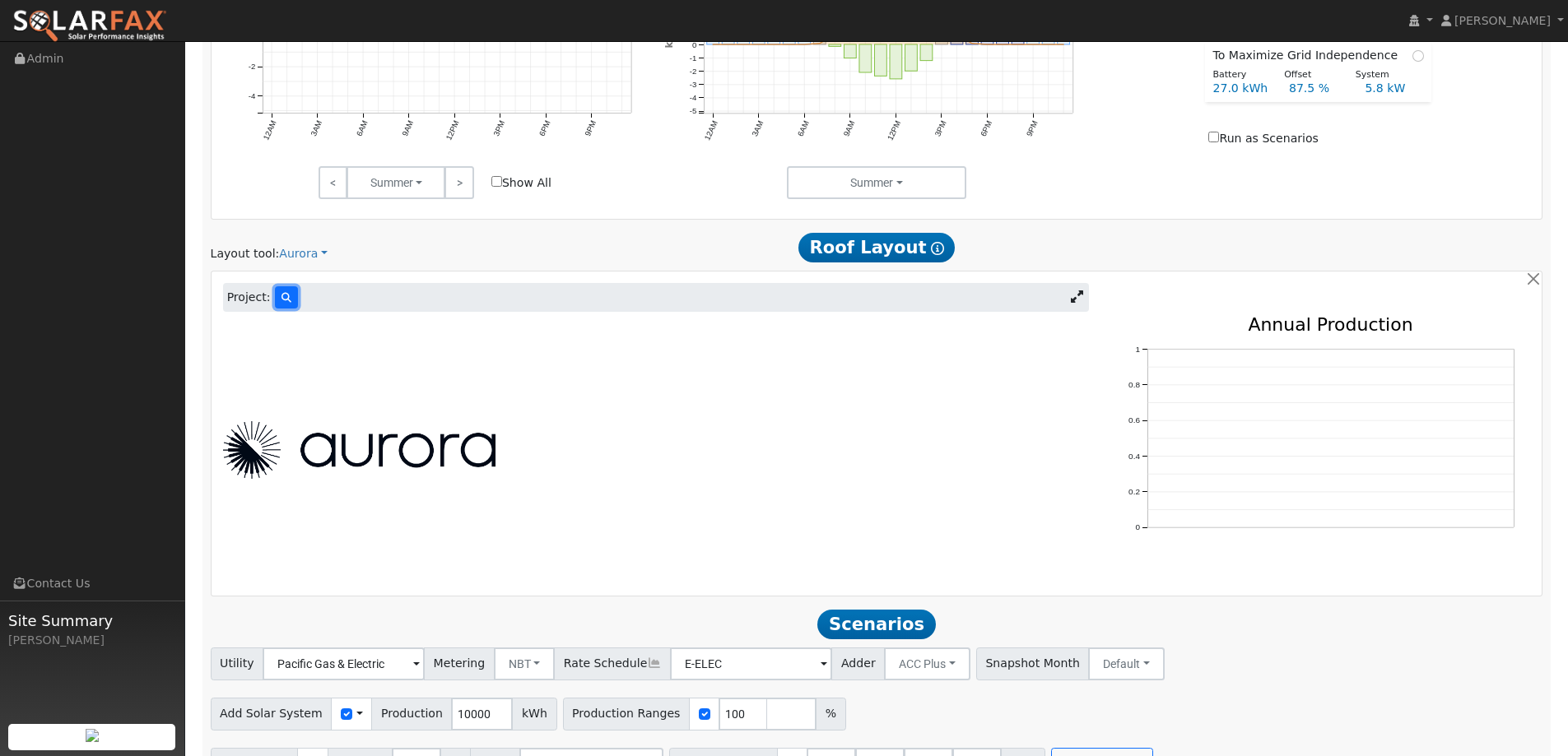
click at [275, 299] on button at bounding box center [287, 297] width 23 height 23
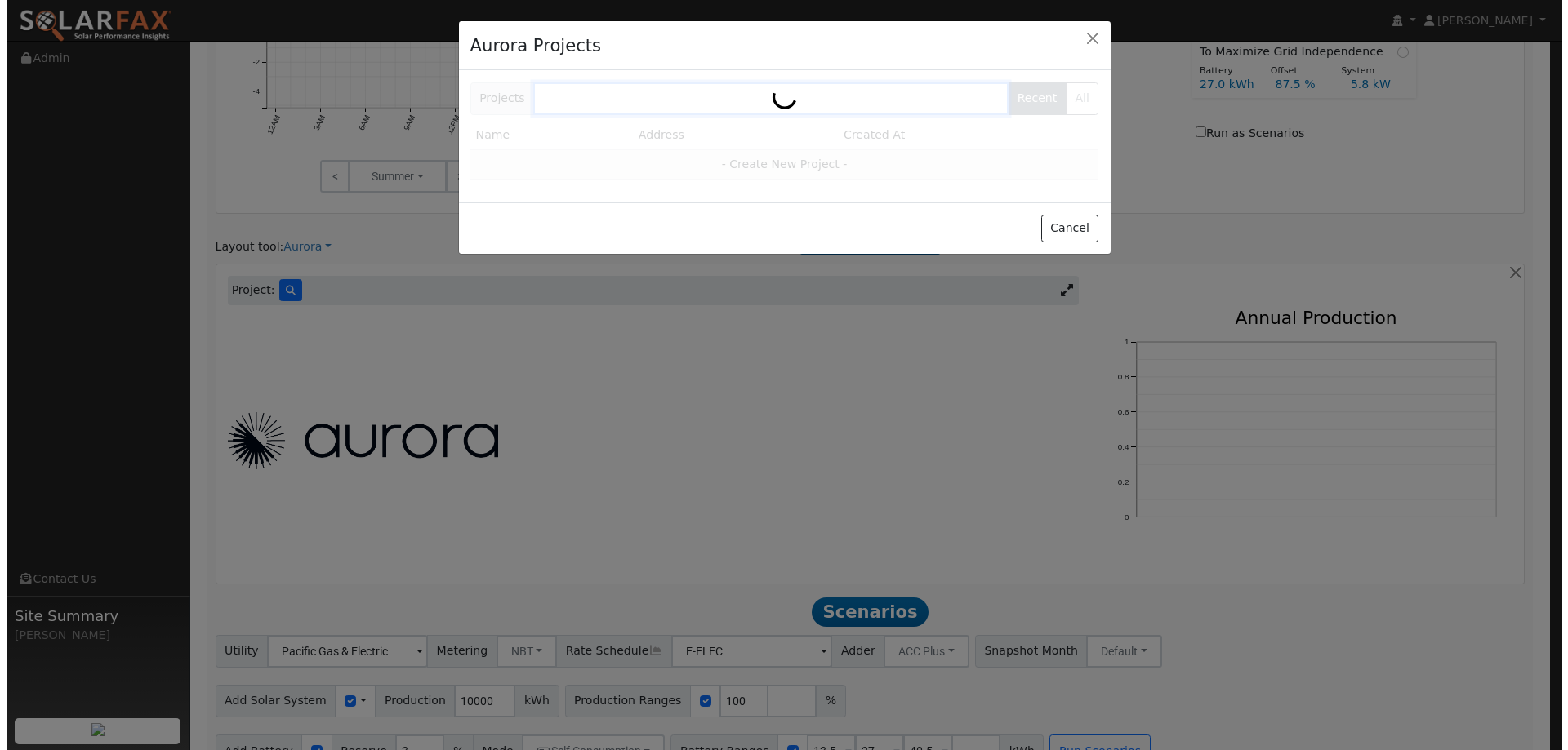
scroll to position [818, 0]
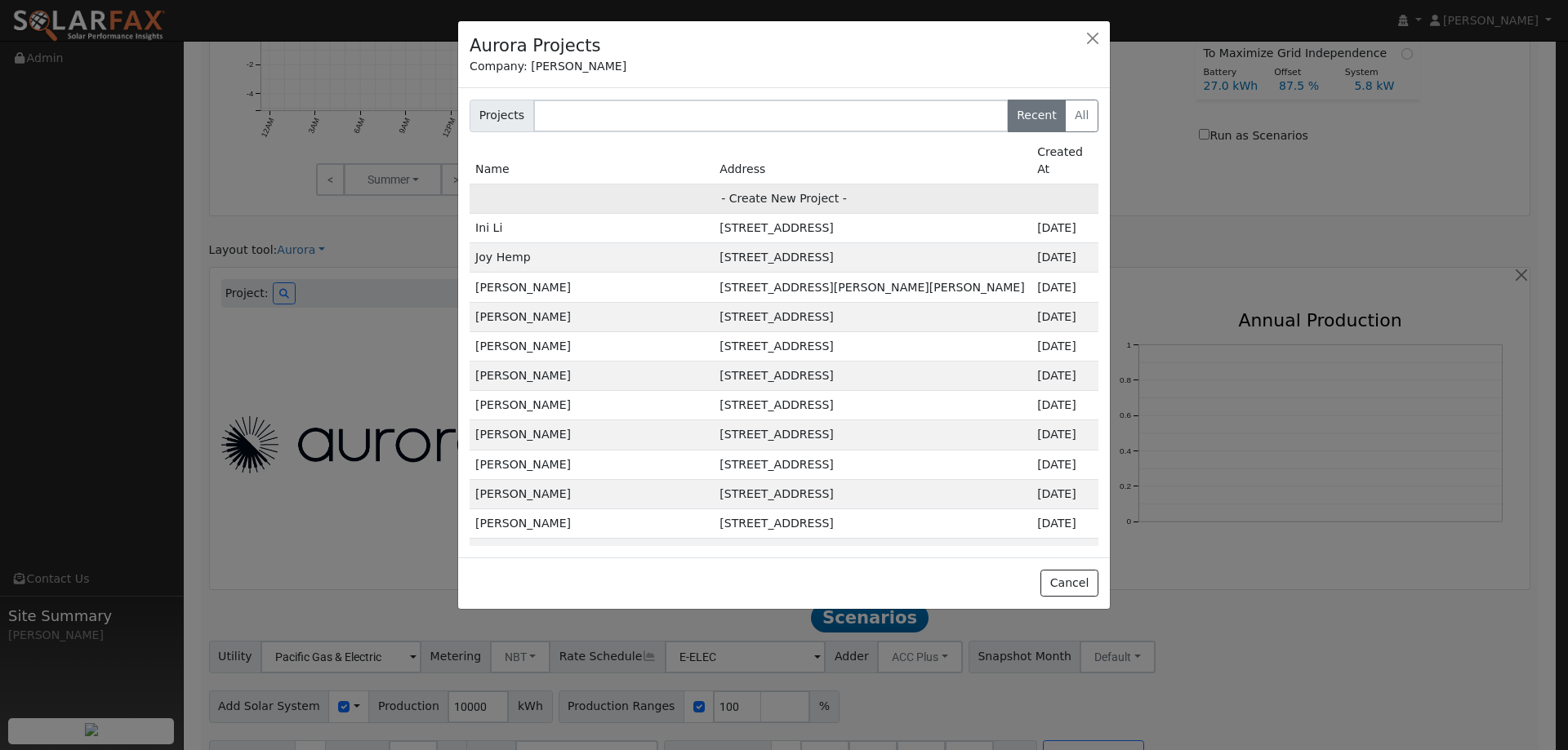
click at [712, 184] on td "- Create New Project -" at bounding box center [784, 198] width 629 height 30
type input "Kyle Terrill"
type input "630 Kentucky Street"
type input "Vacaville"
type input "CA"
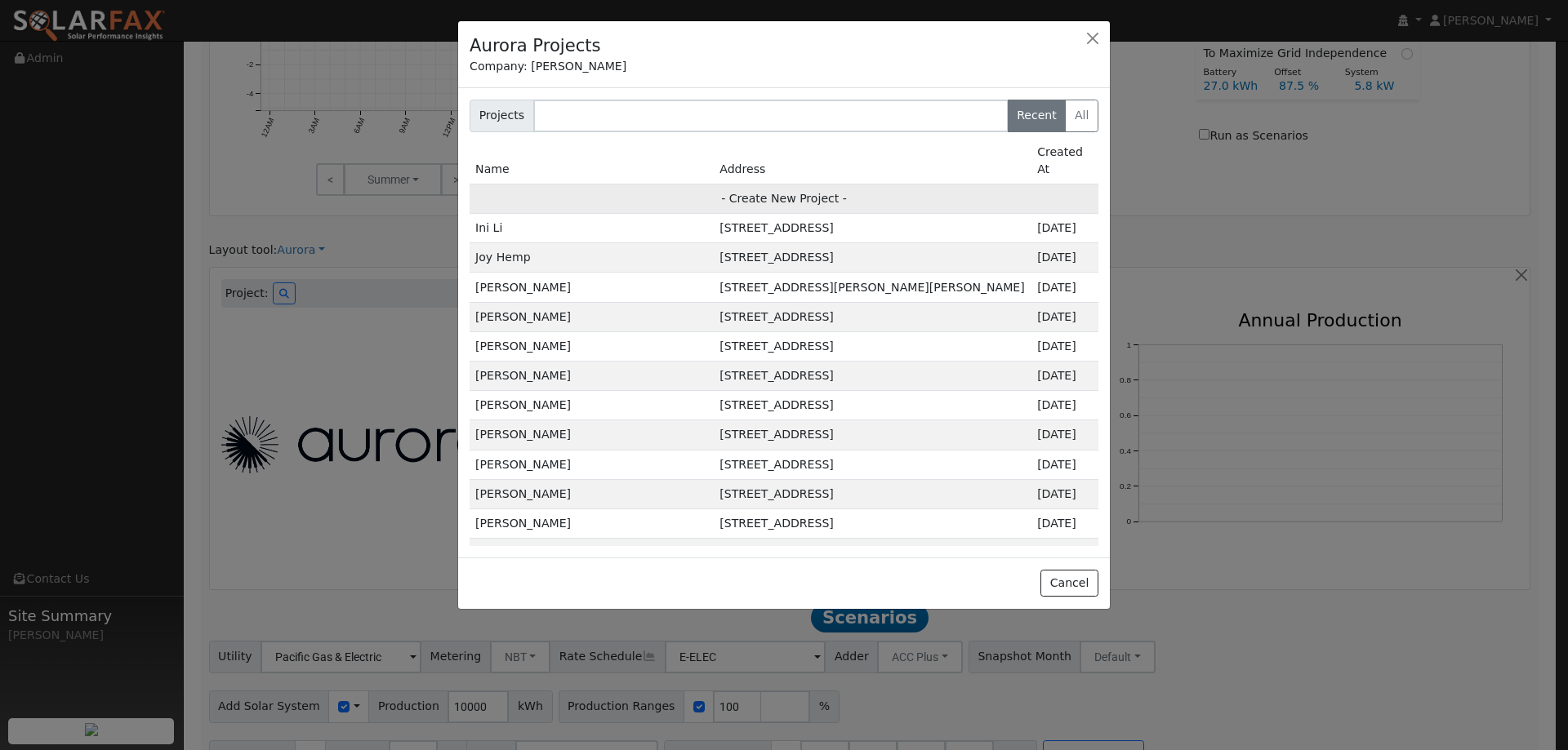
type input "95688"
type input "Design"
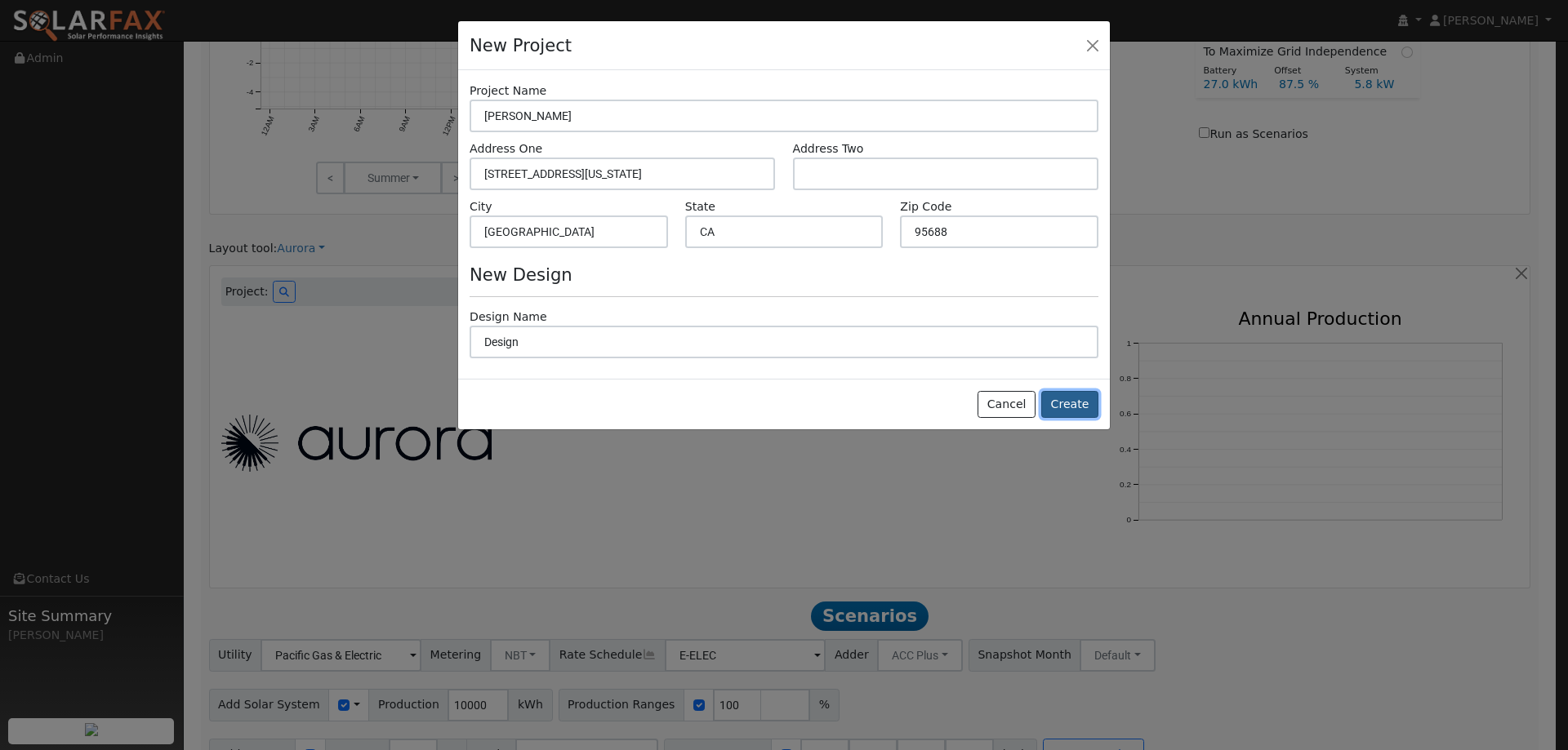
click at [1091, 408] on button "Create" at bounding box center [1069, 405] width 57 height 28
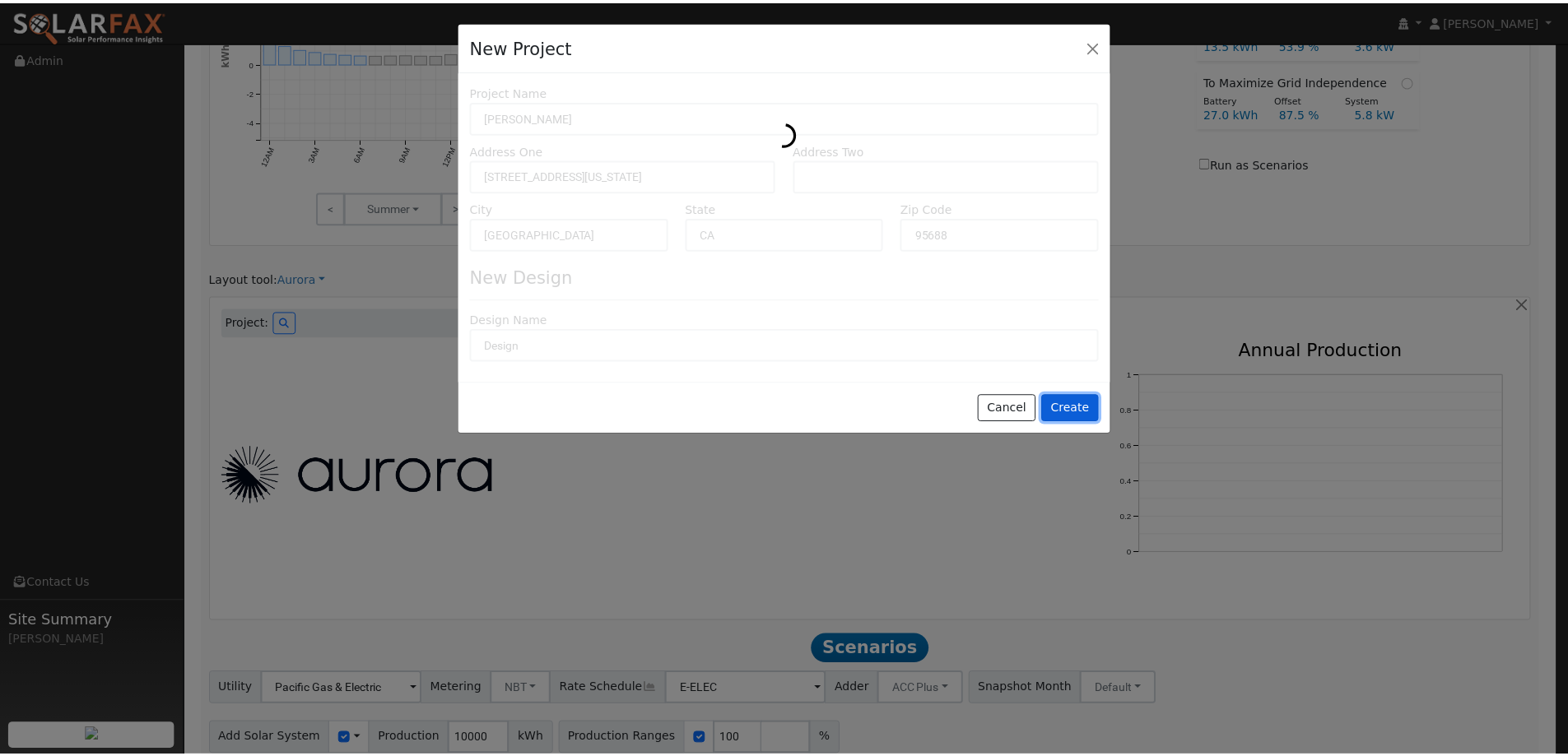
scroll to position [826, 0]
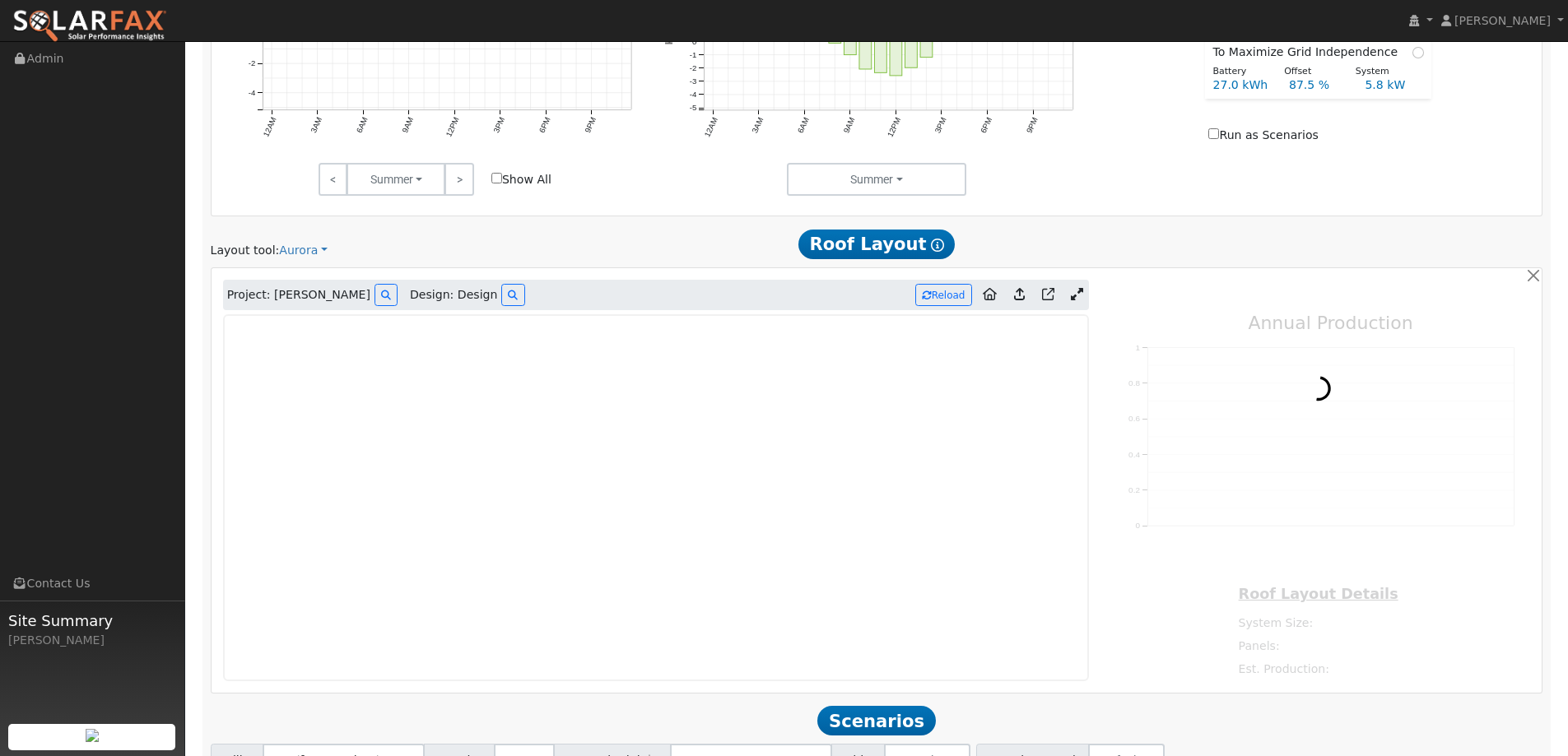
type input "0"
click at [122, 28] on img at bounding box center [90, 26] width 155 height 34
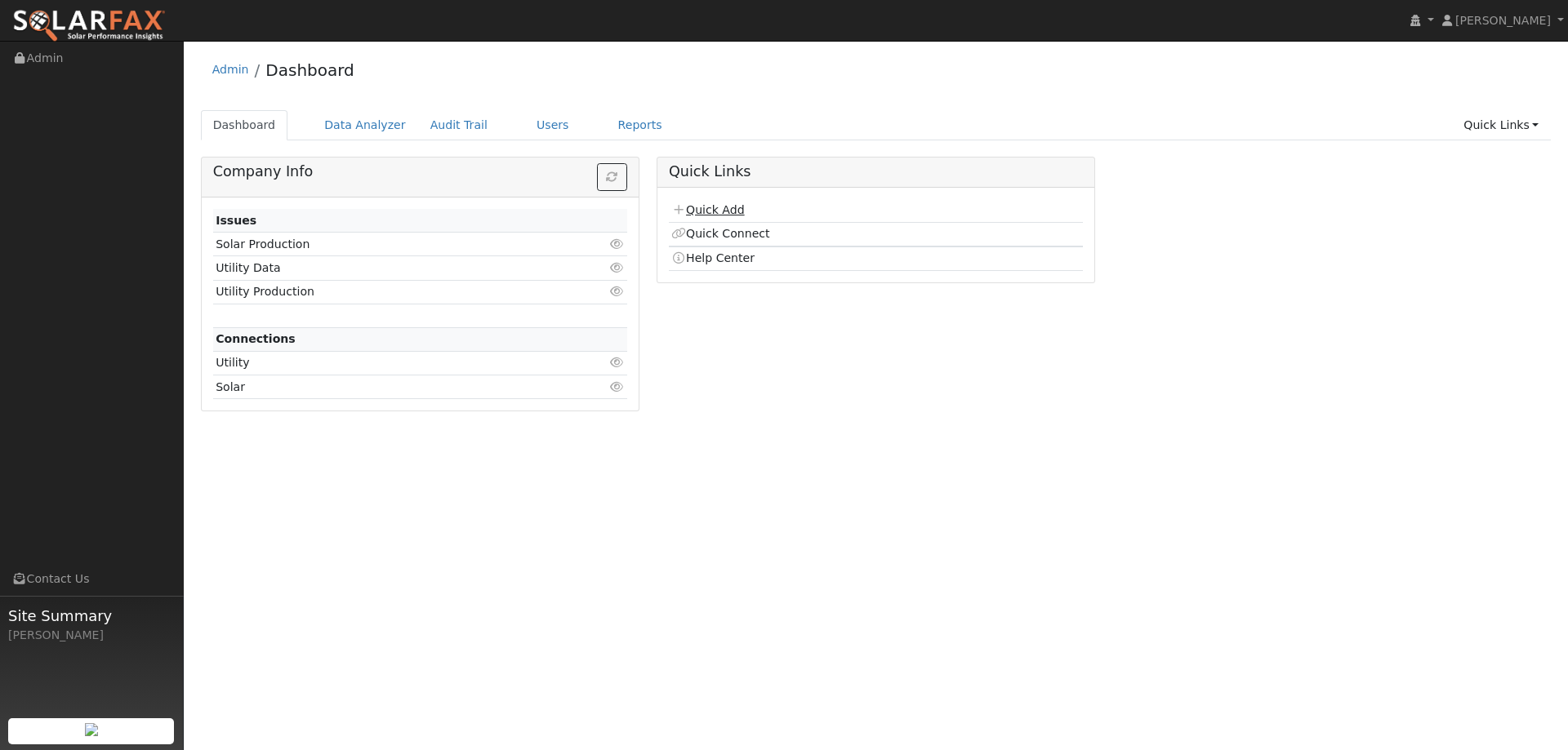
click at [716, 204] on link "Quick Add" at bounding box center [707, 210] width 73 height 13
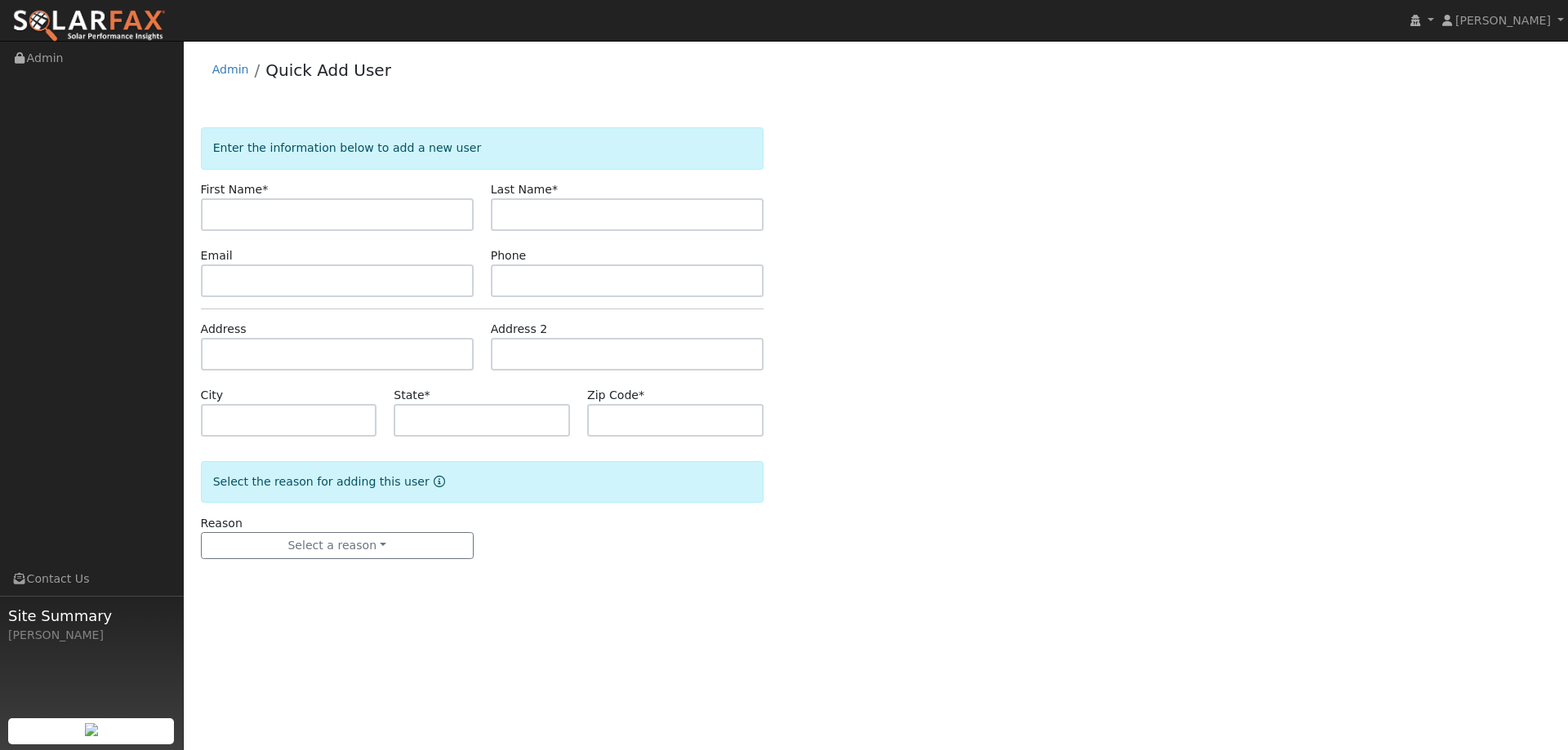
click at [424, 211] on input "text" at bounding box center [338, 214] width 273 height 32
type input "Junior"
click at [574, 217] on input "text" at bounding box center [627, 214] width 273 height 32
type input "Valeliano"
drag, startPoint x: 675, startPoint y: 299, endPoint x: 674, endPoint y: 284, distance: 15.0
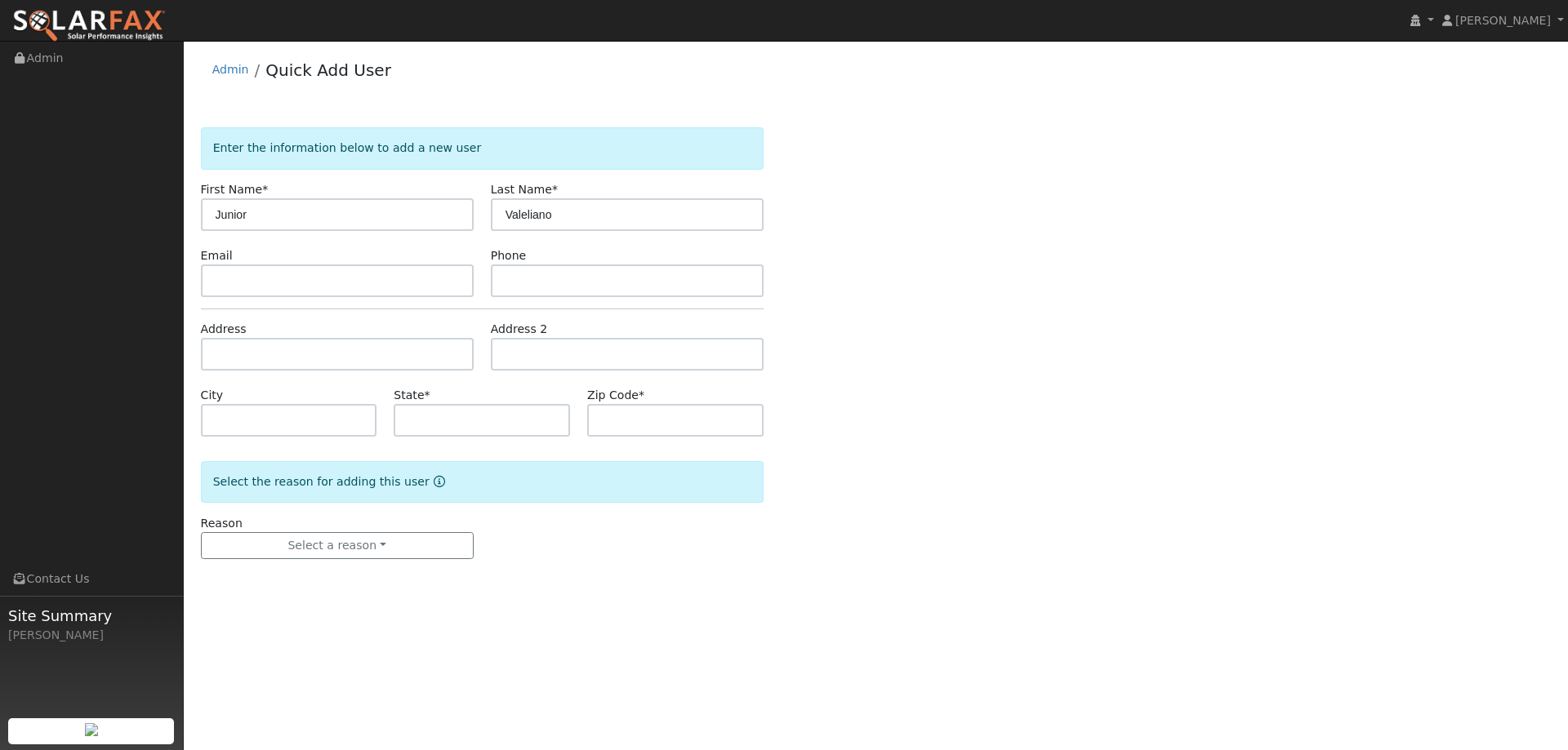
click at [673, 287] on form "Enter the information below to add a new user First Name * Junior Last Name * […" at bounding box center [482, 359] width 563 height 464
click at [674, 284] on input "text" at bounding box center [627, 280] width 273 height 32
paste input "[PHONE_NUMBER]"
type input "[PHONE_NUMBER]"
click at [301, 355] on input "text" at bounding box center [338, 354] width 273 height 32
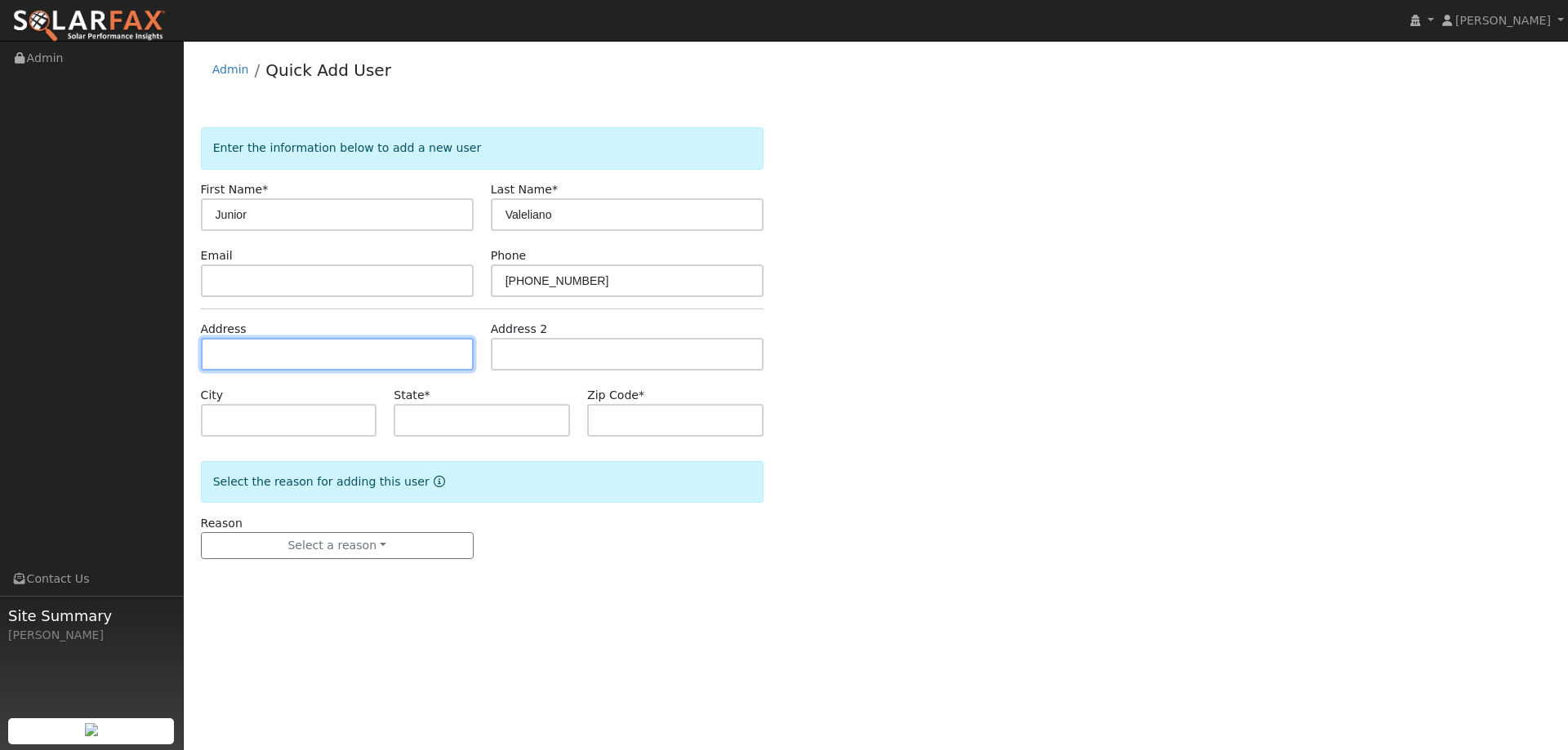
paste input "117 Winter Harbor Place"
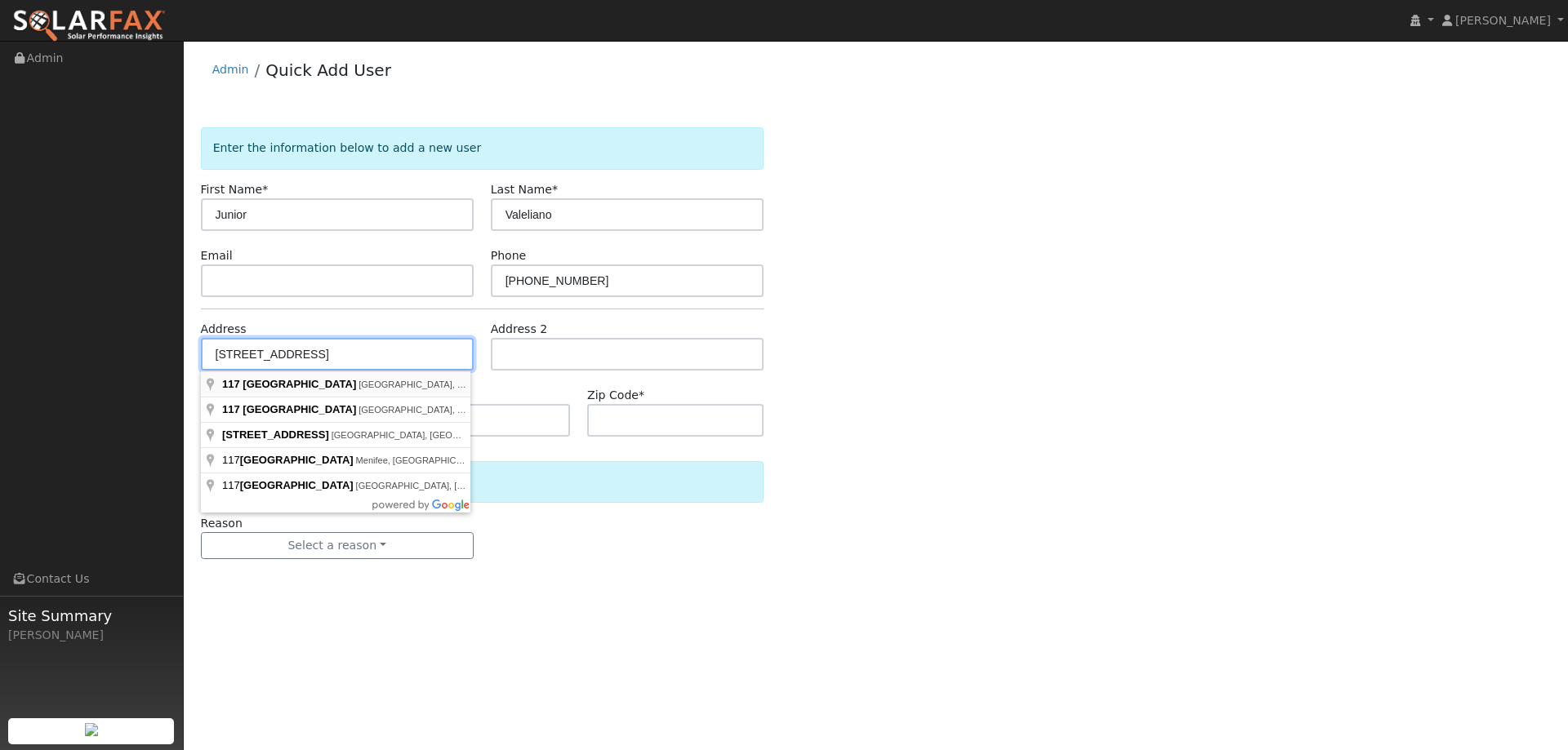
type input "117 Winter Harbor Place"
type input "Vallejo"
type input "CA"
type input "94591"
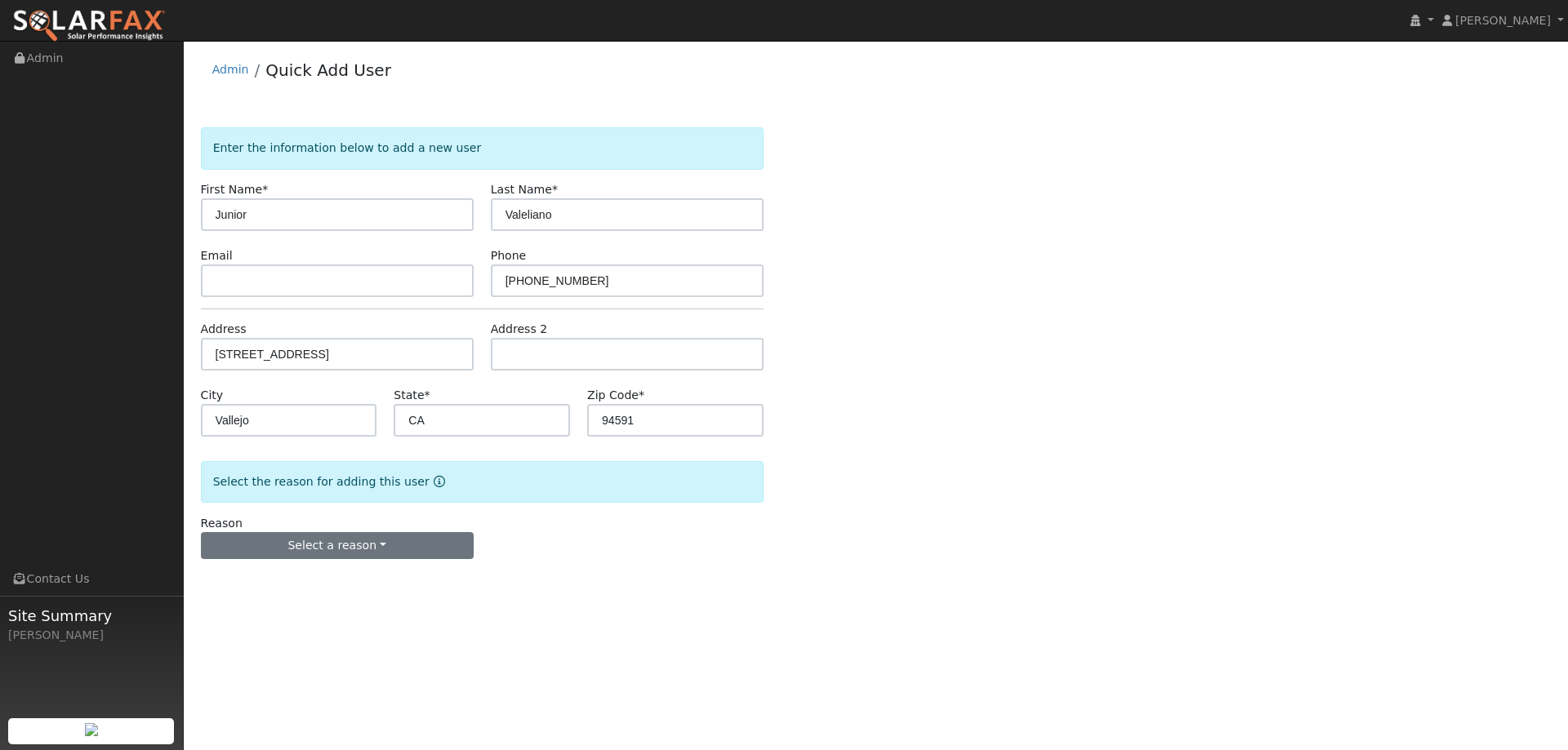
click at [342, 533] on div "Reason Select a reason New lead New customer adding solar New customer has solar" at bounding box center [337, 537] width 290 height 45
click at [355, 542] on button "Select a reason" at bounding box center [338, 546] width 273 height 28
click at [338, 576] on link "New lead" at bounding box center [292, 580] width 180 height 23
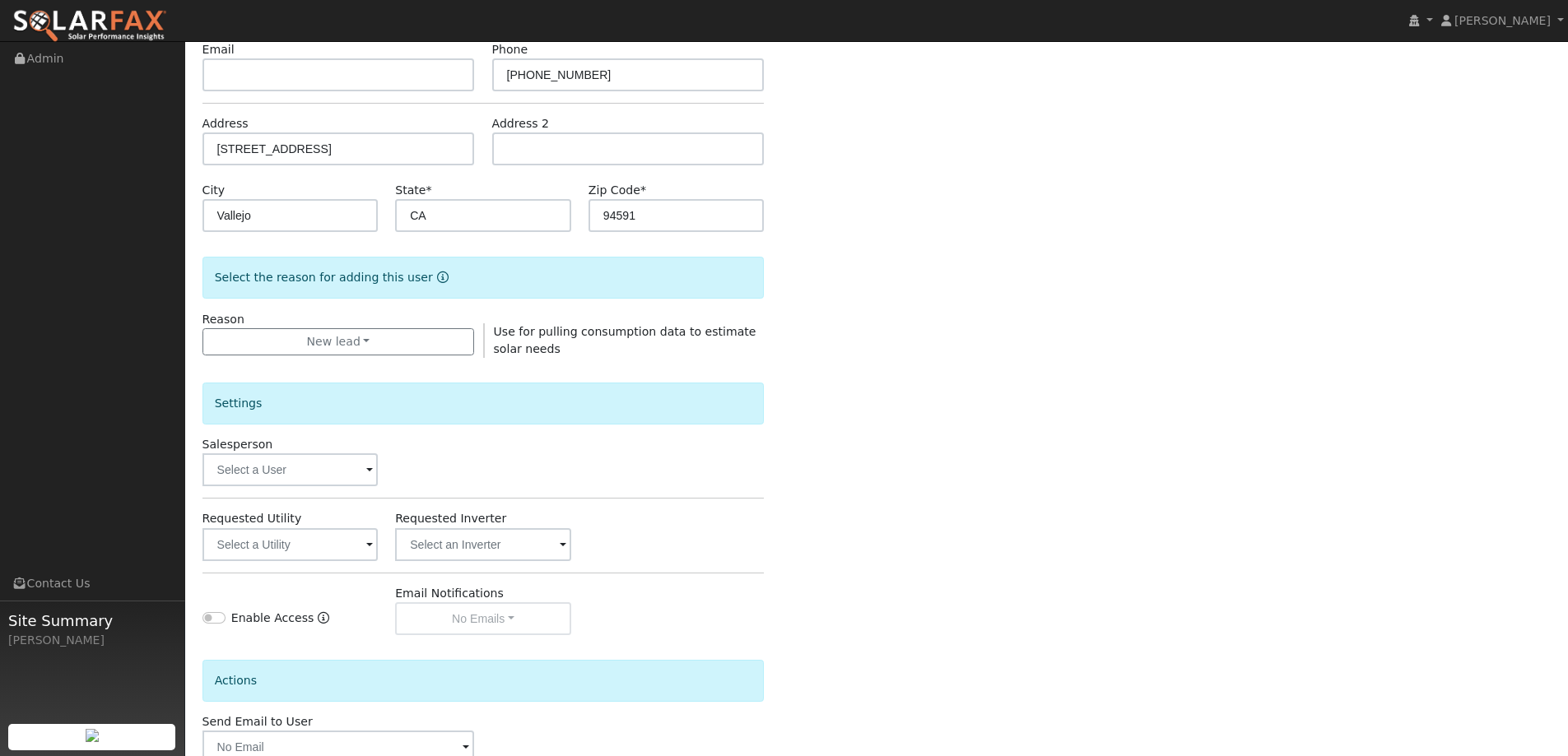
scroll to position [309, 0]
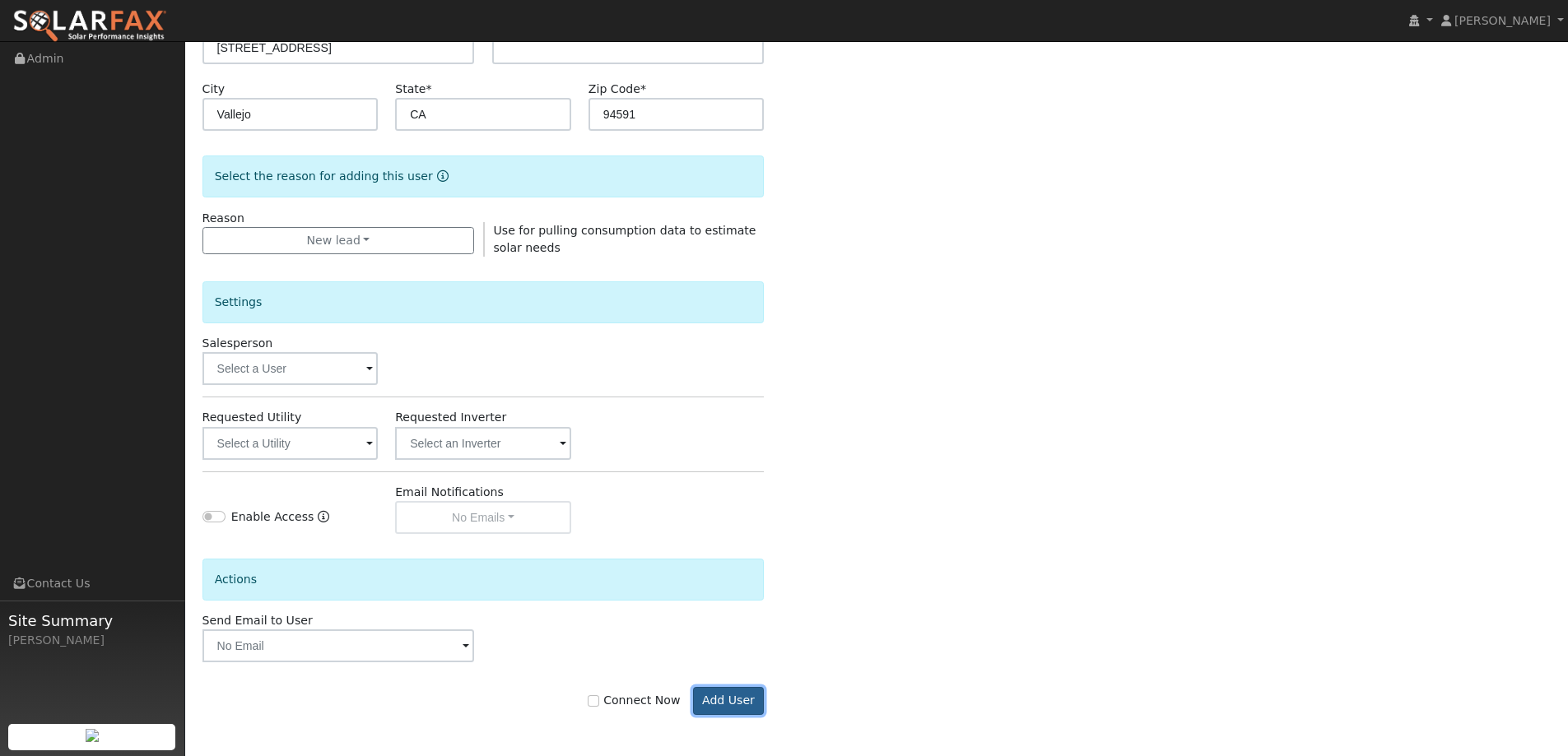
click at [728, 696] on button "Add User" at bounding box center [729, 701] width 72 height 28
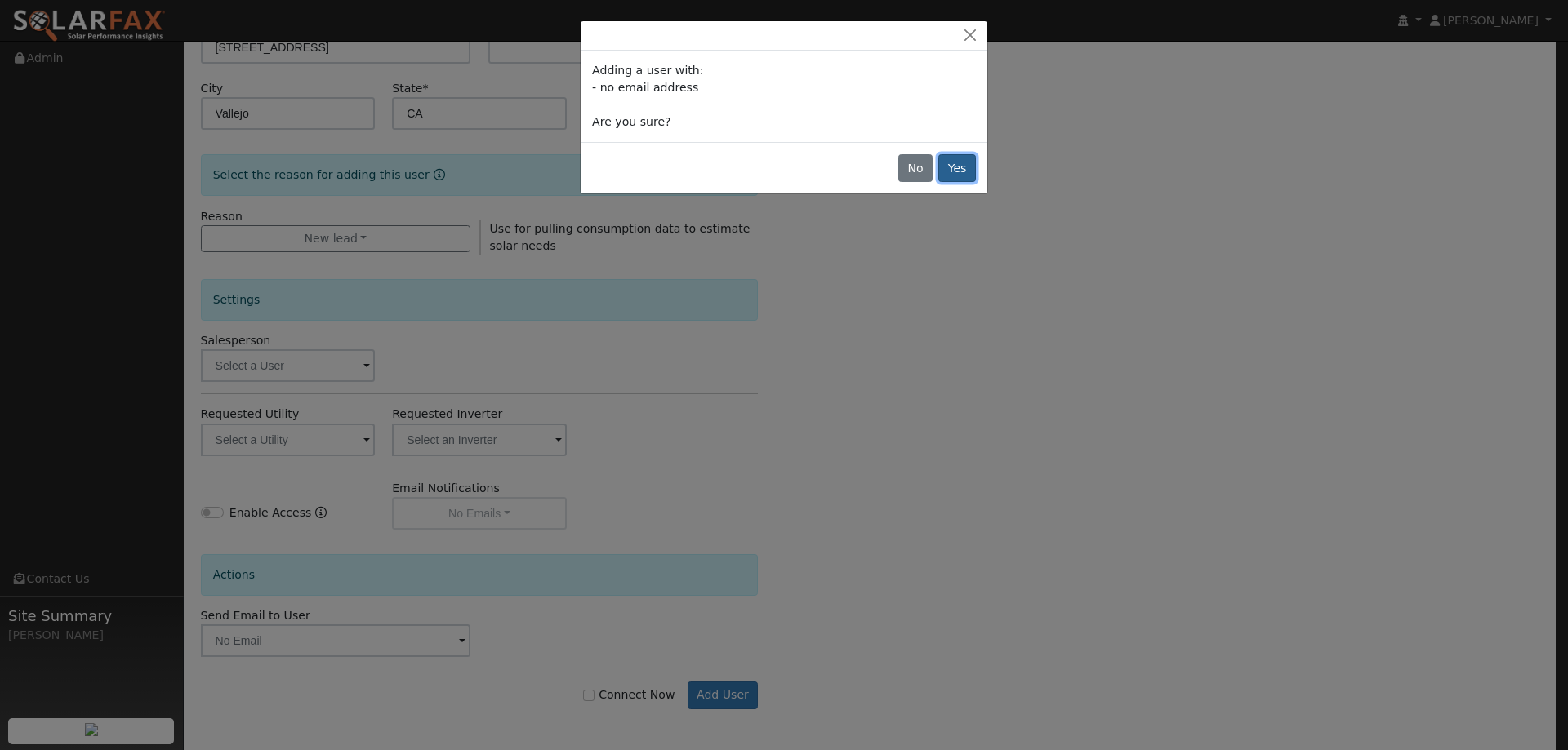
click at [967, 155] on button "Yes" at bounding box center [957, 168] width 37 height 28
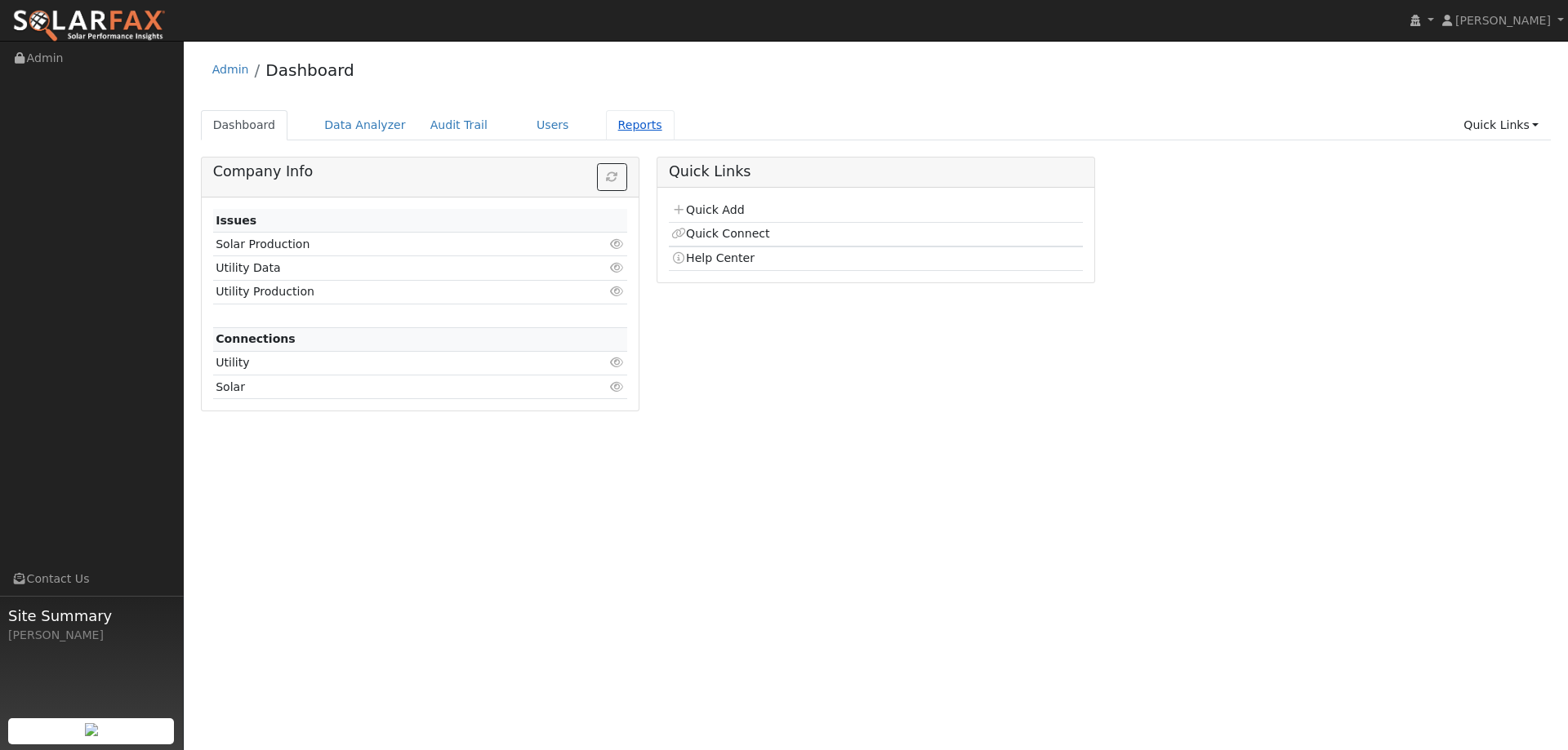
click at [626, 120] on link "Reports" at bounding box center [640, 125] width 69 height 31
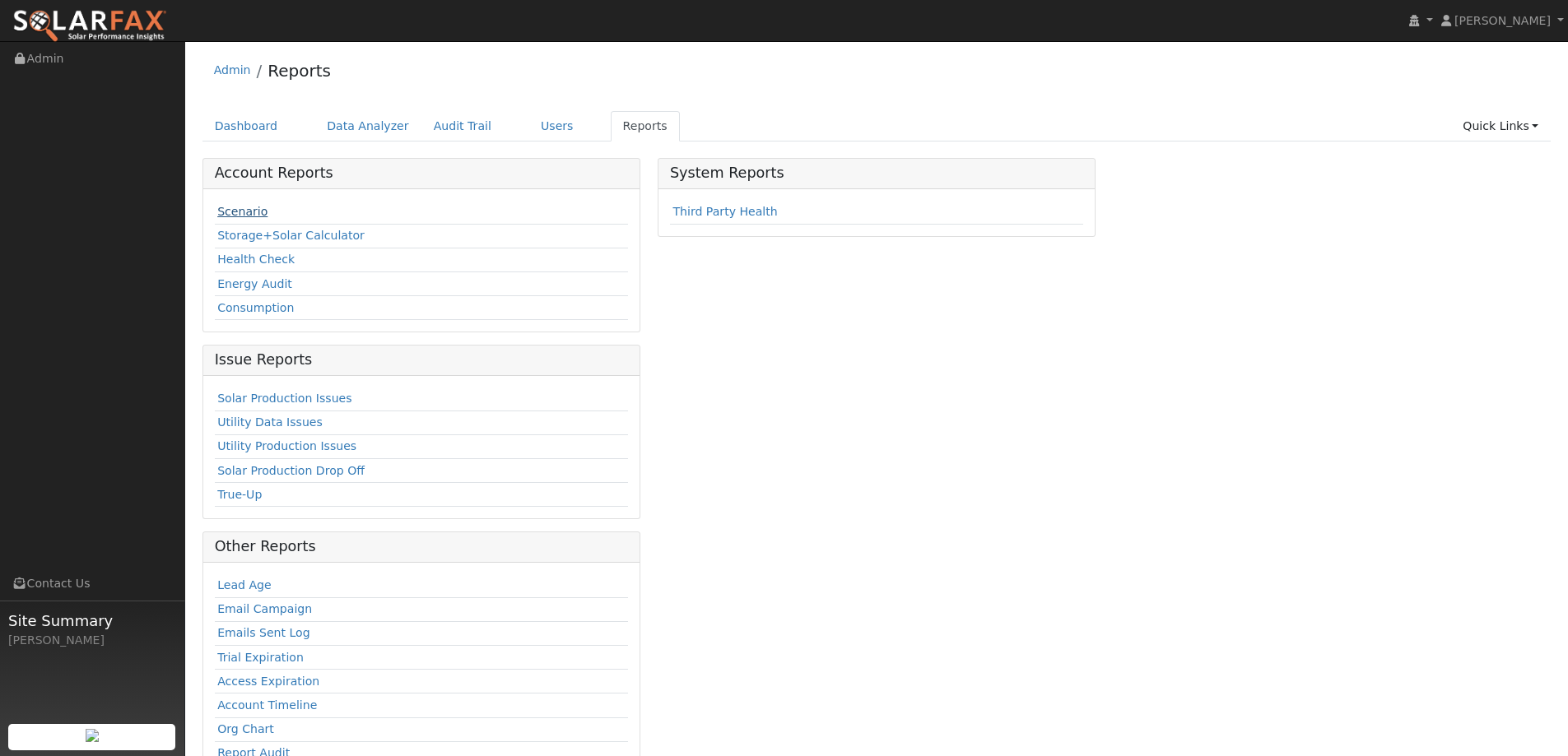
click at [233, 210] on link "Scenario" at bounding box center [243, 212] width 50 height 13
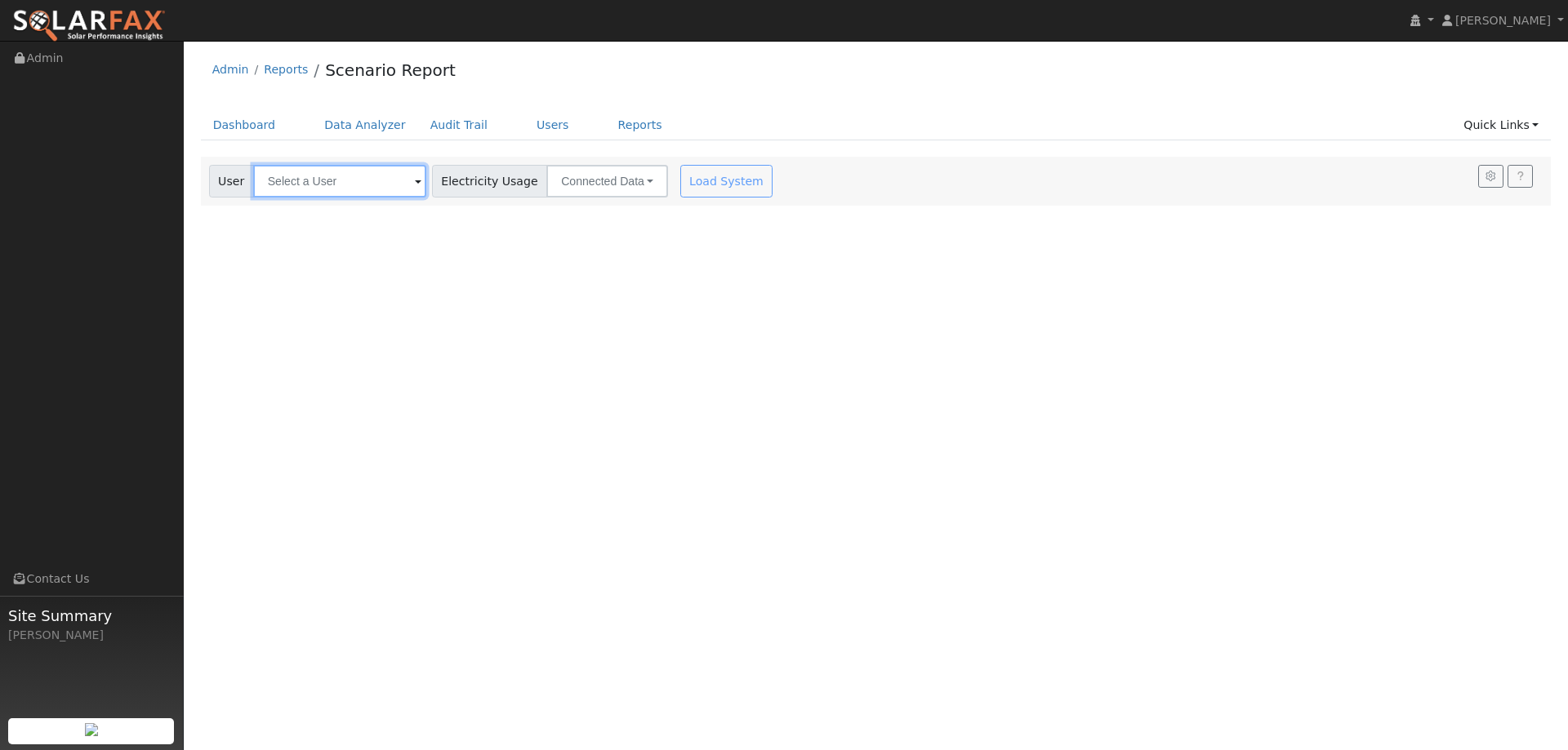
click at [410, 171] on input "text" at bounding box center [339, 180] width 173 height 32
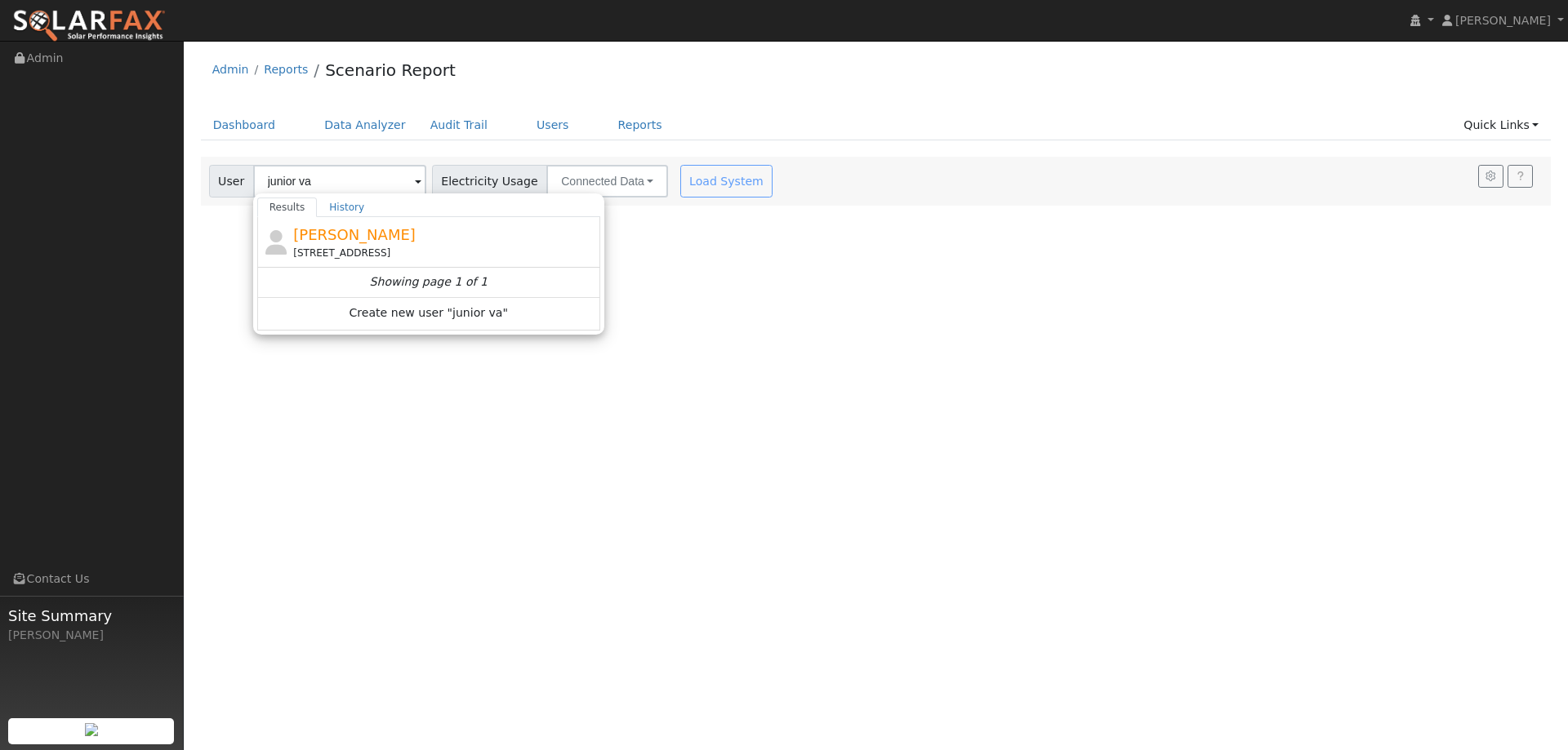
drag, startPoint x: 527, startPoint y: 256, endPoint x: 503, endPoint y: 230, distance: 35.4
click at [521, 249] on div "[STREET_ADDRESS]" at bounding box center [444, 253] width 303 height 15
type input "[PERSON_NAME]"
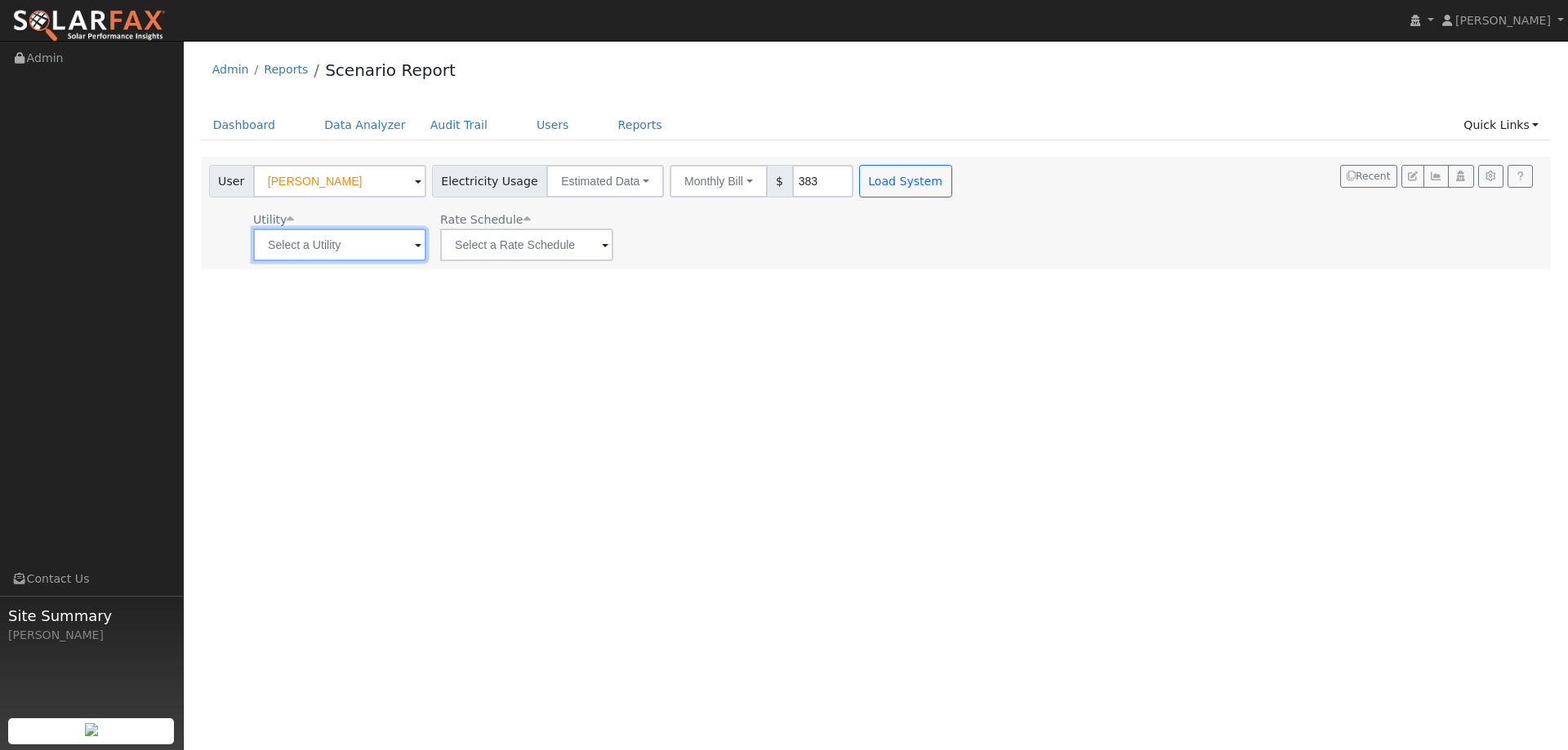
click at [267, 246] on input "text" at bounding box center [339, 244] width 173 height 32
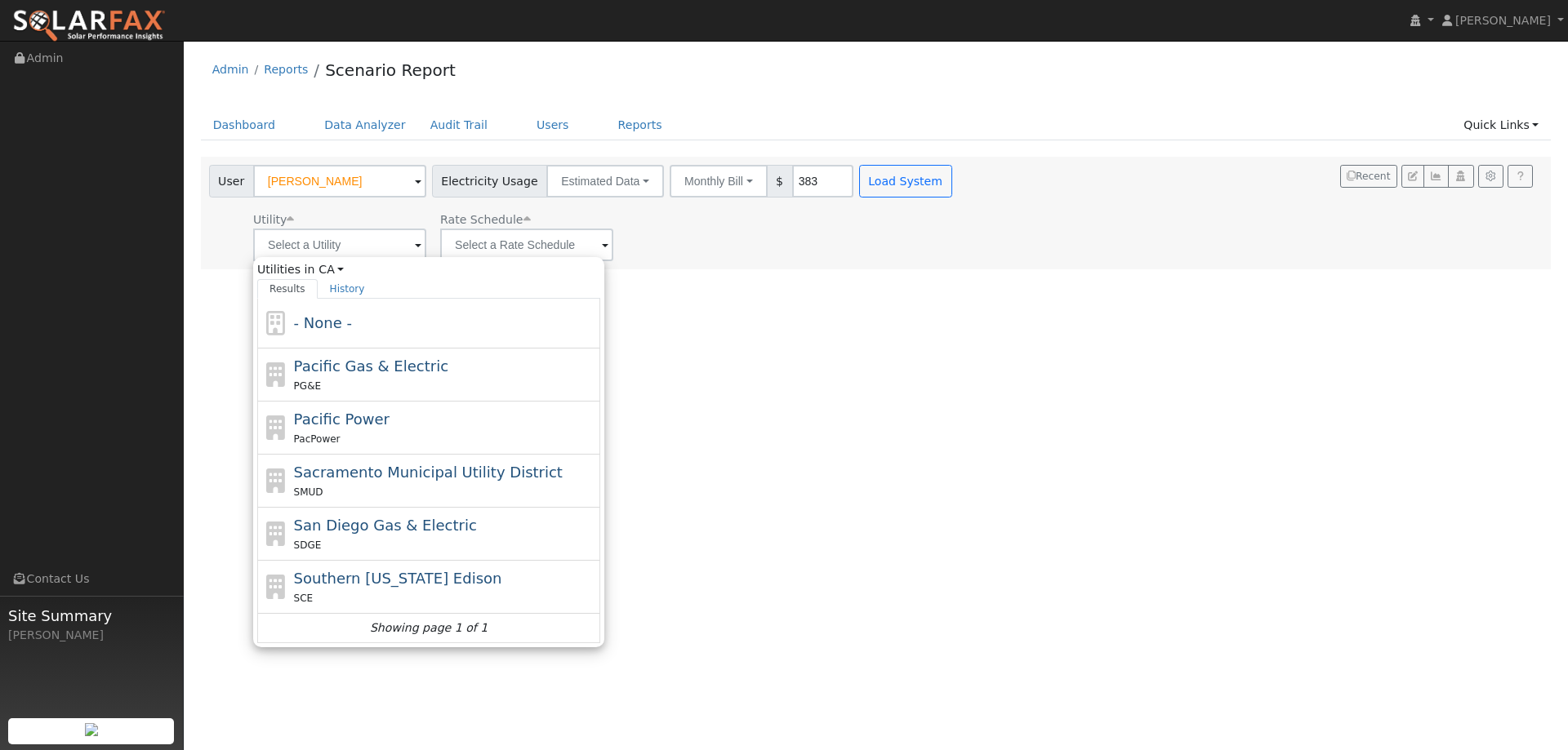
drag, startPoint x: 349, startPoint y: 378, endPoint x: 630, endPoint y: 302, distance: 291.1
click at [349, 374] on div "Pacific Gas & Electric PG&E" at bounding box center [445, 374] width 303 height 39
type input "Pacific Gas & Electric"
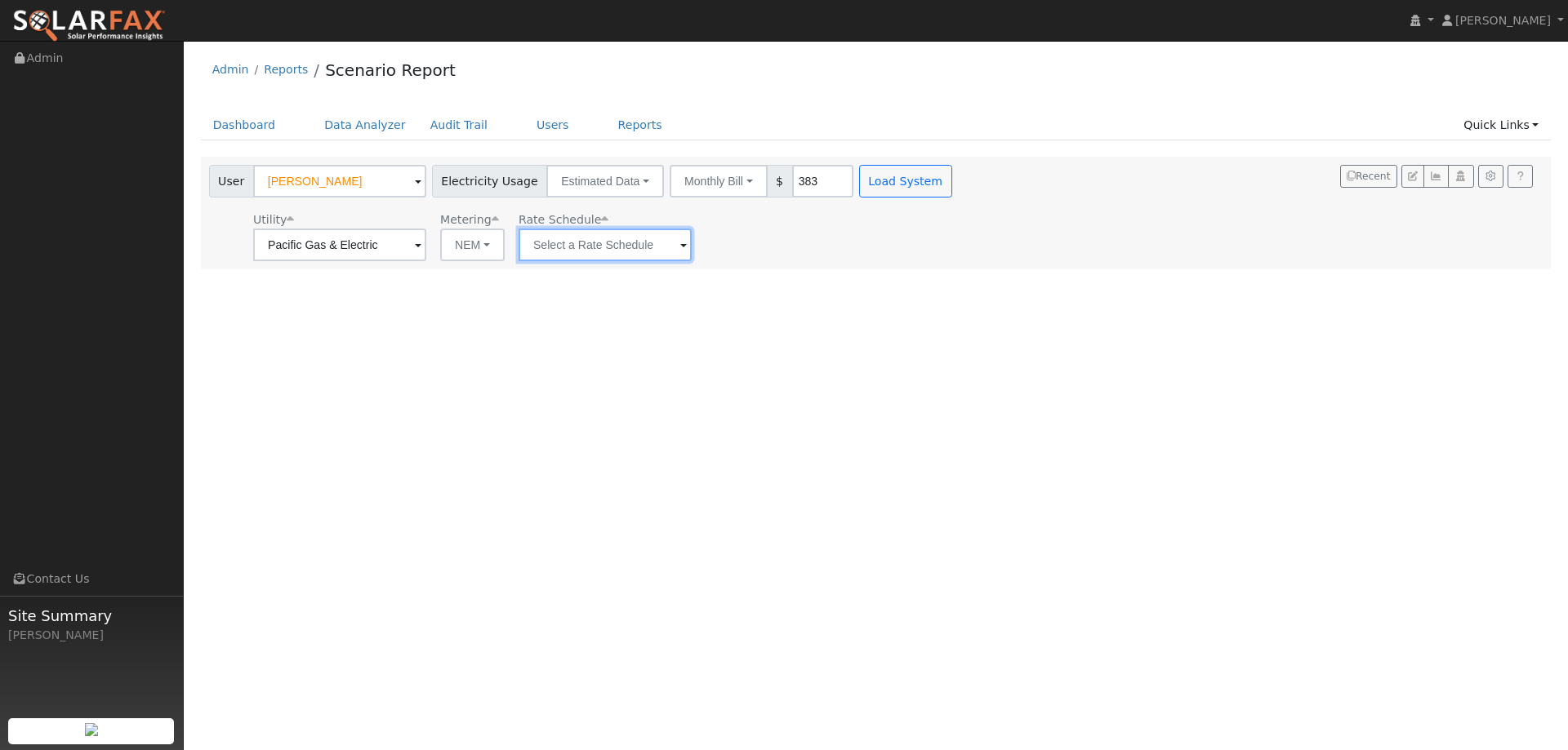
click at [632, 251] on input "text" at bounding box center [605, 244] width 173 height 32
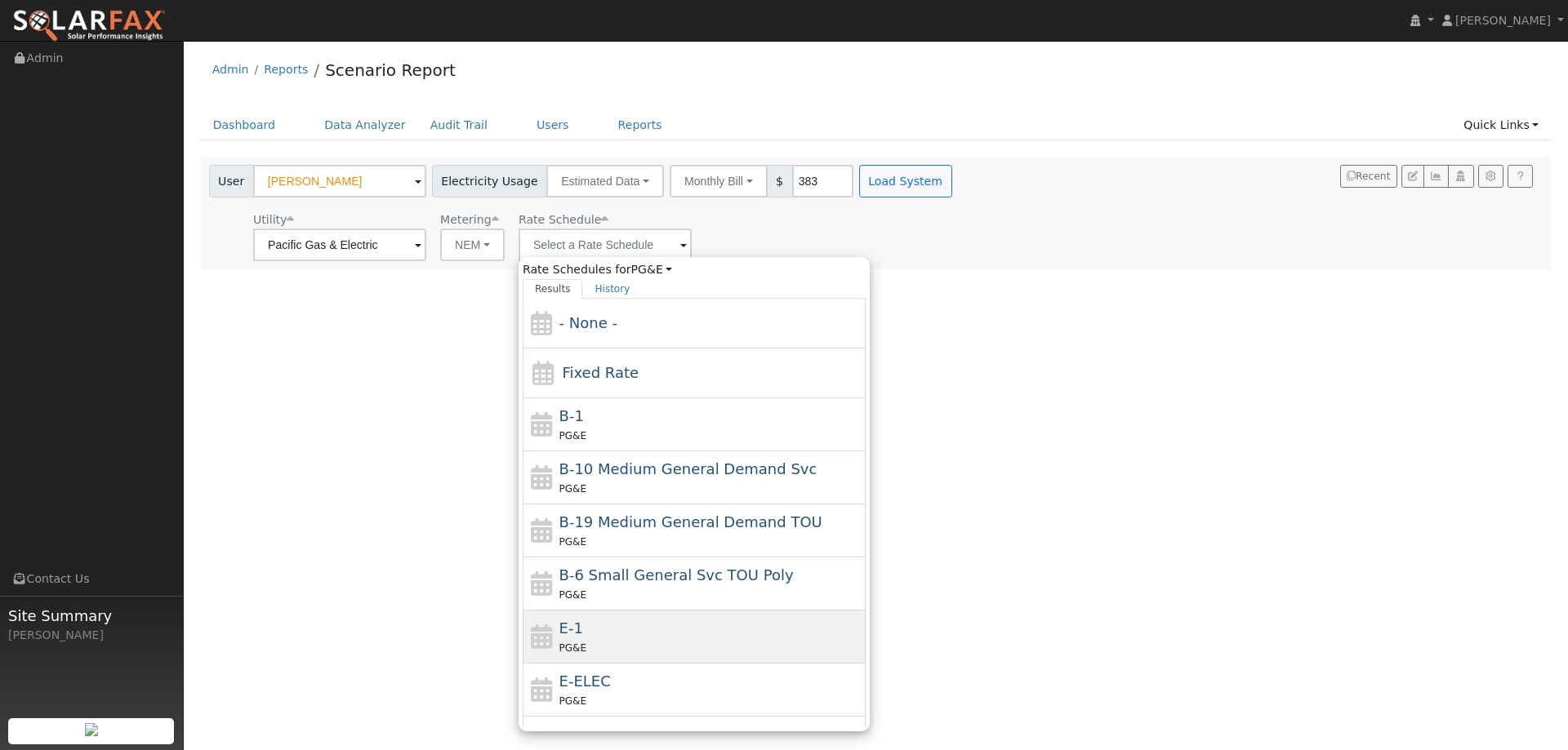
click at [655, 629] on div "E-1 PG&E" at bounding box center [711, 636] width 303 height 39
type input "E-1"
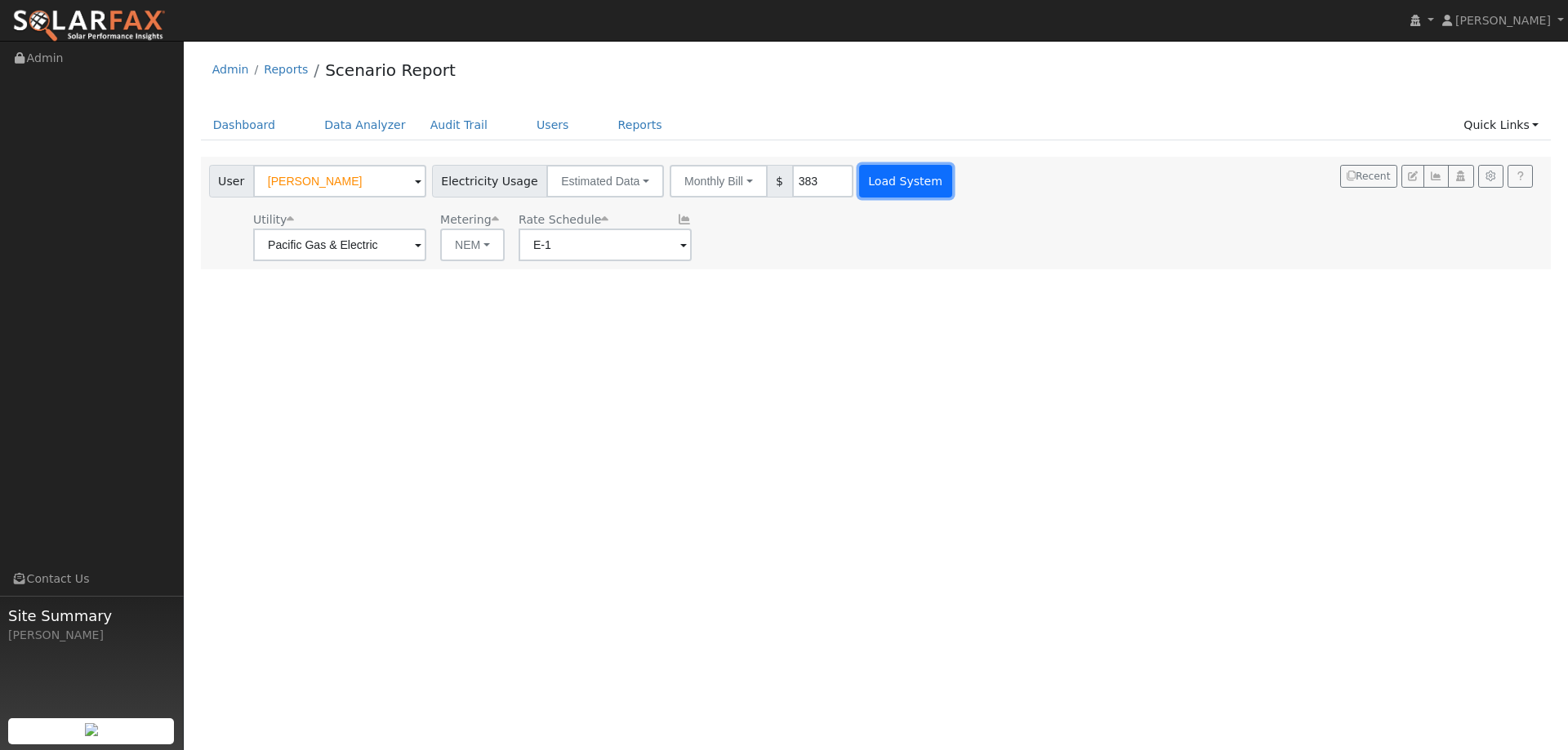
click at [883, 174] on button "Load System" at bounding box center [905, 180] width 93 height 32
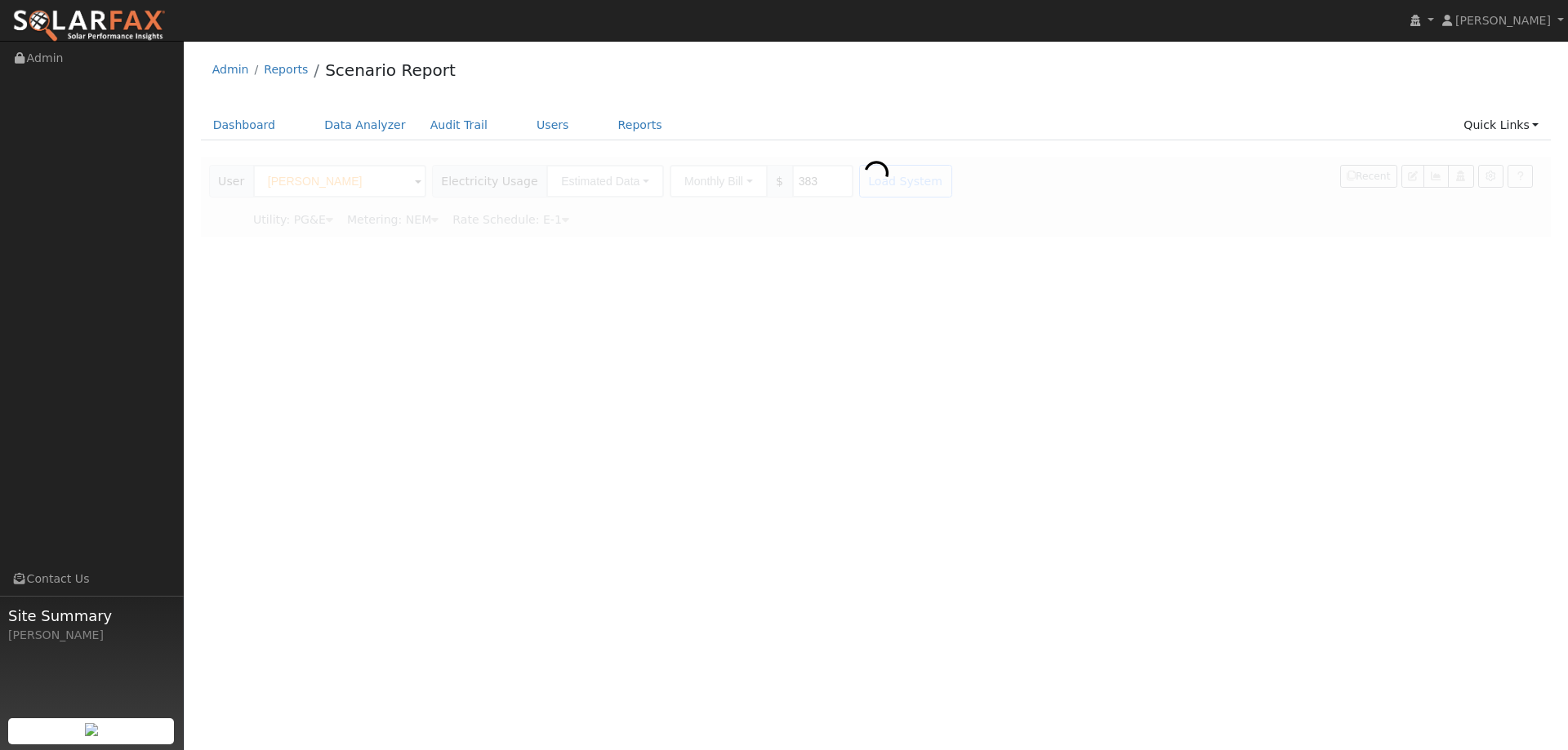
click at [886, 174] on icon at bounding box center [875, 172] width 32 height 32
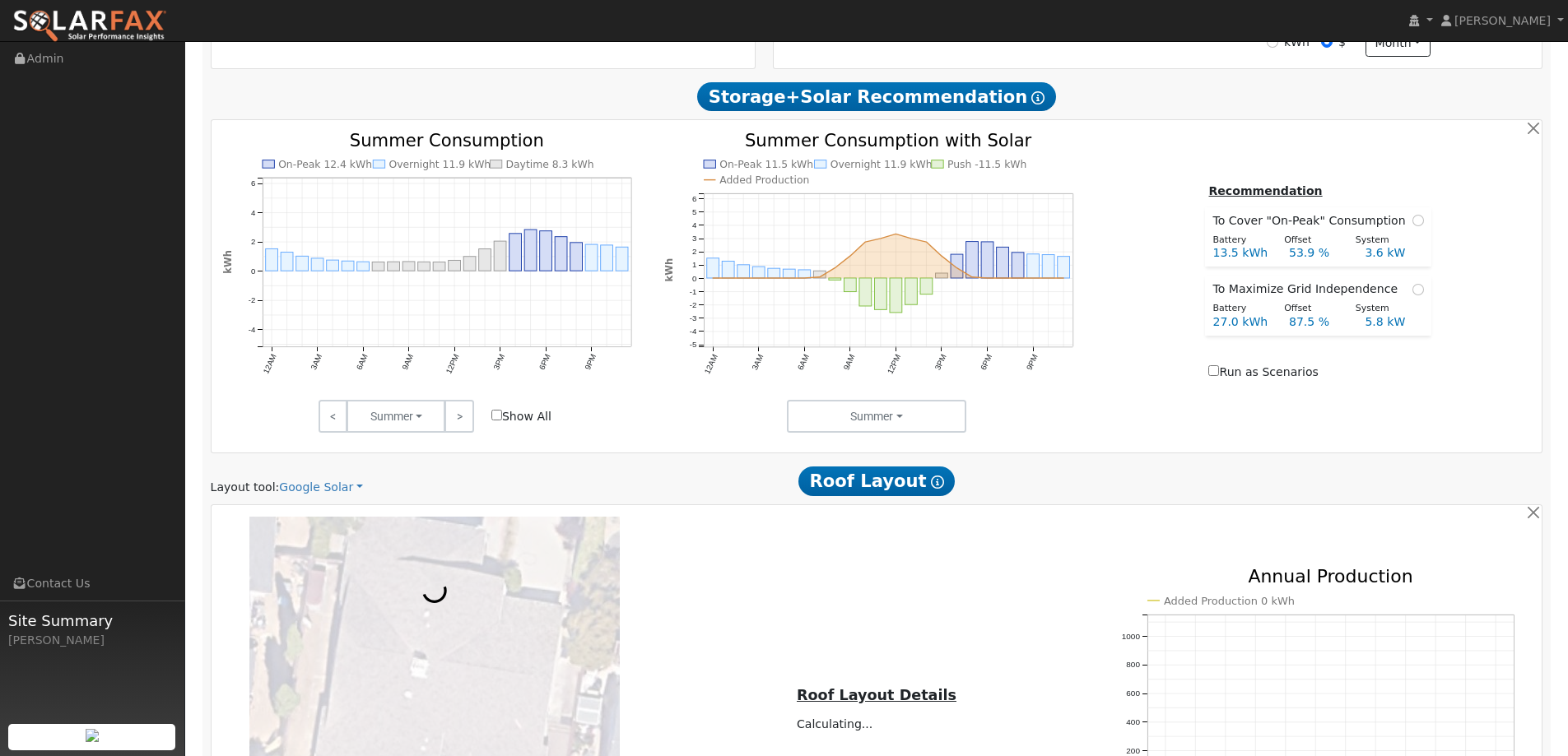
scroll to position [740, 0]
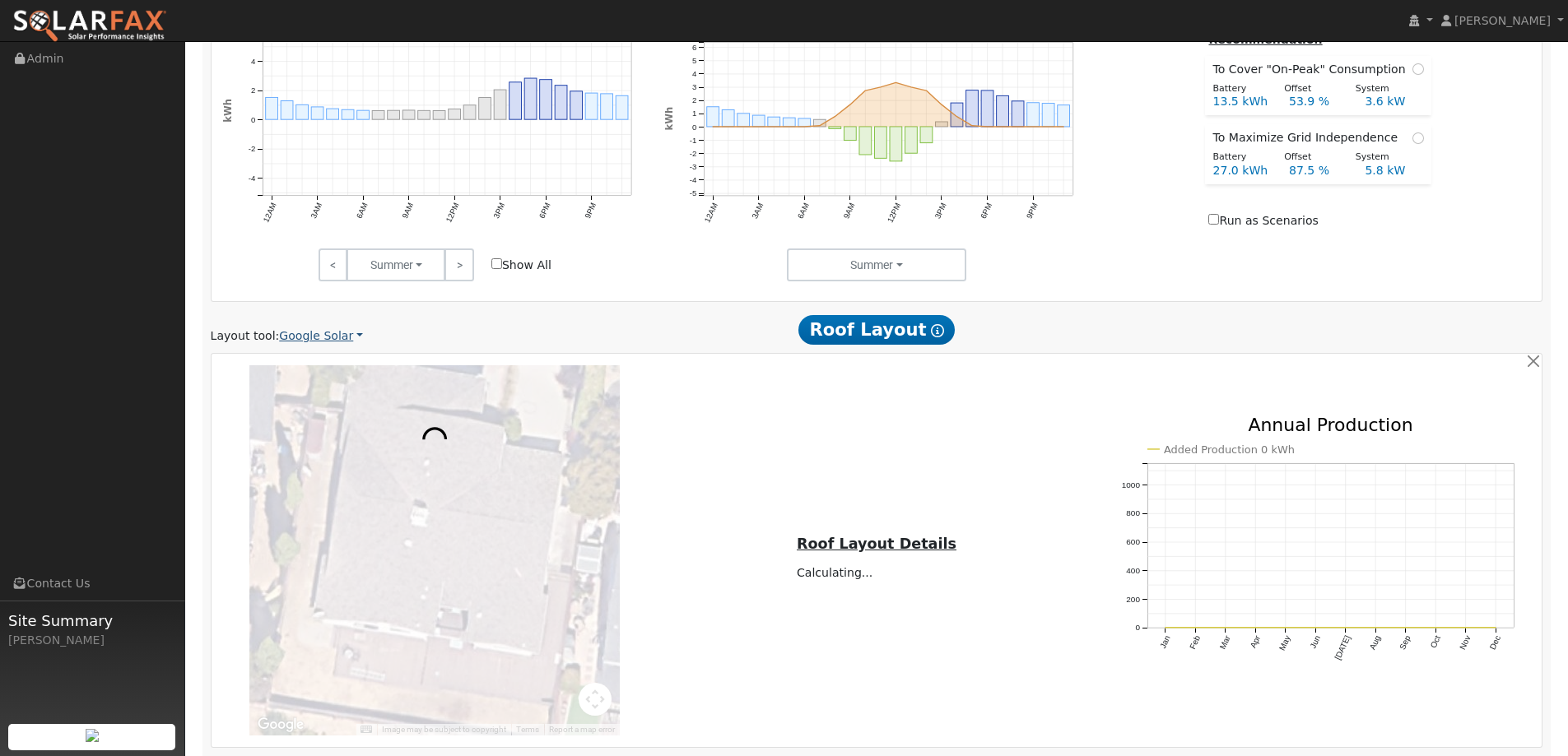
drag, startPoint x: 349, startPoint y: 333, endPoint x: 319, endPoint y: 335, distance: 30.1
click at [334, 333] on div "Layout tool: Google Solar Google Solar Scanifly Aurora" at bounding box center [427, 336] width 433 height 18
click at [319, 335] on link "Google Solar" at bounding box center [321, 336] width 84 height 18
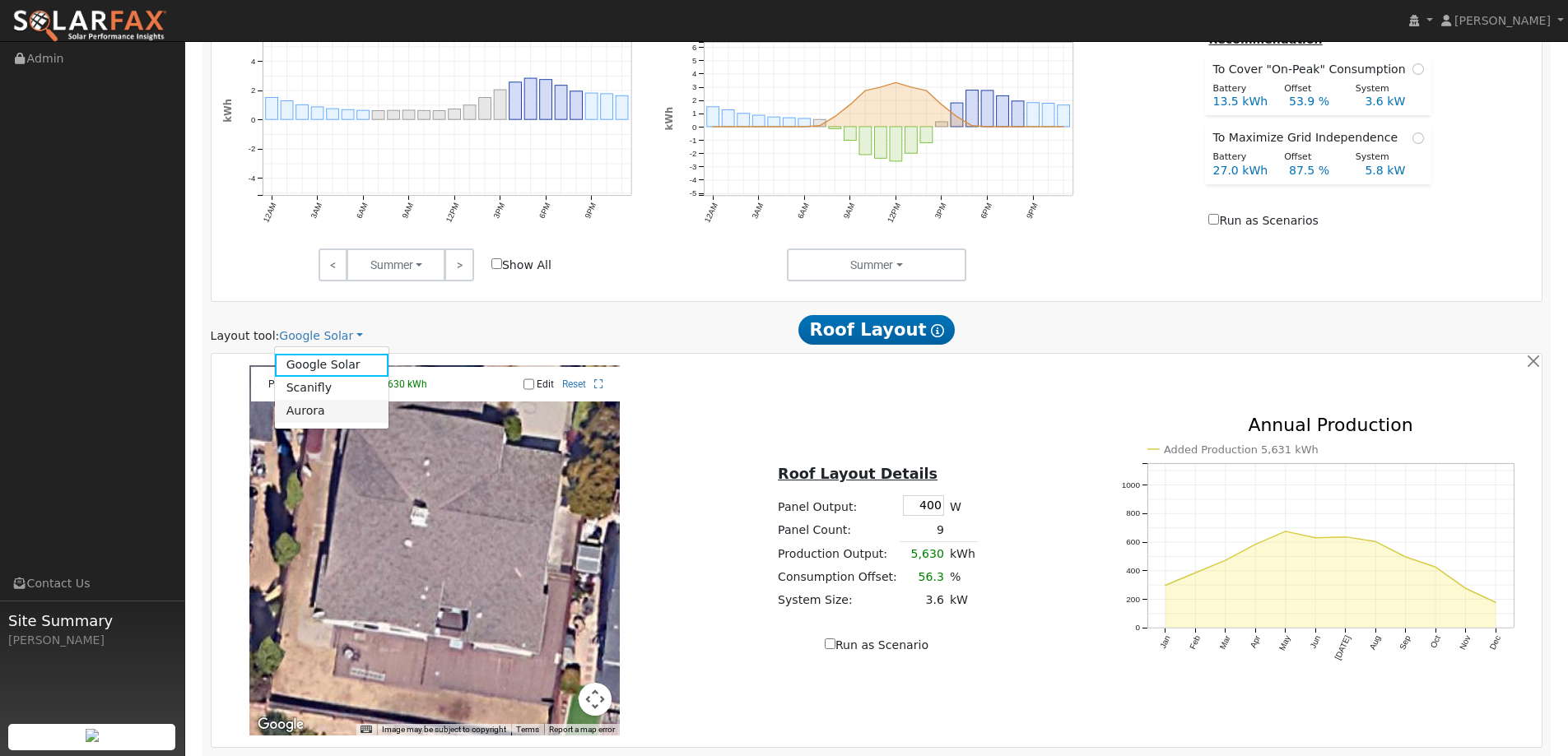
click at [342, 409] on link "Aurora" at bounding box center [332, 412] width 114 height 23
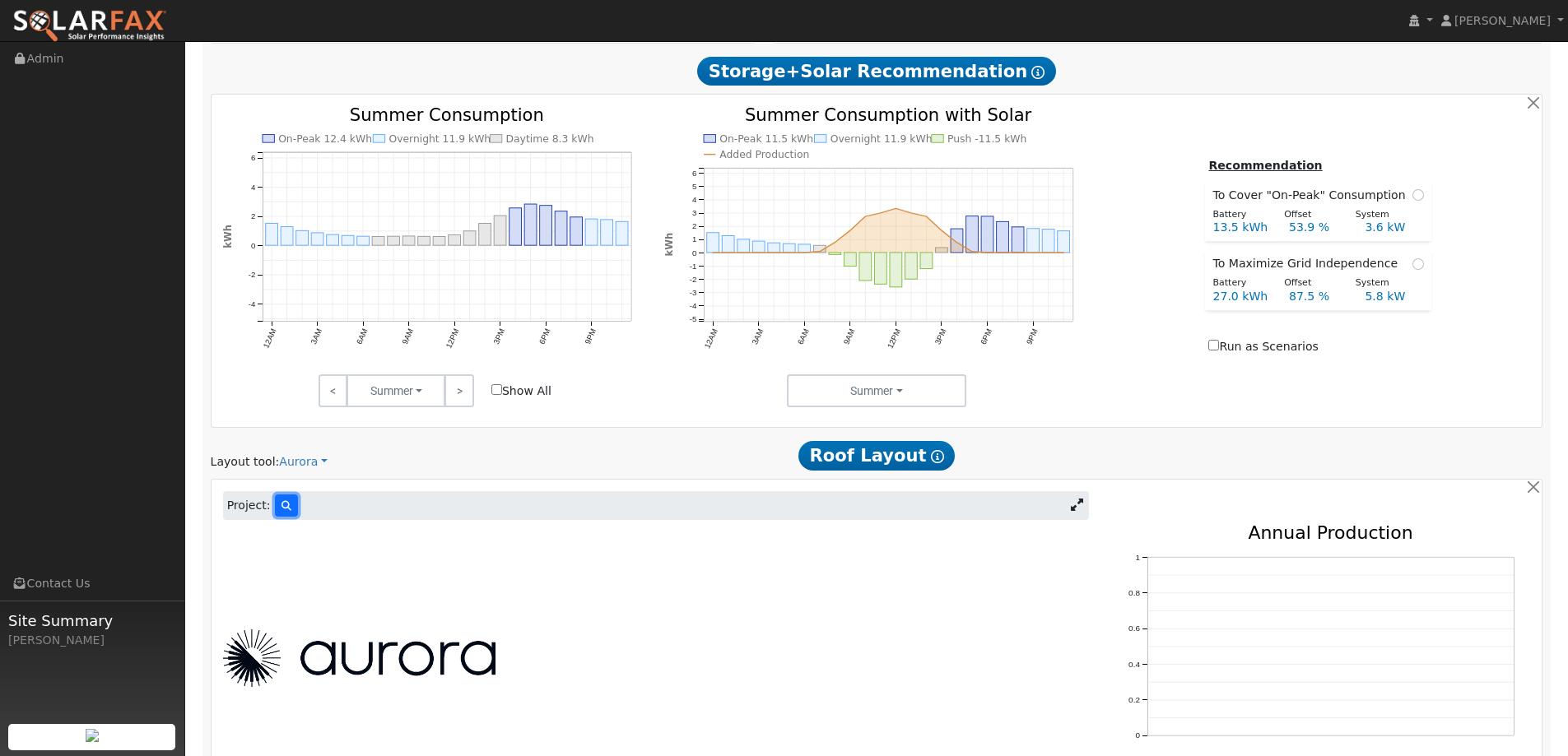
click at [284, 510] on icon at bounding box center [286, 506] width 10 height 10
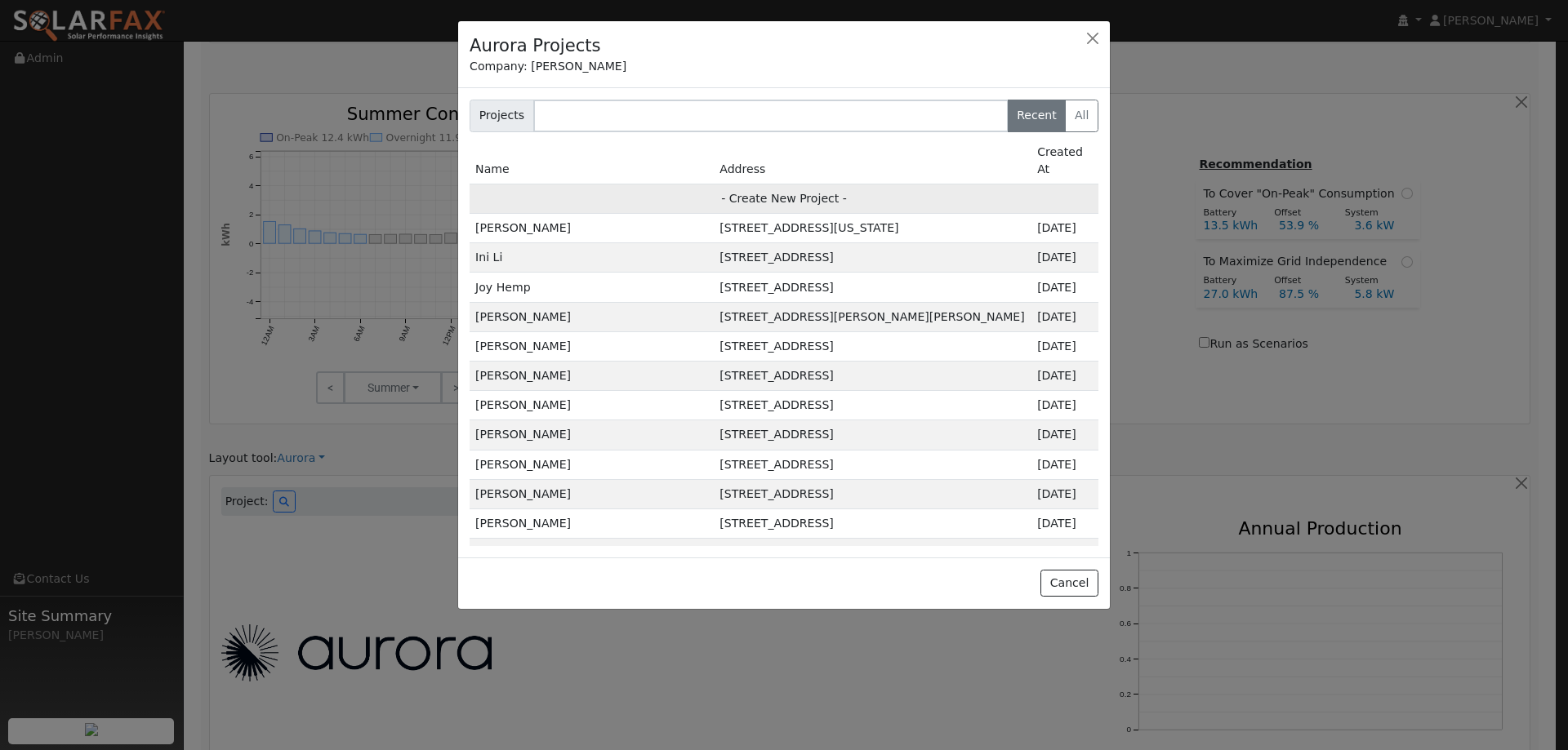
click at [740, 184] on td "- Create New Project -" at bounding box center [784, 198] width 629 height 30
type input "[PERSON_NAME]"
type input "[STREET_ADDRESS]"
type input "Vallejo"
type input "CA"
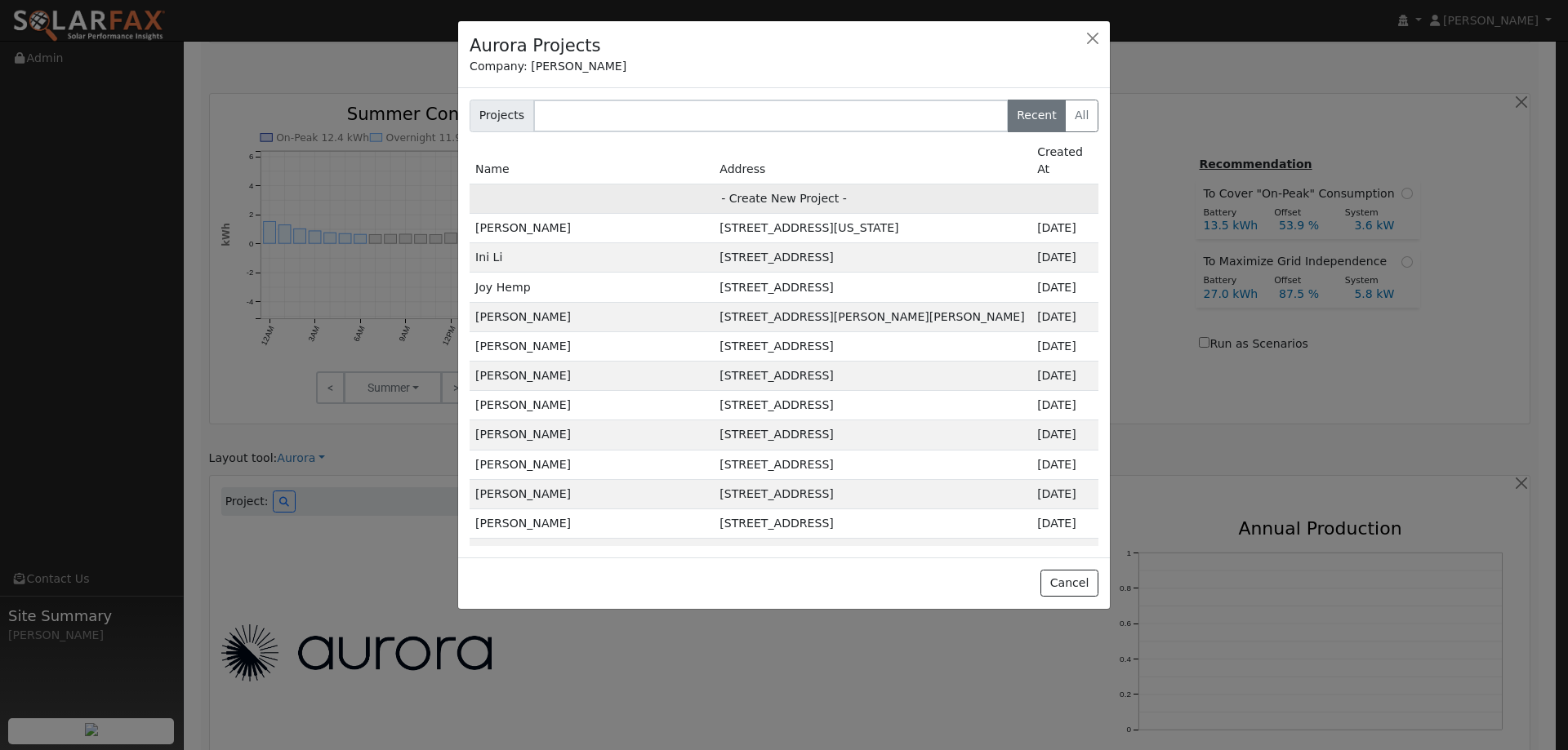
type input "94591"
type input "Design"
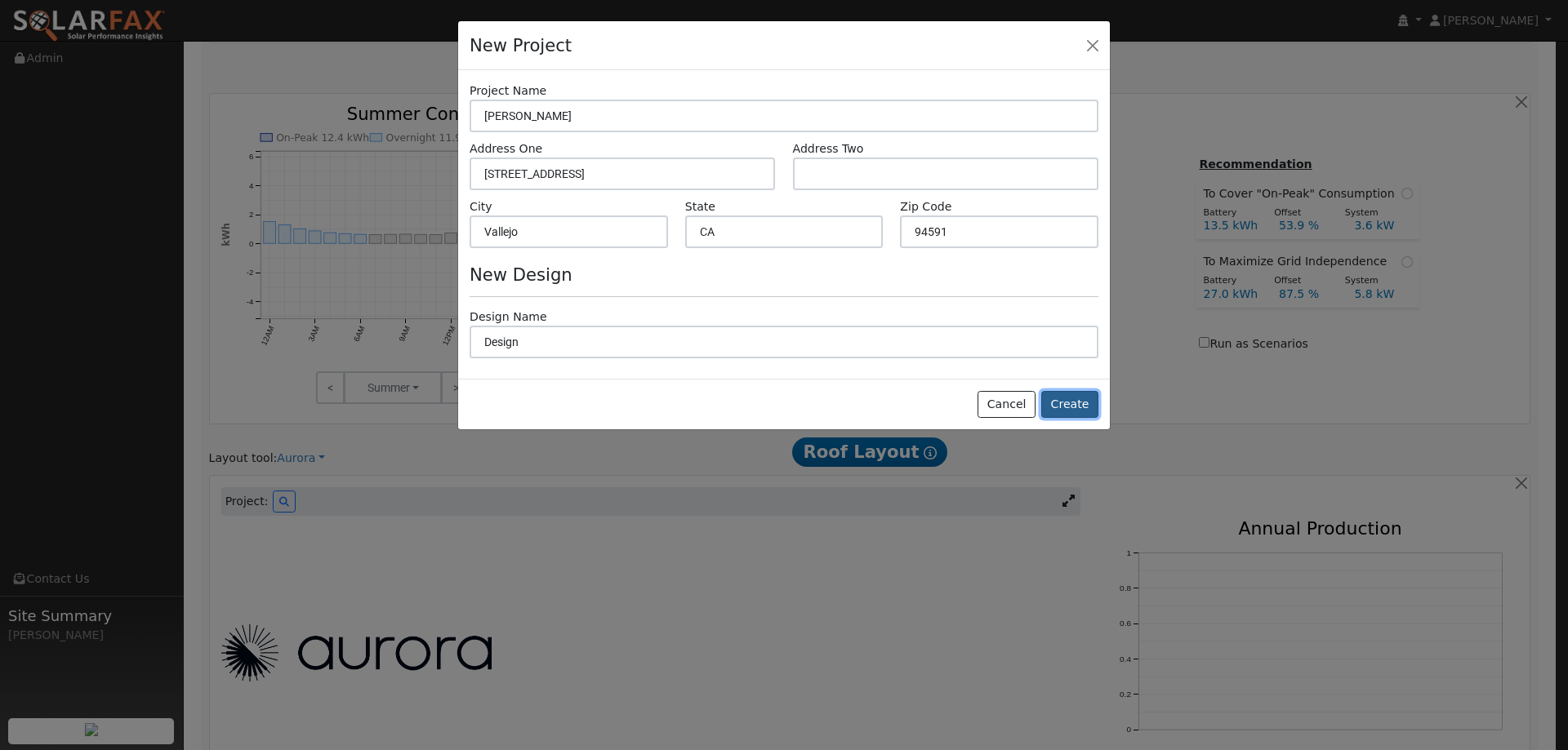
click at [1054, 403] on button "Create" at bounding box center [1069, 405] width 57 height 28
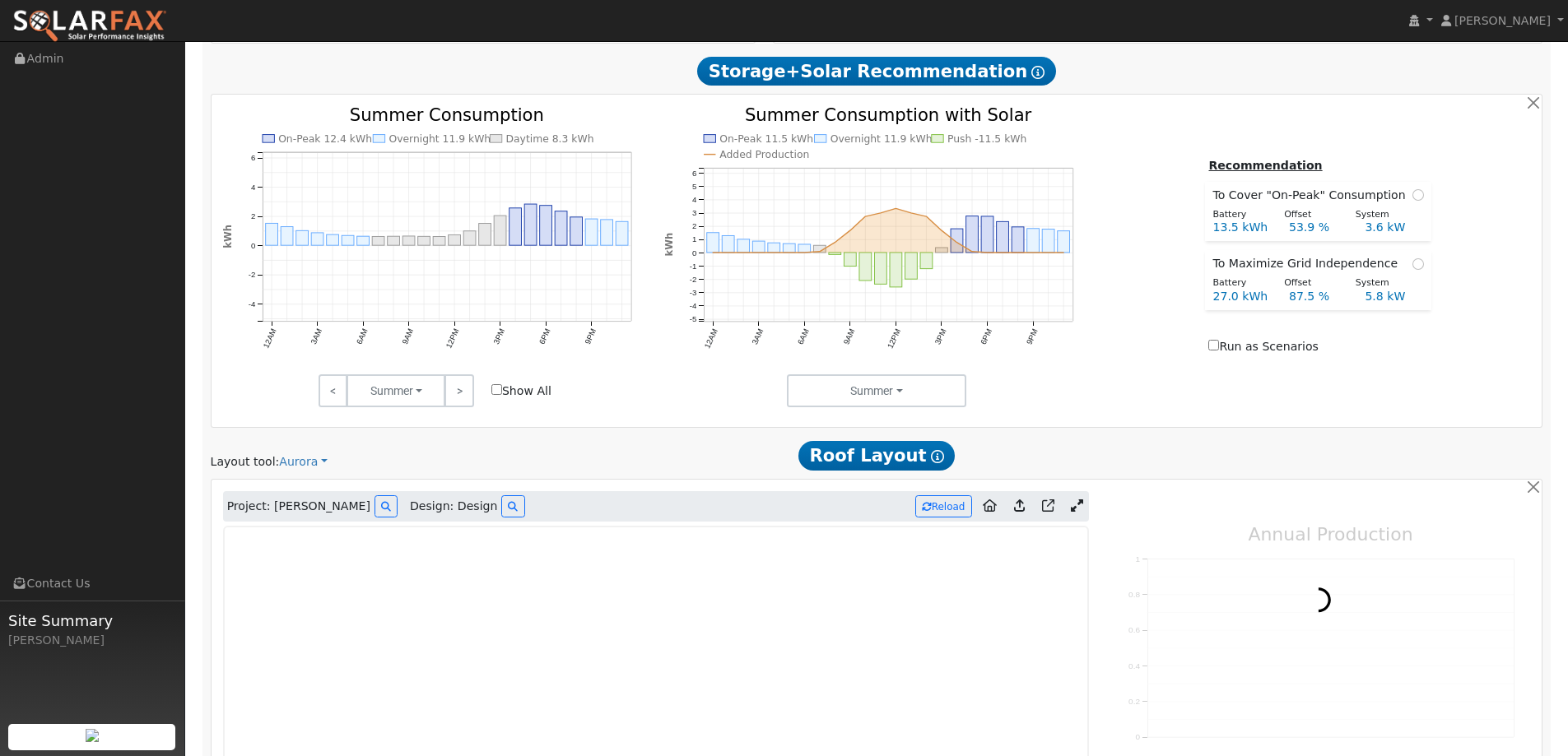
type input "0"
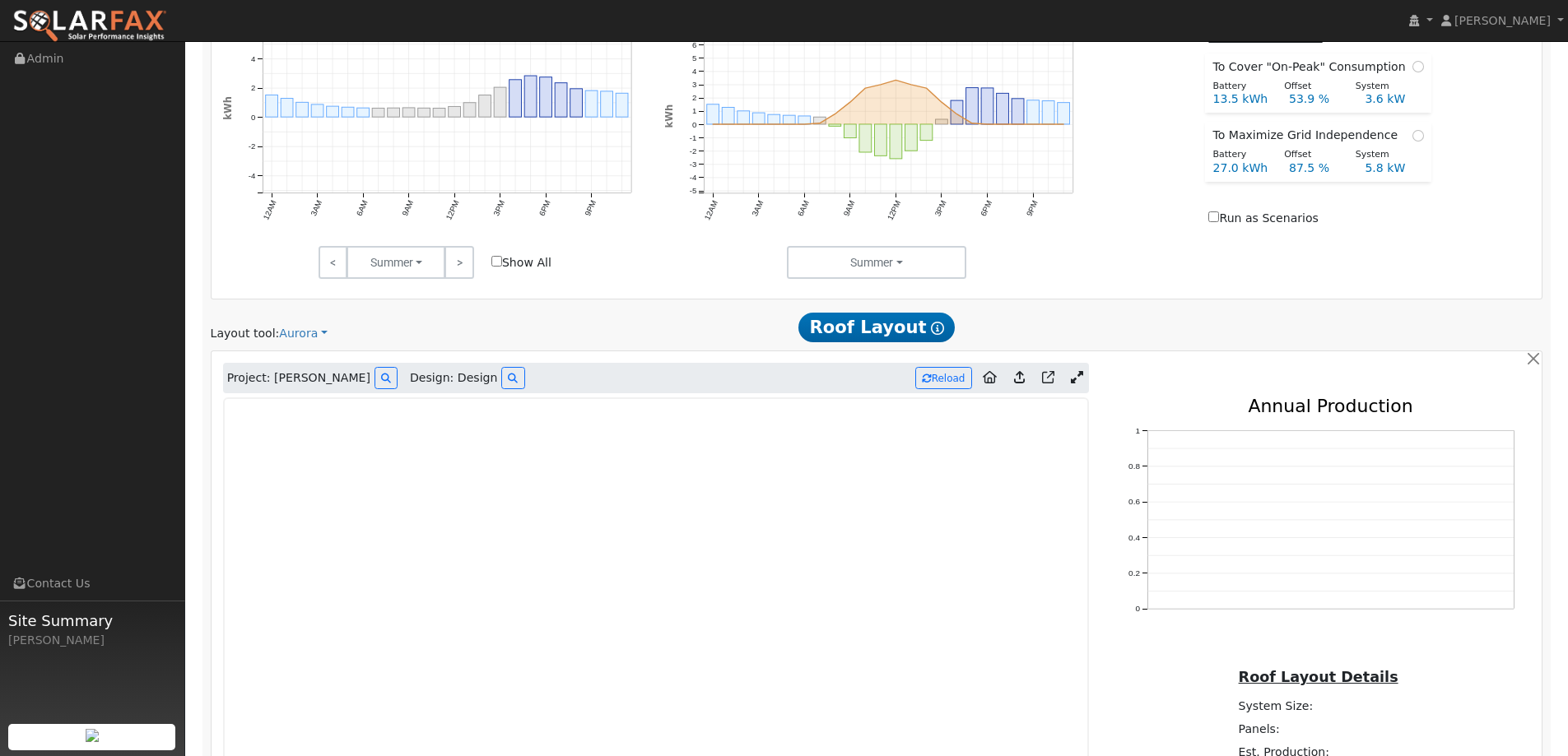
scroll to position [944, 0]
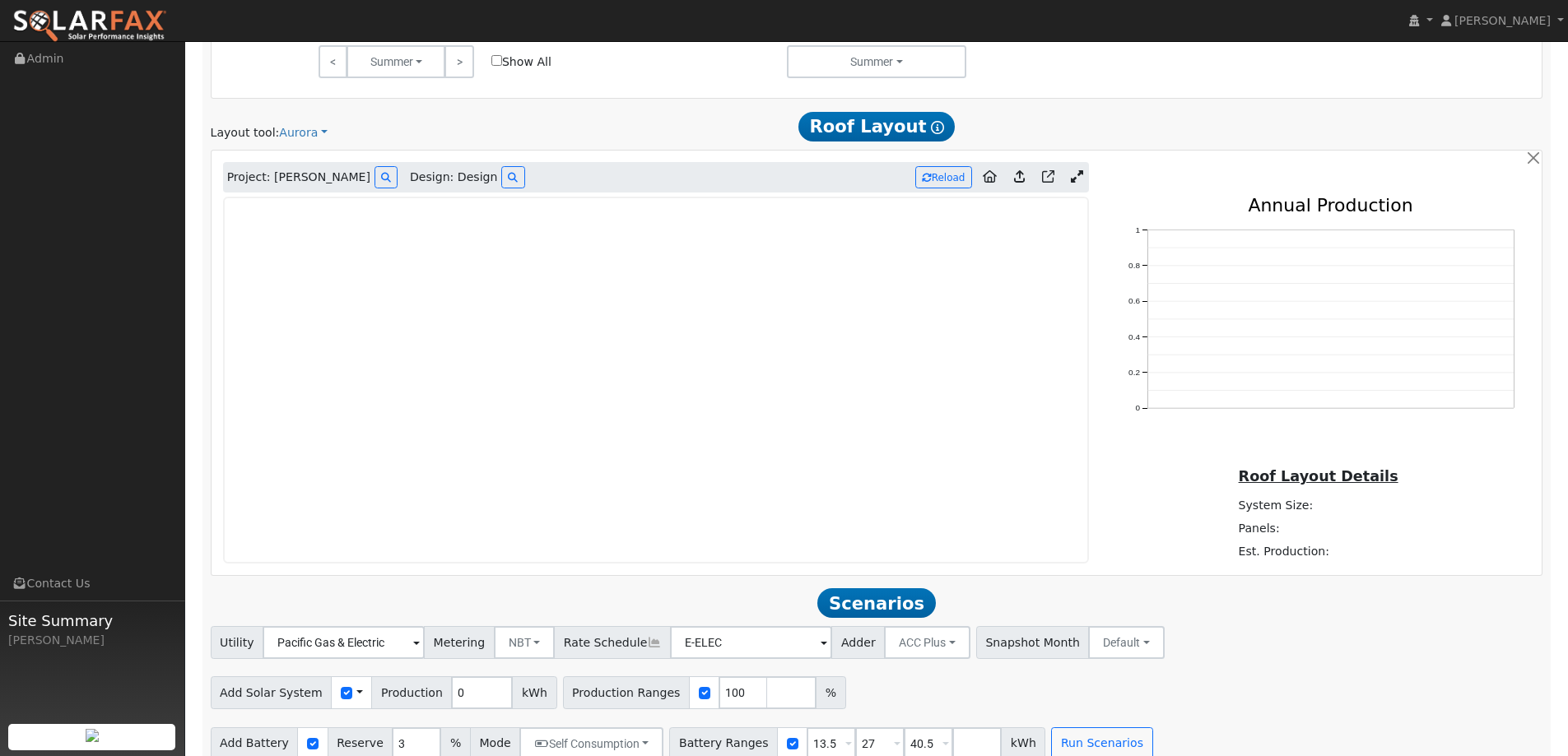
click at [115, 27] on img at bounding box center [90, 26] width 155 height 34
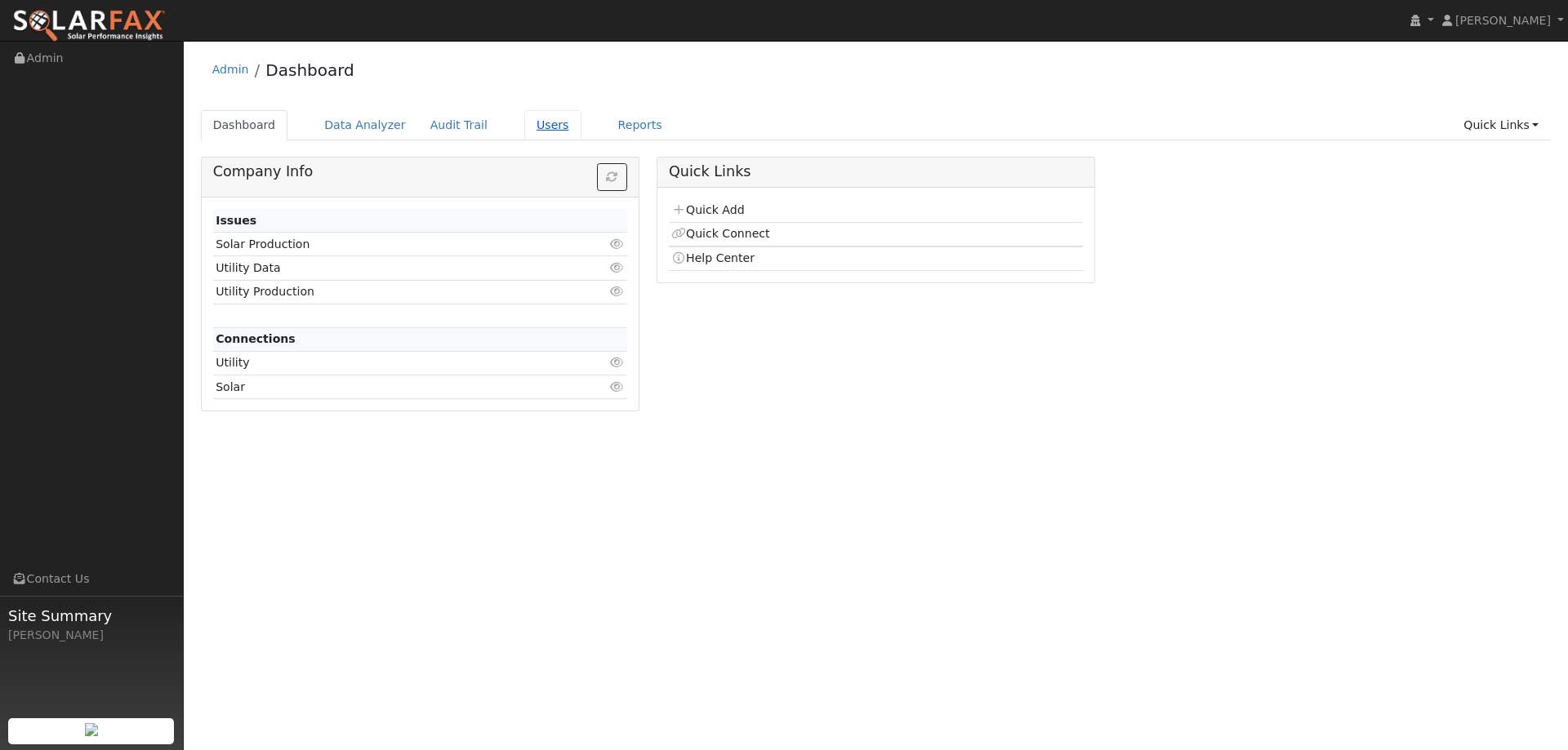
click at [545, 130] on link "Users" at bounding box center [553, 125] width 57 height 31
